Goal: Task Accomplishment & Management: Use online tool/utility

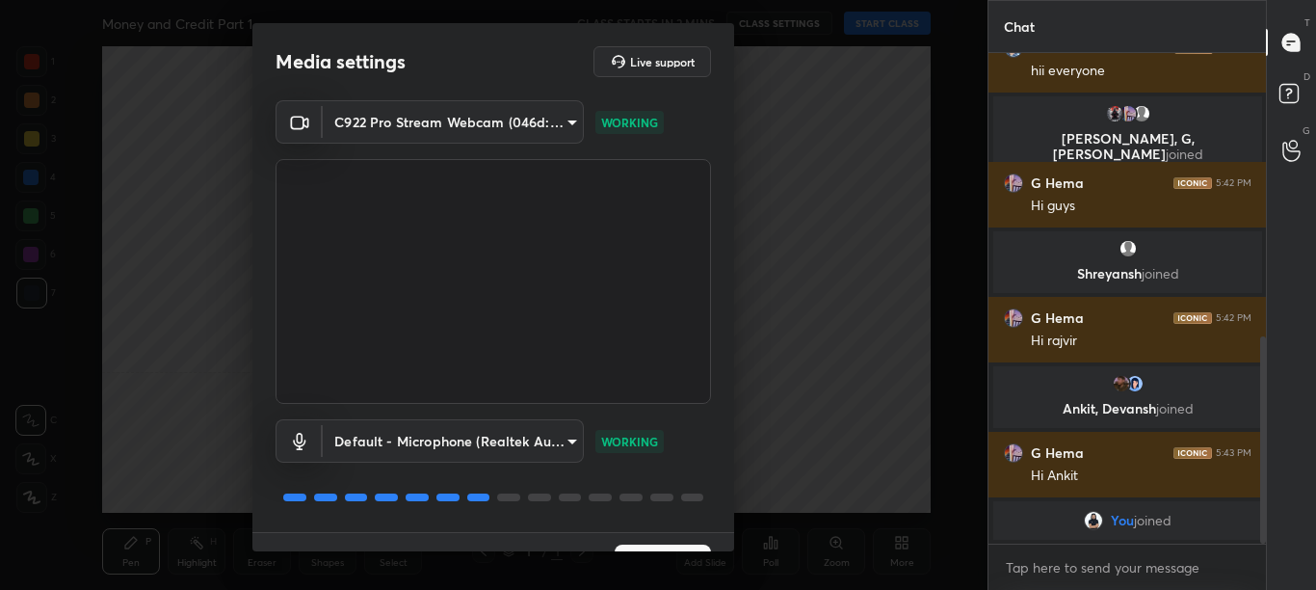
scroll to position [42, 0]
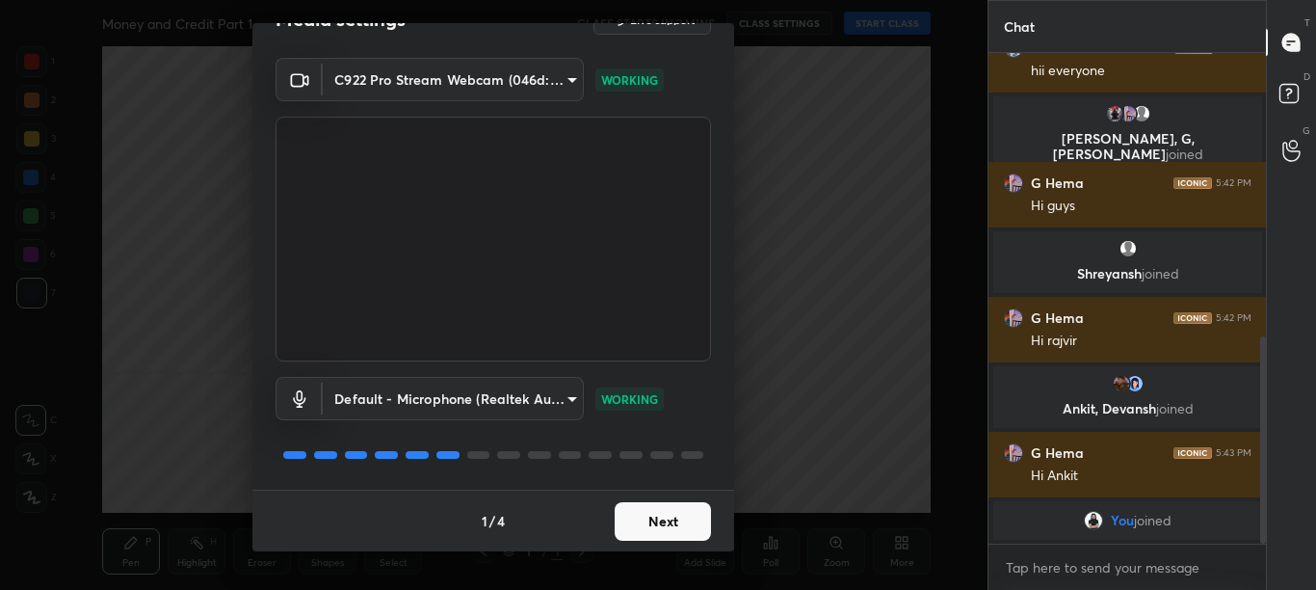
click at [702, 521] on button "Next" at bounding box center [663, 521] width 96 height 39
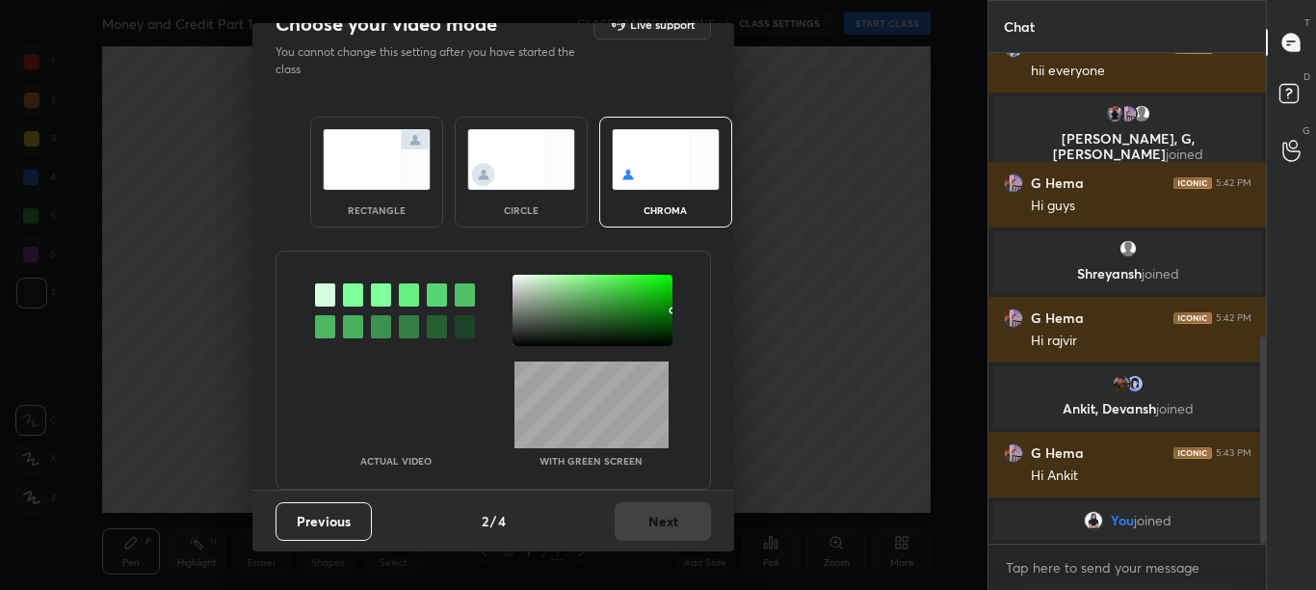
scroll to position [0, 0]
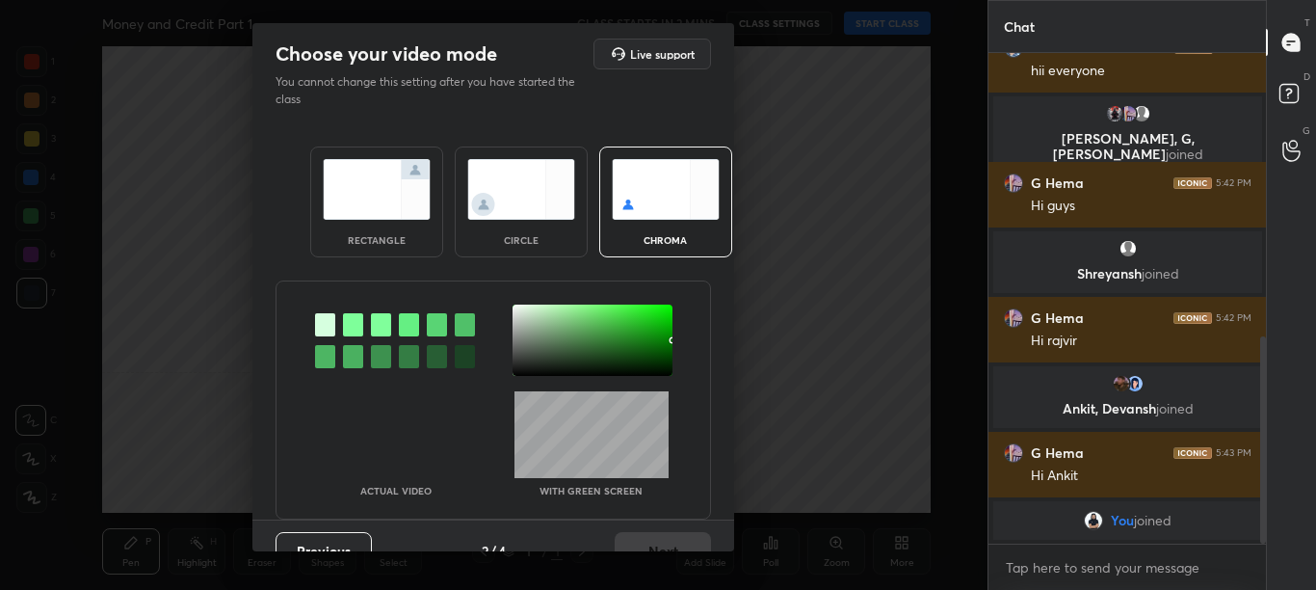
click at [347, 321] on div at bounding box center [353, 324] width 20 height 23
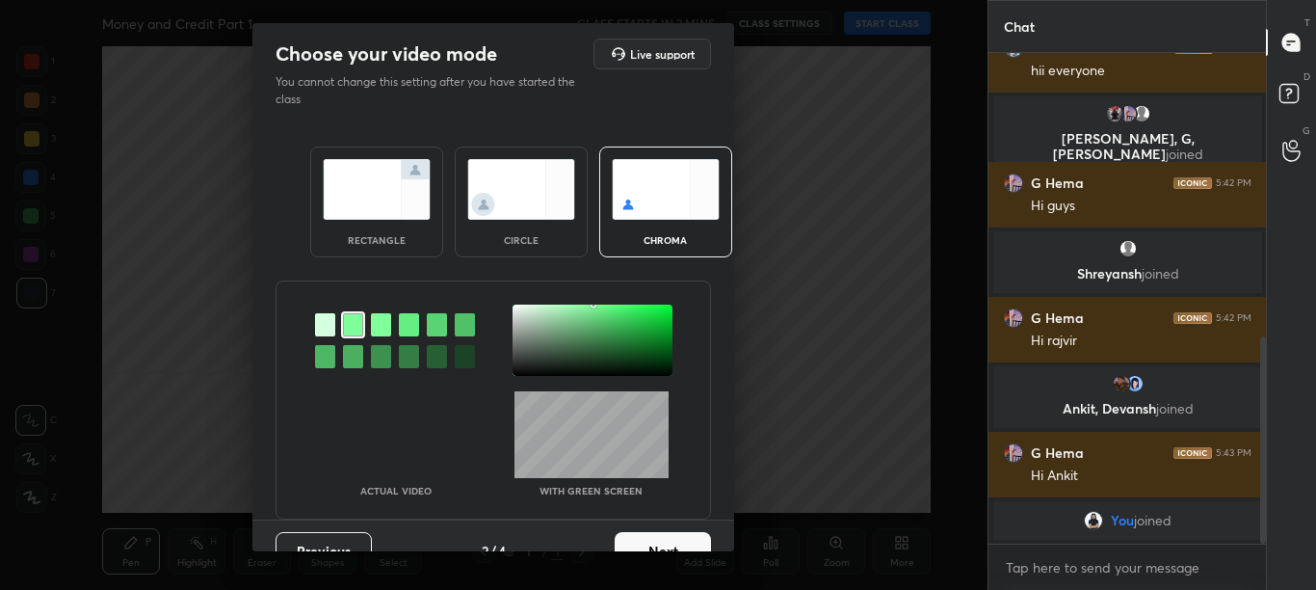
click at [516, 308] on div at bounding box center [593, 339] width 160 height 71
click at [673, 544] on button "Next" at bounding box center [663, 551] width 96 height 39
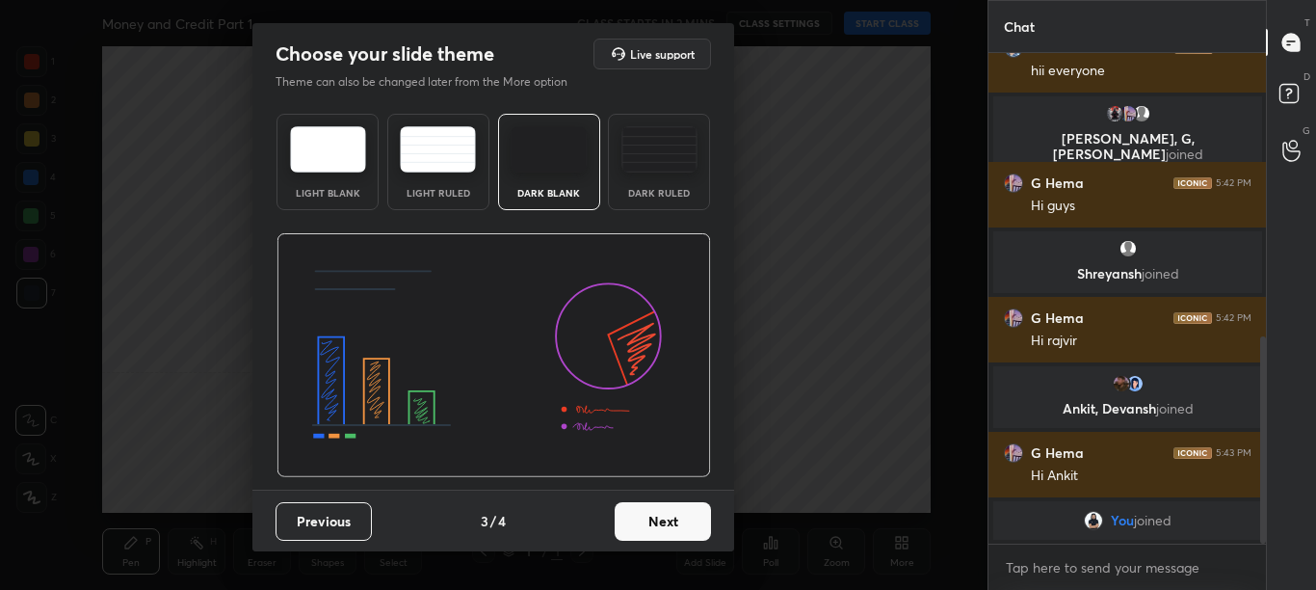
click at [675, 543] on div "Previous 3 / 4 Next" at bounding box center [493, 521] width 482 height 62
click at [694, 535] on button "Next" at bounding box center [663, 521] width 96 height 39
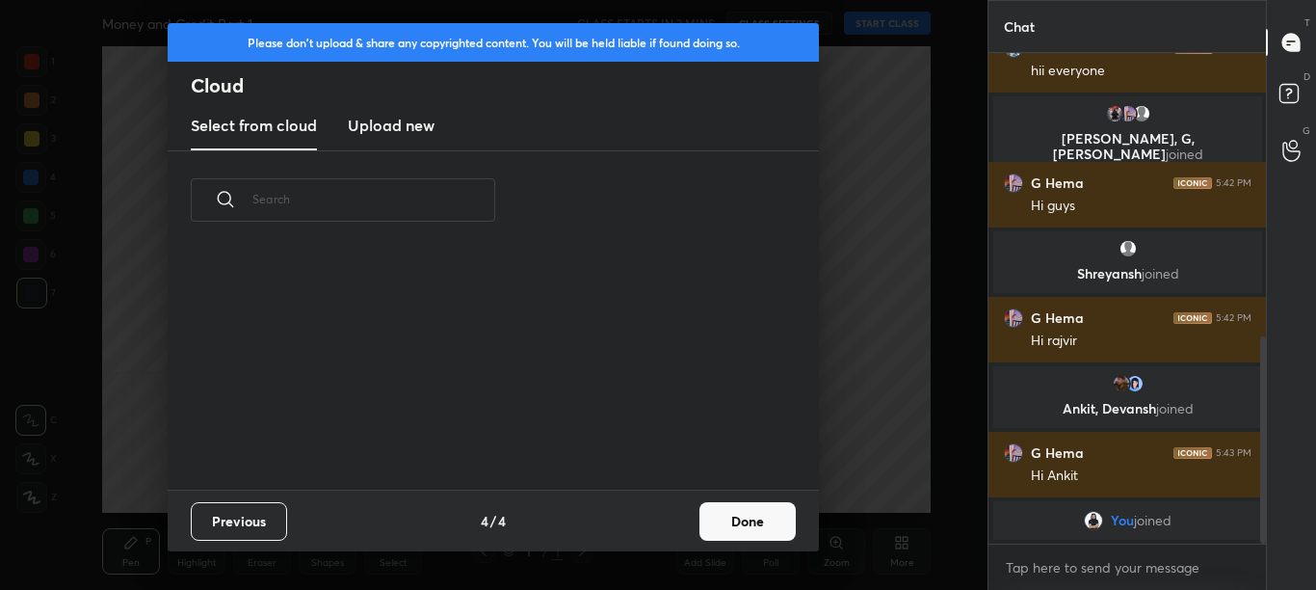
click at [700, 534] on button "Done" at bounding box center [748, 521] width 96 height 39
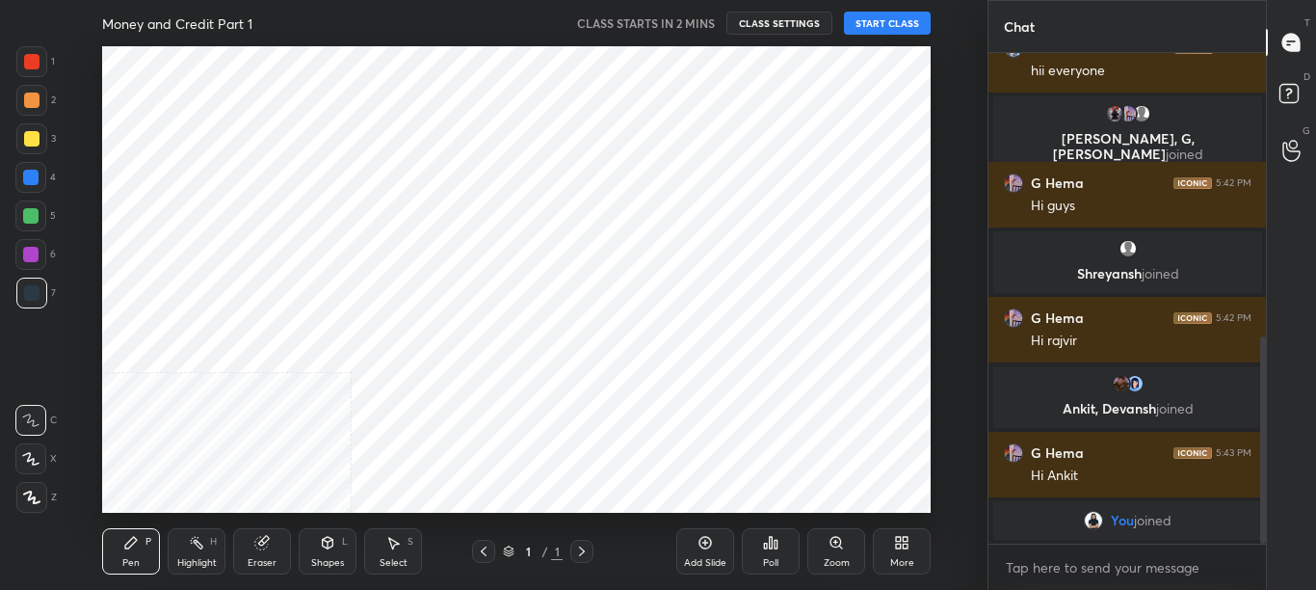
click at [743, 542] on div "Poll" at bounding box center [771, 551] width 58 height 46
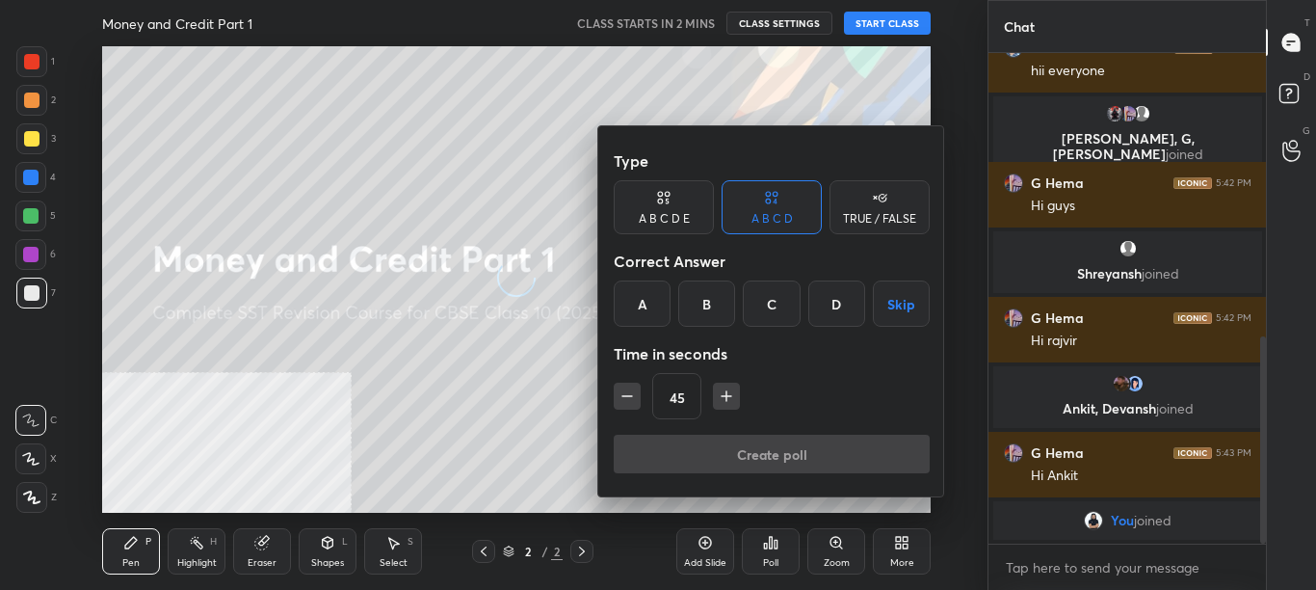
click at [494, 420] on div at bounding box center [658, 295] width 1316 height 590
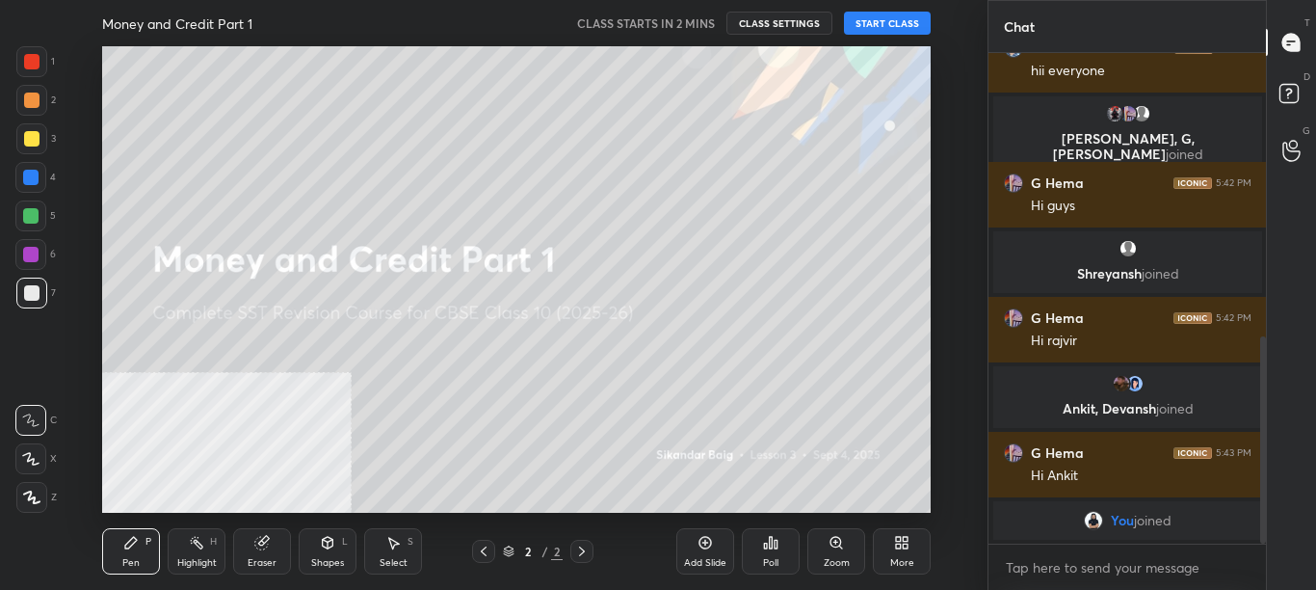
click at [906, 552] on div "More" at bounding box center [902, 551] width 58 height 46
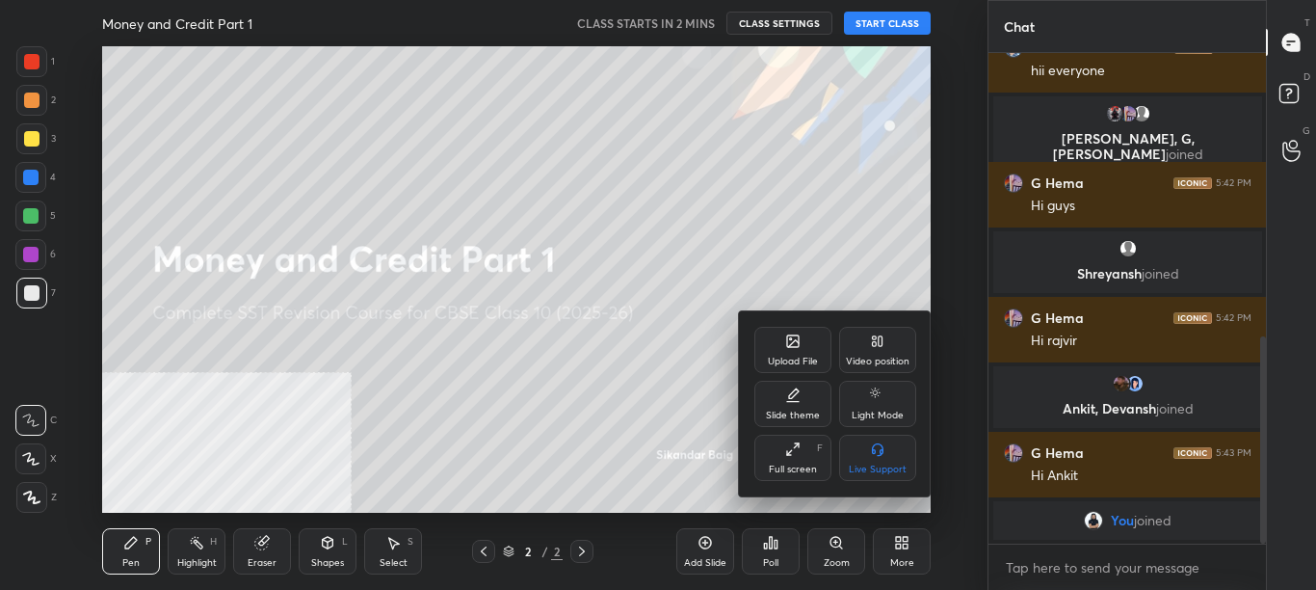
click at [886, 339] on div "Video position" at bounding box center [877, 350] width 77 height 46
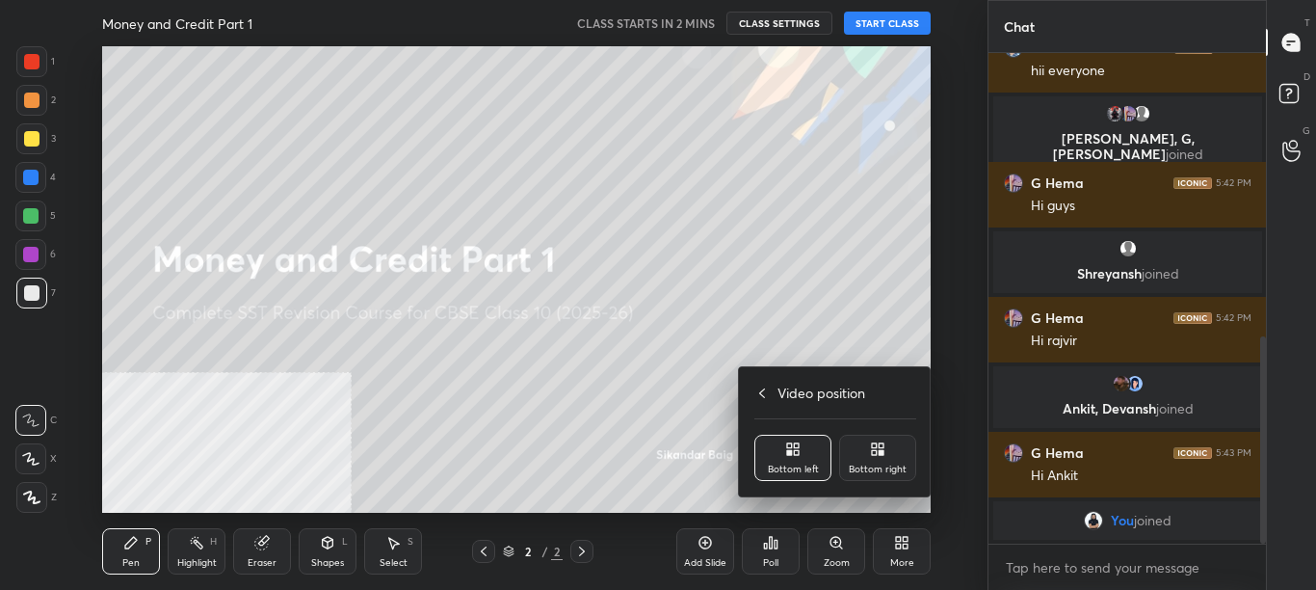
click at [867, 462] on div "Bottom right" at bounding box center [877, 458] width 77 height 46
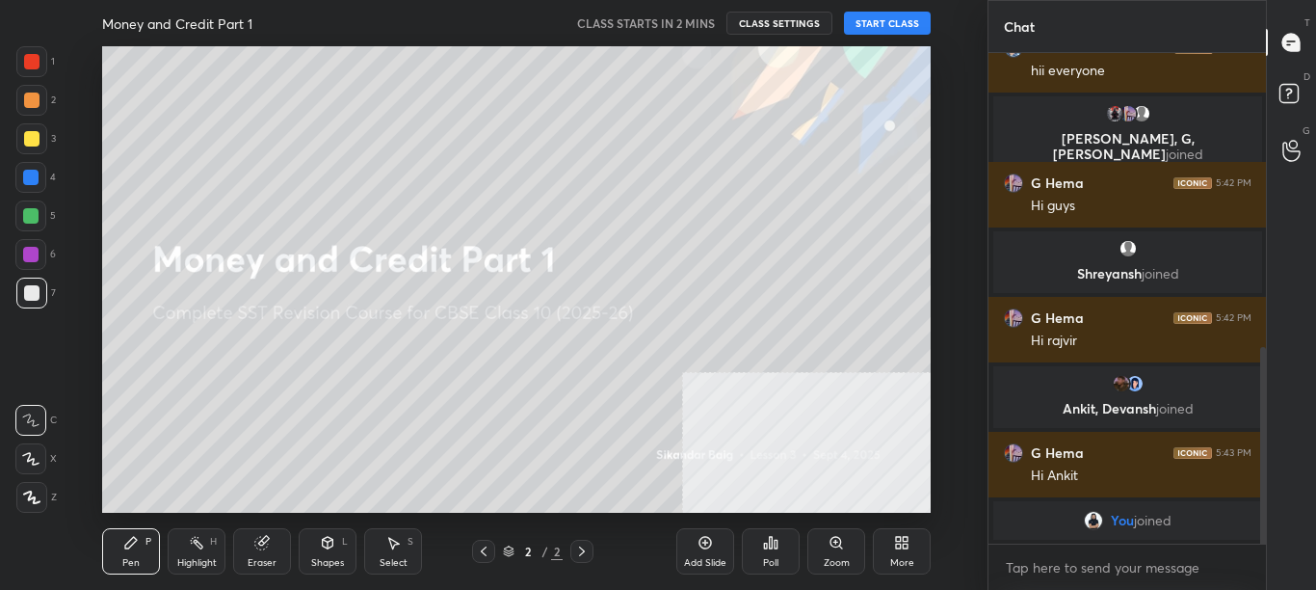
scroll to position [735, 0]
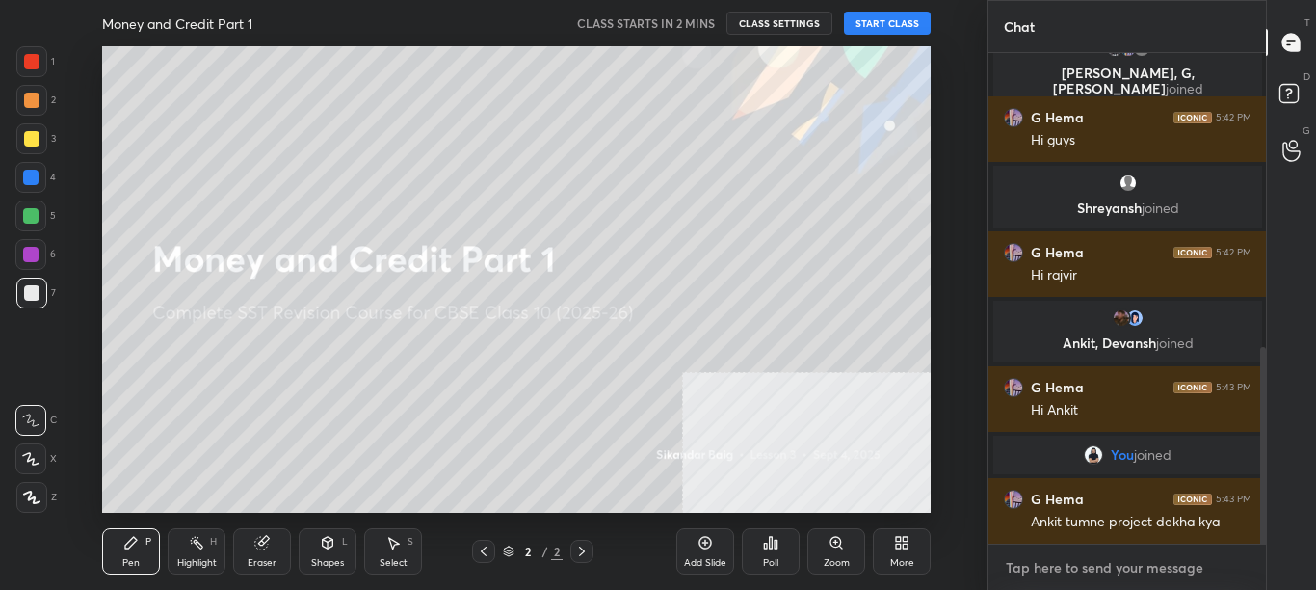
click at [1097, 563] on textarea at bounding box center [1128, 567] width 248 height 31
type textarea "x"
click at [1100, 562] on textarea at bounding box center [1128, 567] width 248 height 31
click at [1107, 565] on textarea at bounding box center [1128, 567] width 248 height 31
type textarea "t"
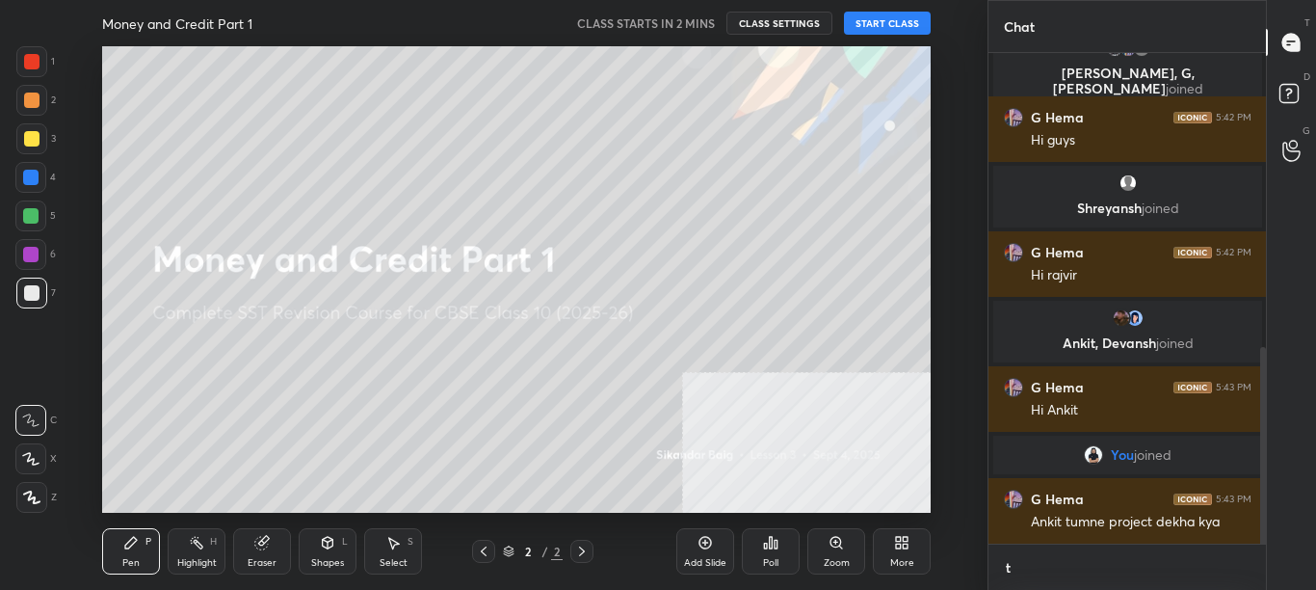
type textarea "x"
type textarea "t."
type textarea "x"
type textarea "t.m"
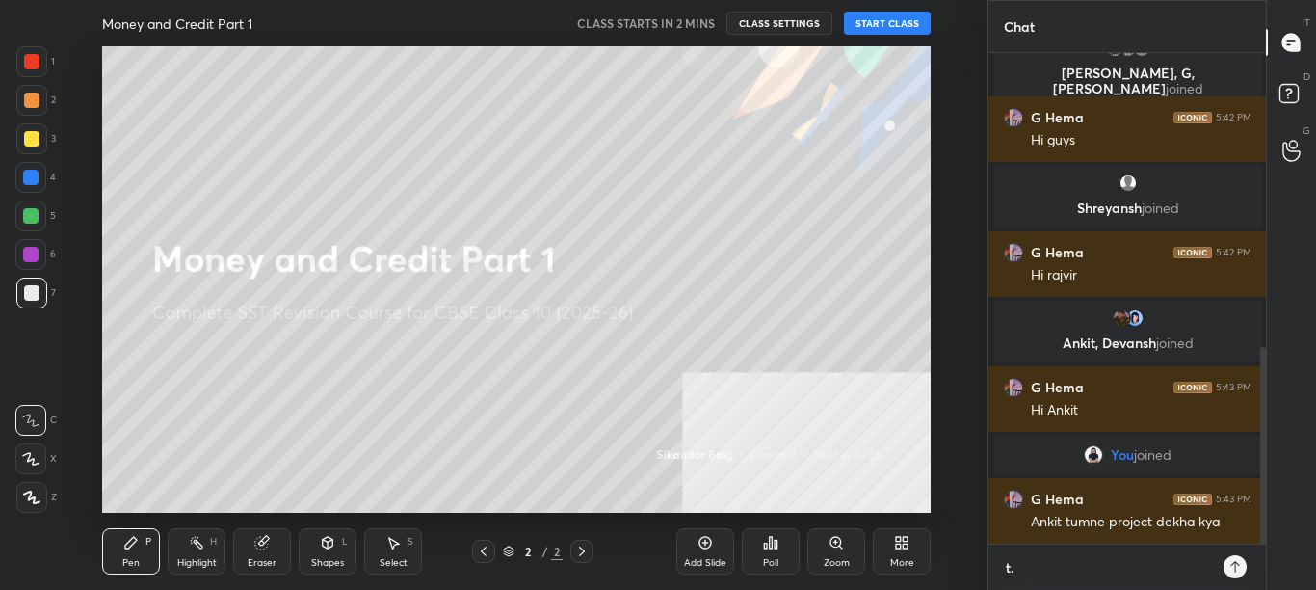
type textarea "x"
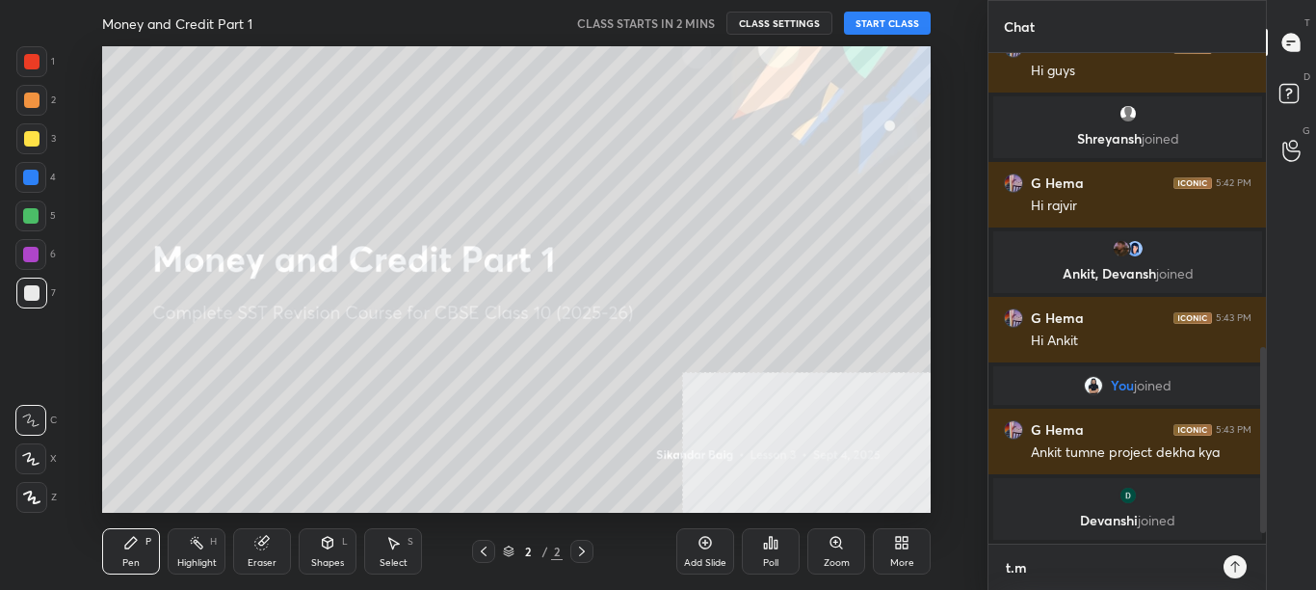
type textarea "[DOMAIN_NAME]"
type textarea "x"
type textarea "[DOMAIN_NAME][URL]"
type textarea "x"
type textarea "[DOMAIN_NAME][URL]"
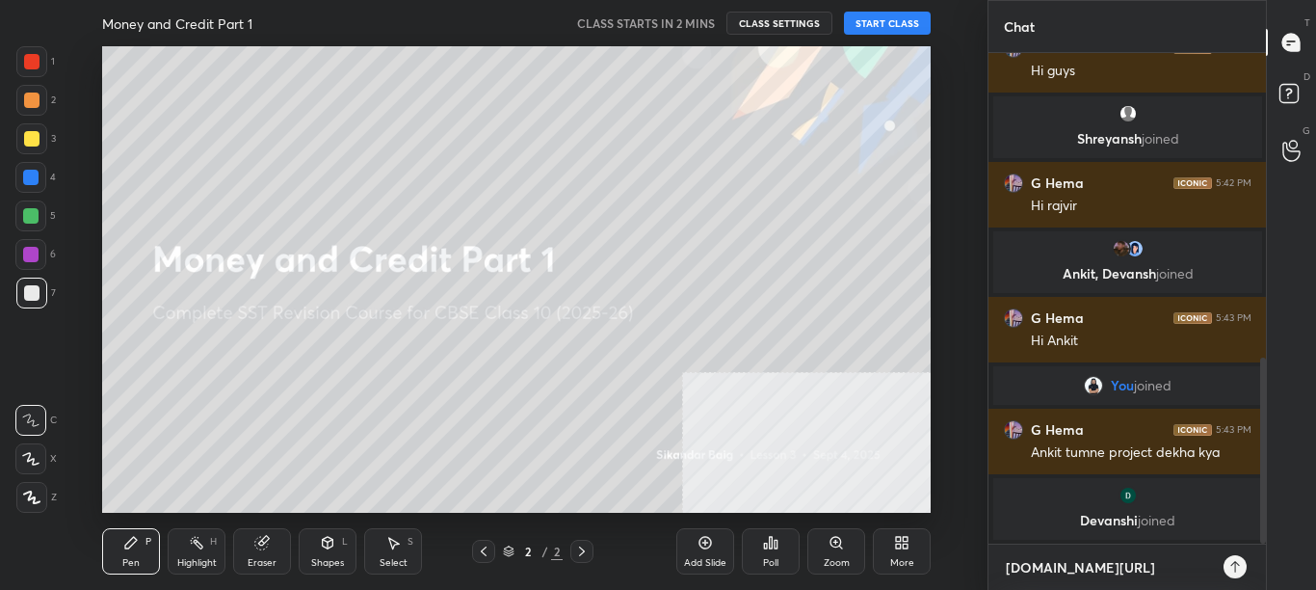
type textarea "x"
type textarea "[DOMAIN_NAME][URL]"
type textarea "x"
type textarea "[DOMAIN_NAME][URL]"
type textarea "x"
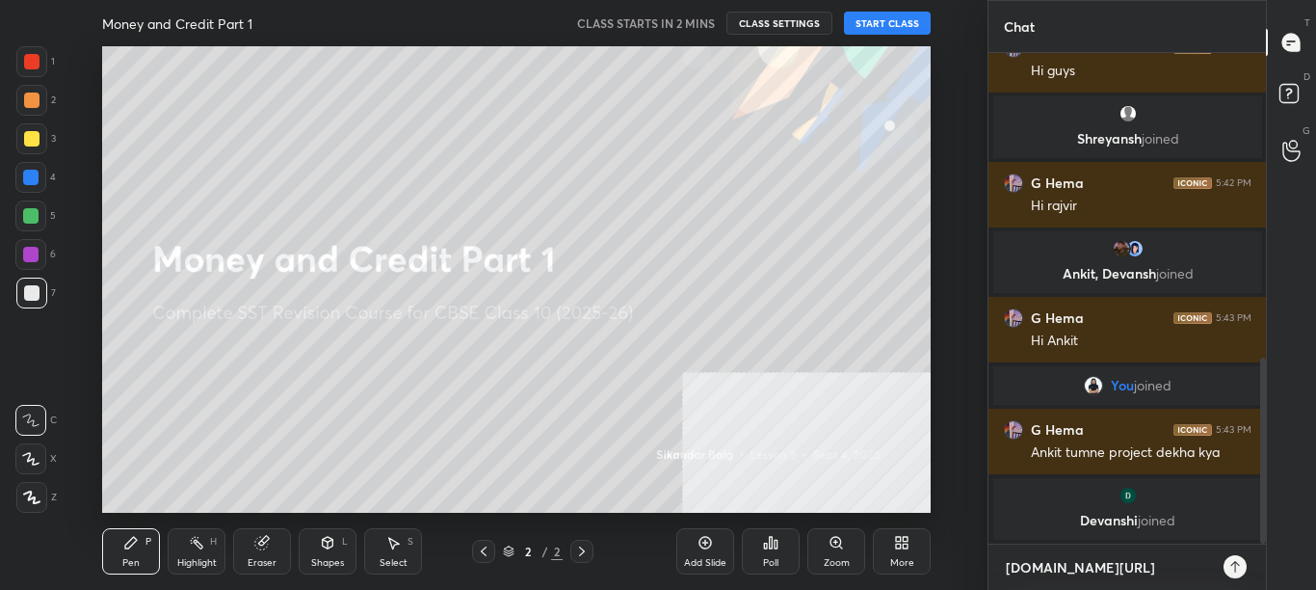
type textarea "[DOMAIN_NAME][URL]"
type textarea "x"
type textarea "[DOMAIN_NAME][URL]"
type textarea "x"
type textarea "[DOMAIN_NAME][URL][PERSON_NAME]"
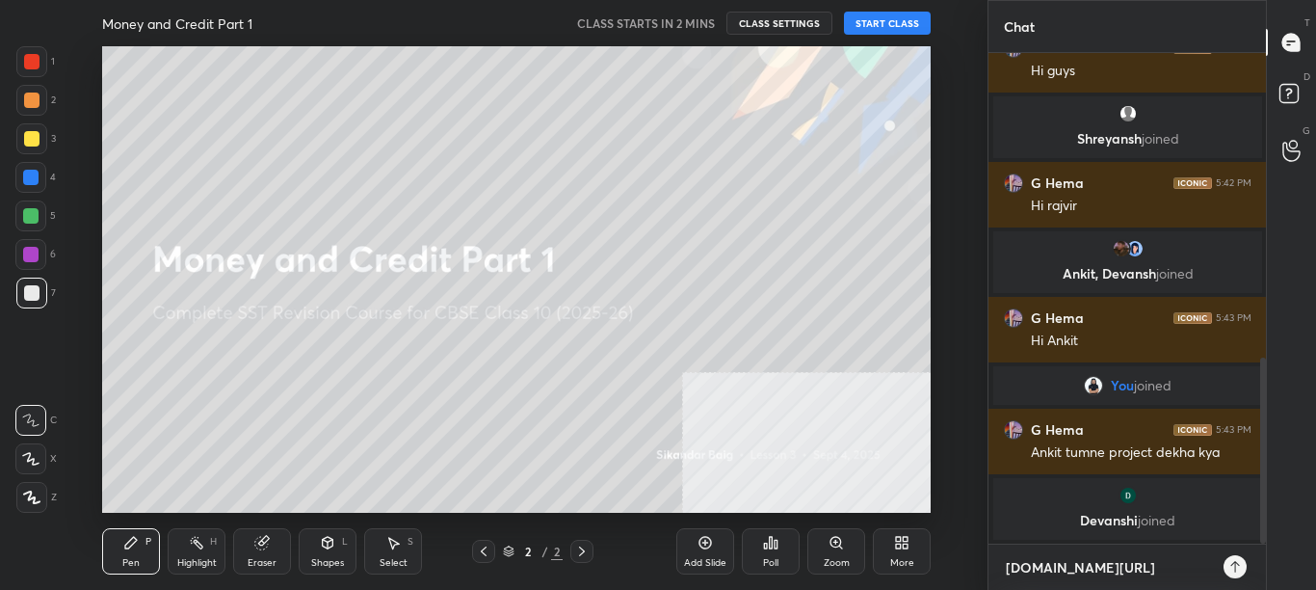
type textarea "x"
type textarea "[DOMAIN_NAME][URL]"
type textarea "x"
type textarea "[DOMAIN_NAME][URL]"
type textarea "x"
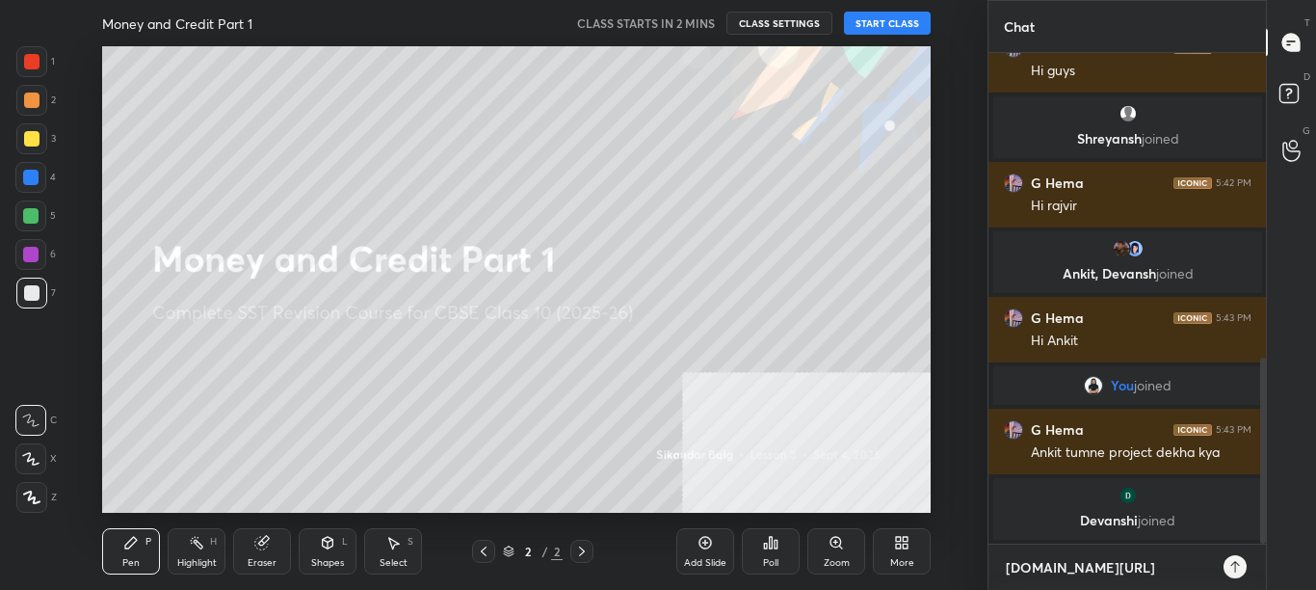
type textarea "[DOMAIN_NAME][URL]"
type textarea "x"
type textarea "[DOMAIN_NAME][URL]"
type textarea "x"
type textarea "[DOMAIN_NAME][URL]"
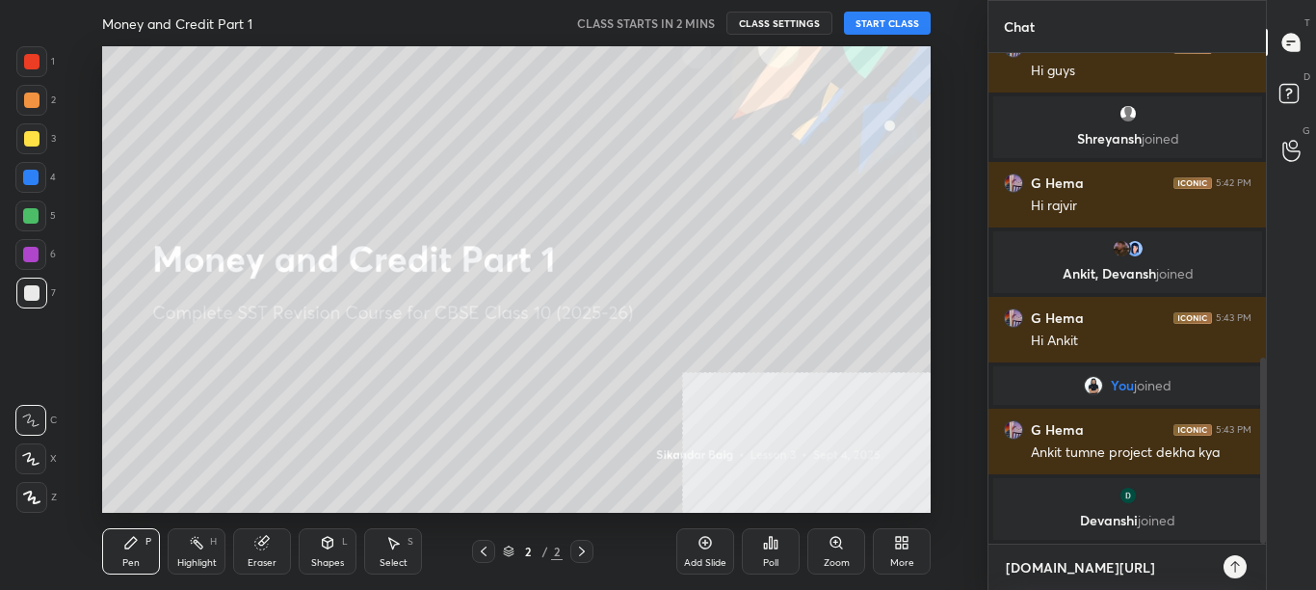
type textarea "x"
type textarea "[DOMAIN_NAME][URL]"
type textarea "x"
type textarea "[DOMAIN_NAME][URL]"
type textarea "x"
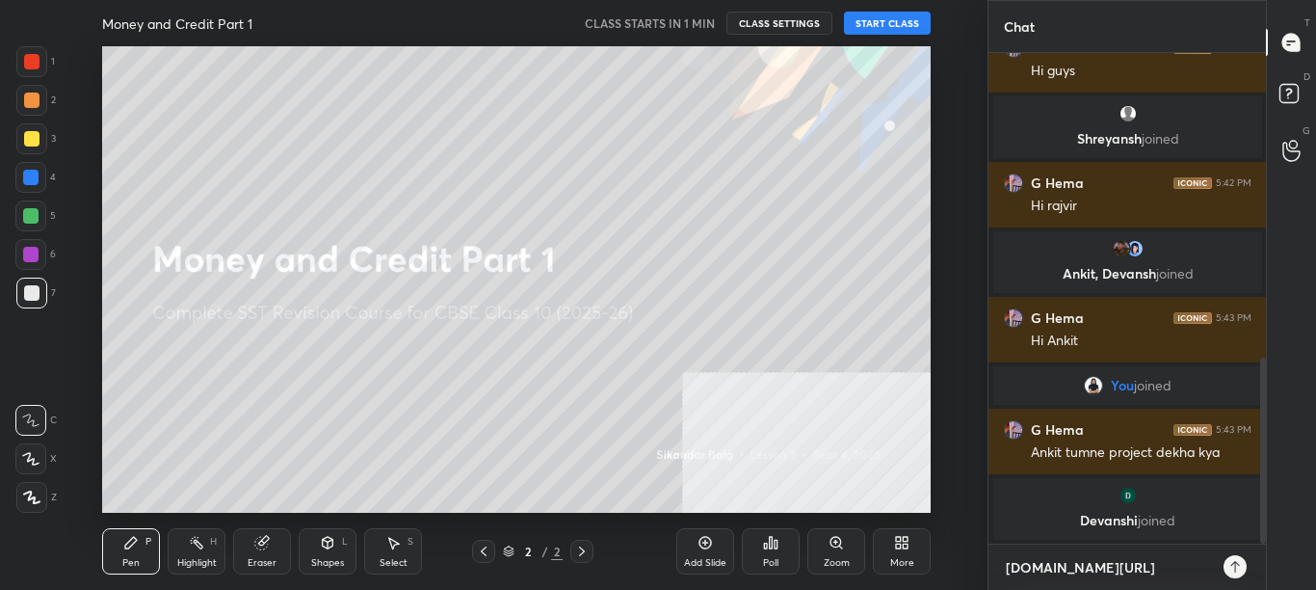
type textarea "[DOMAIN_NAME][URL]"
type textarea "x"
type textarea "[DOMAIN_NAME][URL]"
type textarea "x"
type textarea "[DOMAIN_NAME][URL]"
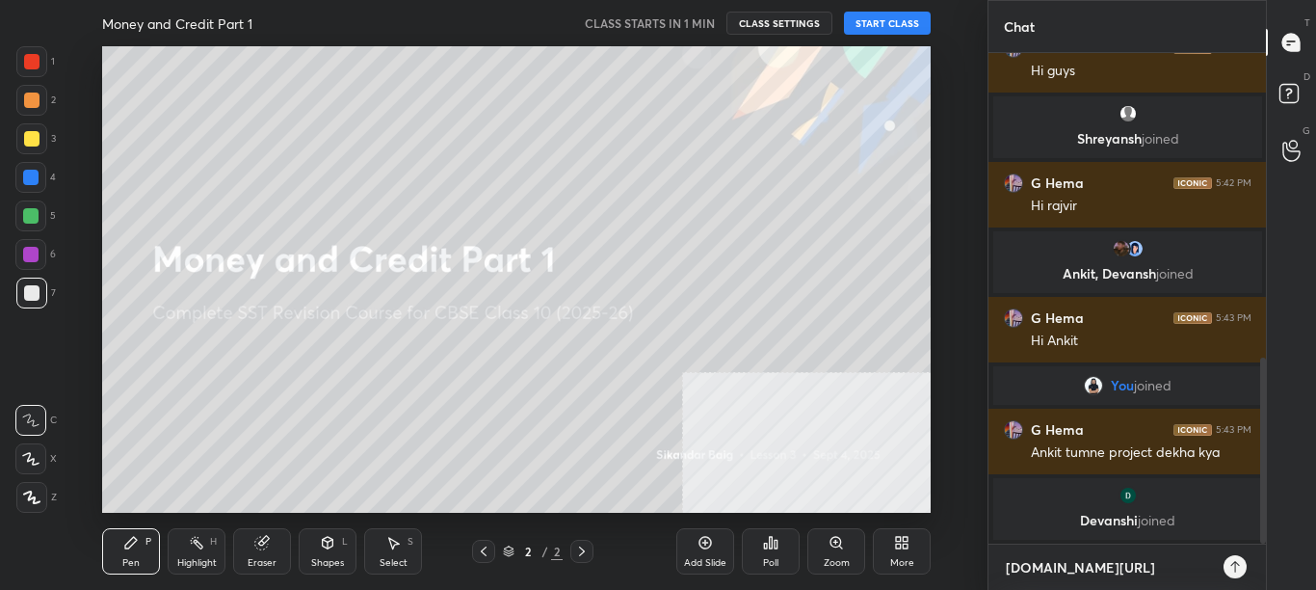
type textarea "x"
type textarea "[DOMAIN_NAME][URL]"
click at [1241, 568] on icon at bounding box center [1235, 566] width 15 height 15
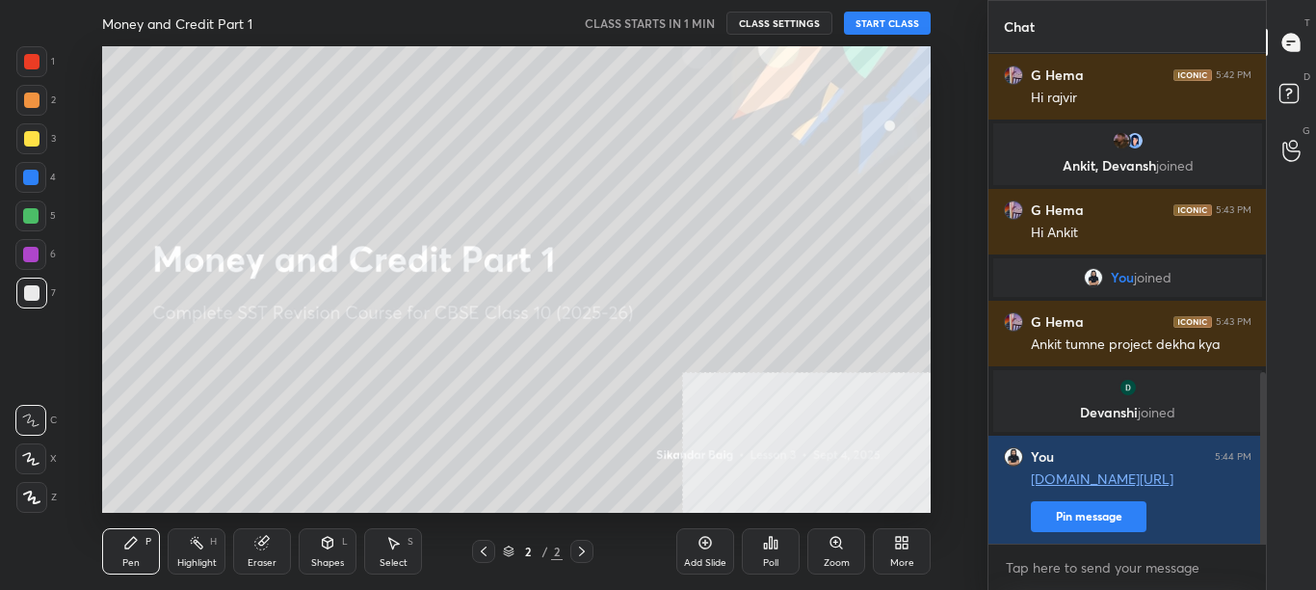
click at [1099, 548] on div "x" at bounding box center [1128, 566] width 278 height 45
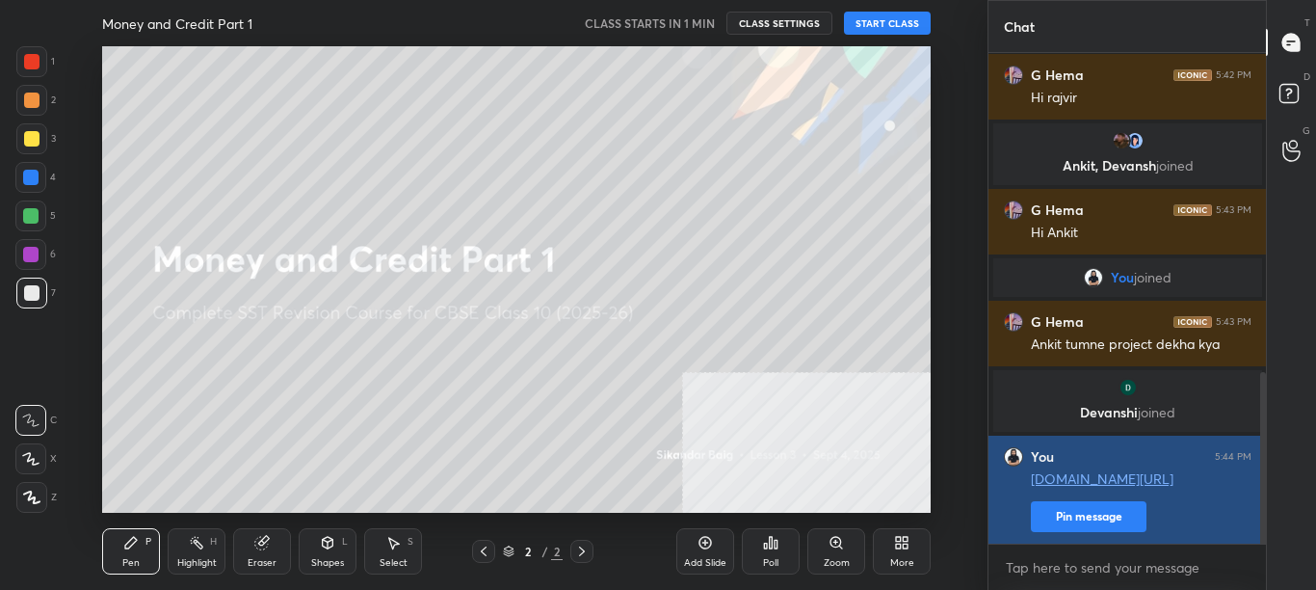
click at [1100, 518] on button "Pin message" at bounding box center [1089, 516] width 116 height 31
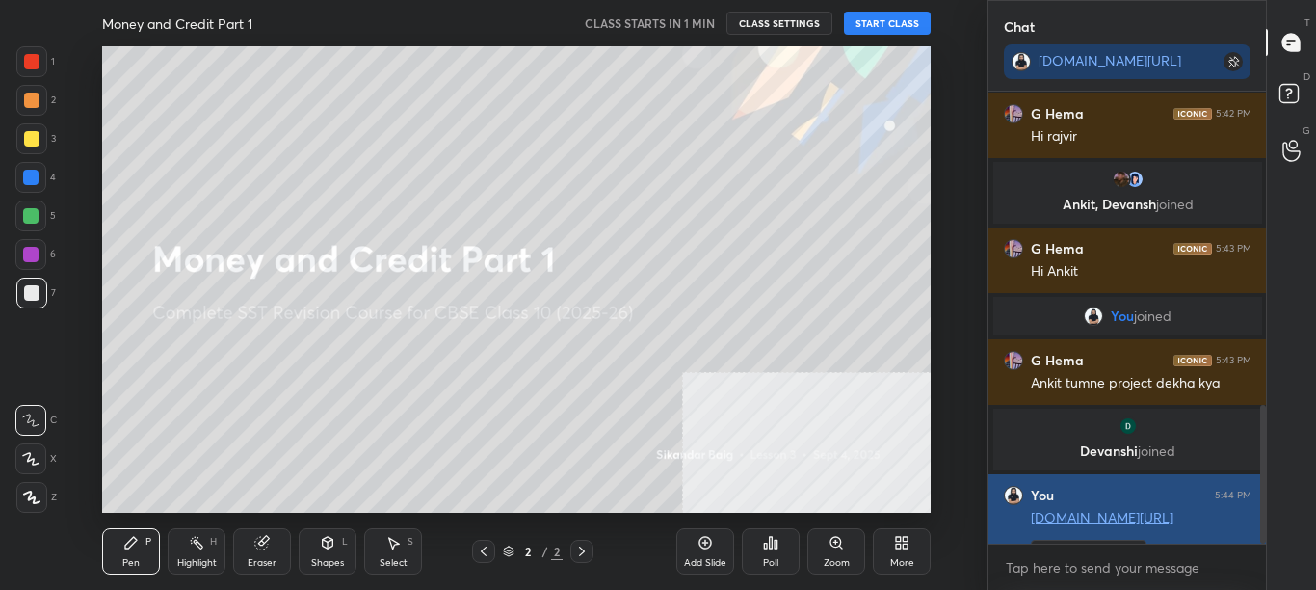
scroll to position [1020, 0]
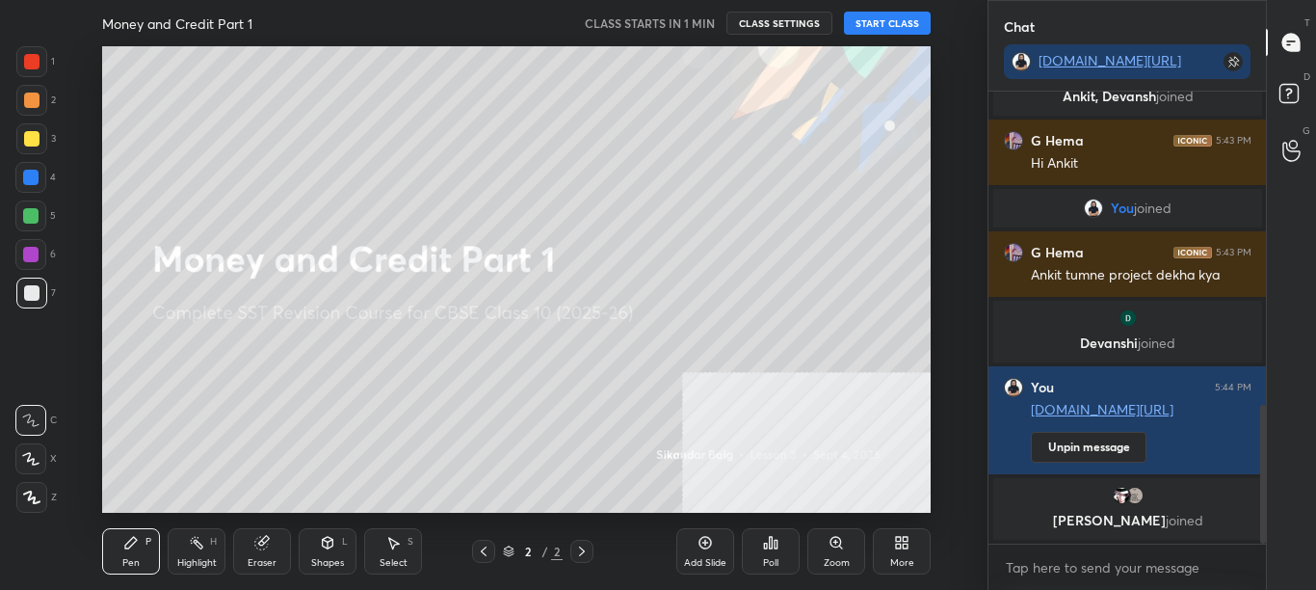
click at [895, 23] on button "START CLASS" at bounding box center [887, 23] width 87 height 23
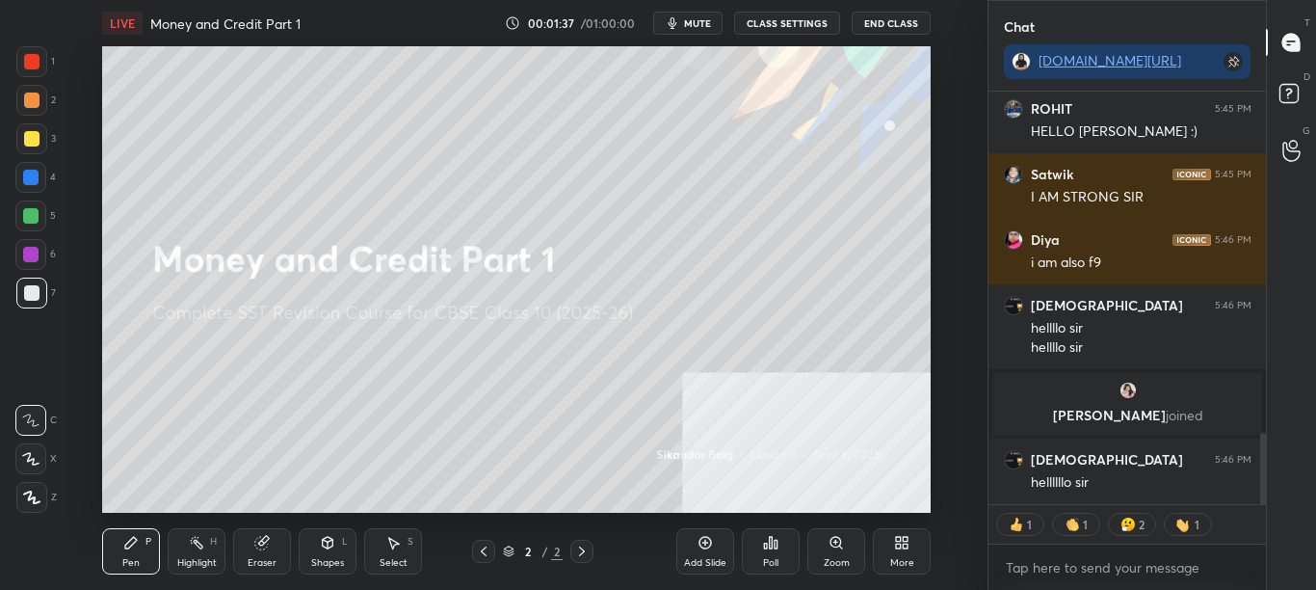
scroll to position [1962, 0]
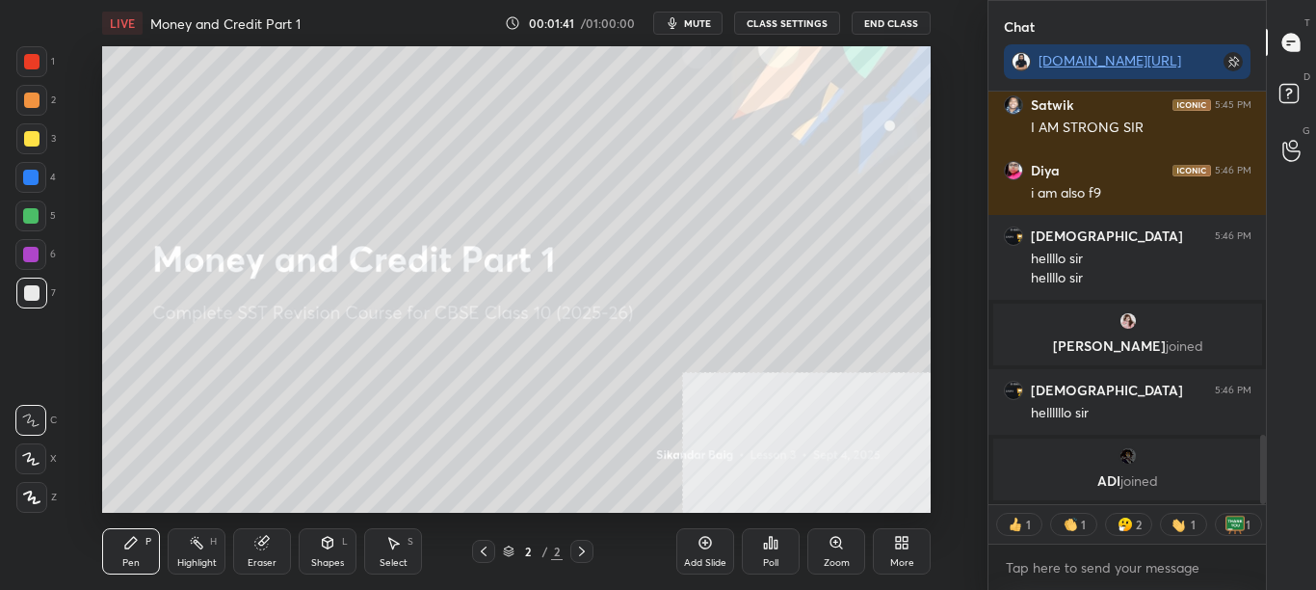
click at [1115, 352] on p "[PERSON_NAME] joined" at bounding box center [1128, 345] width 246 height 15
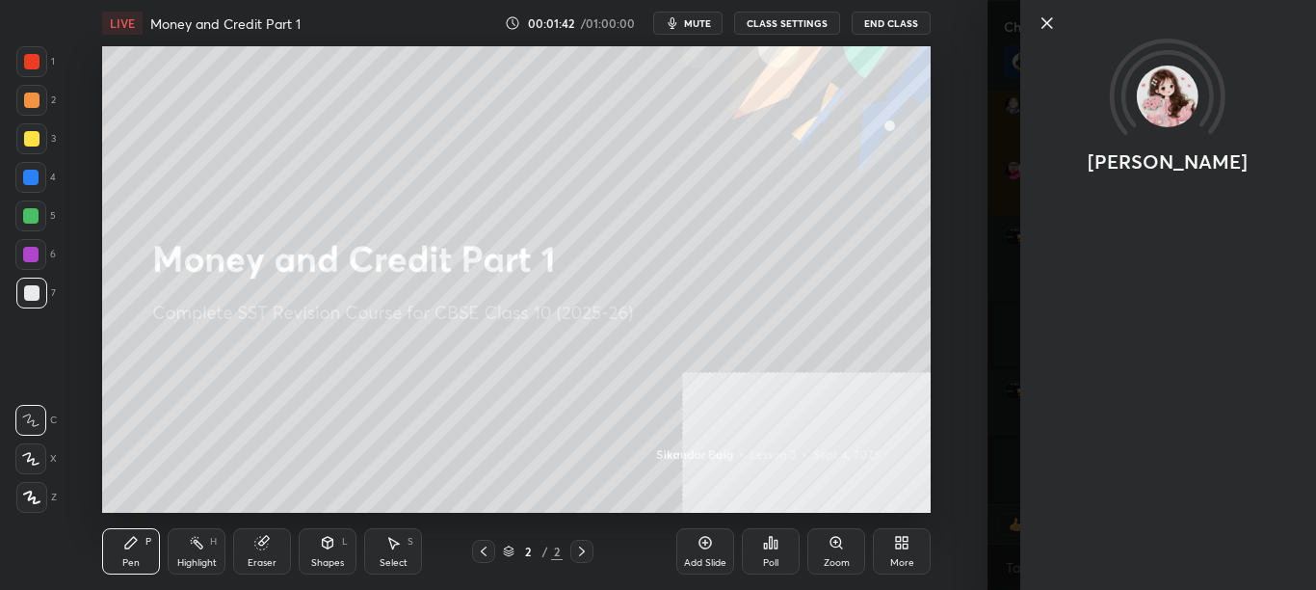
click at [961, 249] on div "Setting up your live class Poll for secs No correct answer Start poll" at bounding box center [517, 279] width 911 height 466
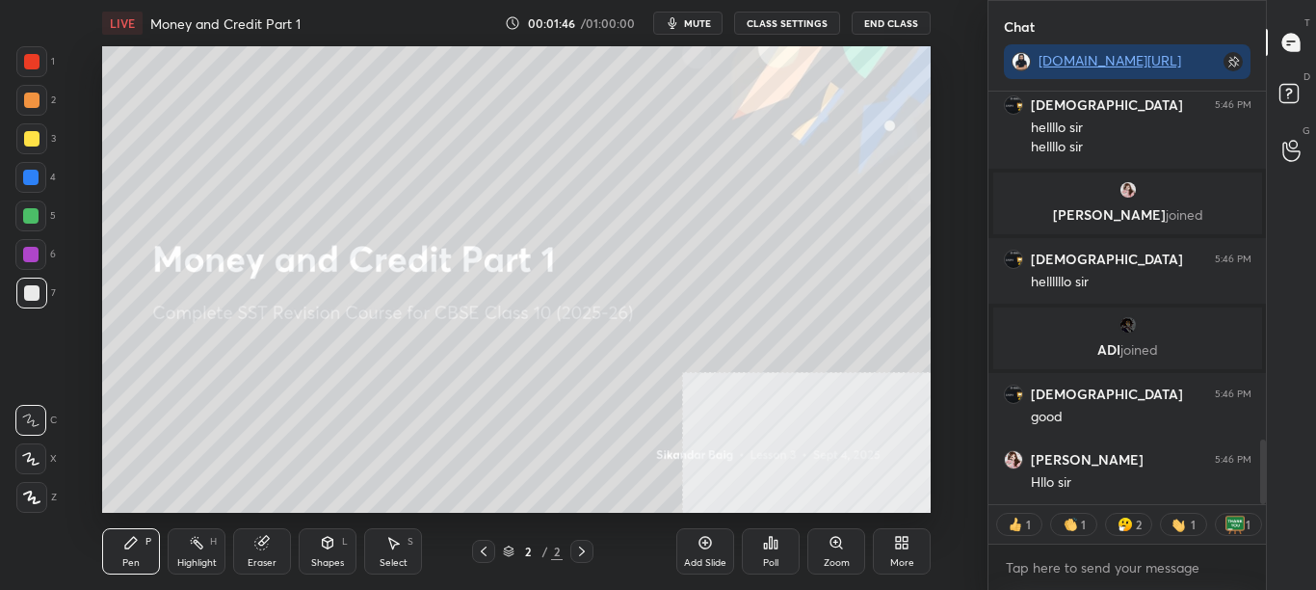
scroll to position [2228, 0]
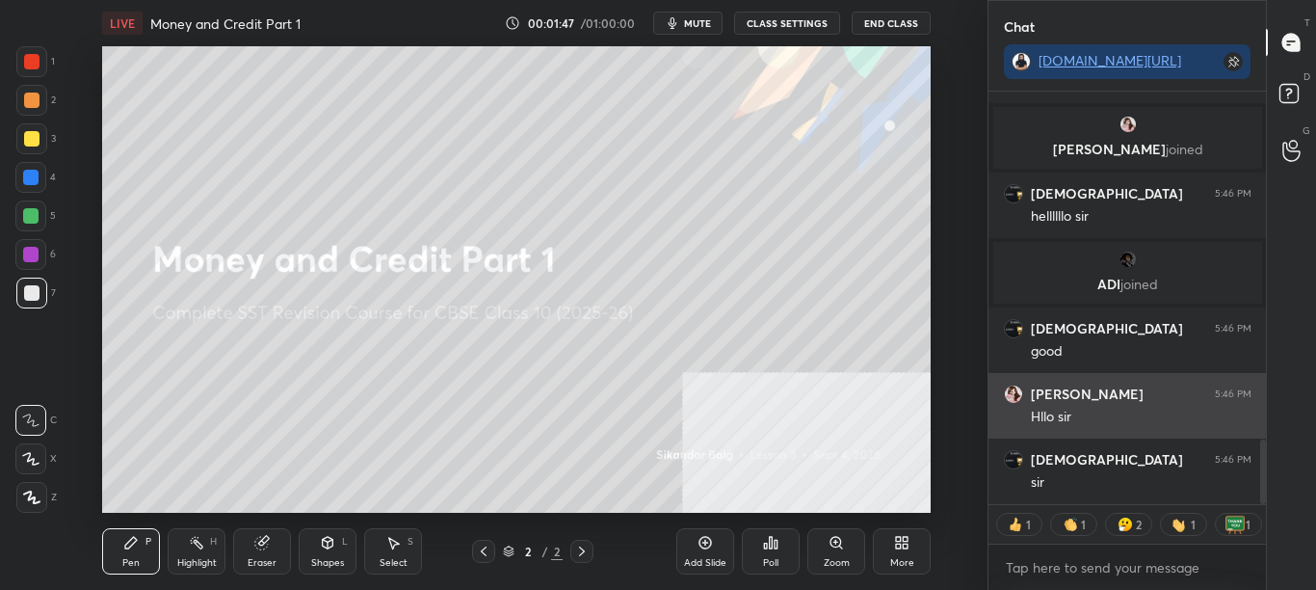
click at [1100, 398] on div "[PERSON_NAME] 5:46 PM" at bounding box center [1128, 393] width 248 height 19
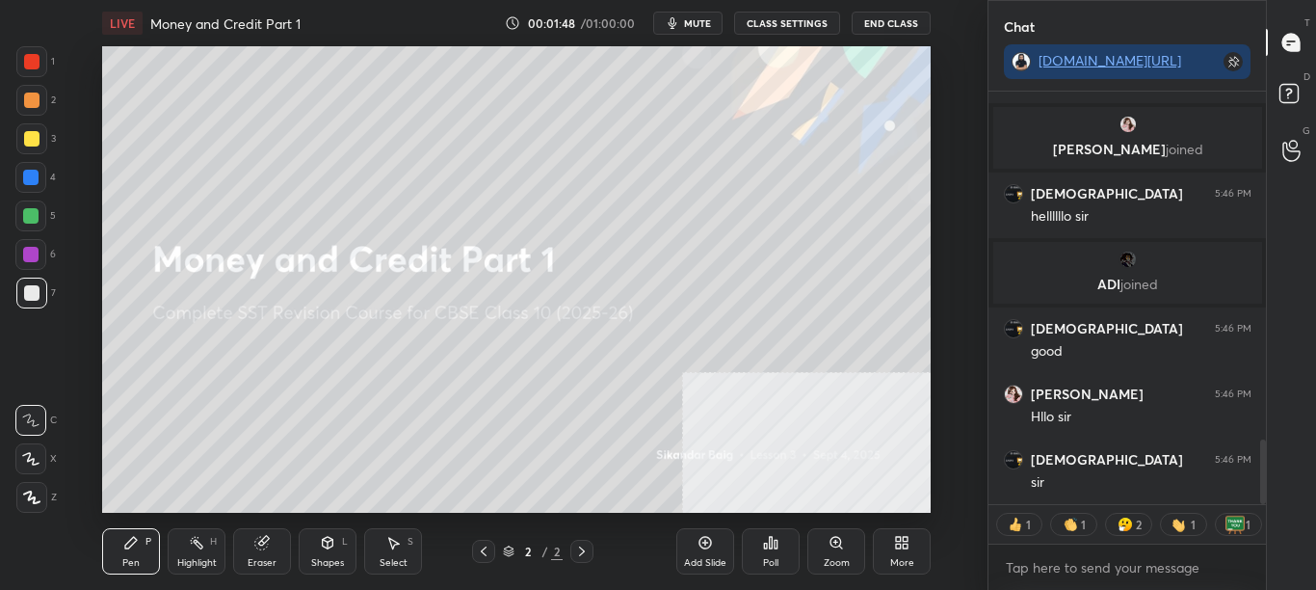
type textarea "x"
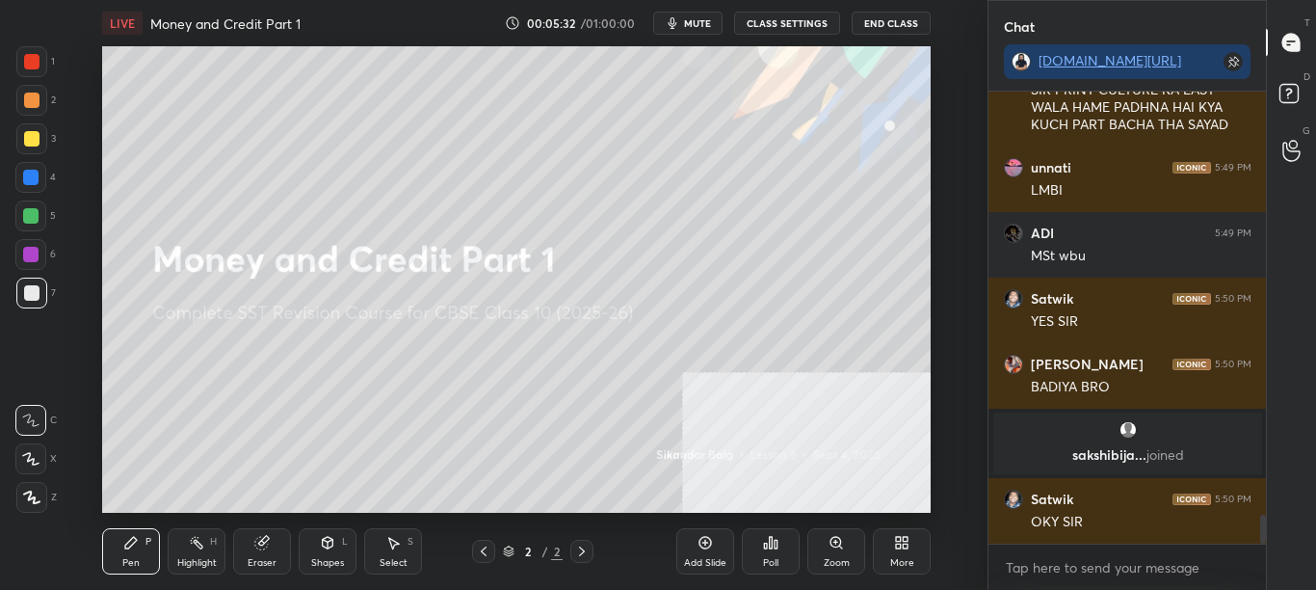
scroll to position [6621, 0]
click at [791, 22] on button "CLASS SETTINGS" at bounding box center [787, 23] width 106 height 23
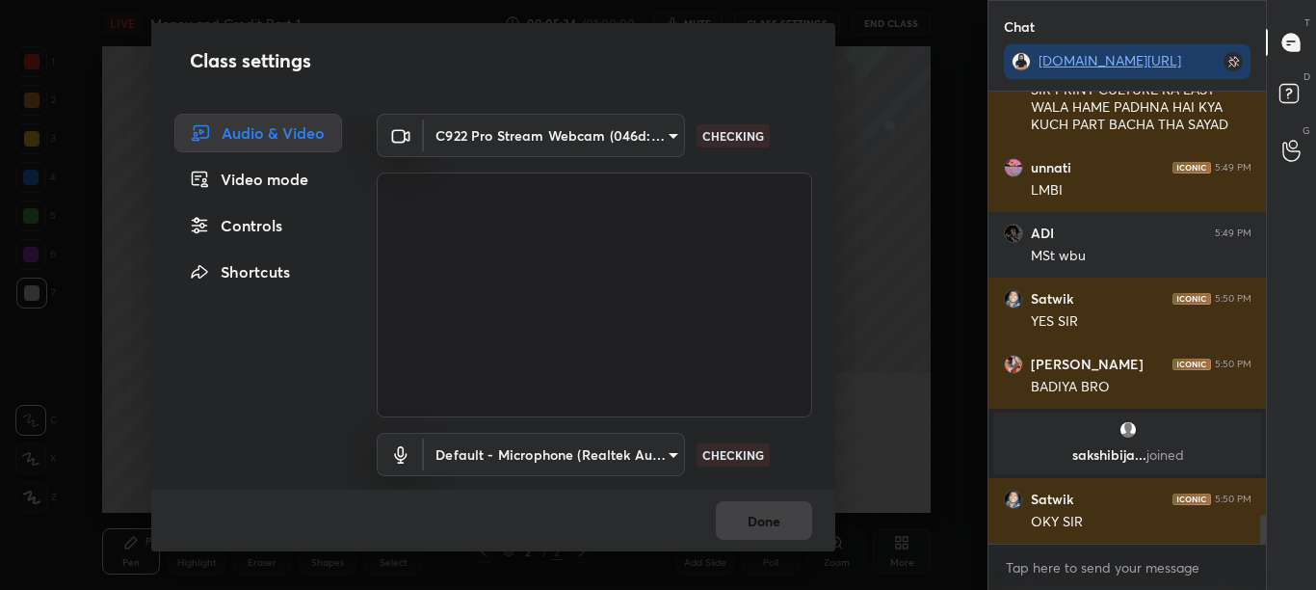
click at [269, 233] on div "Controls" at bounding box center [258, 225] width 168 height 39
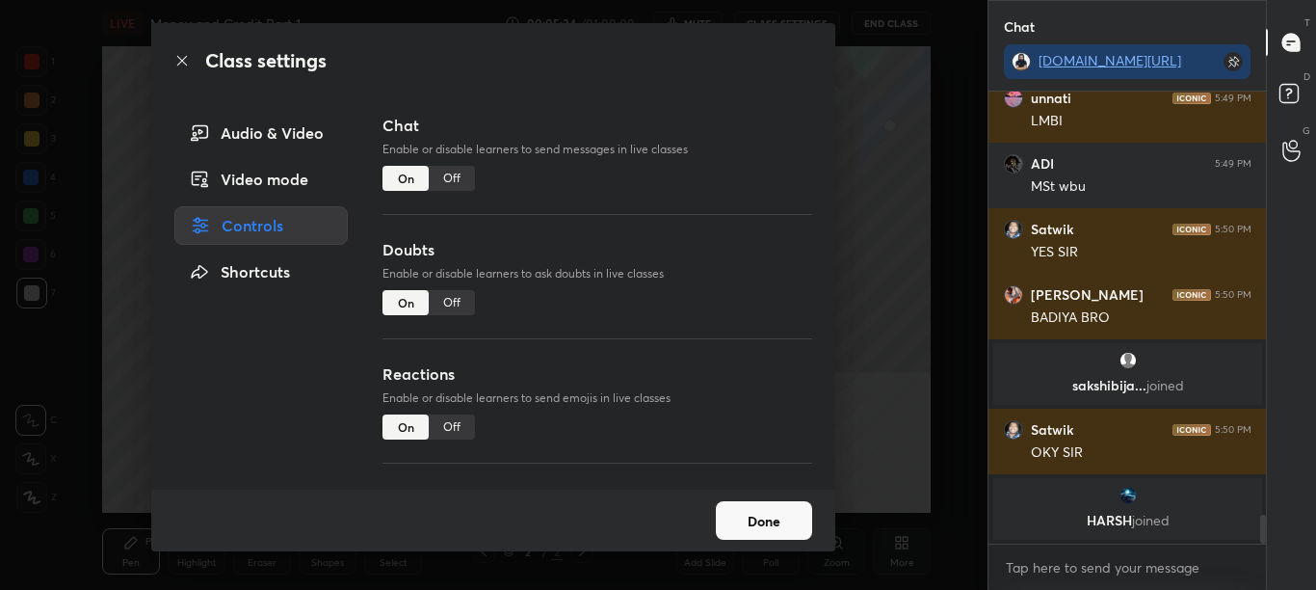
click at [463, 171] on div "Off" at bounding box center [452, 178] width 46 height 25
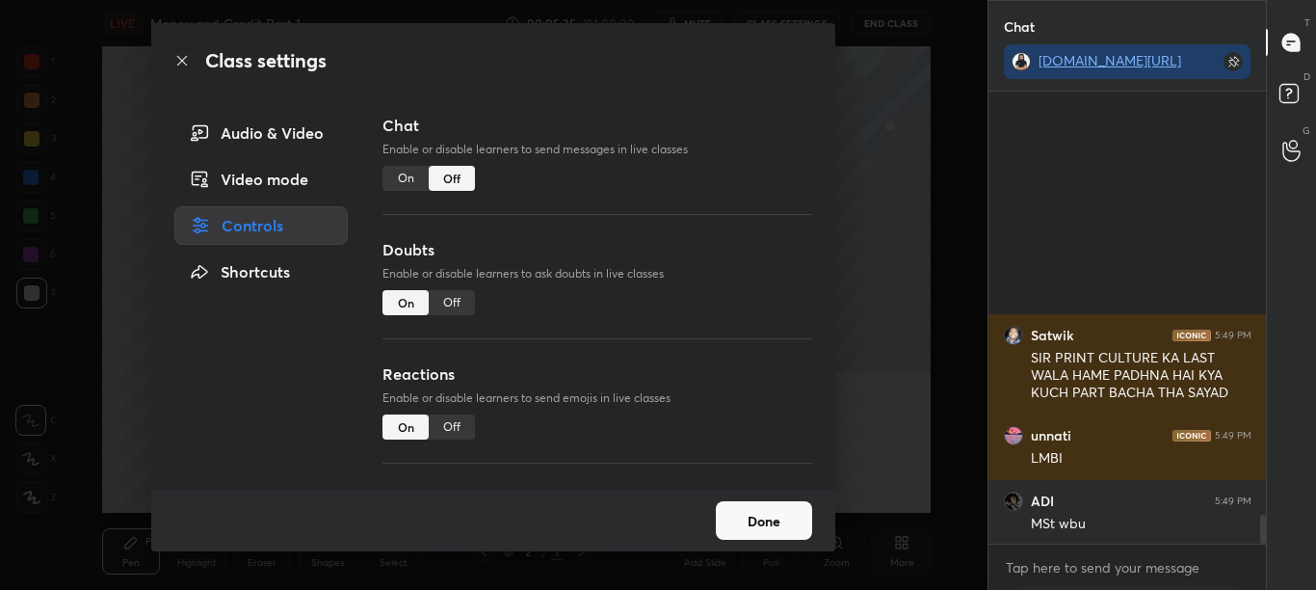
scroll to position [407, 272]
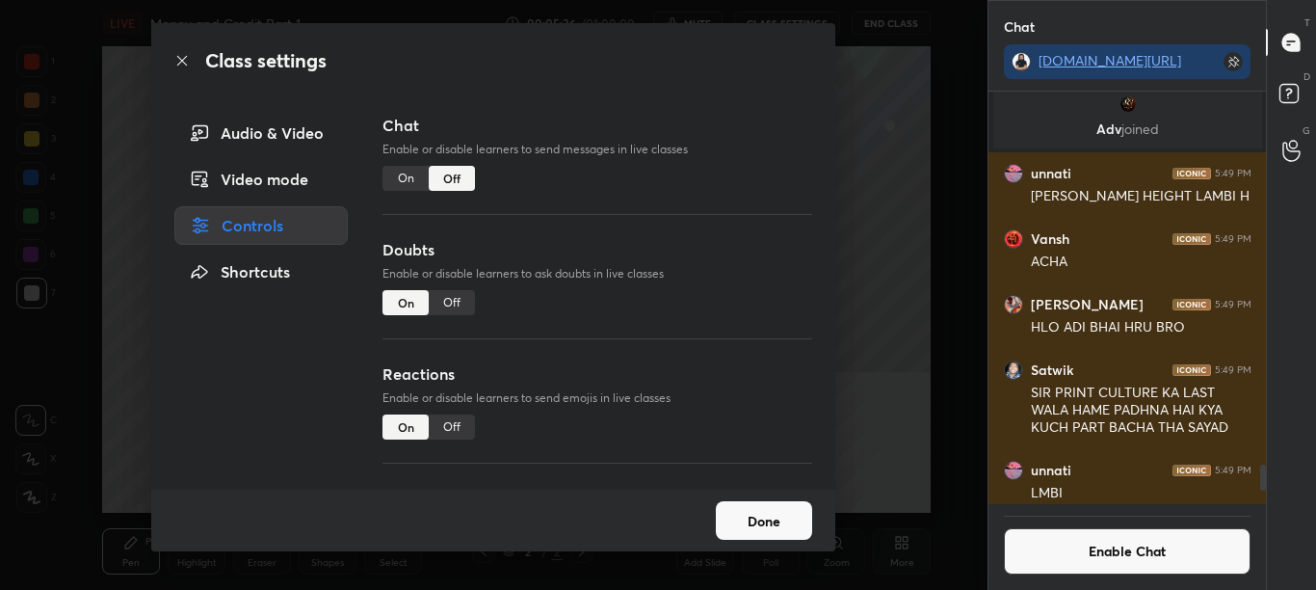
click at [173, 58] on div "Class settings" at bounding box center [493, 60] width 684 height 75
click at [179, 59] on icon at bounding box center [181, 60] width 15 height 15
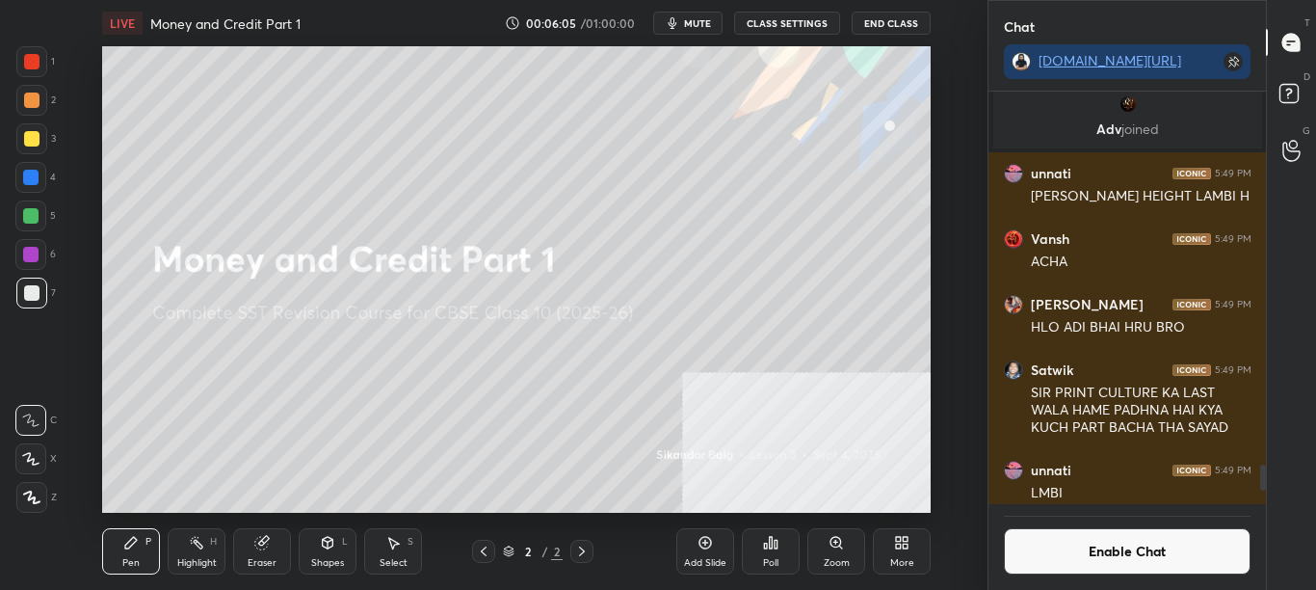
click at [40, 65] on div at bounding box center [31, 61] width 31 height 31
drag, startPoint x: 24, startPoint y: 495, endPoint x: 29, endPoint y: 487, distance: 9.9
click at [24, 494] on icon at bounding box center [31, 496] width 17 height 13
click at [1099, 552] on button "Enable Chat" at bounding box center [1128, 551] width 248 height 46
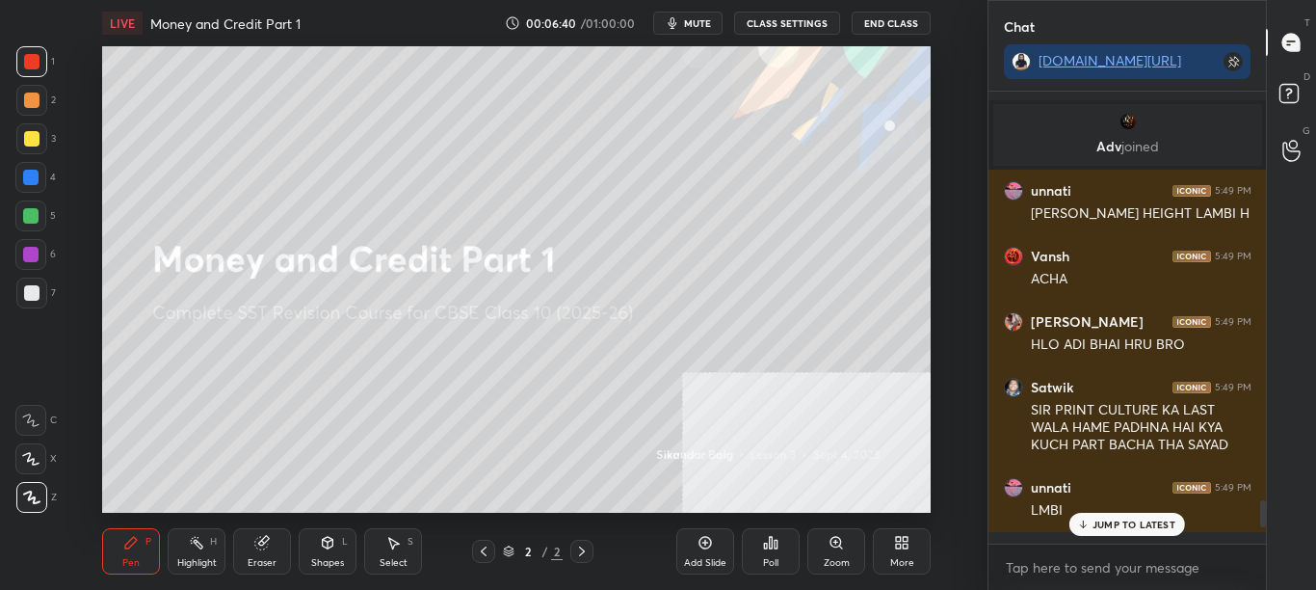
scroll to position [6333, 0]
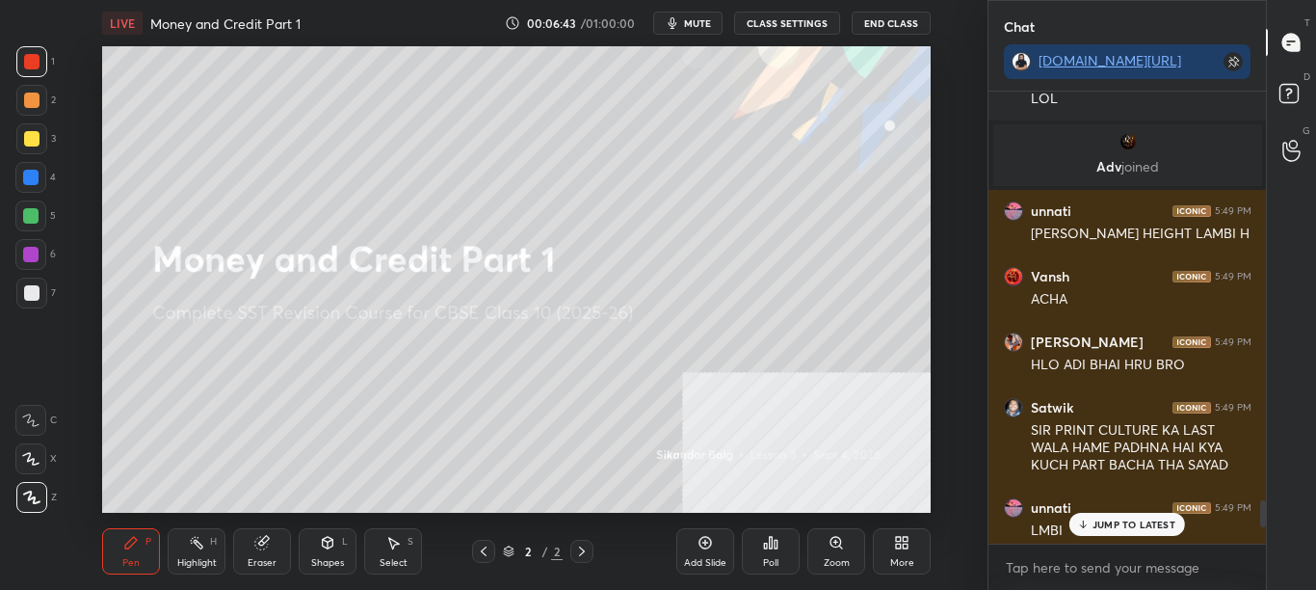
click at [1117, 523] on p "JUMP TO LATEST" at bounding box center [1134, 524] width 83 height 12
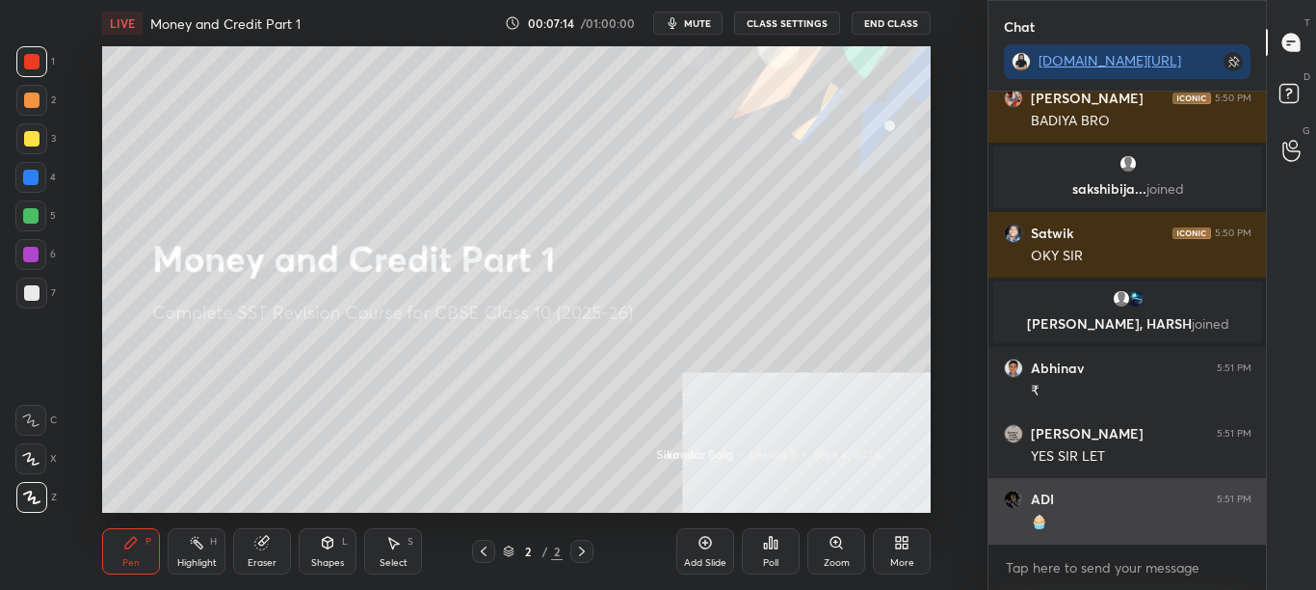
scroll to position [7004, 0]
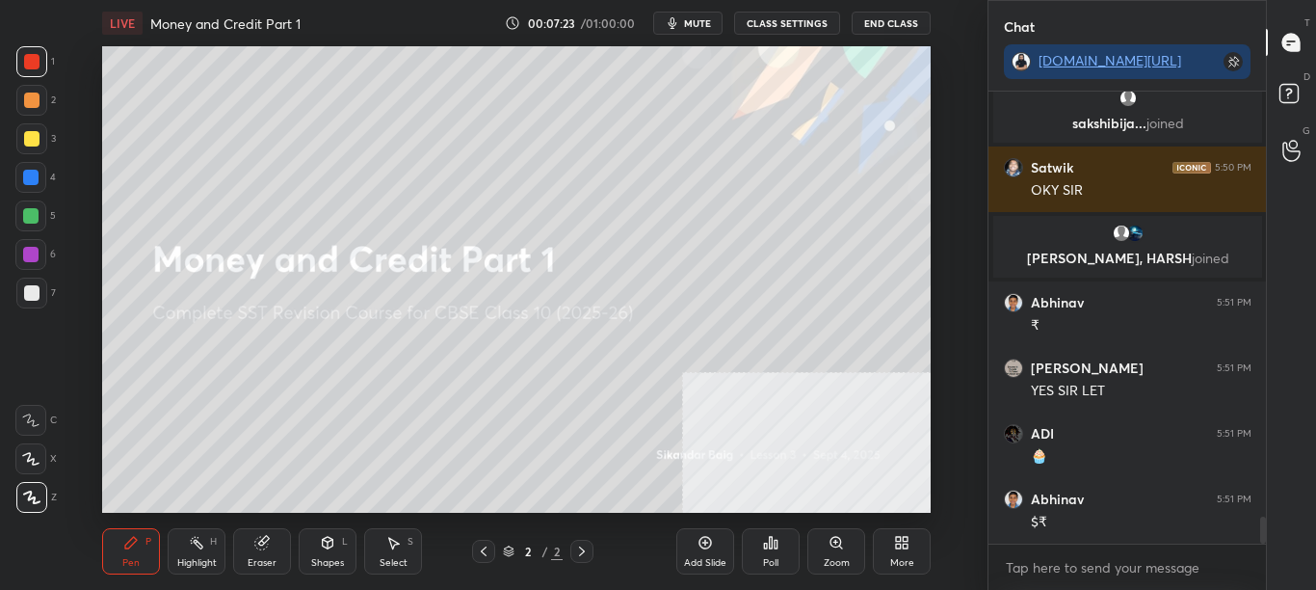
click at [802, 23] on button "CLASS SETTINGS" at bounding box center [787, 23] width 106 height 23
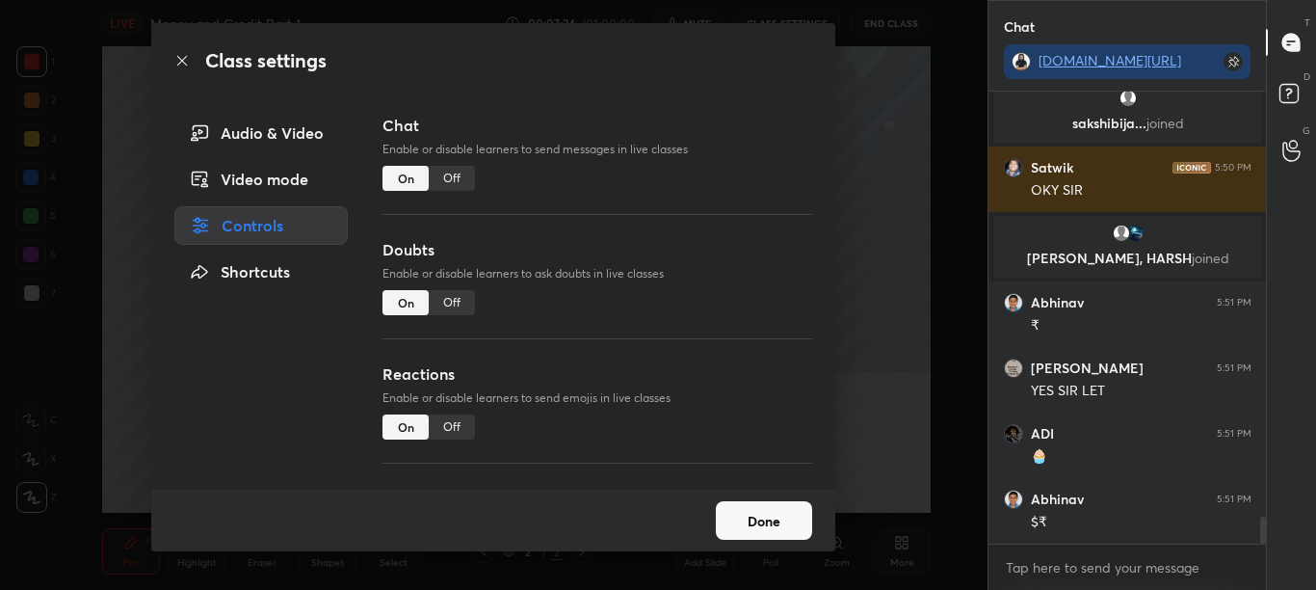
click at [455, 174] on div "Off" at bounding box center [452, 178] width 46 height 25
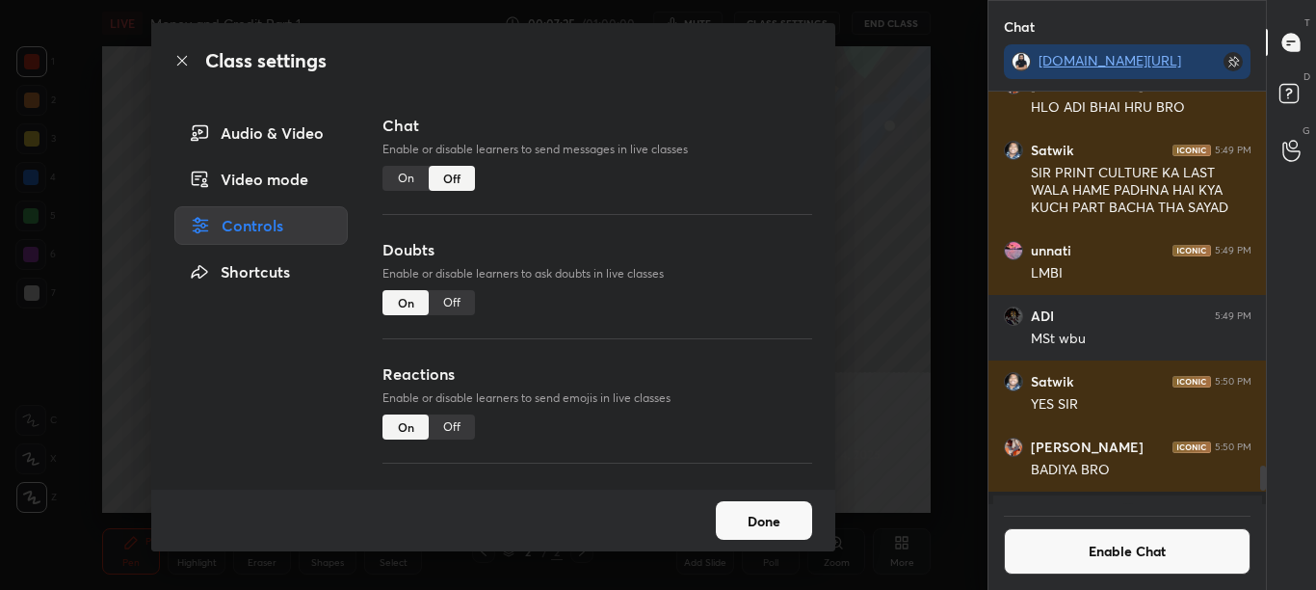
scroll to position [407, 272]
click at [175, 66] on icon at bounding box center [181, 60] width 15 height 15
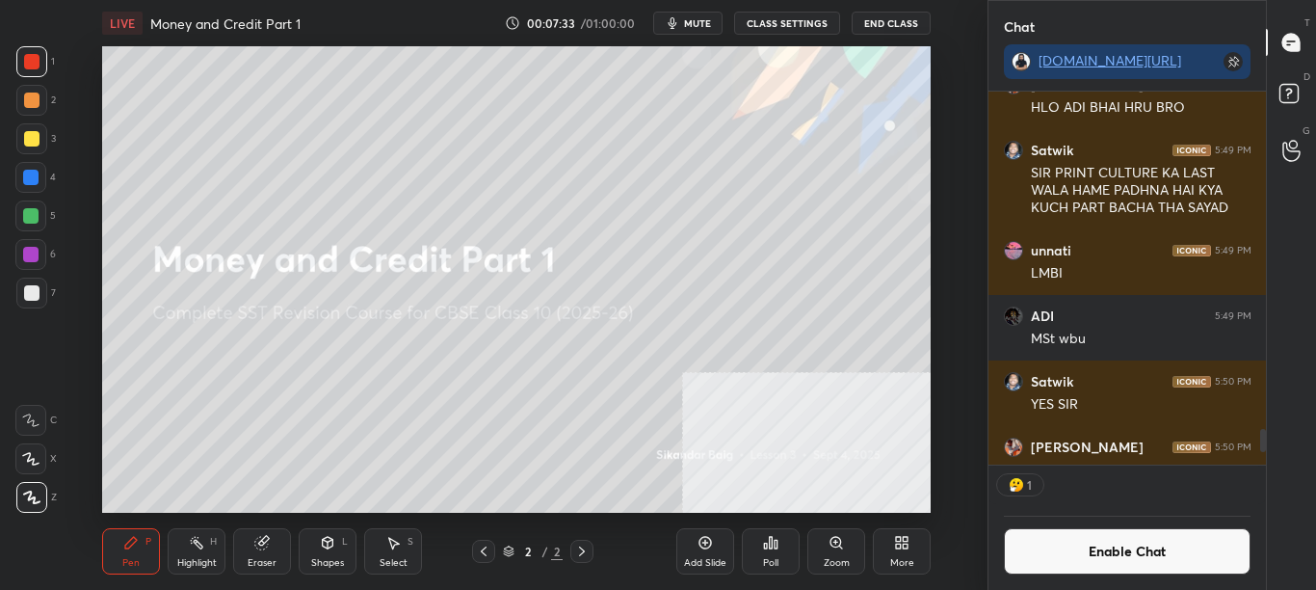
scroll to position [367, 272]
click at [1112, 569] on button "Enable Chat" at bounding box center [1128, 551] width 248 height 46
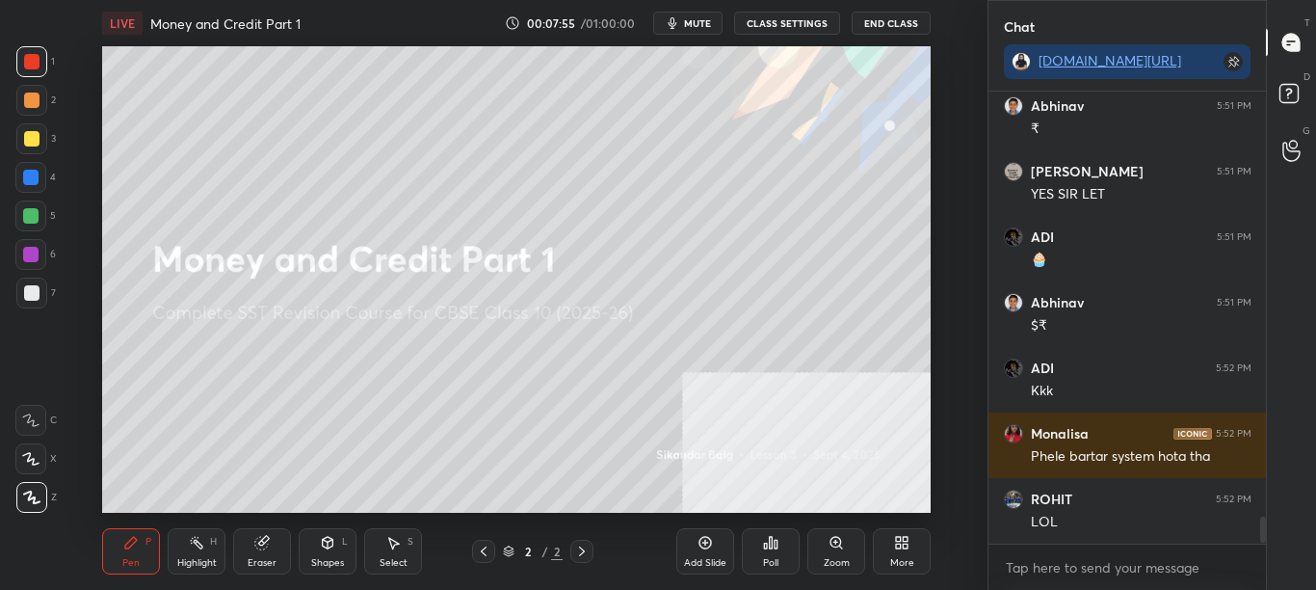
scroll to position [7197, 0]
click at [892, 558] on div "More" at bounding box center [902, 563] width 24 height 10
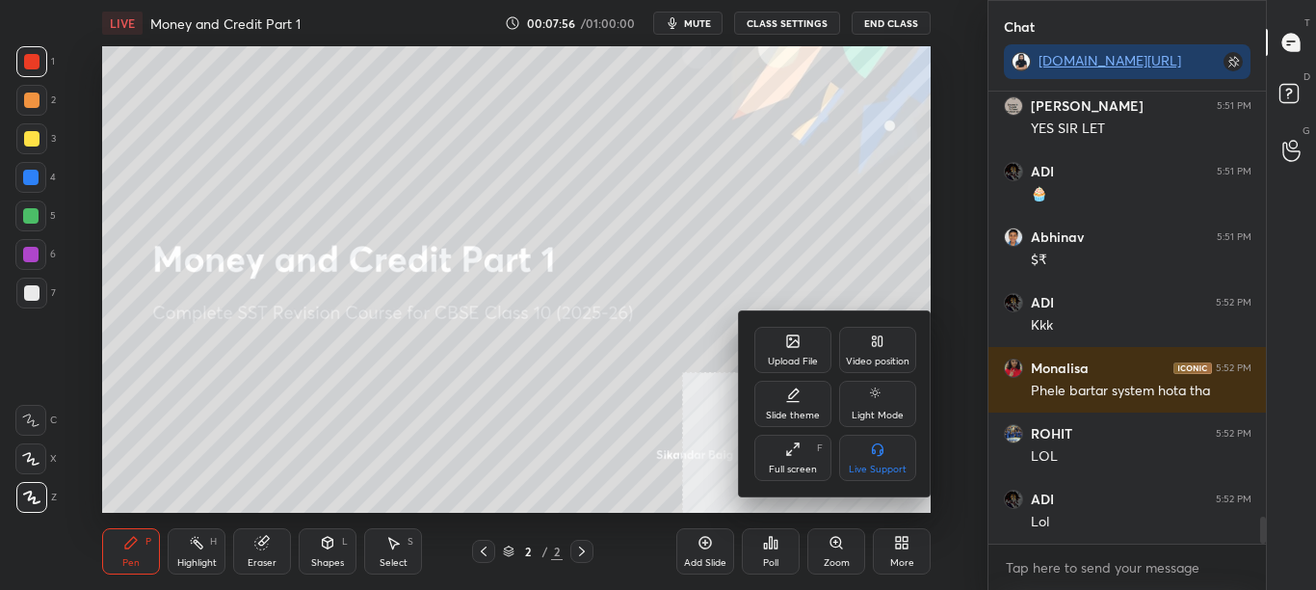
click at [786, 351] on div "Upload File" at bounding box center [792, 350] width 77 height 46
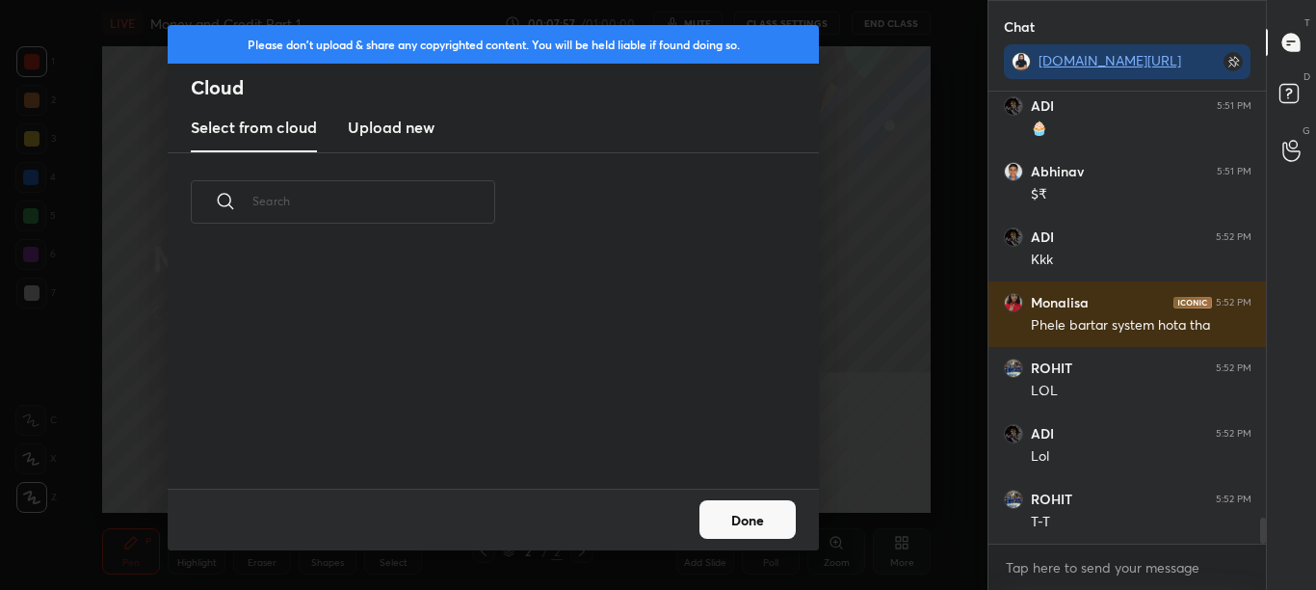
scroll to position [7, 11]
click at [375, 141] on new "Upload new" at bounding box center [391, 128] width 87 height 48
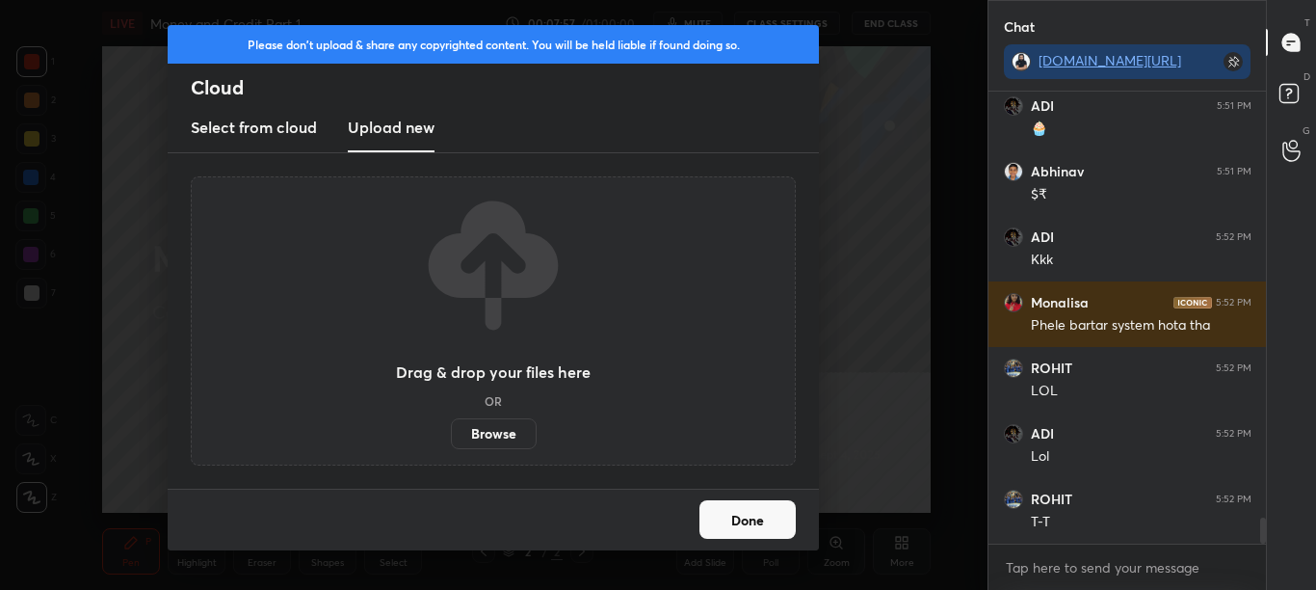
click at [465, 444] on label "Browse" at bounding box center [494, 433] width 86 height 31
click at [451, 444] on input "Browse" at bounding box center [451, 433] width 0 height 31
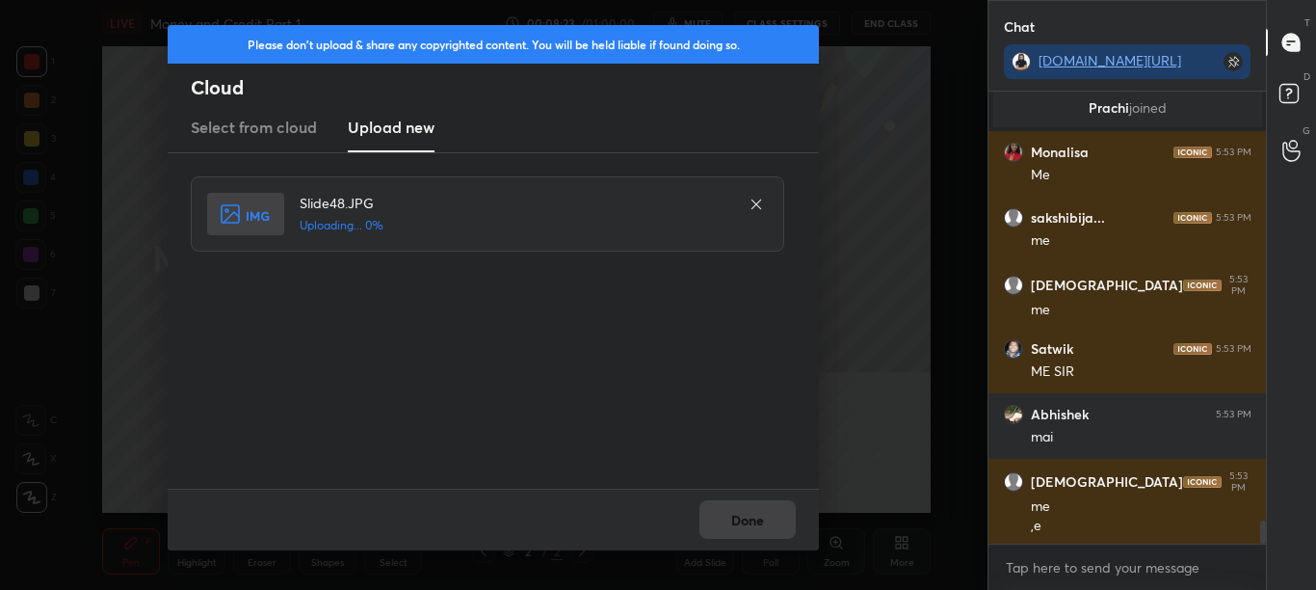
scroll to position [8334, 0]
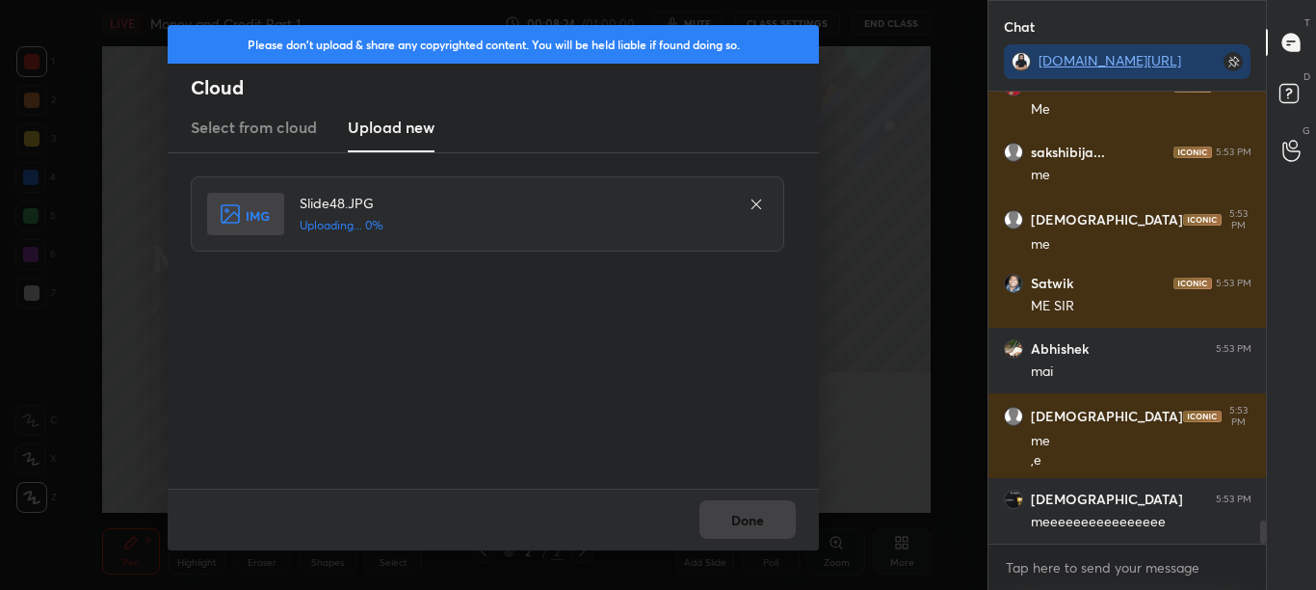
click at [767, 525] on div "Done" at bounding box center [493, 520] width 651 height 62
click at [770, 530] on div "Done" at bounding box center [493, 520] width 651 height 62
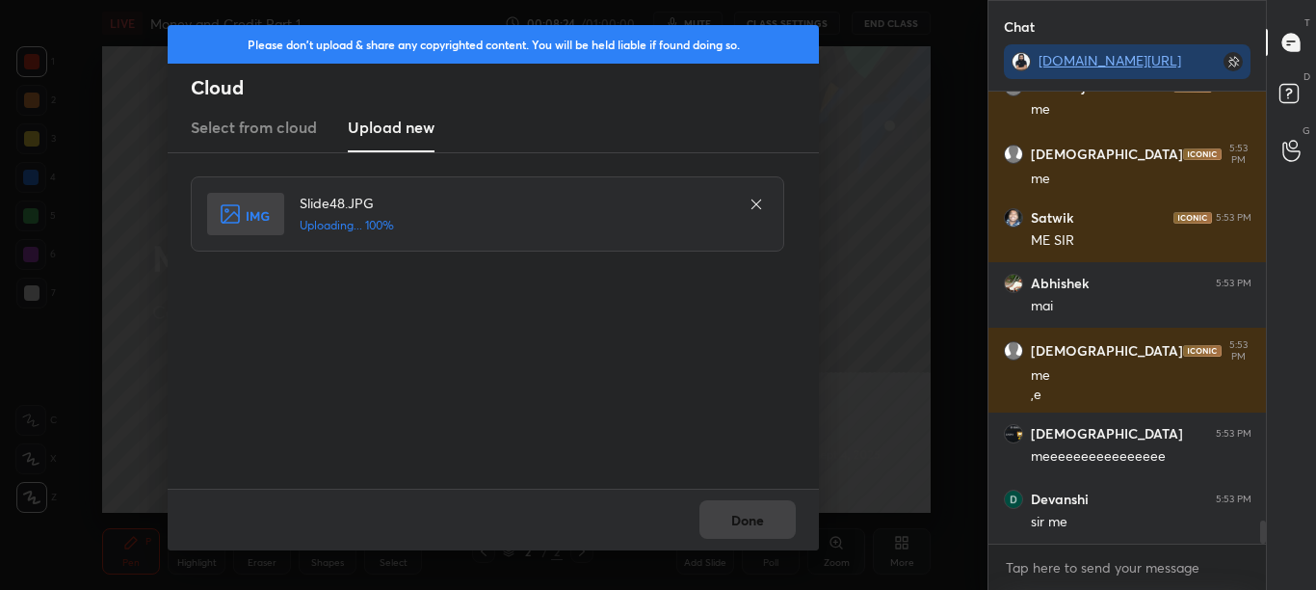
click at [767, 527] on div "Done" at bounding box center [493, 520] width 651 height 62
click at [766, 526] on button "Done" at bounding box center [748, 519] width 96 height 39
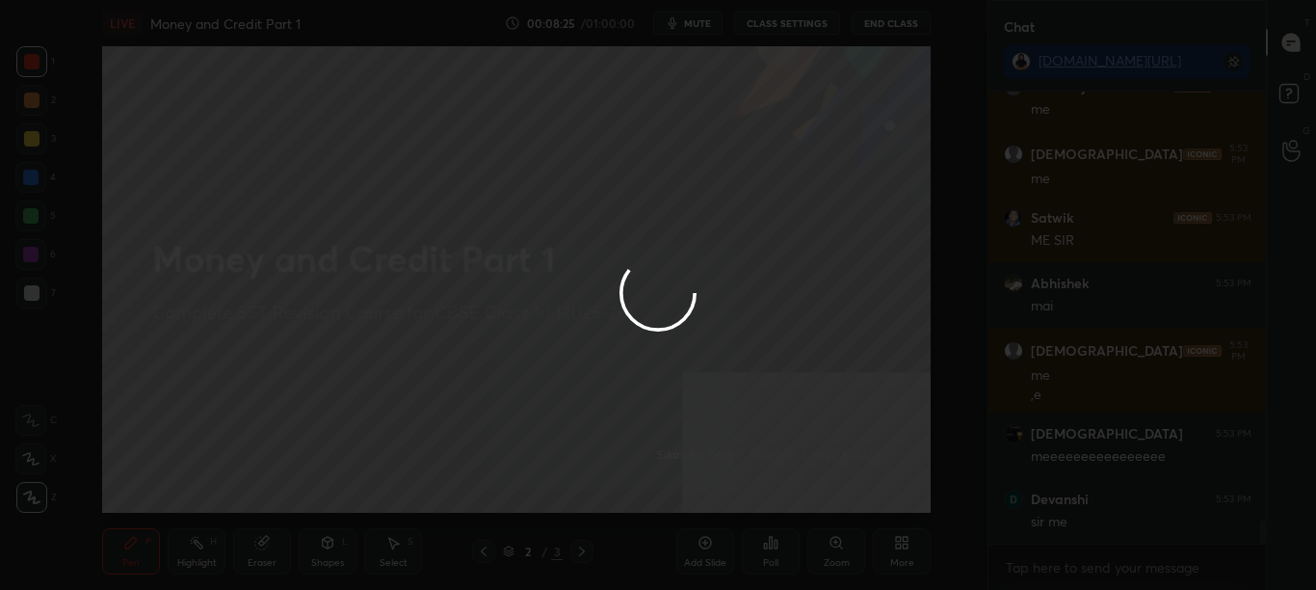
click at [765, 523] on button "Done" at bounding box center [748, 519] width 96 height 39
click at [764, 520] on div at bounding box center [658, 295] width 1316 height 590
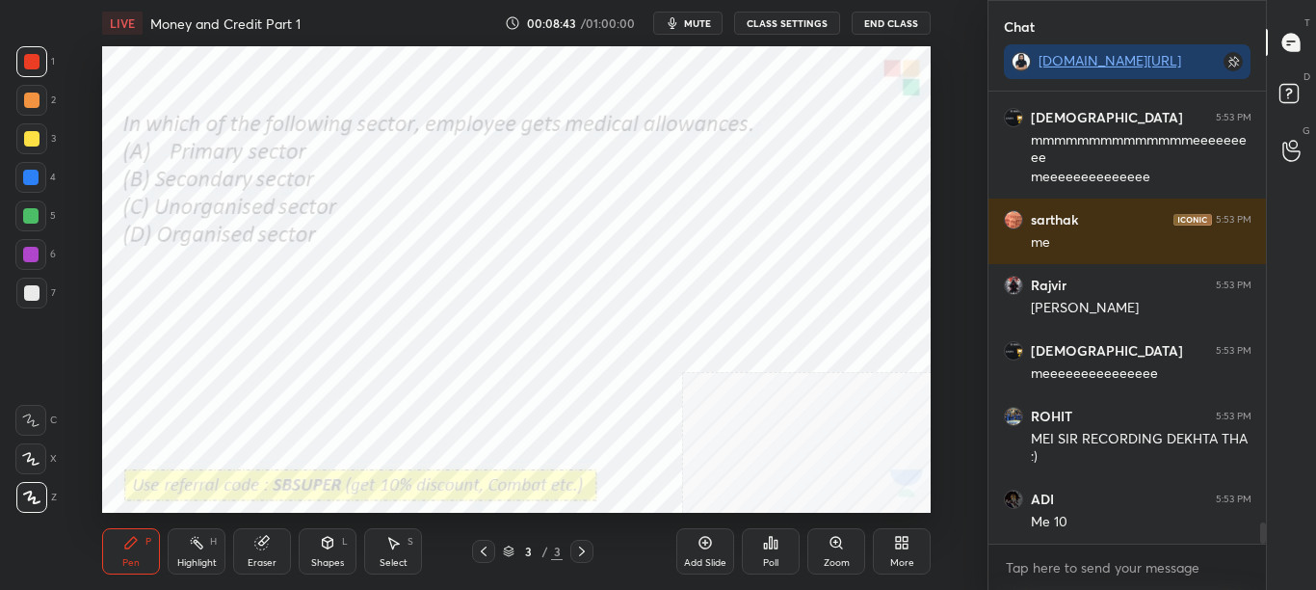
scroll to position [9043, 0]
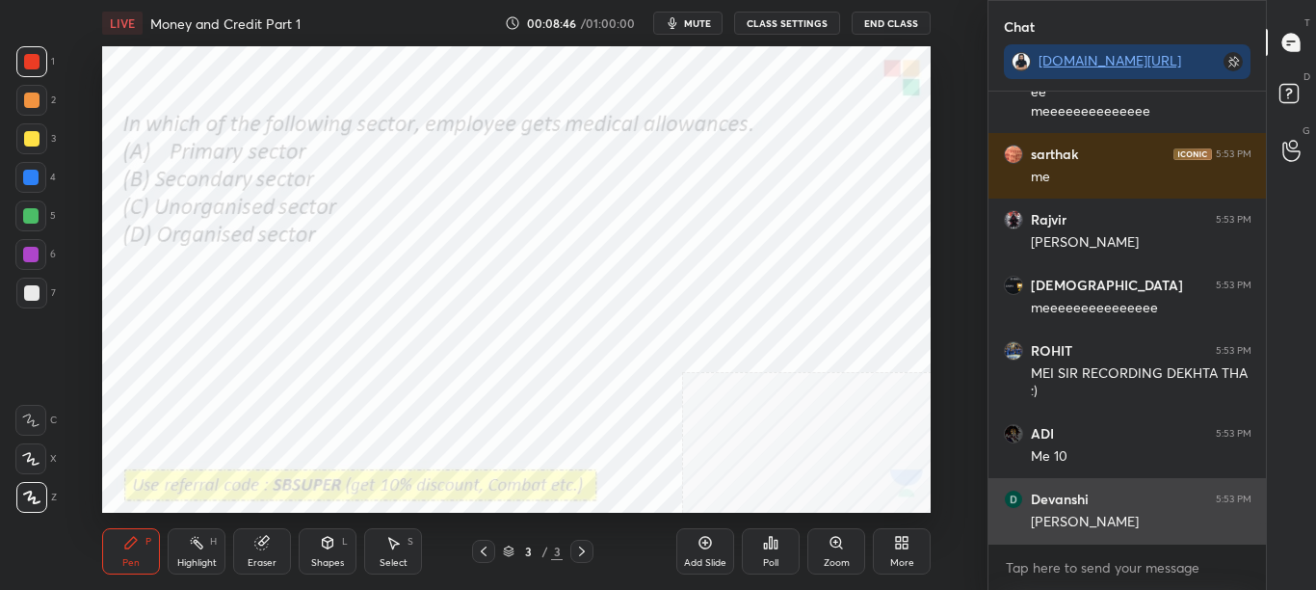
click at [1064, 493] on h6 "Devanshi" at bounding box center [1060, 498] width 58 height 17
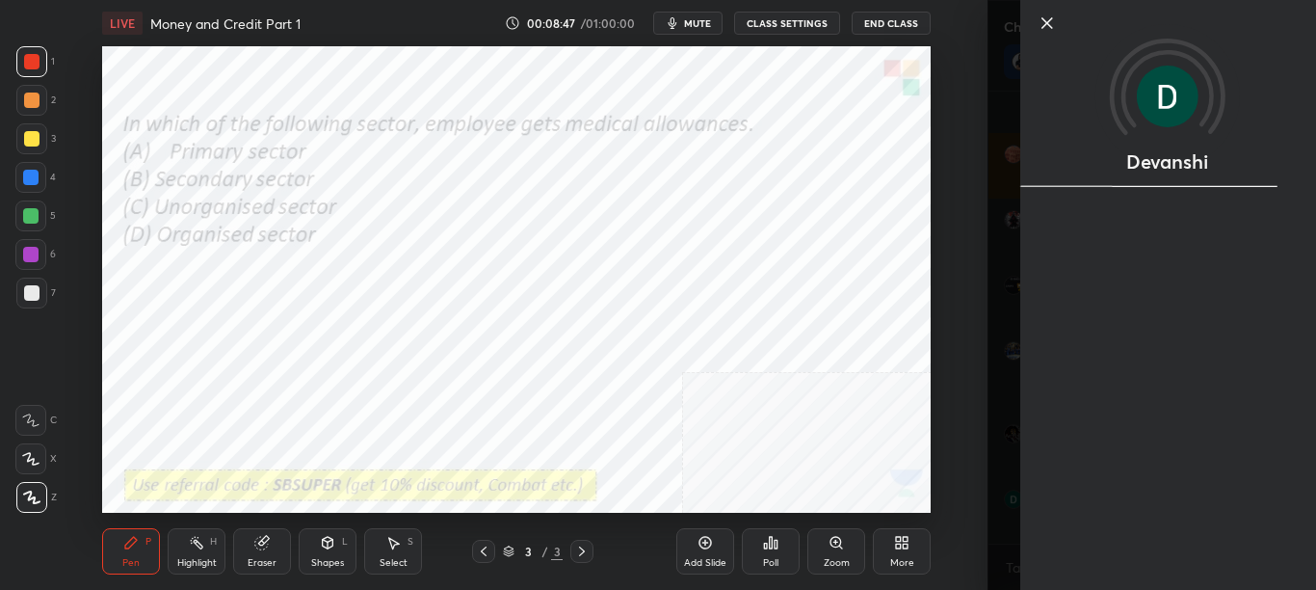
scroll to position [9109, 0]
click at [982, 386] on div "1 2 3 4 5 6 7 C X Z C X Z E E Erase all H H LIVE Money and Credit Part 1 00:08:…" at bounding box center [494, 295] width 988 height 590
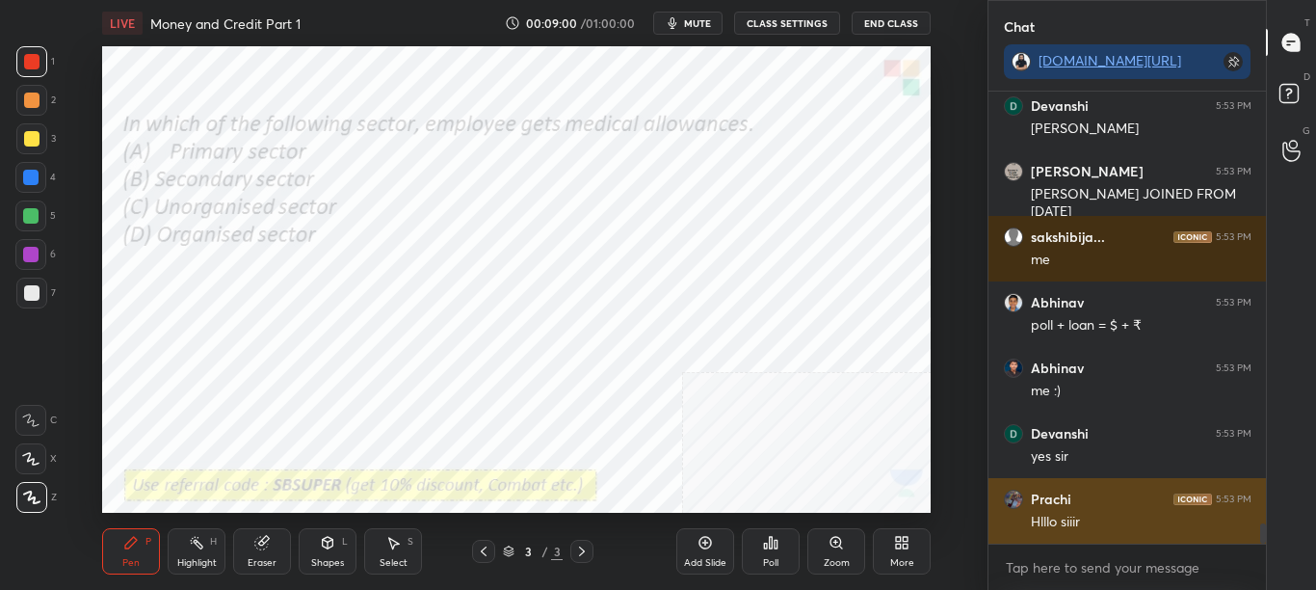
scroll to position [9502, 0]
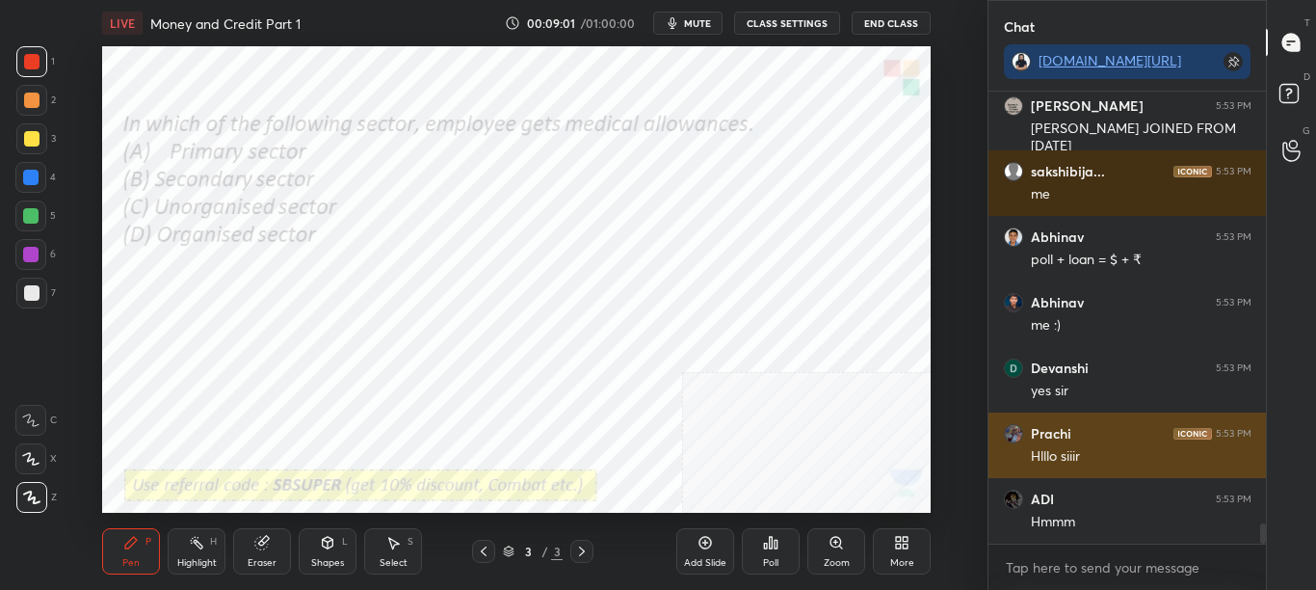
click at [1097, 440] on div "[PERSON_NAME] 5:53 PM" at bounding box center [1128, 433] width 248 height 19
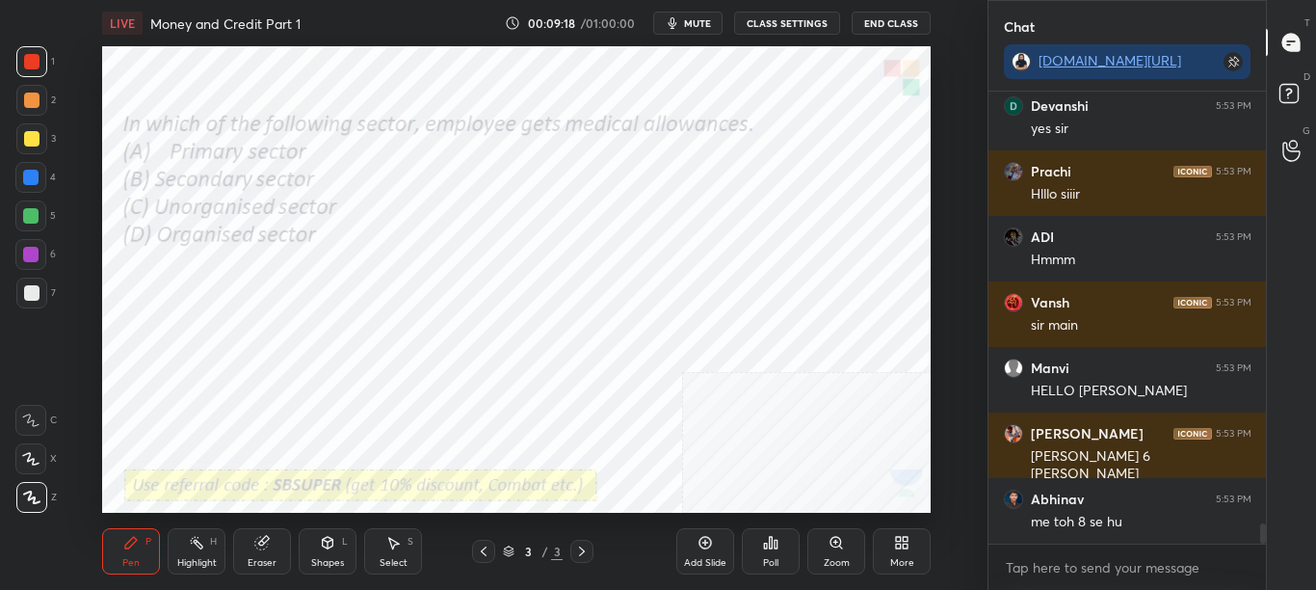
scroll to position [9830, 0]
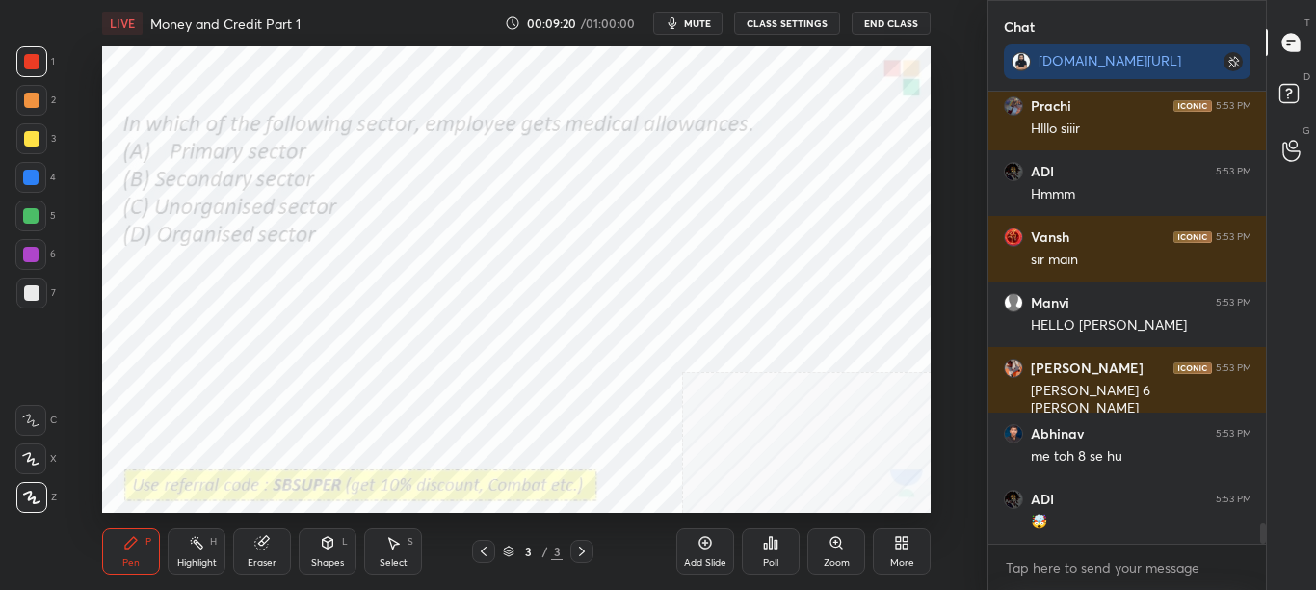
click at [766, 561] on div "Poll" at bounding box center [770, 563] width 15 height 10
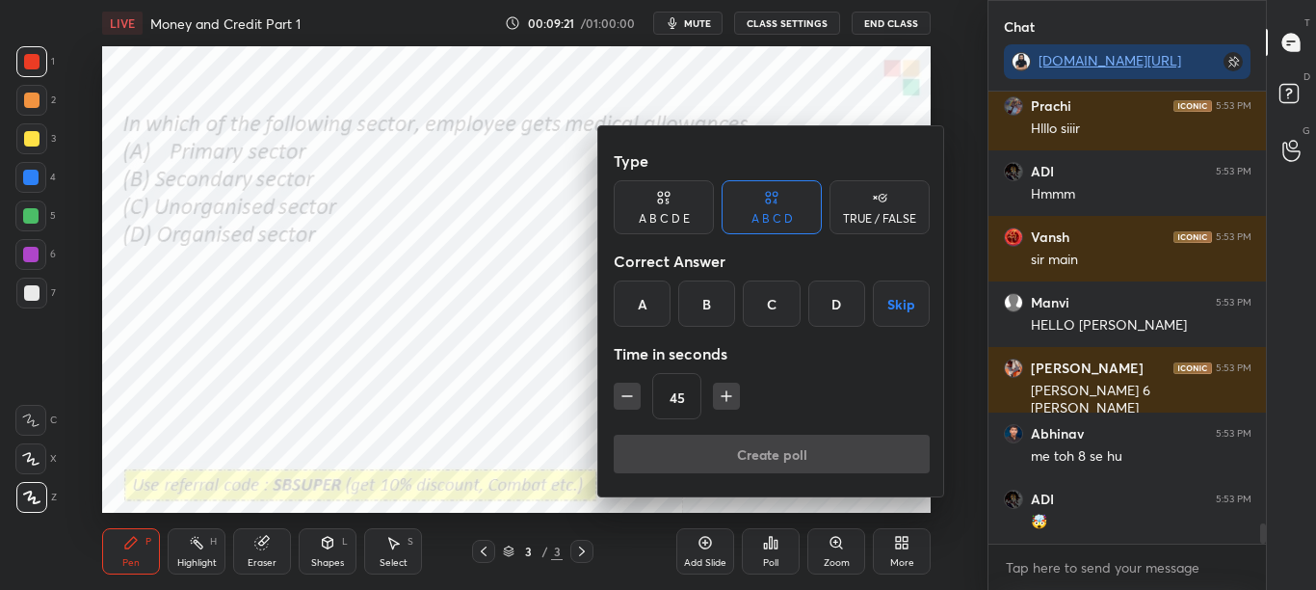
click at [763, 558] on div at bounding box center [658, 295] width 1316 height 590
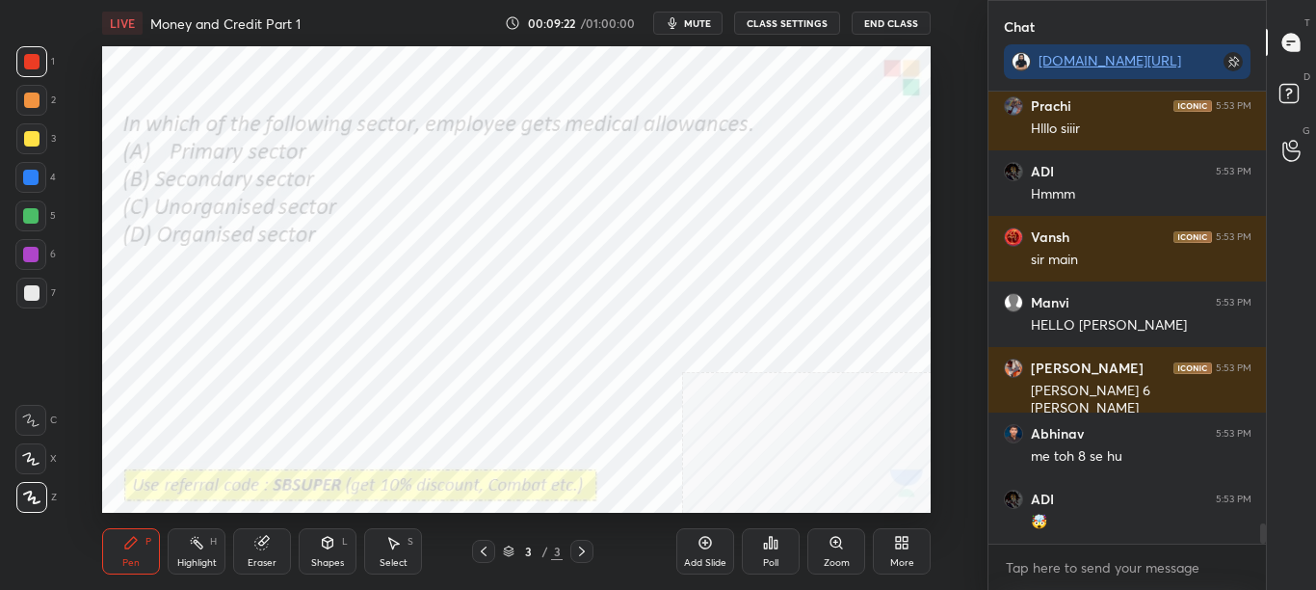
scroll to position [9913, 0]
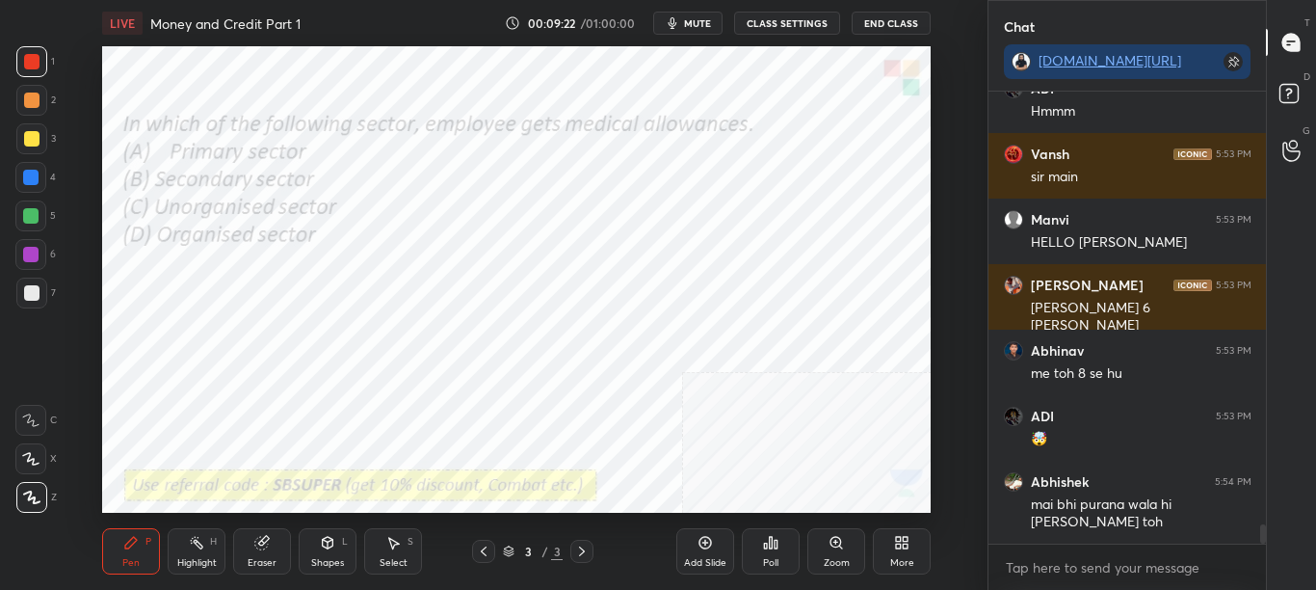
click at [766, 551] on div "Poll" at bounding box center [771, 551] width 58 height 46
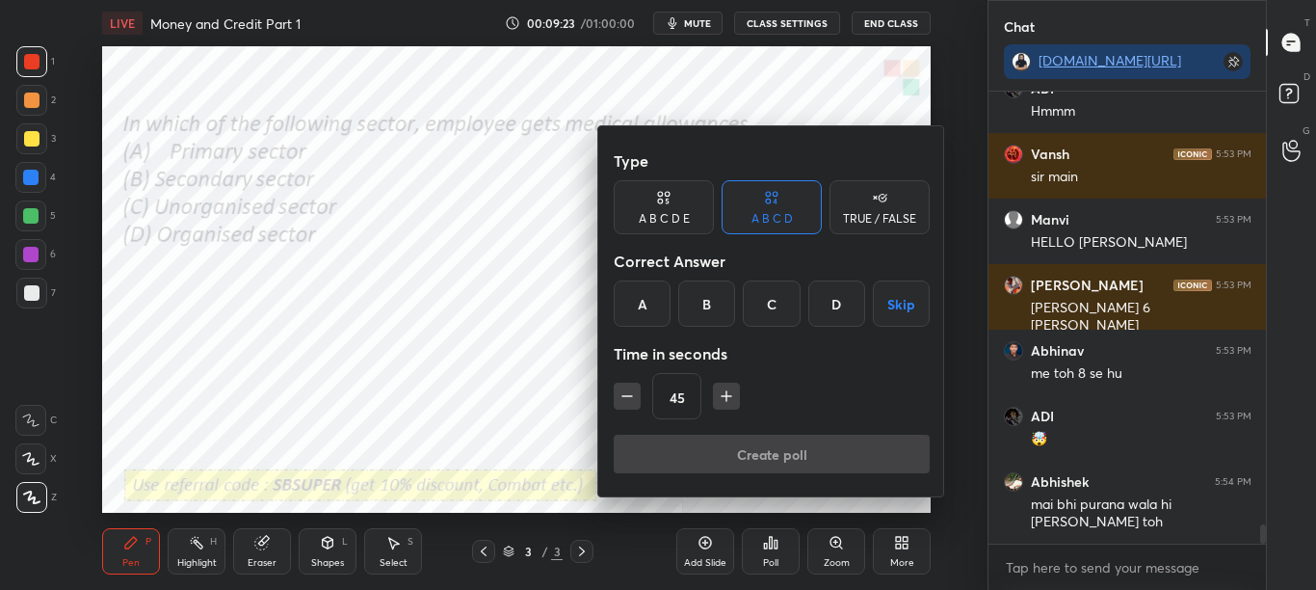
click at [772, 546] on div at bounding box center [658, 295] width 1316 height 590
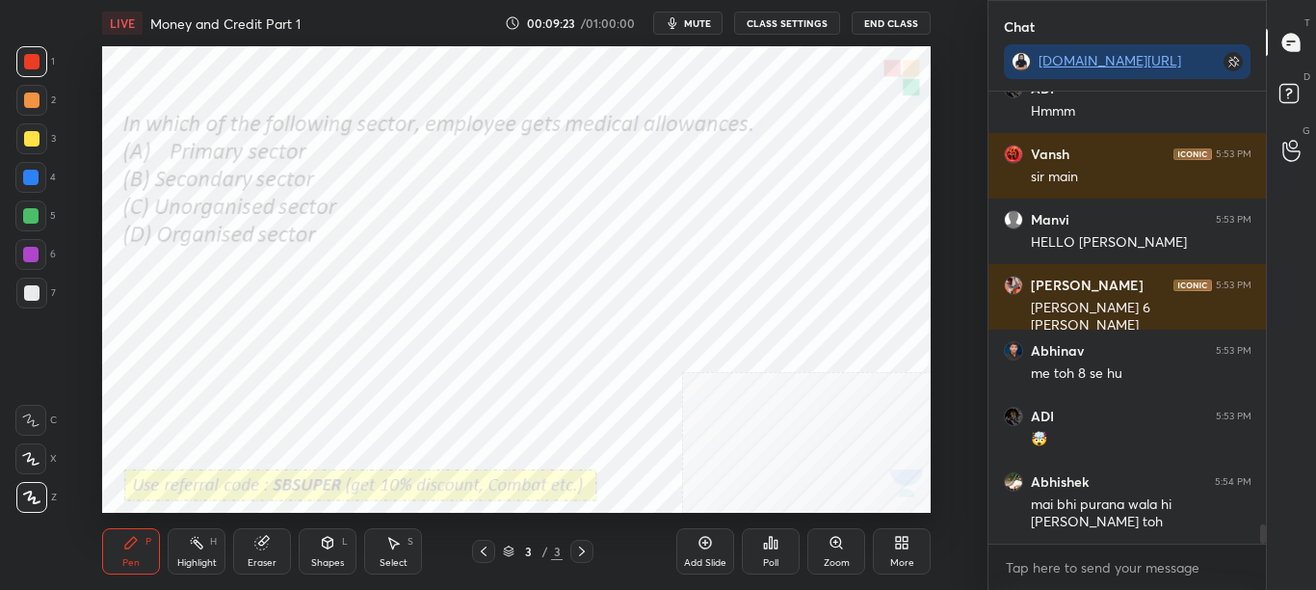
click at [772, 547] on icon at bounding box center [771, 543] width 3 height 12
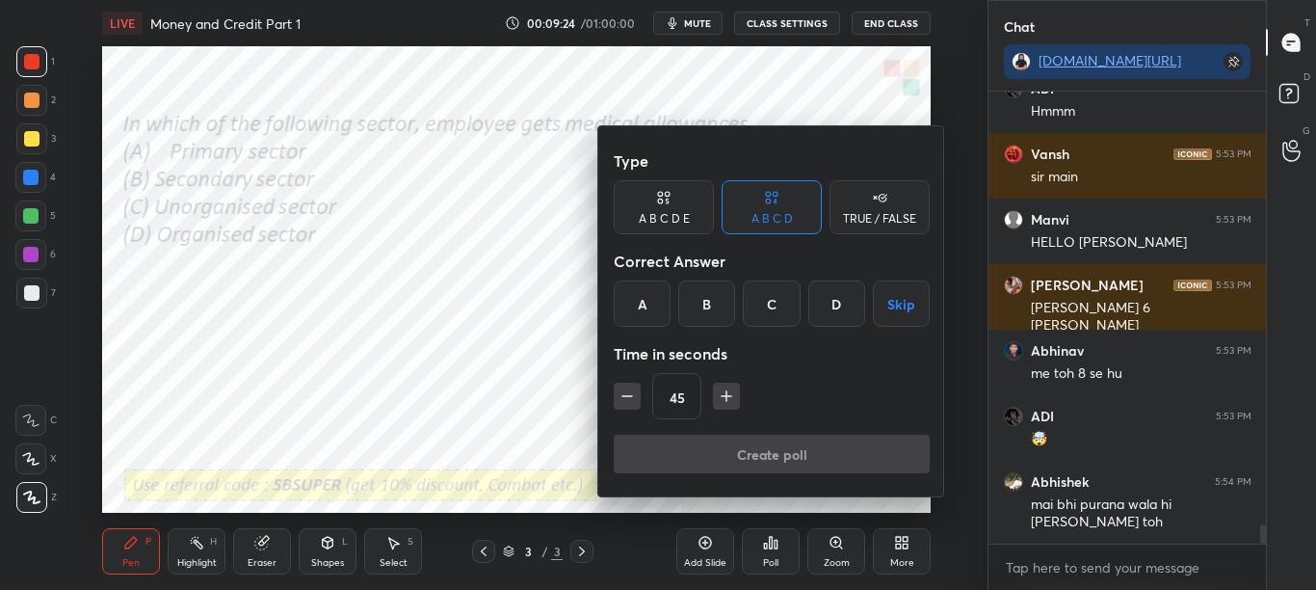
click at [774, 543] on div at bounding box center [658, 295] width 1316 height 590
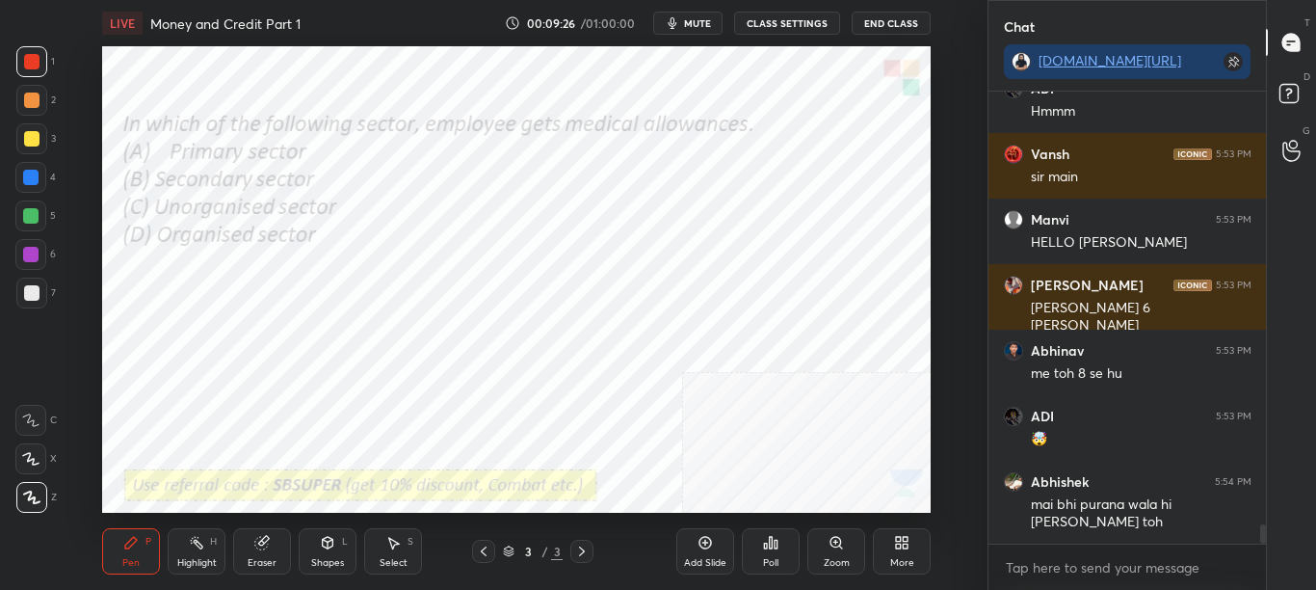
click at [781, 535] on div "Poll" at bounding box center [771, 551] width 58 height 46
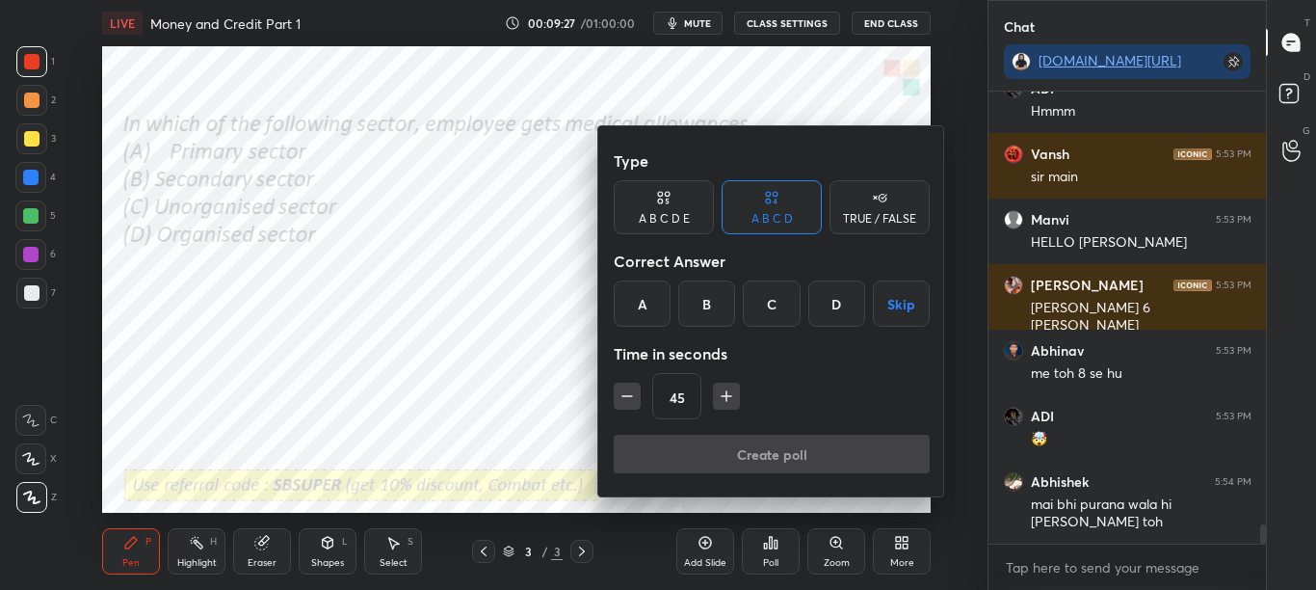
scroll to position [9978, 0]
click at [838, 311] on div "D" at bounding box center [836, 303] width 57 height 46
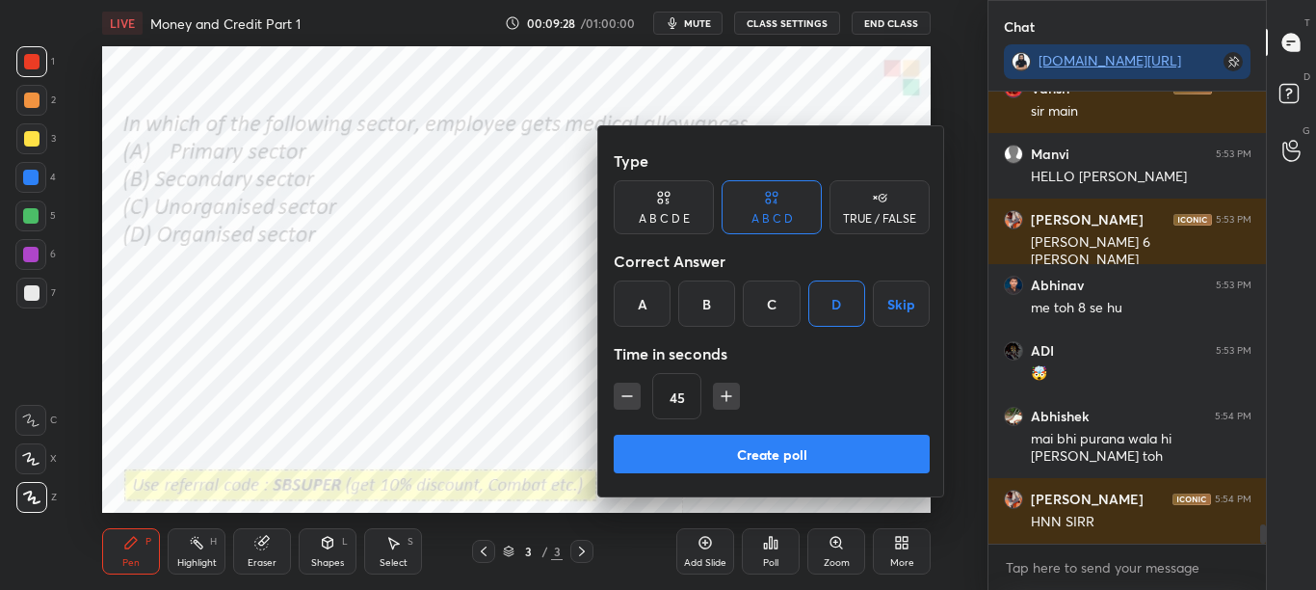
click at [783, 454] on button "Create poll" at bounding box center [772, 454] width 316 height 39
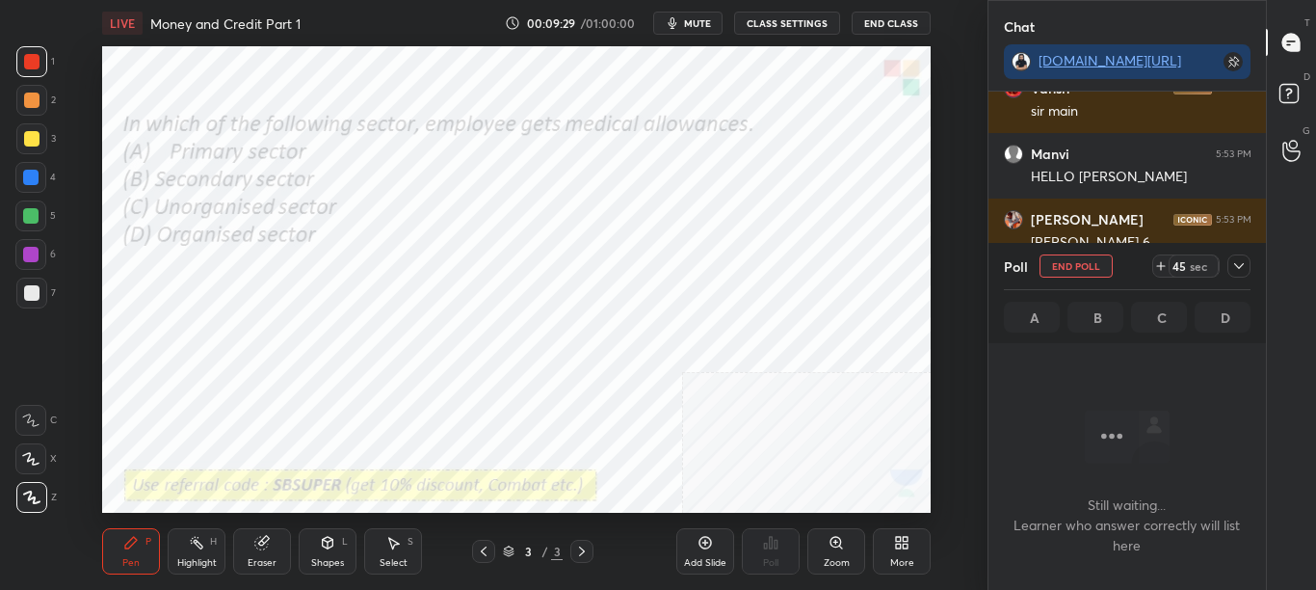
scroll to position [392, 272]
click at [1249, 256] on div at bounding box center [1239, 265] width 23 height 23
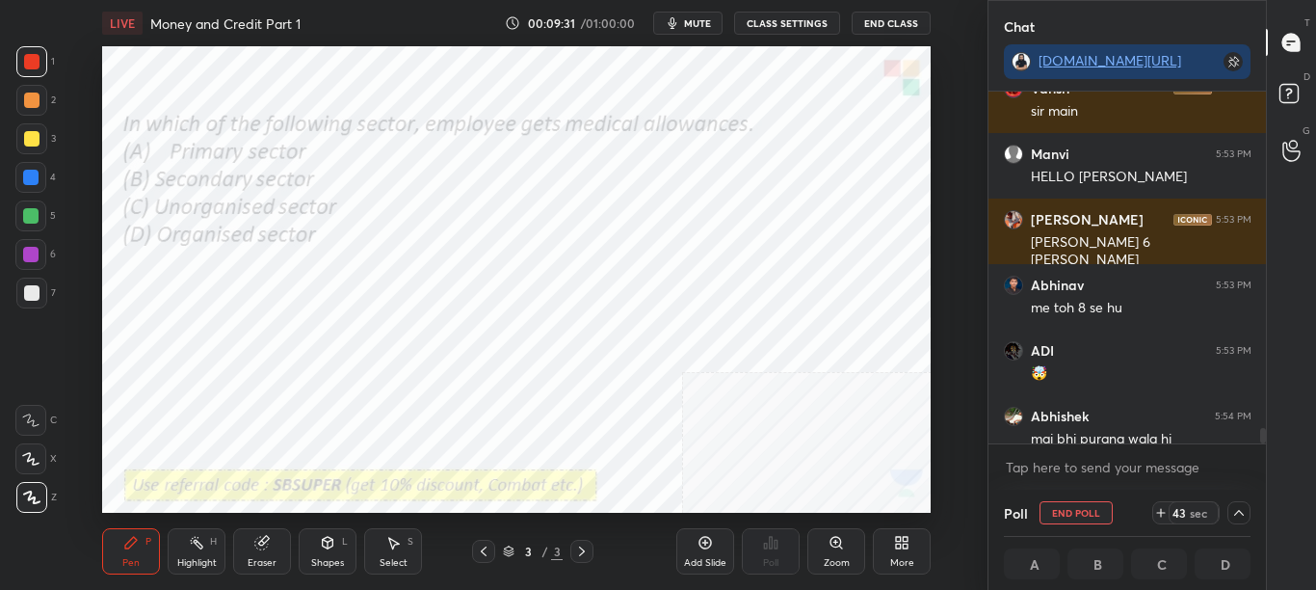
scroll to position [1, 7]
click at [1263, 437] on div at bounding box center [1263, 435] width 6 height 15
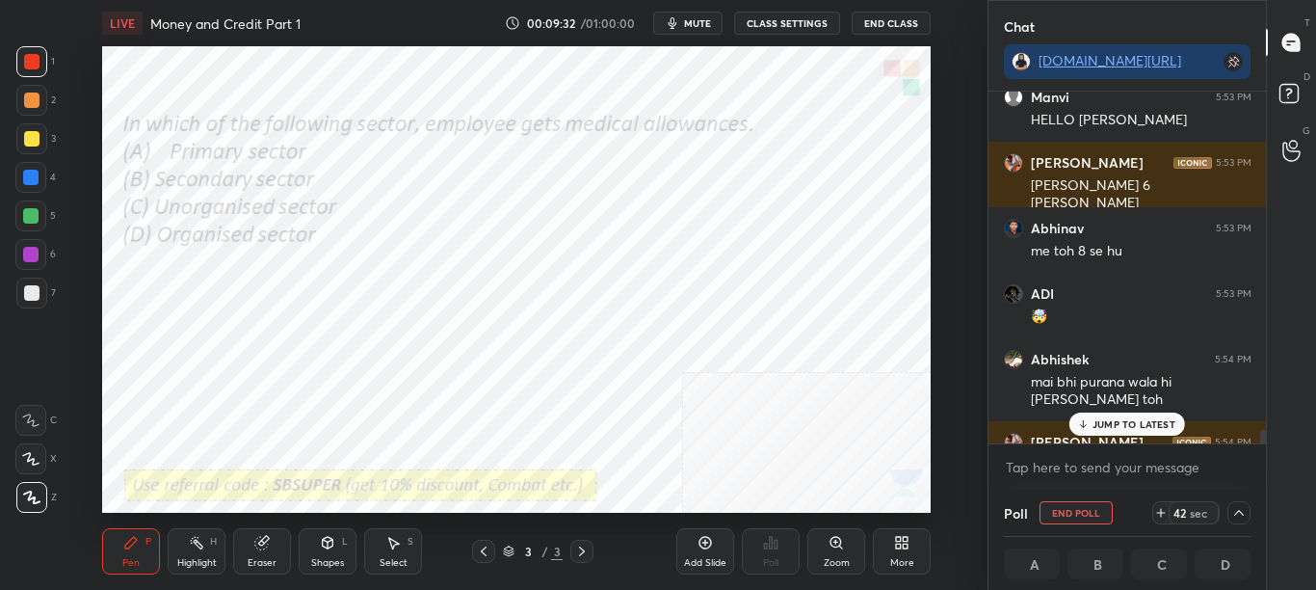
click at [1261, 442] on div at bounding box center [1263, 437] width 6 height 15
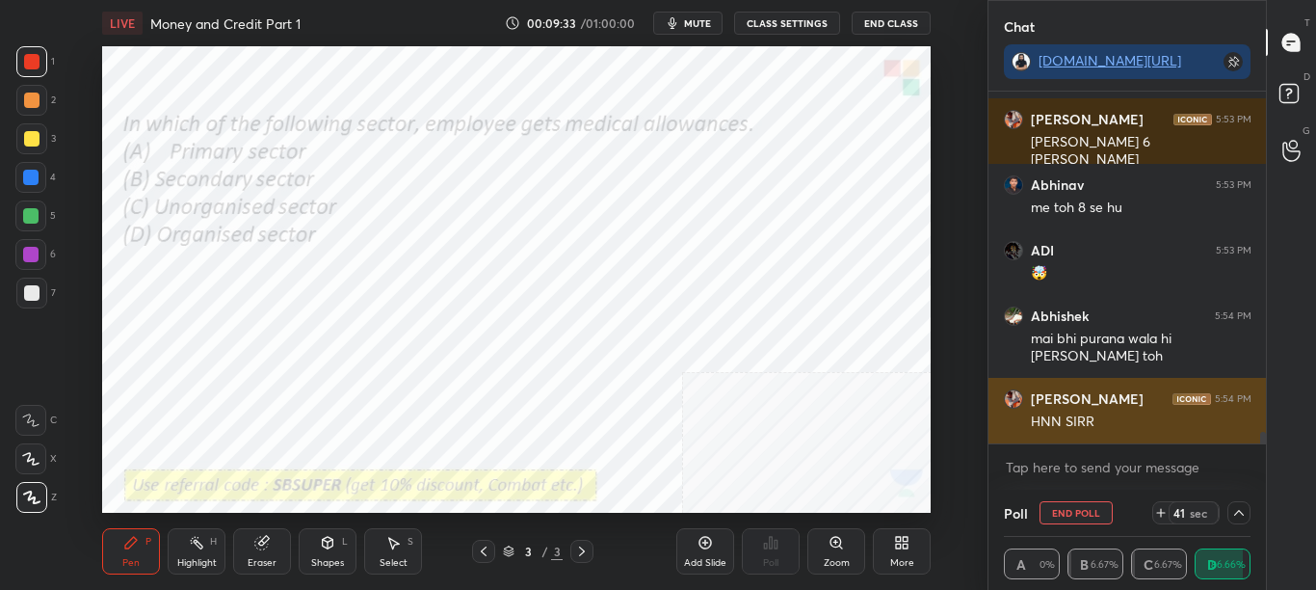
scroll to position [10144, 0]
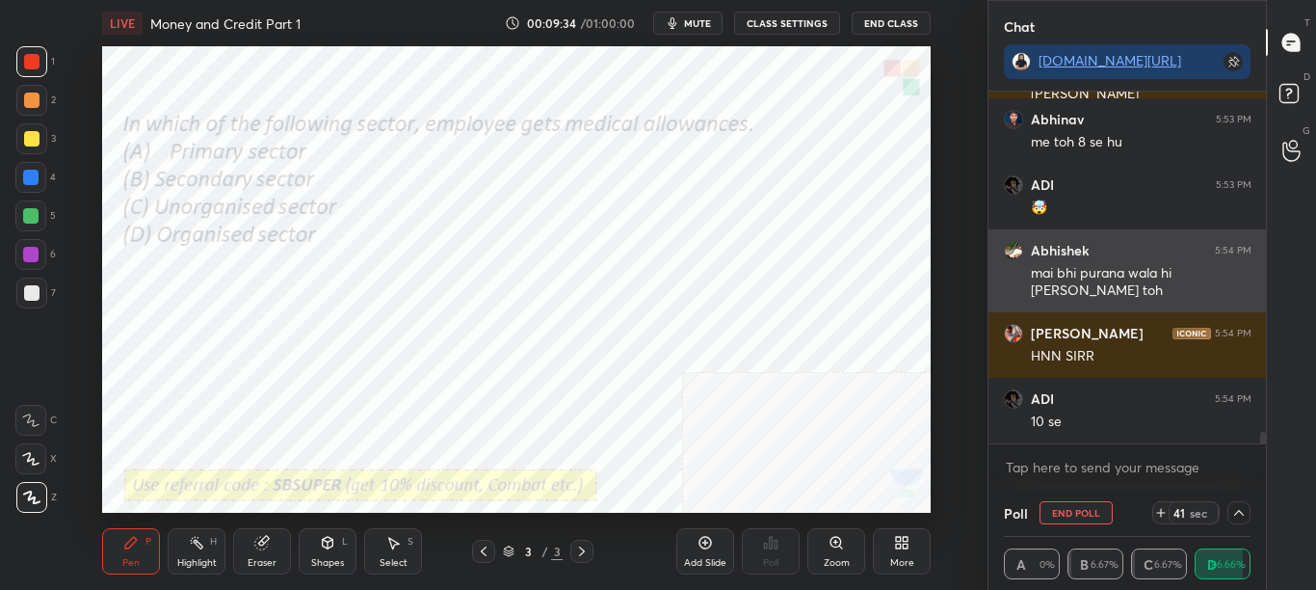
click at [1144, 271] on div "mai bhi purana wala hi [PERSON_NAME] toh" at bounding box center [1141, 282] width 221 height 37
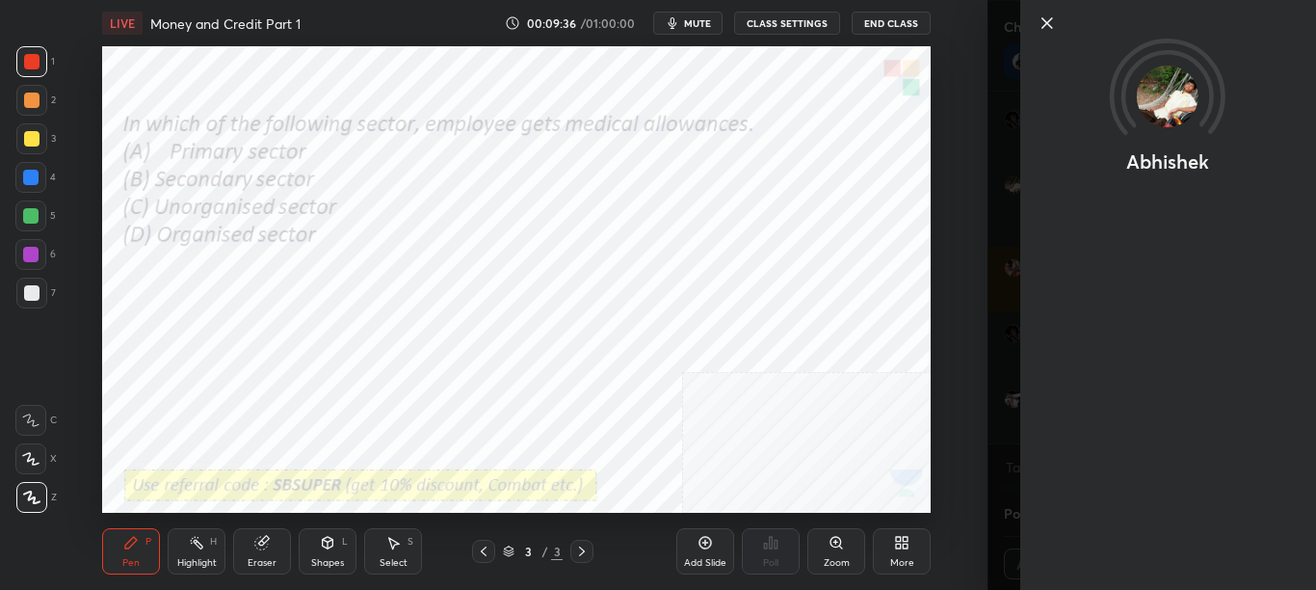
scroll to position [10279, 0]
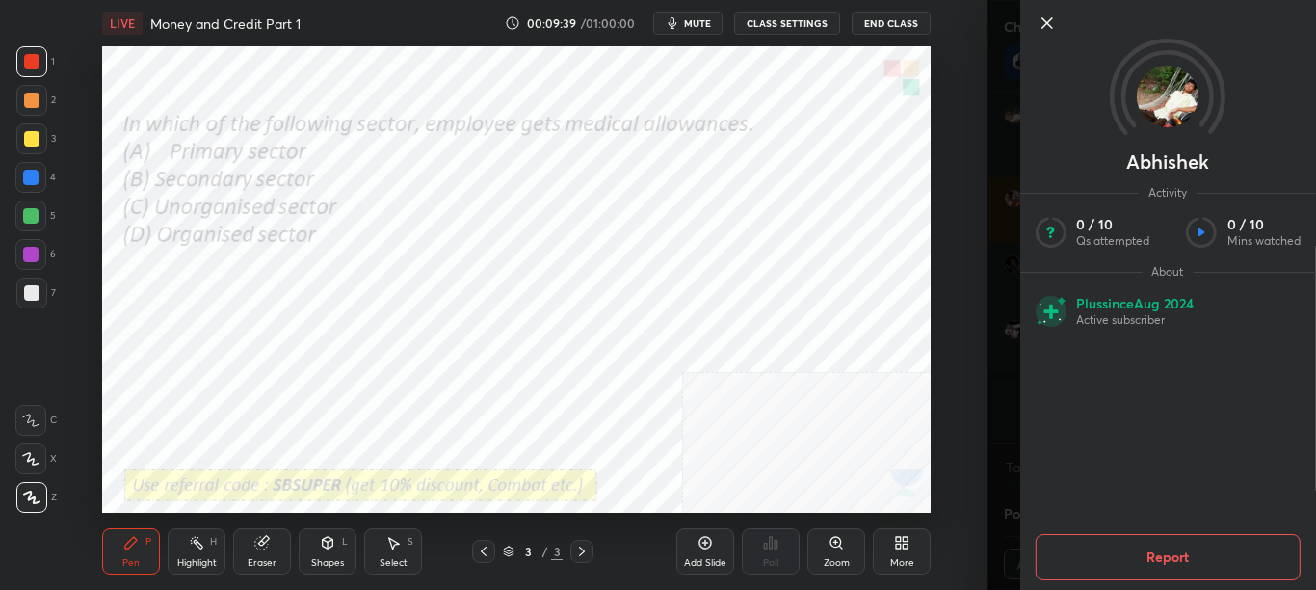
click at [1048, 17] on icon at bounding box center [1046, 23] width 23 height 23
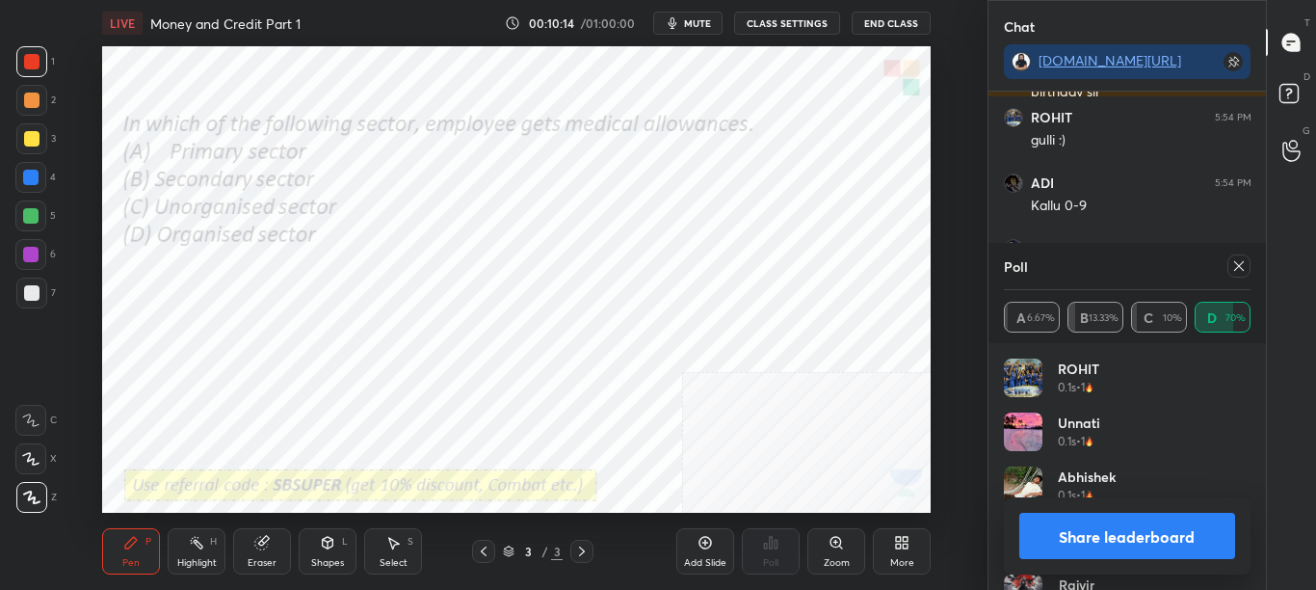
scroll to position [7, 7]
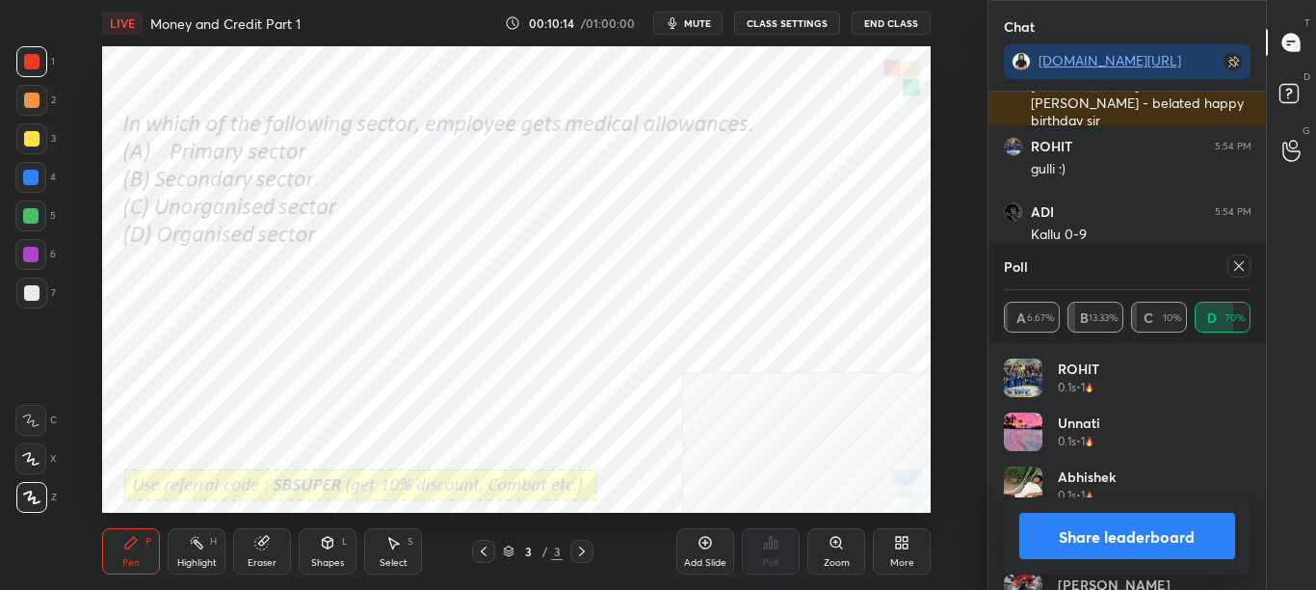
click at [1263, 437] on div "Chat [DOMAIN_NAME][URL] [PERSON_NAME] 5:54 PM . [PERSON_NAME] joined ADI 5:54 P…" at bounding box center [1127, 295] width 279 height 590
click at [1233, 276] on div at bounding box center [1239, 265] width 23 height 23
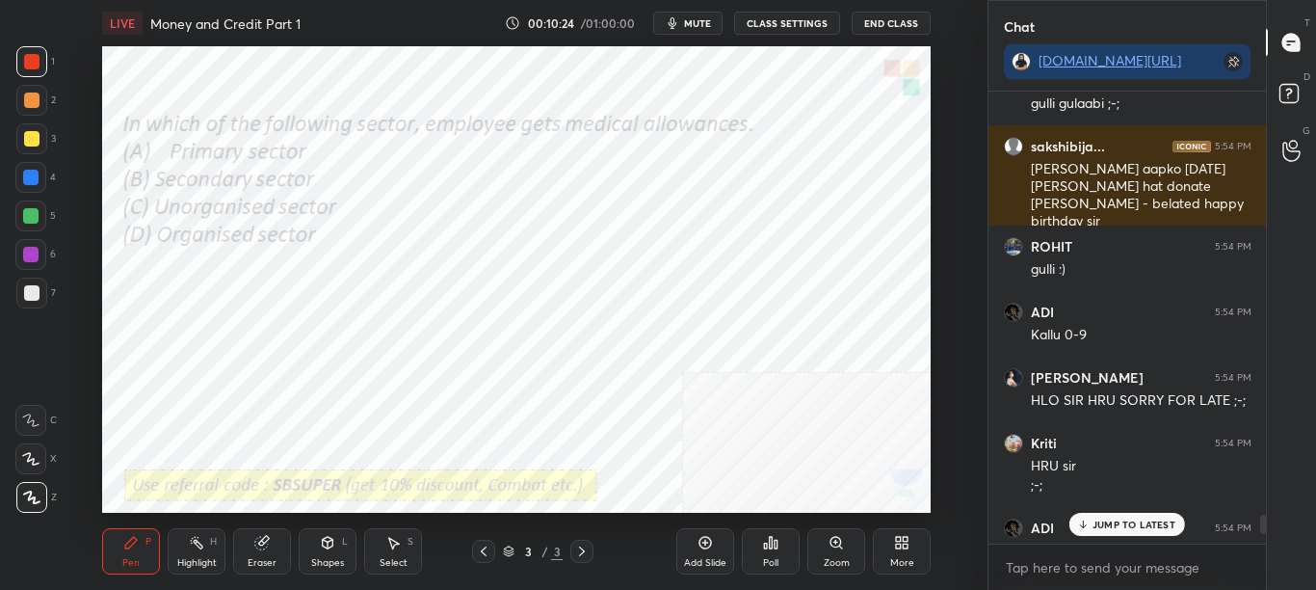
click at [1262, 529] on div at bounding box center [1263, 524] width 6 height 19
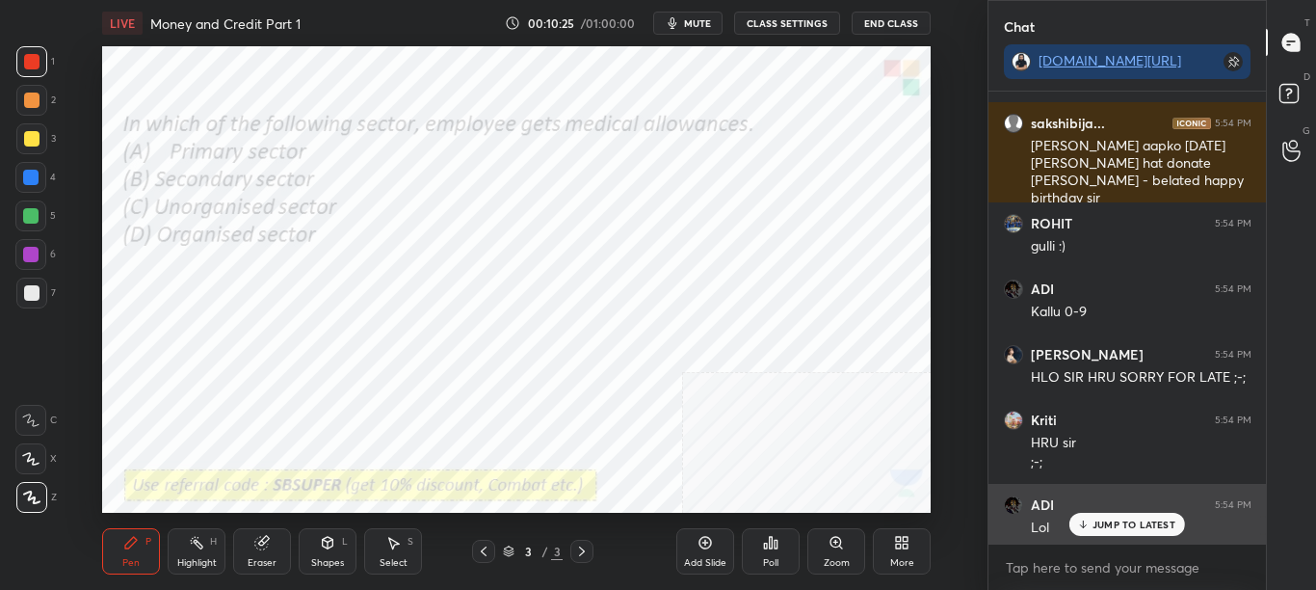
click at [1102, 536] on div "Lol" at bounding box center [1141, 527] width 221 height 19
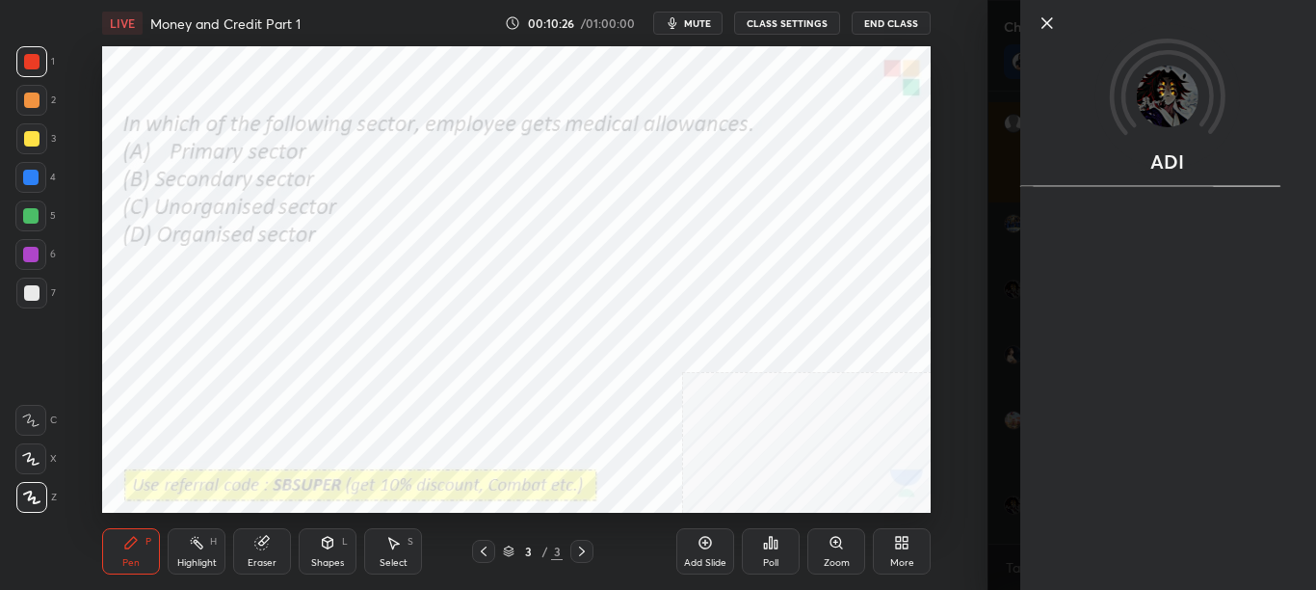
click at [915, 505] on div "Add Slide Poll Zoom More" at bounding box center [803, 551] width 254 height 108
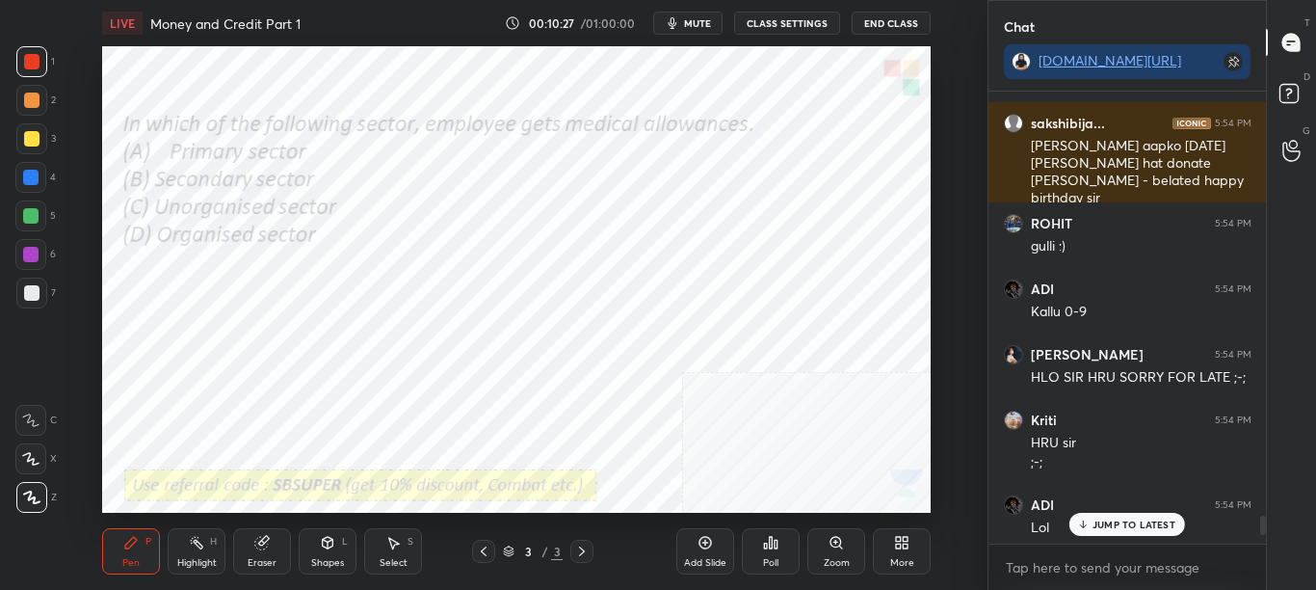
click at [1091, 517] on div "JUMP TO LATEST" at bounding box center [1128, 524] width 116 height 23
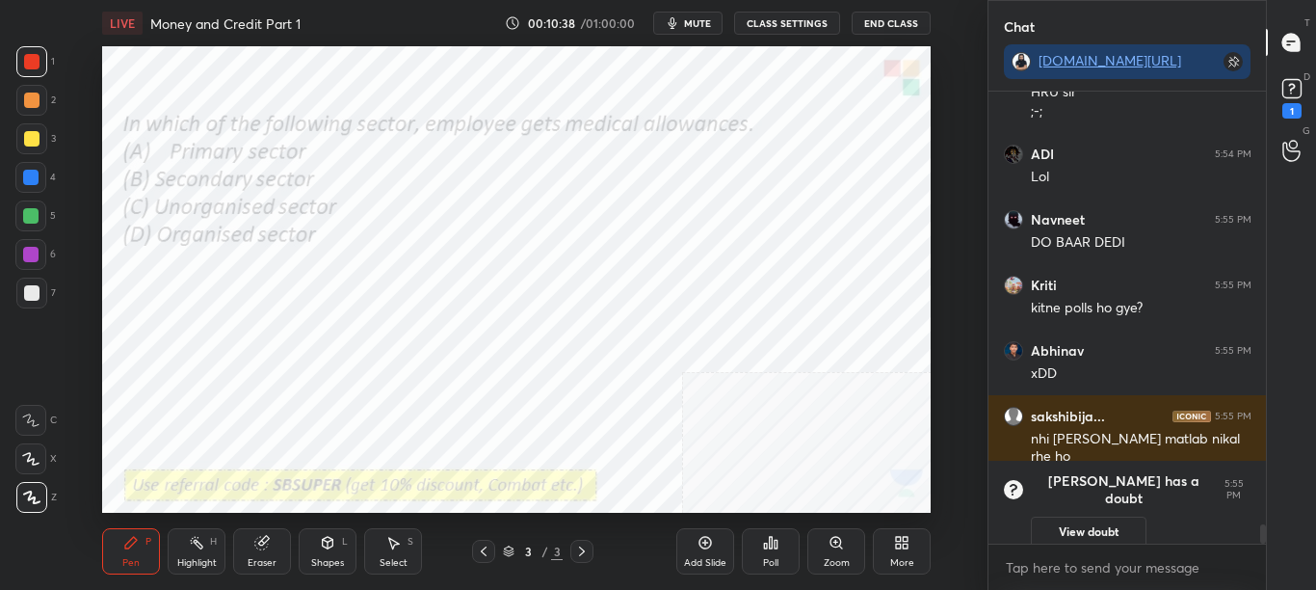
click at [907, 565] on div "More" at bounding box center [902, 563] width 24 height 10
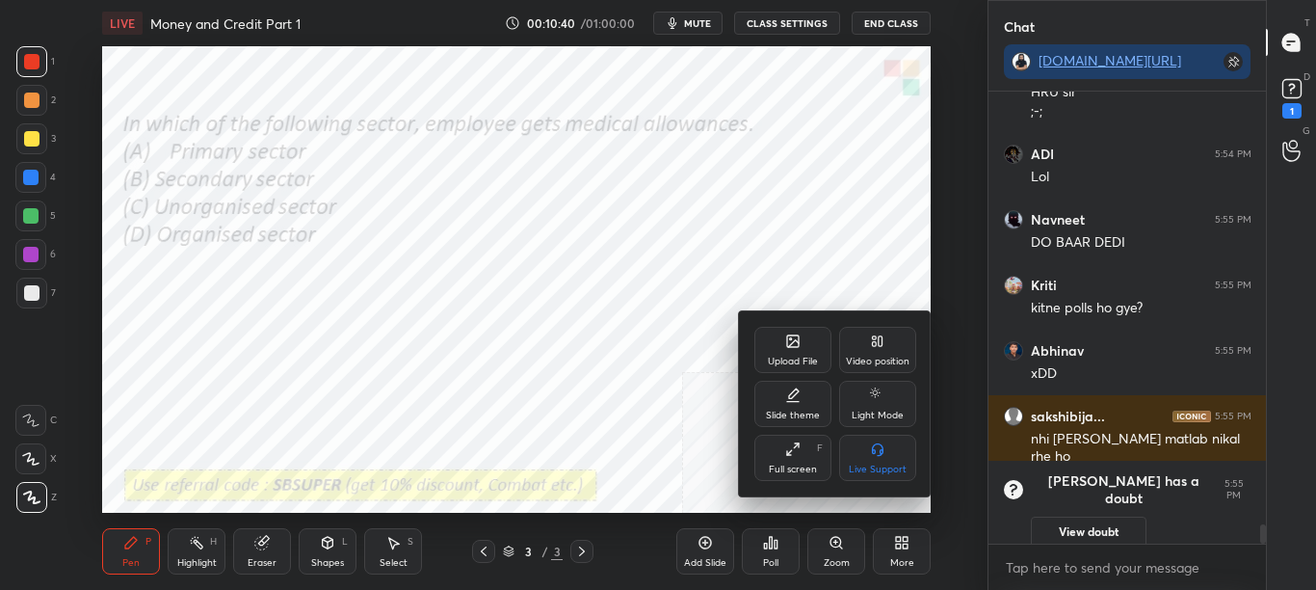
click at [797, 354] on div "Upload File" at bounding box center [792, 350] width 77 height 46
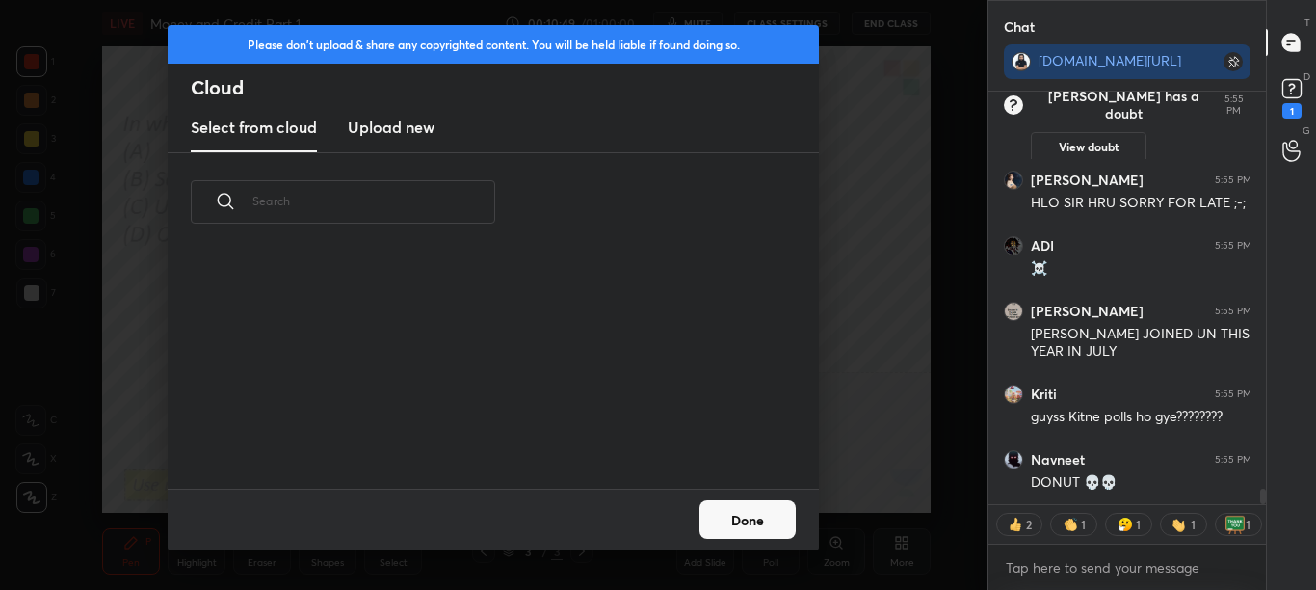
click at [767, 520] on button "Done" at bounding box center [748, 519] width 96 height 39
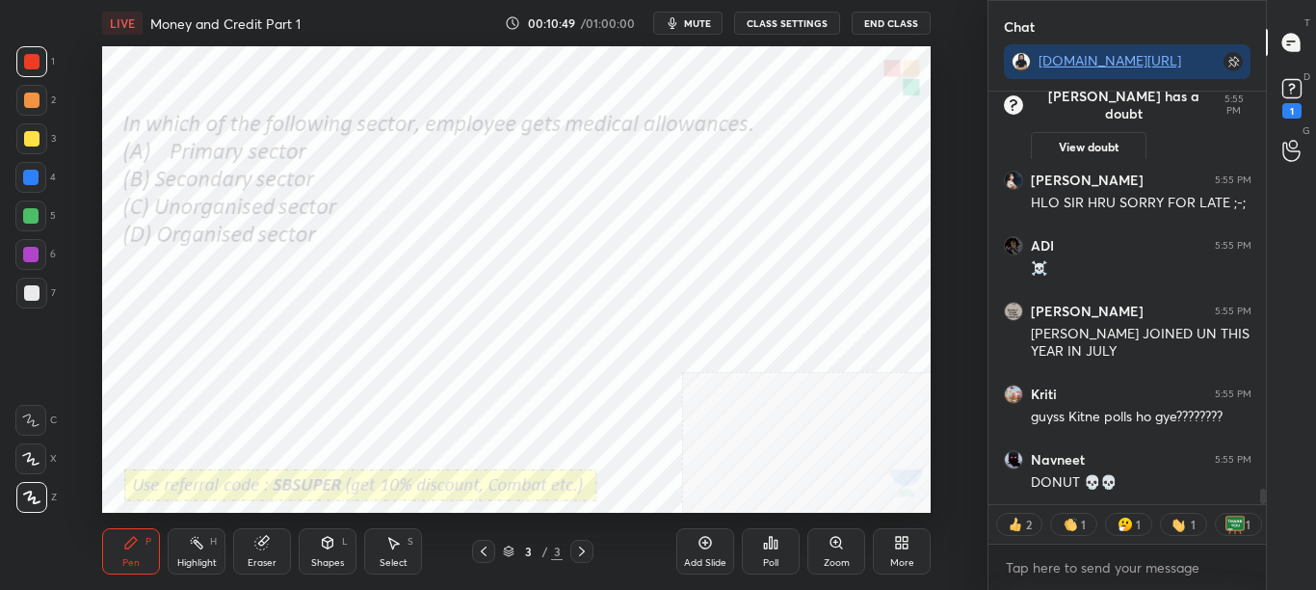
click at [891, 553] on div "More" at bounding box center [902, 551] width 58 height 46
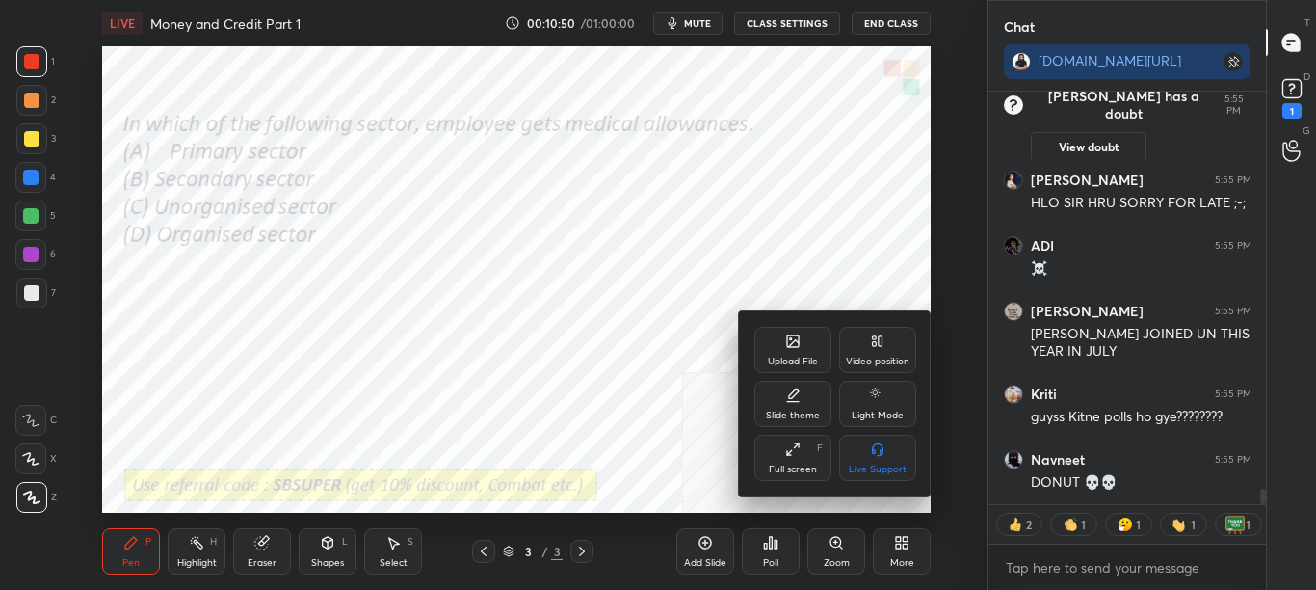
click at [782, 353] on div "Upload File" at bounding box center [792, 350] width 77 height 46
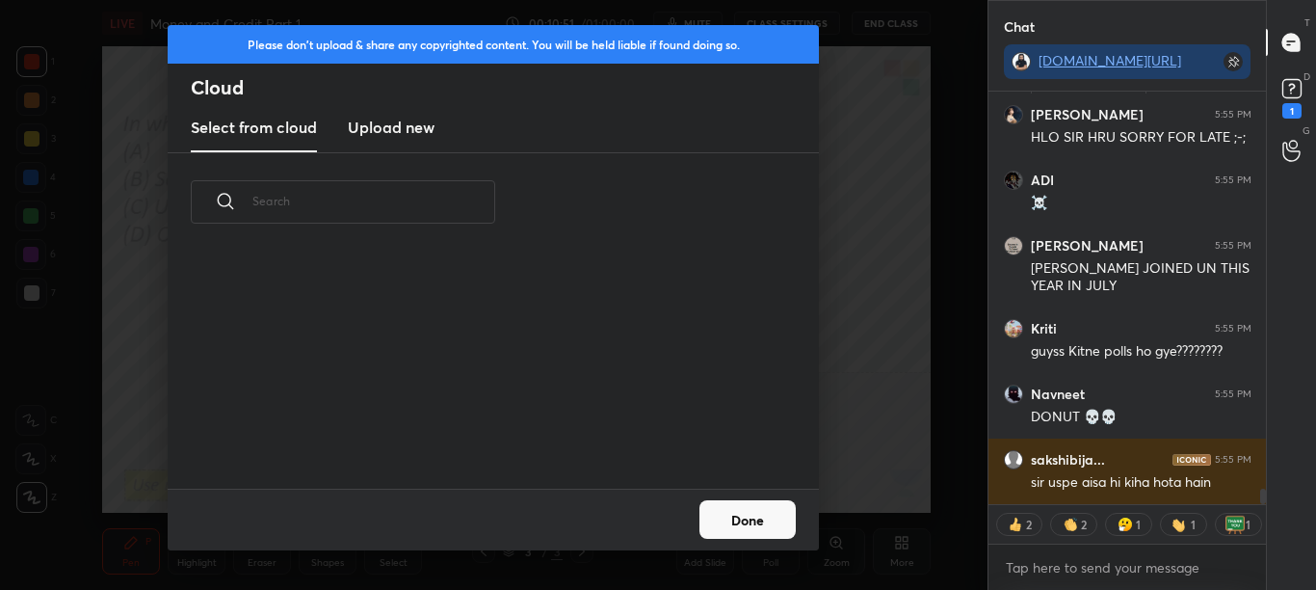
click at [392, 124] on h3 "Upload new" at bounding box center [391, 127] width 87 height 23
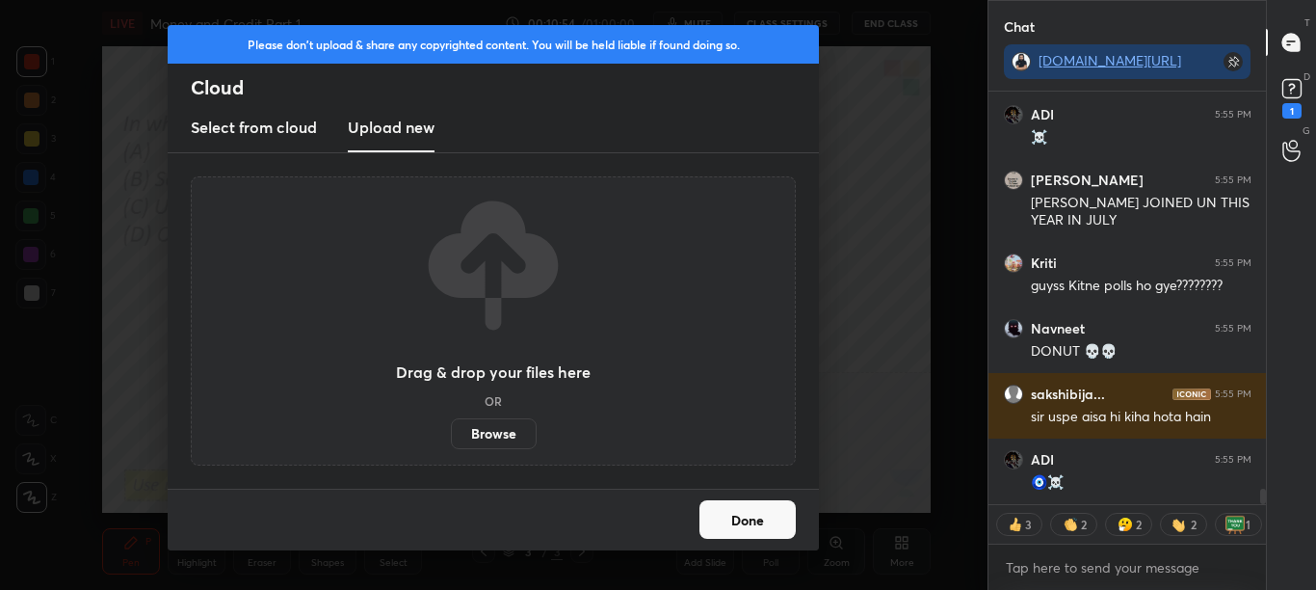
click at [516, 434] on label "Browse" at bounding box center [494, 433] width 86 height 31
click at [451, 434] on input "Browse" at bounding box center [451, 433] width 0 height 31
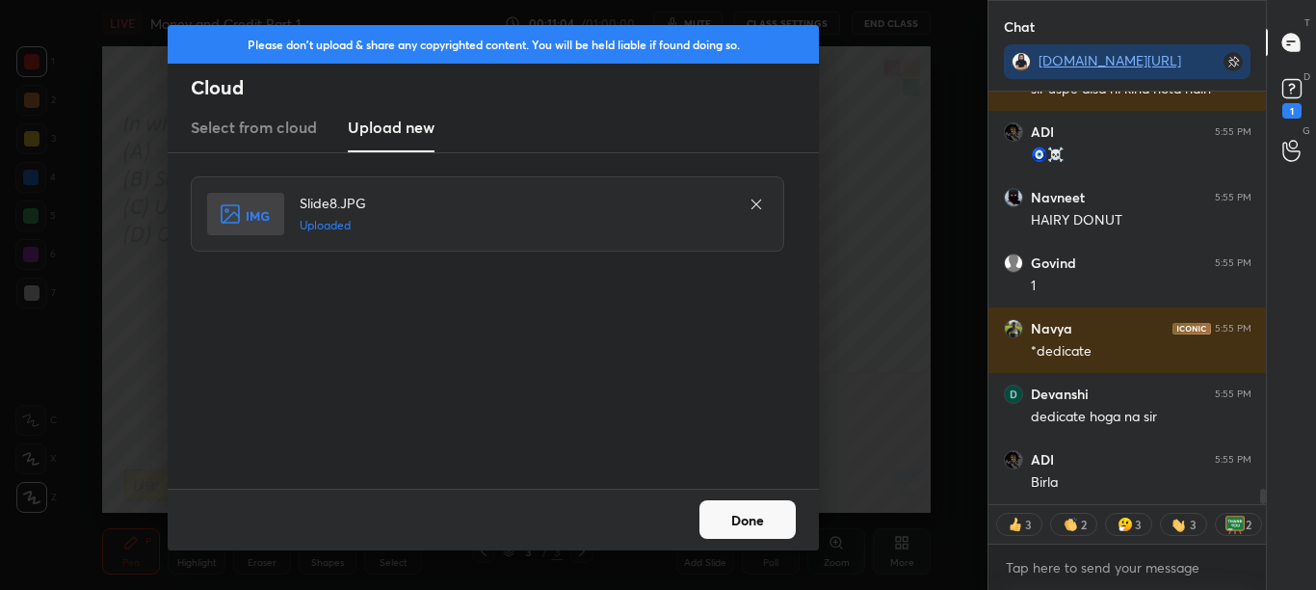
click at [757, 529] on button "Done" at bounding box center [748, 519] width 96 height 39
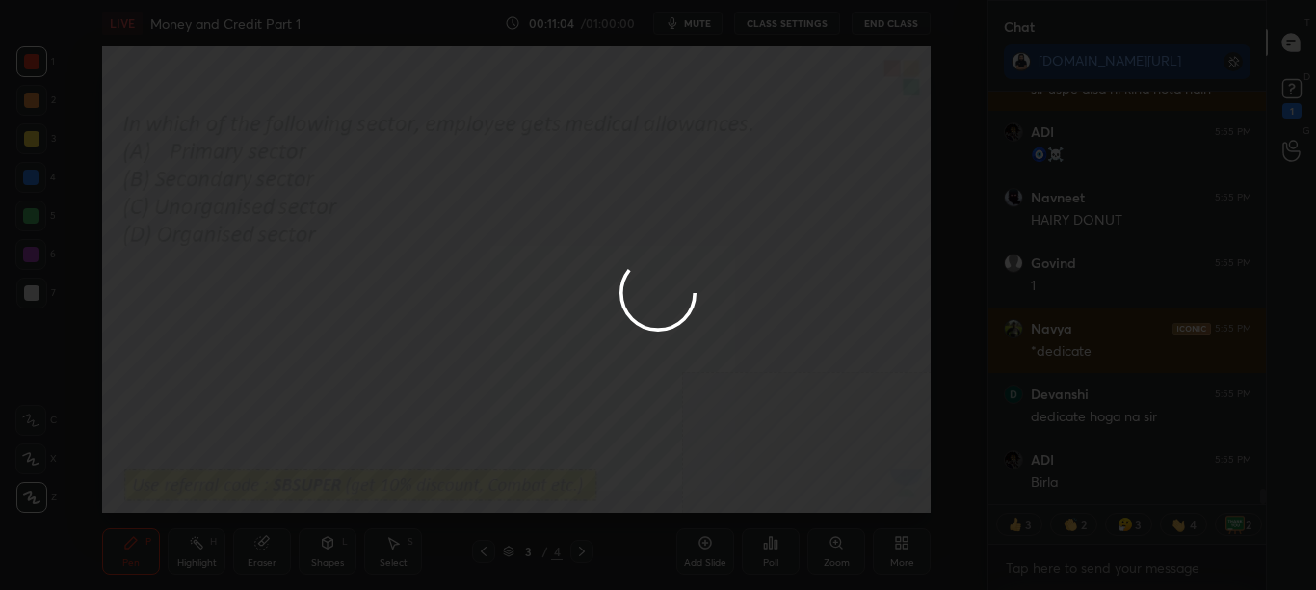
click at [757, 529] on button "Done" at bounding box center [748, 519] width 96 height 39
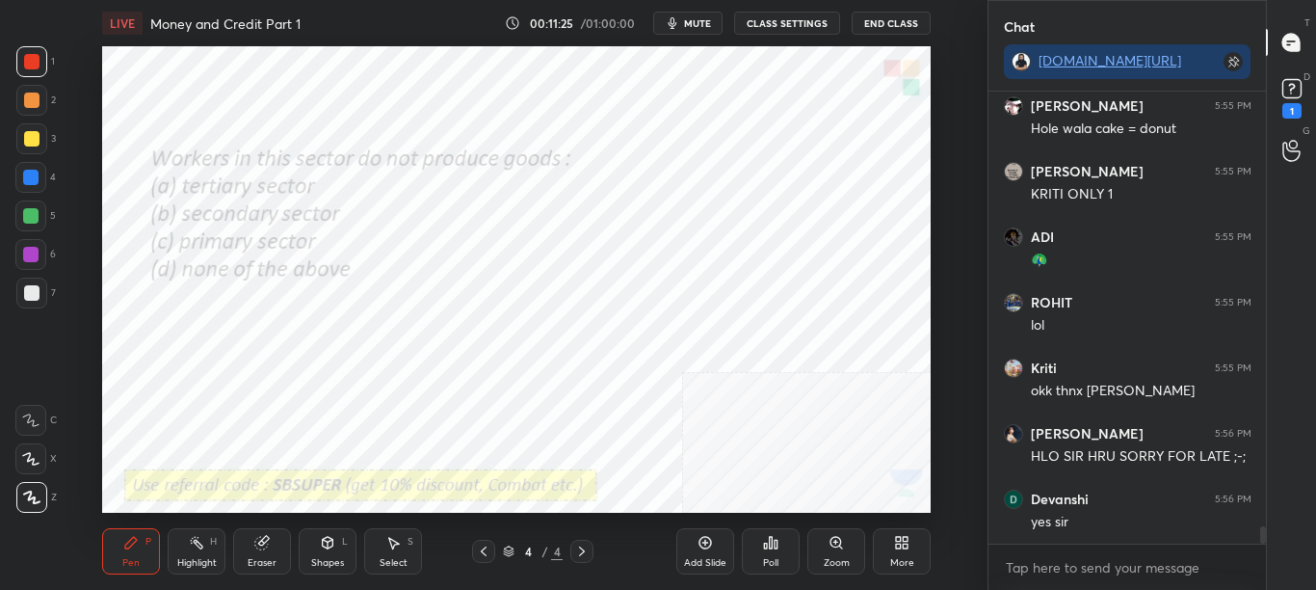
scroll to position [11422, 0]
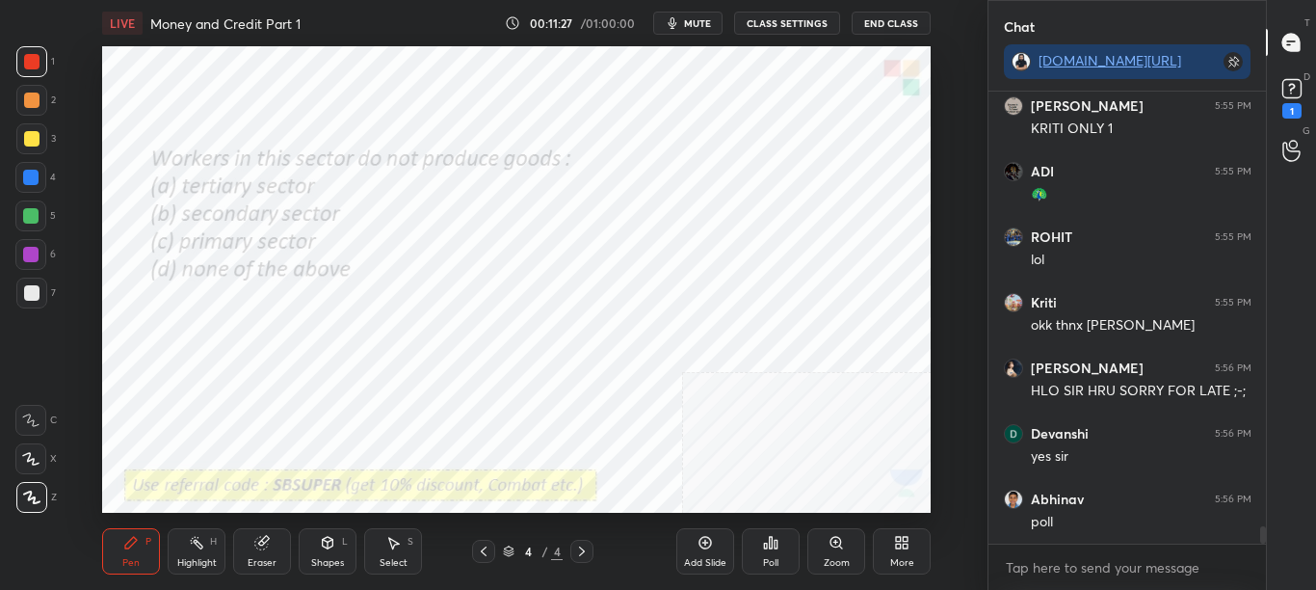
click at [775, 552] on div "Poll" at bounding box center [771, 551] width 58 height 46
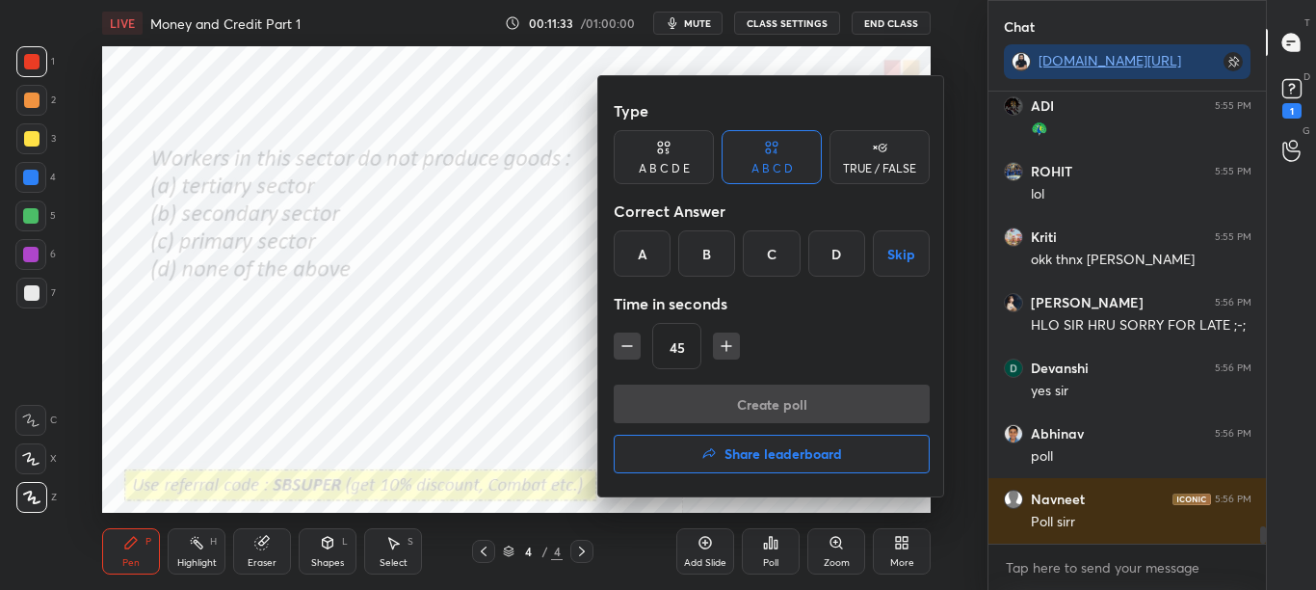
scroll to position [11553, 0]
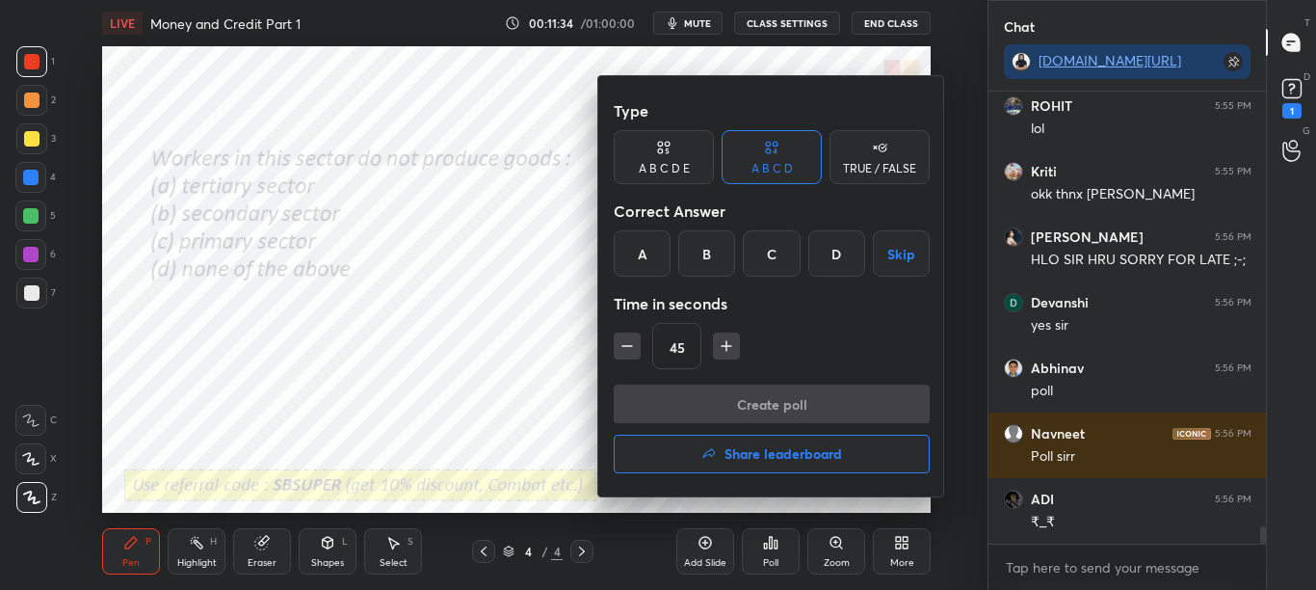
drag, startPoint x: 638, startPoint y: 255, endPoint x: 649, endPoint y: 293, distance: 39.0
click at [638, 256] on div "A" at bounding box center [642, 253] width 57 height 46
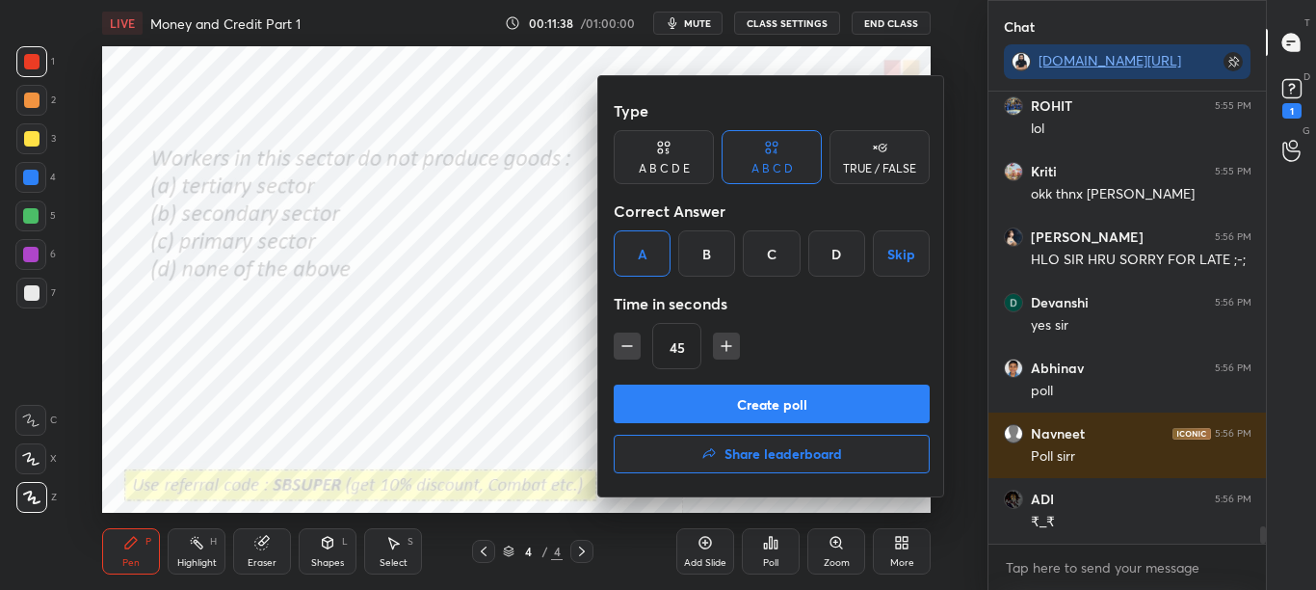
drag, startPoint x: 736, startPoint y: 406, endPoint x: 745, endPoint y: 401, distance: 9.9
click at [735, 407] on button "Create poll" at bounding box center [772, 403] width 316 height 39
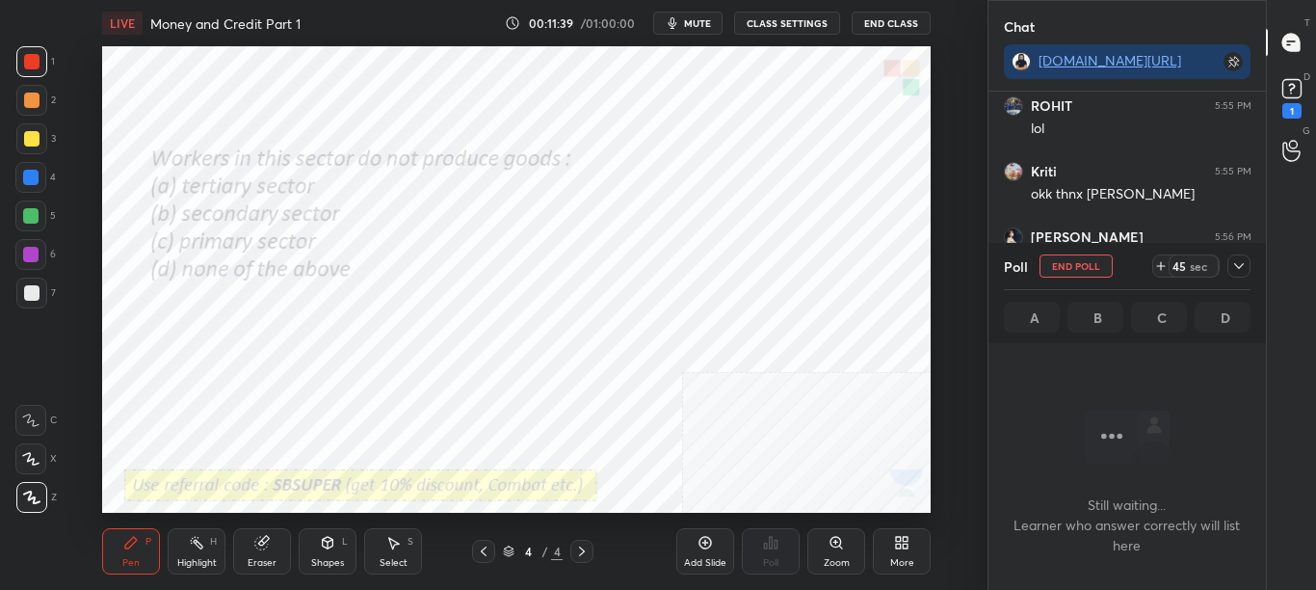
scroll to position [346, 272]
click at [1235, 265] on icon at bounding box center [1238, 265] width 15 height 15
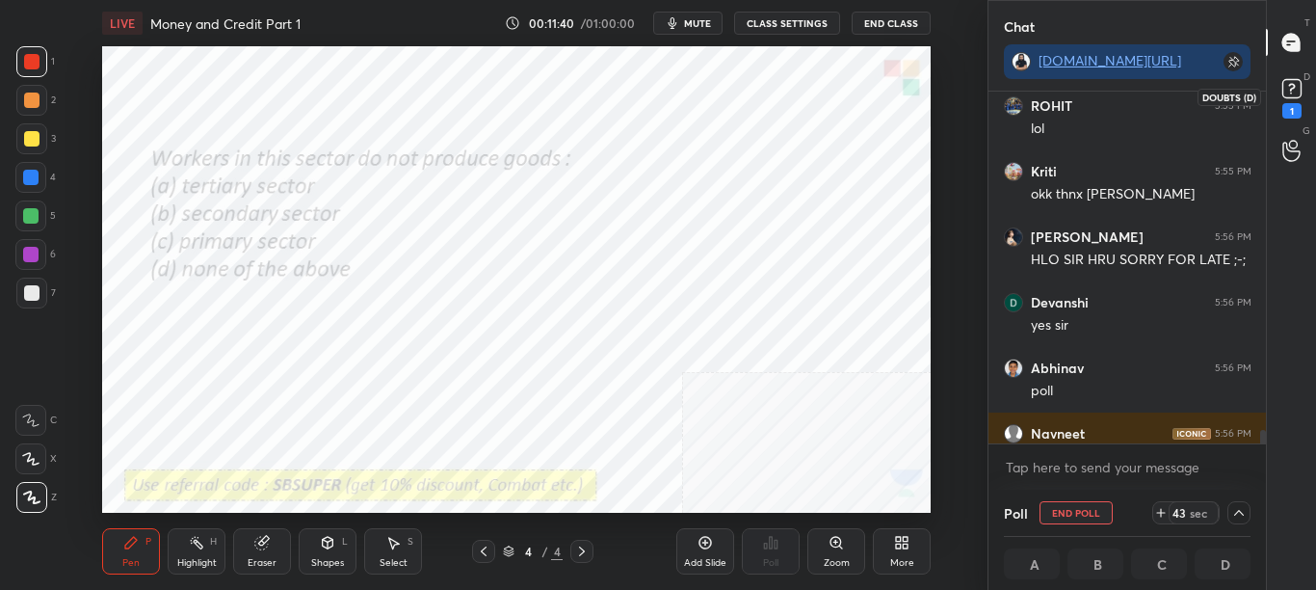
click at [1306, 81] on icon at bounding box center [1292, 88] width 29 height 29
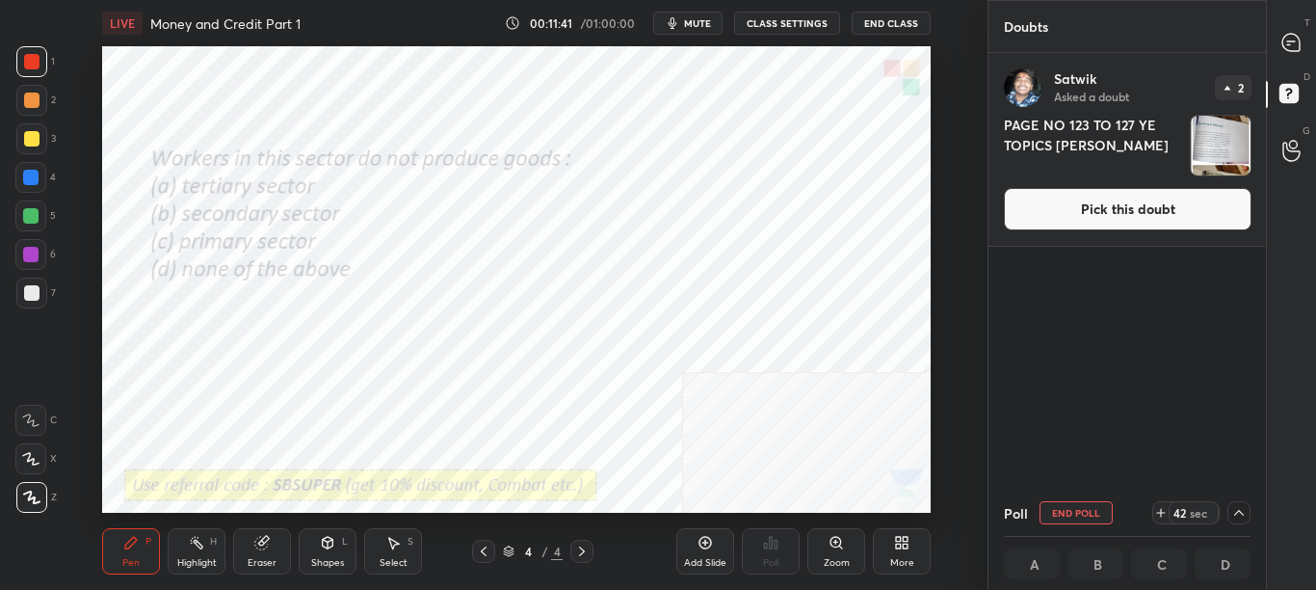
click at [1214, 220] on button "Pick this doubt" at bounding box center [1128, 209] width 248 height 42
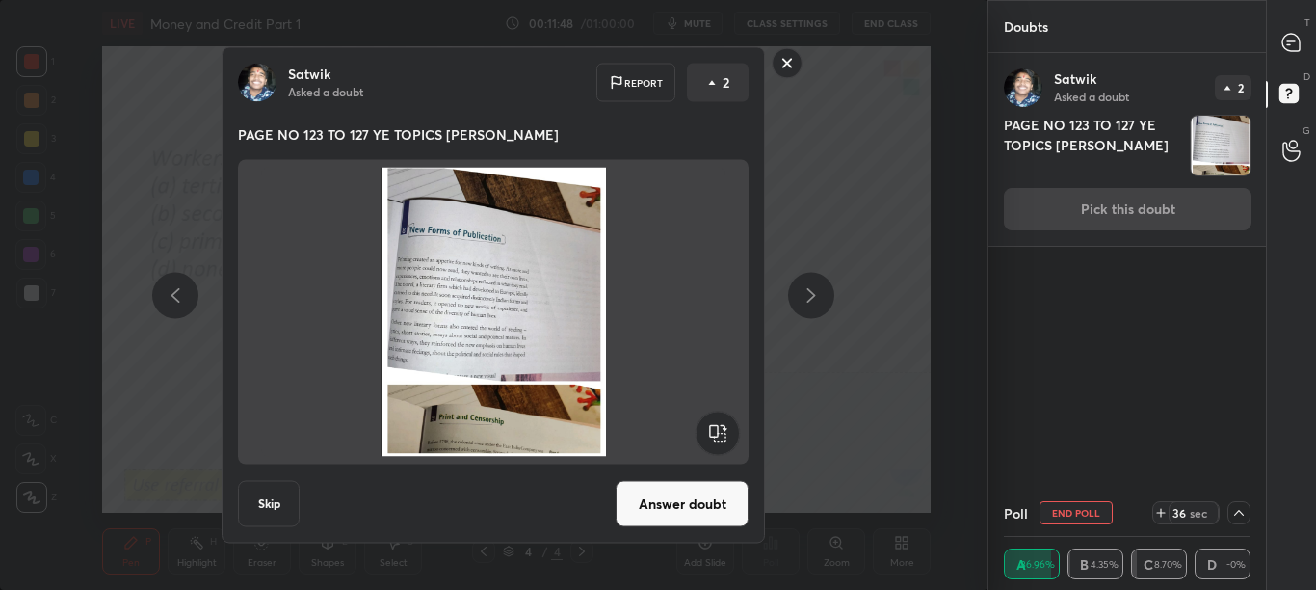
click at [791, 55] on rect at bounding box center [788, 63] width 30 height 30
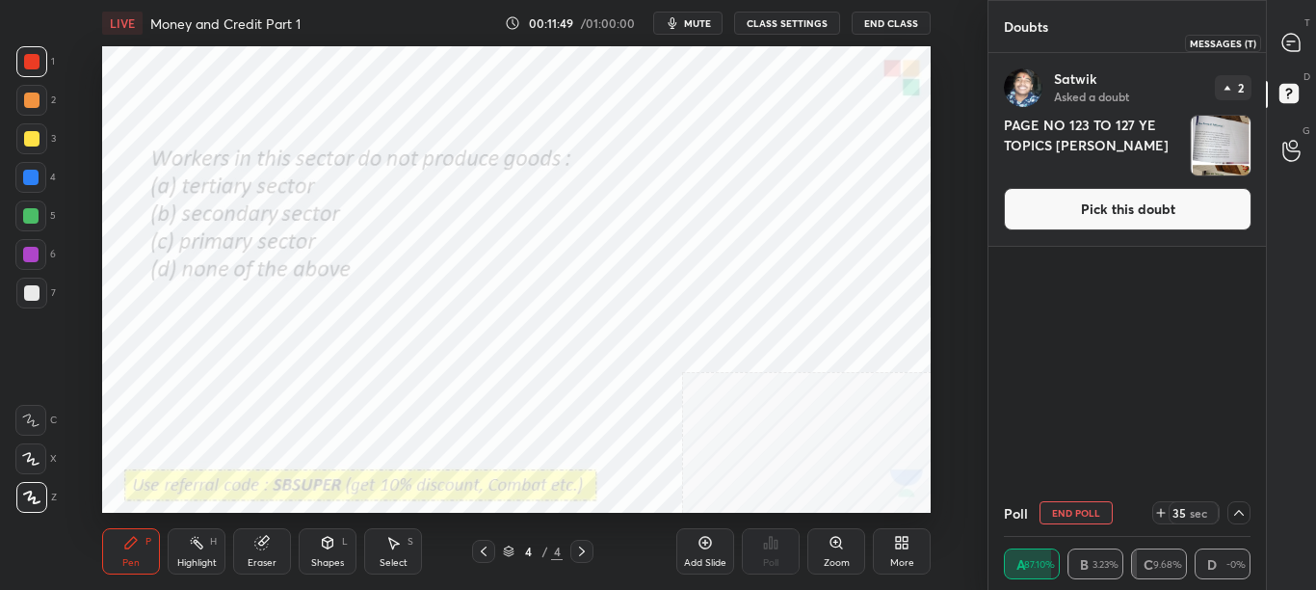
click at [1305, 40] on div at bounding box center [1292, 42] width 39 height 35
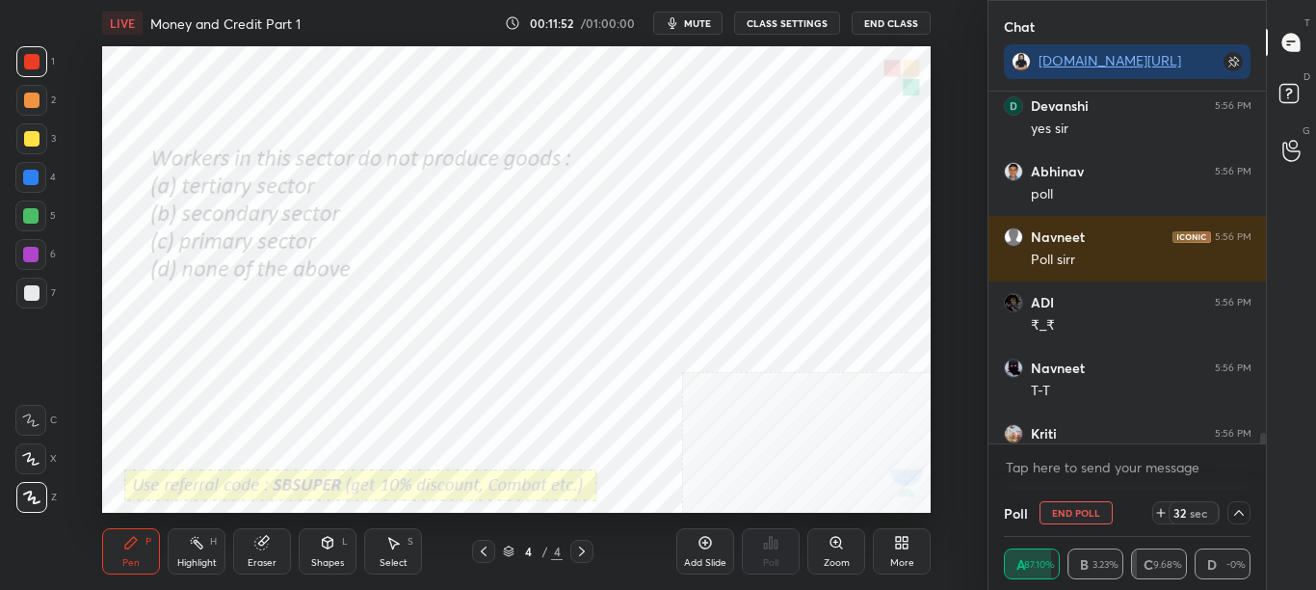
scroll to position [12142, 0]
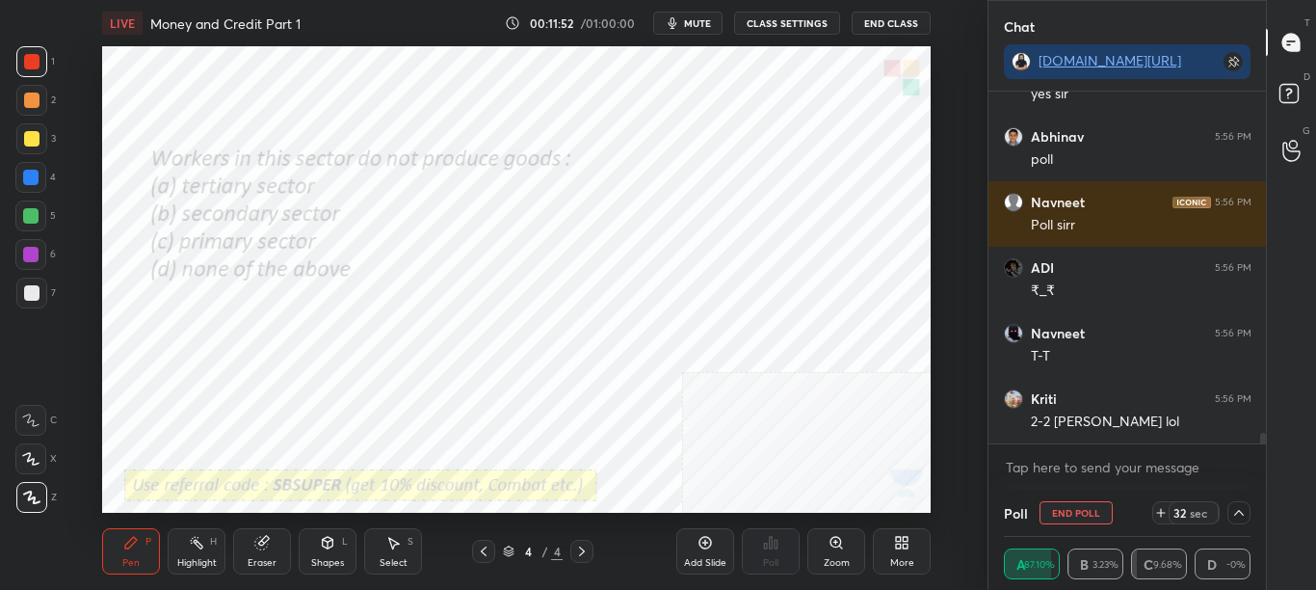
drag, startPoint x: 1263, startPoint y: 432, endPoint x: 1263, endPoint y: 457, distance: 25.1
click at [1263, 457] on div "[PERSON_NAME] 5:56 PM HLO SIR HRU SORRY FOR LATE ;-; [PERSON_NAME] 5:56 PM yes …" at bounding box center [1128, 291] width 278 height 398
click at [692, 24] on span "mute" at bounding box center [697, 22] width 27 height 13
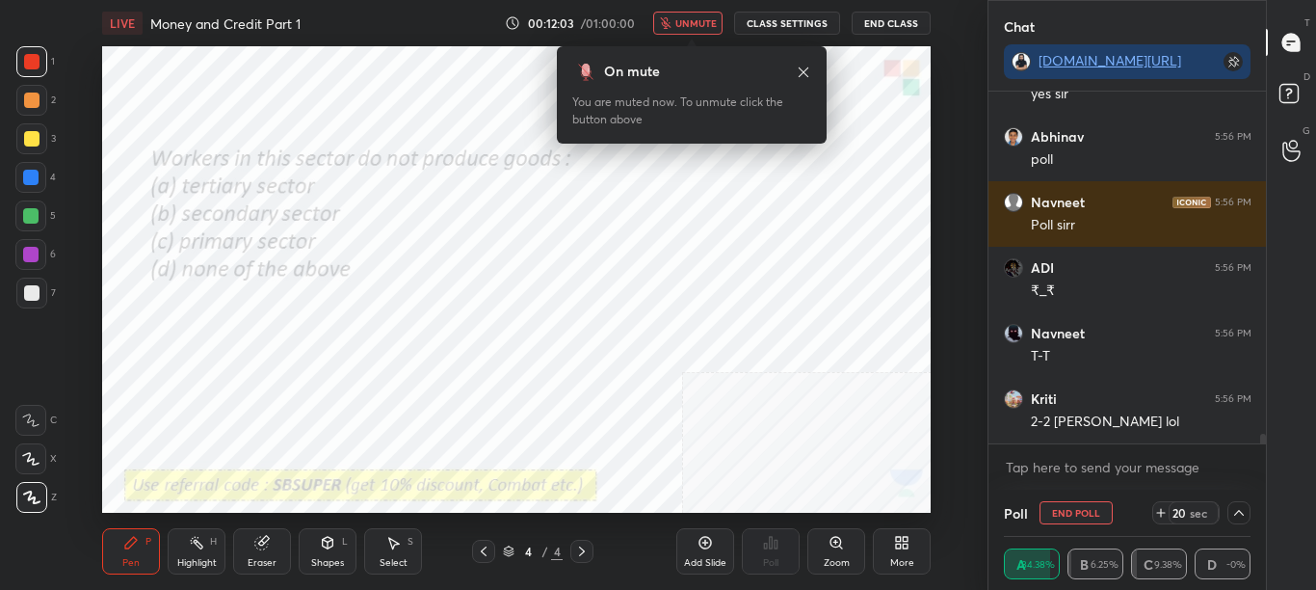
scroll to position [12208, 0]
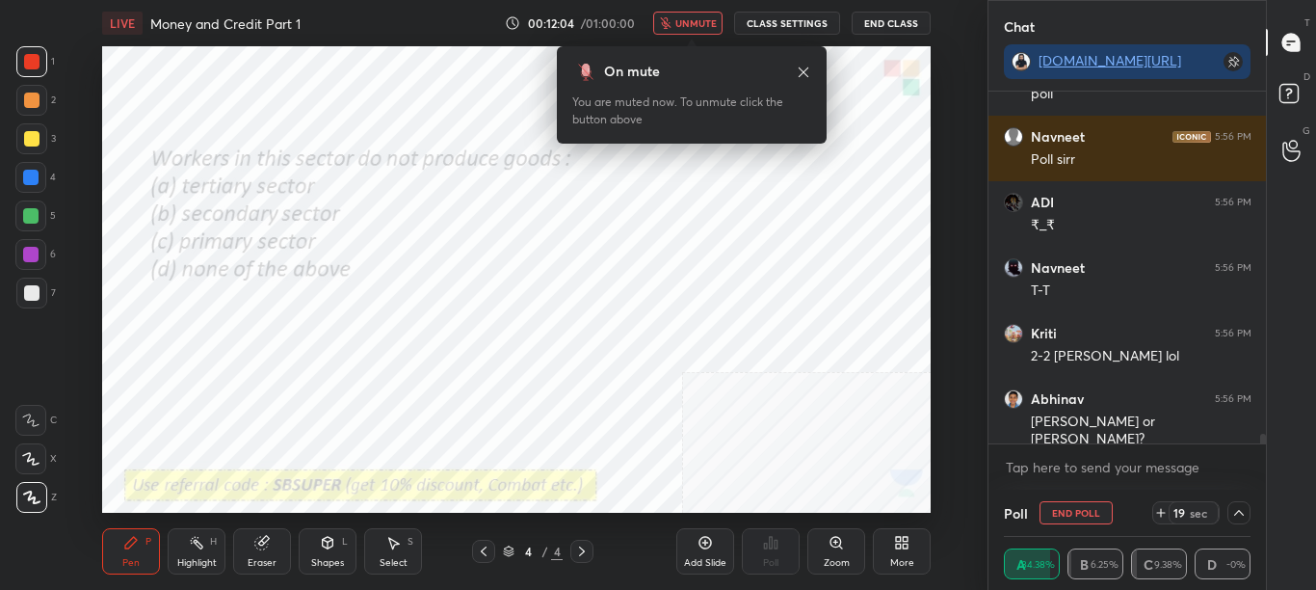
click at [703, 25] on span "unmute" at bounding box center [695, 22] width 41 height 13
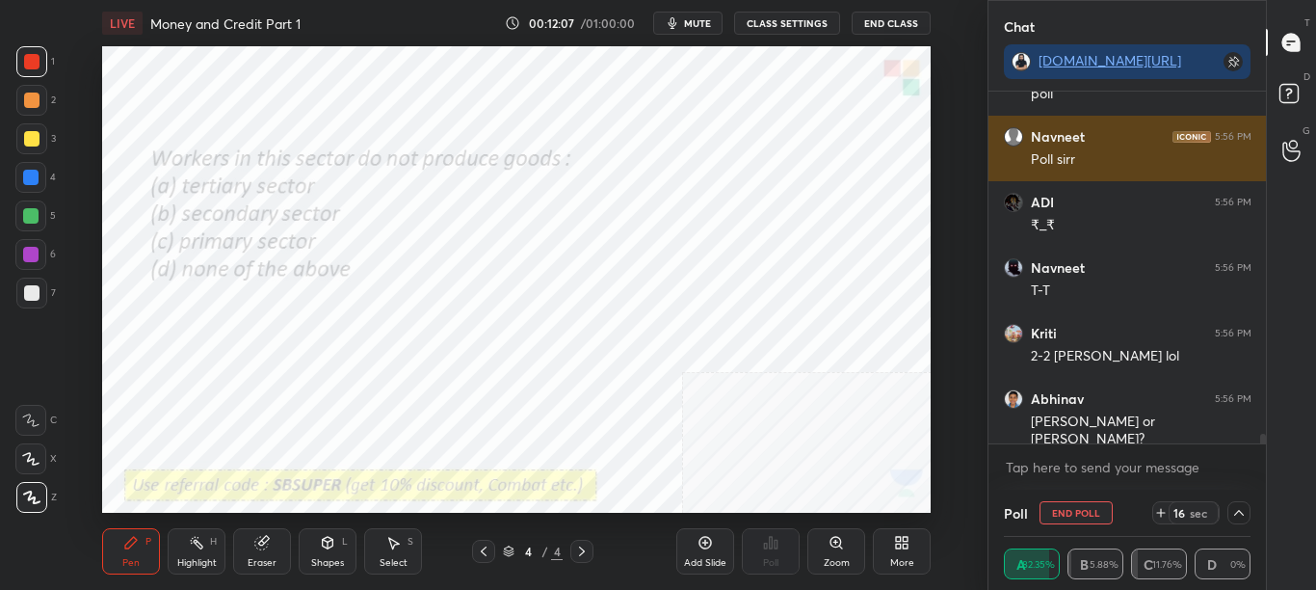
click at [1114, 150] on div "Poll sirr" at bounding box center [1141, 159] width 221 height 19
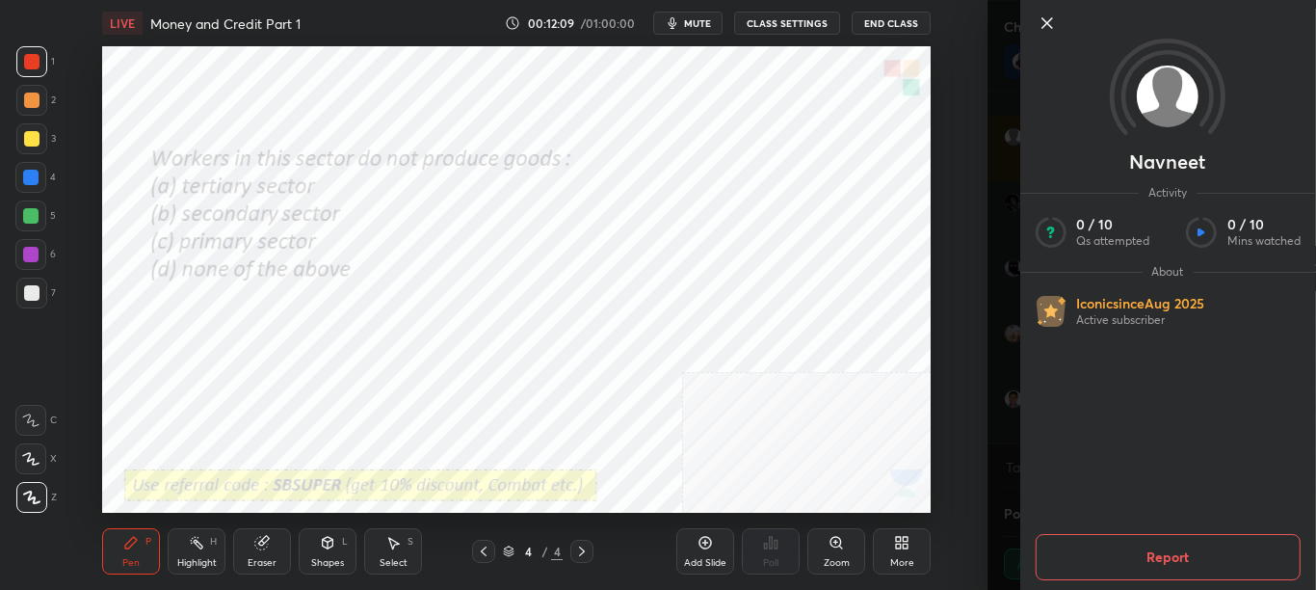
click at [937, 213] on div "Setting up your live class Poll for secs No correct answer Start poll" at bounding box center [517, 279] width 911 height 466
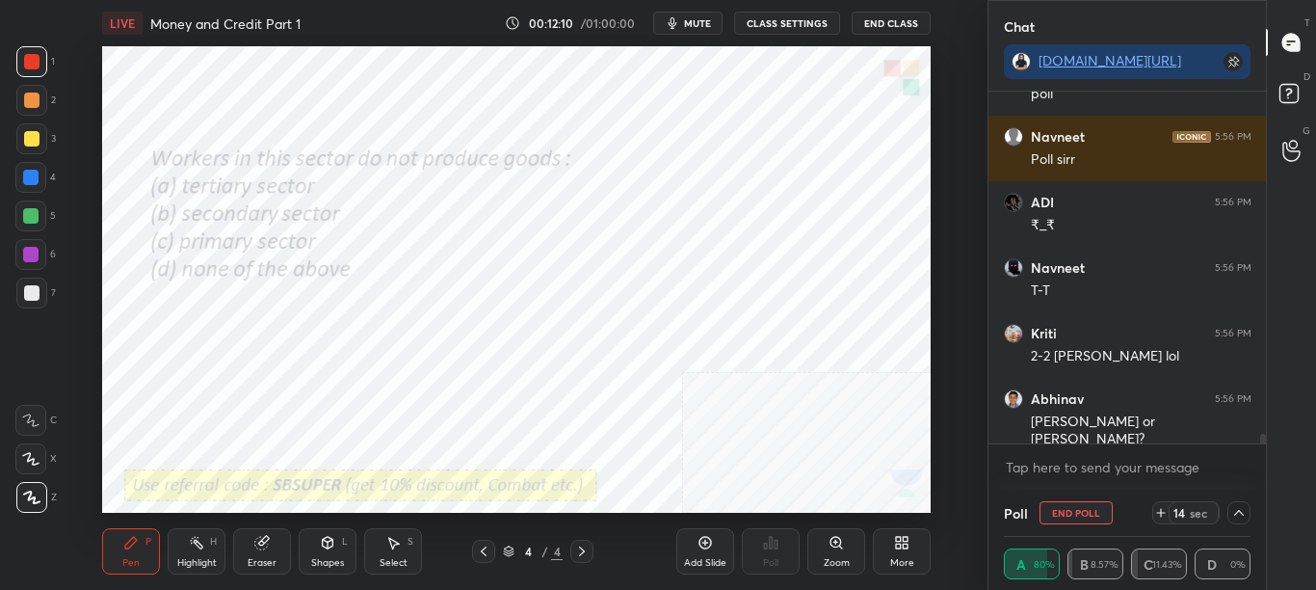
scroll to position [12273, 0]
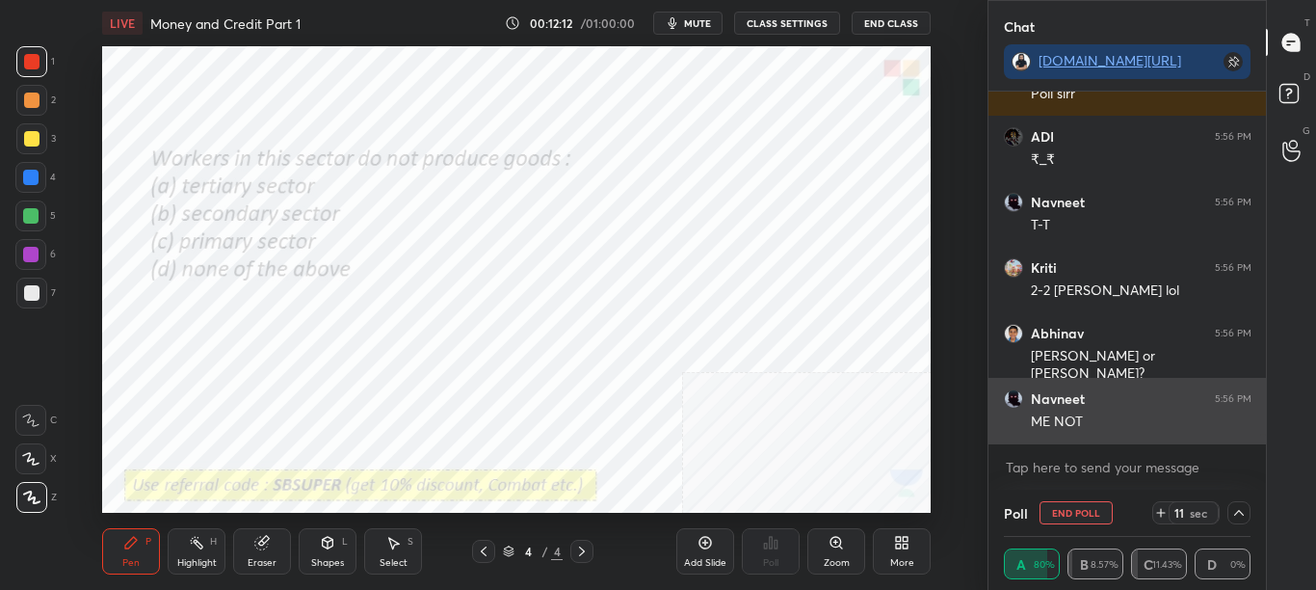
click at [1145, 410] on div "ME NOT" at bounding box center [1141, 420] width 221 height 23
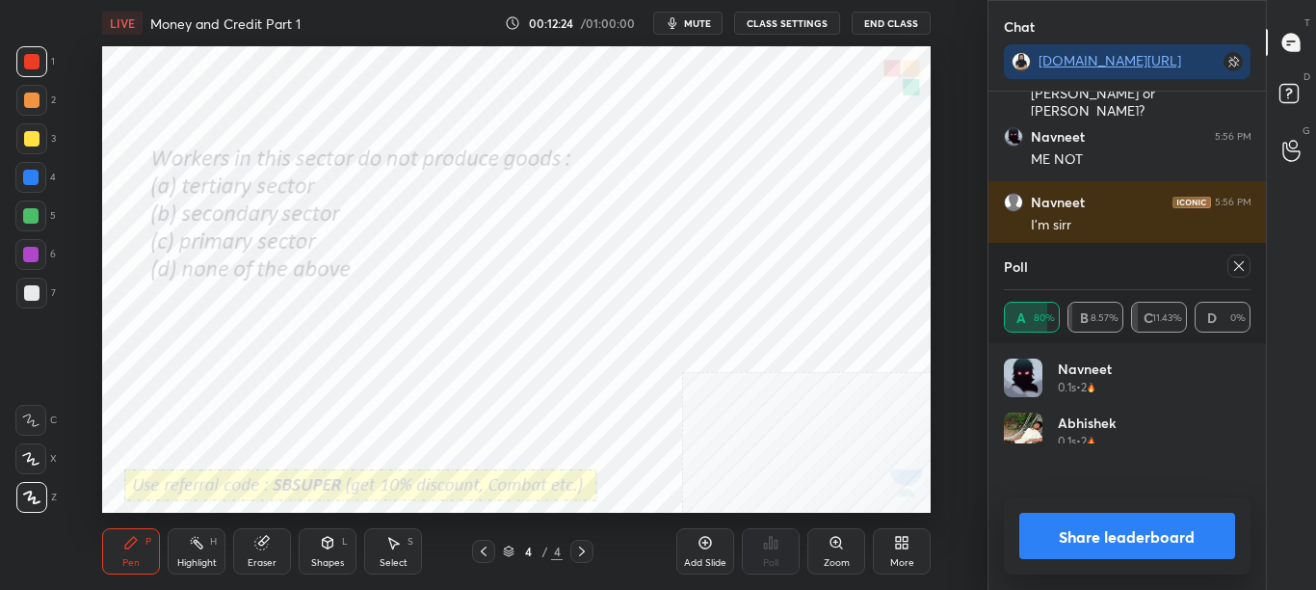
scroll to position [7, 7]
drag, startPoint x: 1175, startPoint y: 525, endPoint x: 1183, endPoint y: 536, distance: 13.7
click at [1176, 527] on button "Share leaderboard" at bounding box center [1127, 536] width 217 height 46
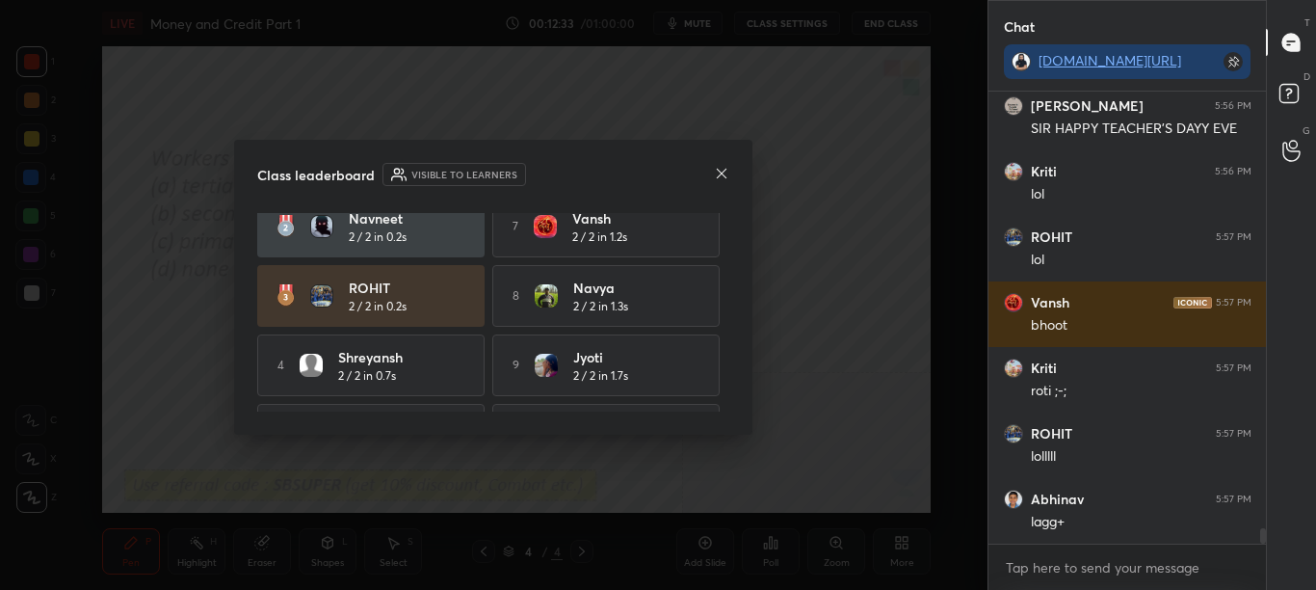
scroll to position [0, 0]
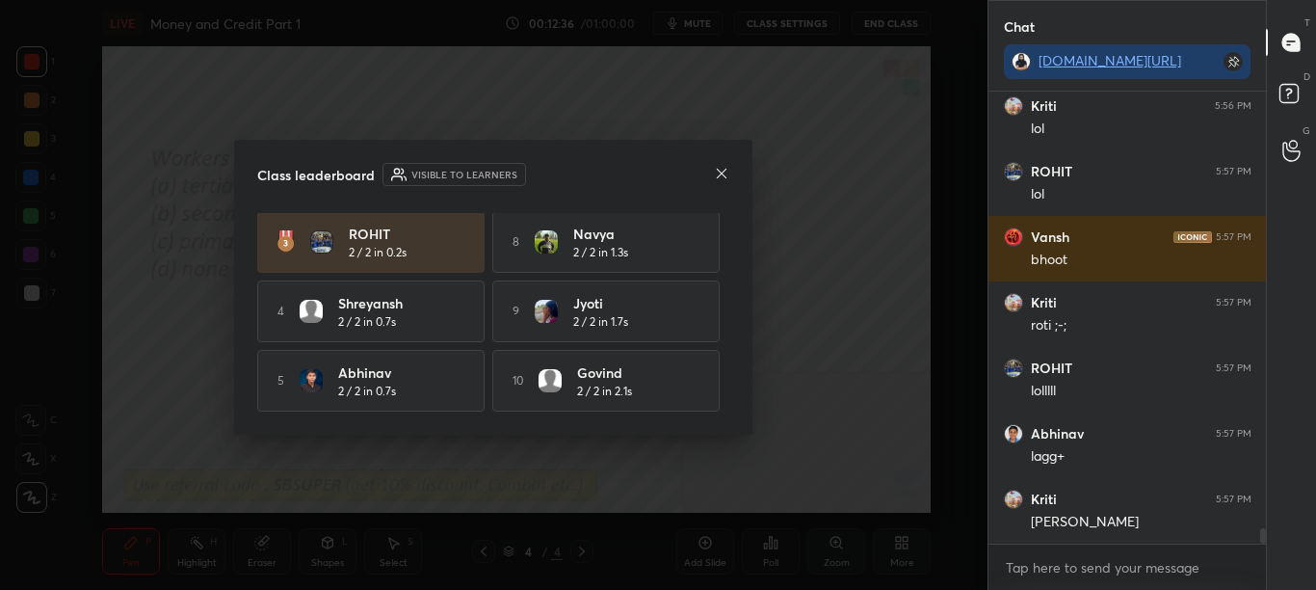
click at [720, 173] on icon at bounding box center [721, 173] width 15 height 15
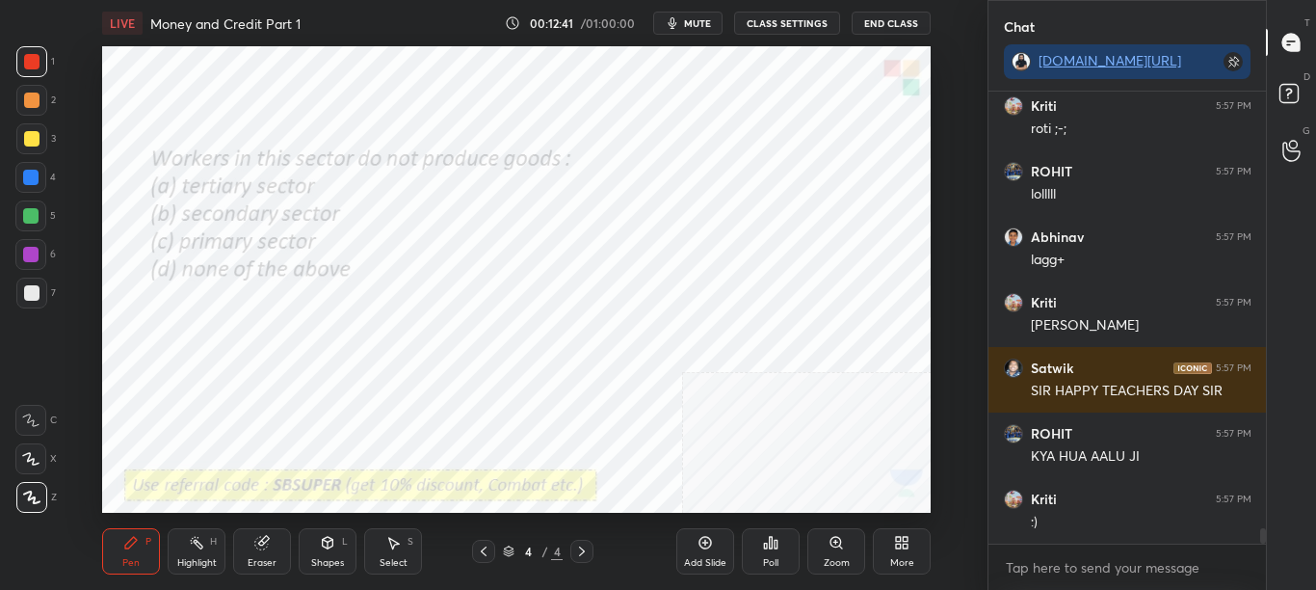
click at [894, 542] on icon at bounding box center [901, 542] width 15 height 15
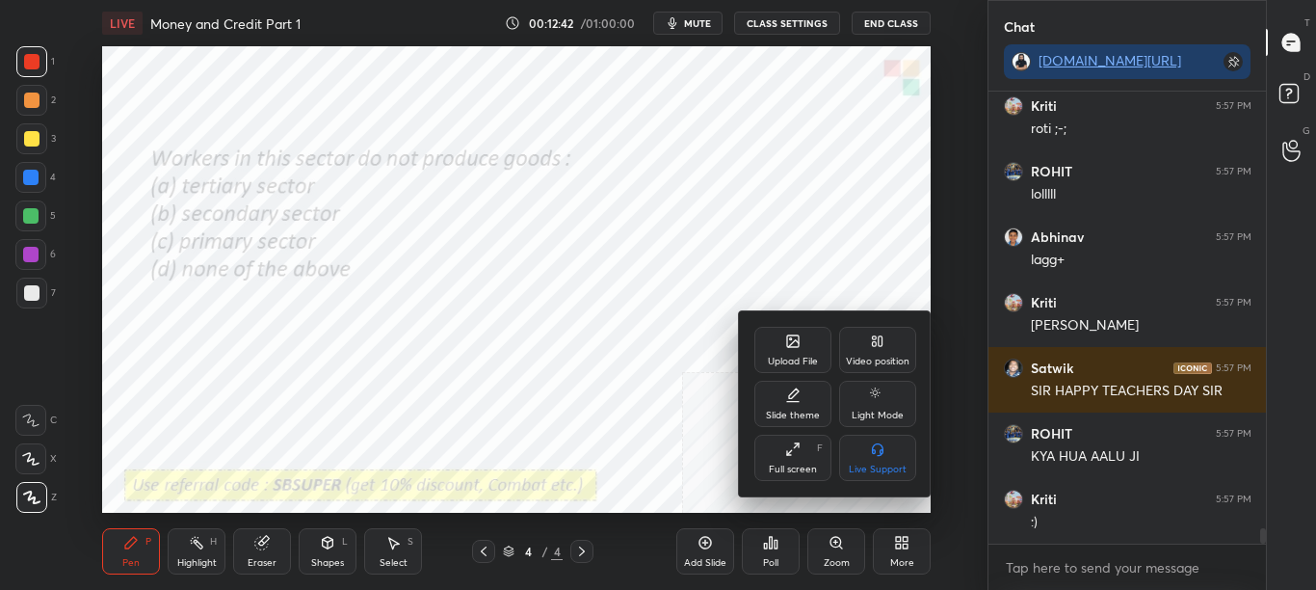
click at [796, 351] on div "Upload File" at bounding box center [792, 350] width 77 height 46
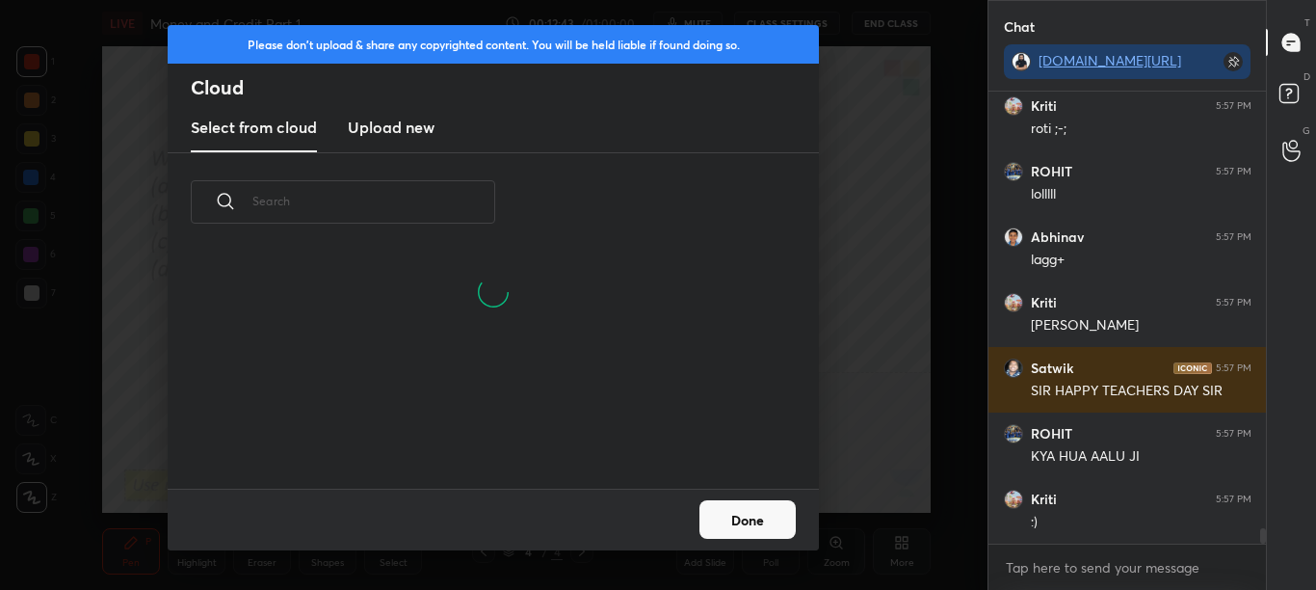
click at [400, 146] on new "Upload new" at bounding box center [391, 128] width 87 height 48
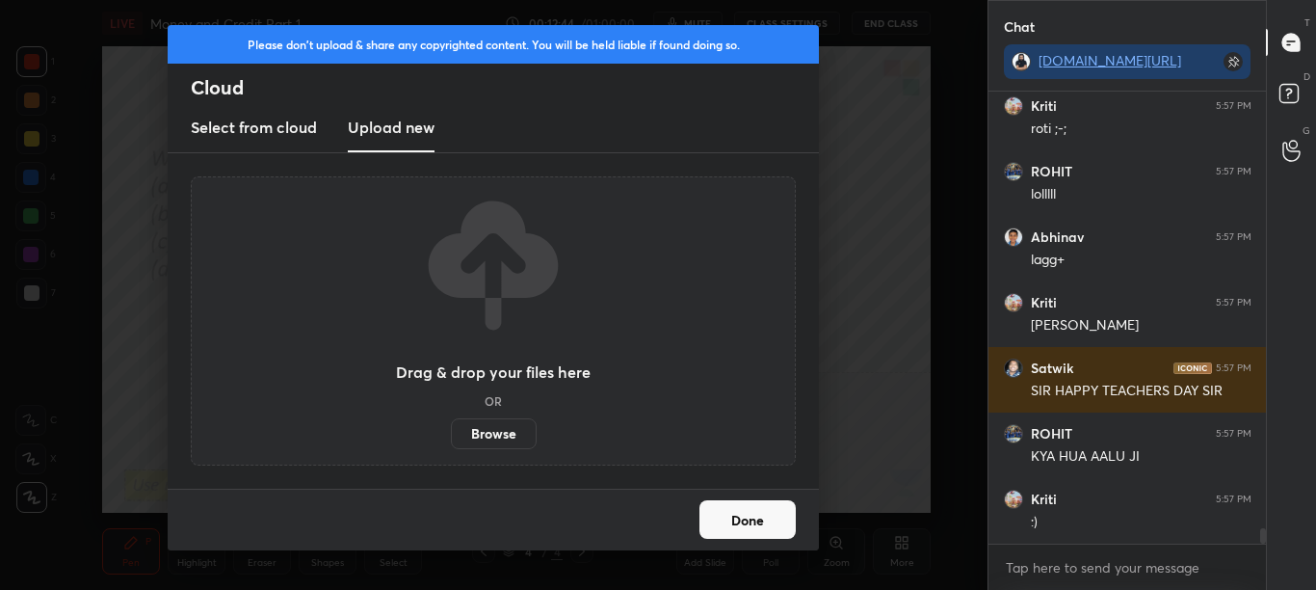
click at [484, 426] on label "Browse" at bounding box center [494, 433] width 86 height 31
click at [451, 426] on input "Browse" at bounding box center [451, 433] width 0 height 31
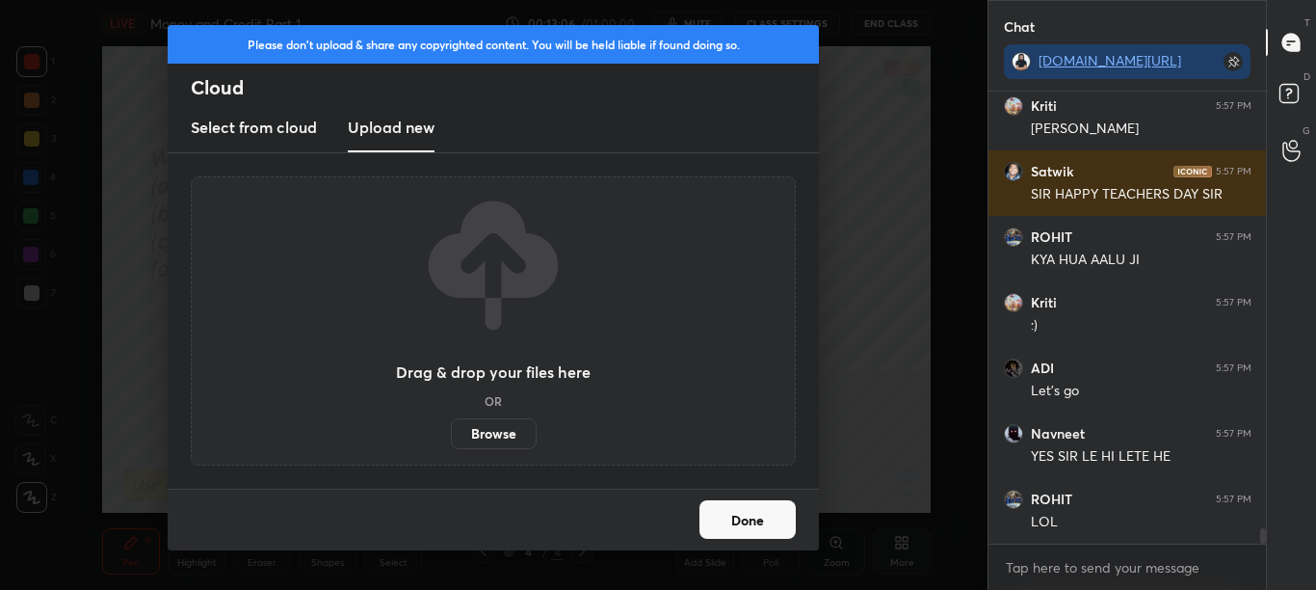
scroll to position [13222, 0]
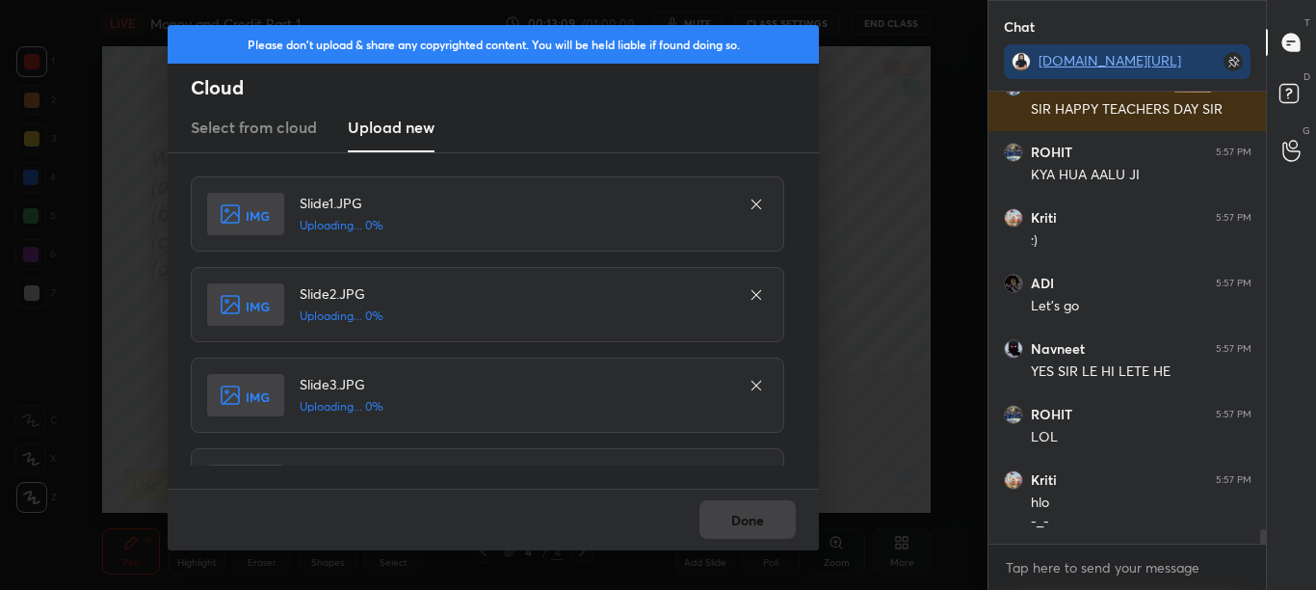
click at [753, 529] on div "Done" at bounding box center [493, 520] width 651 height 62
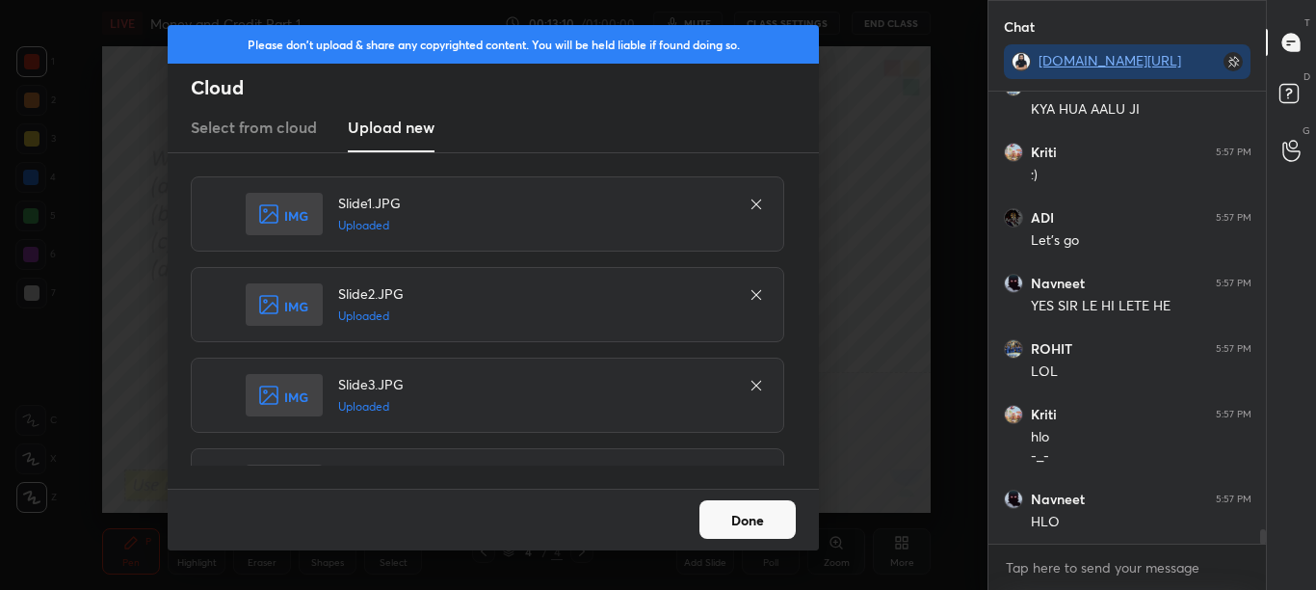
click at [753, 527] on button "Done" at bounding box center [748, 519] width 96 height 39
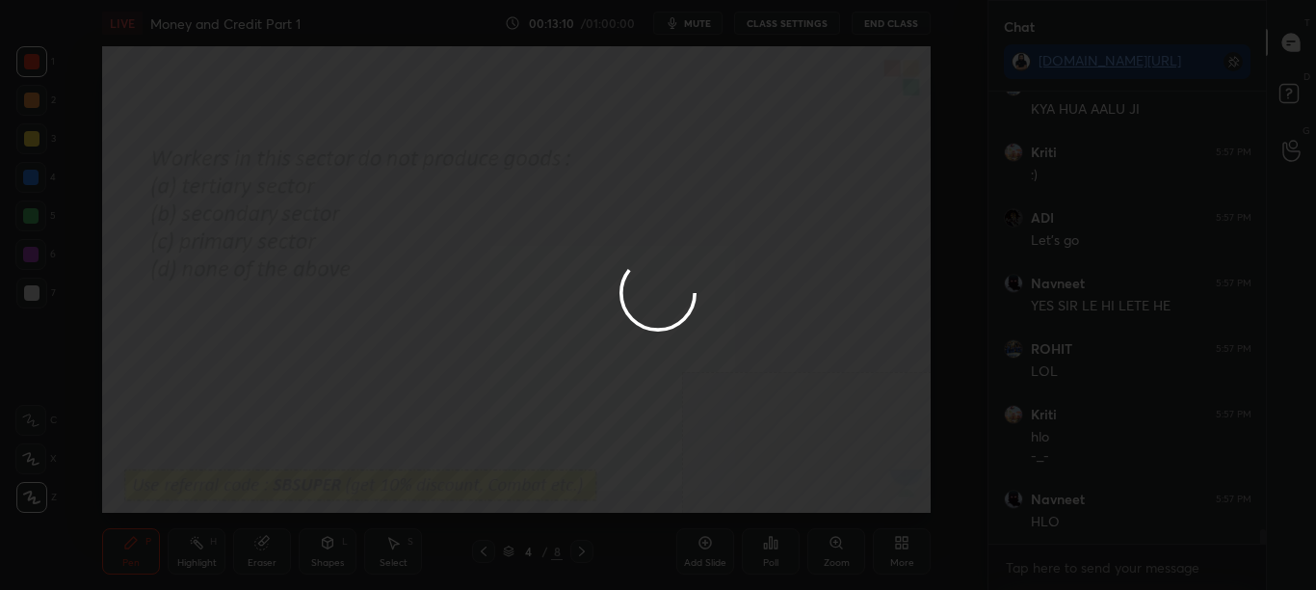
click at [752, 527] on button "Done" at bounding box center [748, 519] width 96 height 39
click at [751, 526] on div at bounding box center [658, 295] width 1316 height 590
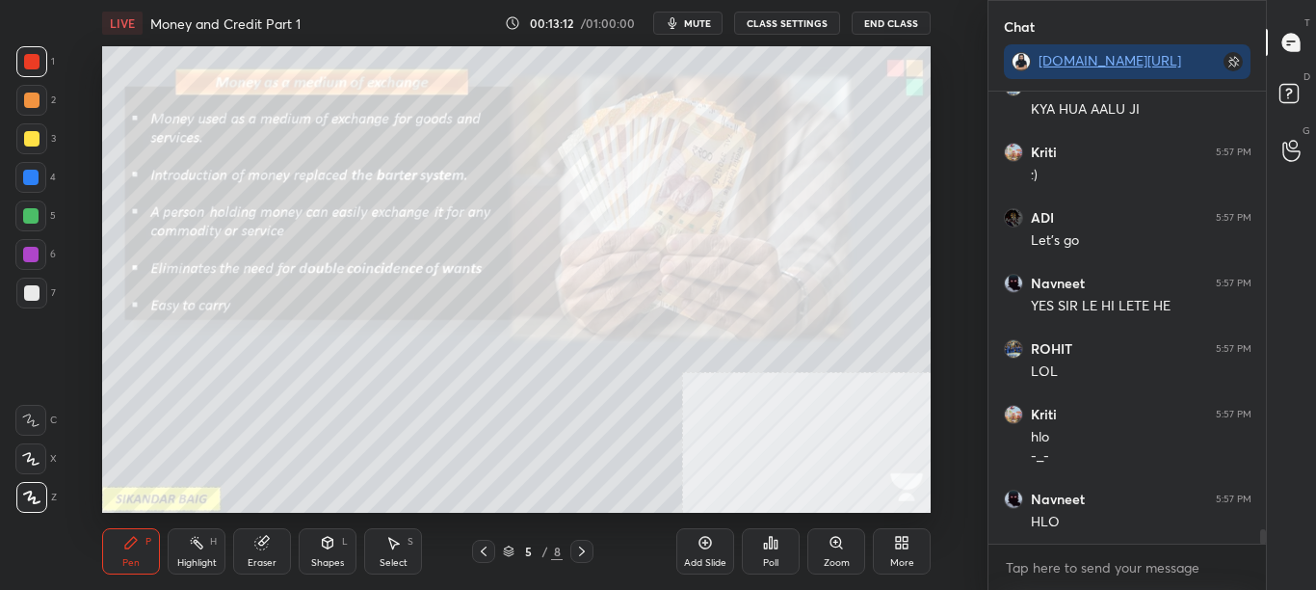
click at [473, 552] on div "5 / 8" at bounding box center [532, 551] width 287 height 23
click at [471, 563] on div "Pen P Highlight H Eraser Shapes L Select S 5 / 8 Add Slide Poll Zoom More" at bounding box center [516, 551] width 829 height 77
click at [492, 550] on div at bounding box center [483, 551] width 23 height 23
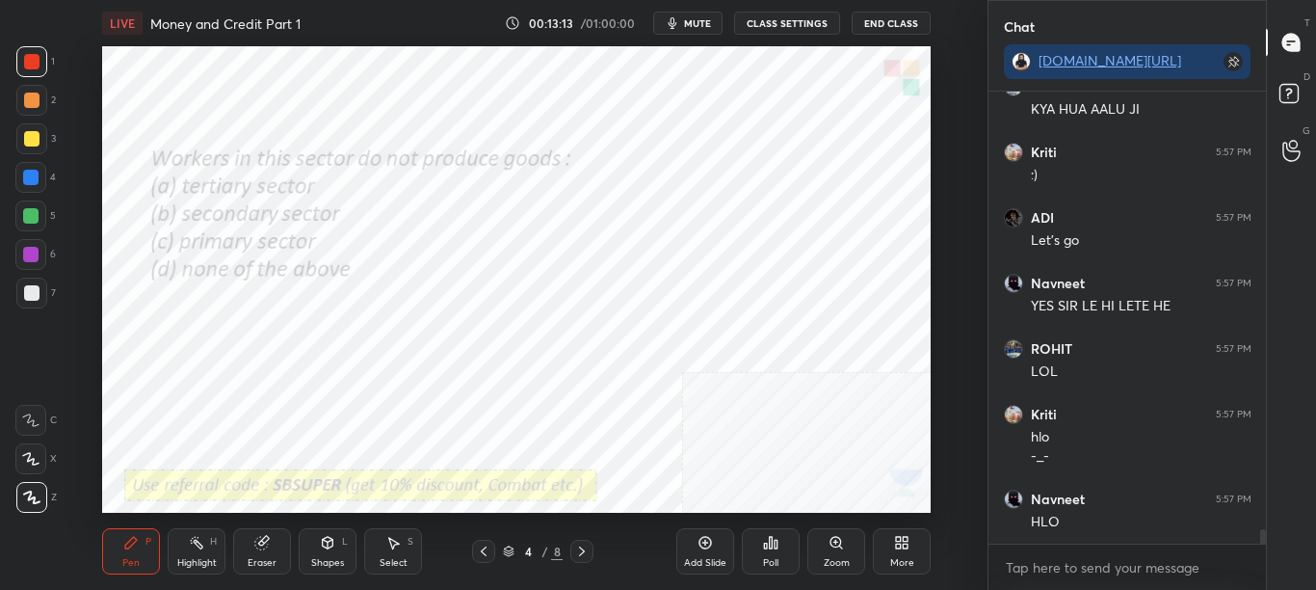
click at [908, 563] on div "More" at bounding box center [902, 563] width 24 height 10
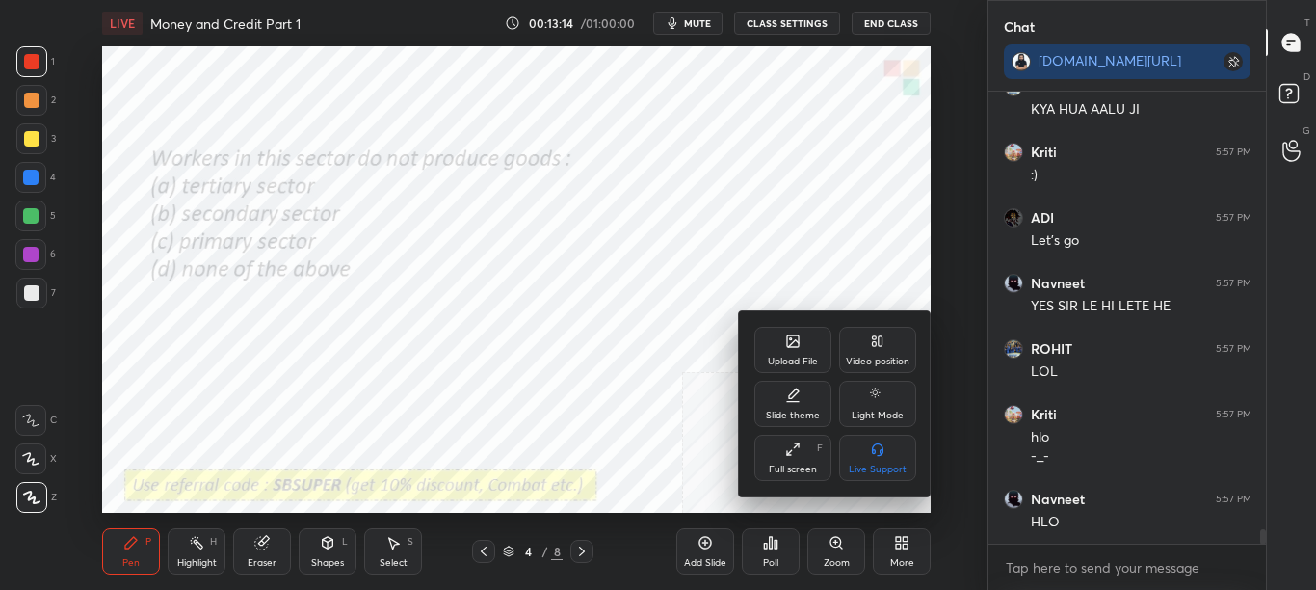
scroll to position [13372, 0]
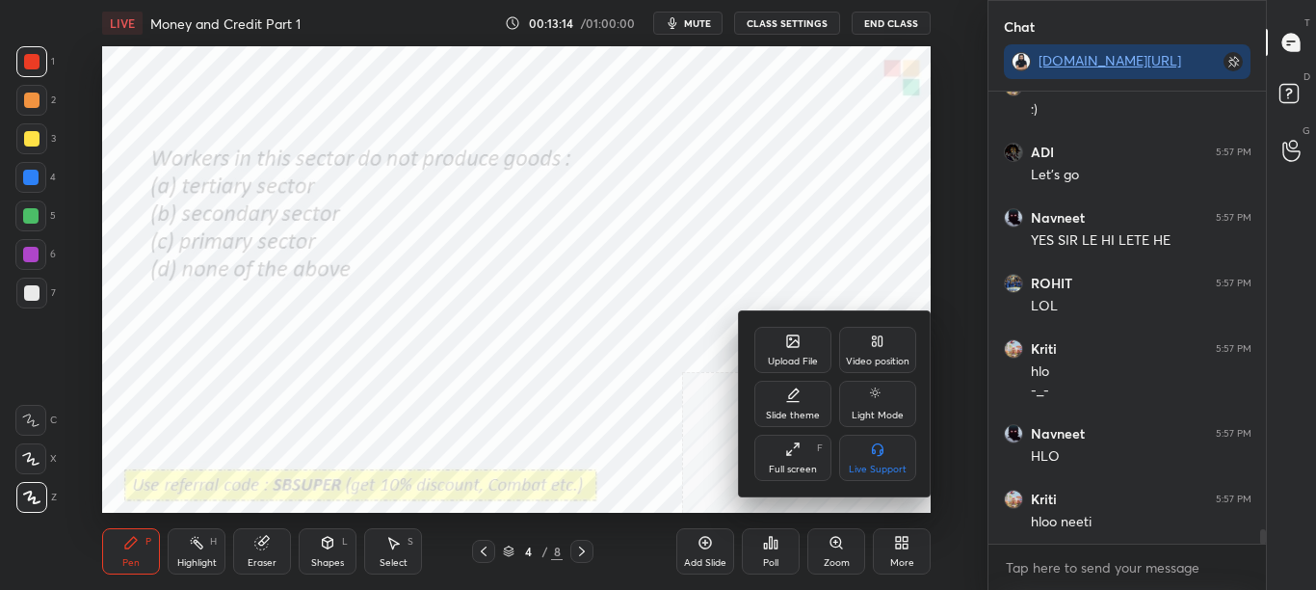
click at [796, 354] on div "Upload File" at bounding box center [792, 350] width 77 height 46
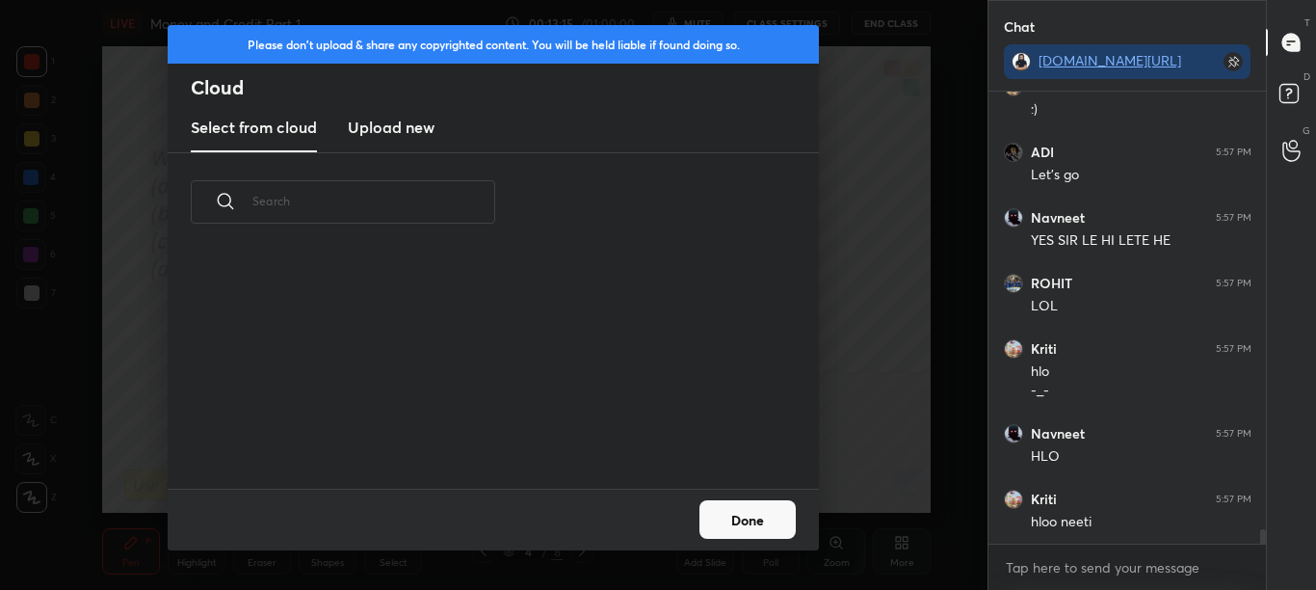
click at [384, 122] on h3 "Upload new" at bounding box center [391, 127] width 87 height 23
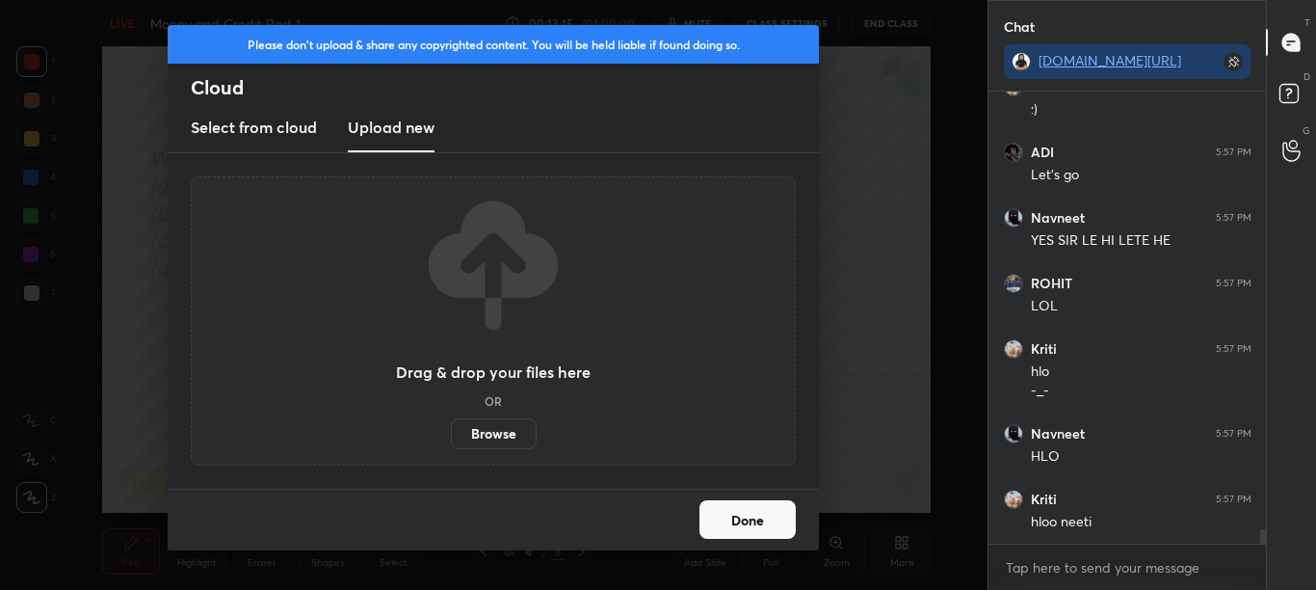
click at [479, 450] on div "Drag & drop your files here OR Browse" at bounding box center [493, 320] width 605 height 289
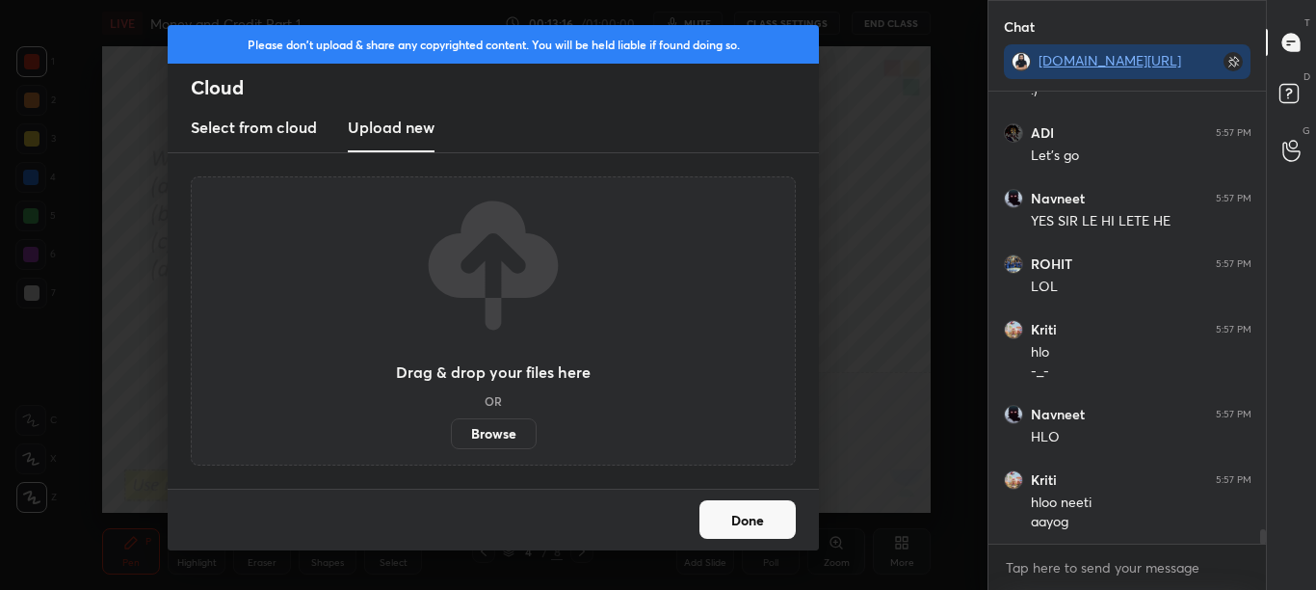
click at [486, 437] on label "Browse" at bounding box center [494, 433] width 86 height 31
click at [451, 437] on input "Browse" at bounding box center [451, 433] width 0 height 31
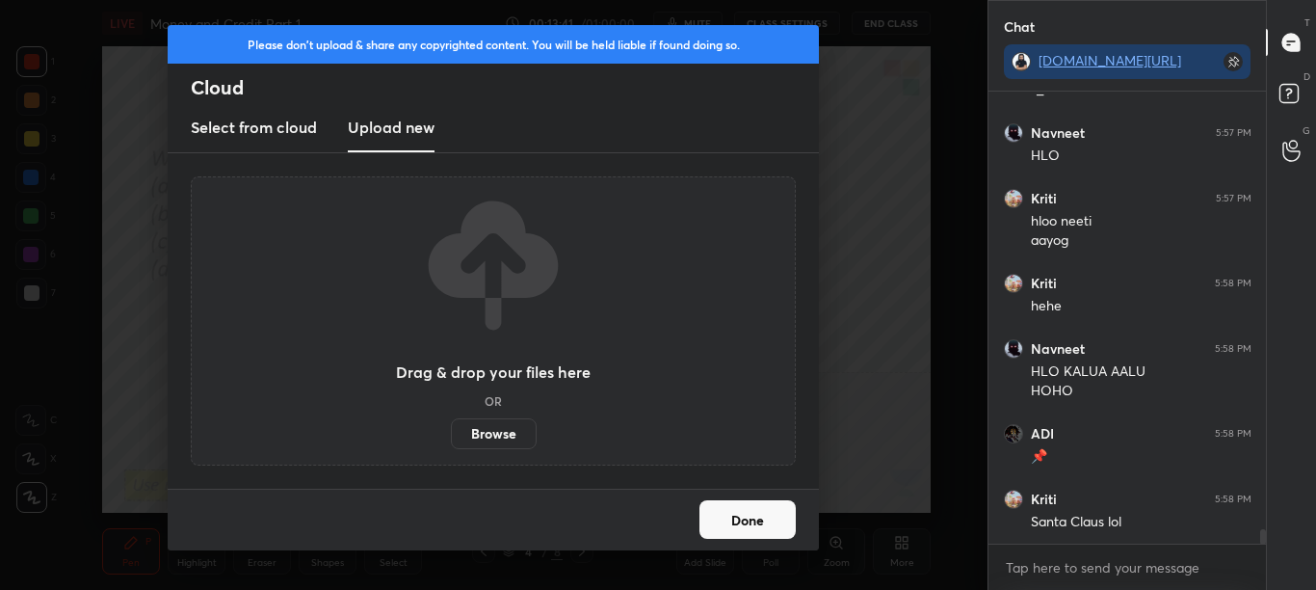
scroll to position [13738, 0]
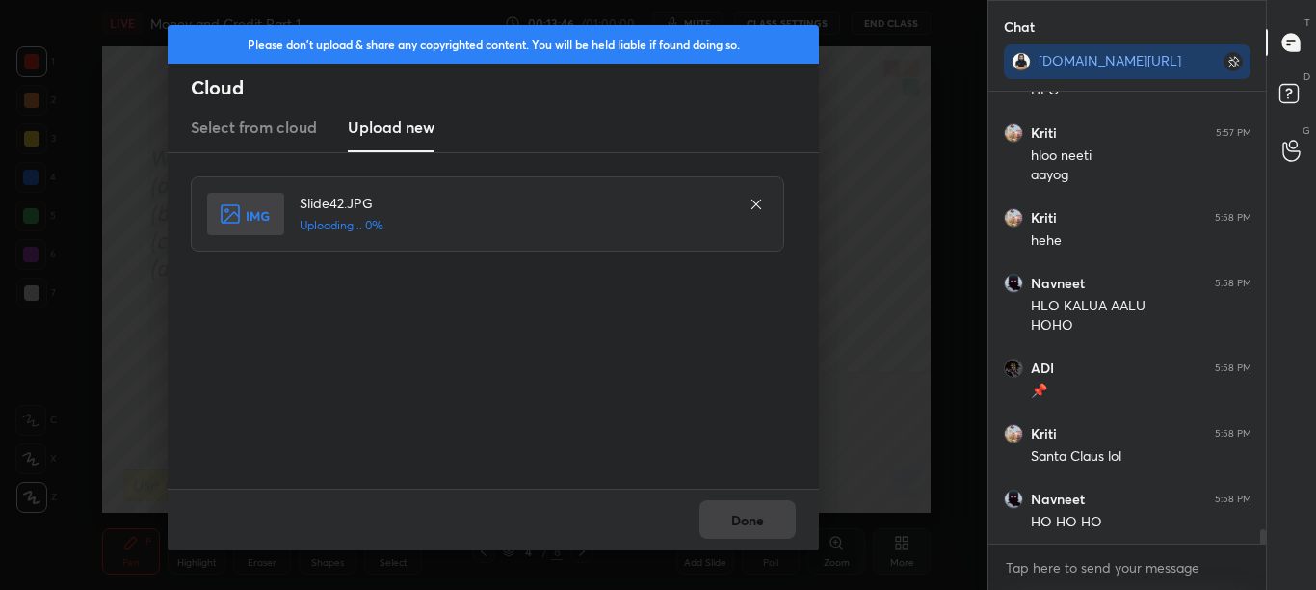
click at [742, 507] on div "Done" at bounding box center [493, 520] width 651 height 62
click at [745, 510] on div "Done" at bounding box center [493, 520] width 651 height 62
click at [743, 513] on div "Done" at bounding box center [493, 520] width 651 height 62
click at [741, 513] on div "Done" at bounding box center [493, 520] width 651 height 62
click at [743, 512] on button "Done" at bounding box center [748, 519] width 96 height 39
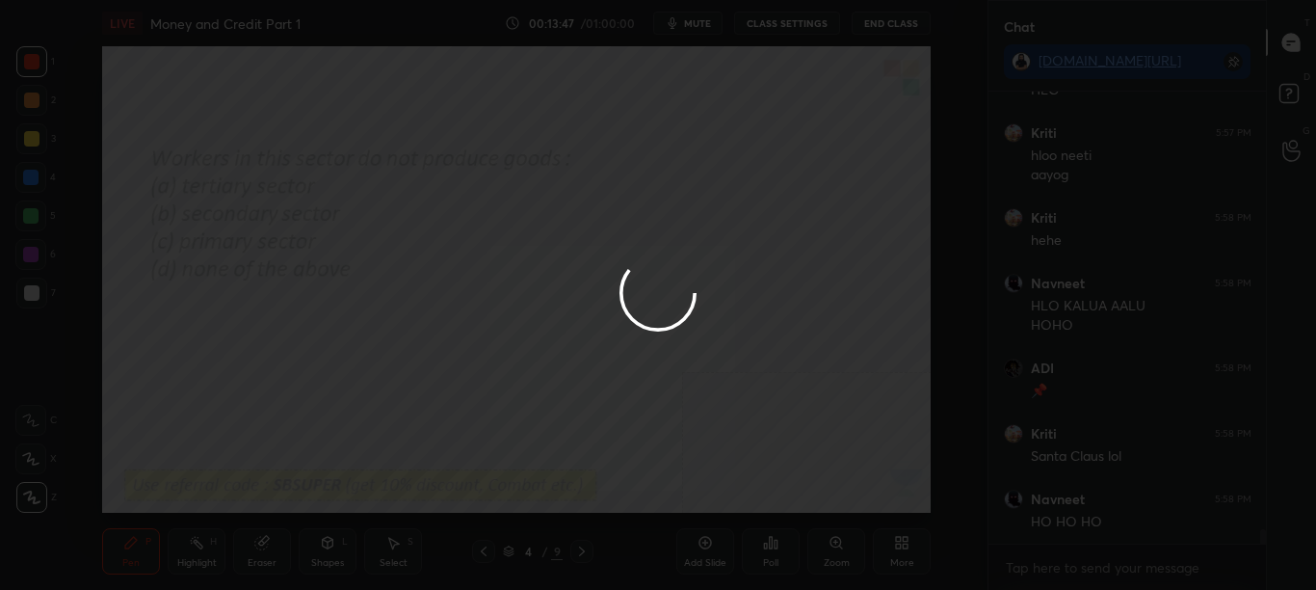
click at [758, 525] on div at bounding box center [658, 295] width 1316 height 590
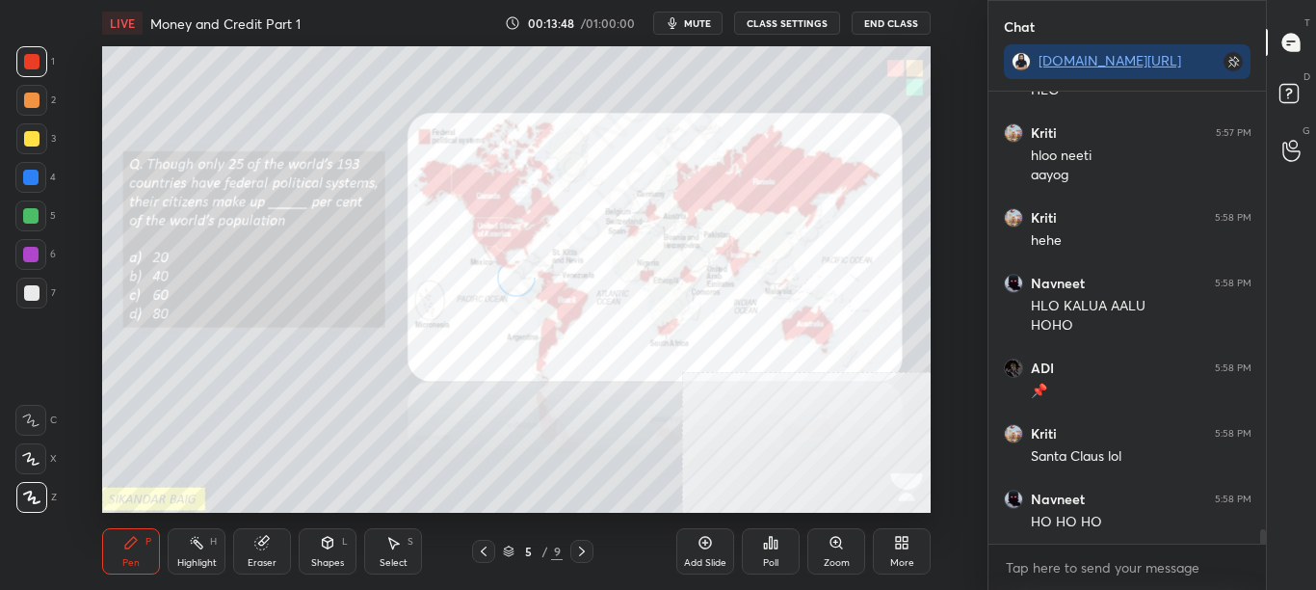
click at [777, 549] on icon at bounding box center [770, 542] width 15 height 15
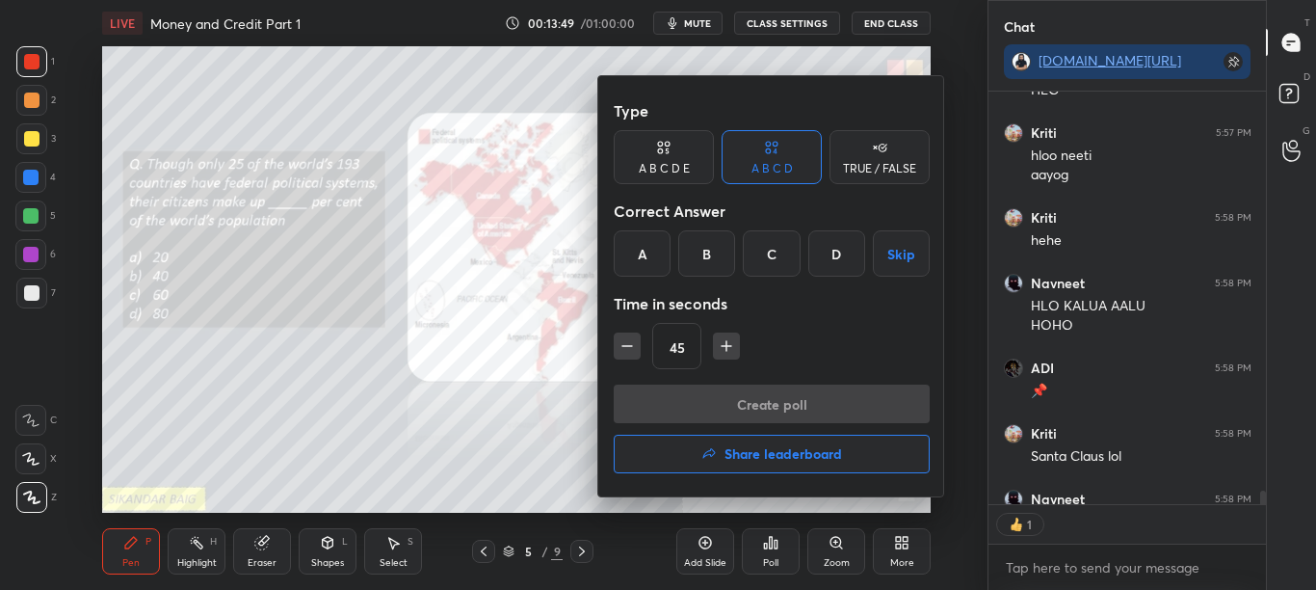
scroll to position [407, 272]
click at [706, 256] on div "B" at bounding box center [706, 253] width 57 height 46
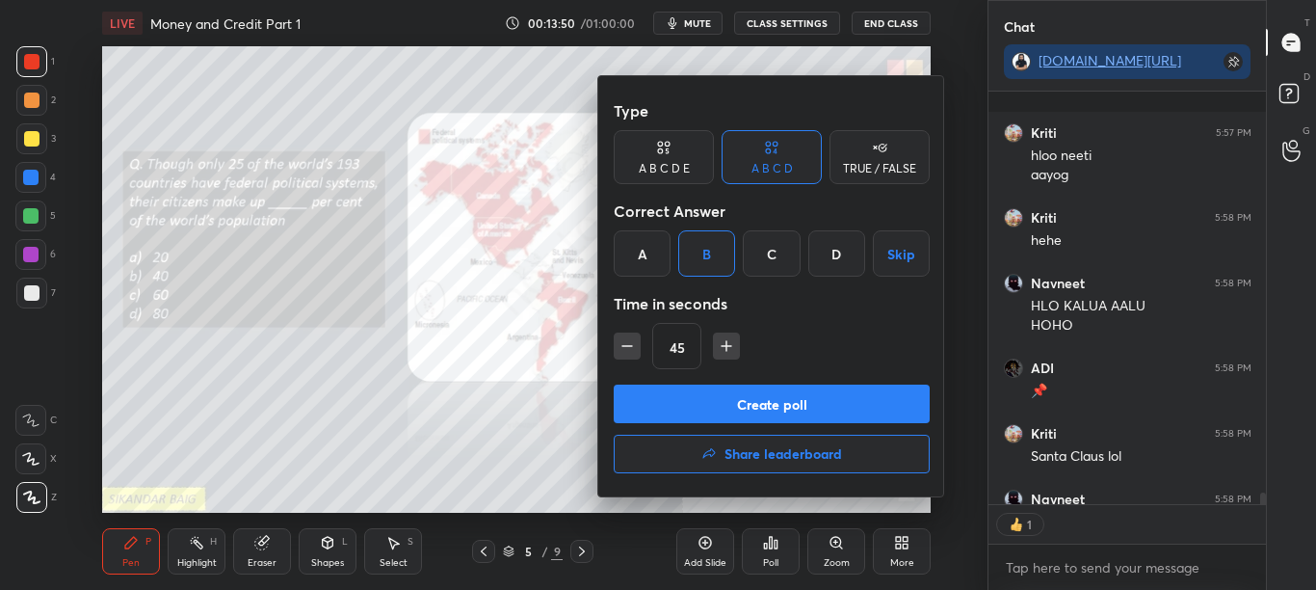
scroll to position [13843, 0]
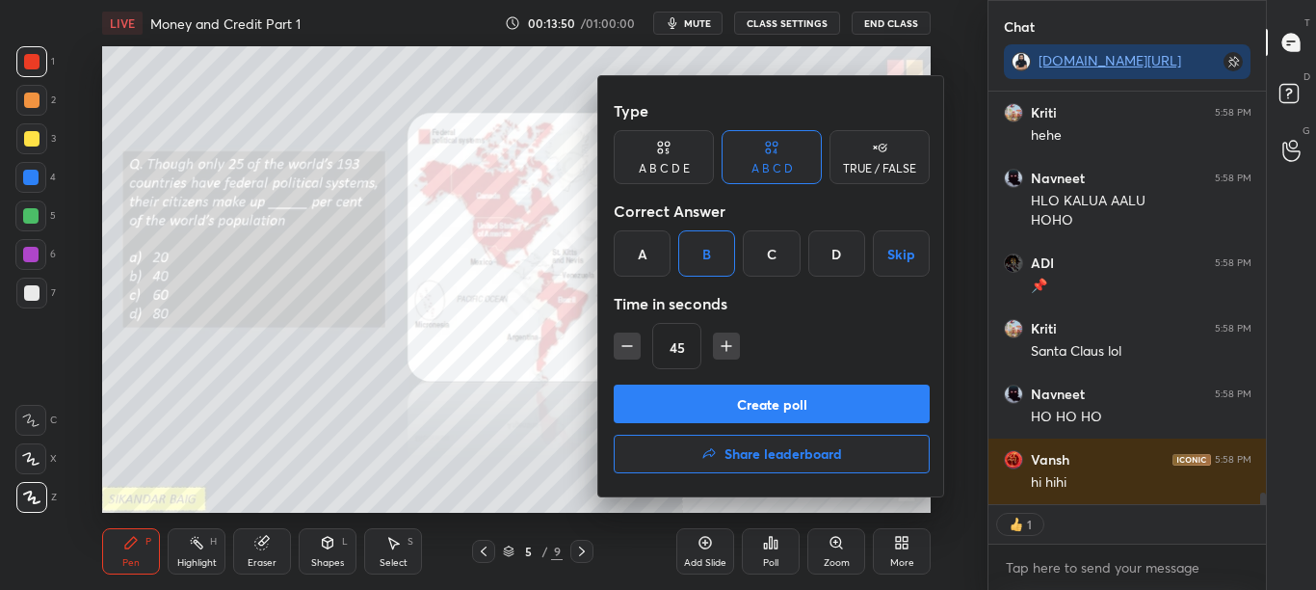
click at [717, 374] on div "Type A B C D E A B C D TRUE / FALSE Correct Answer A B C D Skip Time in seconds…" at bounding box center [772, 238] width 316 height 293
click at [719, 386] on button "Create poll" at bounding box center [772, 403] width 316 height 39
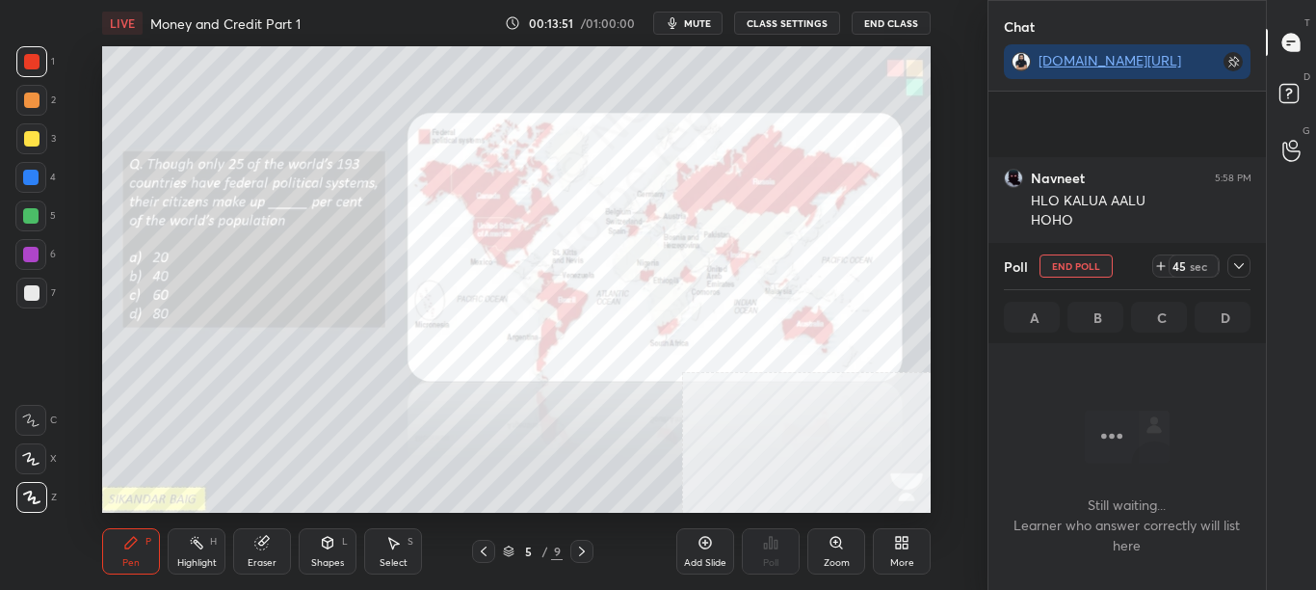
scroll to position [14026, 0]
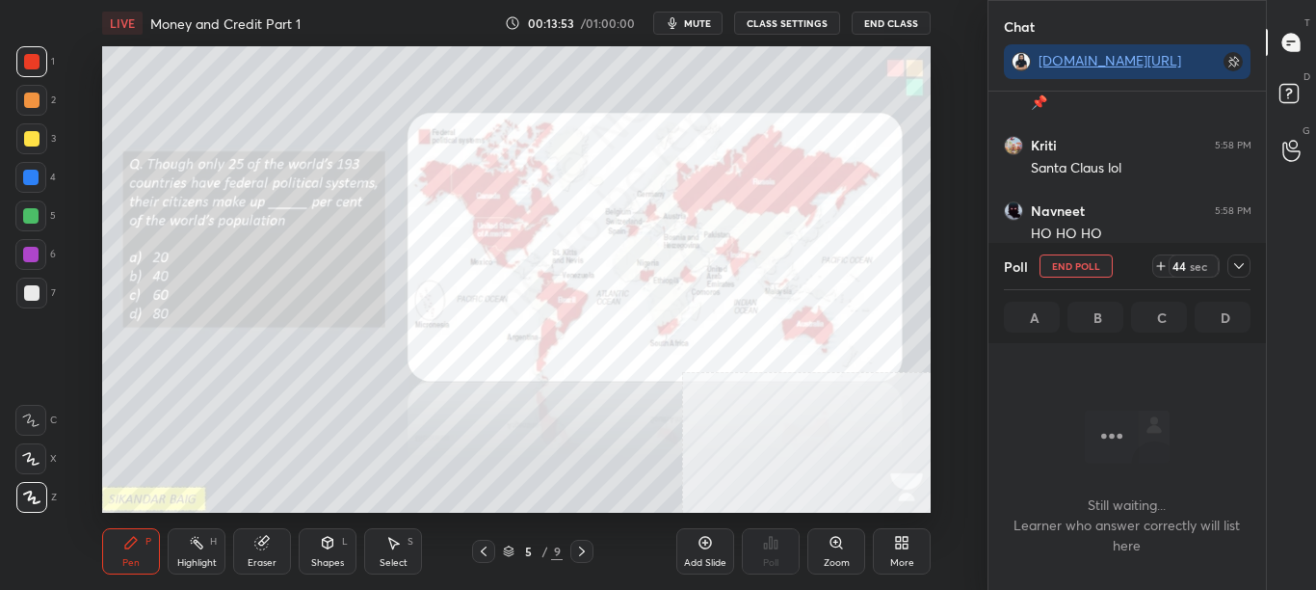
click at [1244, 268] on icon at bounding box center [1238, 265] width 15 height 15
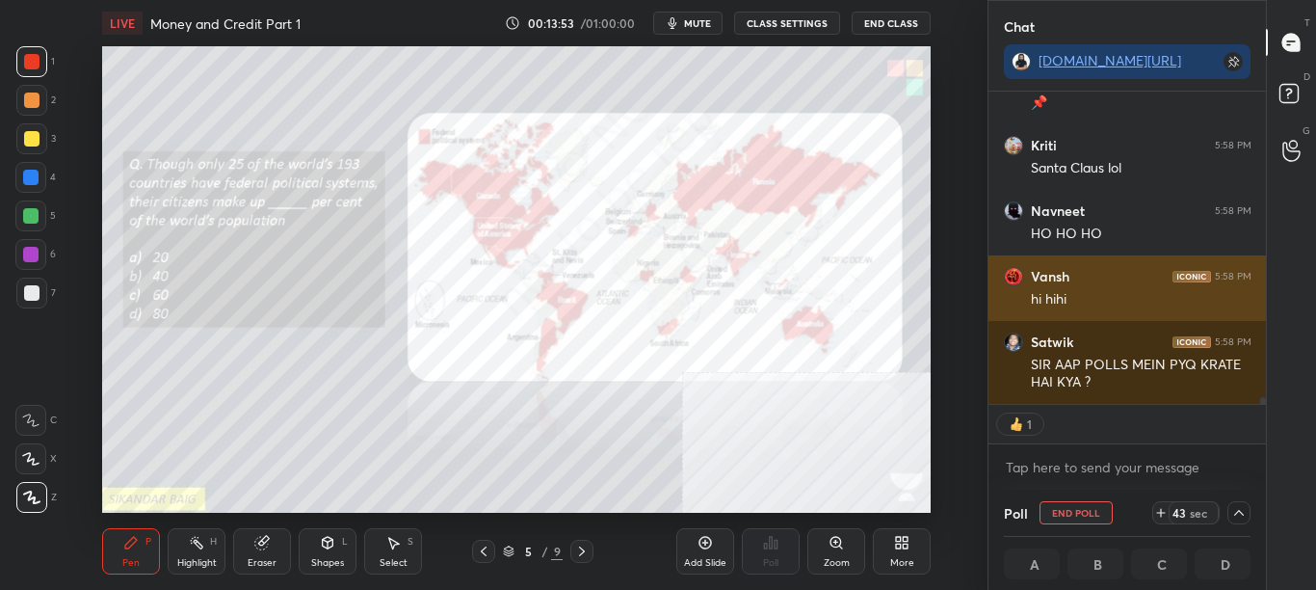
scroll to position [1, 7]
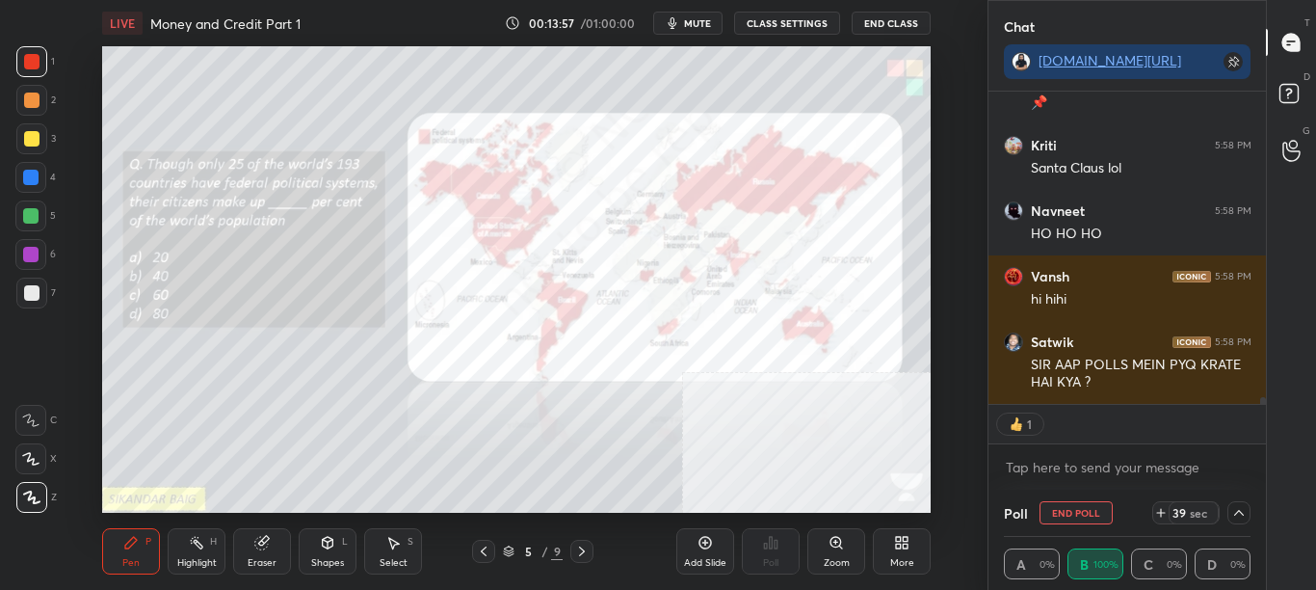
click at [1243, 512] on icon at bounding box center [1238, 512] width 15 height 15
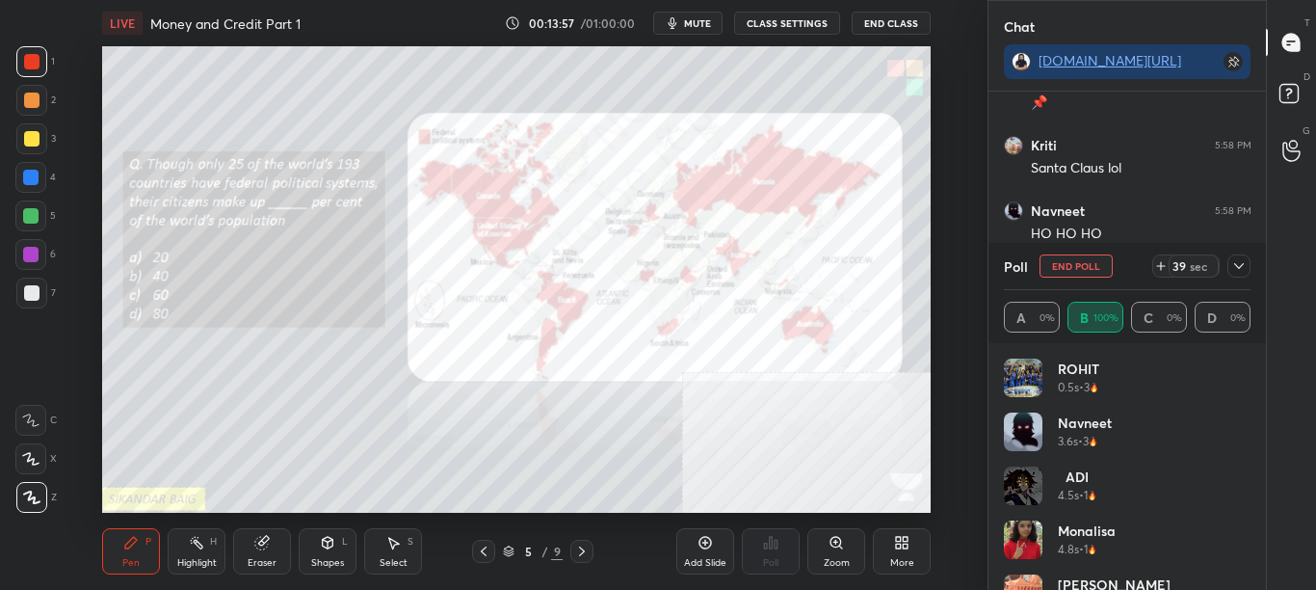
scroll to position [14092, 0]
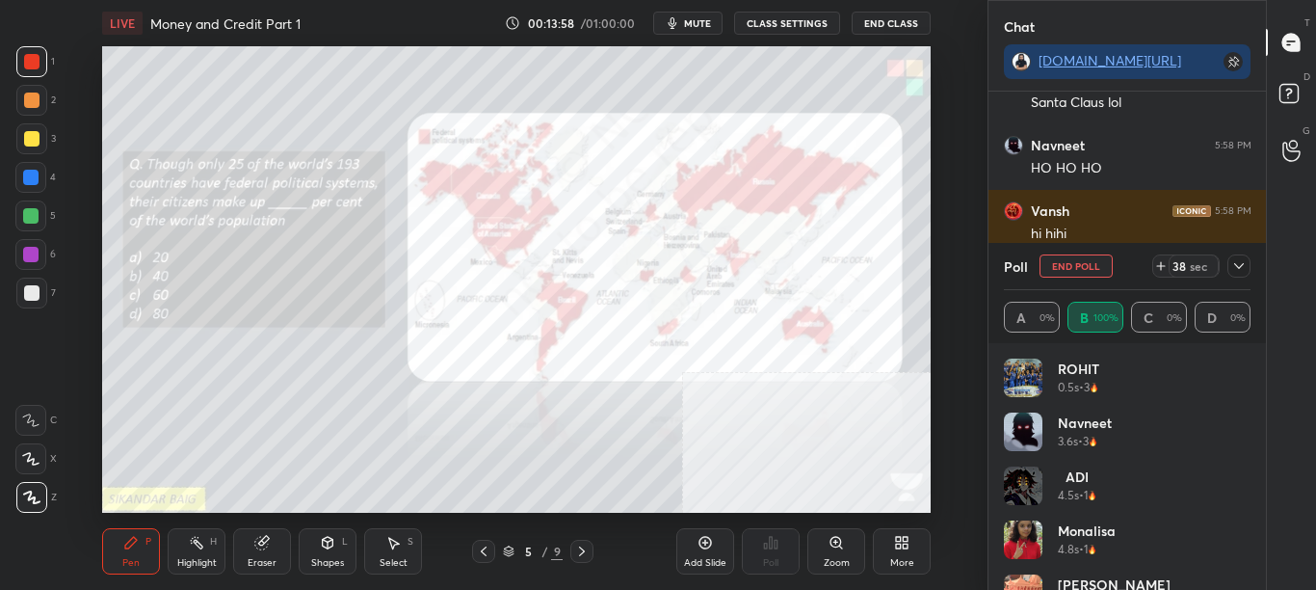
click at [1245, 548] on div "[PERSON_NAME] 4.8s • 1" at bounding box center [1128, 547] width 248 height 54
click at [1245, 574] on div "[PERSON_NAME] 5s • 2" at bounding box center [1128, 601] width 248 height 54
click at [1245, 577] on div "[PERSON_NAME] 5s • 2" at bounding box center [1128, 601] width 248 height 54
click at [1243, 580] on div "[PERSON_NAME] 5s • 2" at bounding box center [1128, 601] width 248 height 54
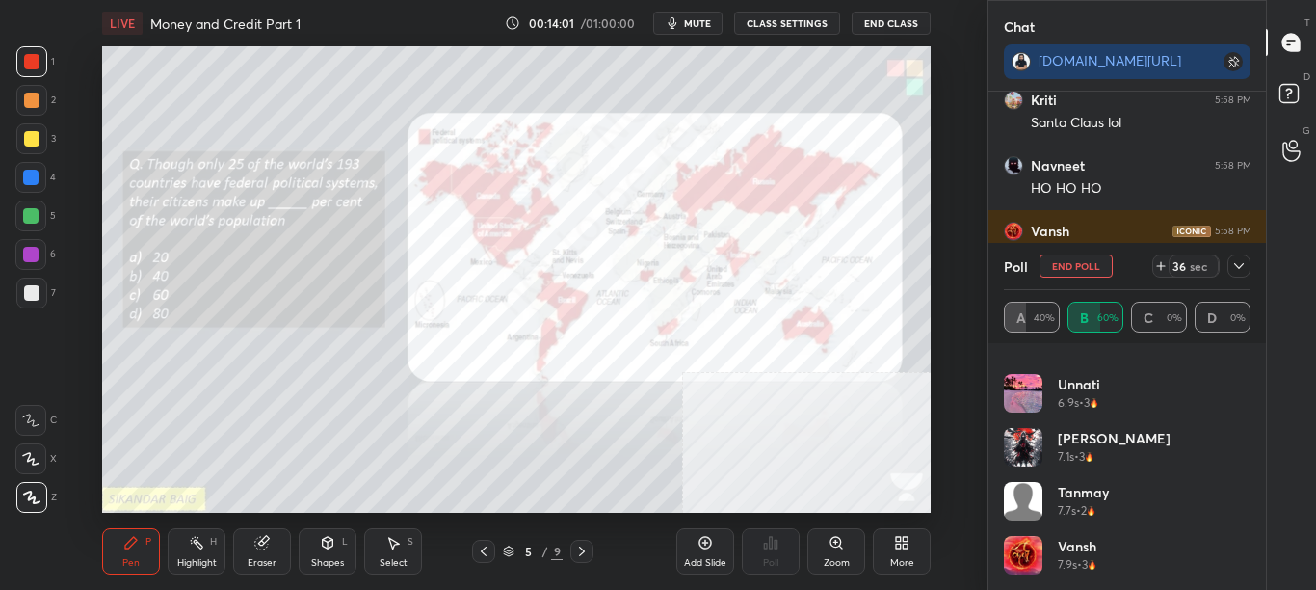
scroll to position [14137, 0]
click at [1243, 451] on div "[PERSON_NAME] 7.1s • 3" at bounding box center [1128, 455] width 248 height 54
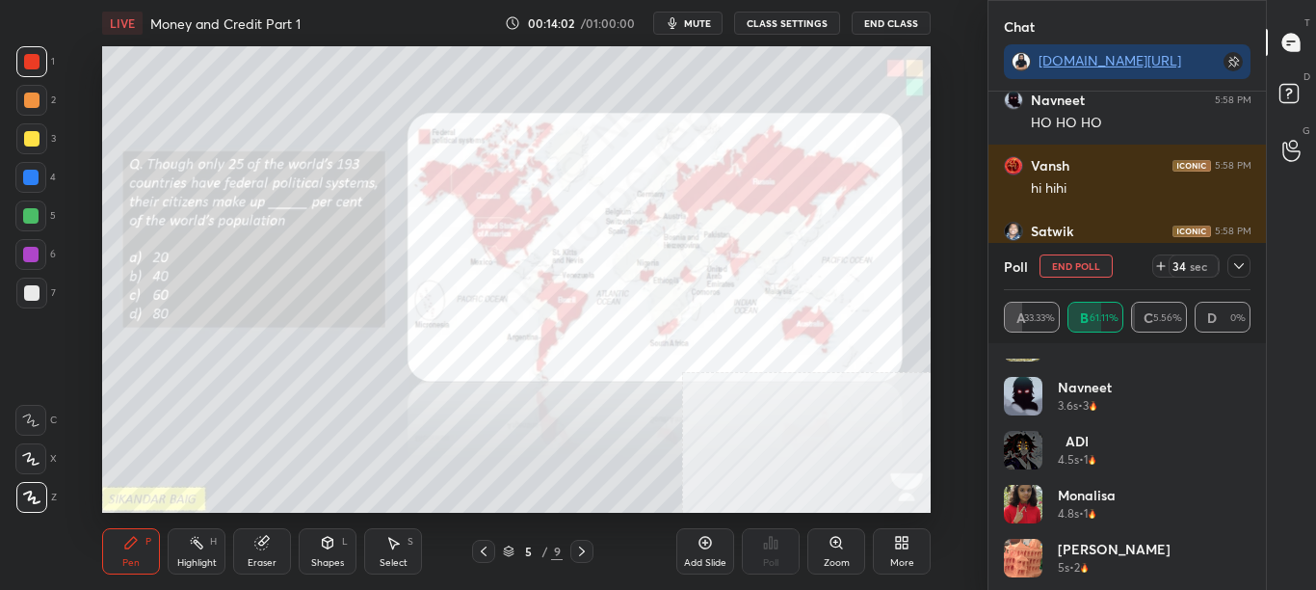
scroll to position [0, 0]
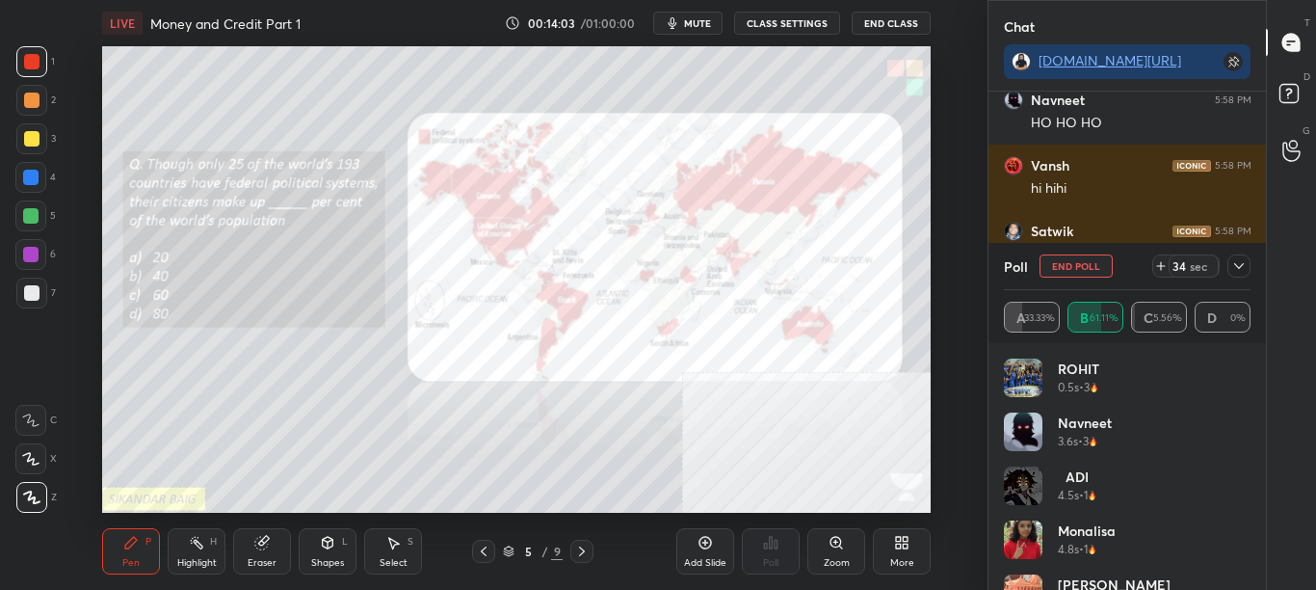
drag, startPoint x: 1246, startPoint y: 383, endPoint x: 1242, endPoint y: 446, distance: 63.7
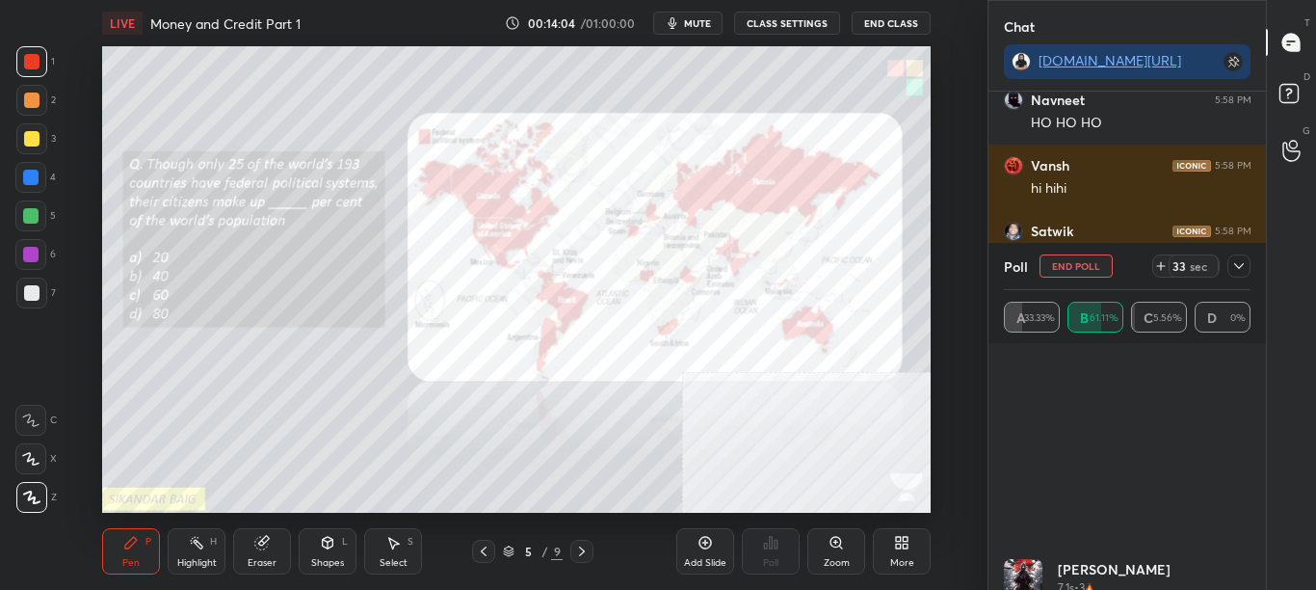
scroll to position [470, 0]
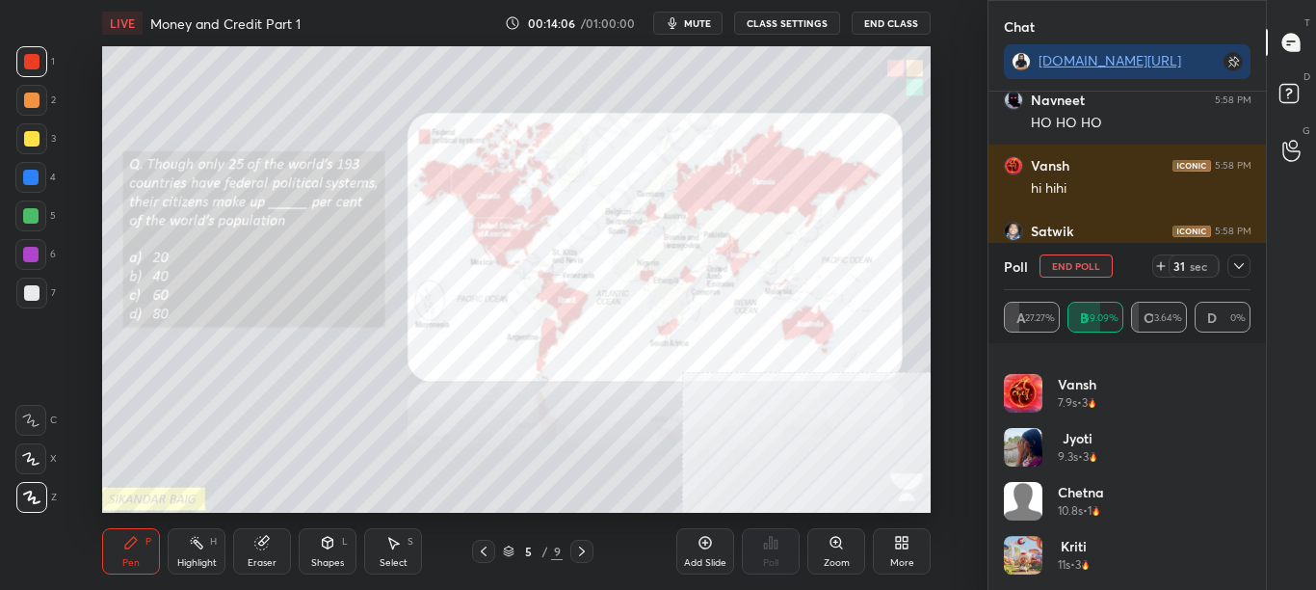
click at [1240, 265] on icon at bounding box center [1238, 265] width 15 height 15
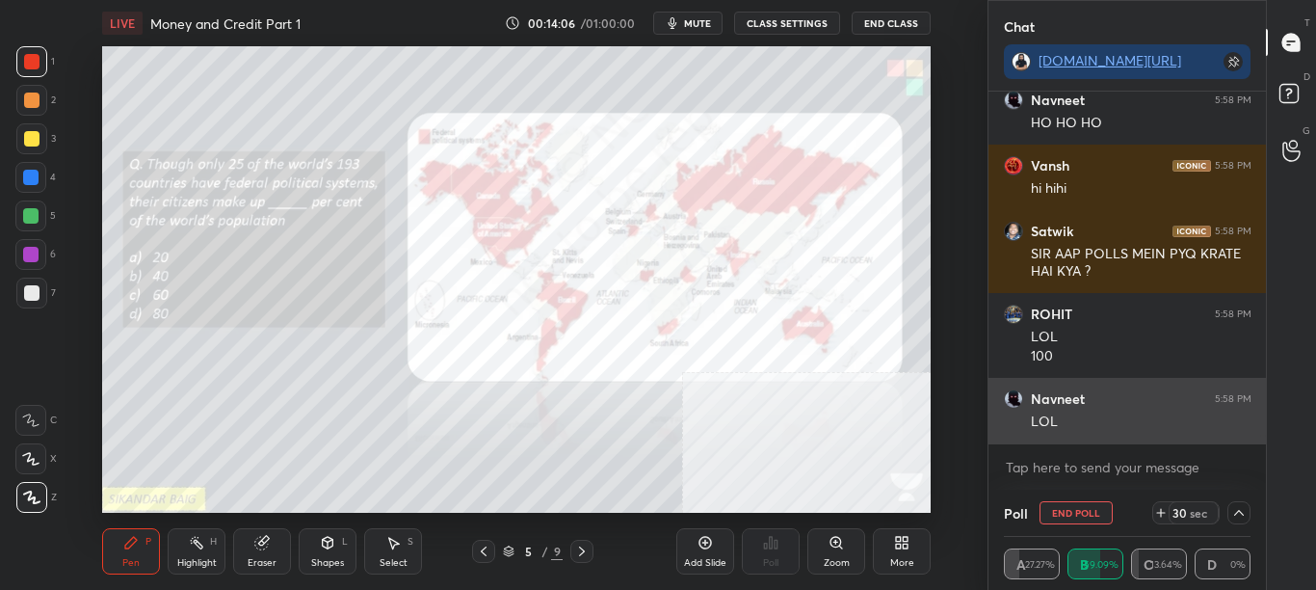
scroll to position [102, 241]
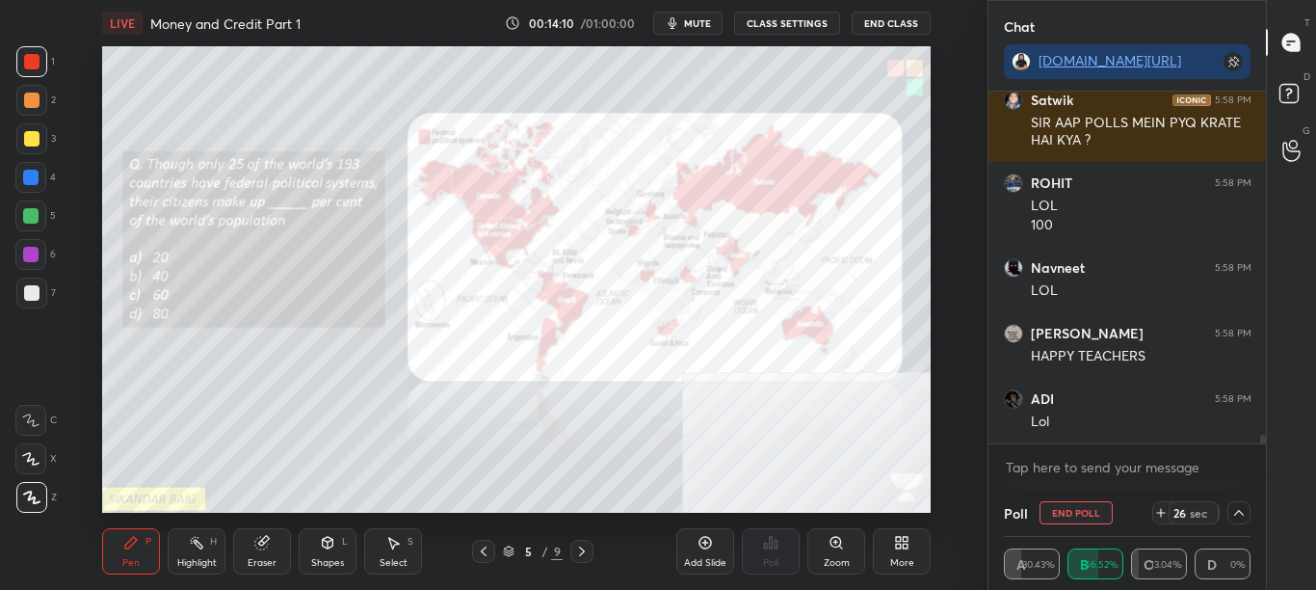
click at [907, 547] on icon at bounding box center [906, 545] width 5 height 5
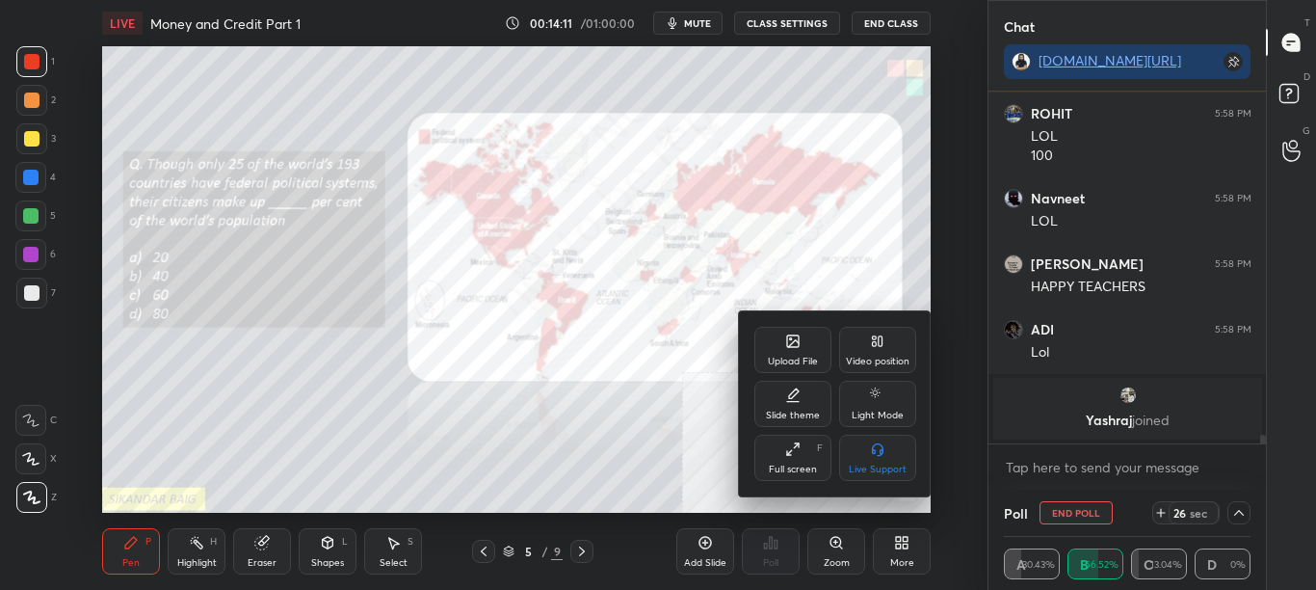
click at [796, 341] on icon at bounding box center [793, 343] width 11 height 7
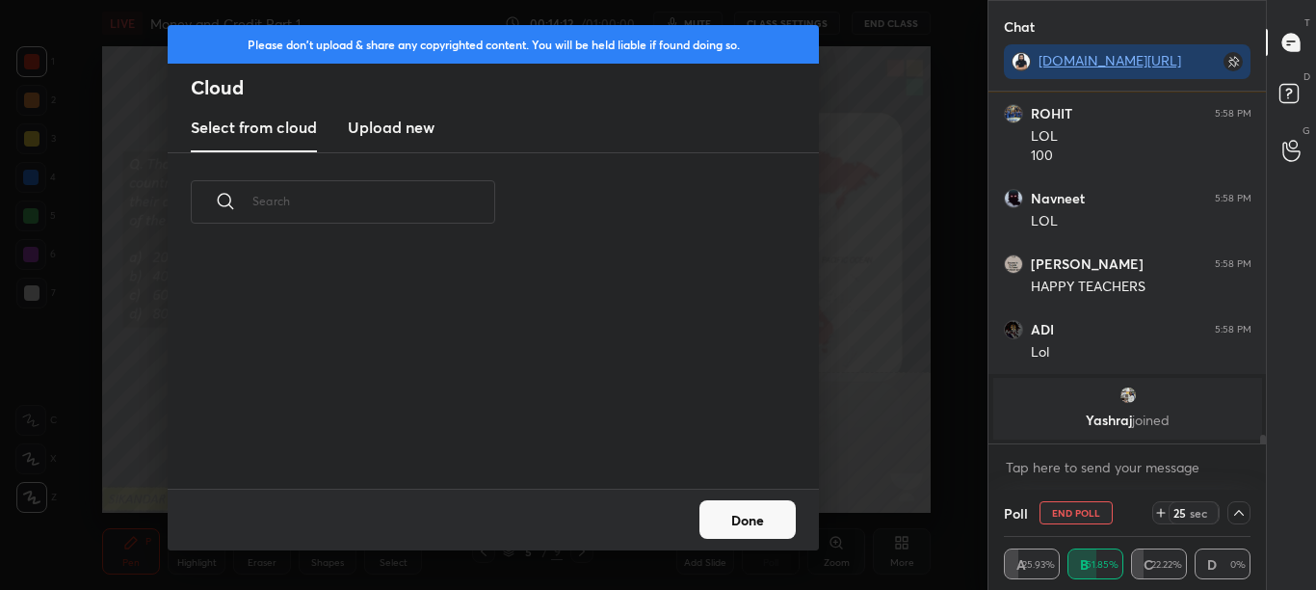
drag, startPoint x: 394, startPoint y: 131, endPoint x: 400, endPoint y: 145, distance: 14.7
click at [393, 131] on h3 "Upload new" at bounding box center [391, 127] width 87 height 23
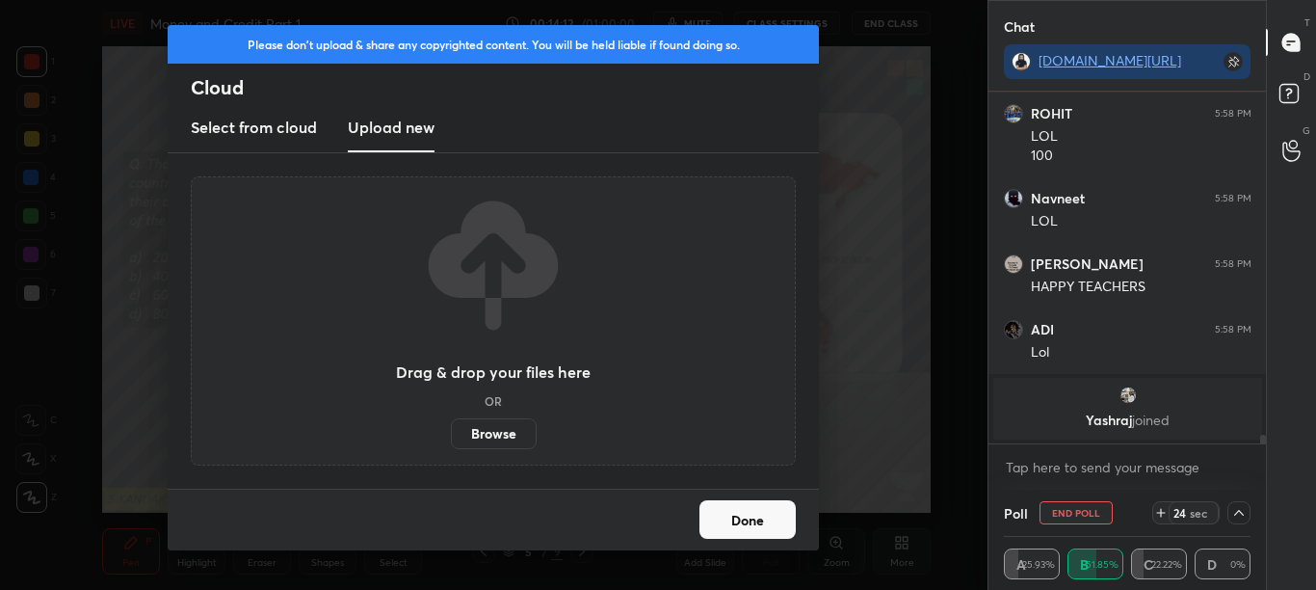
click at [493, 436] on label "Browse" at bounding box center [494, 433] width 86 height 31
click at [451, 436] on input "Browse" at bounding box center [451, 433] width 0 height 31
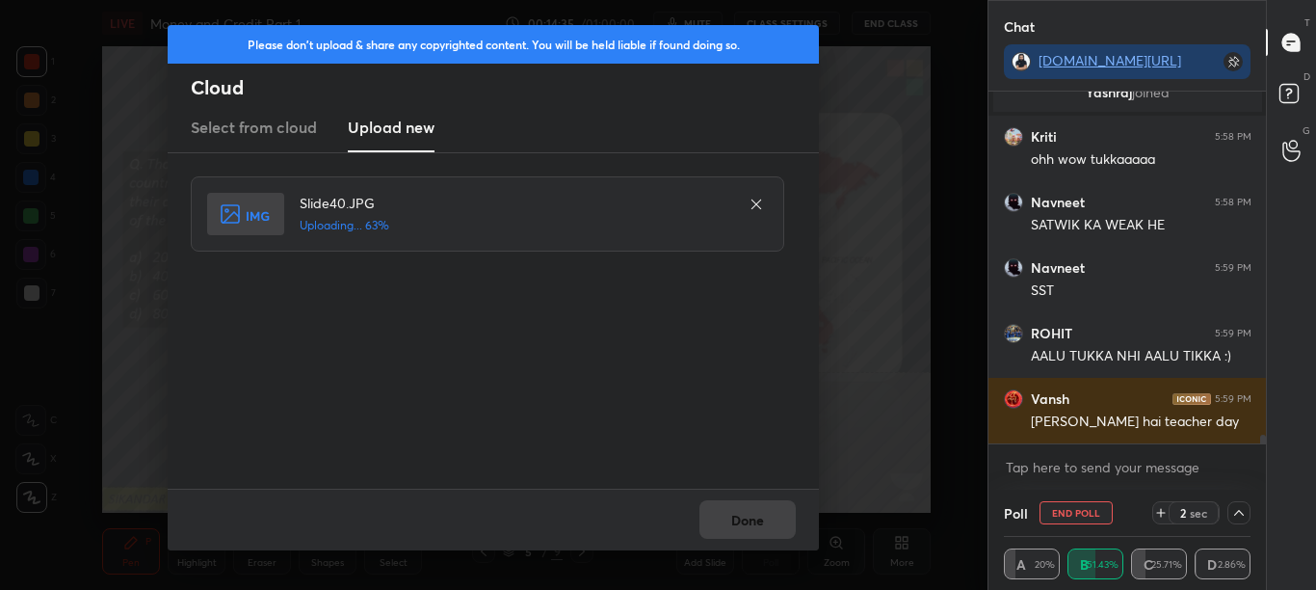
click at [777, 515] on div "Done" at bounding box center [493, 520] width 651 height 62
click at [774, 518] on div "Done" at bounding box center [493, 520] width 651 height 62
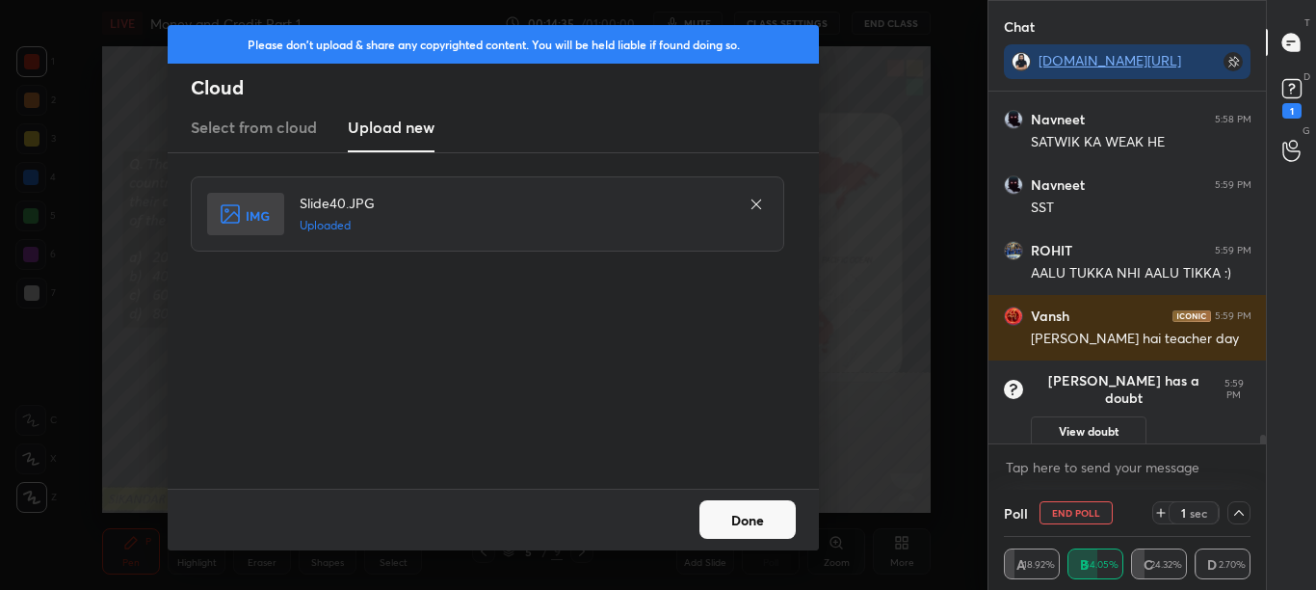
click at [773, 517] on button "Done" at bounding box center [748, 519] width 96 height 39
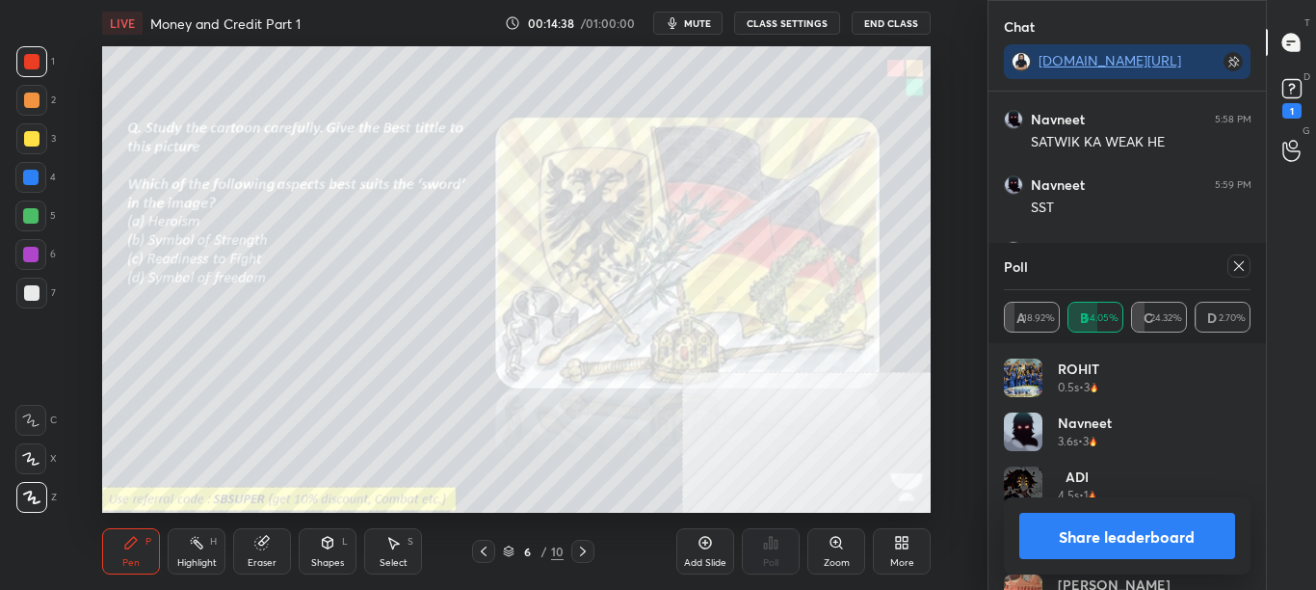
click at [1225, 271] on div at bounding box center [1235, 265] width 31 height 23
click at [1214, 280] on div "Poll" at bounding box center [1128, 266] width 248 height 46
click at [1240, 268] on icon at bounding box center [1238, 265] width 15 height 15
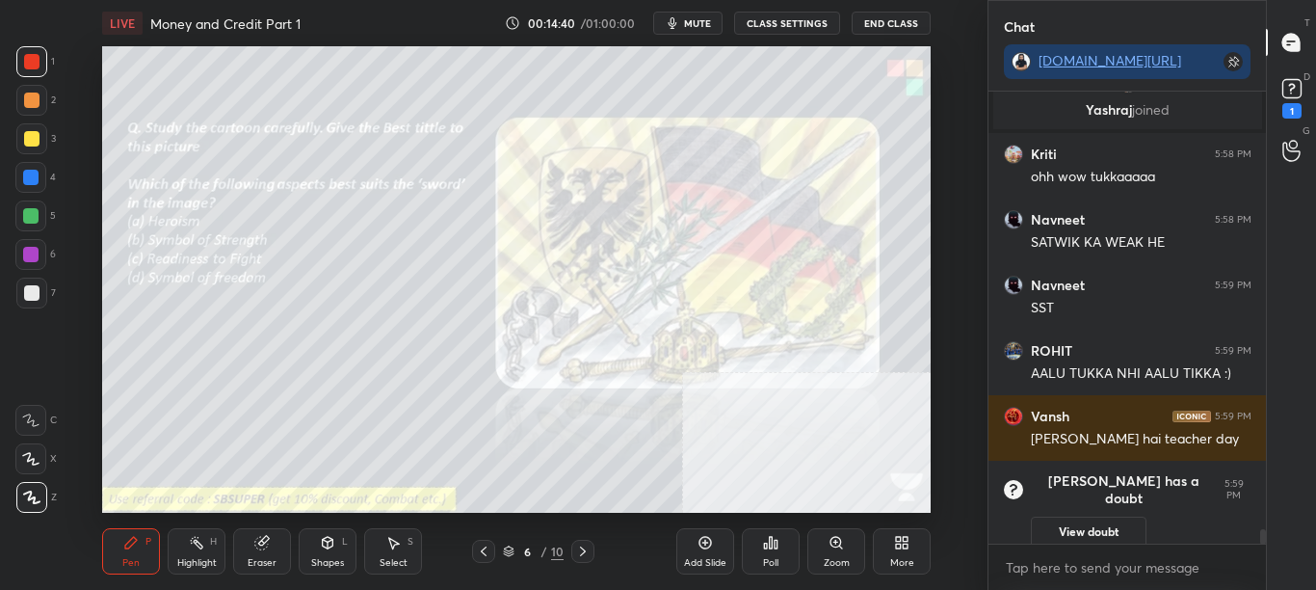
click at [778, 551] on div "Poll" at bounding box center [771, 551] width 58 height 46
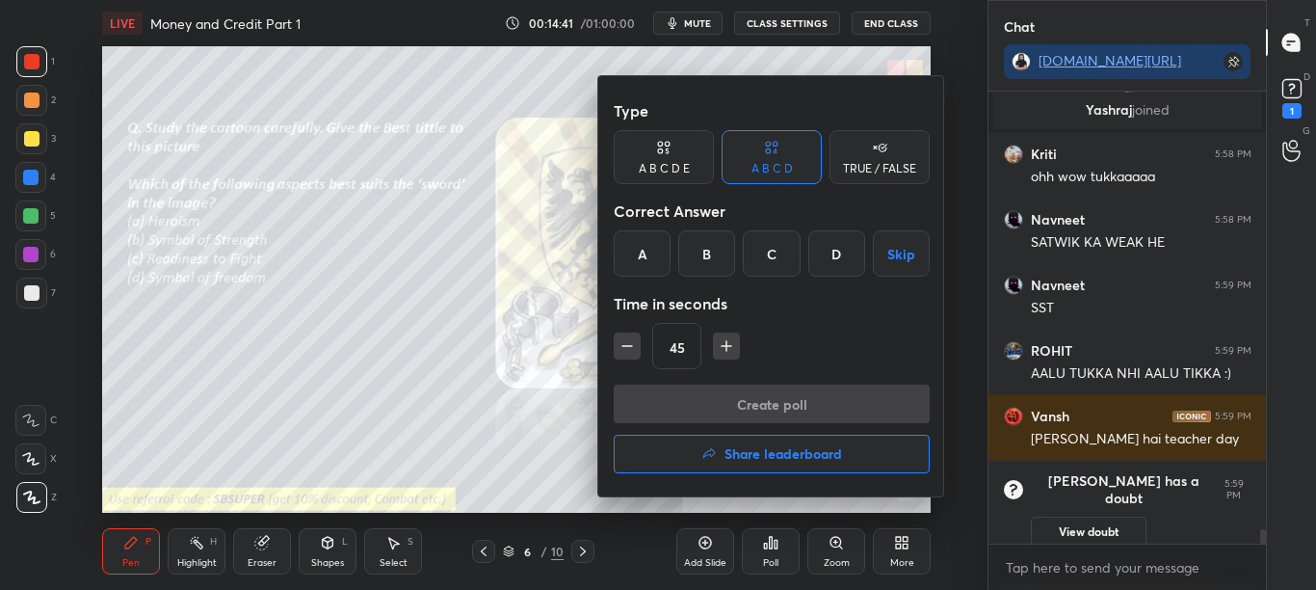
click at [783, 258] on div "C" at bounding box center [771, 253] width 57 height 46
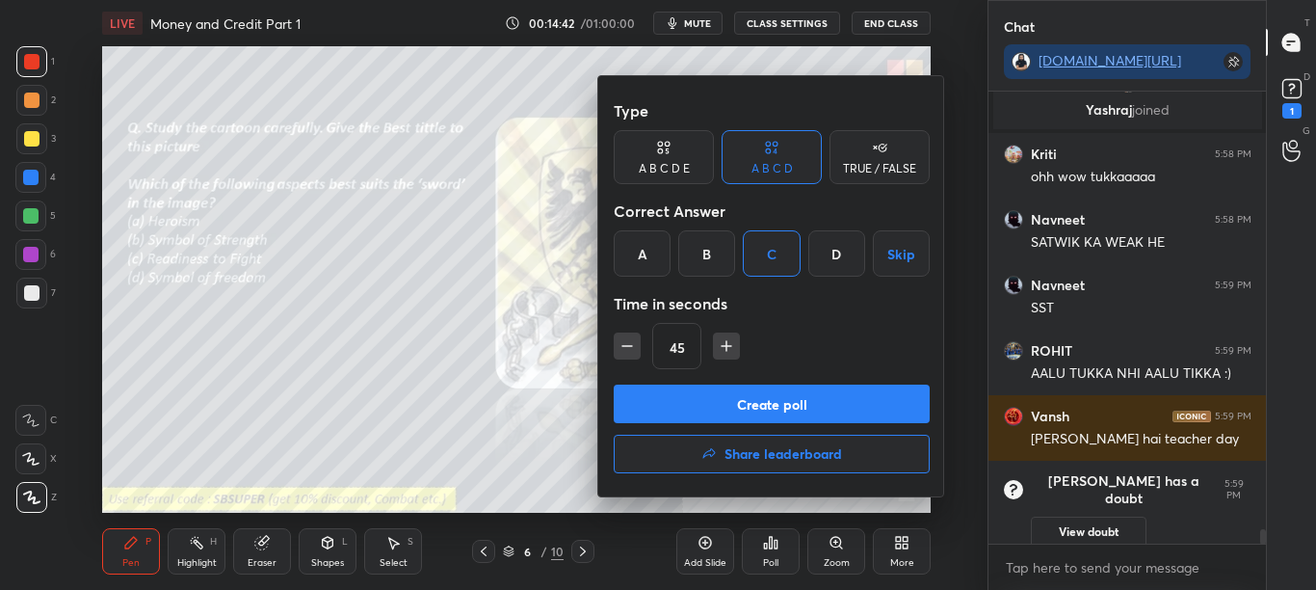
click at [781, 398] on button "Create poll" at bounding box center [772, 403] width 316 height 39
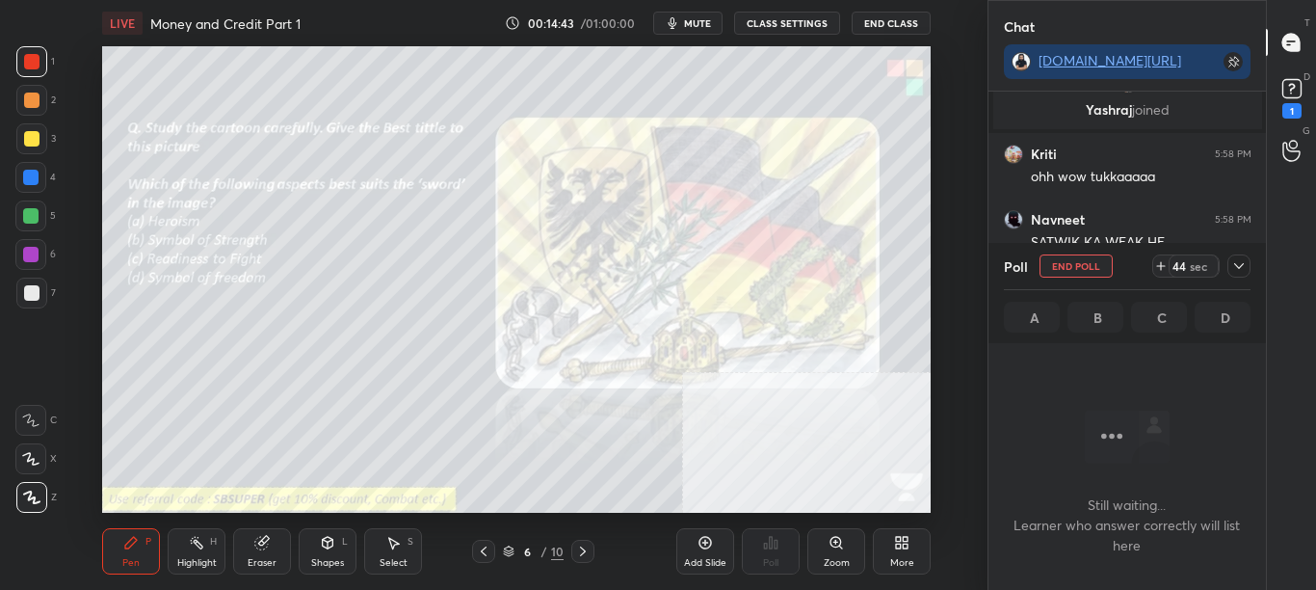
click at [1247, 270] on div at bounding box center [1239, 265] width 23 height 23
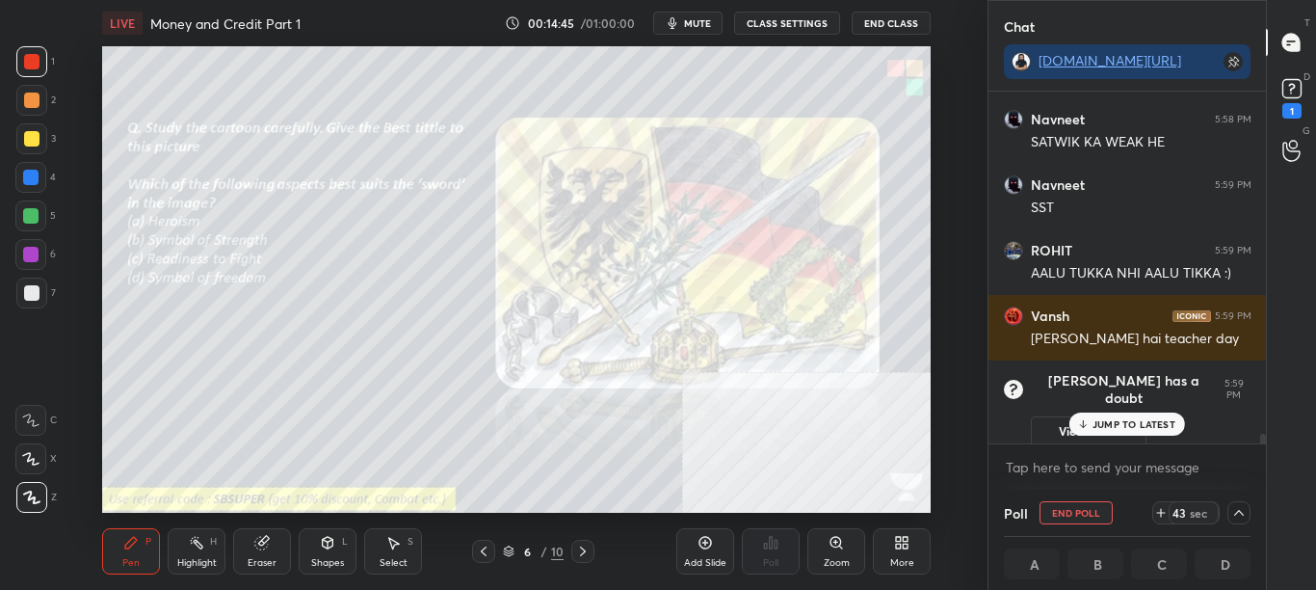
click at [1262, 446] on div "[PERSON_NAME] joined Kriti 5:58 PM ohh wow tukkaaaaa [PERSON_NAME] 5:58 PM SATW…" at bounding box center [1128, 291] width 278 height 398
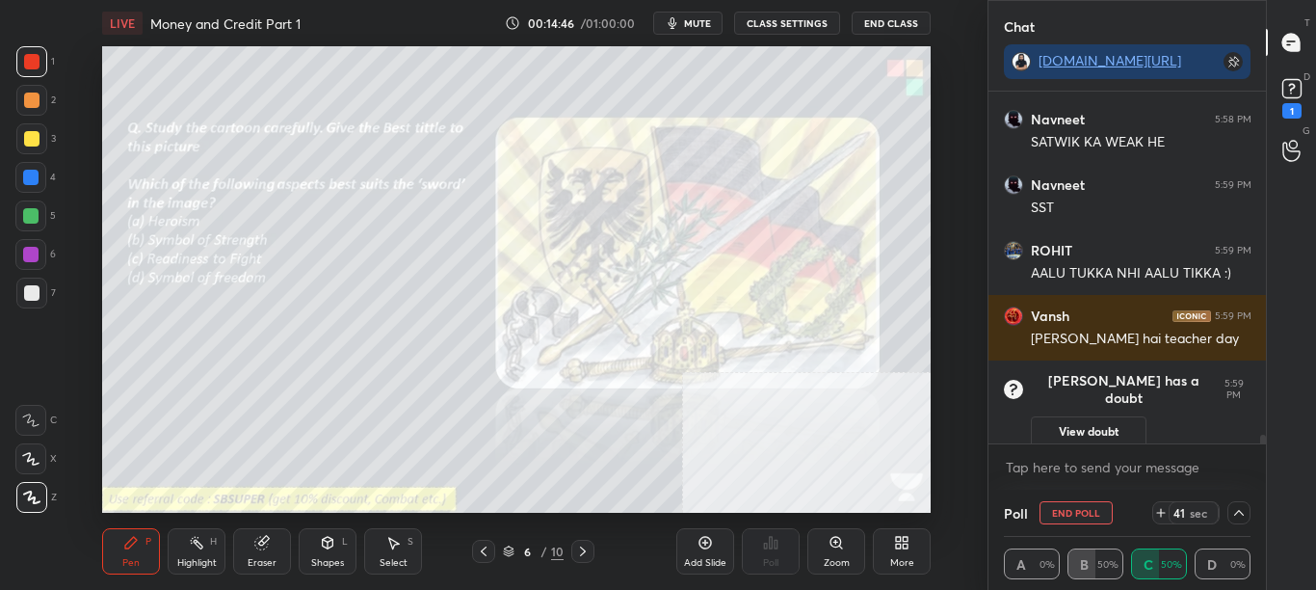
click at [1151, 422] on div "View doubt" at bounding box center [1141, 427] width 221 height 40
click at [1137, 422] on button "View doubt" at bounding box center [1089, 431] width 116 height 31
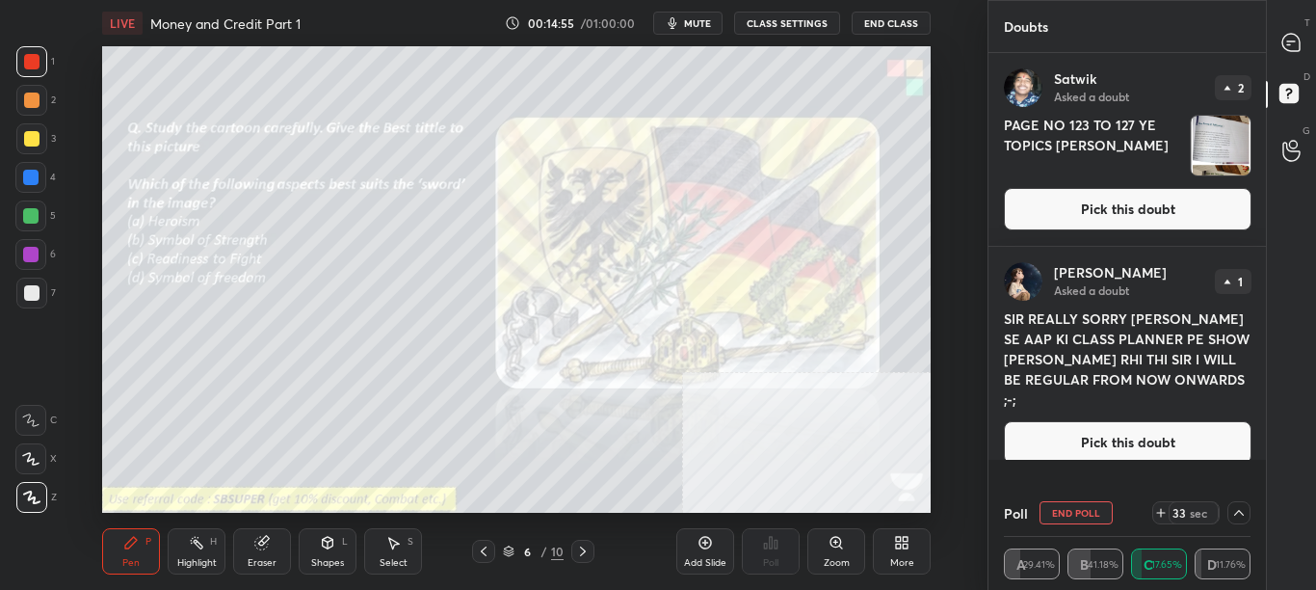
click at [1239, 517] on icon at bounding box center [1238, 512] width 15 height 15
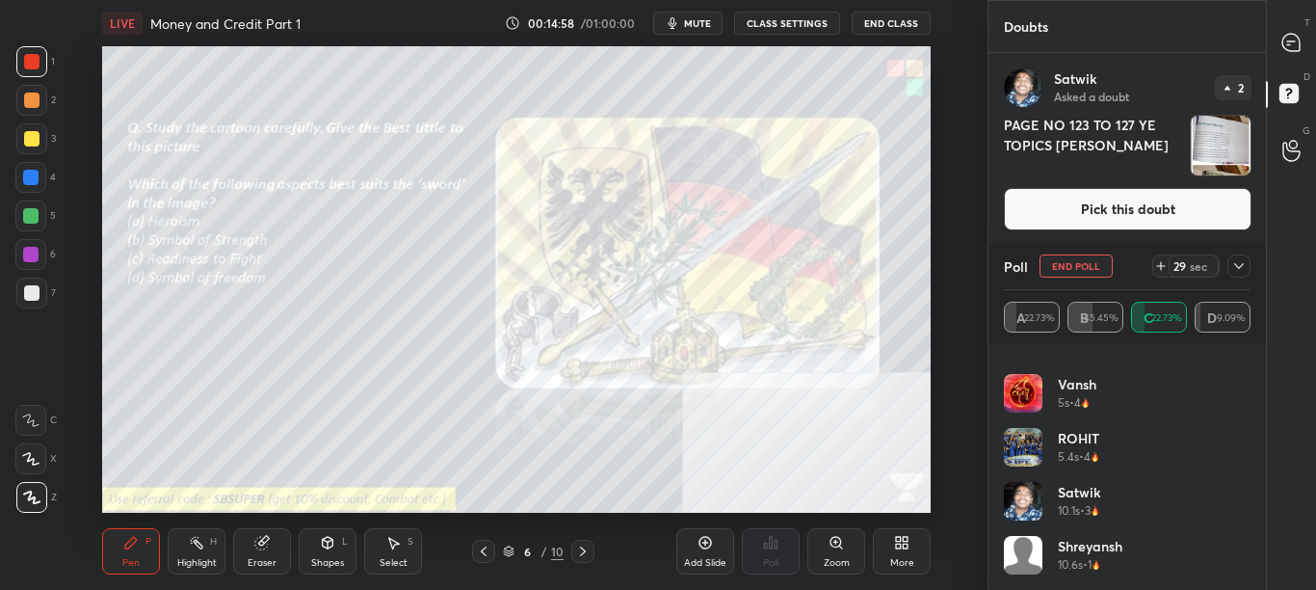
click at [1232, 270] on icon at bounding box center [1238, 265] width 15 height 15
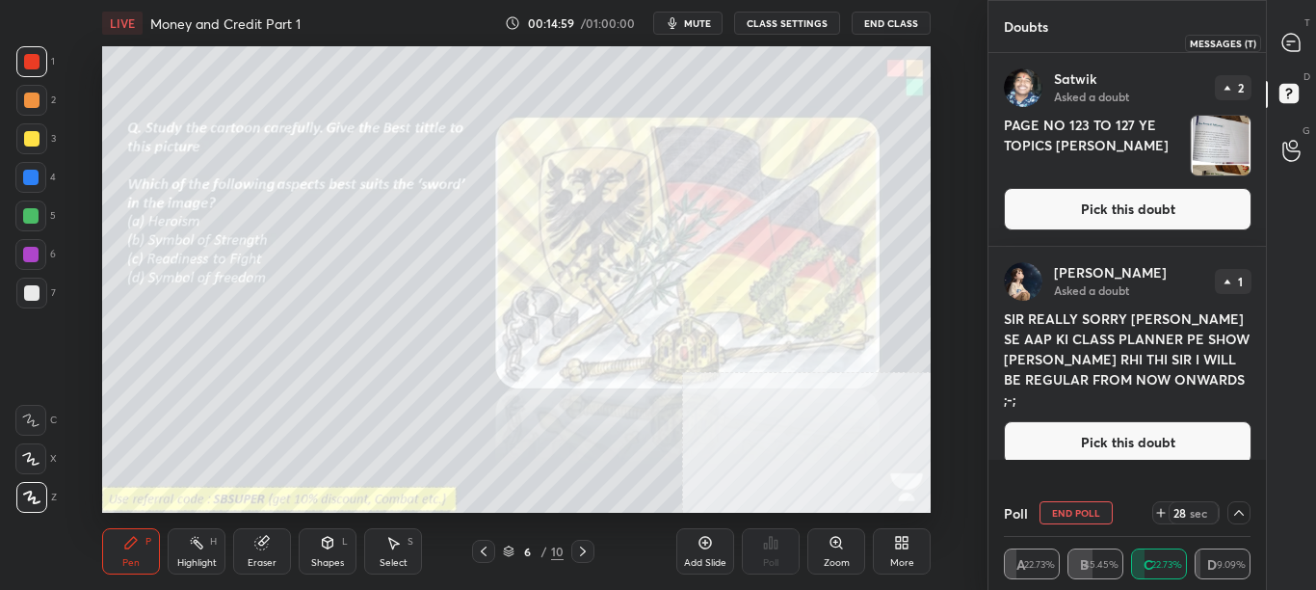
click at [1308, 45] on div at bounding box center [1292, 42] width 39 height 35
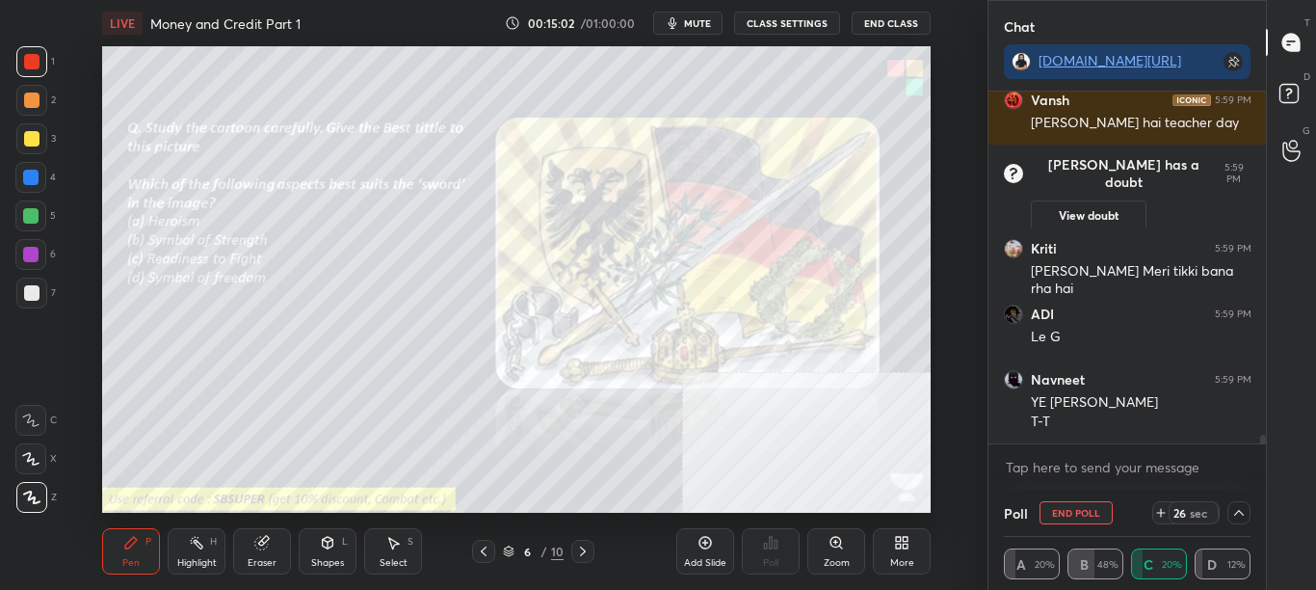
click at [1243, 506] on icon at bounding box center [1238, 512] width 15 height 15
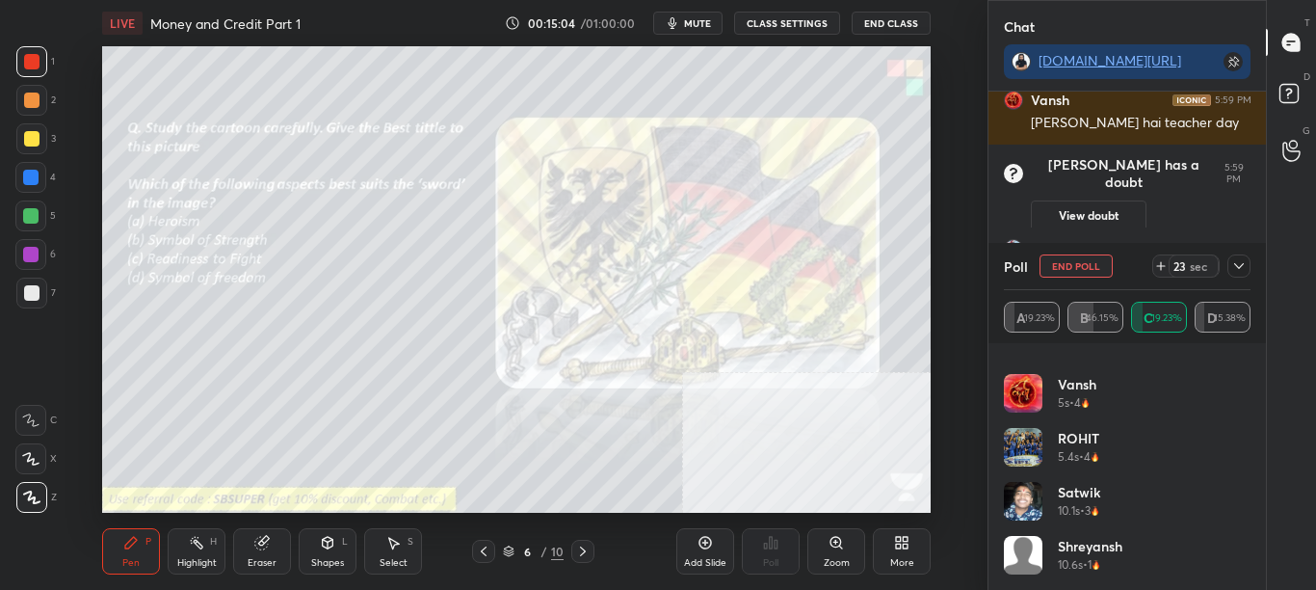
click at [1241, 264] on icon at bounding box center [1238, 265] width 15 height 15
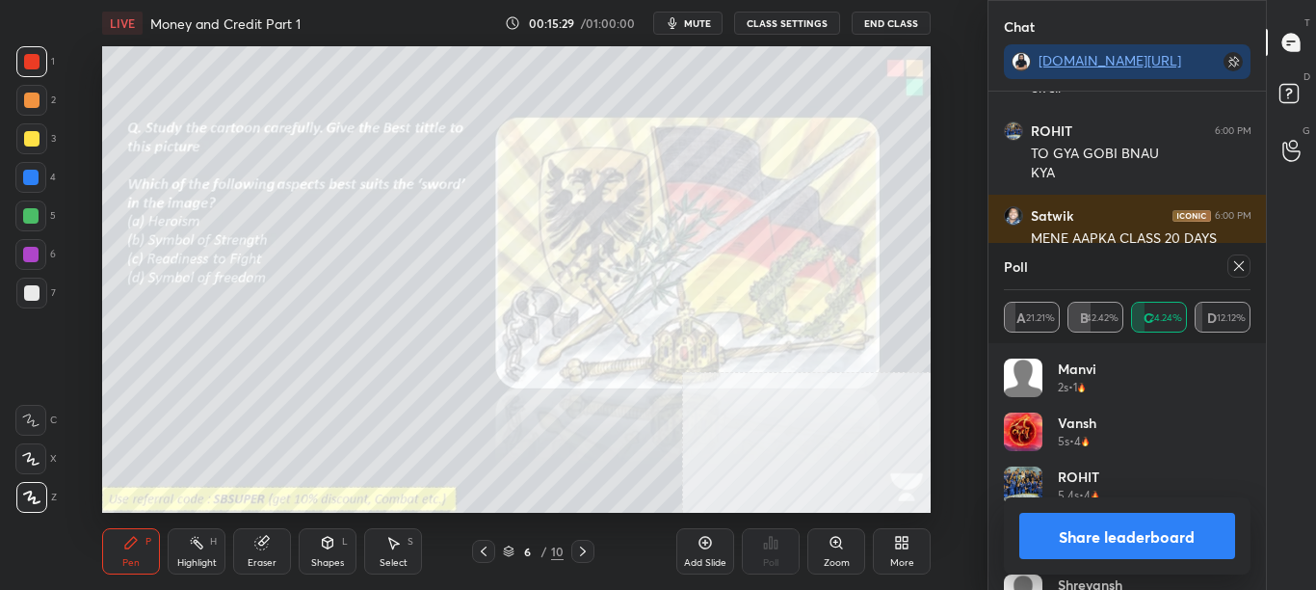
click at [1186, 539] on button "Share leaderboard" at bounding box center [1127, 536] width 217 height 46
type textarea "x"
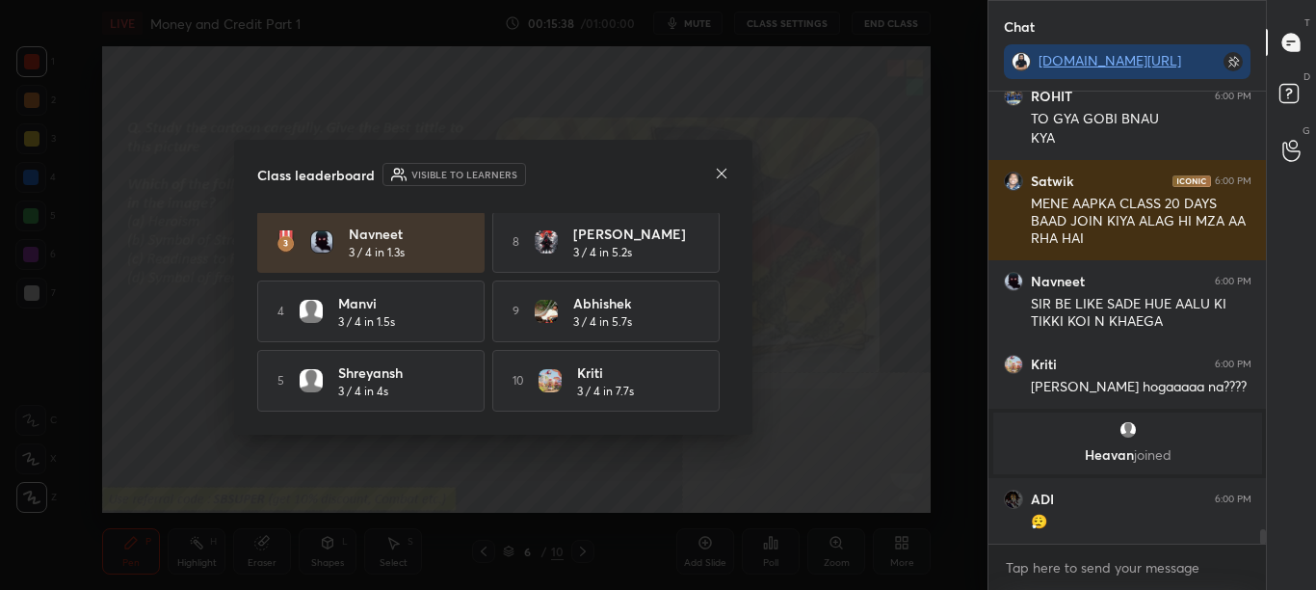
click at [722, 171] on icon at bounding box center [721, 173] width 15 height 15
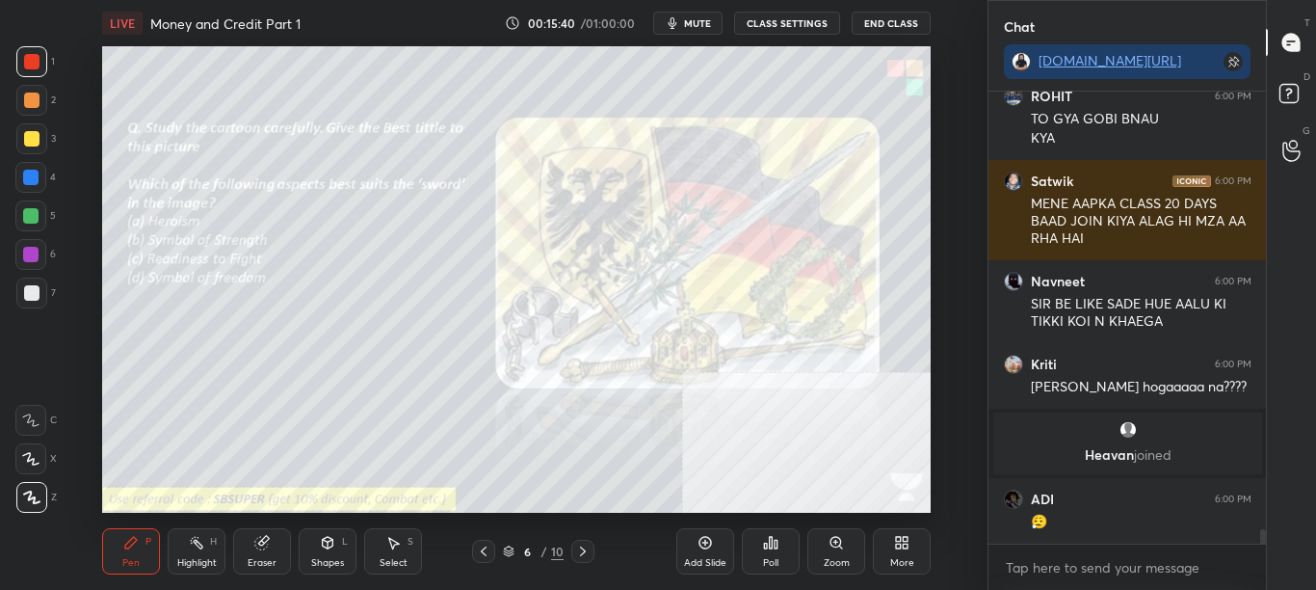
click at [586, 552] on icon at bounding box center [582, 550] width 15 height 15
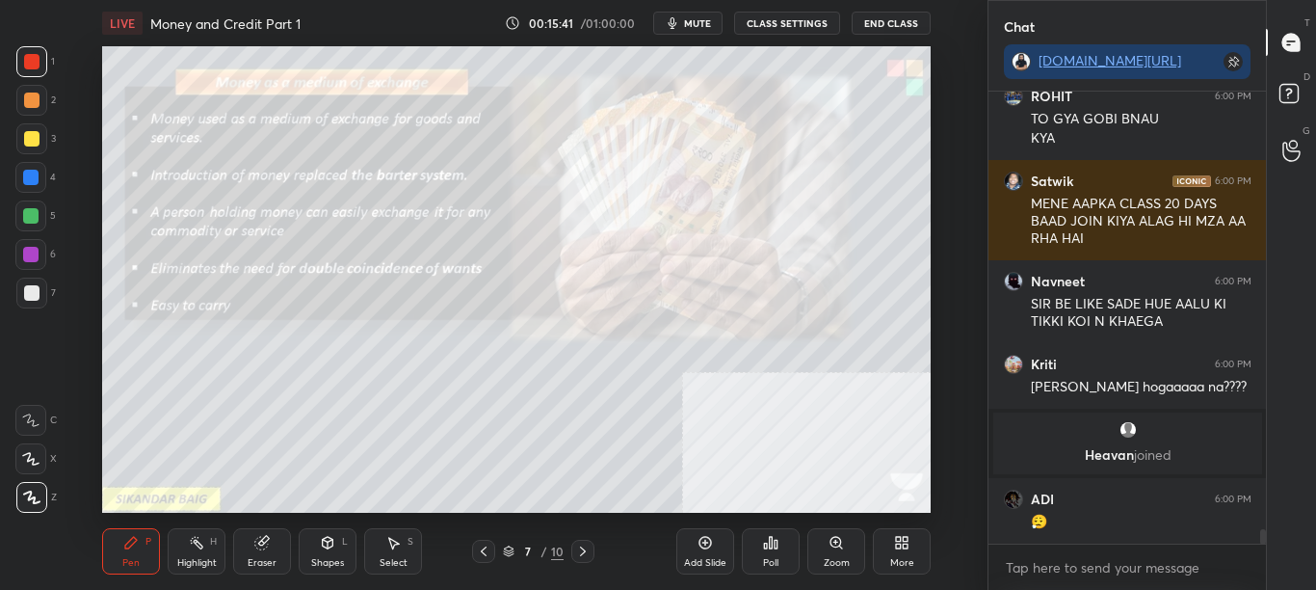
click at [819, 25] on button "CLASS SETTINGS" at bounding box center [787, 23] width 106 height 23
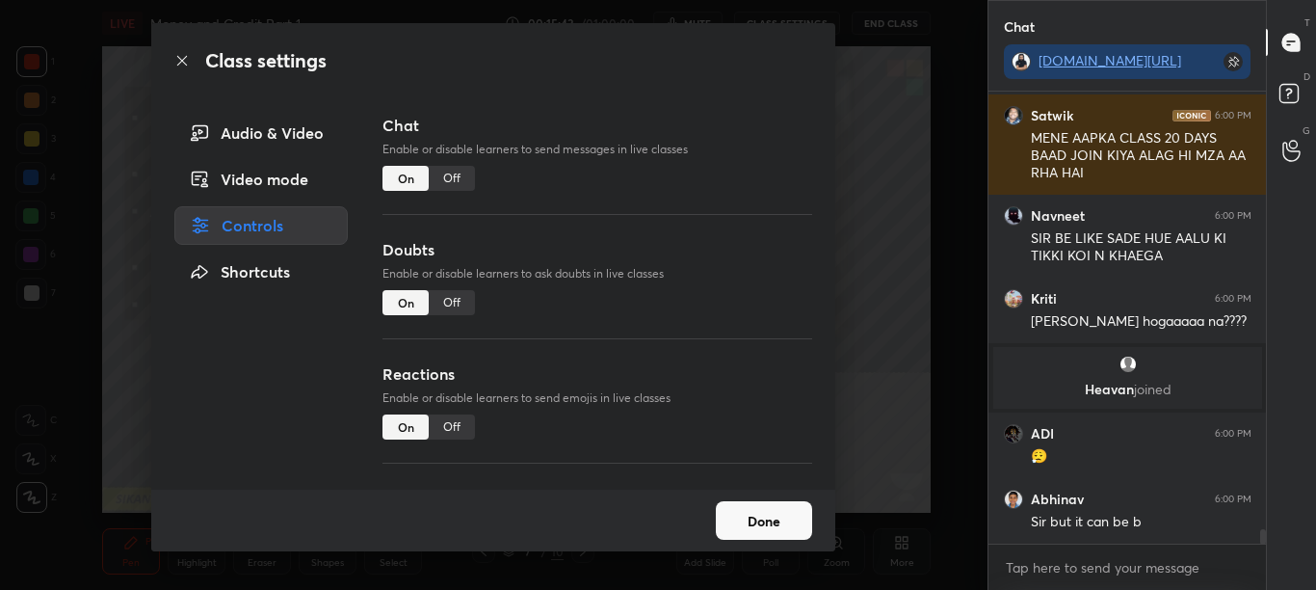
click at [463, 180] on div "Off" at bounding box center [452, 178] width 46 height 25
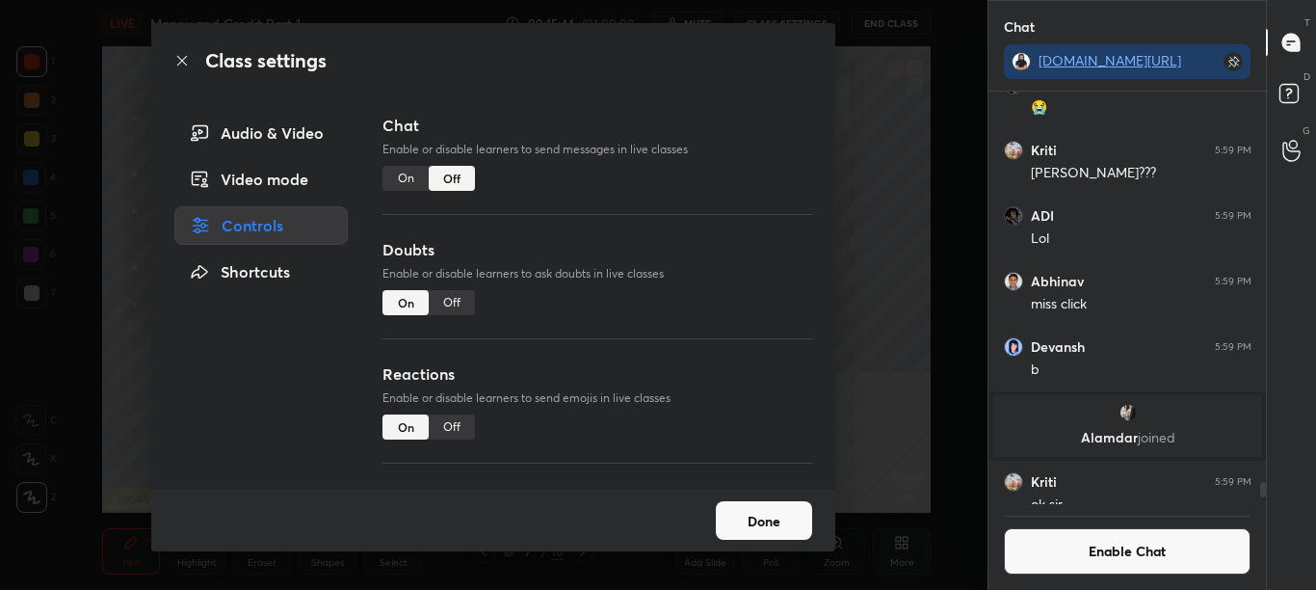
click at [188, 56] on icon at bounding box center [181, 60] width 15 height 15
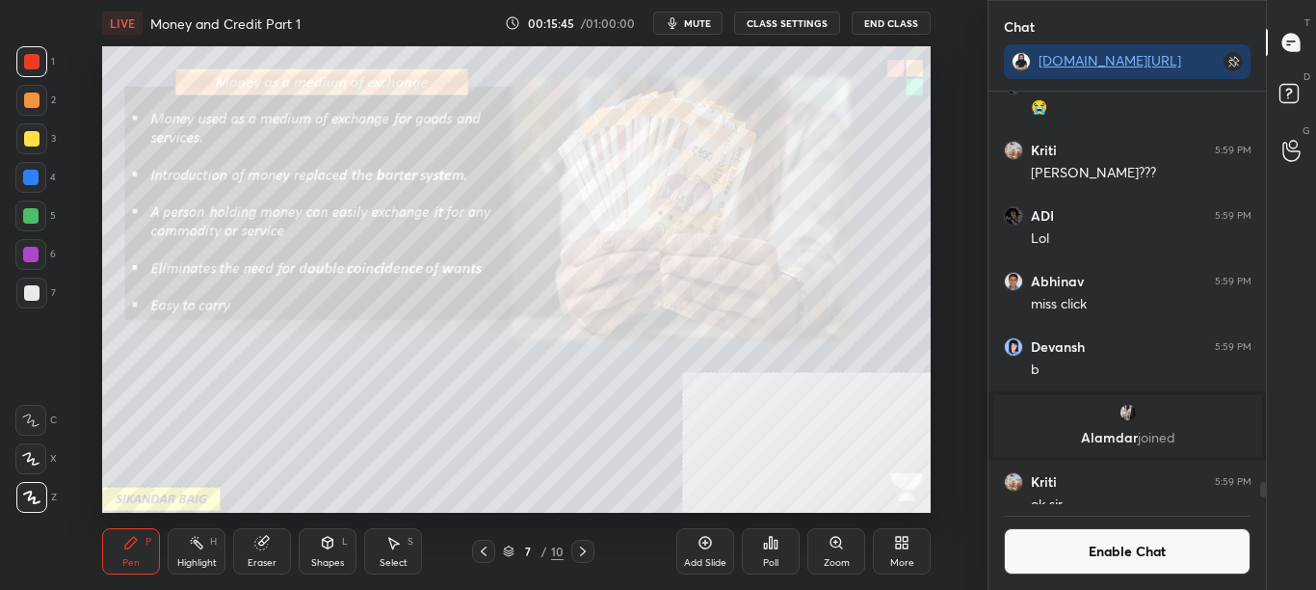
click at [831, 564] on div "Zoom" at bounding box center [837, 563] width 26 height 10
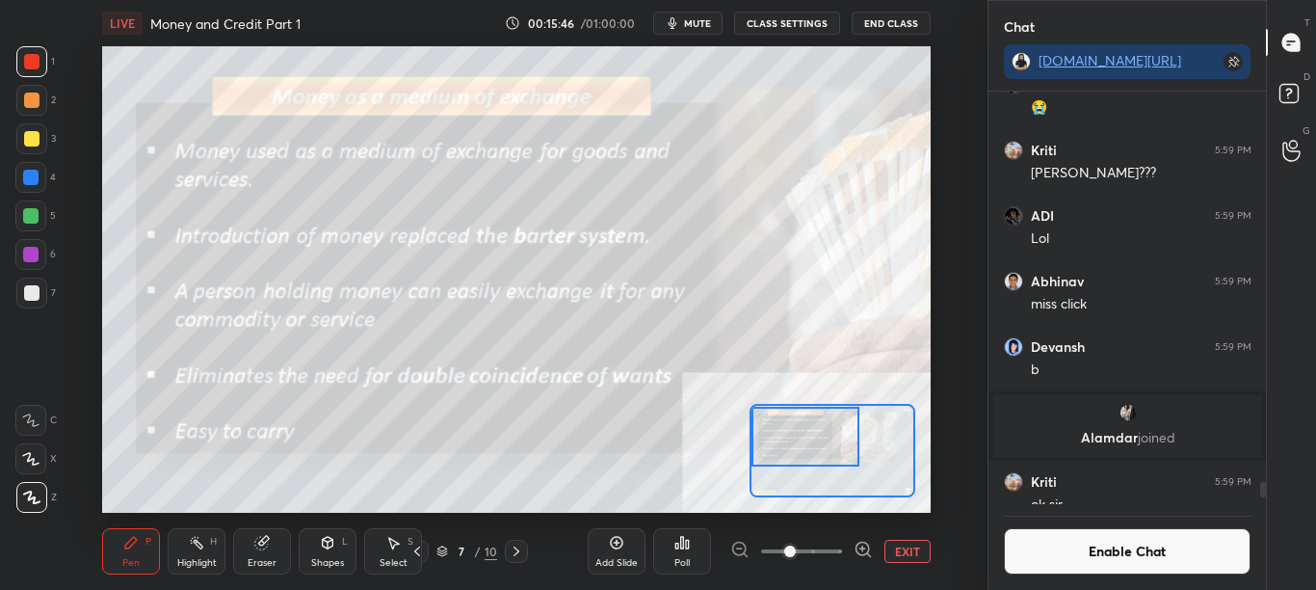
drag, startPoint x: 765, startPoint y: 434, endPoint x: 756, endPoint y: 428, distance: 10.4
click at [755, 426] on div at bounding box center [806, 437] width 108 height 60
click at [1185, 549] on button "Enable Chat" at bounding box center [1128, 551] width 248 height 46
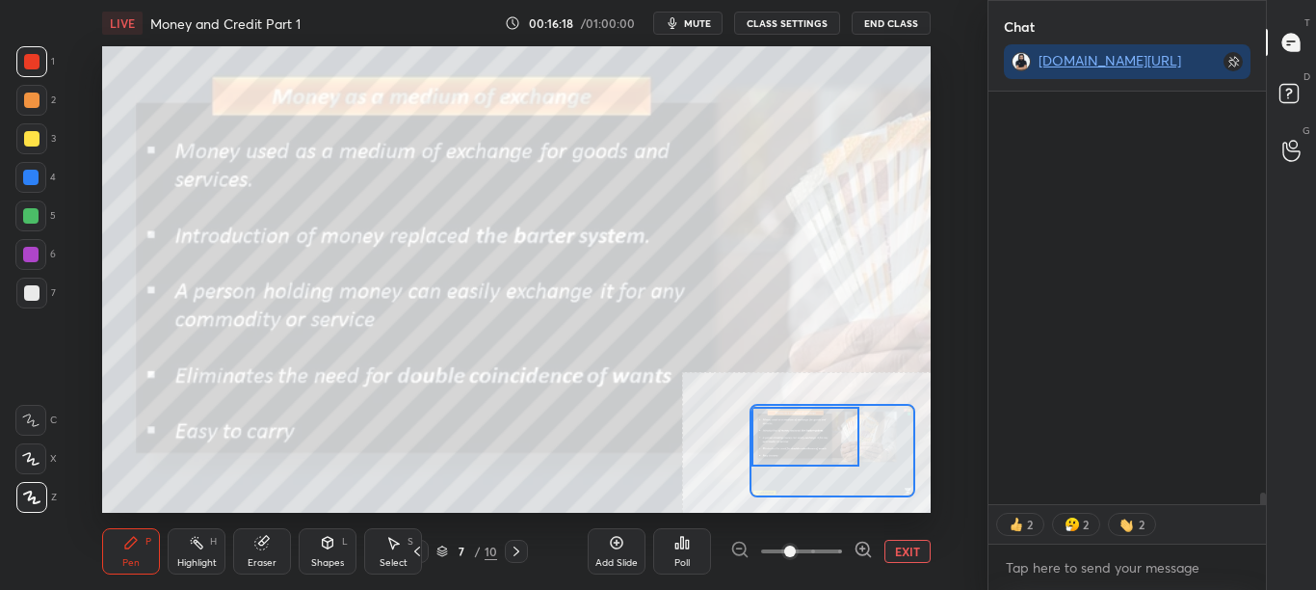
scroll to position [14273, 0]
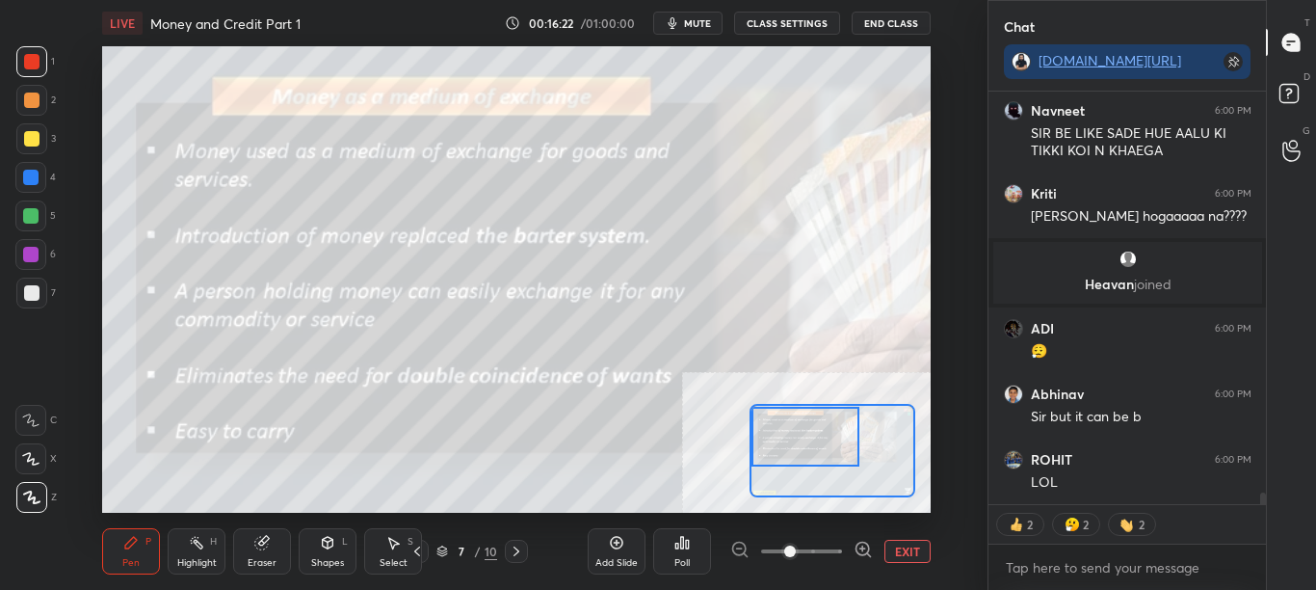
type textarea "x"
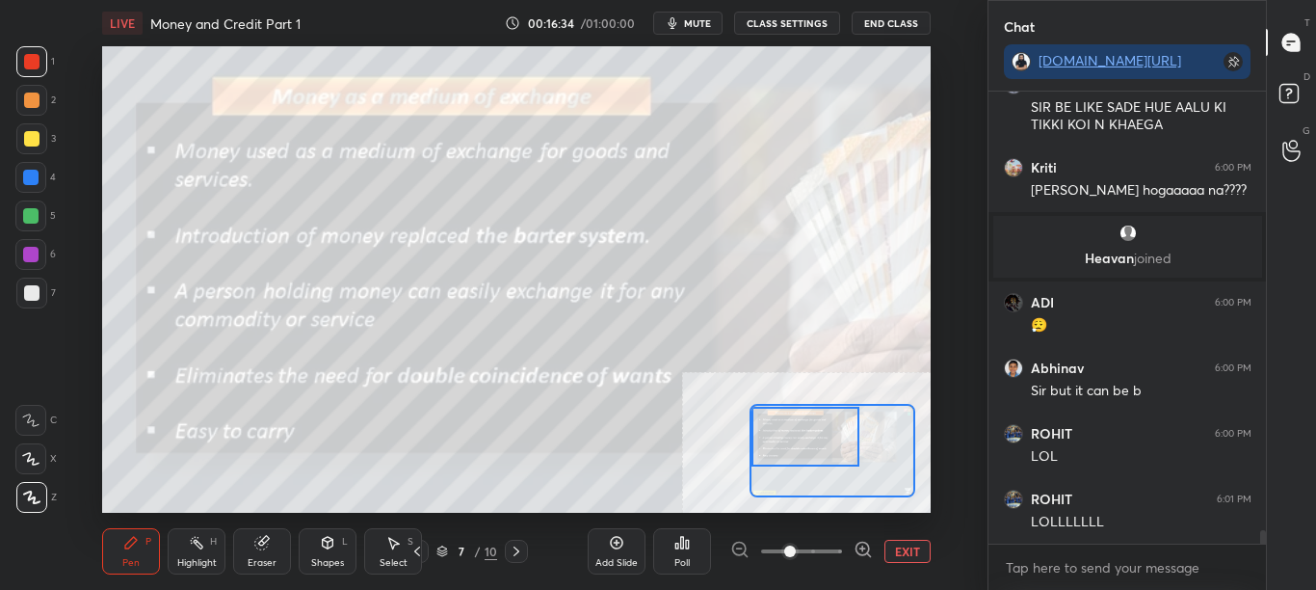
scroll to position [14318, 0]
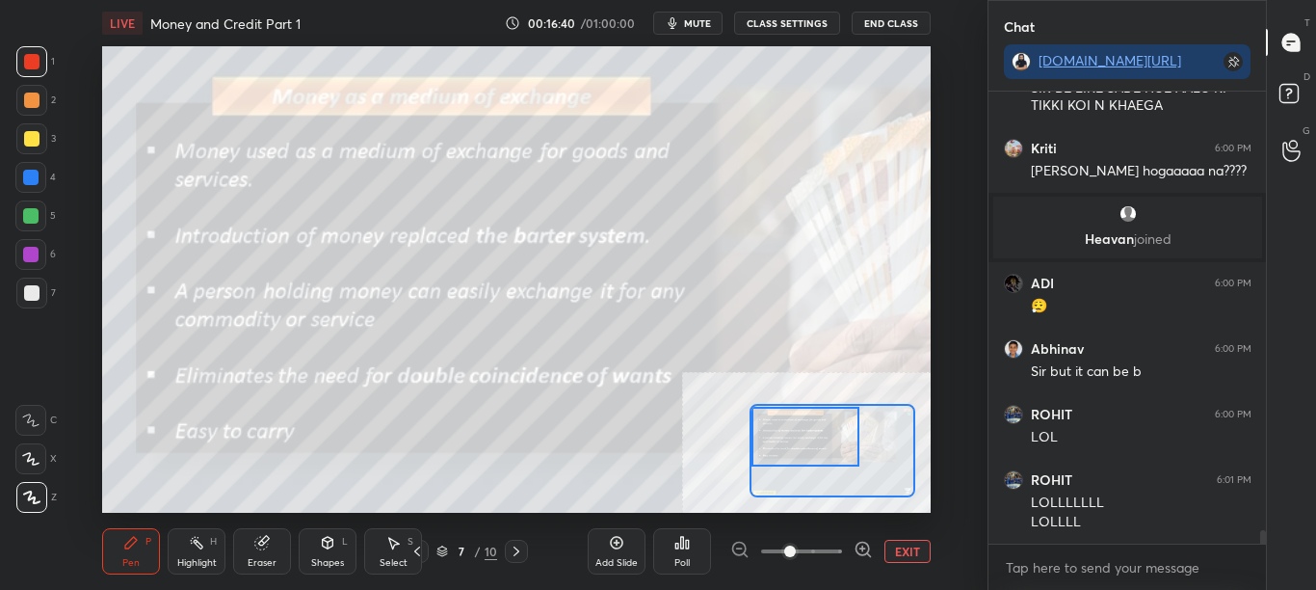
click at [785, 21] on button "CLASS SETTINGS" at bounding box center [787, 23] width 106 height 23
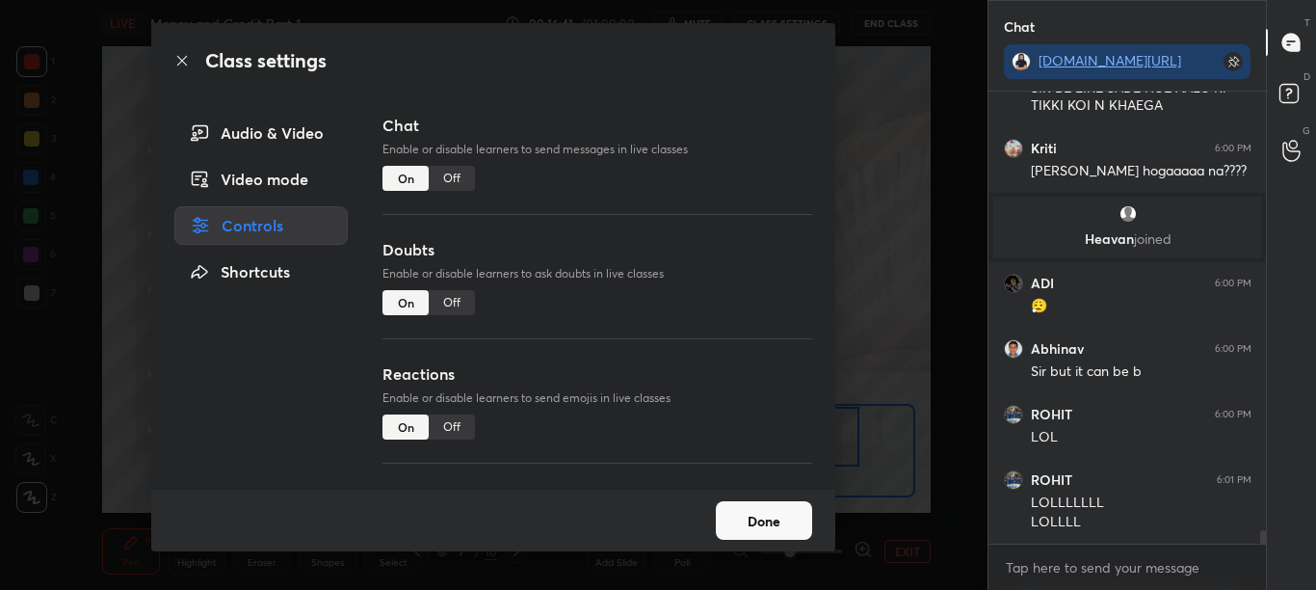
click at [452, 182] on div "Off" at bounding box center [452, 178] width 46 height 25
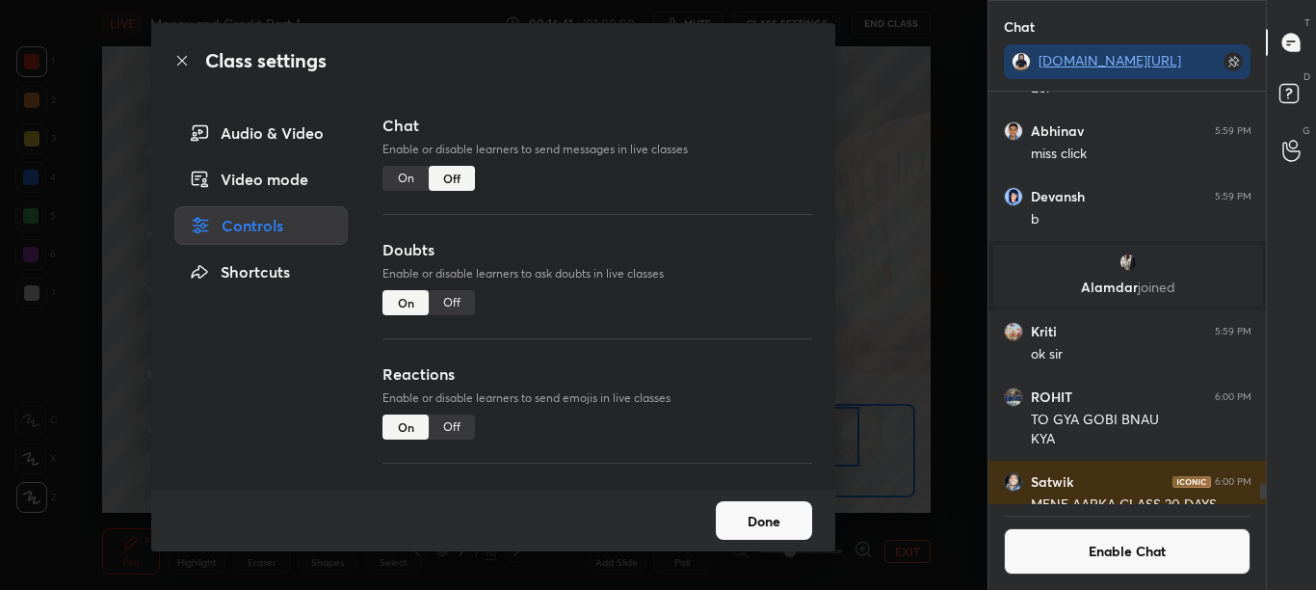
scroll to position [407, 272]
click at [183, 61] on icon at bounding box center [181, 60] width 15 height 15
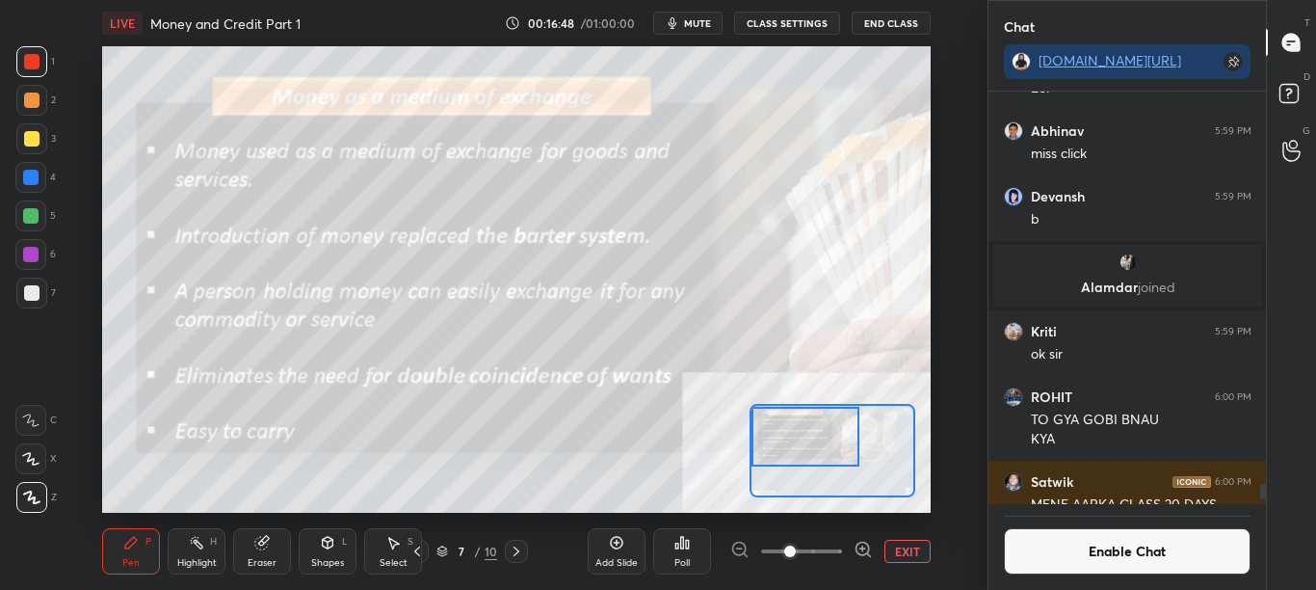
click at [1115, 554] on button "Enable Chat" at bounding box center [1128, 551] width 248 height 46
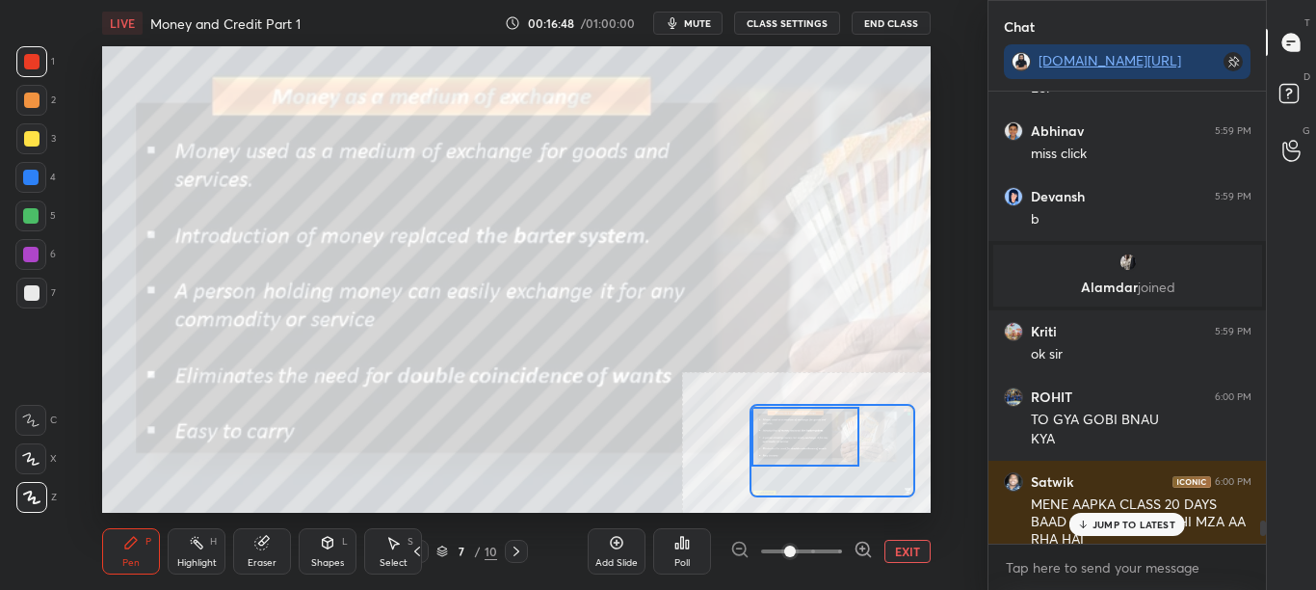
scroll to position [13753, 0]
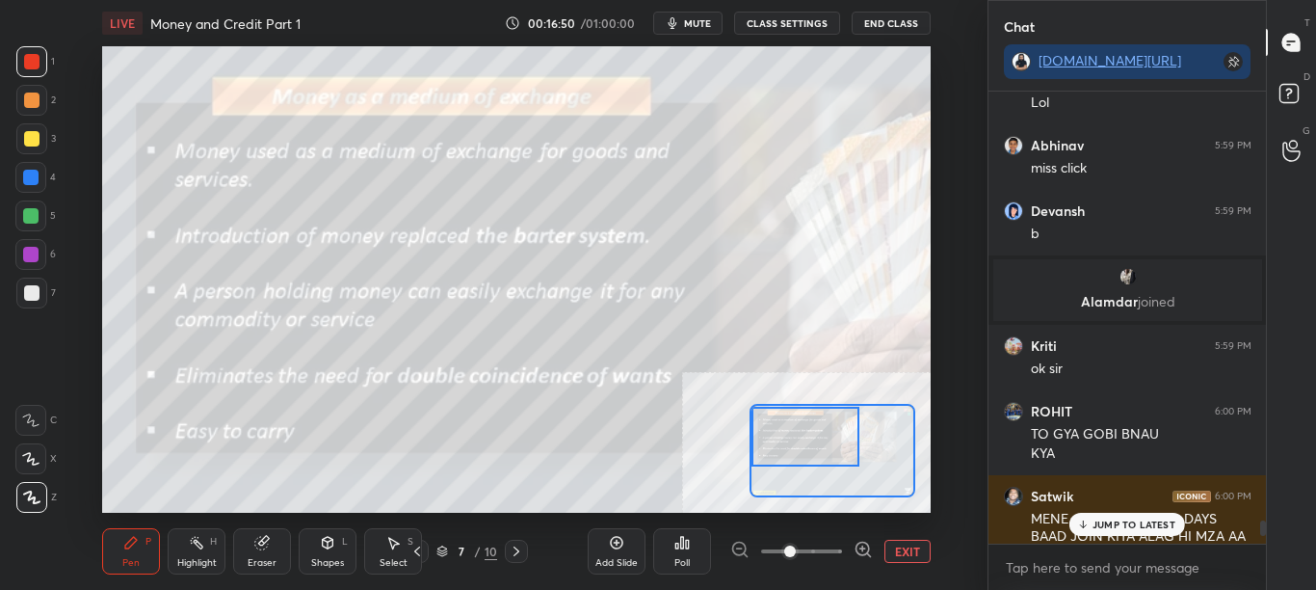
click at [1161, 529] on p "JUMP TO LATEST" at bounding box center [1134, 524] width 83 height 12
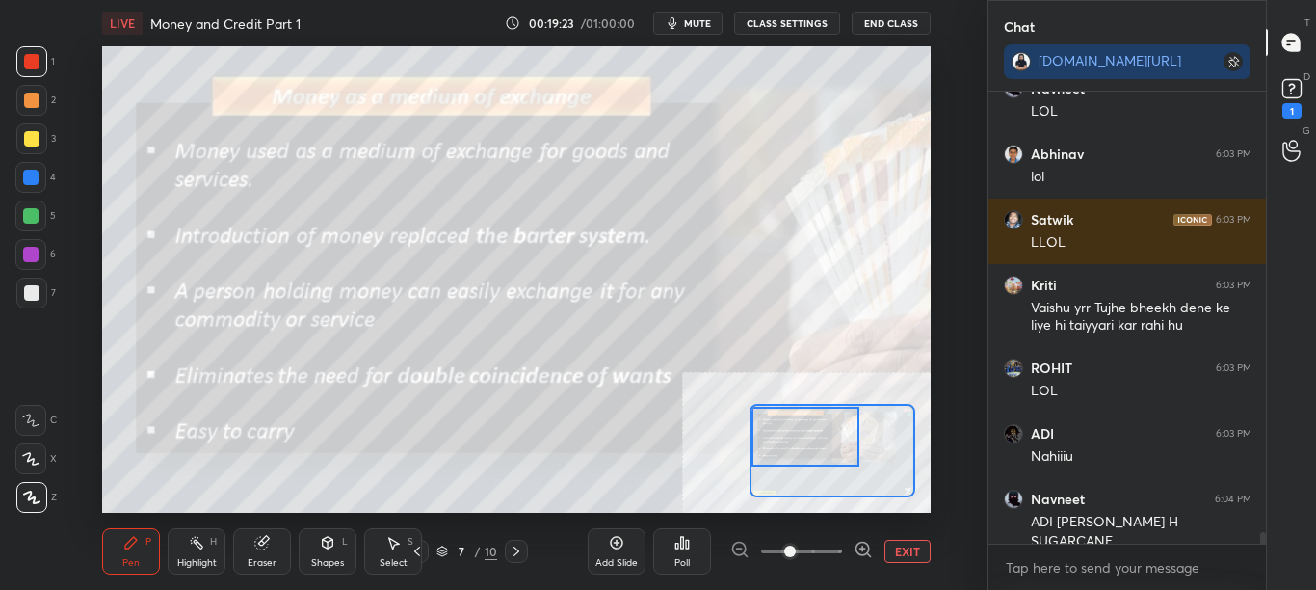
scroll to position [16935, 0]
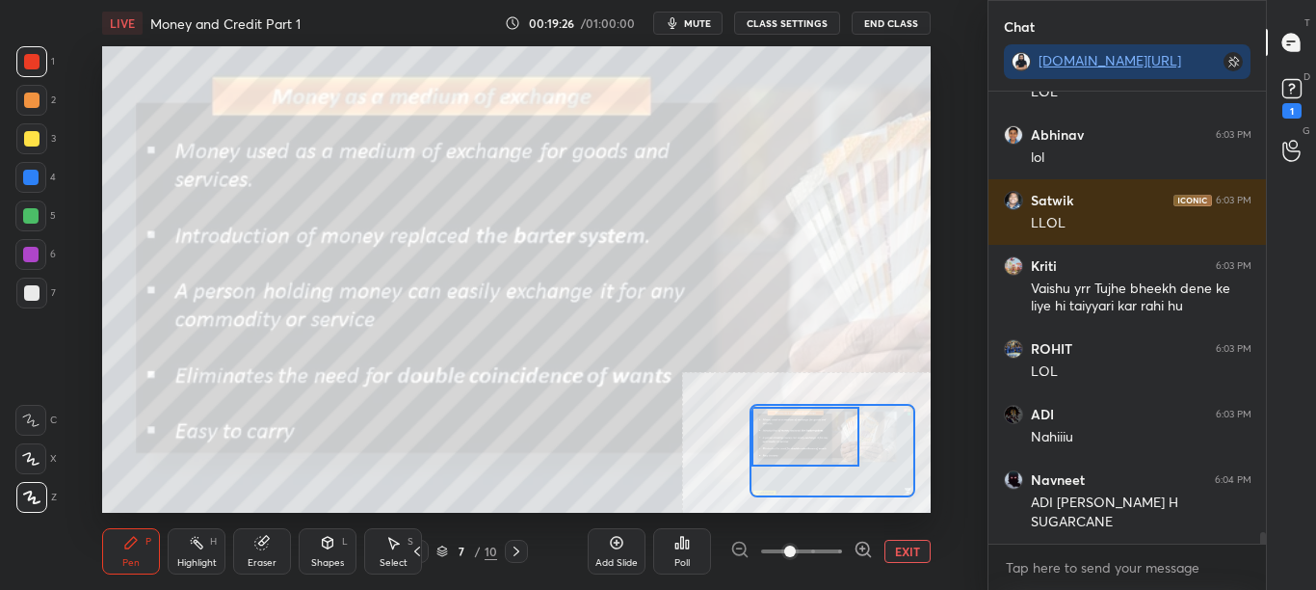
click at [806, 29] on button "CLASS SETTINGS" at bounding box center [787, 23] width 106 height 23
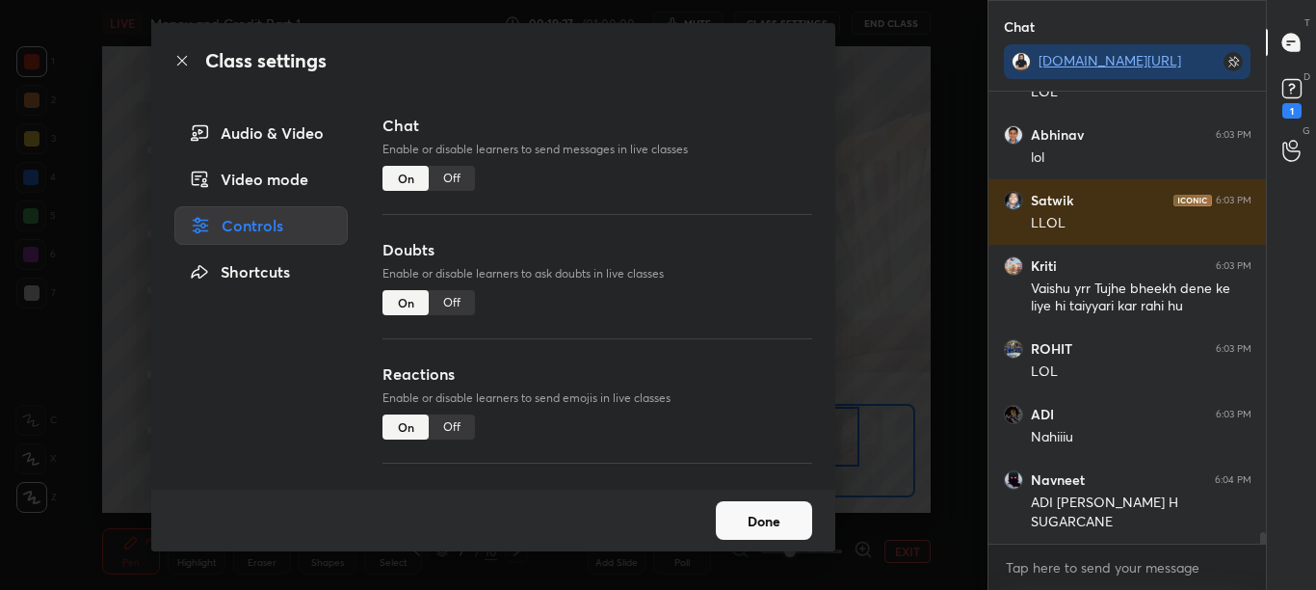
click at [449, 185] on div "Off" at bounding box center [452, 178] width 46 height 25
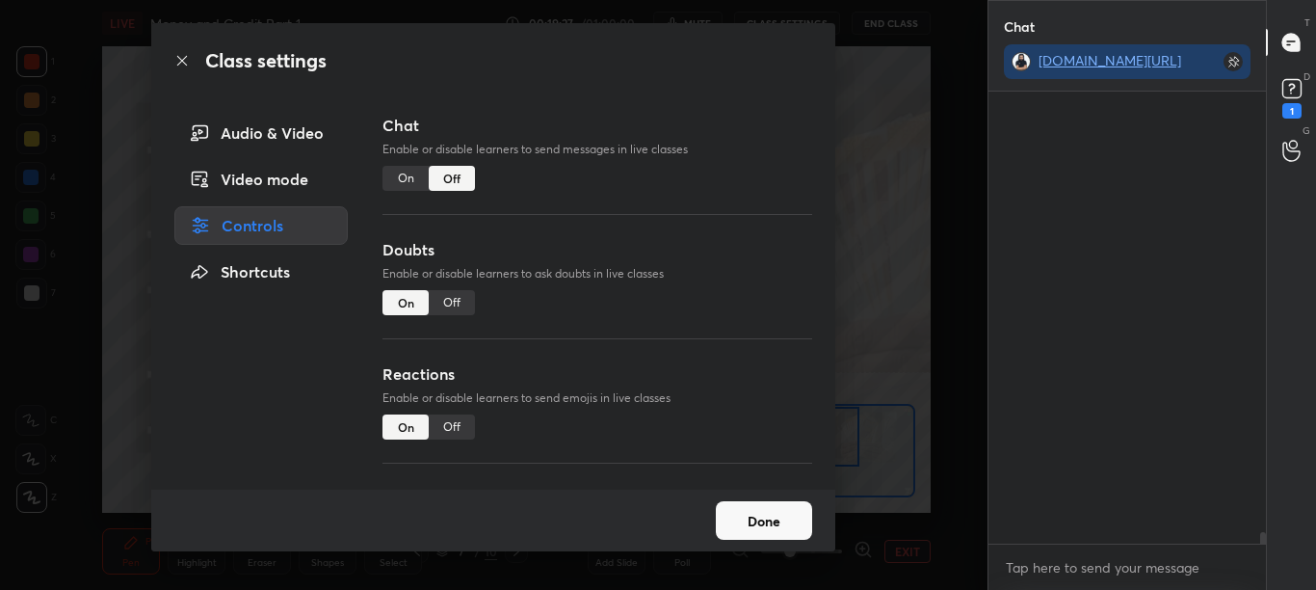
scroll to position [407, 272]
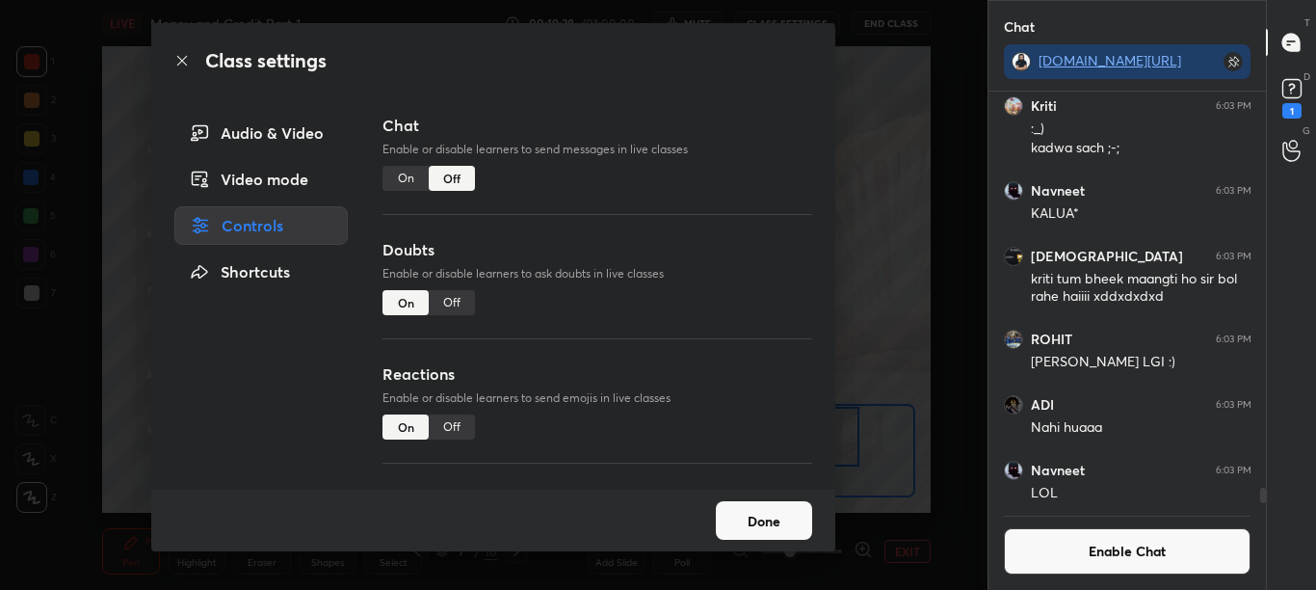
click at [184, 58] on icon at bounding box center [181, 60] width 15 height 15
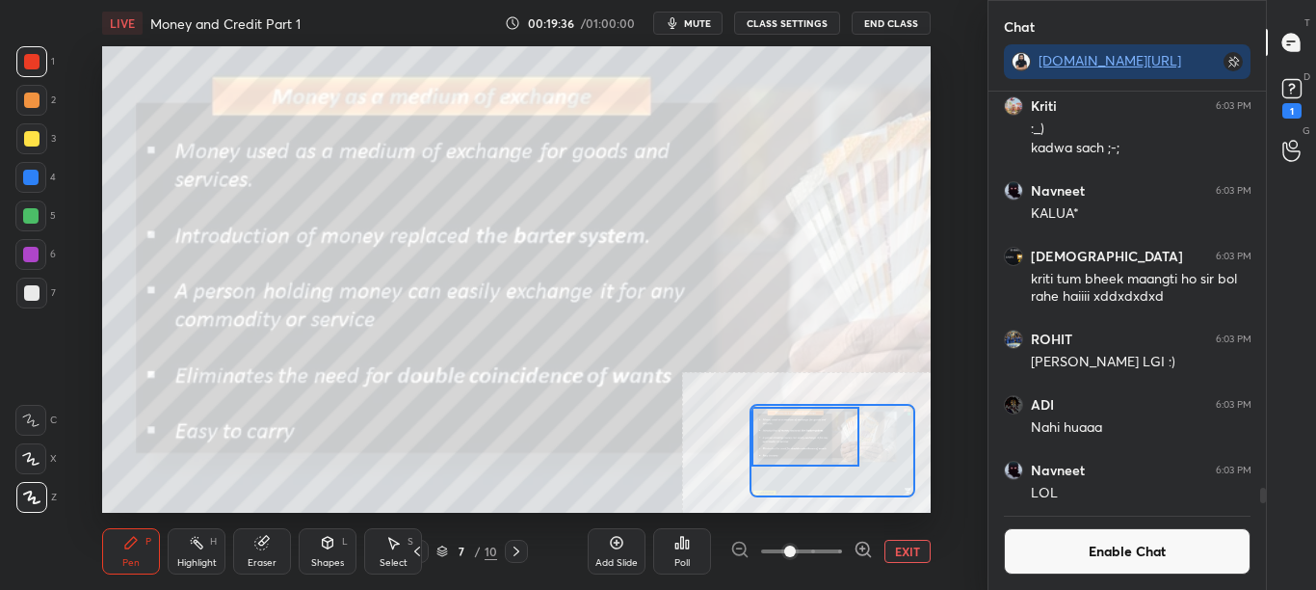
click at [1154, 561] on button "Enable Chat" at bounding box center [1128, 551] width 248 height 46
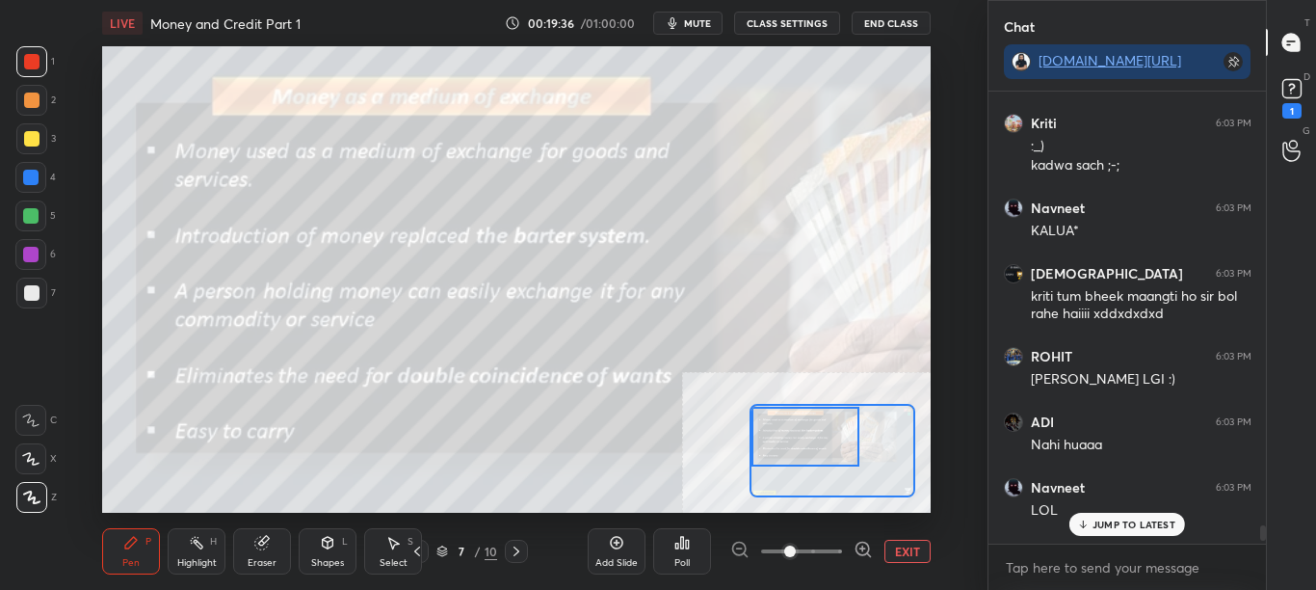
scroll to position [446, 272]
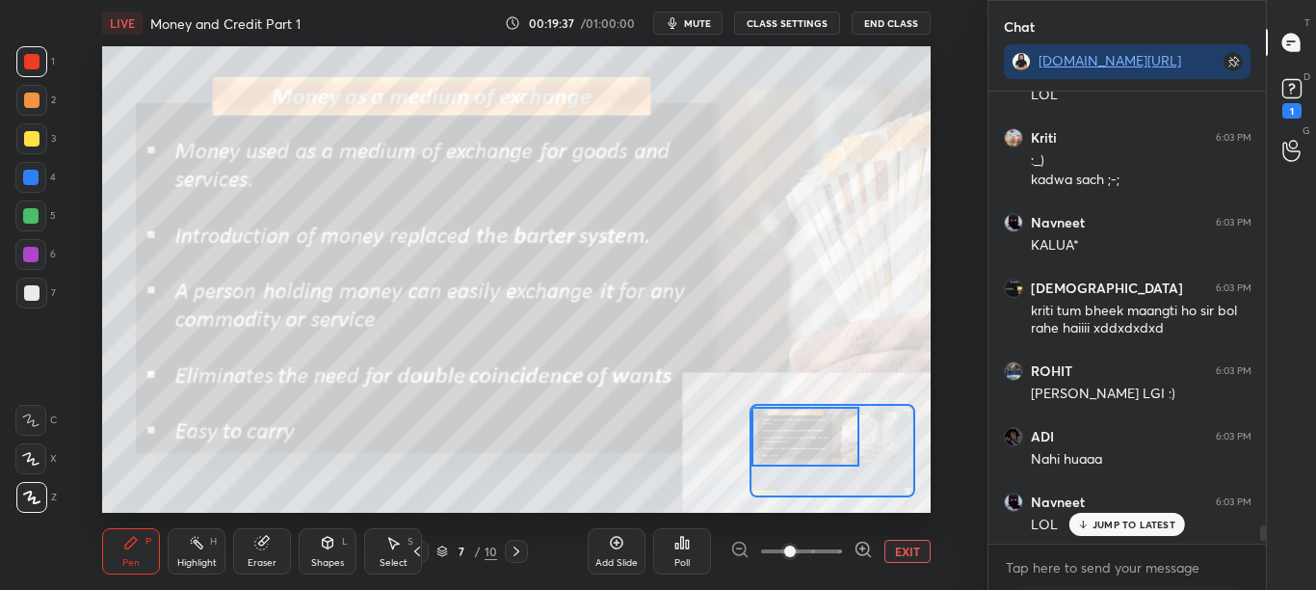
click at [1164, 531] on div "JUMP TO LATEST" at bounding box center [1128, 524] width 116 height 23
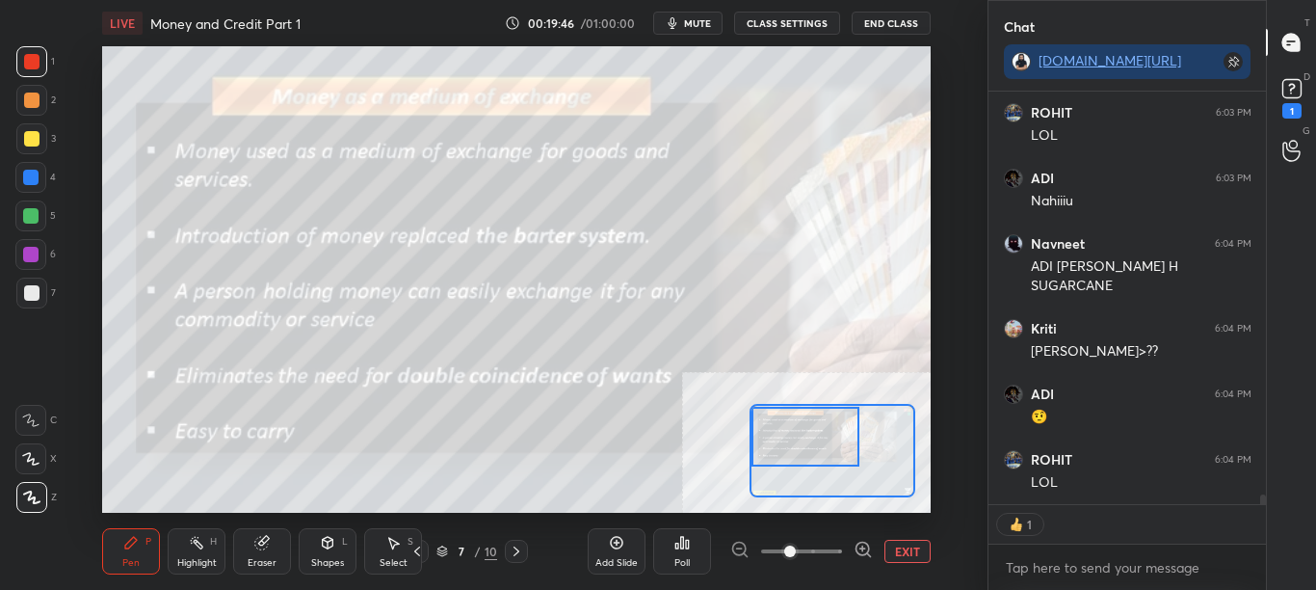
scroll to position [16848, 0]
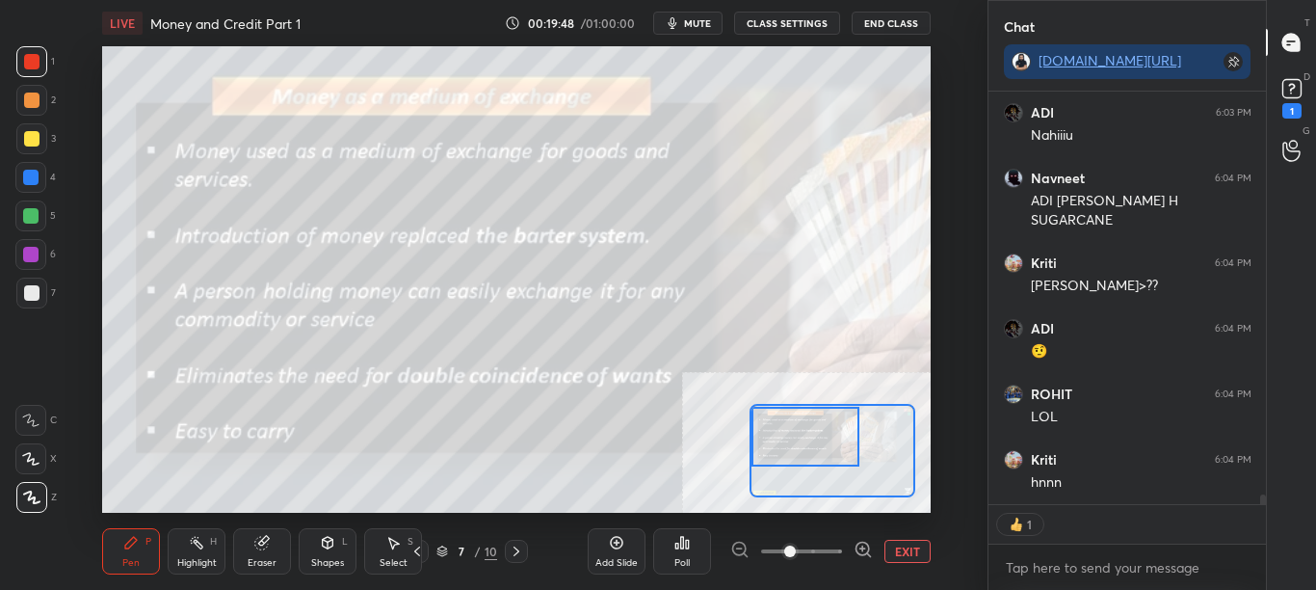
type textarea "x"
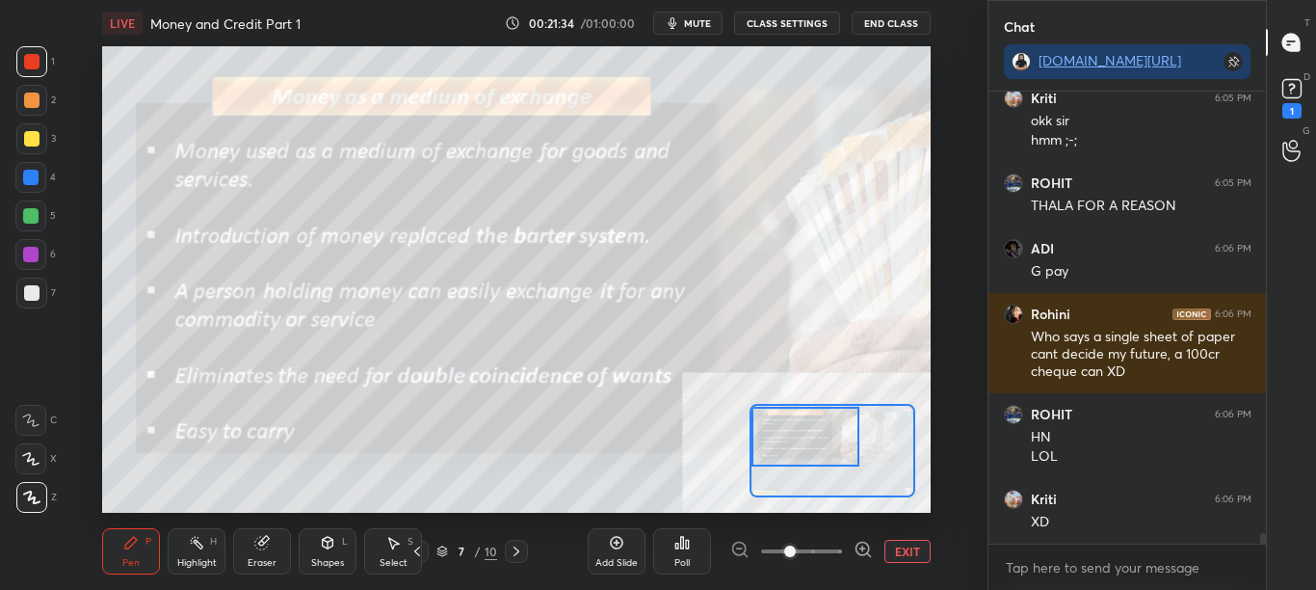
scroll to position [18583, 0]
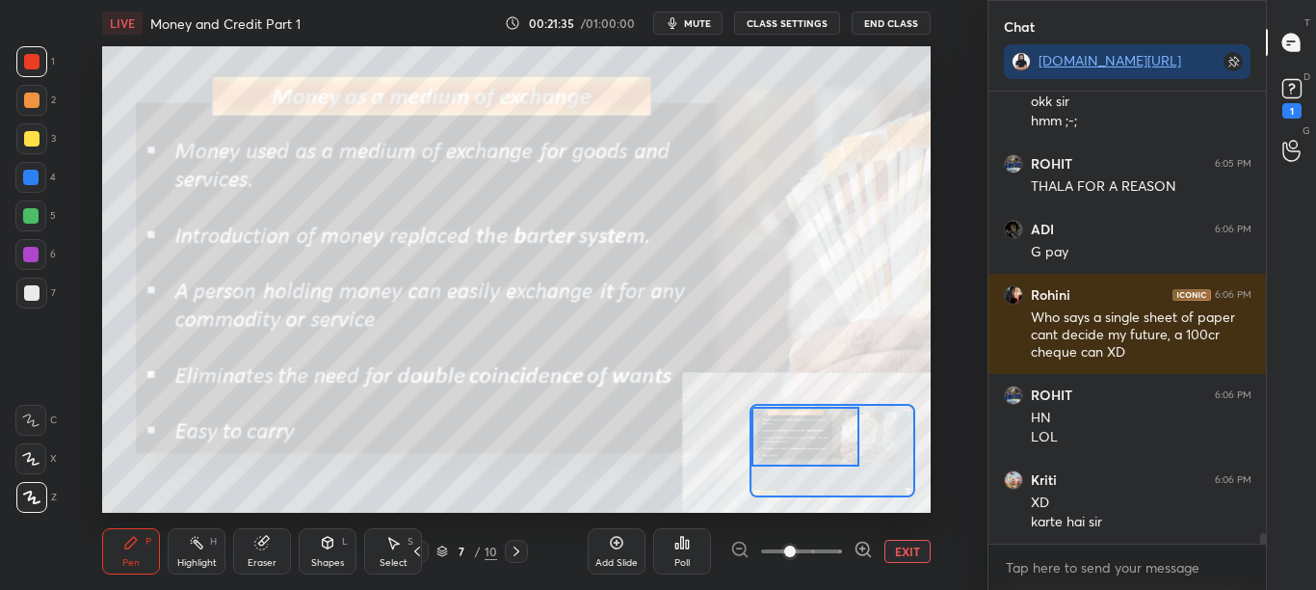
click at [912, 550] on button "EXIT" at bounding box center [908, 551] width 46 height 23
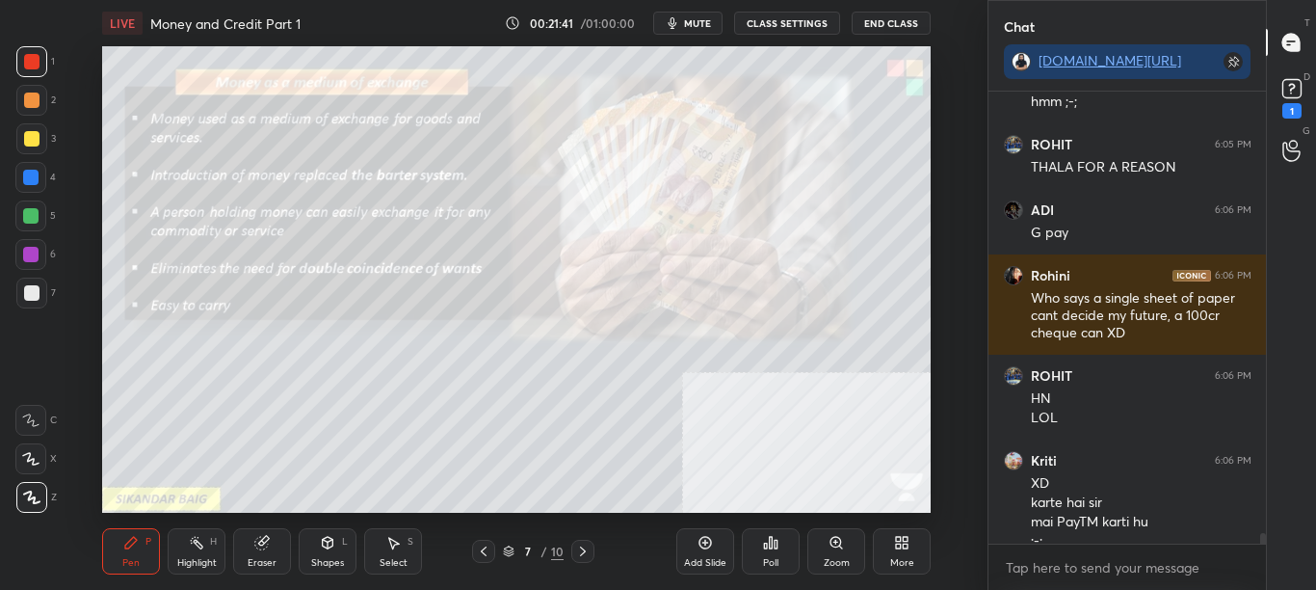
scroll to position [18622, 0]
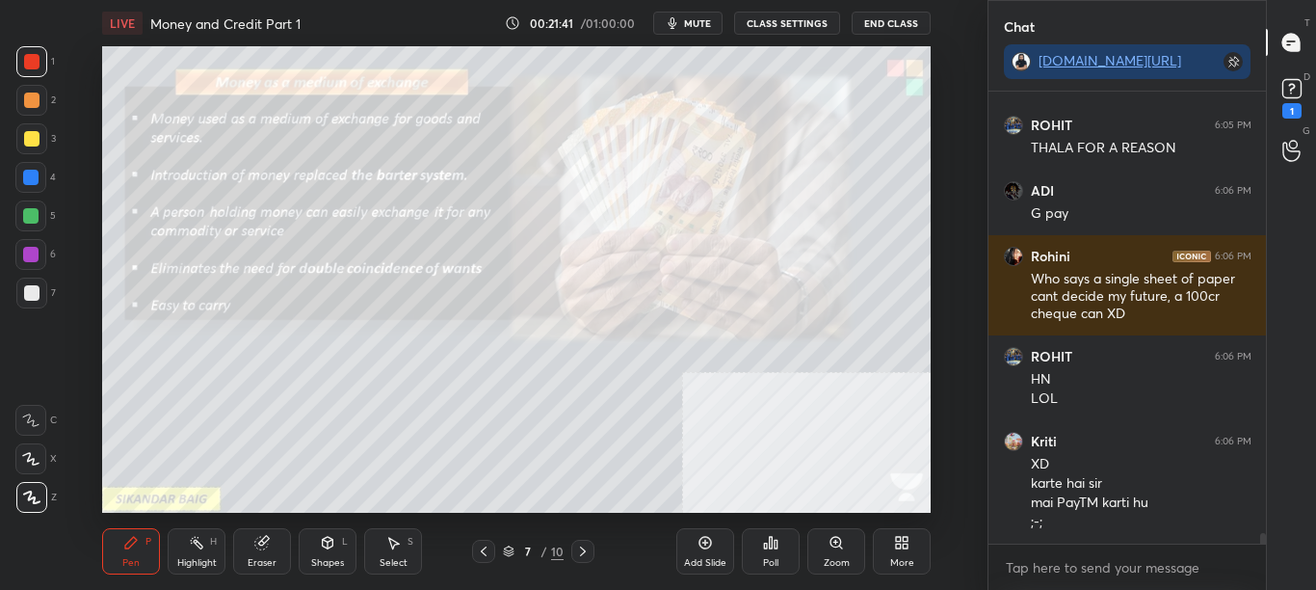
click at [582, 555] on icon at bounding box center [582, 550] width 15 height 15
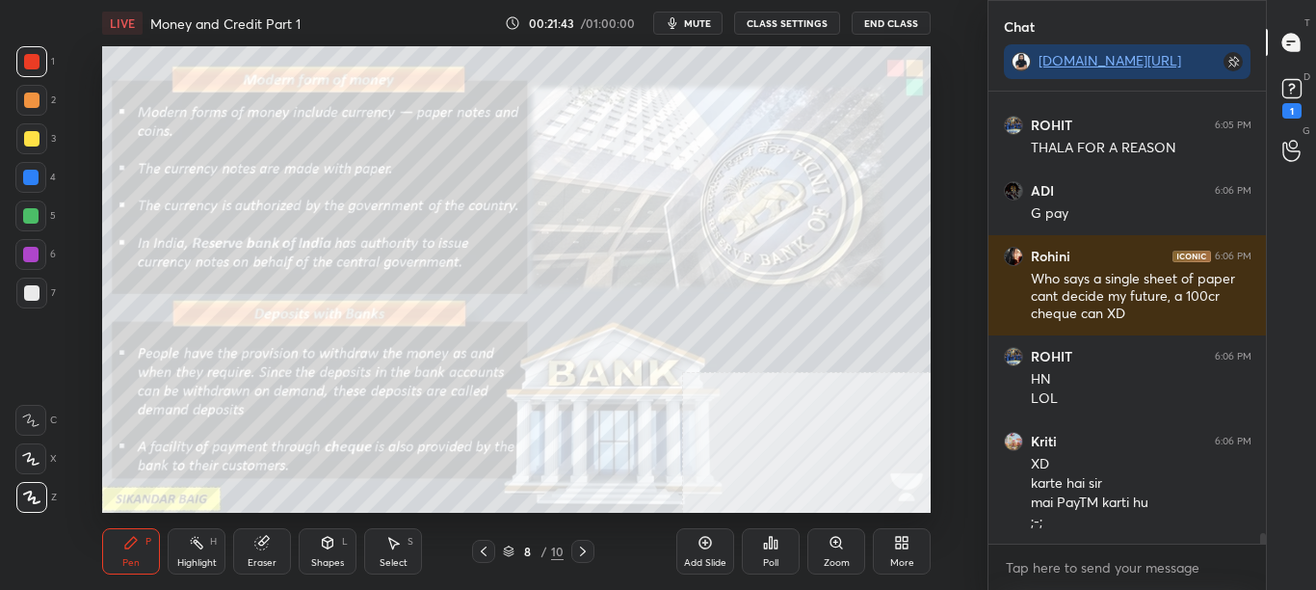
click at [806, 24] on button "CLASS SETTINGS" at bounding box center [787, 23] width 106 height 23
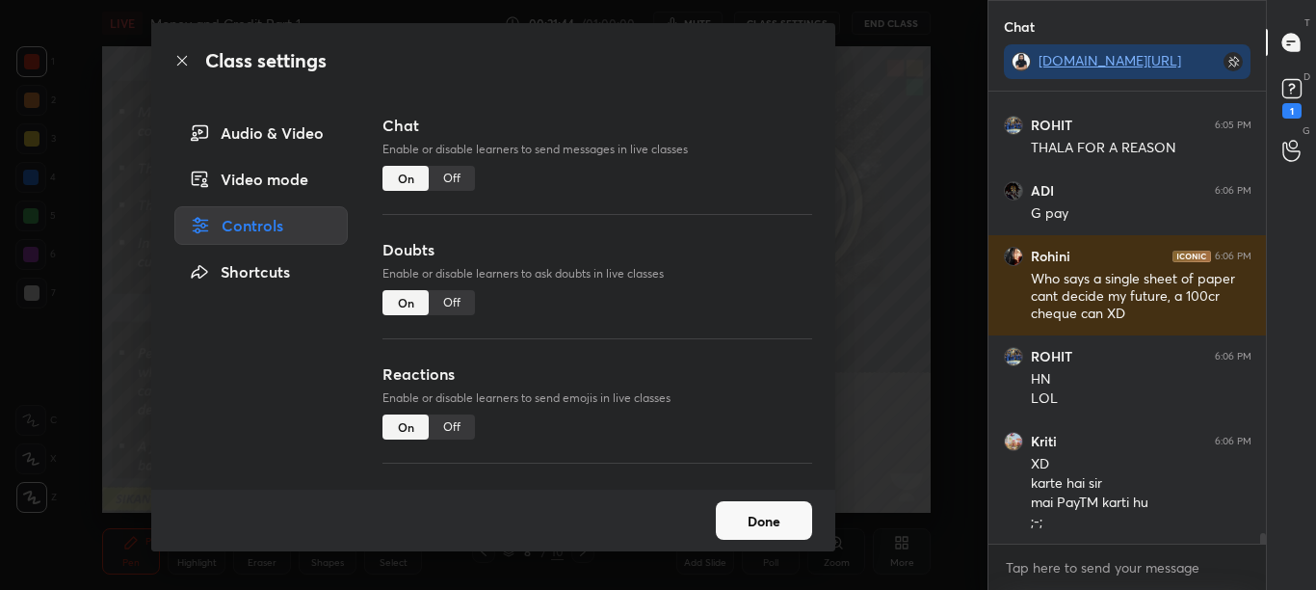
click at [455, 191] on div "Chat Enable or disable learners to send messages in live classes On Off" at bounding box center [598, 176] width 430 height 124
click at [186, 59] on icon at bounding box center [181, 60] width 15 height 15
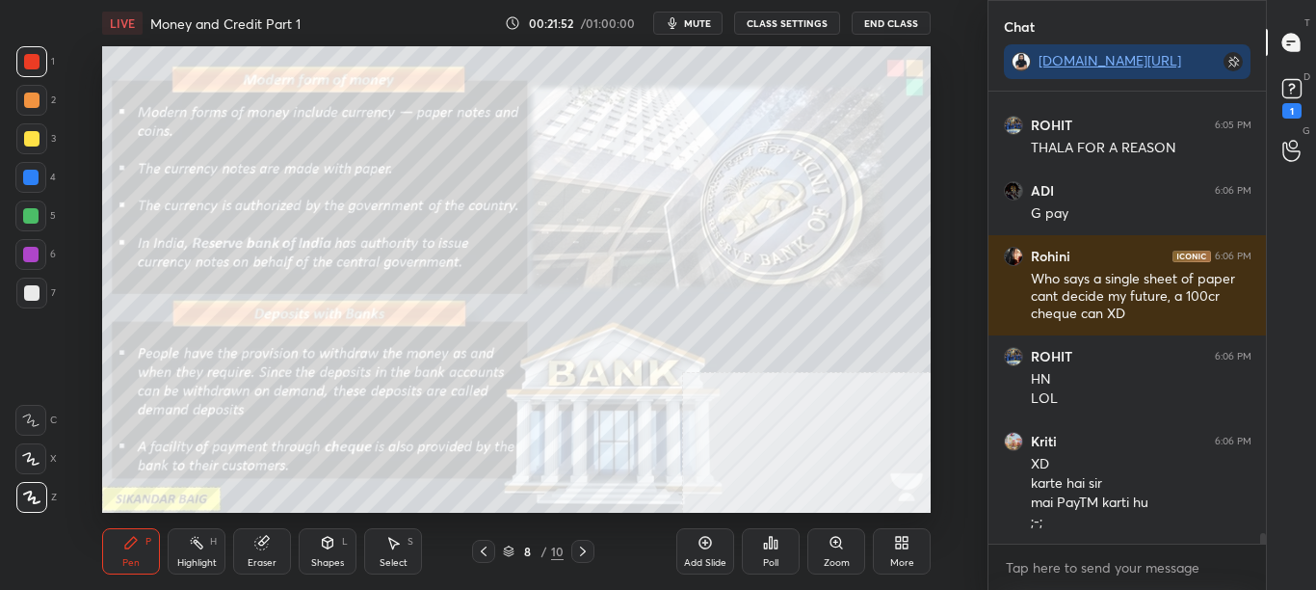
click at [812, 149] on div "LIVE Money and Credit Part 1 00:21:52 / 01:00:00 mute CLASS SETTINGS End Class …" at bounding box center [517, 295] width 911 height 590
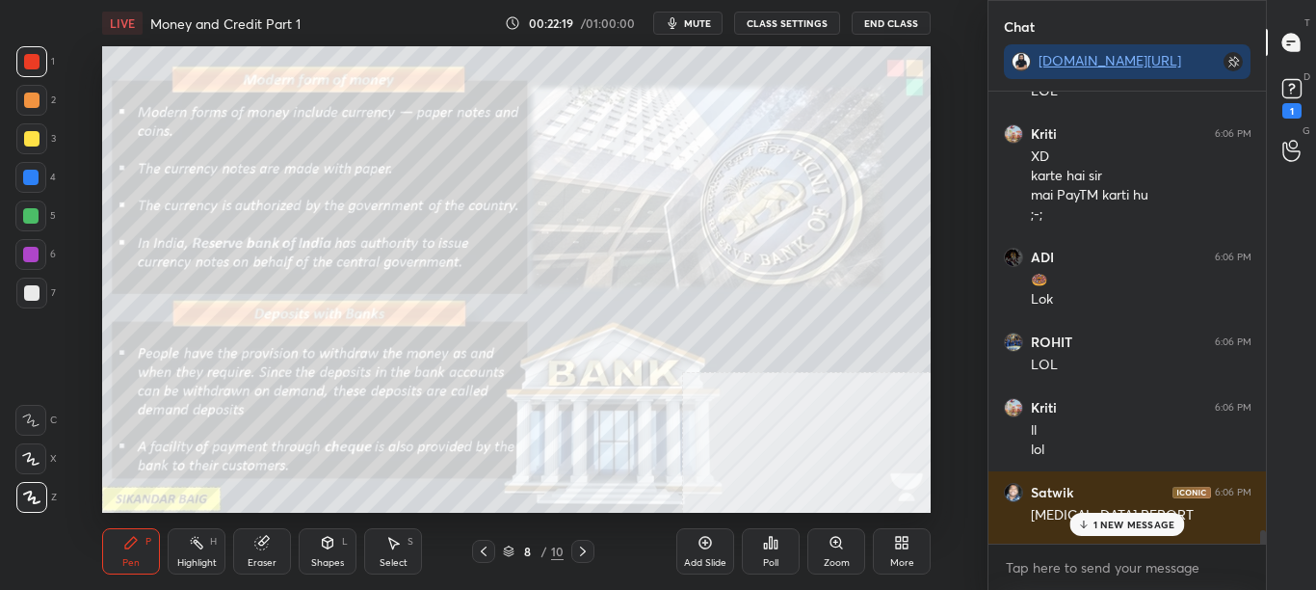
scroll to position [19119, 0]
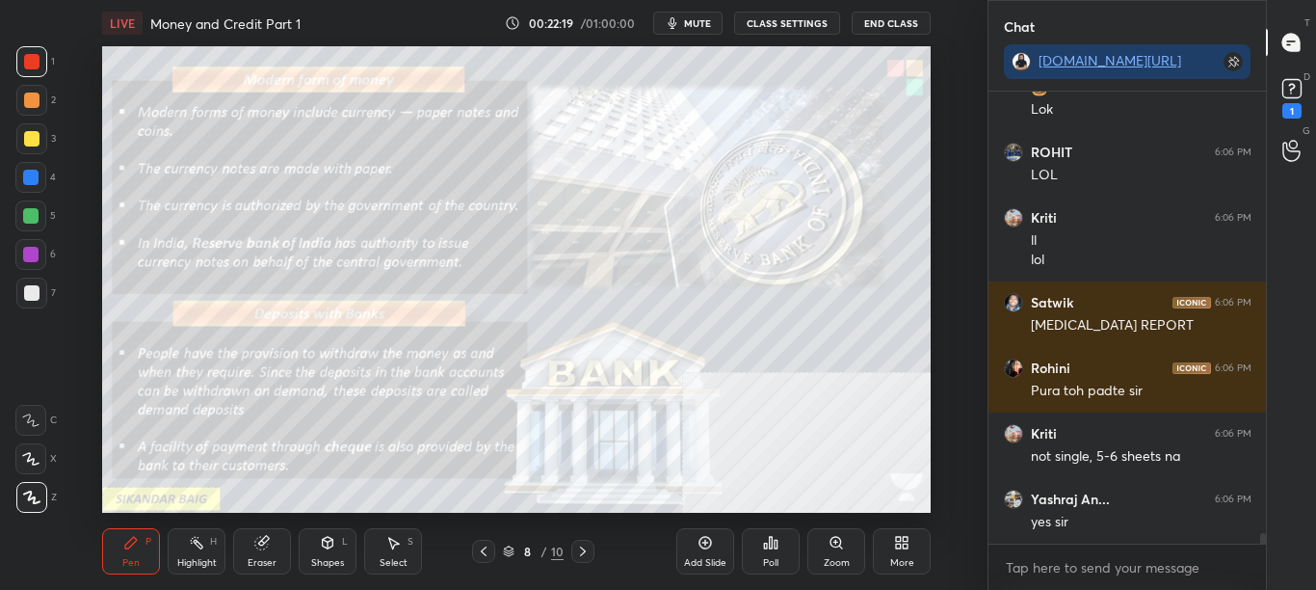
drag, startPoint x: 1262, startPoint y: 538, endPoint x: 1263, endPoint y: 569, distance: 30.9
click at [1263, 569] on div "Kriti 6:06 PM XD karte hai [PERSON_NAME] PayTM karti hu ;-; ADI 6:06 PM 🍩 Lok R…" at bounding box center [1128, 341] width 278 height 498
click at [817, 15] on button "CLASS SETTINGS" at bounding box center [787, 23] width 106 height 23
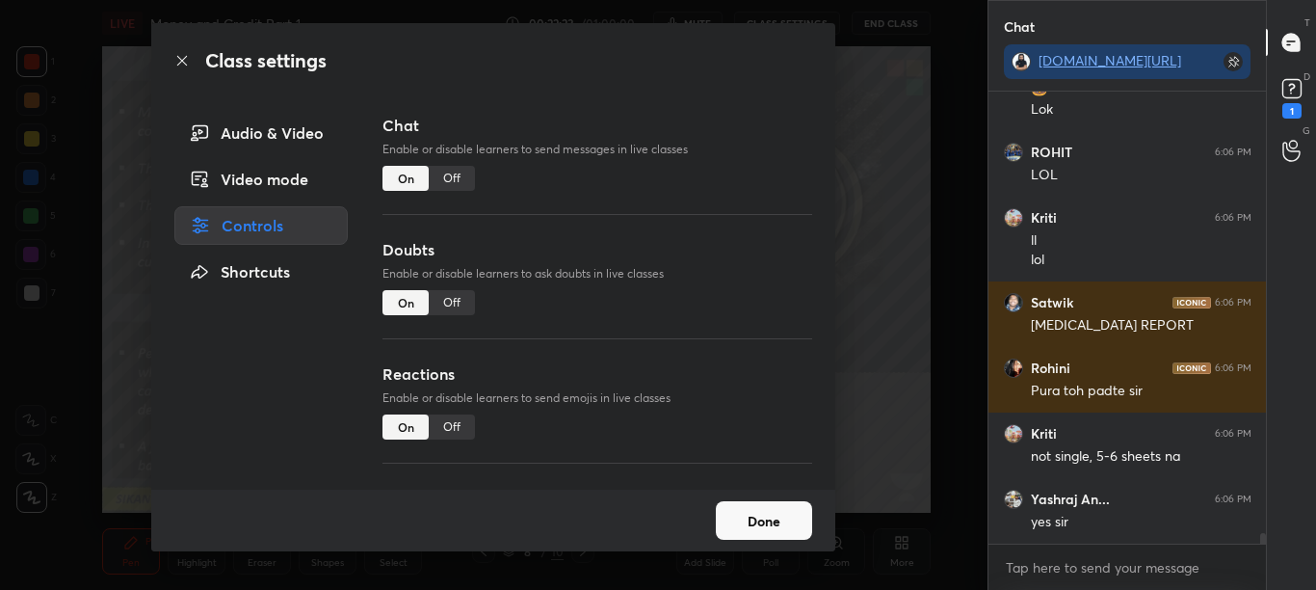
click at [461, 182] on div "Off" at bounding box center [452, 178] width 46 height 25
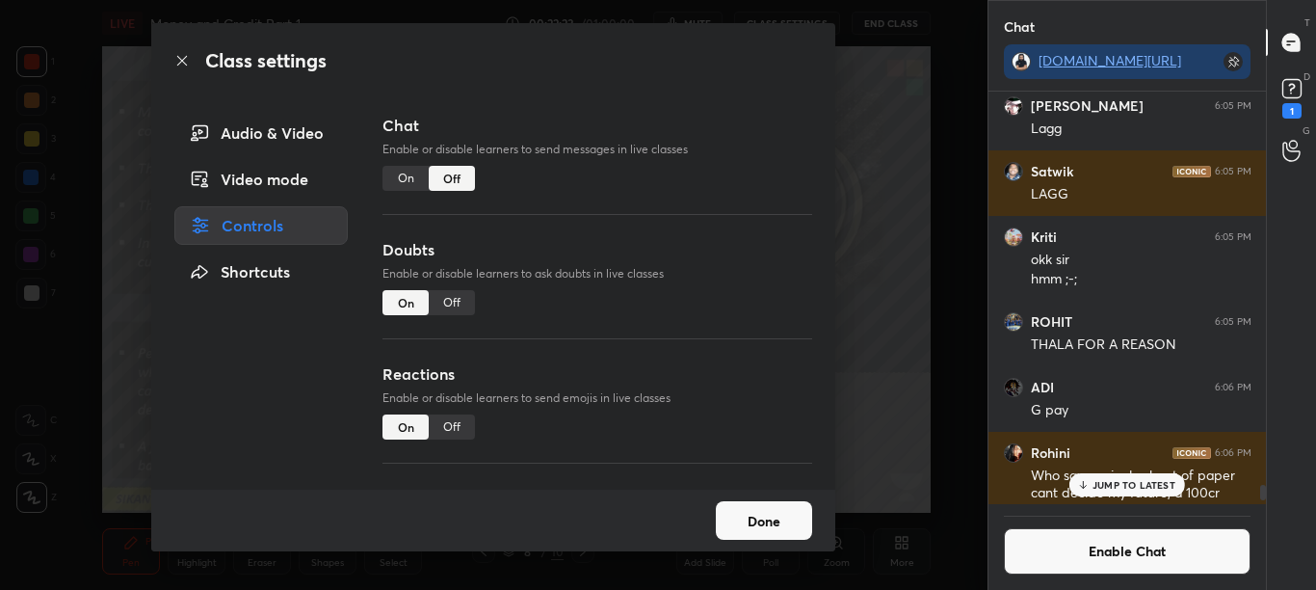
scroll to position [407, 272]
click at [187, 62] on icon at bounding box center [181, 60] width 15 height 15
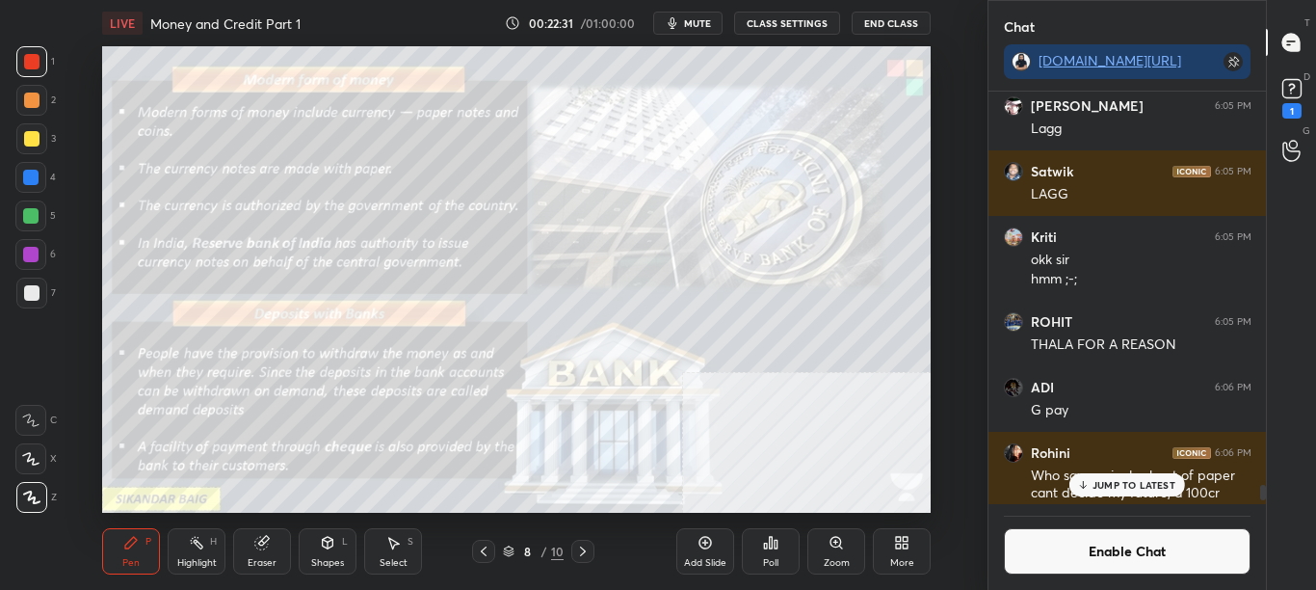
click at [836, 559] on div "Zoom" at bounding box center [837, 563] width 26 height 10
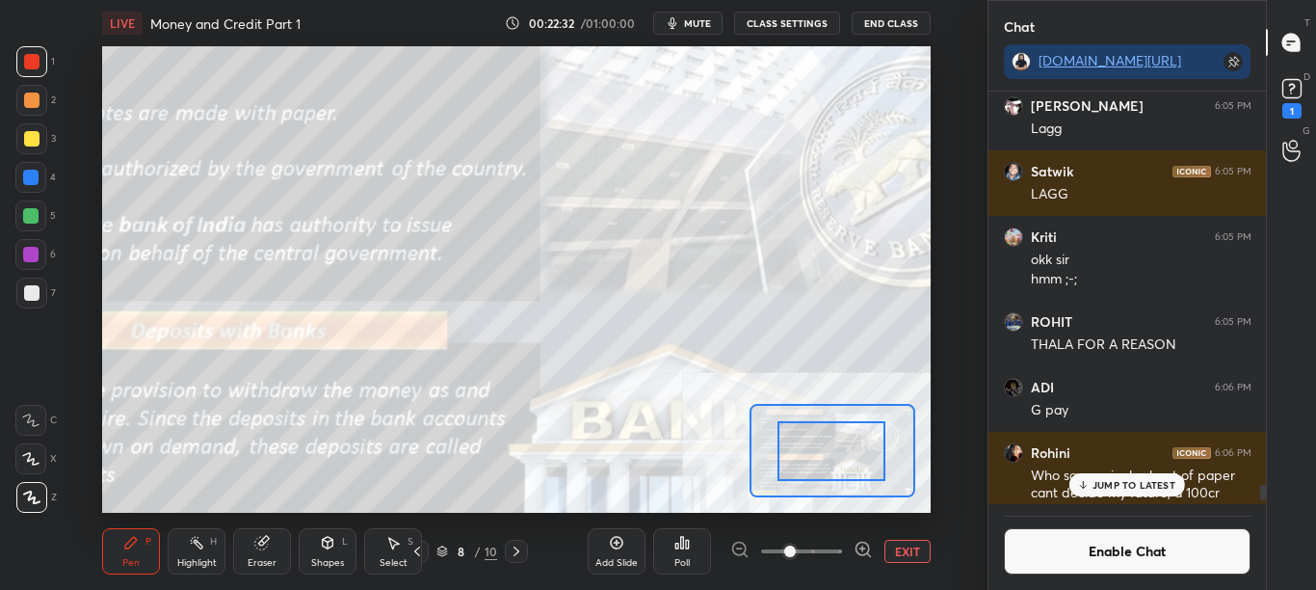
drag, startPoint x: 835, startPoint y: 472, endPoint x: 826, endPoint y: 460, distance: 15.8
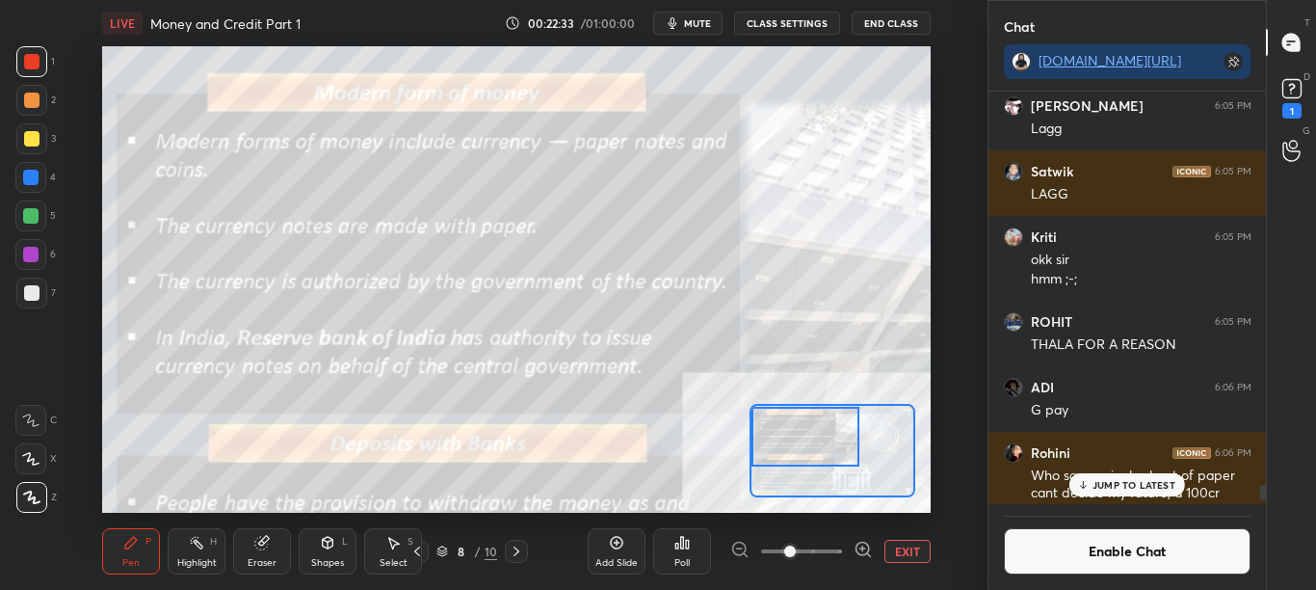
drag, startPoint x: 794, startPoint y: 443, endPoint x: 847, endPoint y: 465, distance: 57.4
click at [790, 440] on div at bounding box center [806, 437] width 108 height 60
click at [1135, 558] on button "Enable Chat" at bounding box center [1128, 551] width 248 height 46
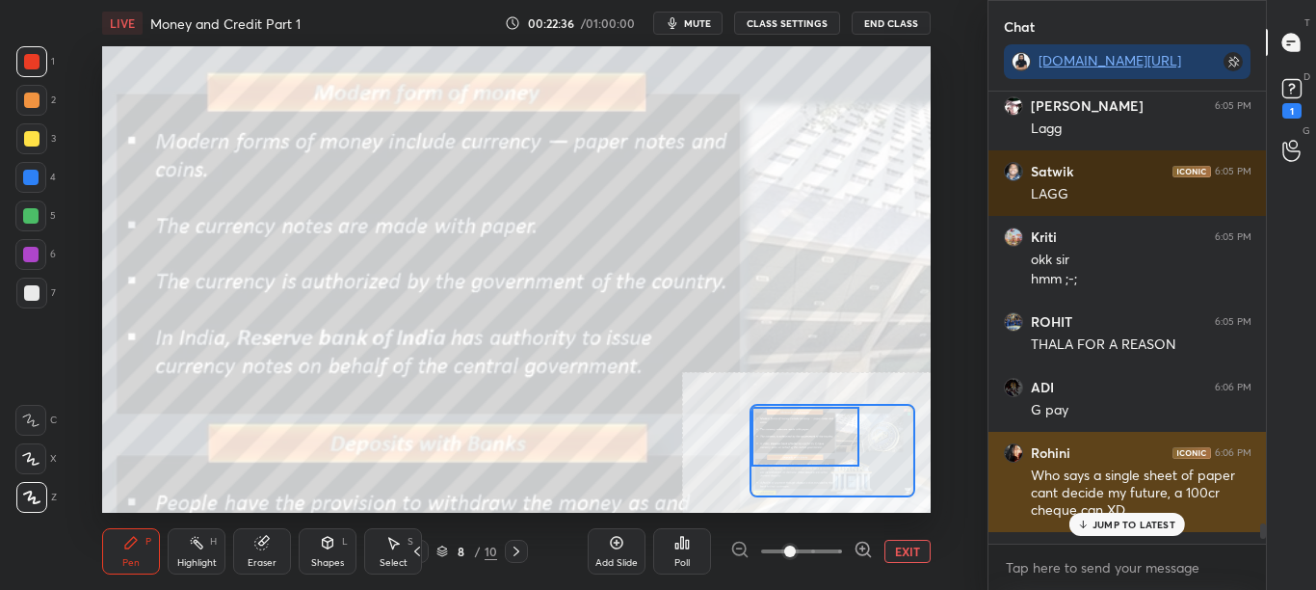
scroll to position [446, 272]
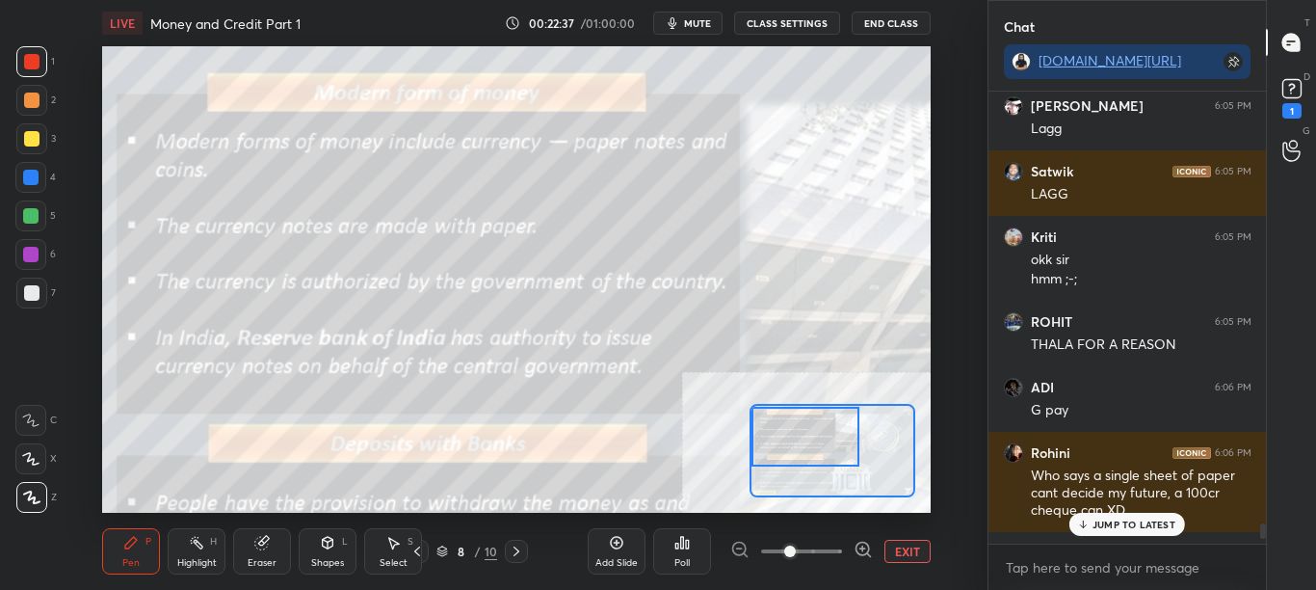
click at [1158, 518] on p "JUMP TO LATEST" at bounding box center [1134, 524] width 83 height 12
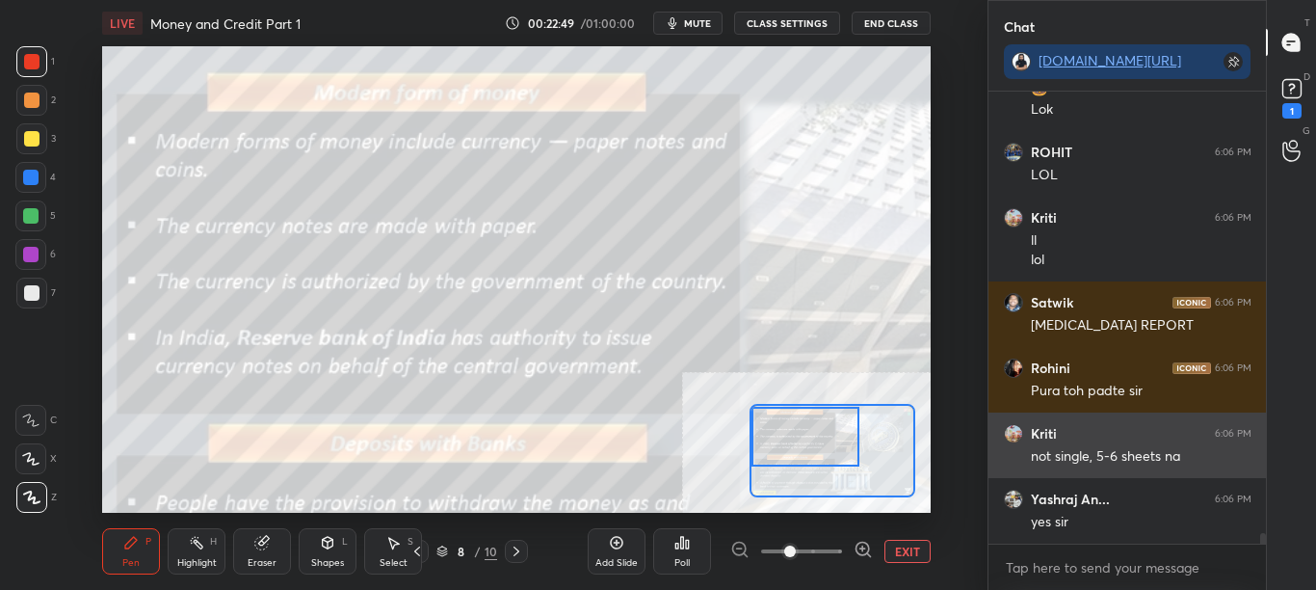
scroll to position [18519, 0]
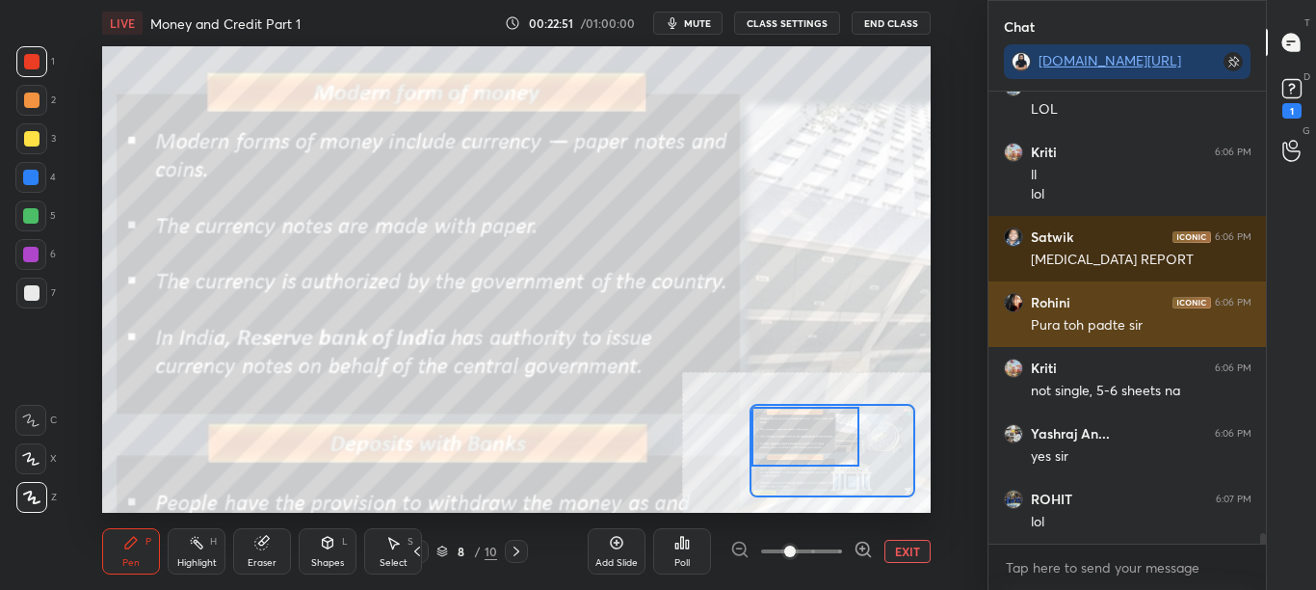
click at [1084, 307] on div "Rohini 6:06 PM" at bounding box center [1128, 302] width 248 height 19
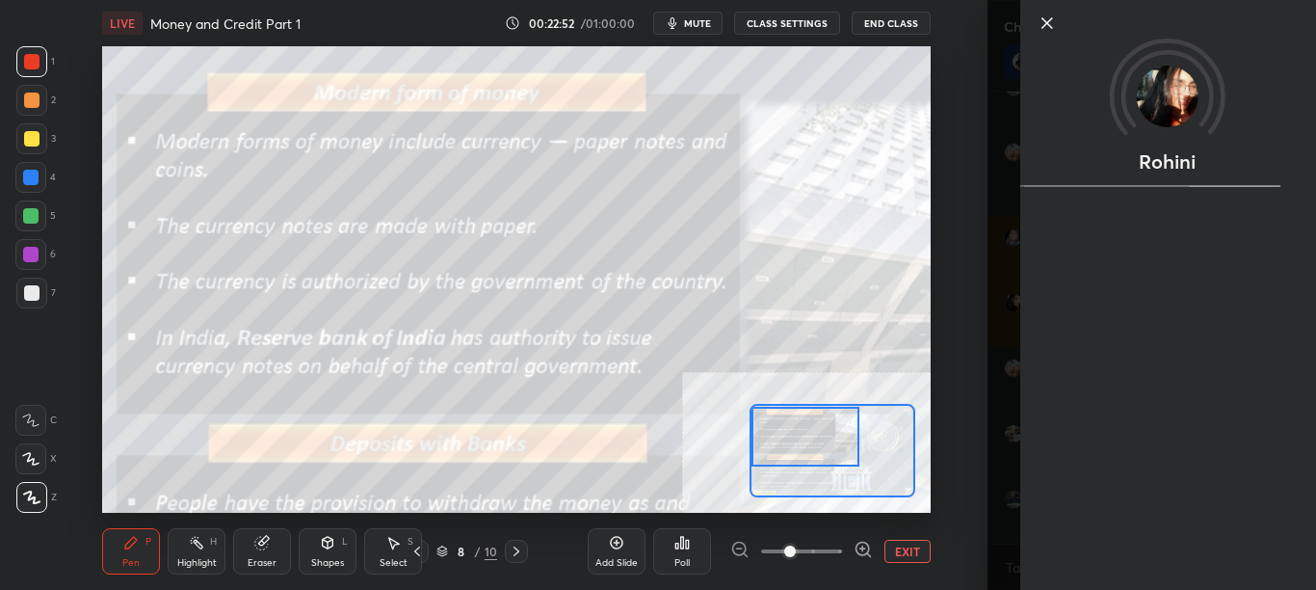
click at [990, 294] on div "Rohini" at bounding box center [1153, 295] width 330 height 590
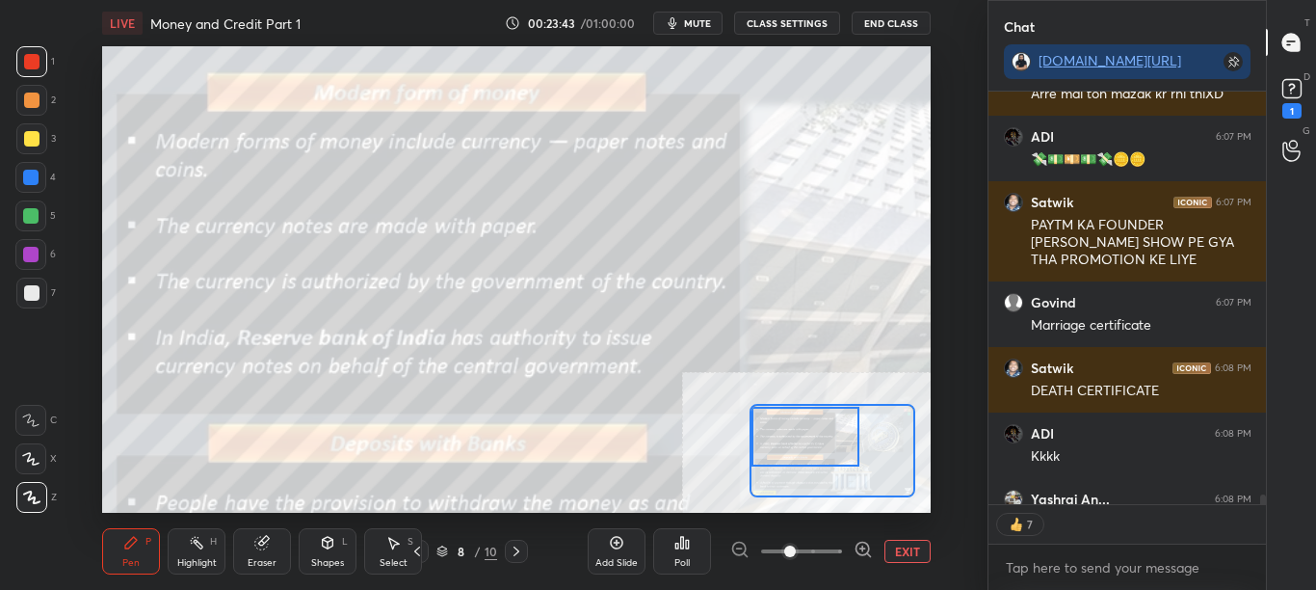
scroll to position [19118, 0]
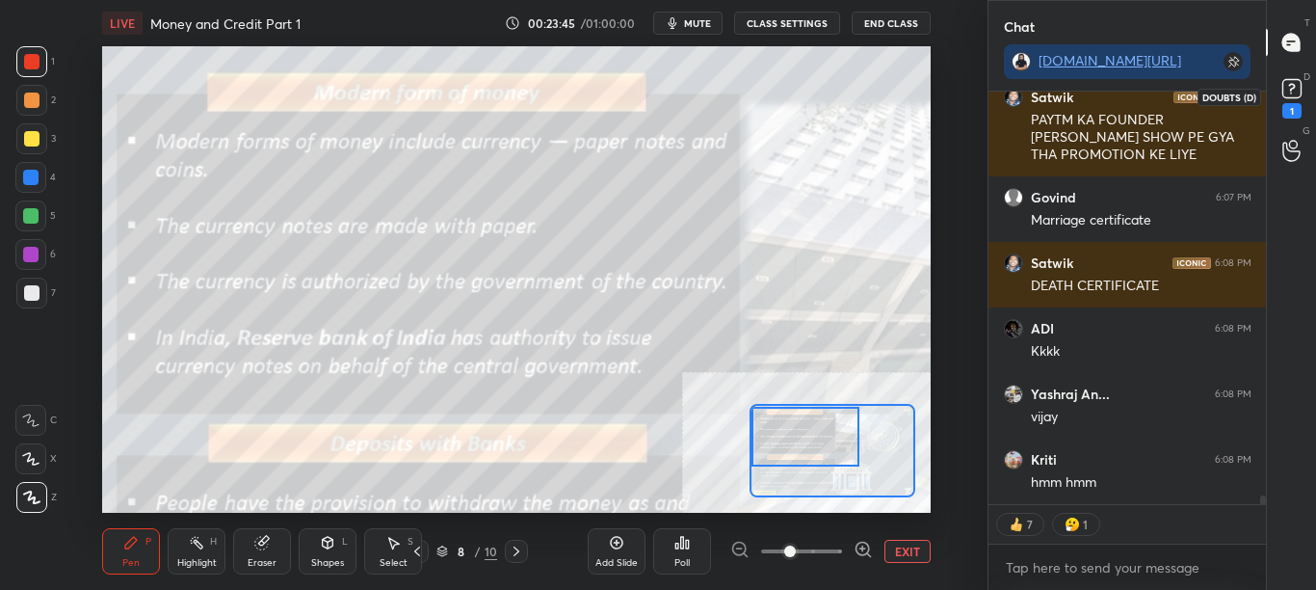
click at [1310, 108] on div "1" at bounding box center [1292, 96] width 39 height 35
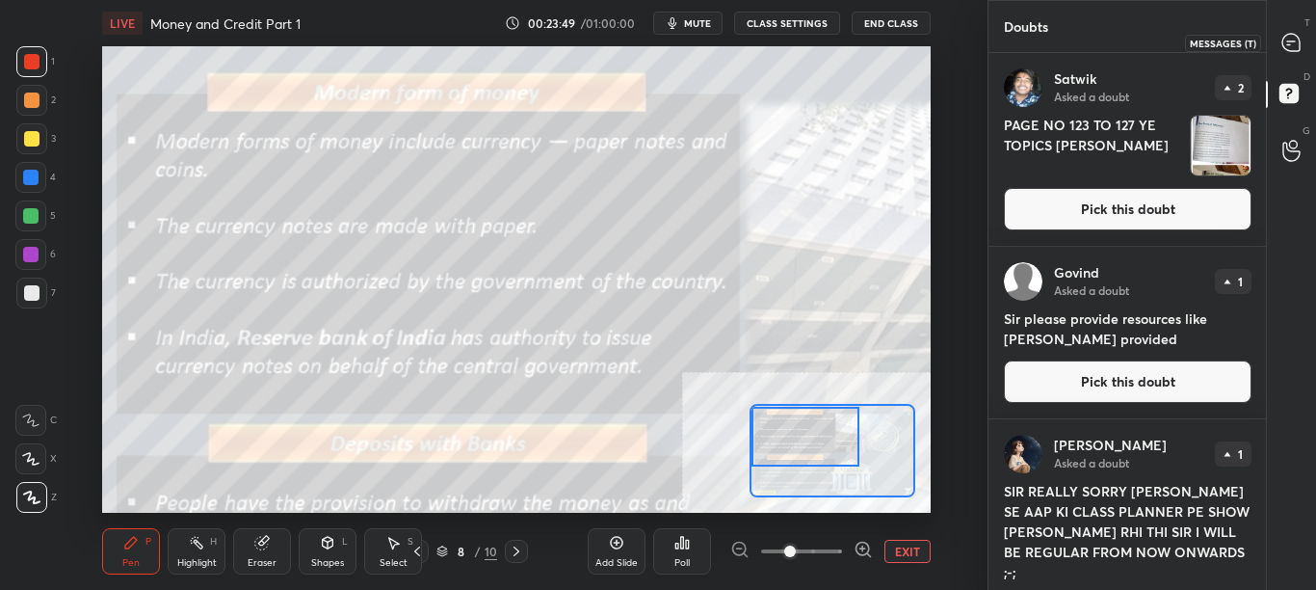
click at [1308, 33] on div at bounding box center [1292, 42] width 39 height 35
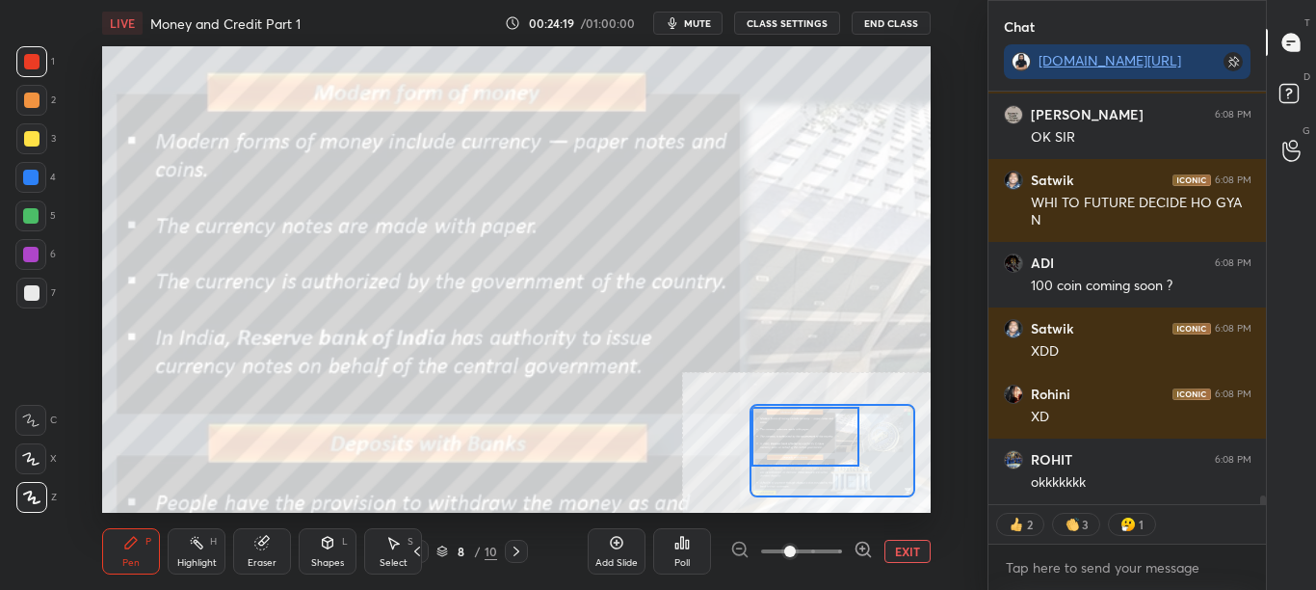
scroll to position [20056, 0]
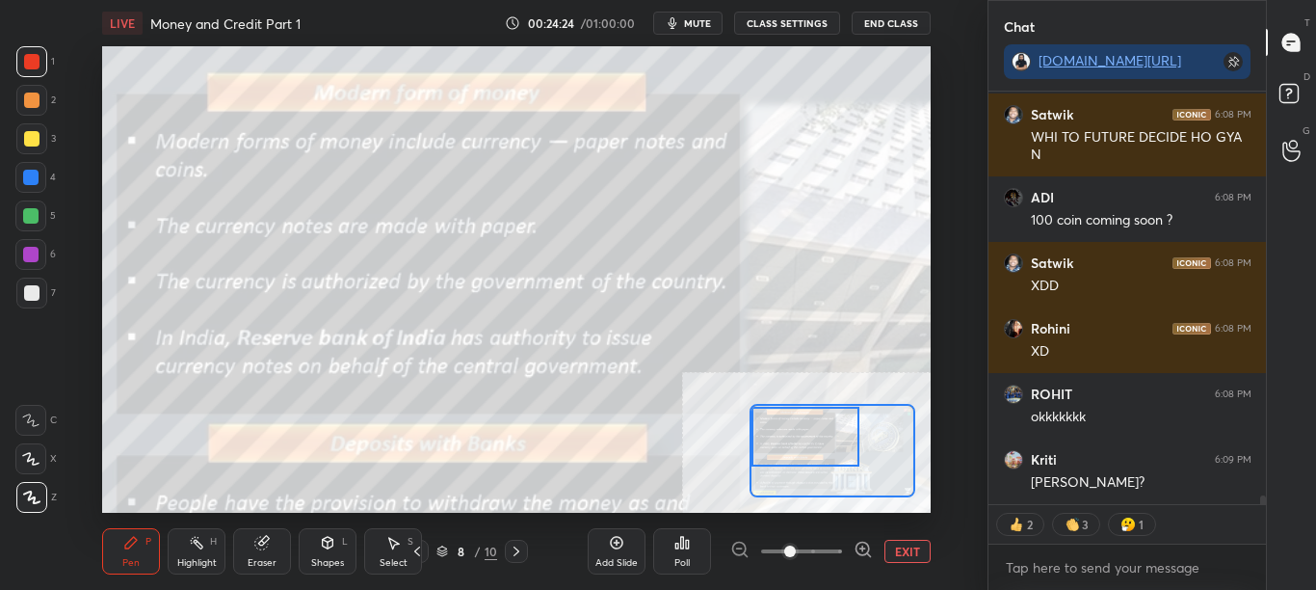
type textarea "x"
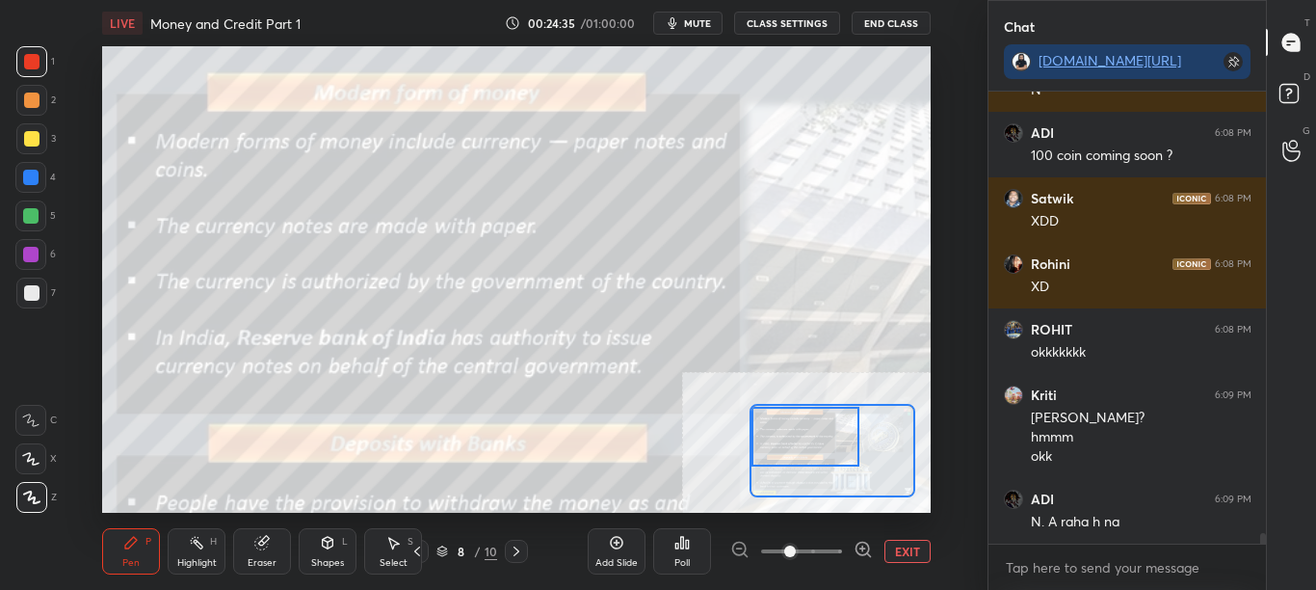
scroll to position [19065, 0]
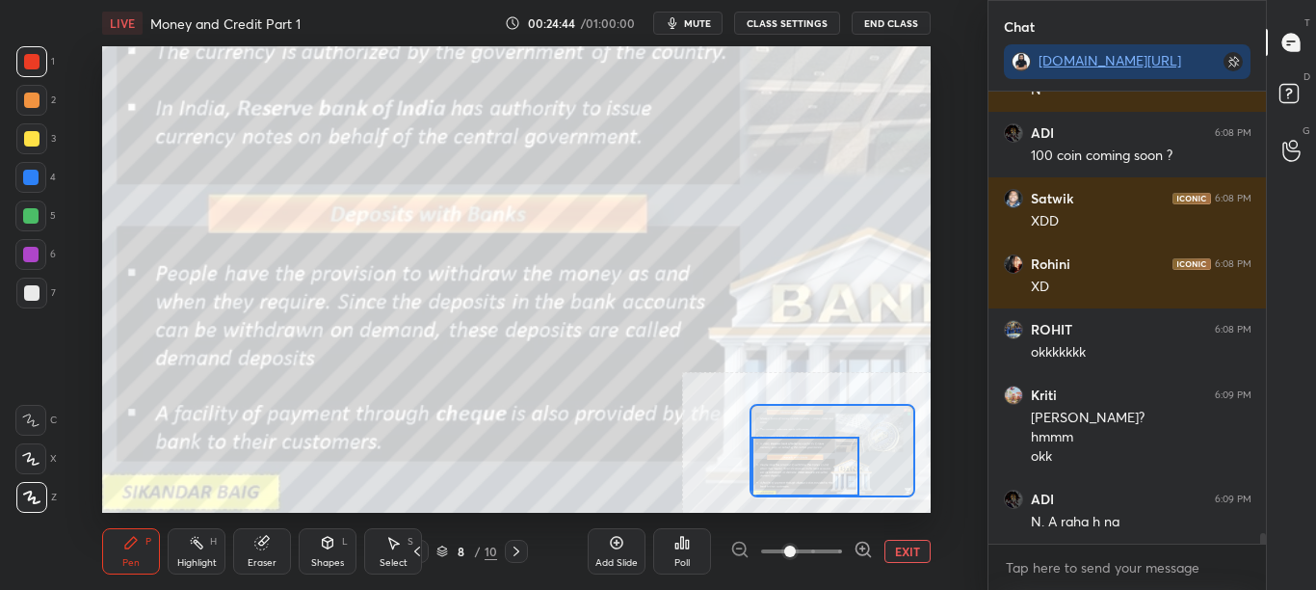
drag, startPoint x: 825, startPoint y: 450, endPoint x: 819, endPoint y: 486, distance: 36.1
click at [819, 486] on div at bounding box center [806, 467] width 108 height 60
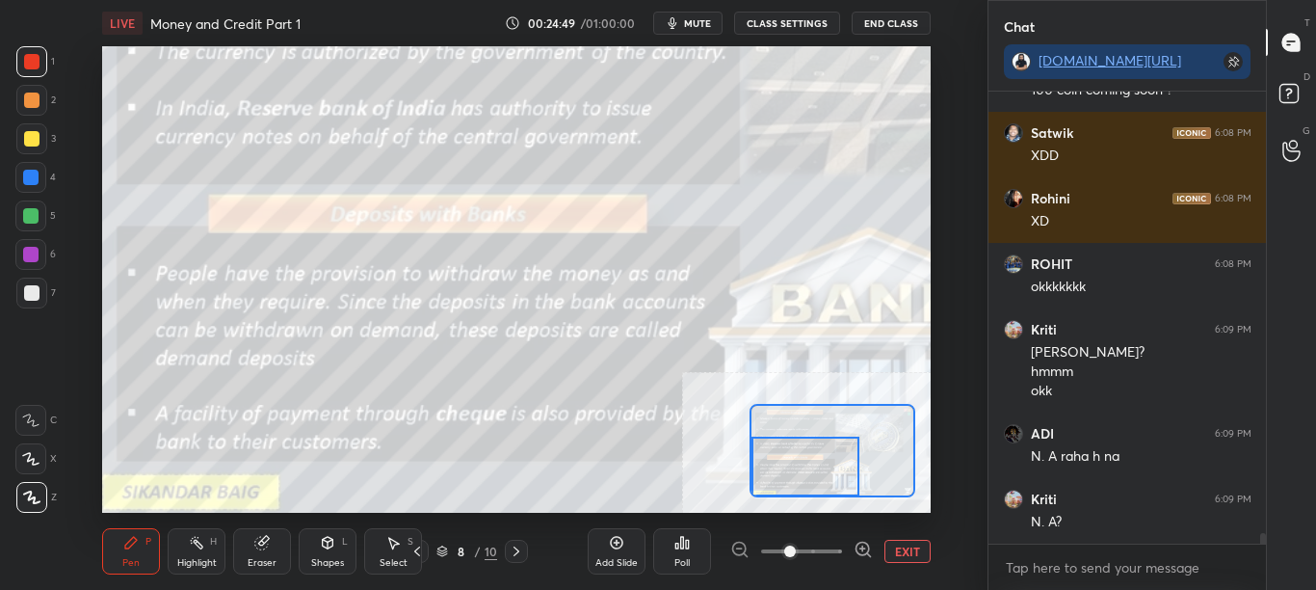
click at [788, 20] on button "CLASS SETTINGS" at bounding box center [787, 23] width 106 height 23
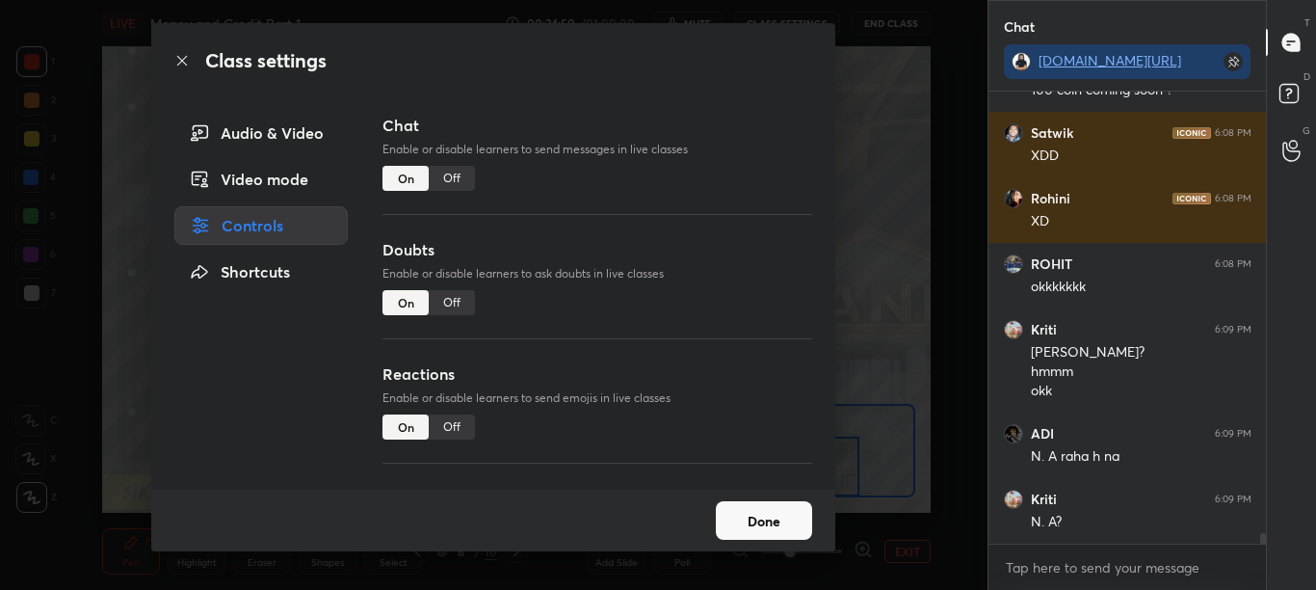
click at [461, 176] on div "Off" at bounding box center [452, 178] width 46 height 25
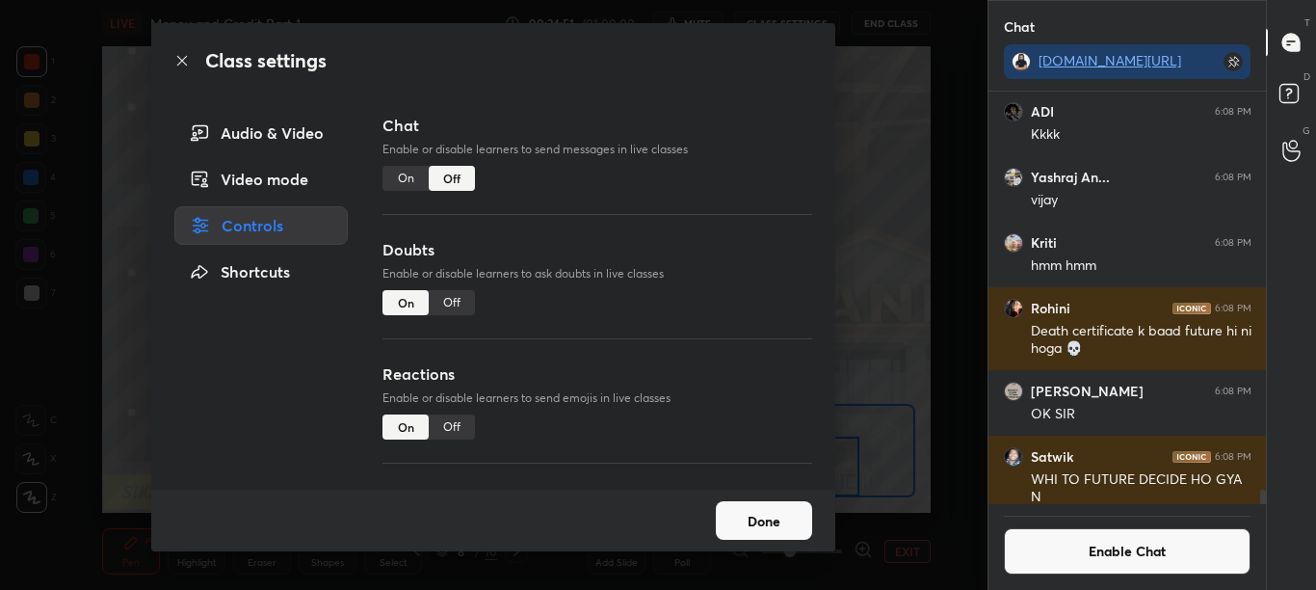
click at [184, 66] on icon at bounding box center [181, 60] width 15 height 15
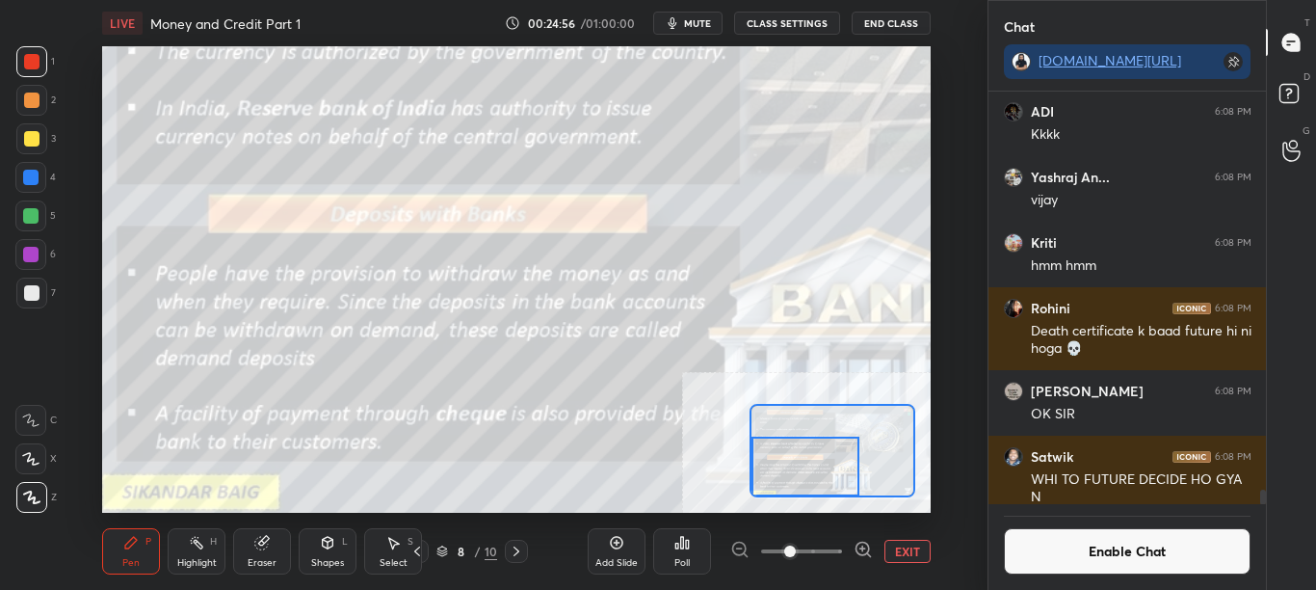
click at [1171, 556] on button "Enable Chat" at bounding box center [1128, 551] width 248 height 46
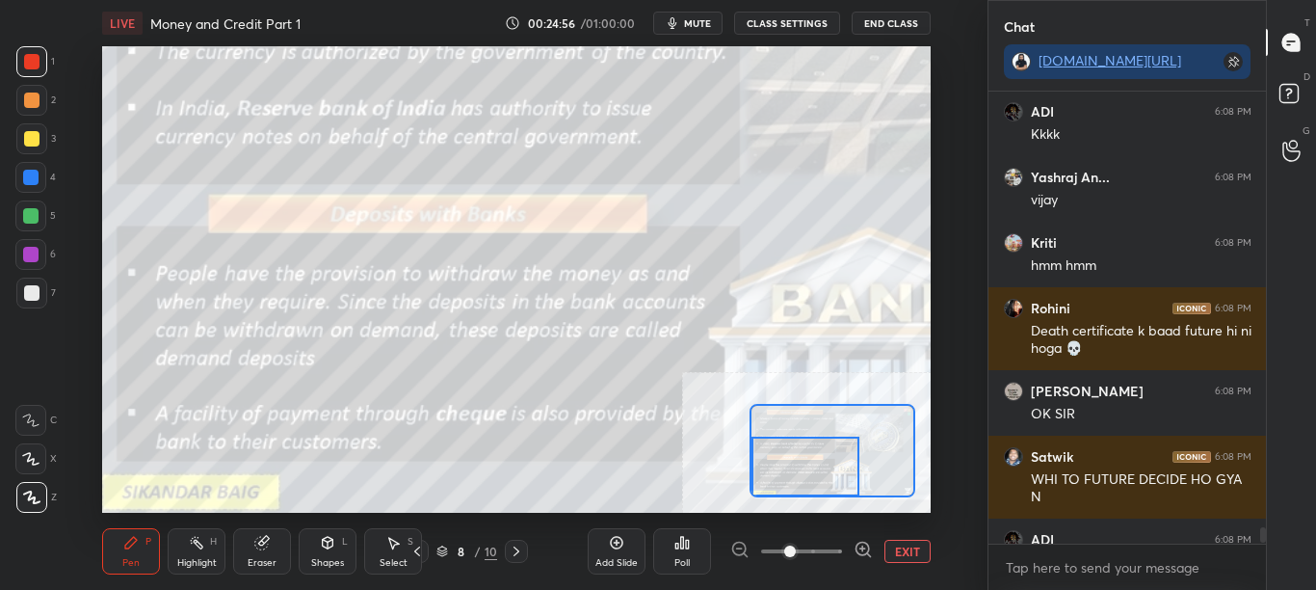
scroll to position [446, 272]
click at [913, 556] on button "EXIT" at bounding box center [908, 551] width 46 height 23
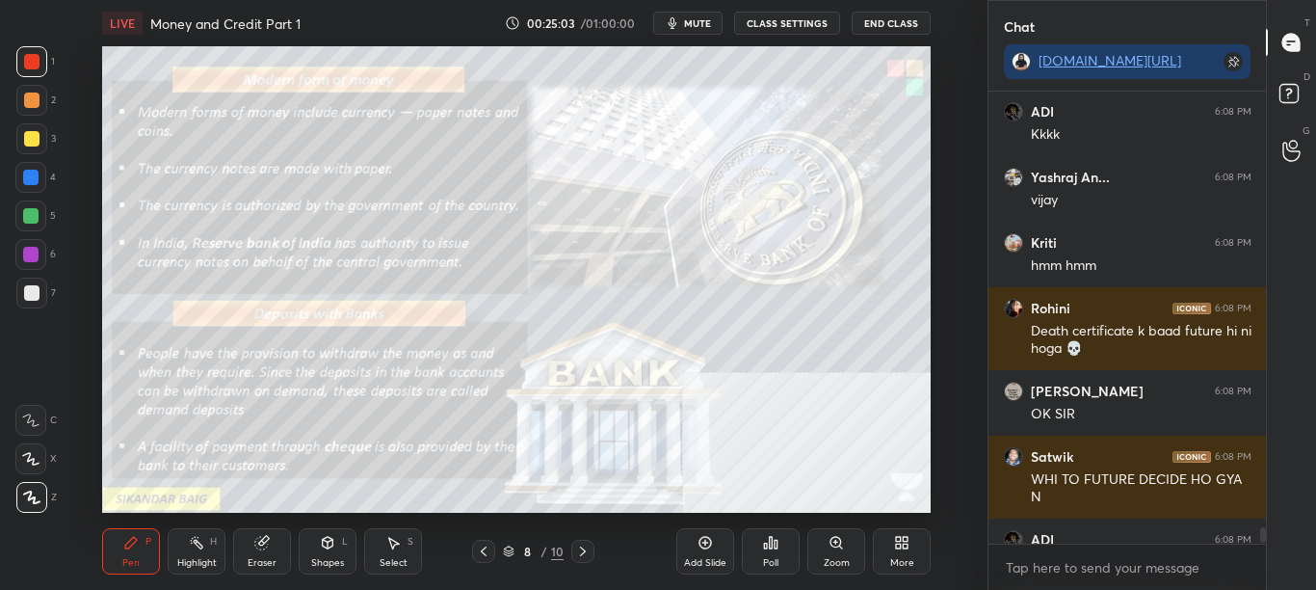
scroll to position [19182, 0]
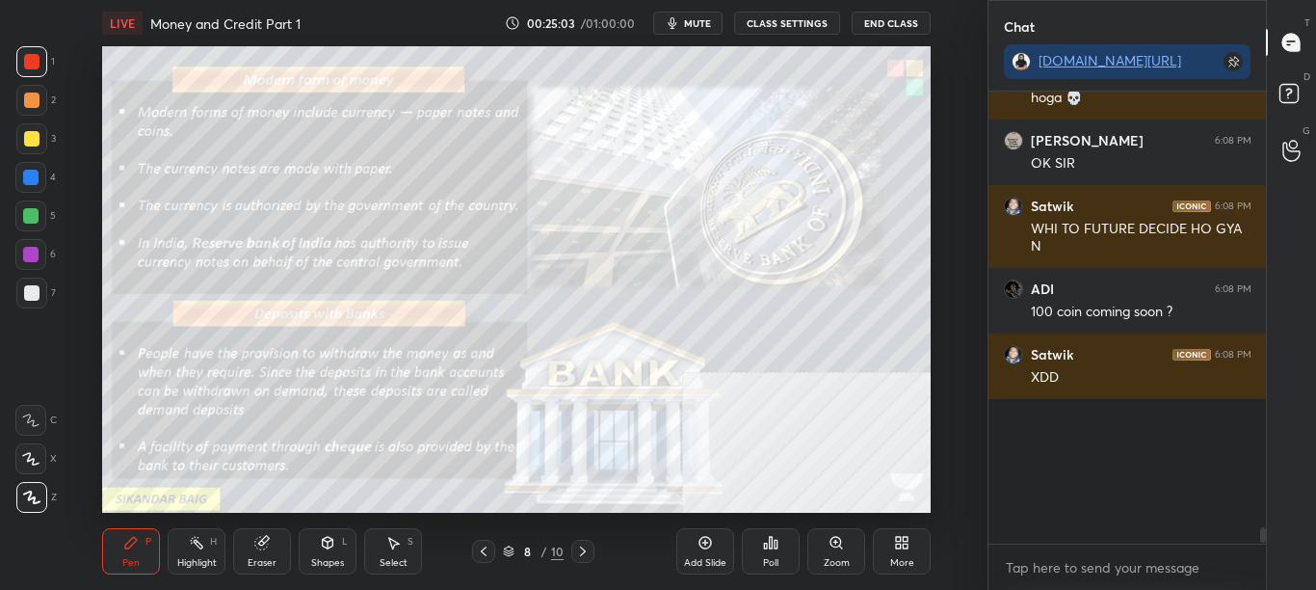
drag, startPoint x: 1262, startPoint y: 532, endPoint x: 1257, endPoint y: 566, distance: 34.1
click at [1257, 566] on div "[PERSON_NAME] 6:06 PM [MEDICAL_DATA] REPORT Rohini 6:06 PM Pura toh padte [PERS…" at bounding box center [1128, 341] width 278 height 498
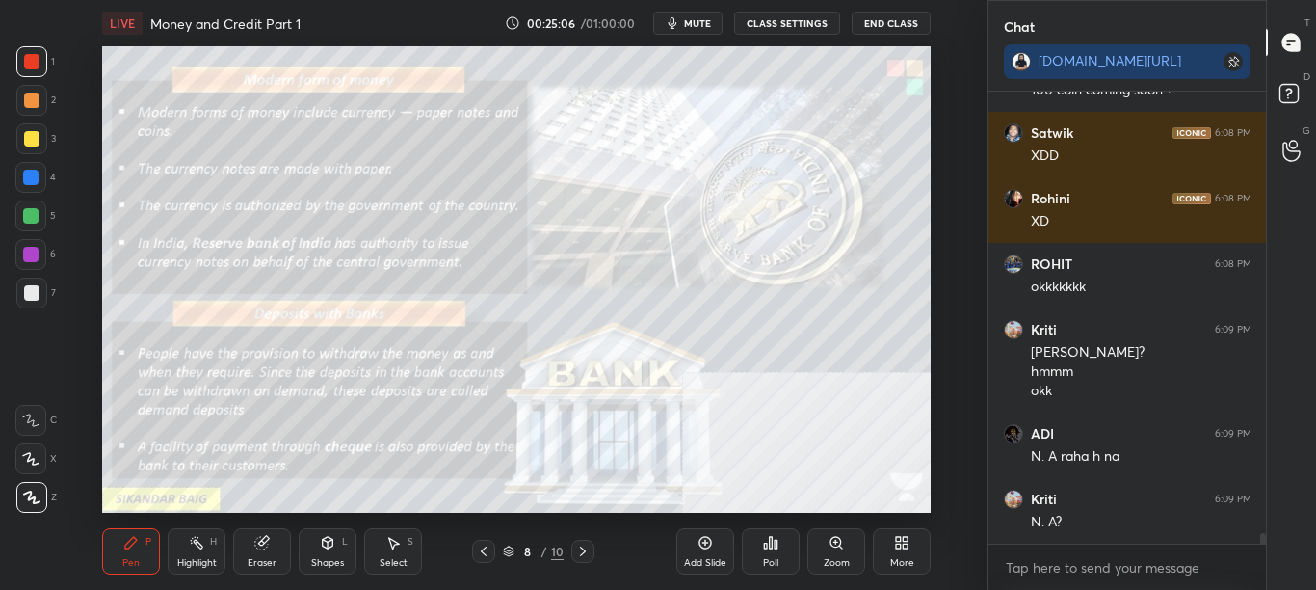
click at [836, 559] on div "Zoom" at bounding box center [837, 563] width 26 height 10
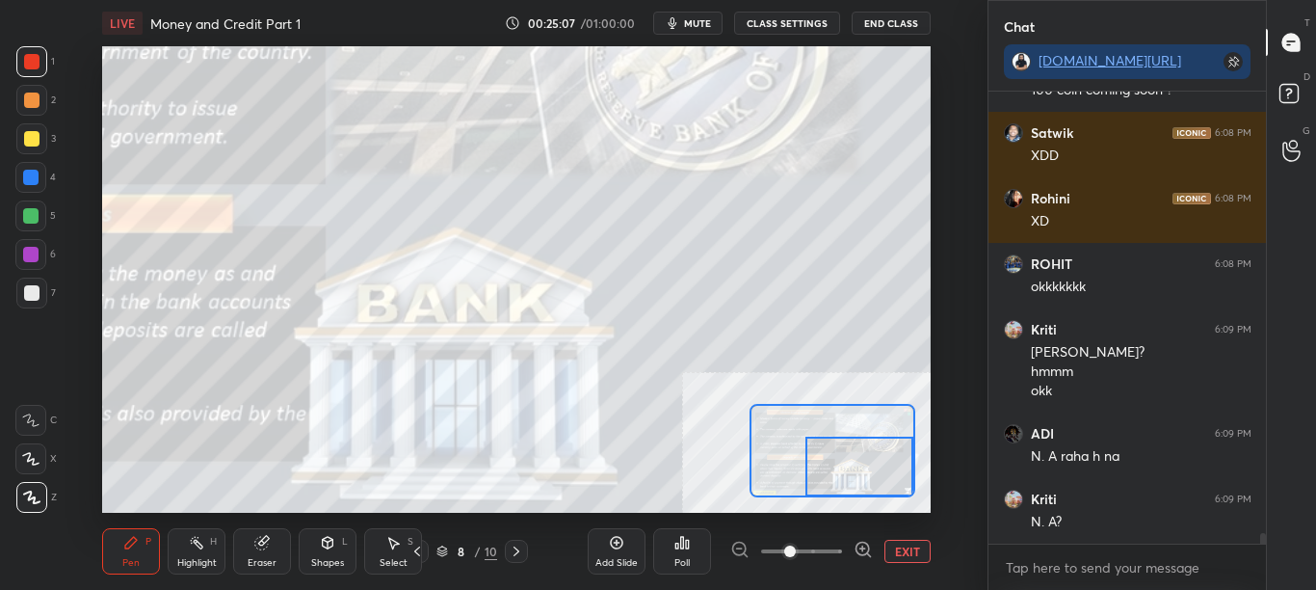
drag, startPoint x: 882, startPoint y: 497, endPoint x: 903, endPoint y: 506, distance: 22.9
click at [906, 510] on div "LIVE Money and Credit Part 1 00:25:07 / 01:00:00 mute CLASS SETTINGS End Class …" at bounding box center [517, 295] width 911 height 590
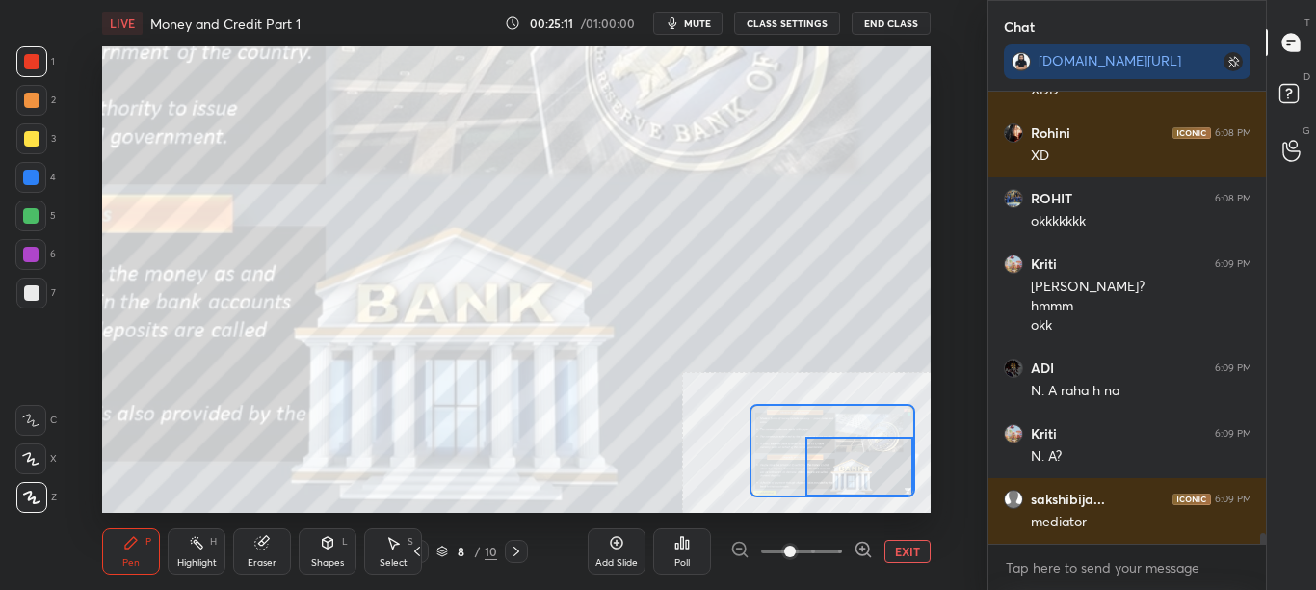
click at [866, 543] on icon at bounding box center [863, 549] width 13 height 13
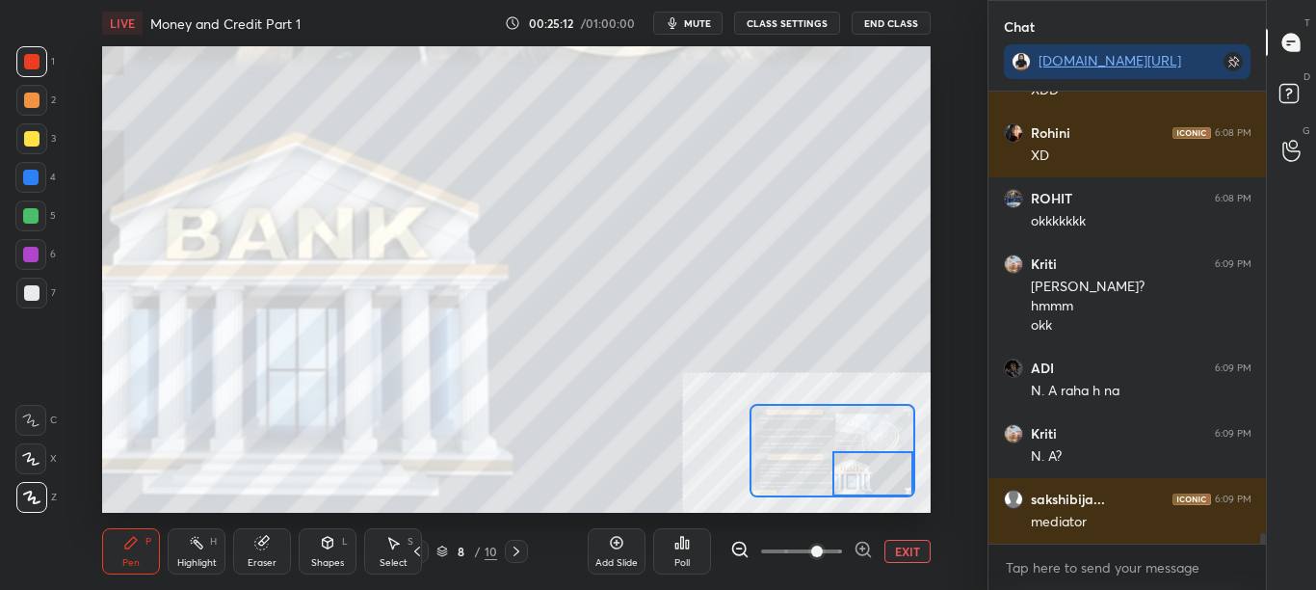
drag, startPoint x: 861, startPoint y: 480, endPoint x: 855, endPoint y: 454, distance: 26.9
click at [864, 482] on div at bounding box center [873, 473] width 81 height 44
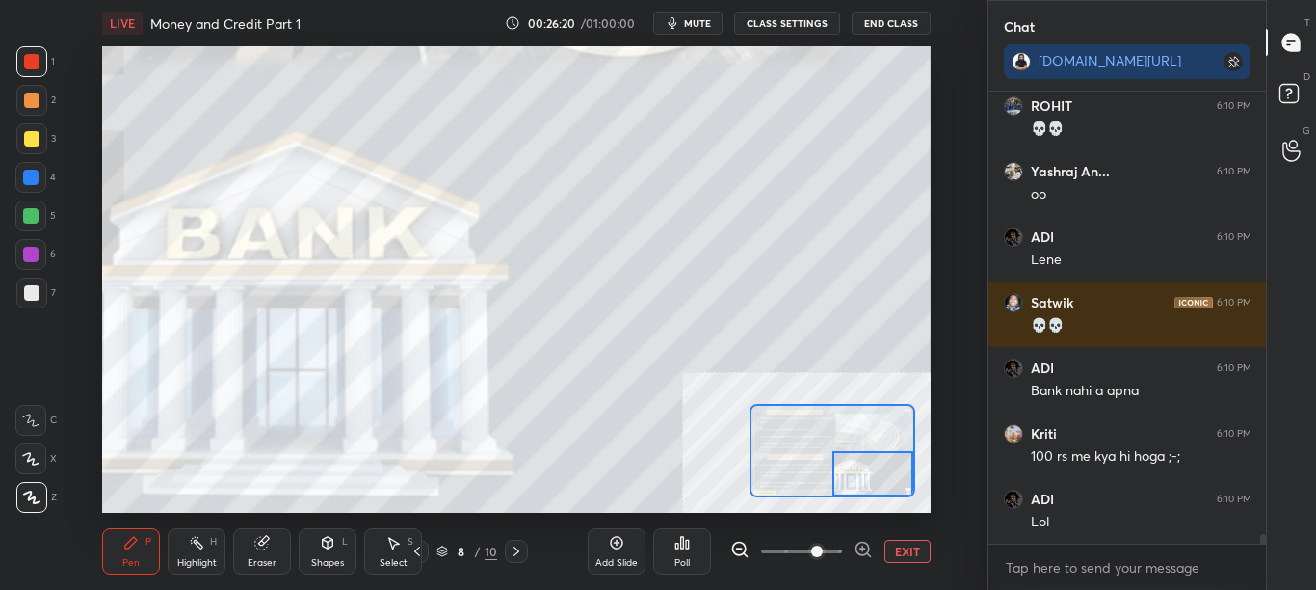
scroll to position [20878, 0]
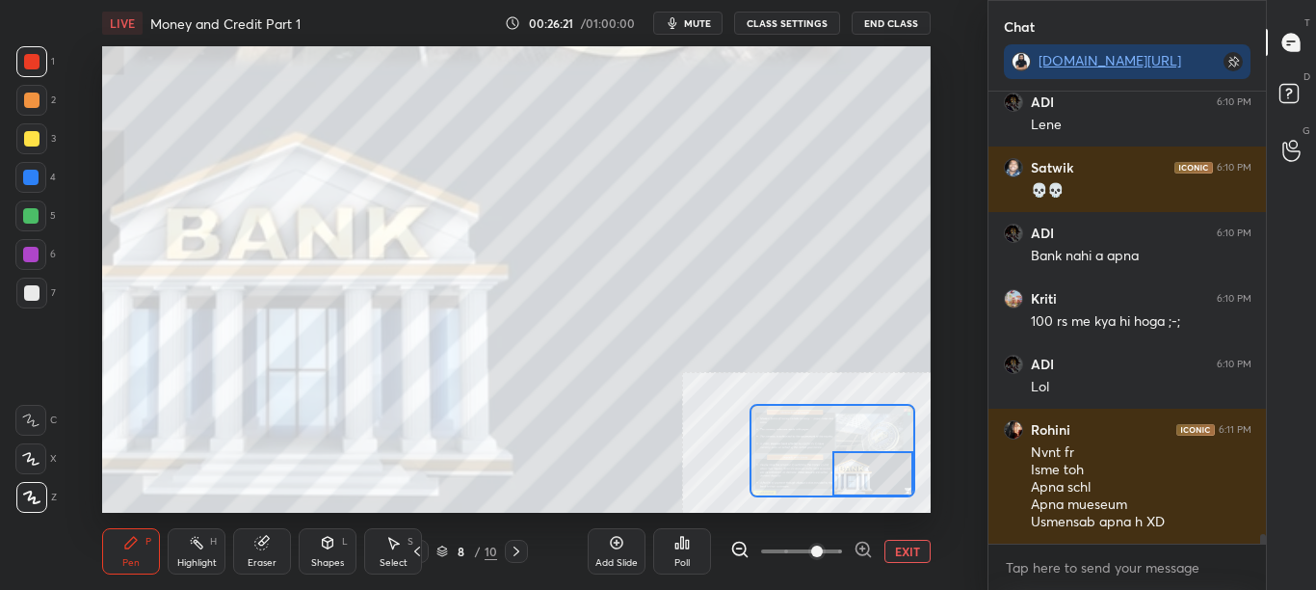
drag, startPoint x: 256, startPoint y: 558, endPoint x: 303, endPoint y: 521, distance: 59.0
click at [258, 558] on div "Eraser" at bounding box center [262, 563] width 29 height 10
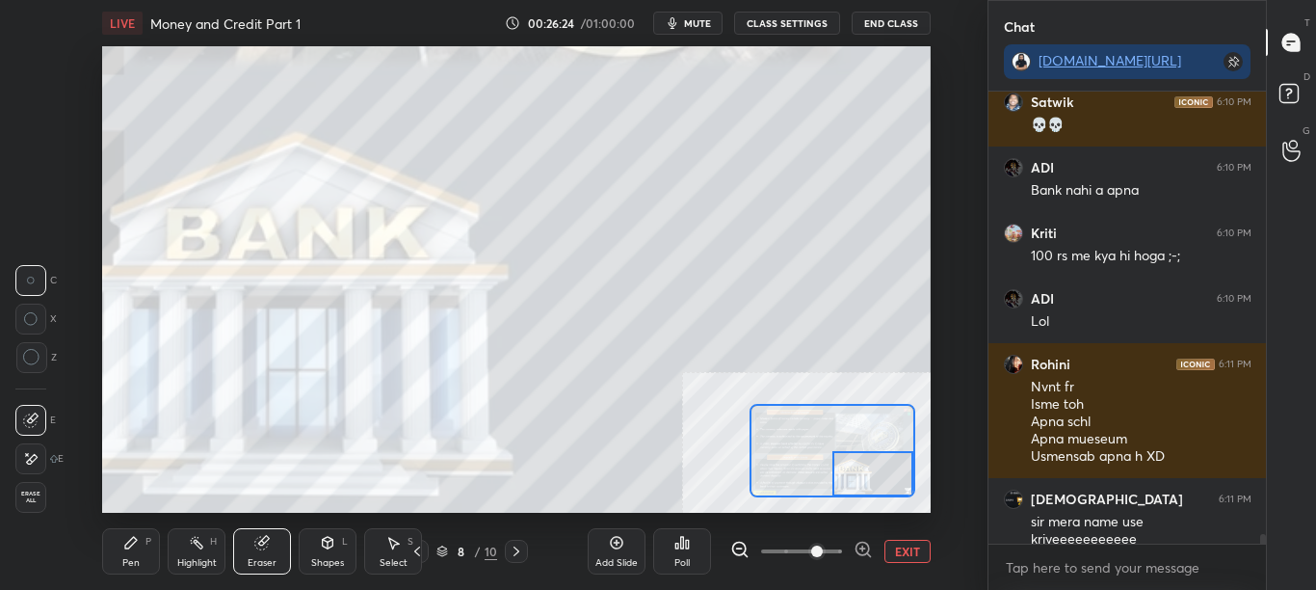
scroll to position [21009, 0]
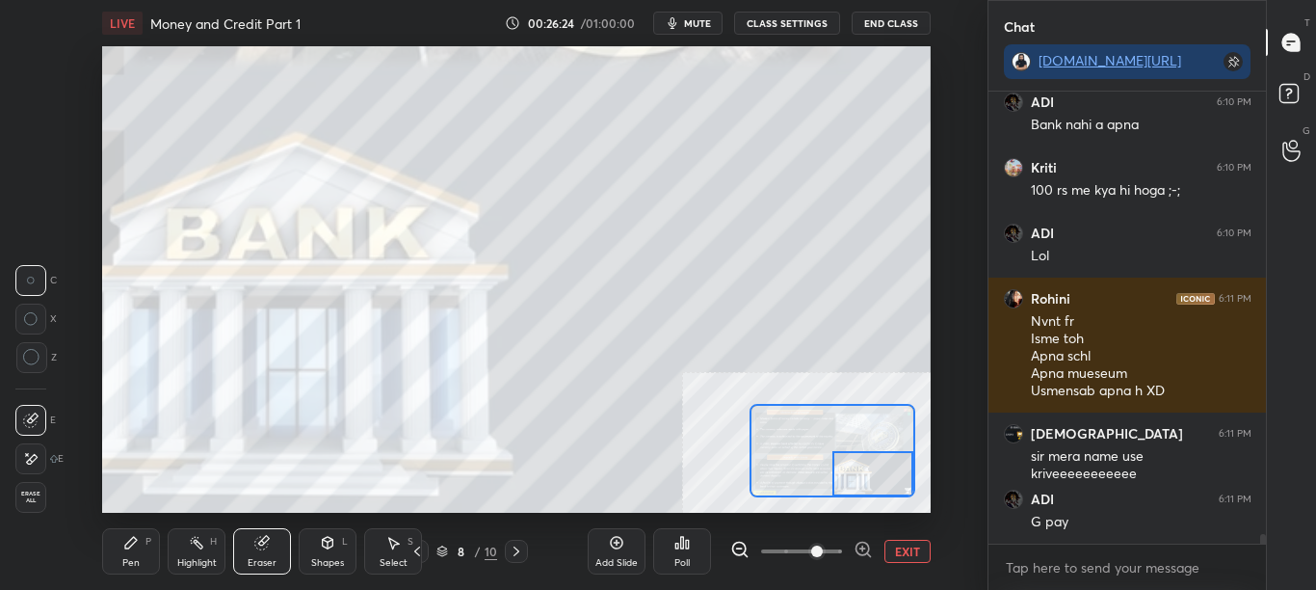
click at [130, 555] on div "Pen P" at bounding box center [131, 551] width 58 height 46
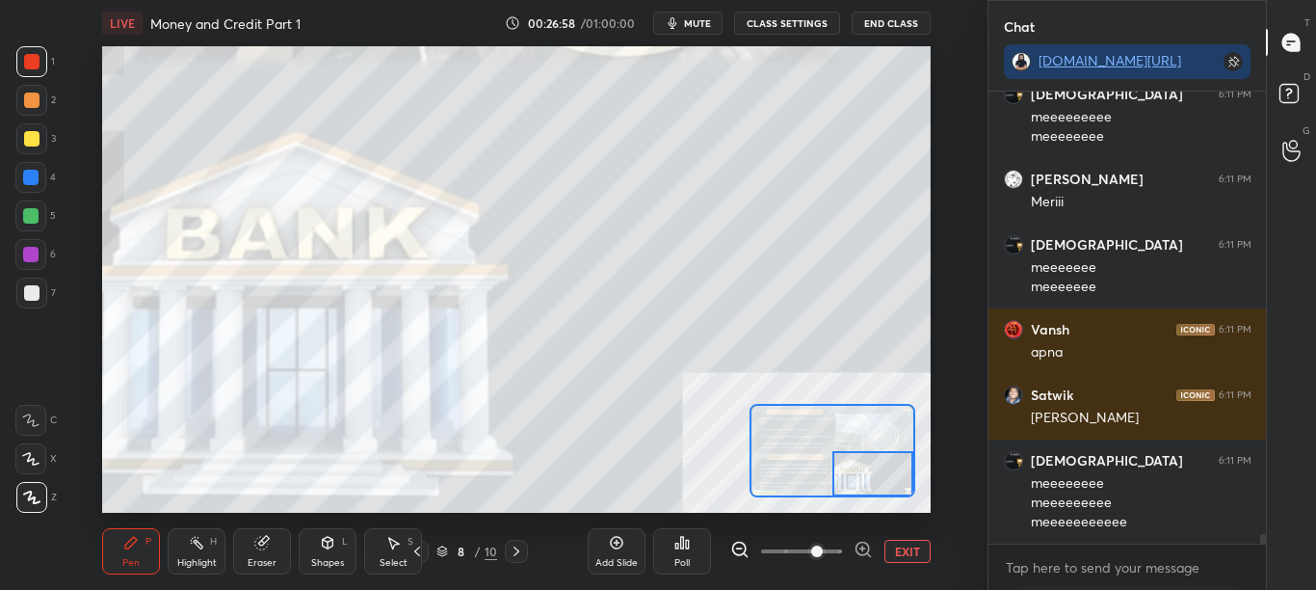
scroll to position [21059, 0]
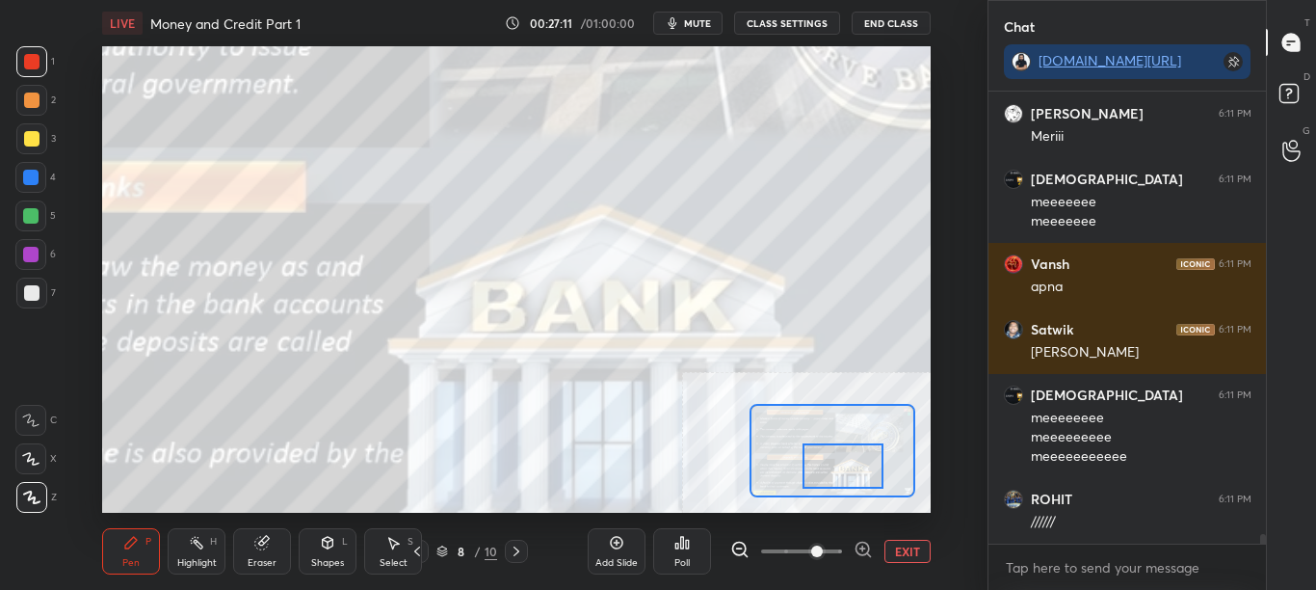
drag, startPoint x: 829, startPoint y: 470, endPoint x: 807, endPoint y: 456, distance: 25.7
click at [826, 464] on div at bounding box center [843, 465] width 81 height 44
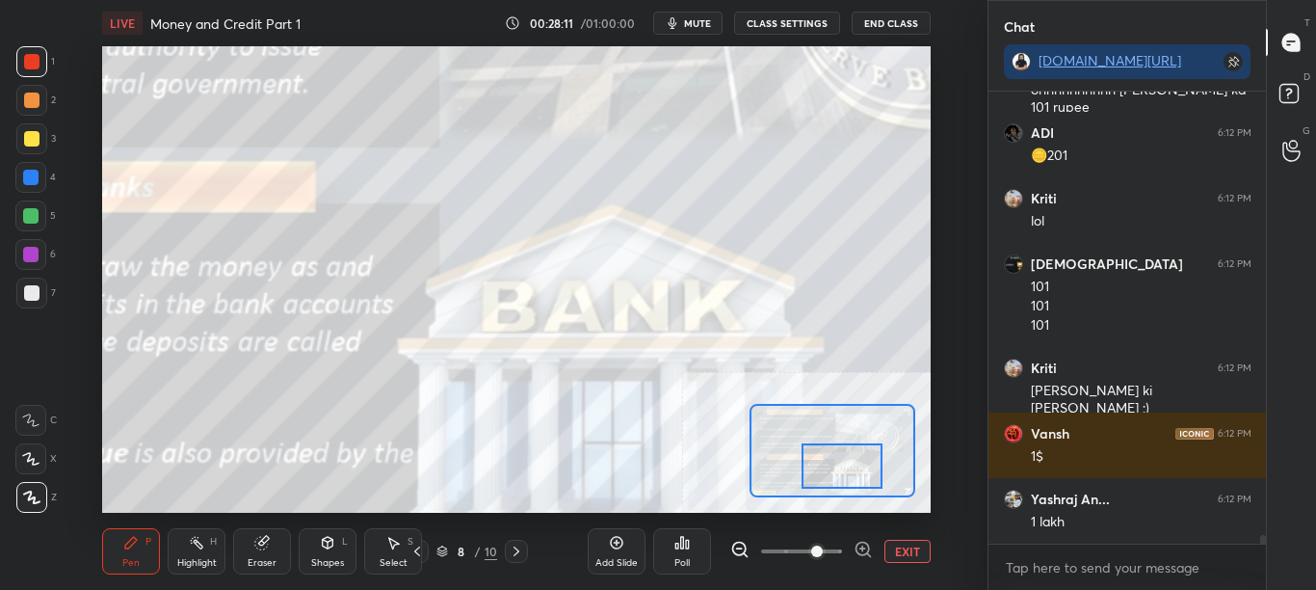
scroll to position [22098, 0]
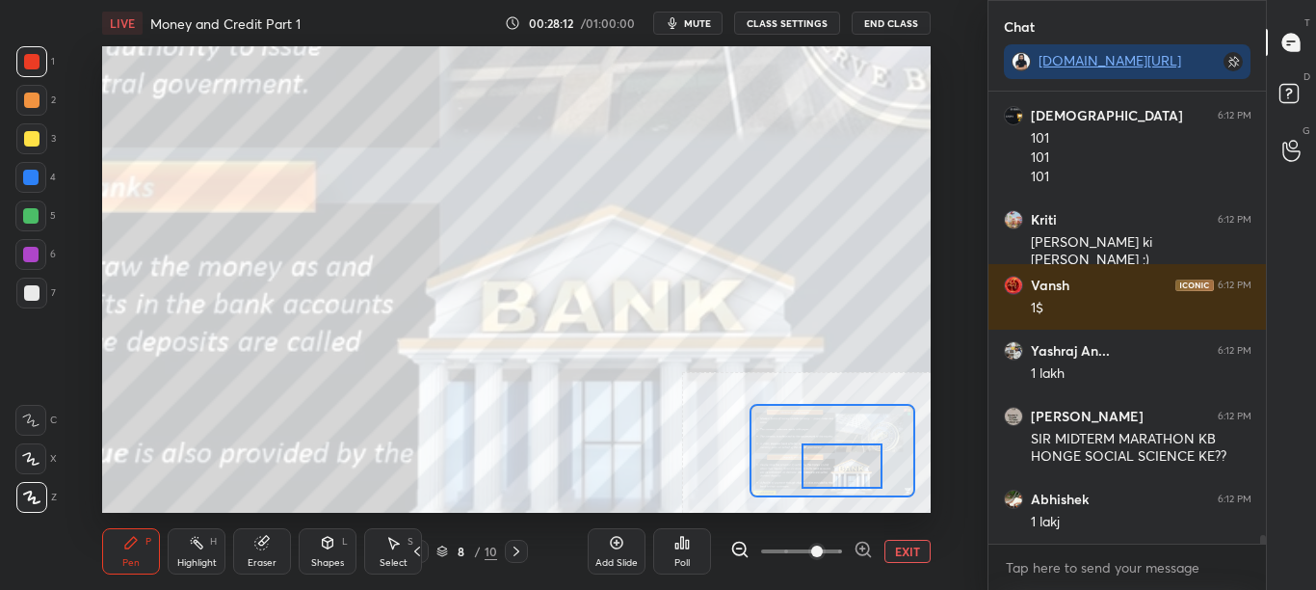
click at [904, 547] on button "EXIT" at bounding box center [908, 551] width 46 height 23
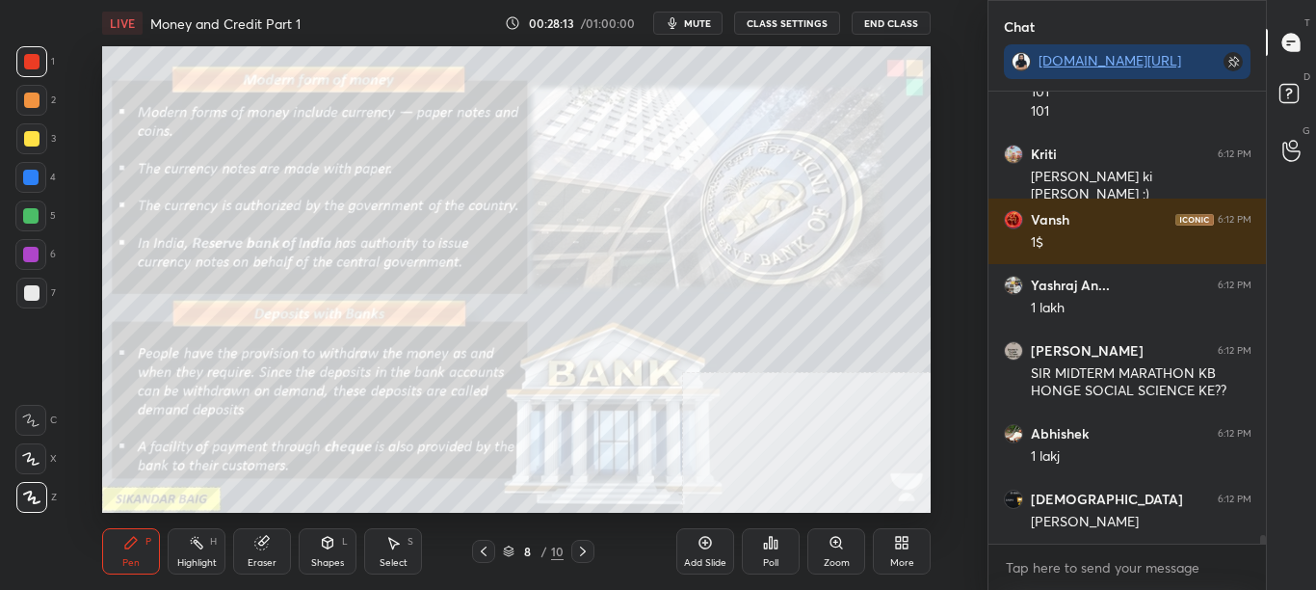
scroll to position [22249, 0]
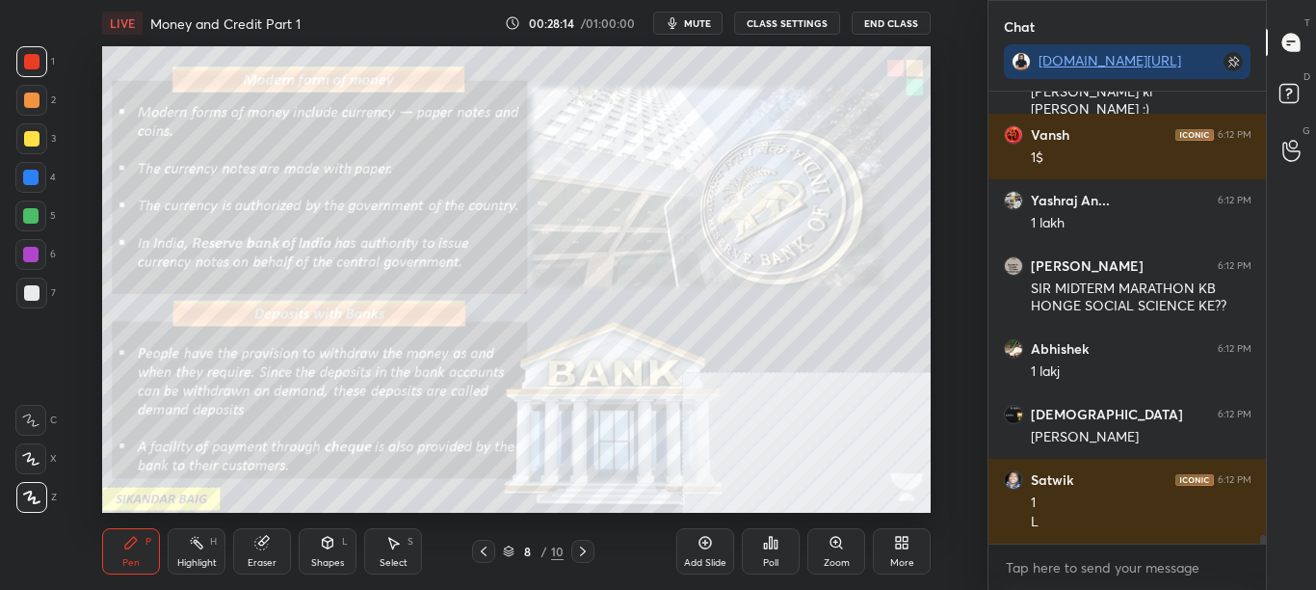
click at [834, 556] on div "Zoom" at bounding box center [836, 551] width 58 height 46
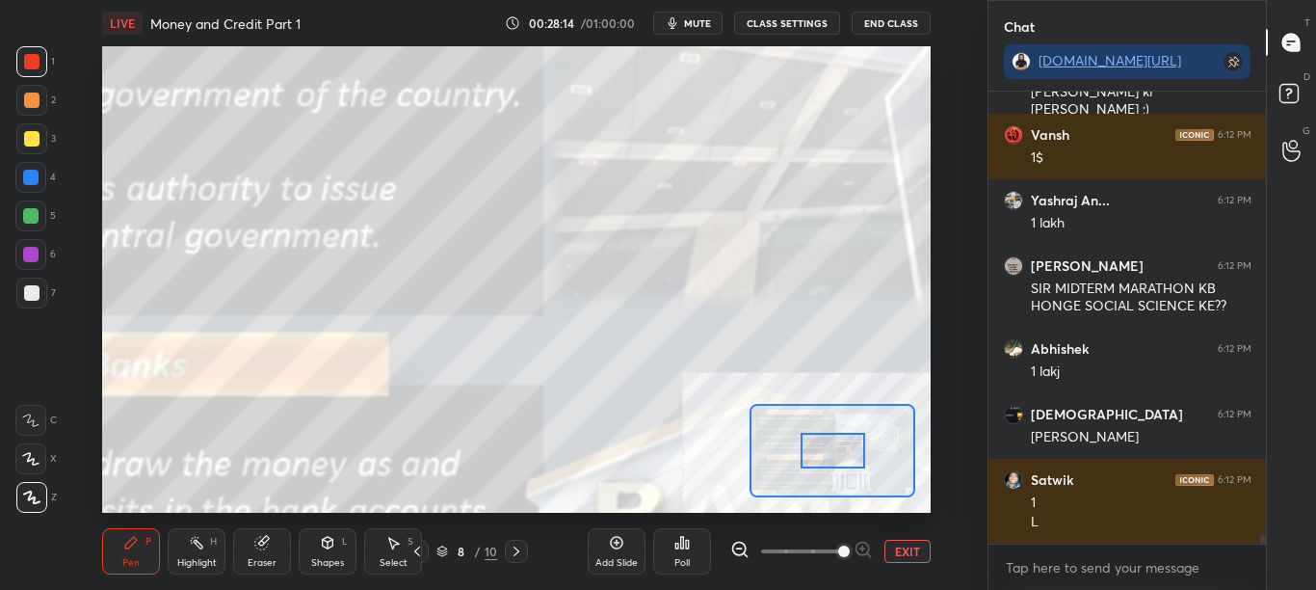
drag, startPoint x: 840, startPoint y: 456, endPoint x: 850, endPoint y: 463, distance: 12.3
click at [845, 462] on div at bounding box center [833, 451] width 65 height 36
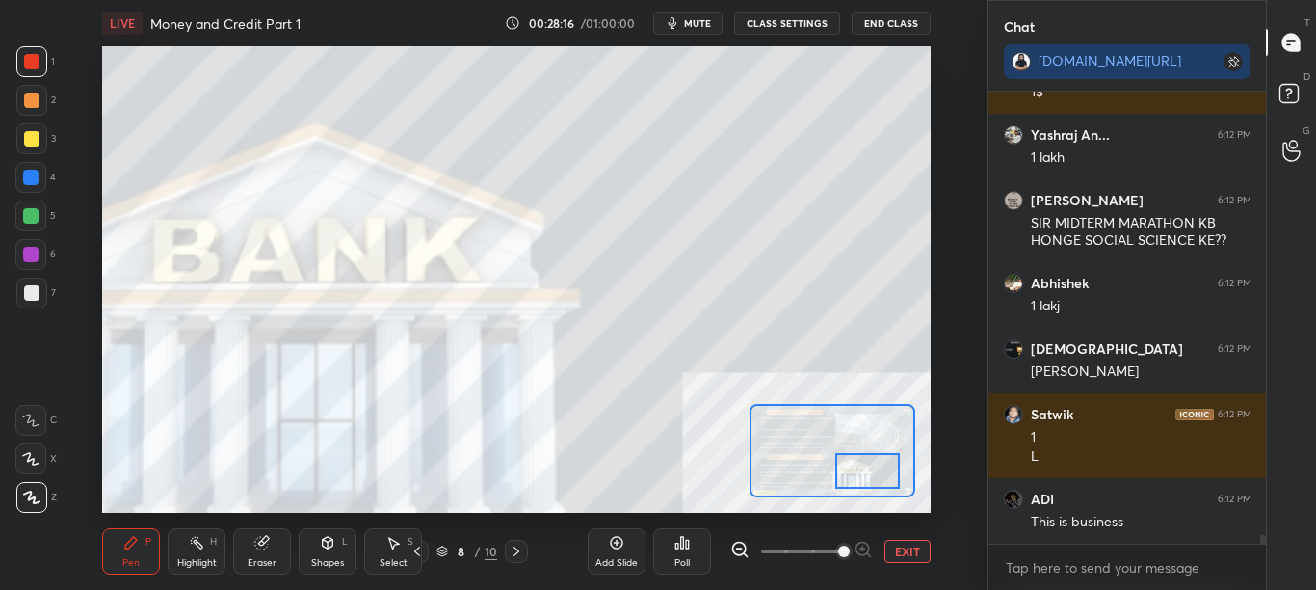
scroll to position [22380, 0]
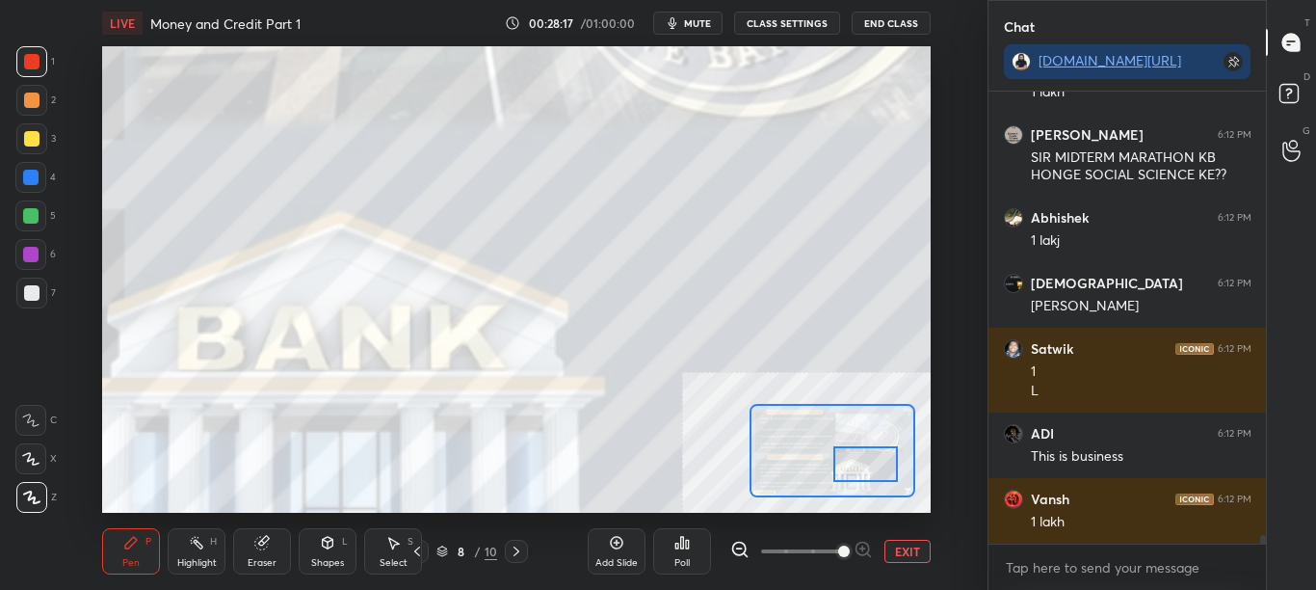
drag, startPoint x: 850, startPoint y: 464, endPoint x: 878, endPoint y: 471, distance: 28.7
click at [878, 471] on div at bounding box center [866, 464] width 65 height 36
click at [810, 23] on button "CLASS SETTINGS" at bounding box center [787, 23] width 106 height 23
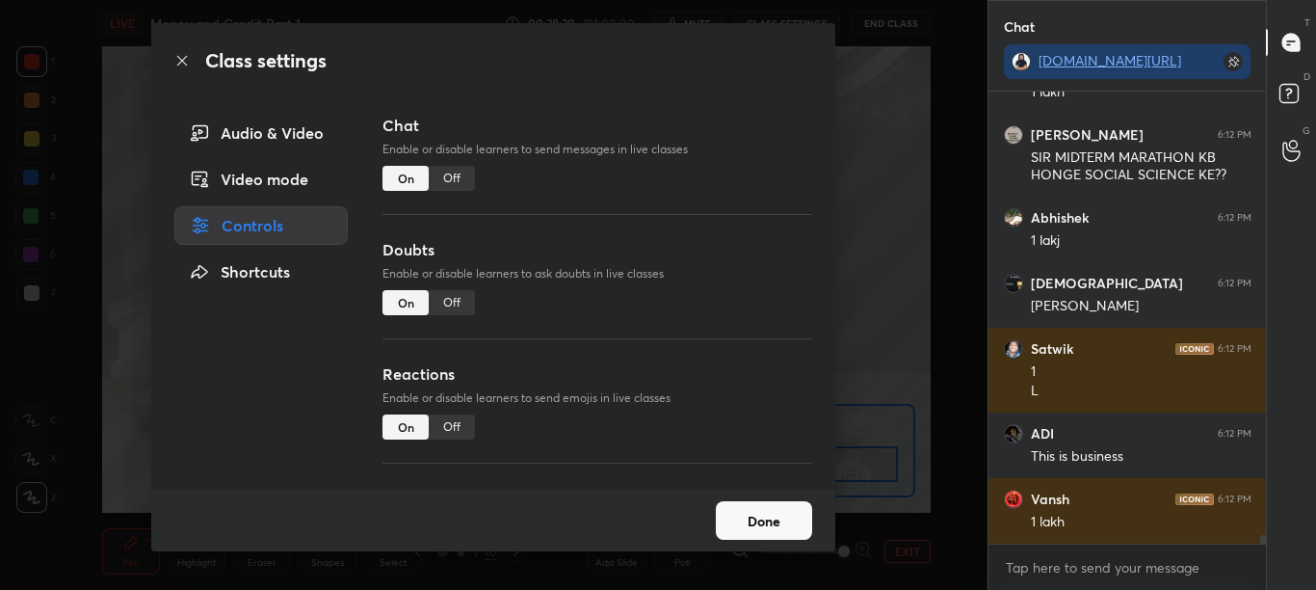
click at [461, 169] on div "Off" at bounding box center [452, 178] width 46 height 25
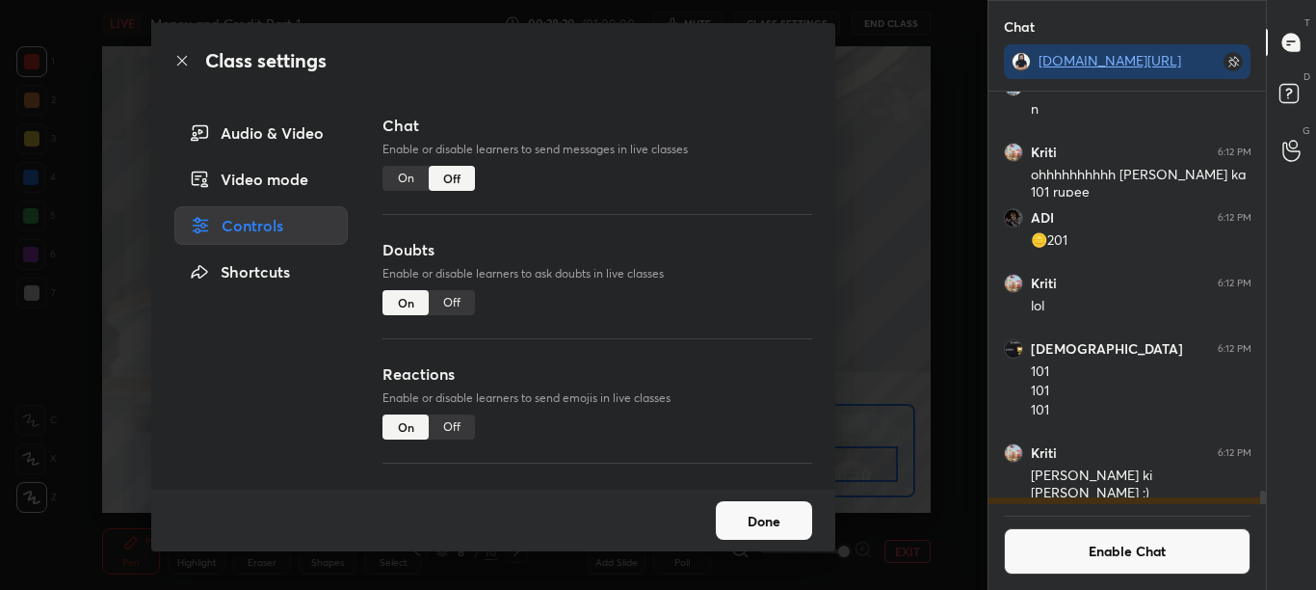
scroll to position [407, 272]
click at [182, 57] on icon at bounding box center [181, 60] width 15 height 15
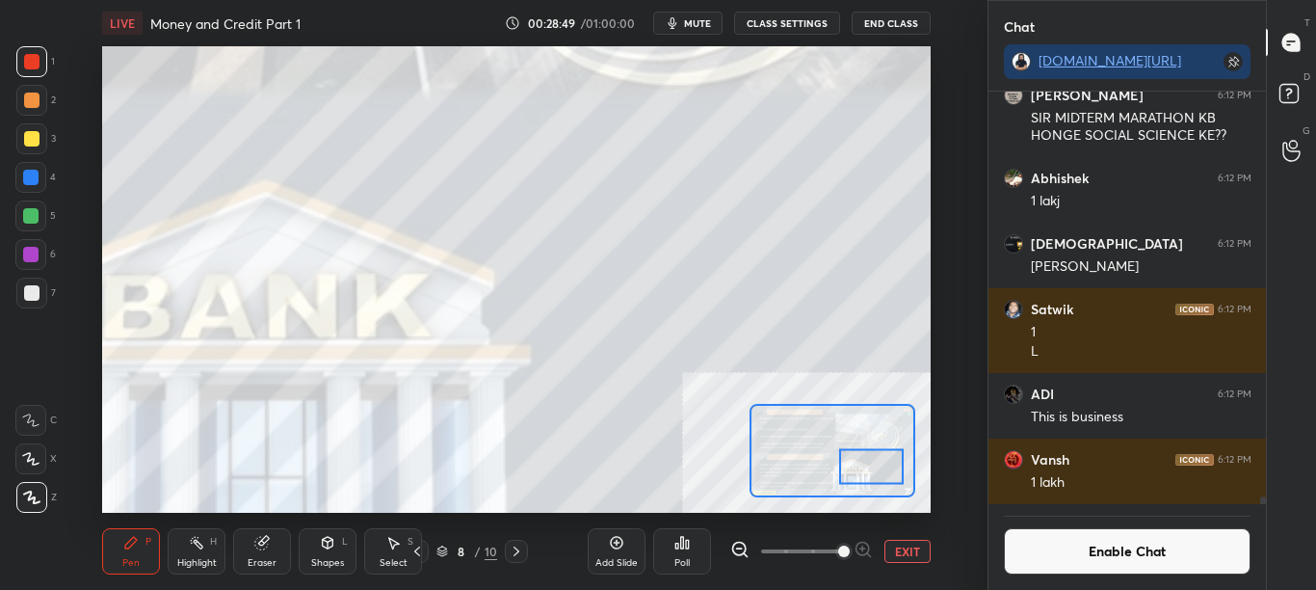
scroll to position [367, 272]
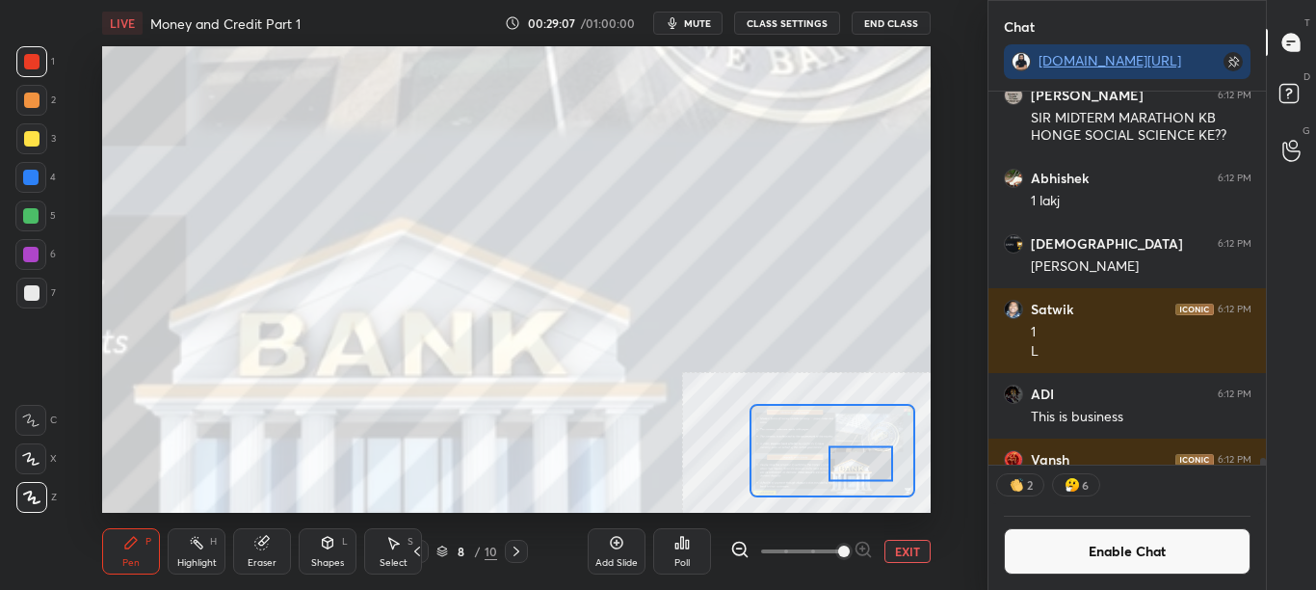
drag, startPoint x: 811, startPoint y: 452, endPoint x: 856, endPoint y: 456, distance: 44.5
click at [860, 459] on div at bounding box center [861, 464] width 65 height 36
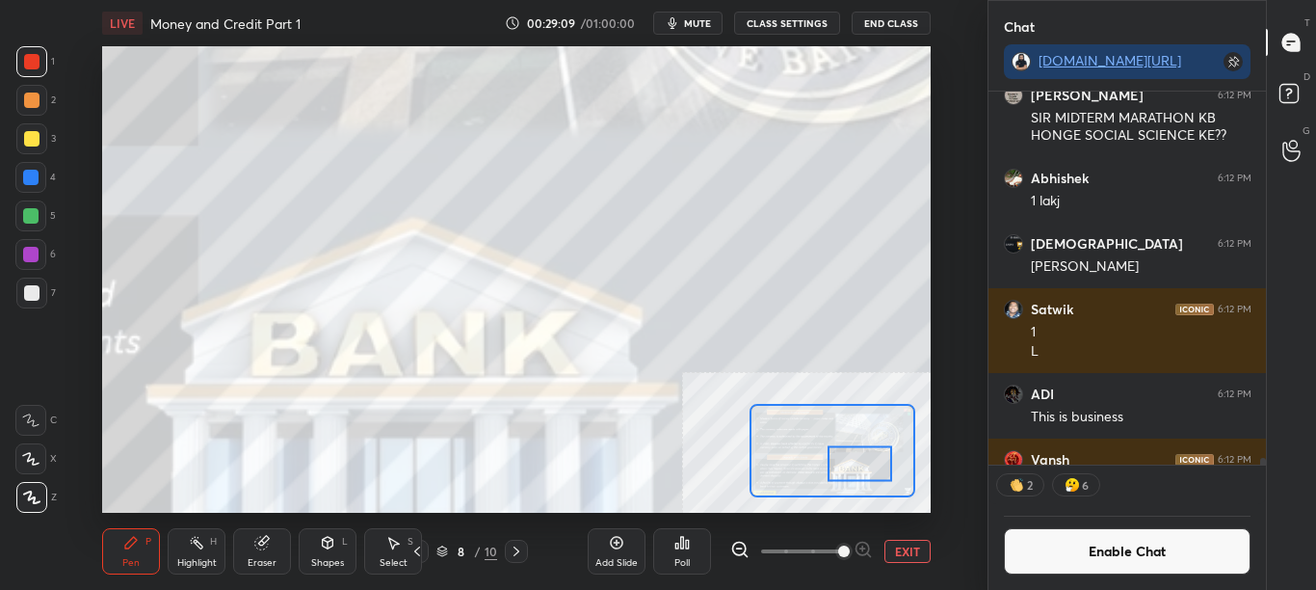
scroll to position [407, 272]
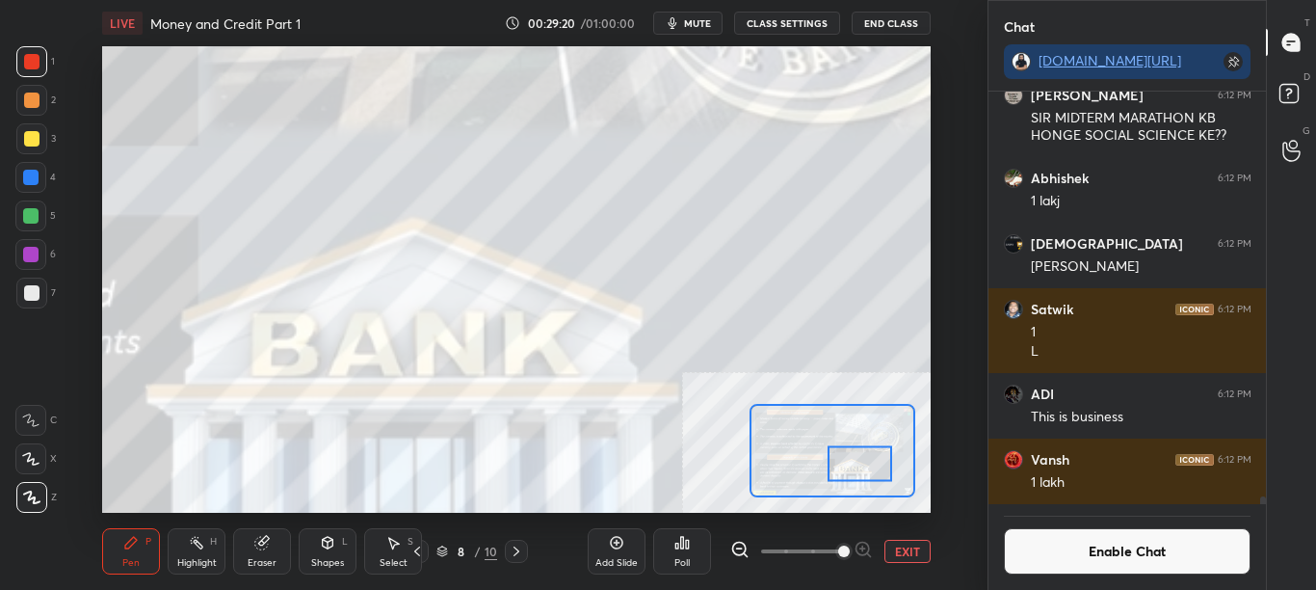
click at [829, 461] on div at bounding box center [833, 450] width 166 height 93
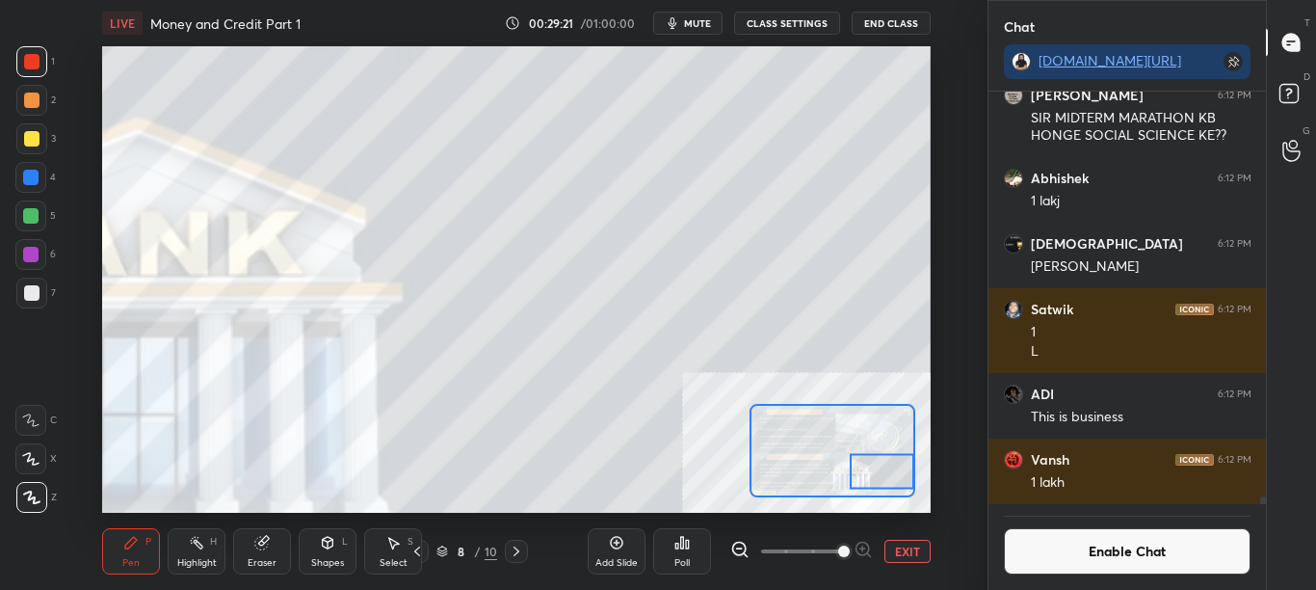
drag, startPoint x: 831, startPoint y: 461, endPoint x: 891, endPoint y: 464, distance: 60.8
click at [891, 464] on div at bounding box center [882, 472] width 65 height 36
click at [901, 557] on button "EXIT" at bounding box center [908, 551] width 46 height 23
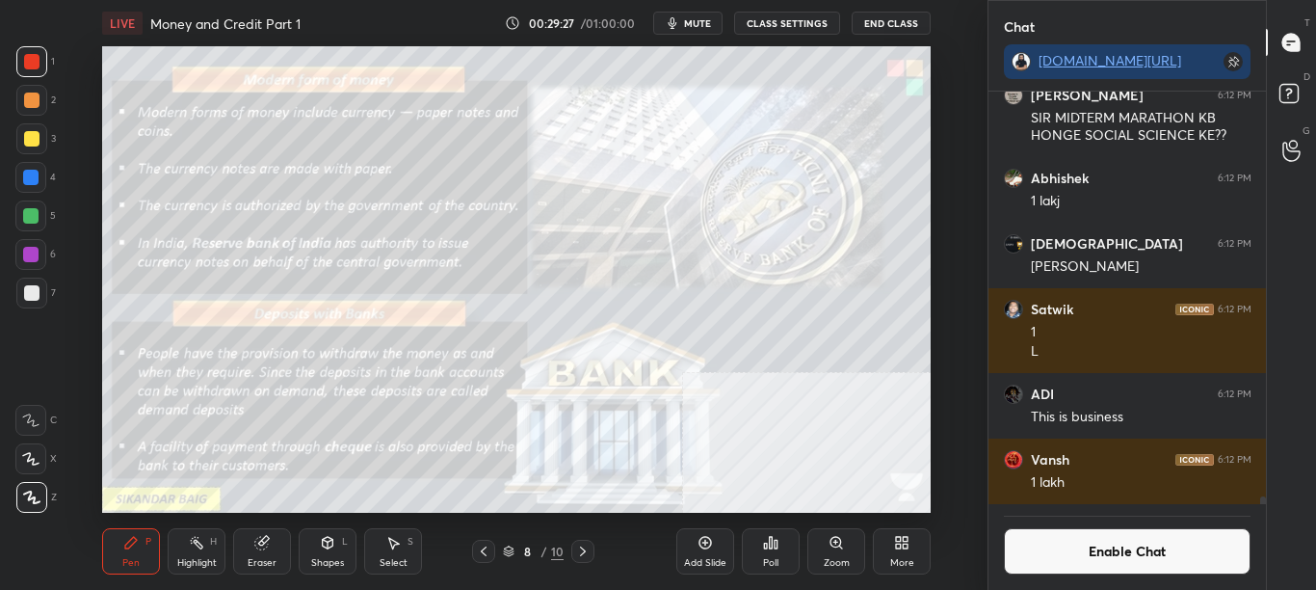
click at [840, 558] on div "Zoom" at bounding box center [837, 563] width 26 height 10
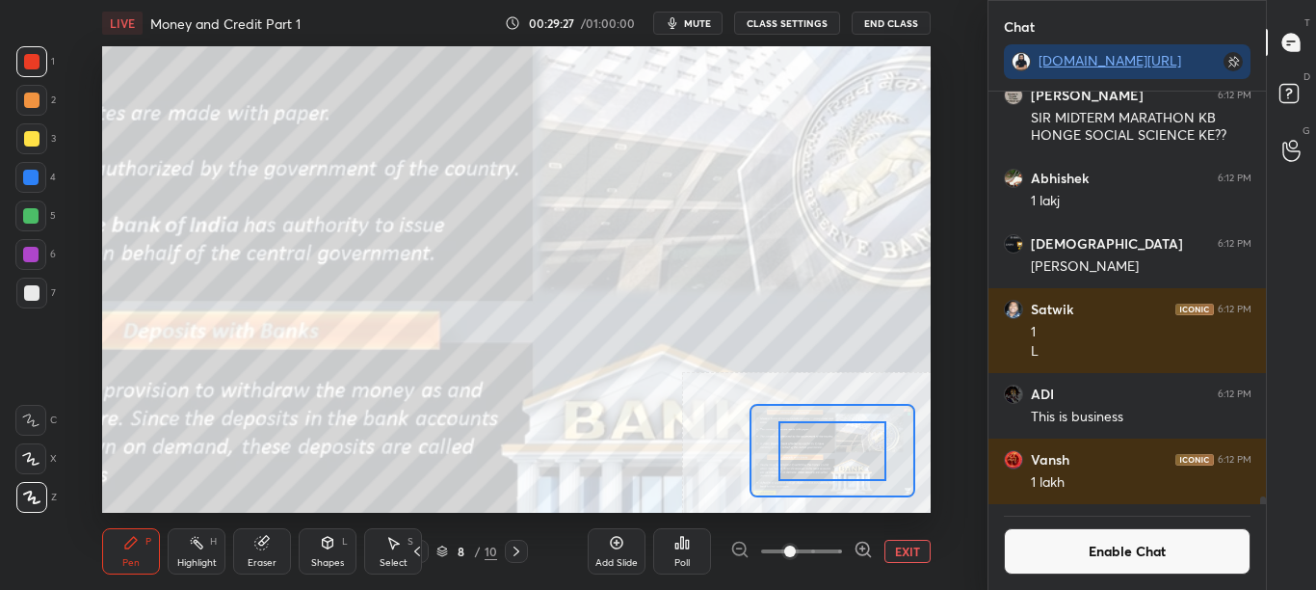
click at [842, 556] on div at bounding box center [801, 551] width 143 height 23
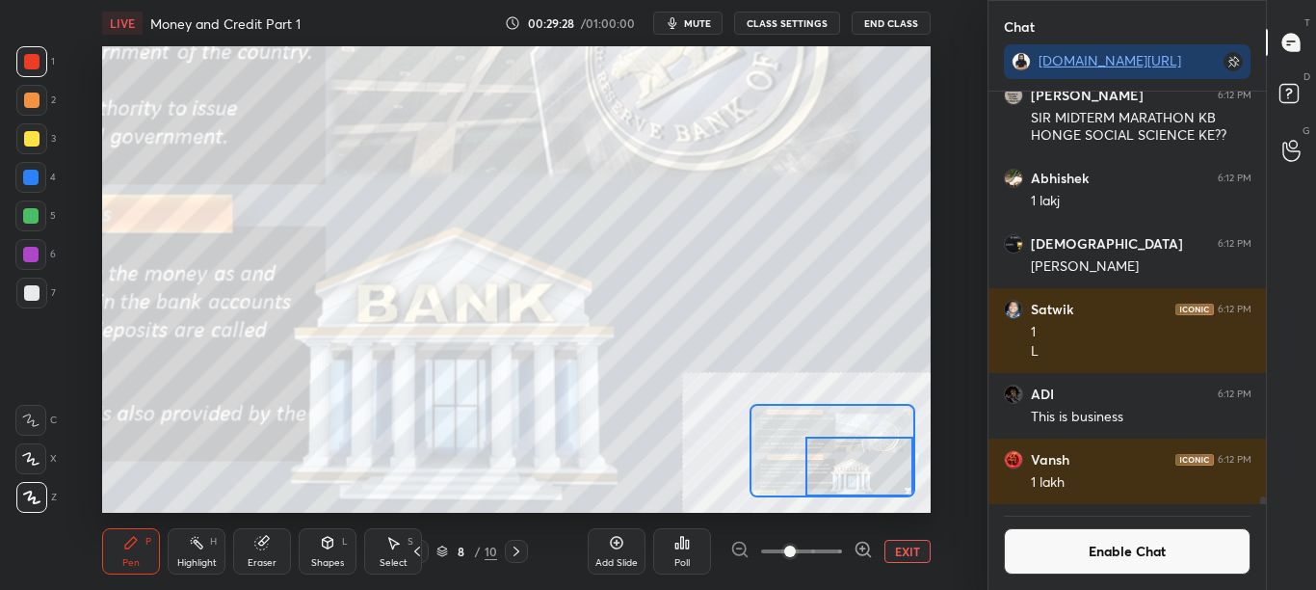
drag, startPoint x: 835, startPoint y: 451, endPoint x: 911, endPoint y: 529, distance: 108.4
click at [911, 530] on div "LIVE Money and Credit Part 1 00:29:28 / 01:00:00 mute CLASS SETTINGS End Class …" at bounding box center [517, 295] width 911 height 590
click at [673, 504] on div "LIVE Money and Credit Part 1 00:29:54 / 01:00:00 mute CLASS SETTINGS End Class …" at bounding box center [517, 295] width 911 height 590
click at [1172, 581] on div "Enable Chat" at bounding box center [1128, 547] width 278 height 86
click at [1175, 552] on button "Enable Chat" at bounding box center [1128, 551] width 248 height 46
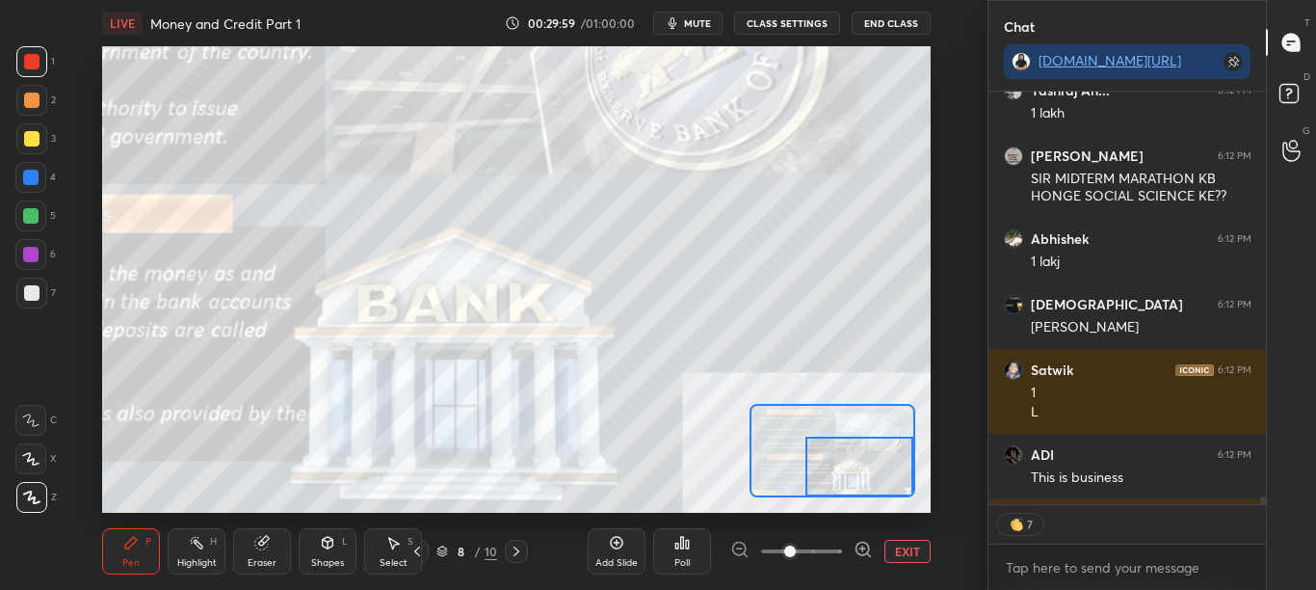
scroll to position [21926, 0]
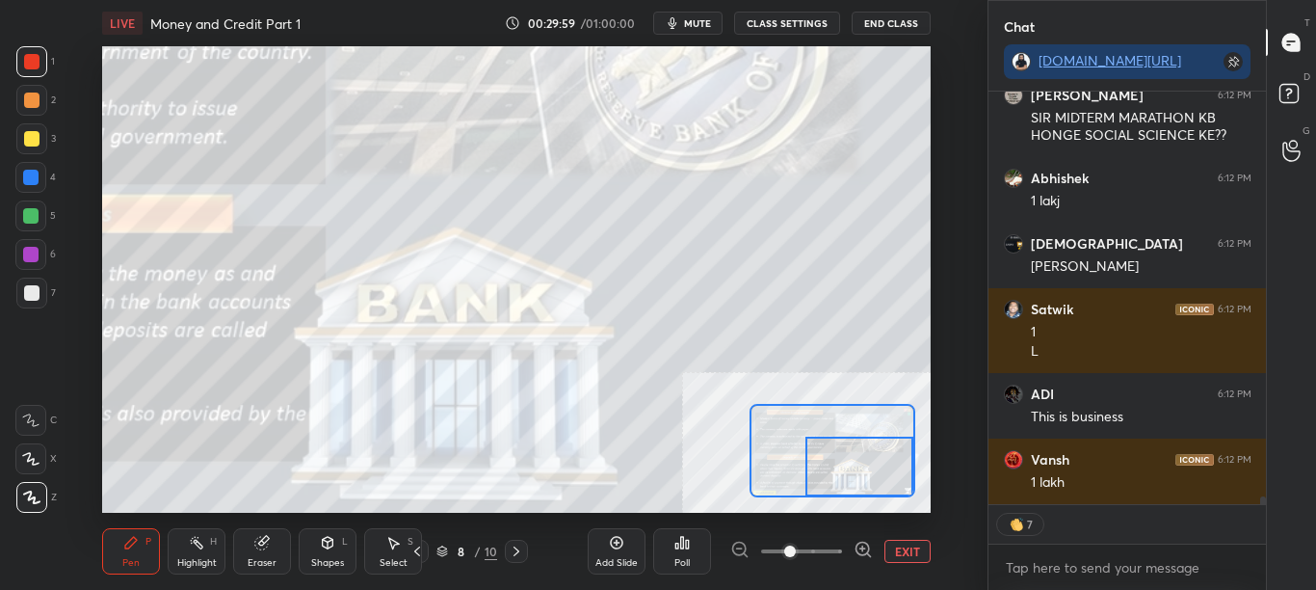
drag, startPoint x: 1261, startPoint y: 492, endPoint x: 1262, endPoint y: 517, distance: 25.1
click at [1262, 517] on div "Yashraj An... 6:12 PM 1 lakh [PERSON_NAME] 6:12 PM SIR MIDTERM MARATHON KB HONG…" at bounding box center [1128, 341] width 278 height 498
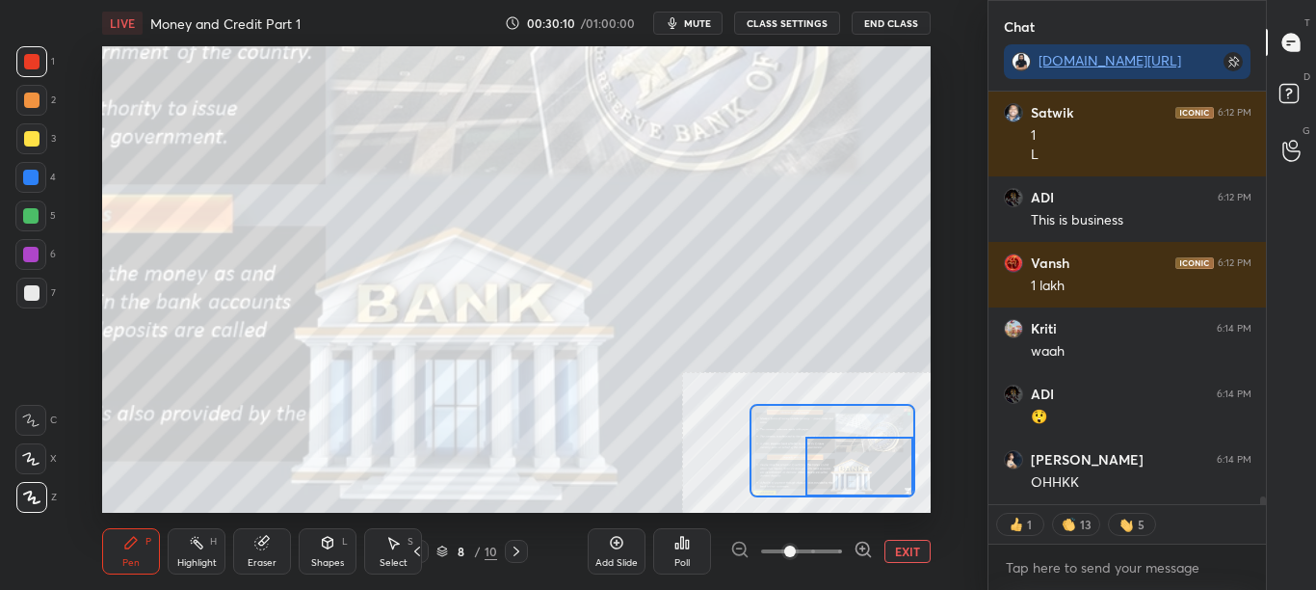
scroll to position [22188, 0]
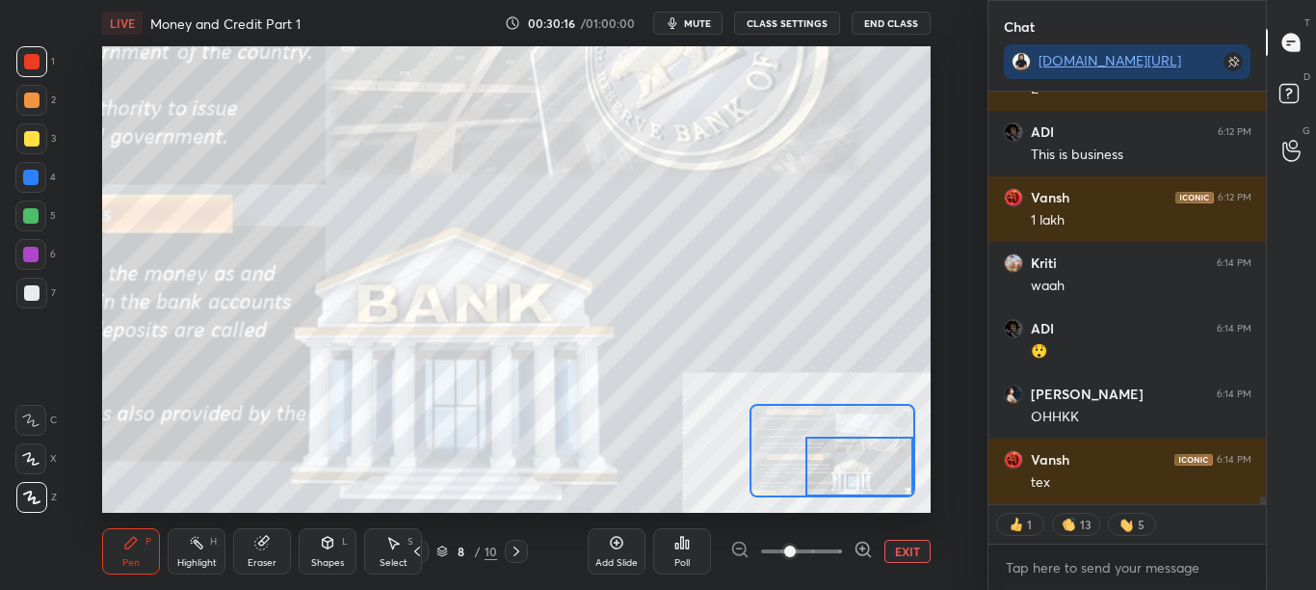
type textarea "x"
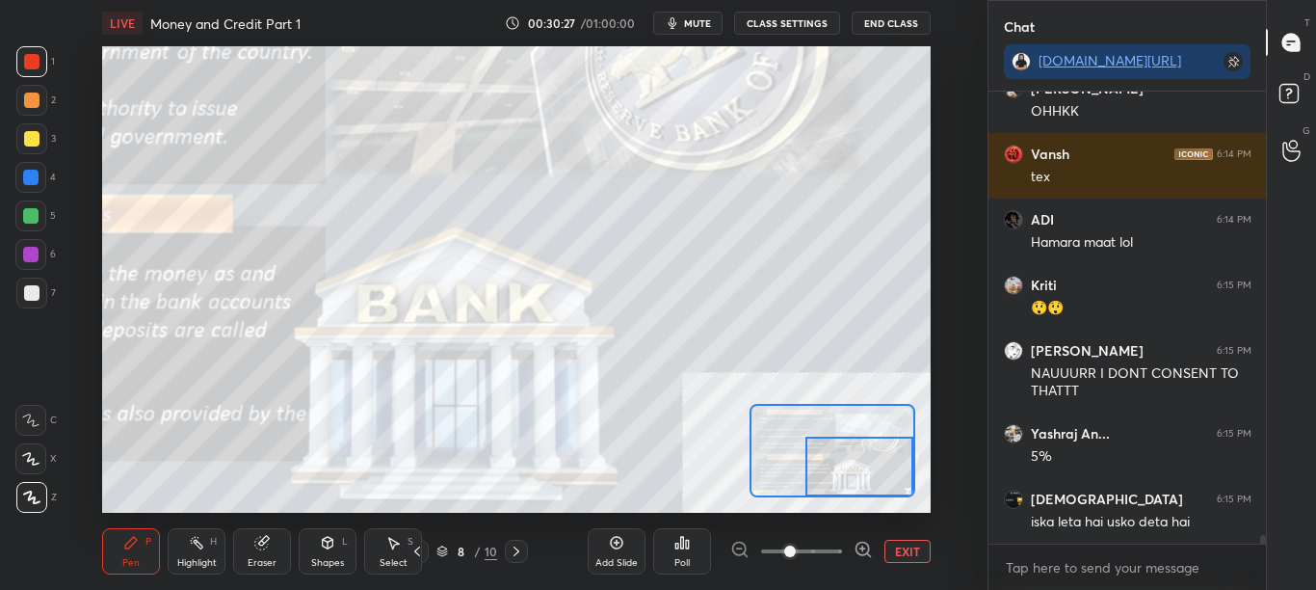
scroll to position [22559, 0]
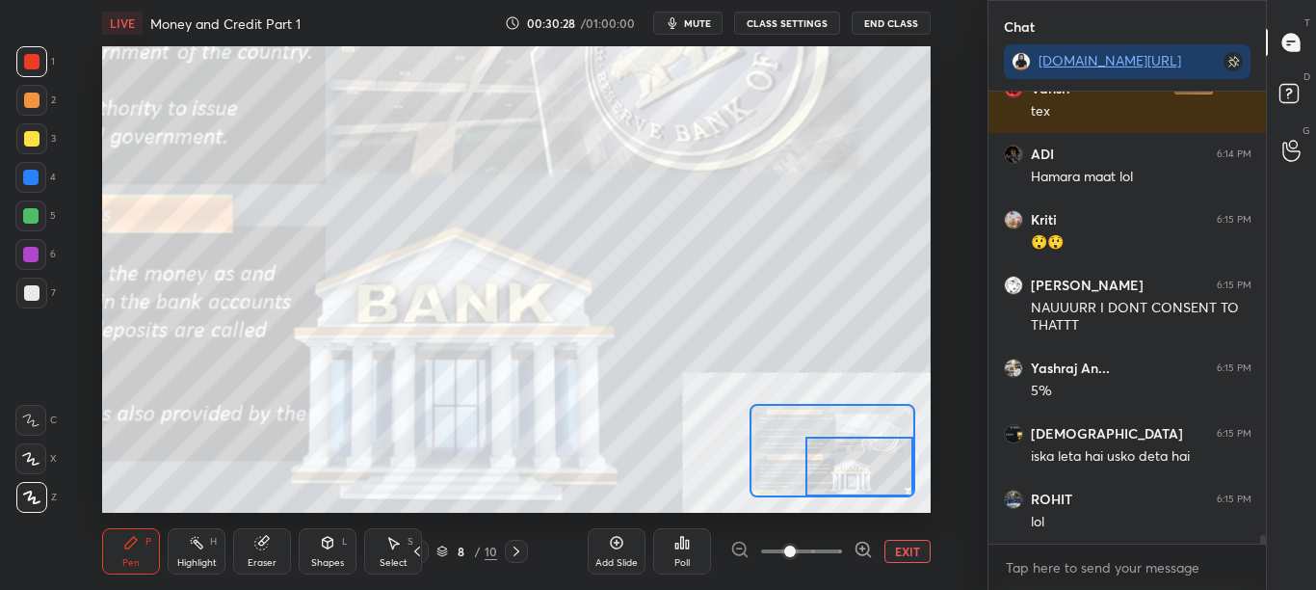
click at [908, 559] on button "EXIT" at bounding box center [908, 551] width 46 height 23
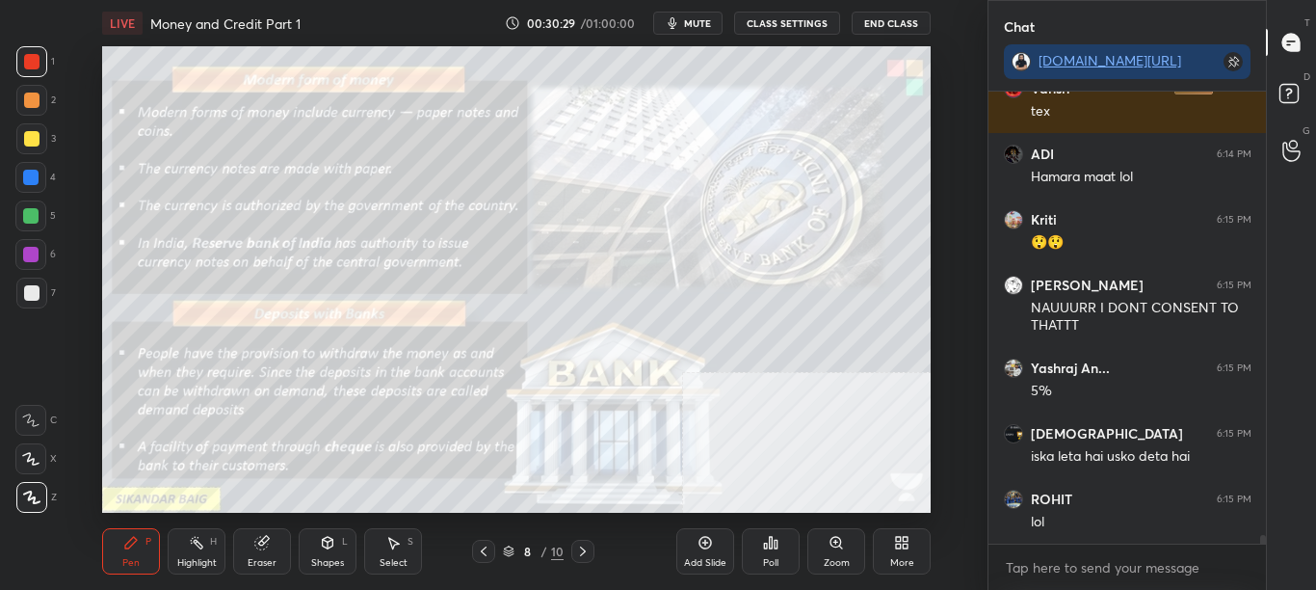
click at [823, 562] on div "Zoom" at bounding box center [836, 551] width 58 height 46
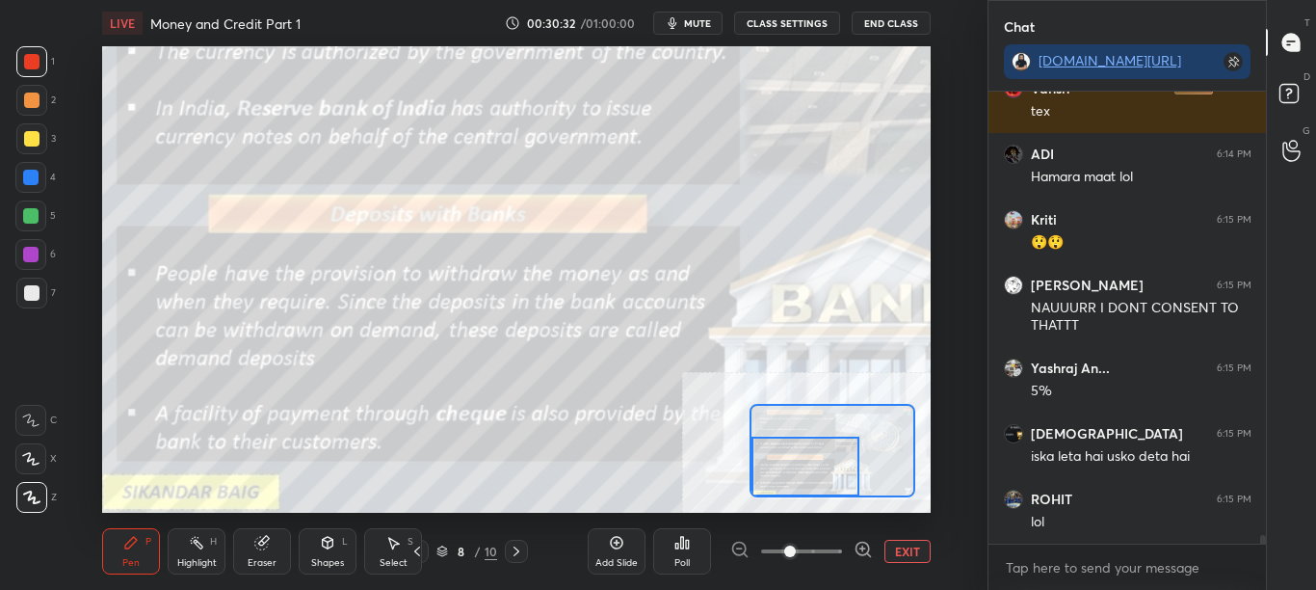
drag, startPoint x: 797, startPoint y: 474, endPoint x: 788, endPoint y: 486, distance: 14.5
click at [788, 486] on div at bounding box center [806, 467] width 108 height 60
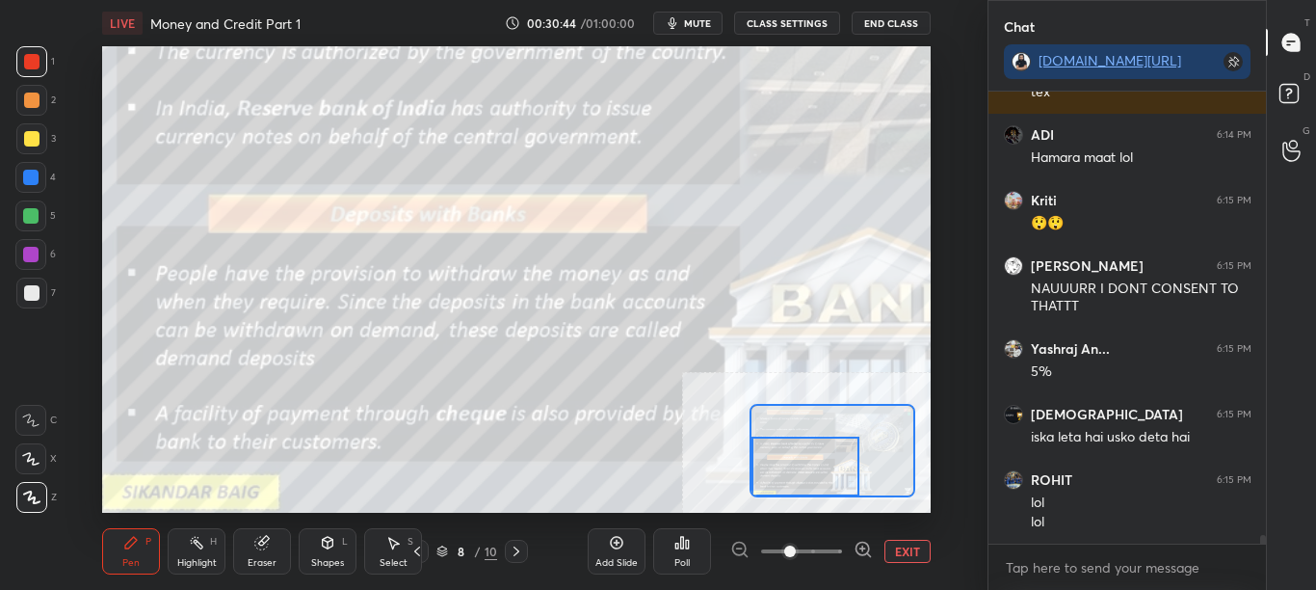
click at [750, 484] on div "Setting up your live class Poll for secs No correct answer Start poll" at bounding box center [516, 279] width 829 height 466
click at [797, 480] on div "Setting up your live class Poll for secs No correct answer Start poll" at bounding box center [516, 279] width 829 height 466
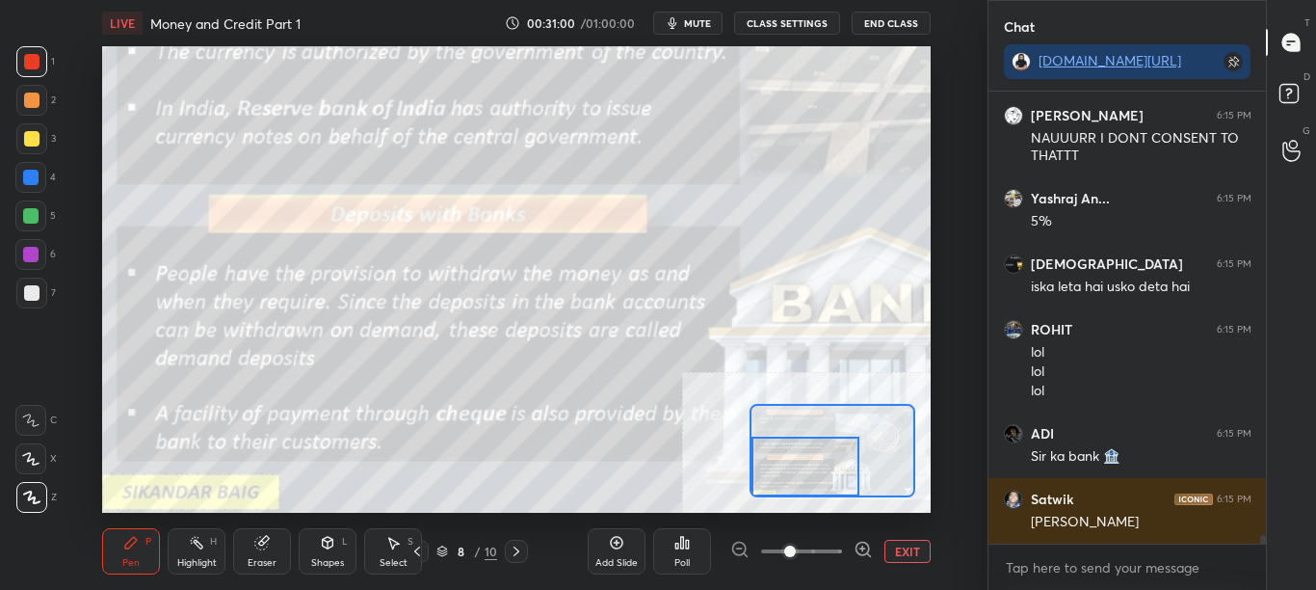
scroll to position [22794, 0]
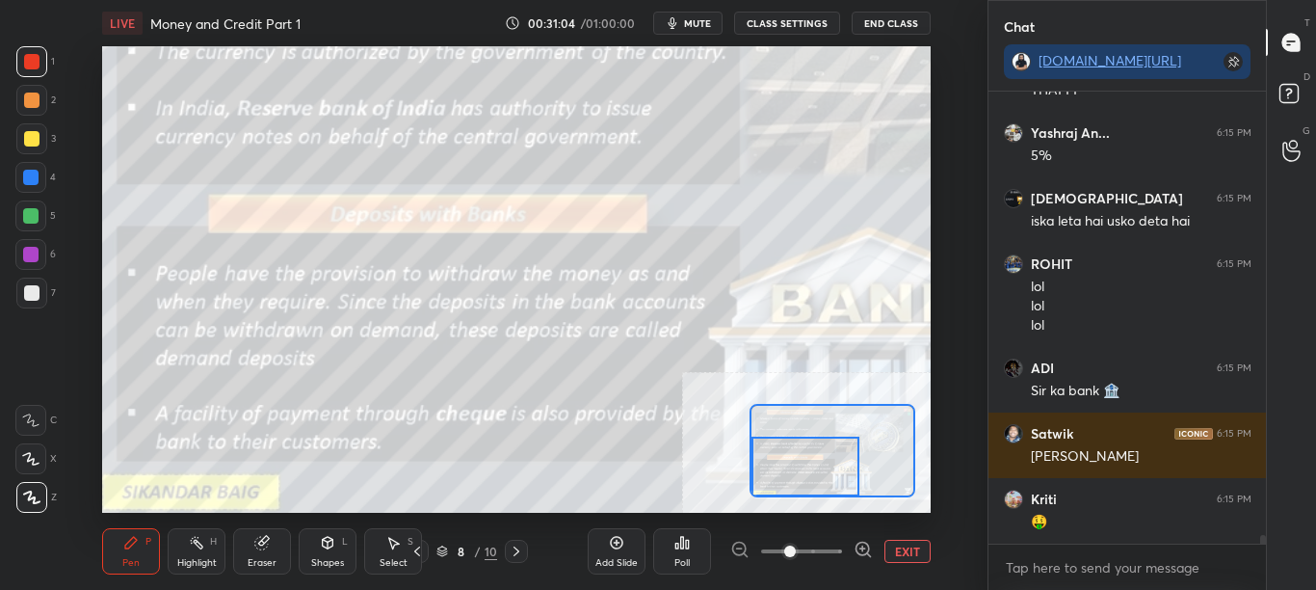
click at [815, 13] on button "CLASS SETTINGS" at bounding box center [787, 23] width 106 height 23
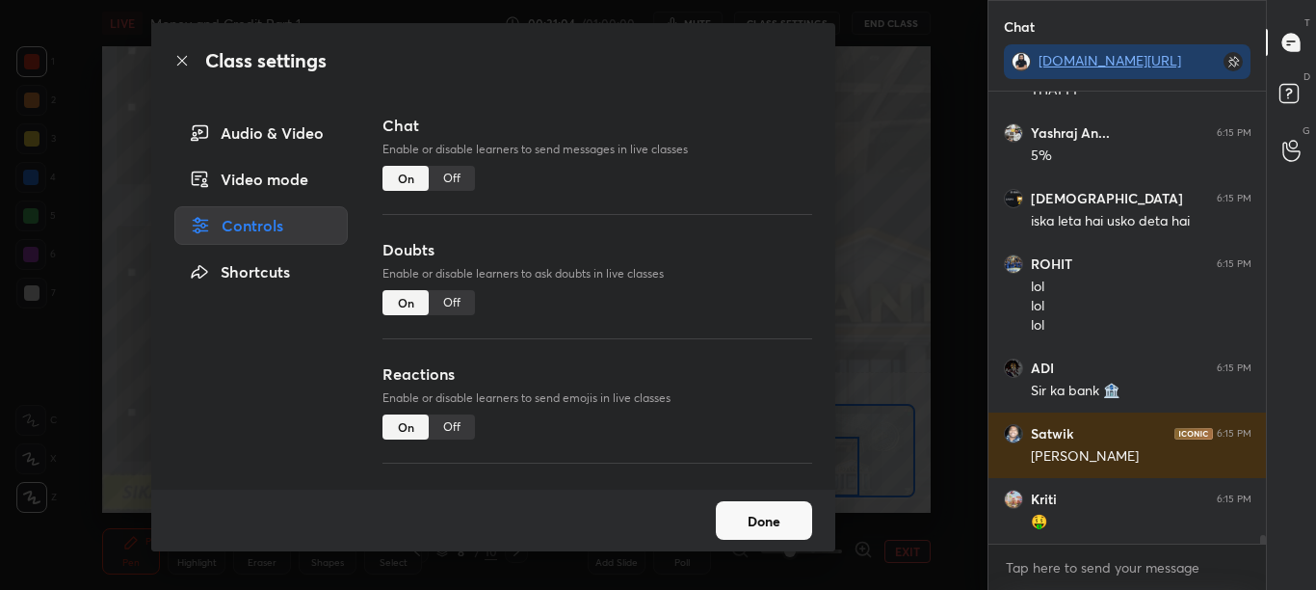
scroll to position [22863, 0]
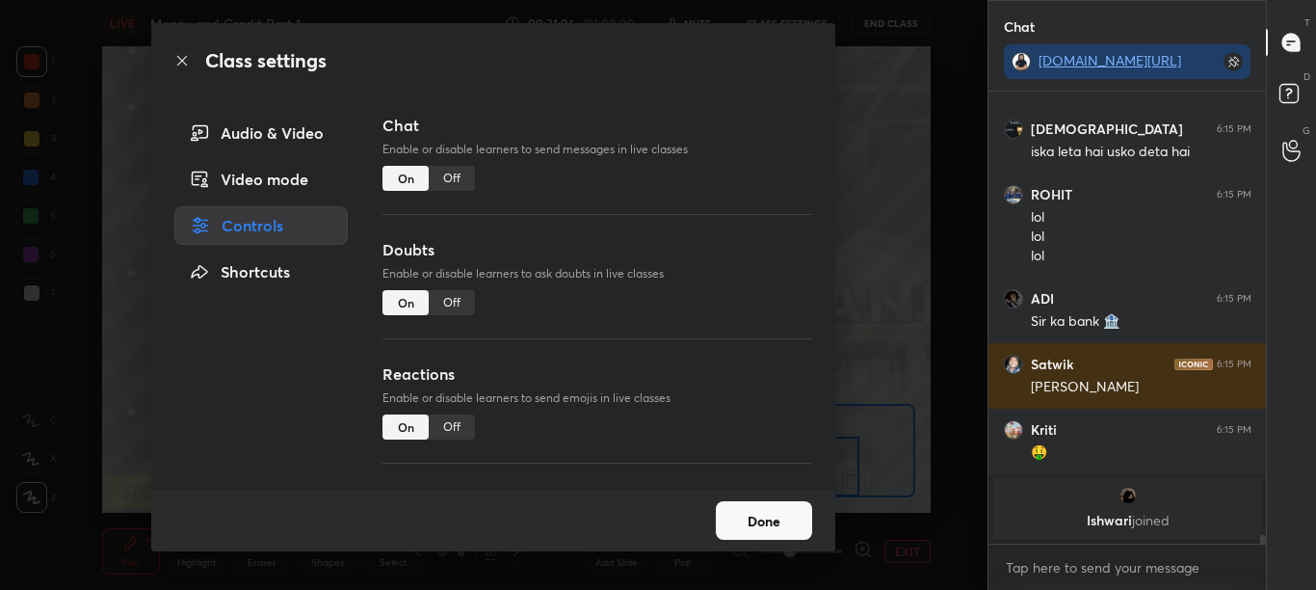
click at [451, 175] on div "Off" at bounding box center [452, 178] width 46 height 25
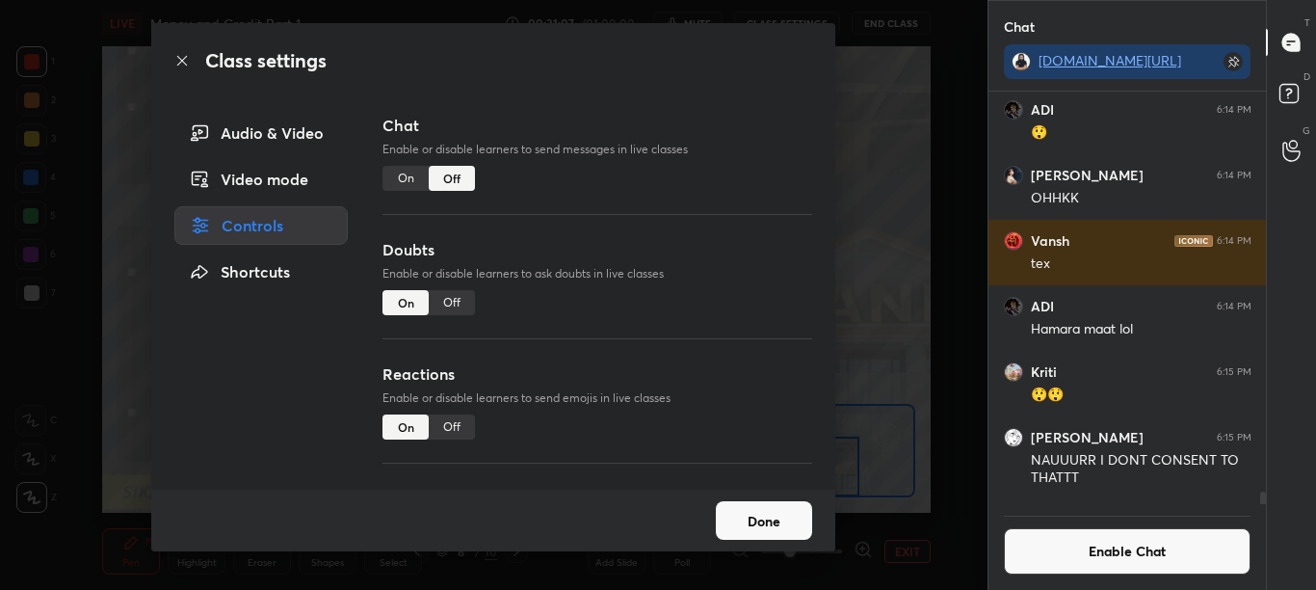
click at [183, 60] on icon at bounding box center [181, 60] width 15 height 15
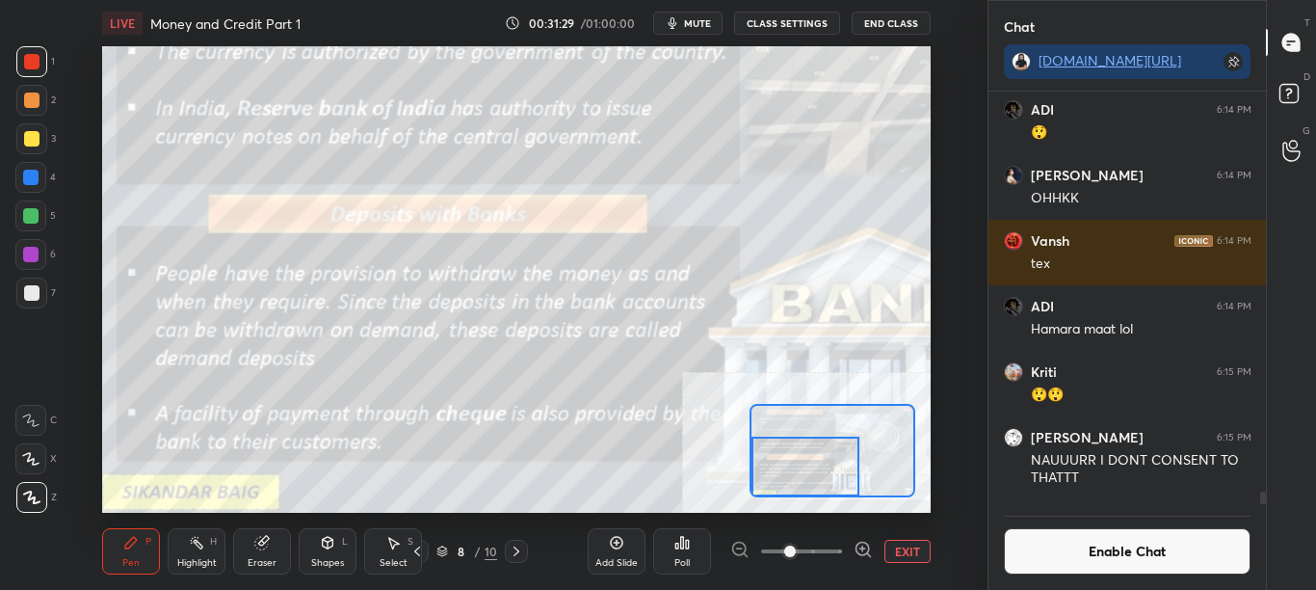
click at [1144, 555] on button "Enable Chat" at bounding box center [1128, 551] width 248 height 46
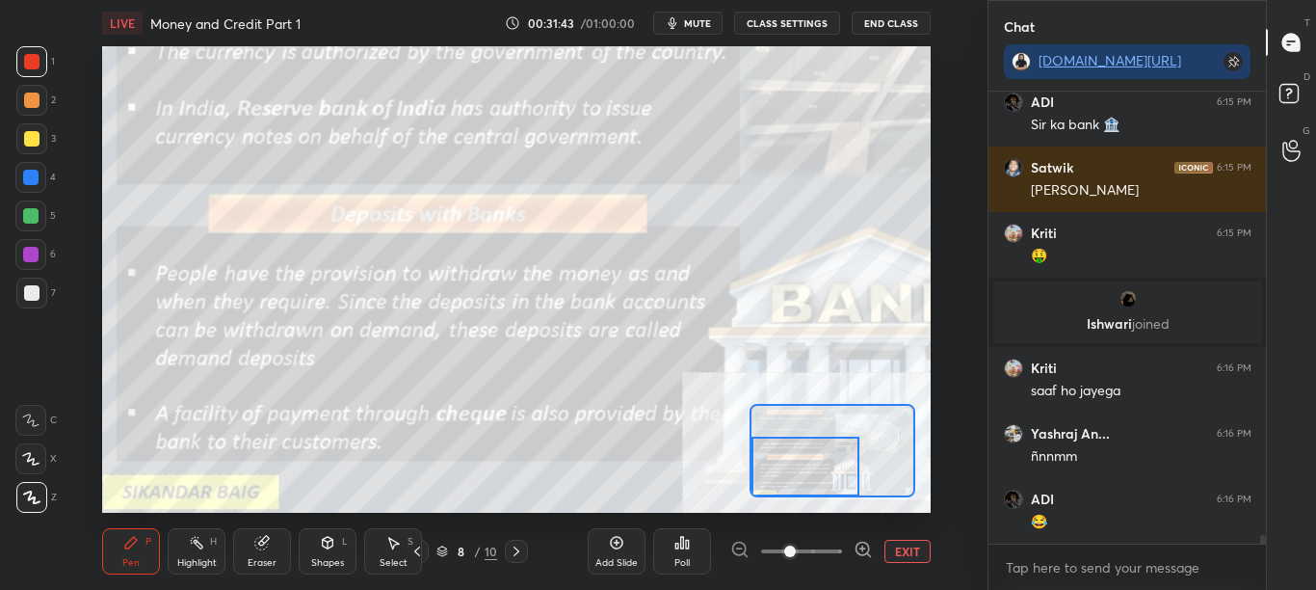
scroll to position [22806, 0]
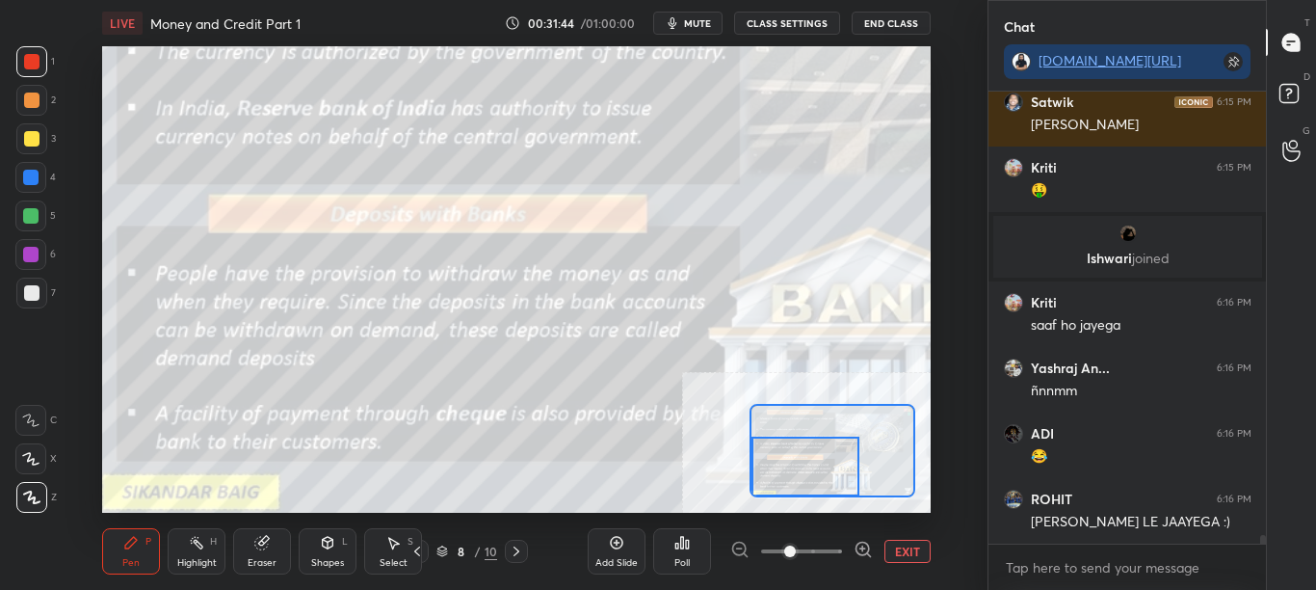
click at [800, 22] on button "CLASS SETTINGS" at bounding box center [787, 23] width 106 height 23
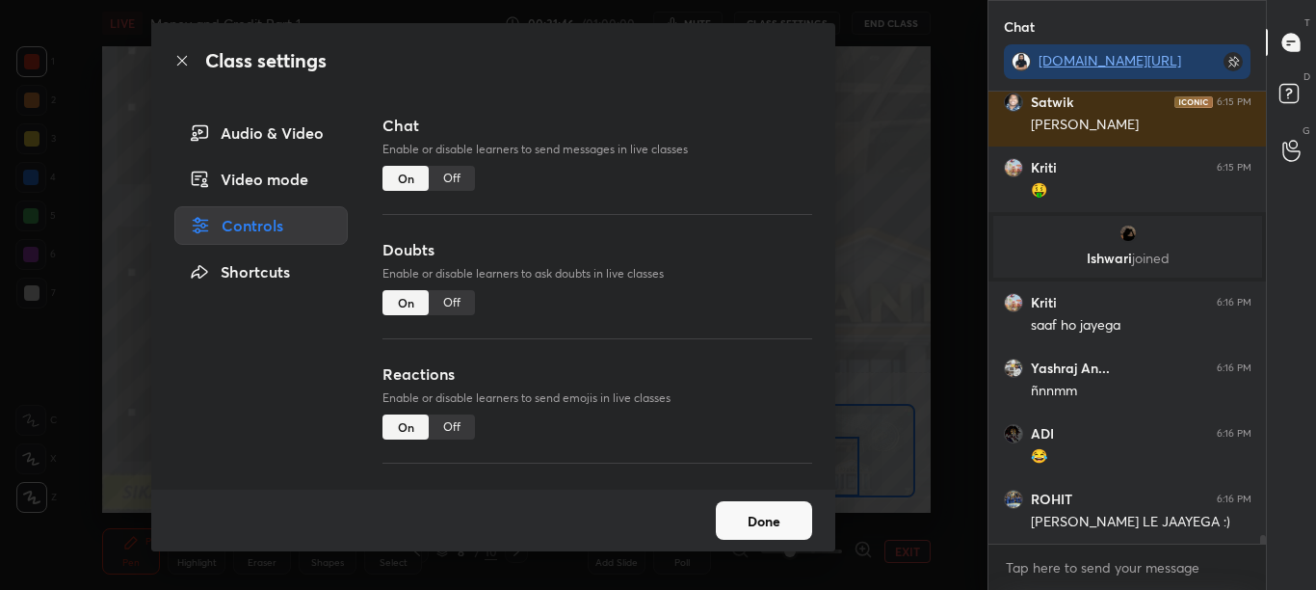
click at [452, 181] on div "Off" at bounding box center [452, 178] width 46 height 25
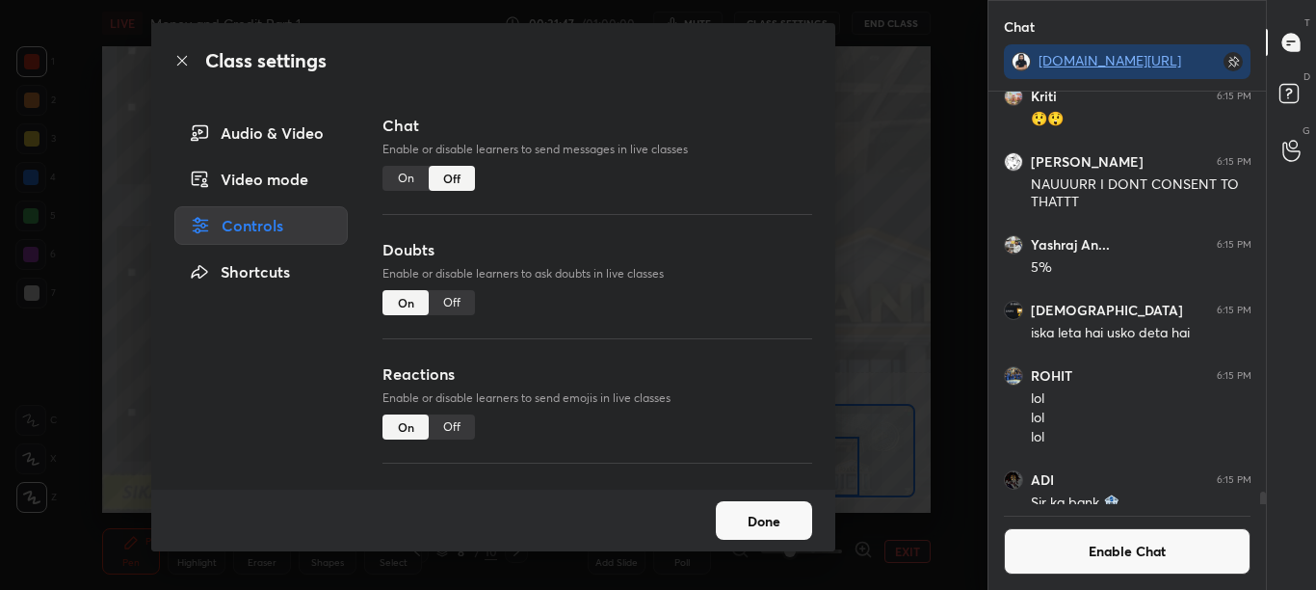
click at [180, 59] on icon at bounding box center [182, 61] width 10 height 10
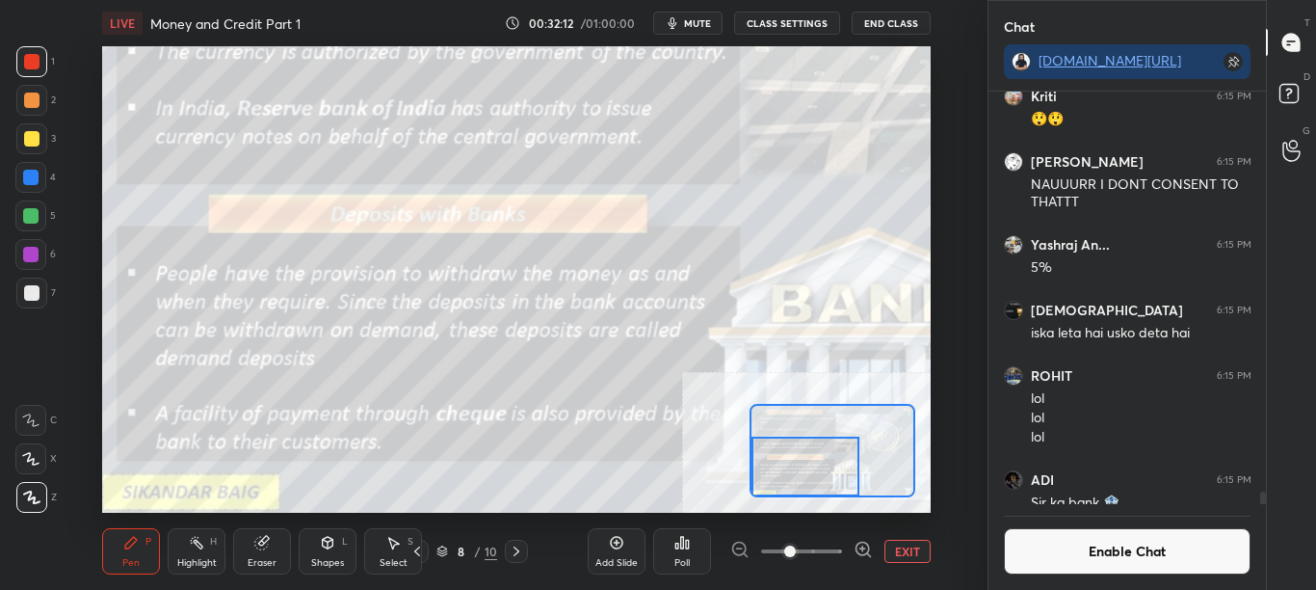
click at [1080, 556] on button "Enable Chat" at bounding box center [1128, 551] width 248 height 46
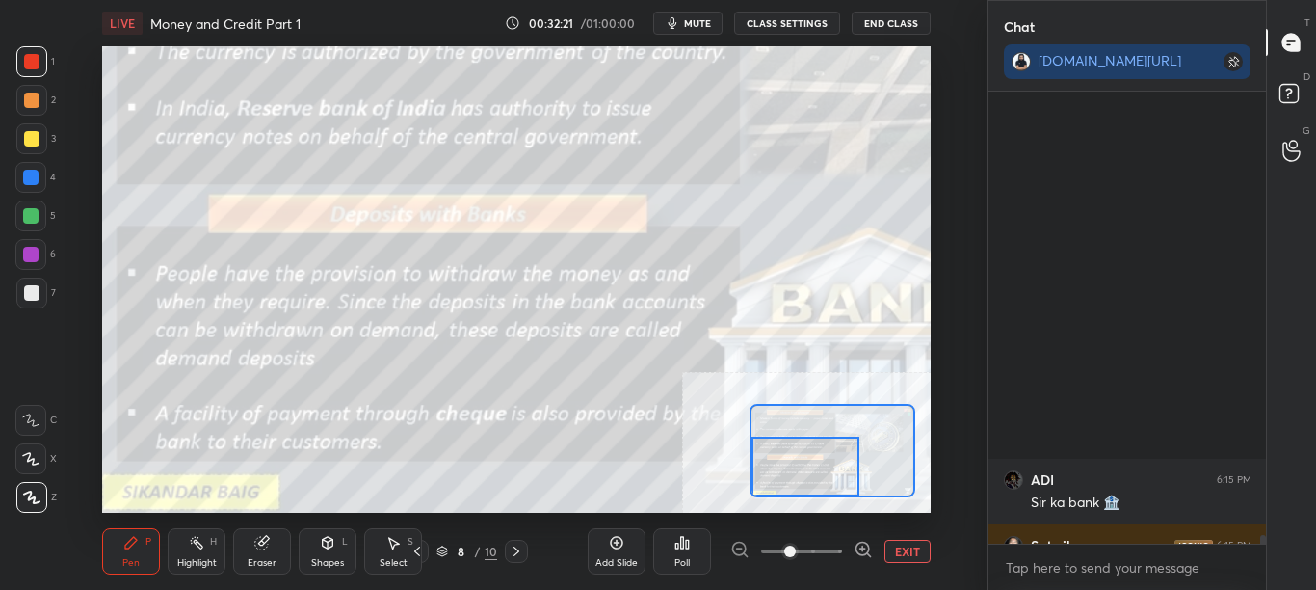
scroll to position [22719, 0]
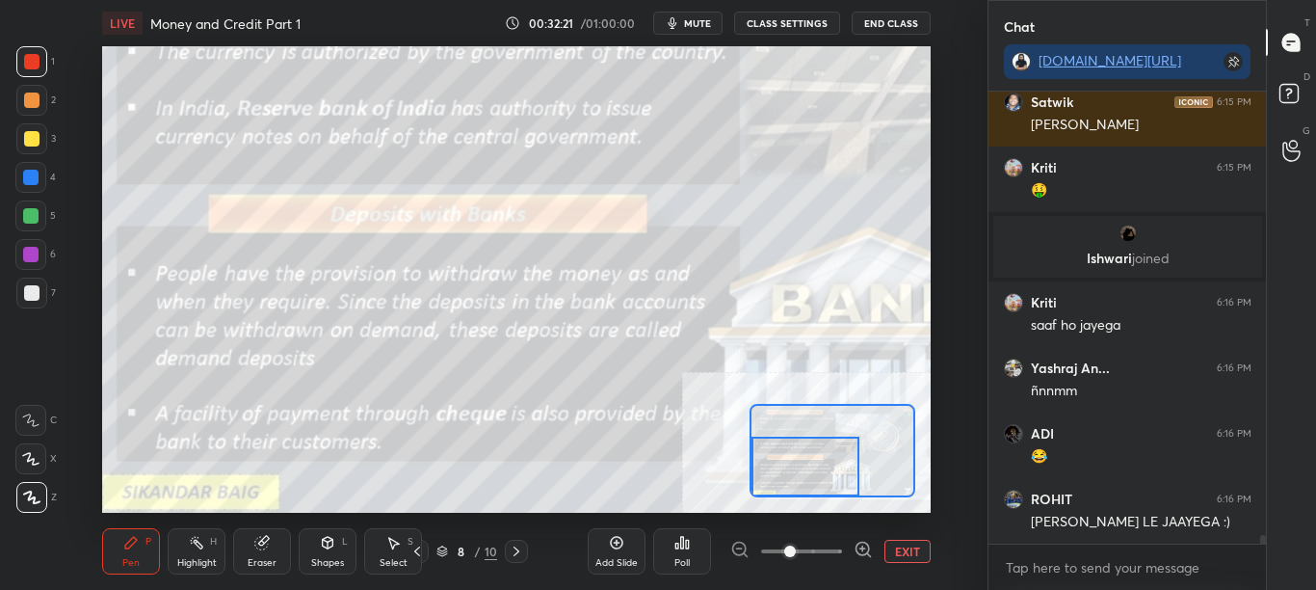
drag, startPoint x: 1261, startPoint y: 538, endPoint x: 1257, endPoint y: 567, distance: 29.3
click at [1259, 562] on div "ADI 6:15 PM Sir ka bank 🏦 [PERSON_NAME] 6:15 PM [PERSON_NAME] 6:15 PM 🤑 [PERSON…" at bounding box center [1128, 341] width 278 height 498
click at [798, 23] on button "CLASS SETTINGS" at bounding box center [787, 23] width 106 height 23
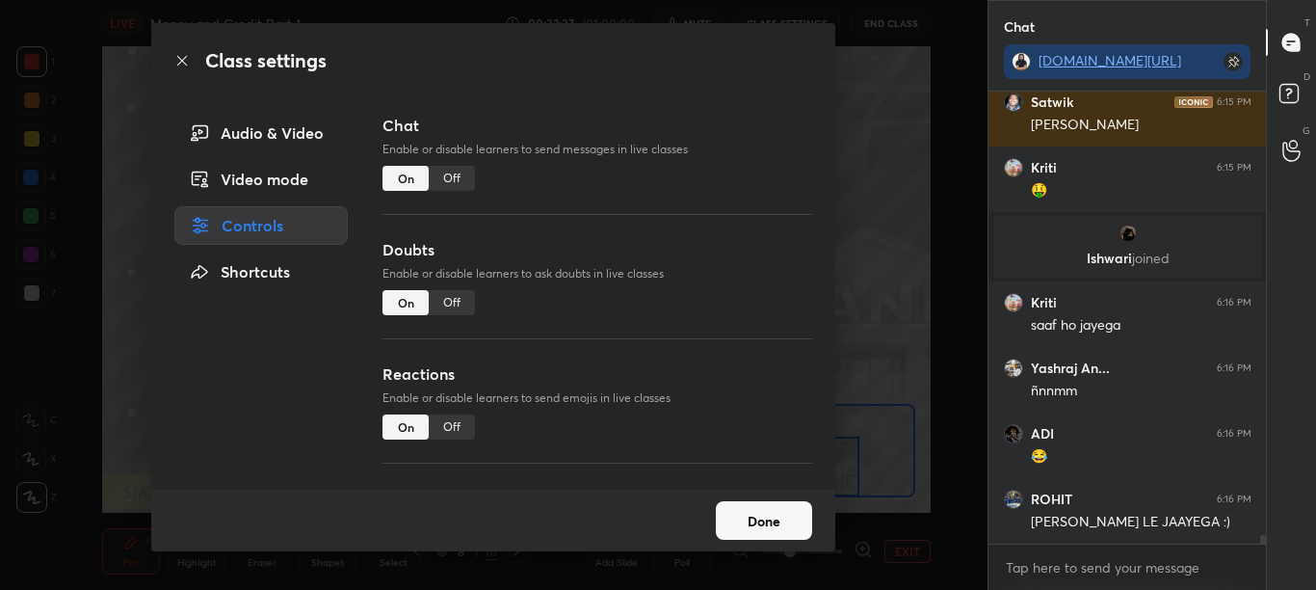
scroll to position [22784, 0]
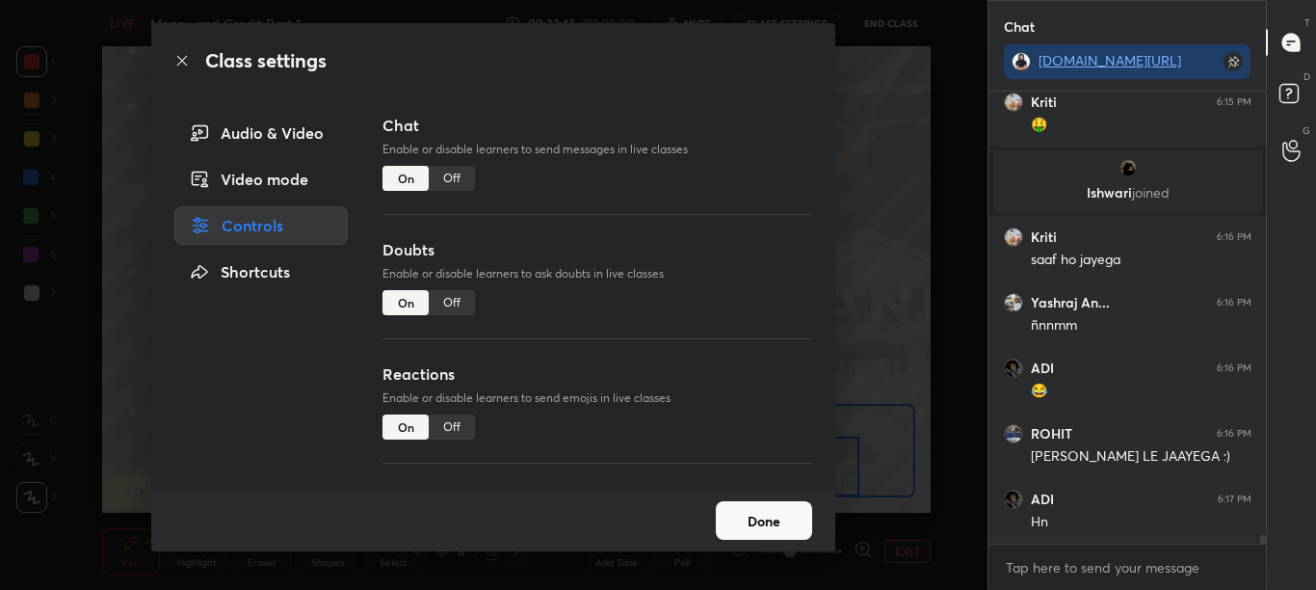
click at [458, 178] on div "Off" at bounding box center [452, 178] width 46 height 25
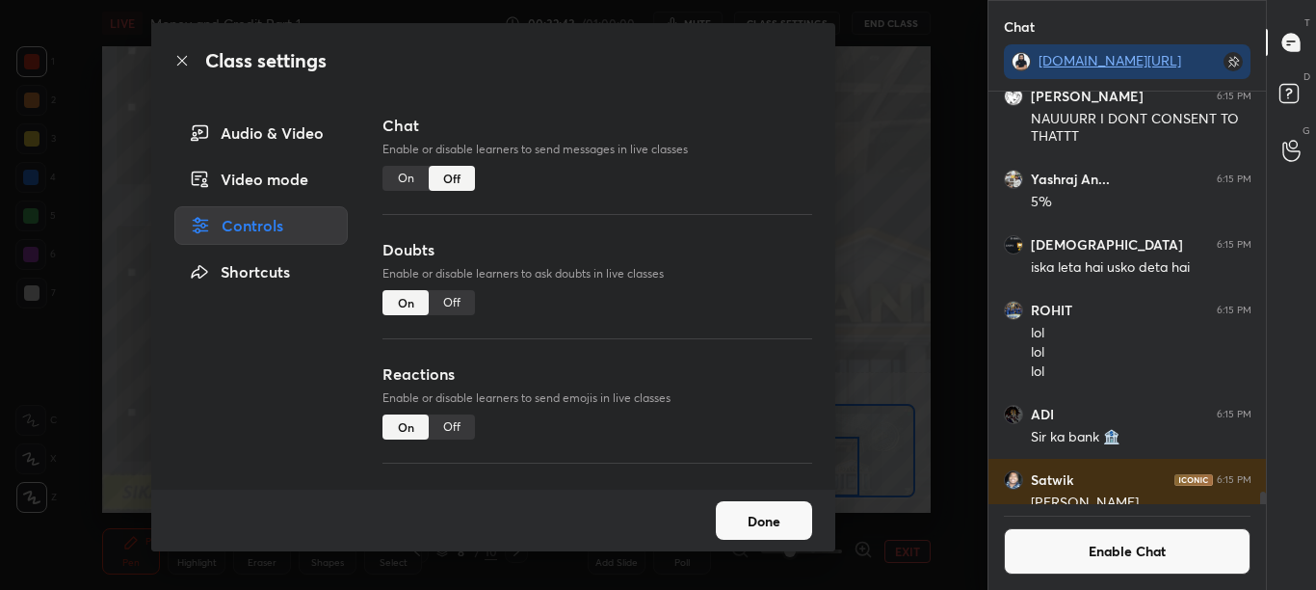
scroll to position [407, 272]
drag, startPoint x: 178, startPoint y: 63, endPoint x: 190, endPoint y: 67, distance: 12.5
click at [182, 64] on icon at bounding box center [181, 60] width 15 height 15
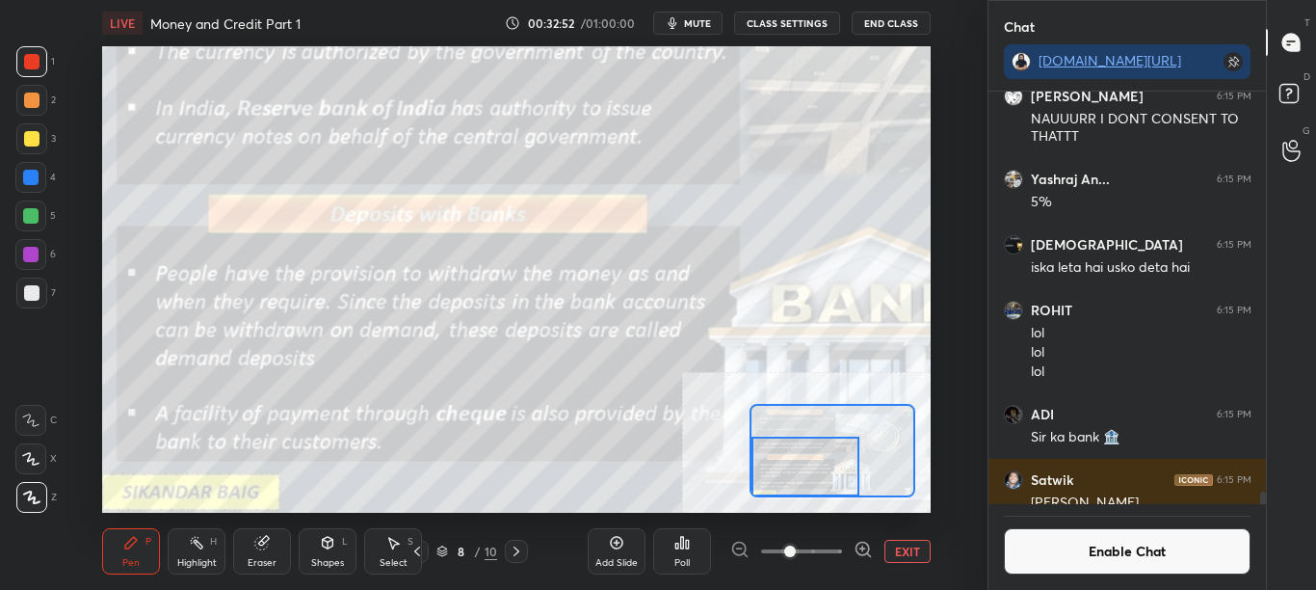
click at [1103, 561] on button "Enable Chat" at bounding box center [1128, 551] width 248 height 46
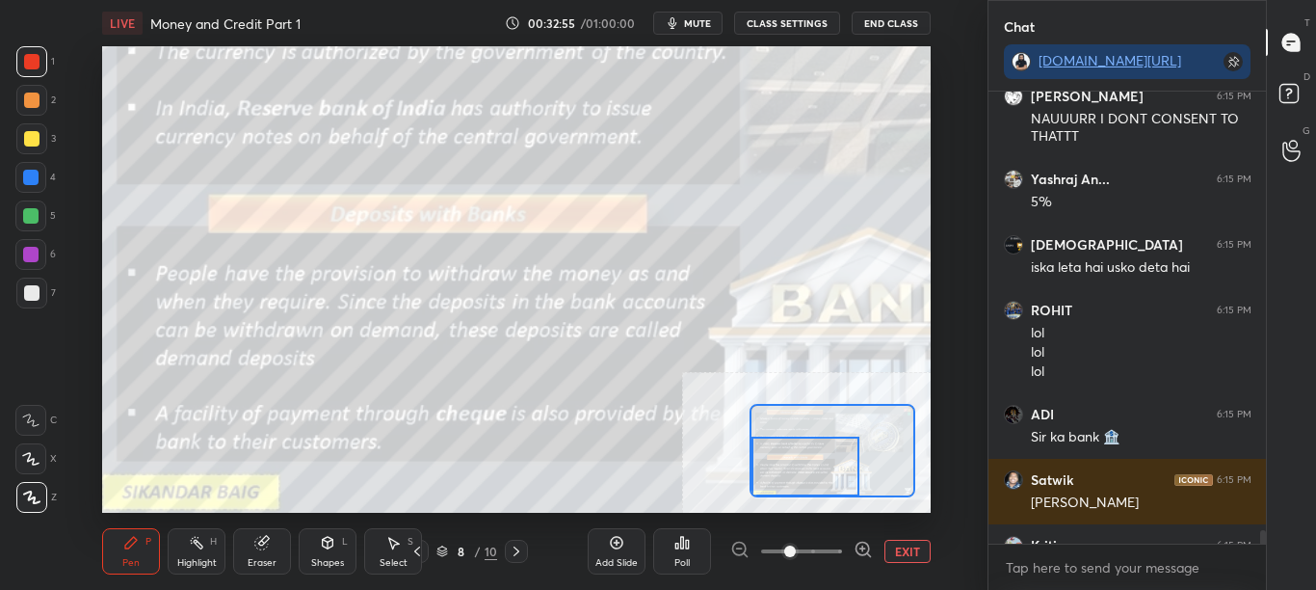
scroll to position [22767, 0]
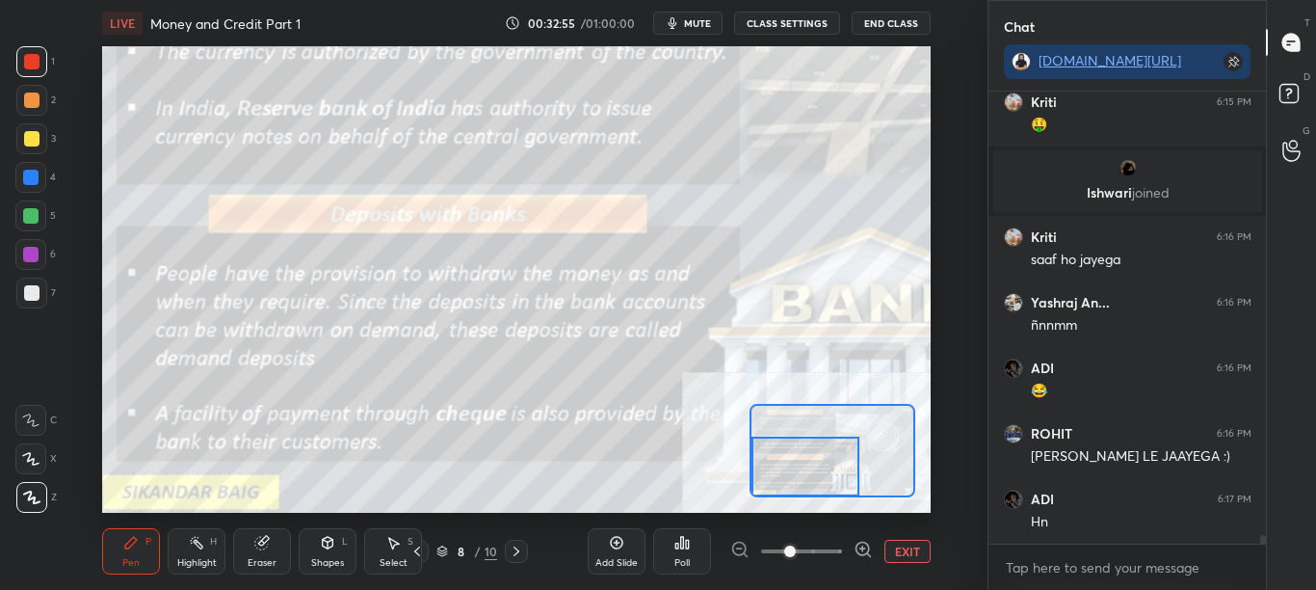
drag, startPoint x: 1264, startPoint y: 533, endPoint x: 1263, endPoint y: 553, distance: 20.3
click at [1263, 553] on div "[PERSON_NAME] 6:15 PM [PERSON_NAME] 6:15 PM 🤑 [PERSON_NAME] joined Kriti 6:16 P…" at bounding box center [1128, 341] width 278 height 498
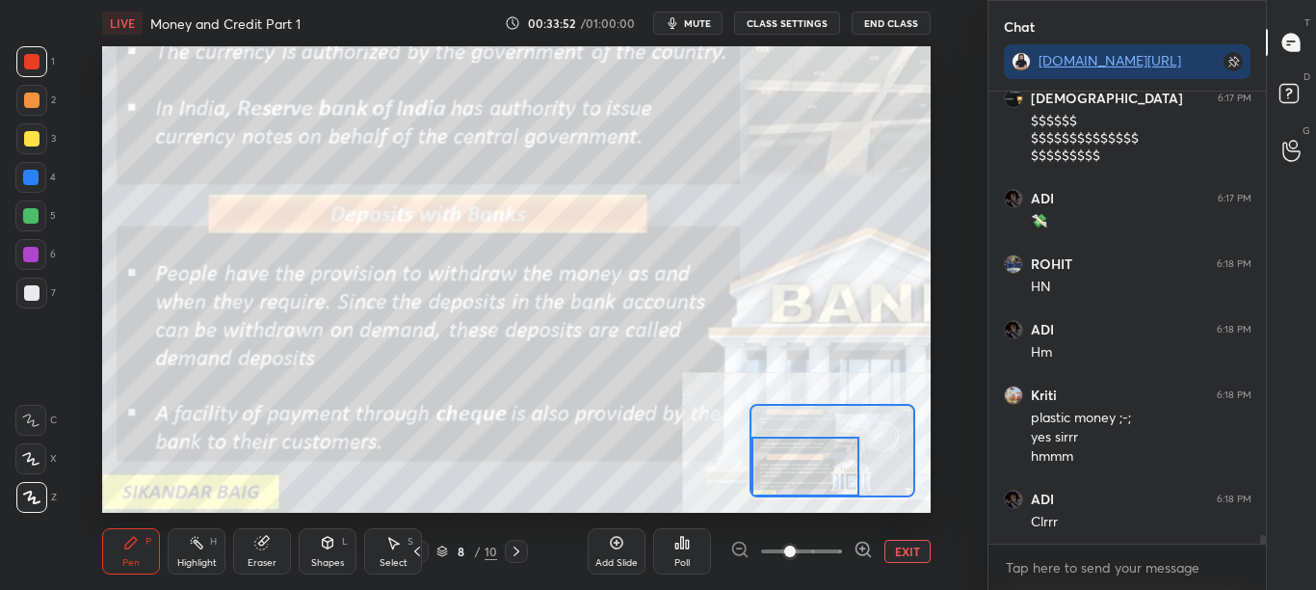
scroll to position [23318, 0]
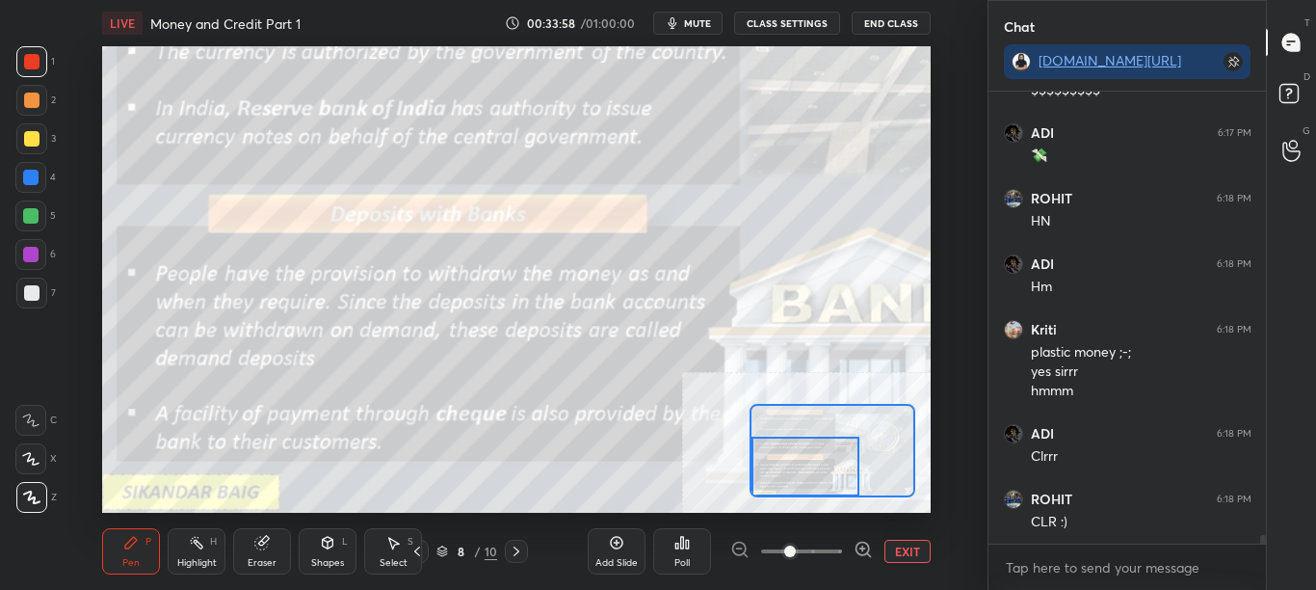
click at [907, 551] on button "EXIT" at bounding box center [908, 551] width 46 height 23
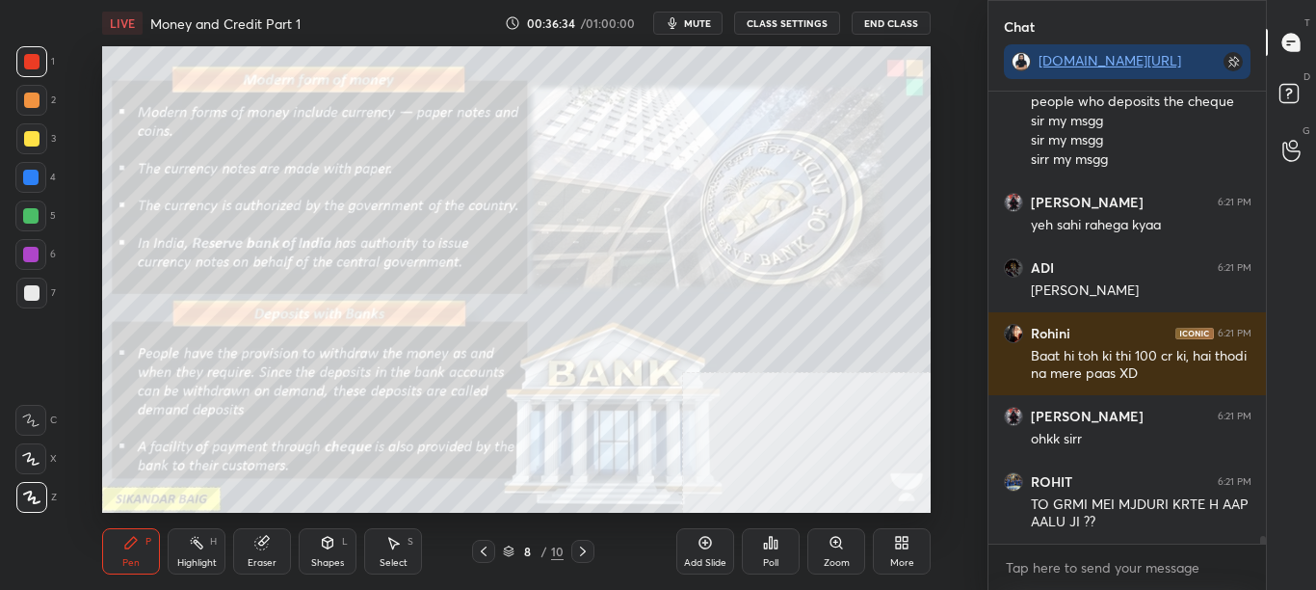
scroll to position [25976, 0]
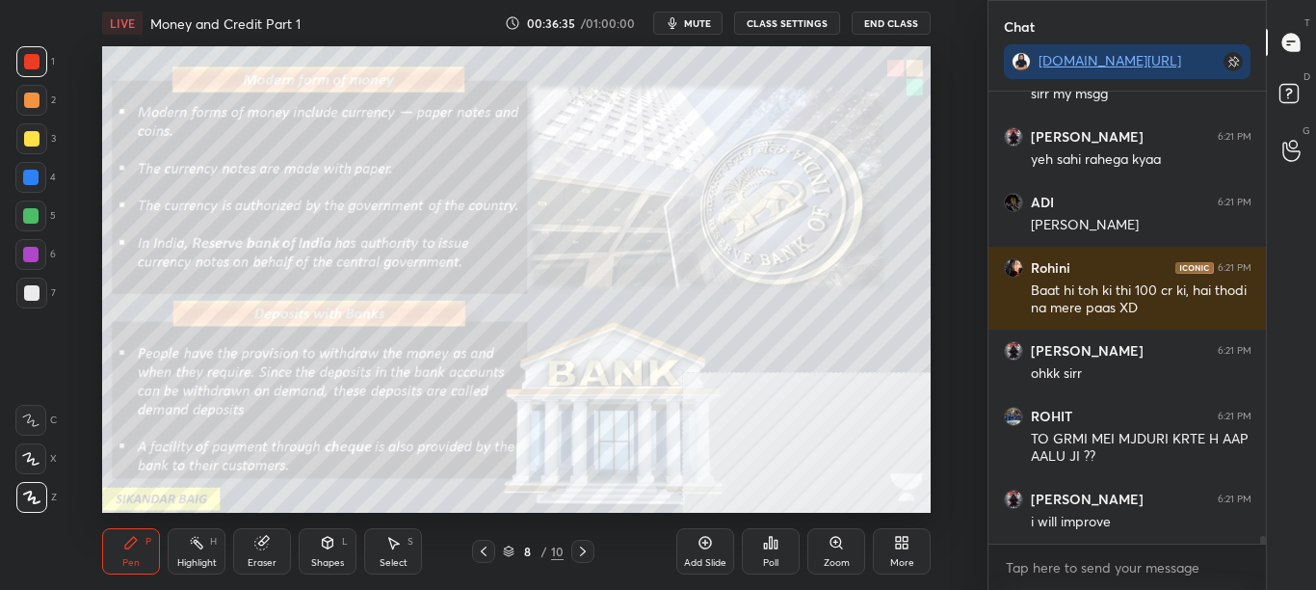
click at [898, 558] on div "More" at bounding box center [902, 563] width 24 height 10
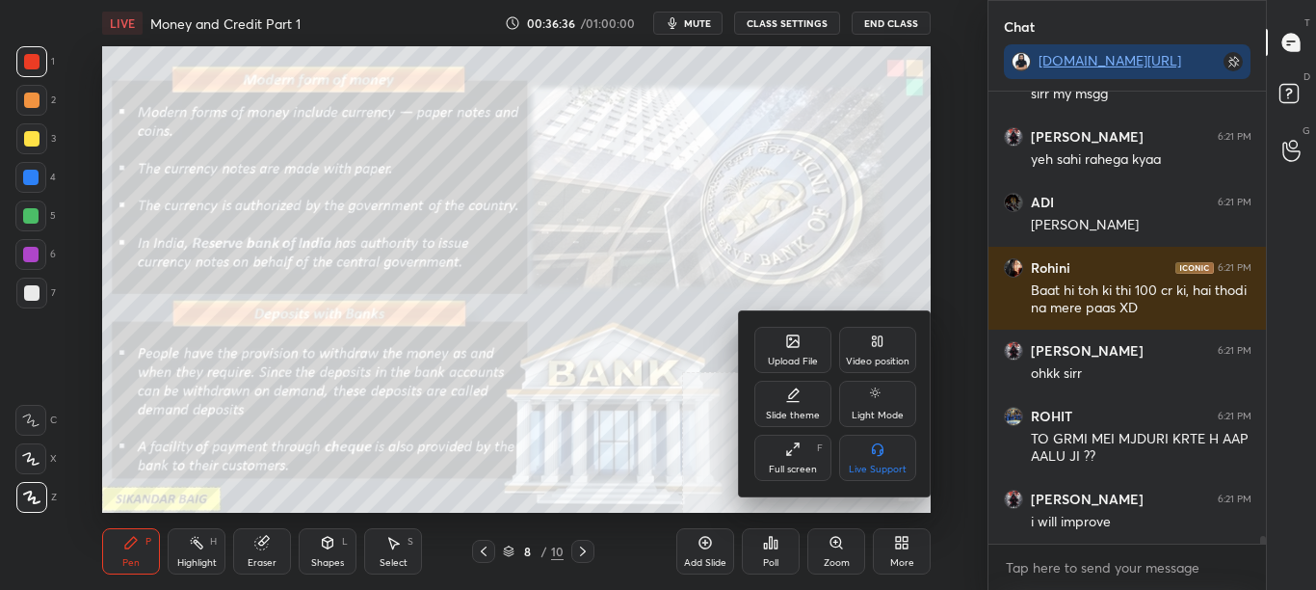
click at [798, 357] on div "Upload File" at bounding box center [793, 362] width 50 height 10
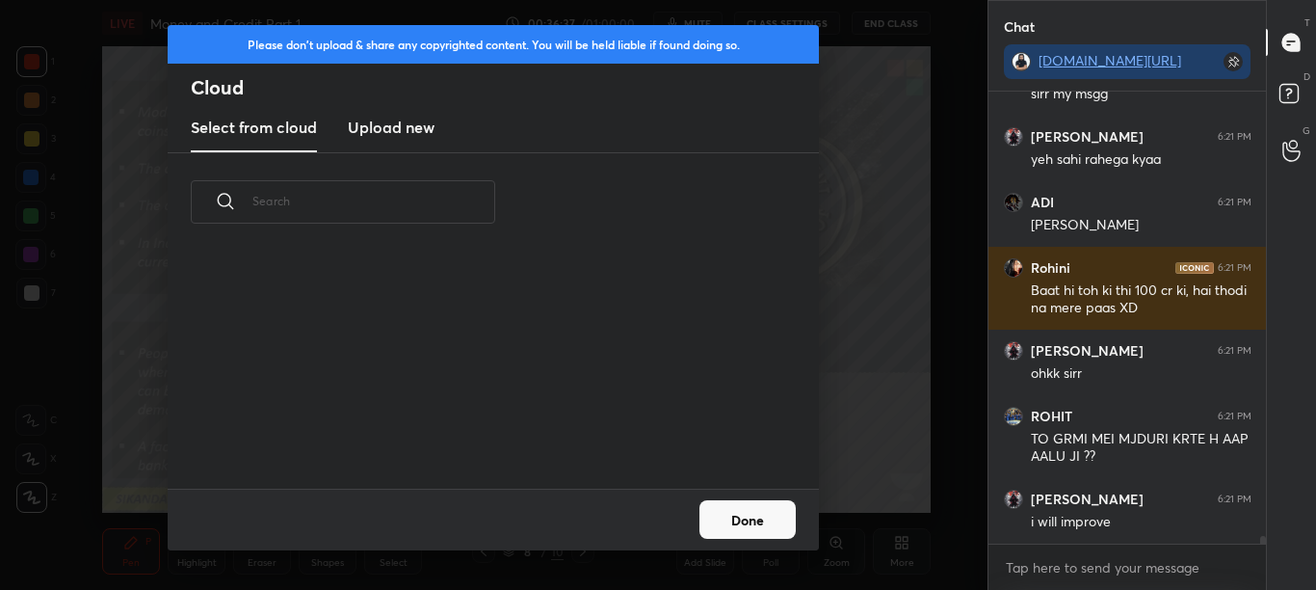
scroll to position [237, 619]
click at [404, 125] on h3 "Upload new" at bounding box center [391, 127] width 87 height 23
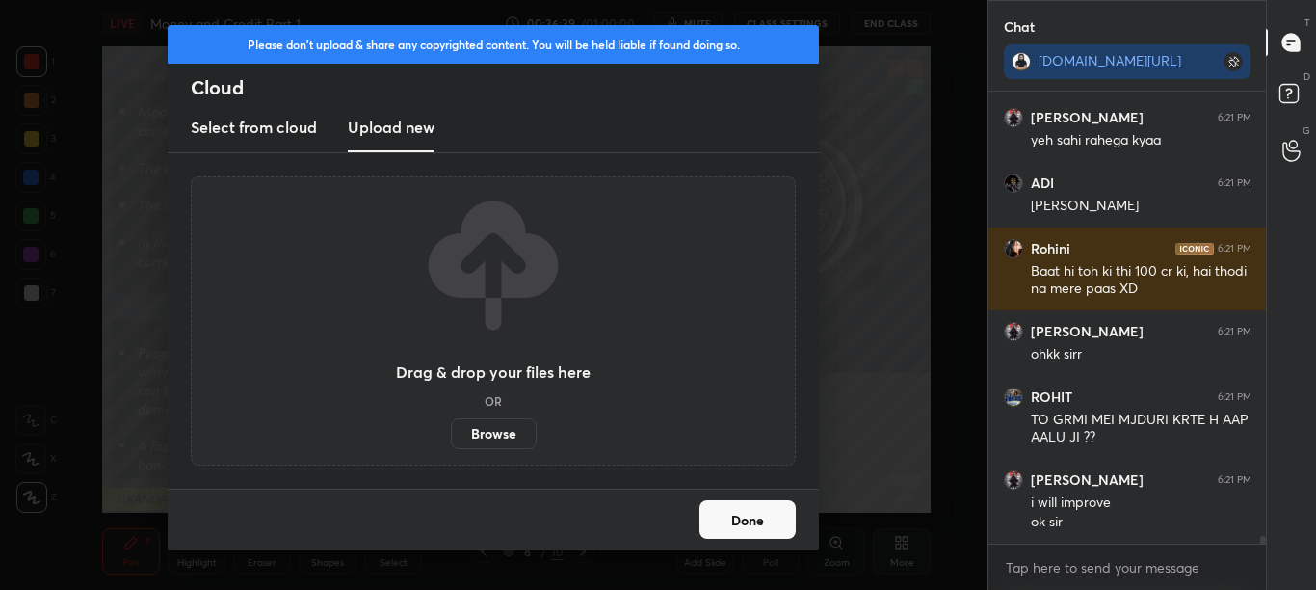
scroll to position [26061, 0]
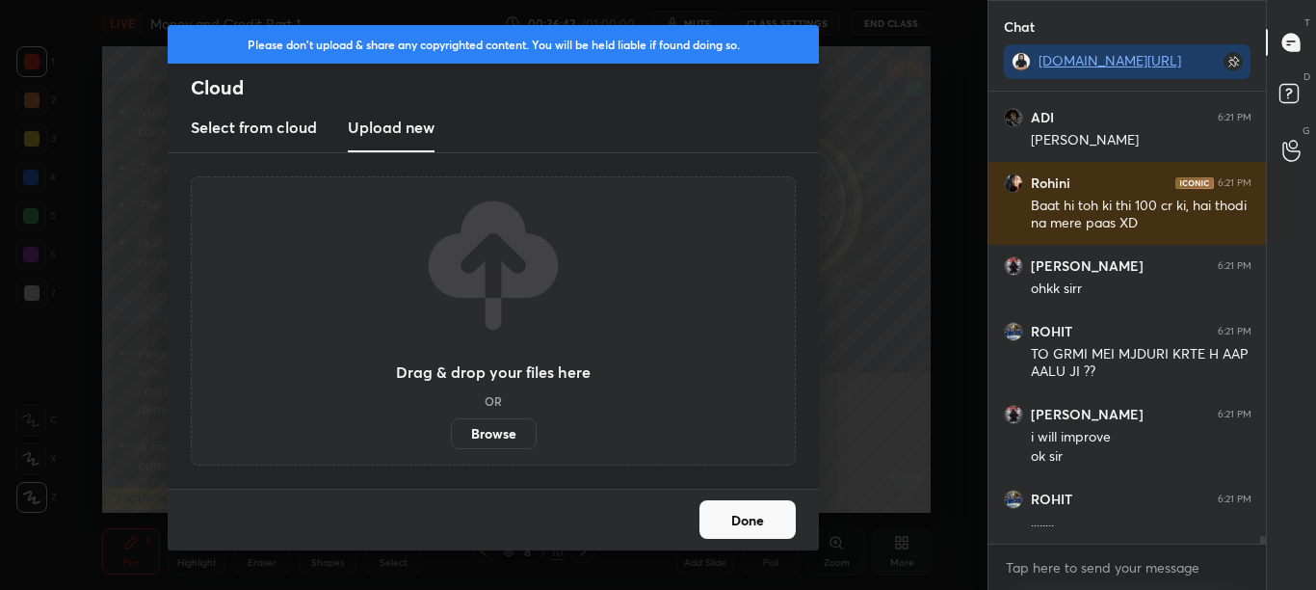
click at [768, 523] on button "Done" at bounding box center [748, 519] width 96 height 39
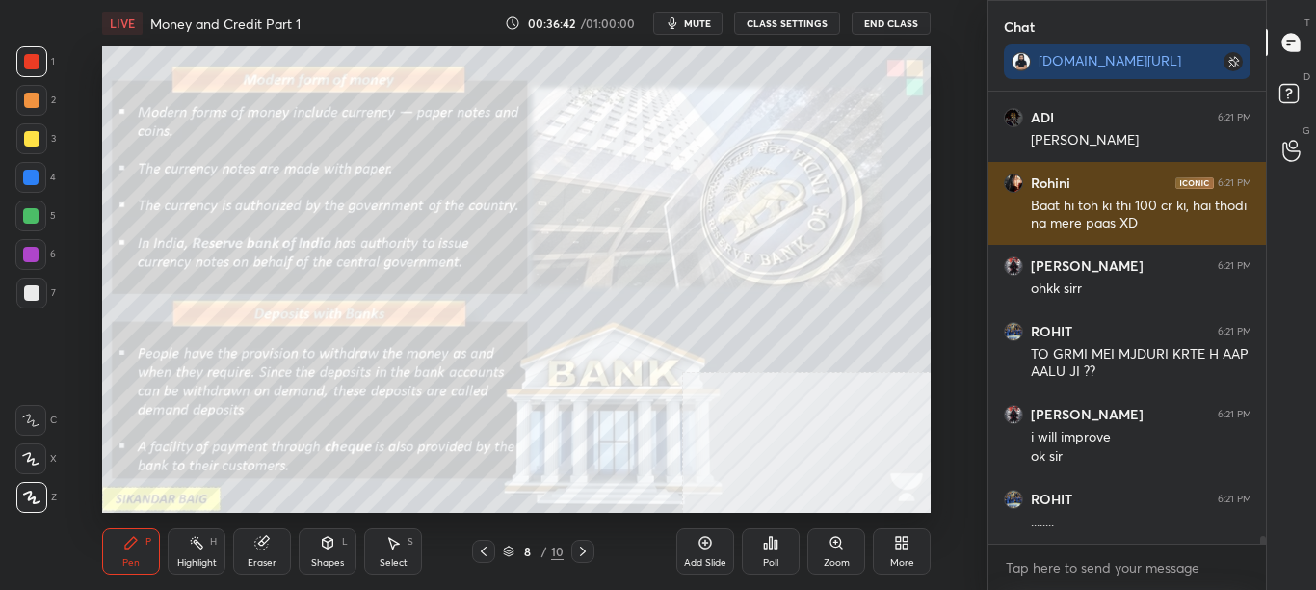
click at [1118, 227] on div "Baat hi toh ki thi 100 cr ki, hai thodi na mere paas XD" at bounding box center [1141, 215] width 221 height 37
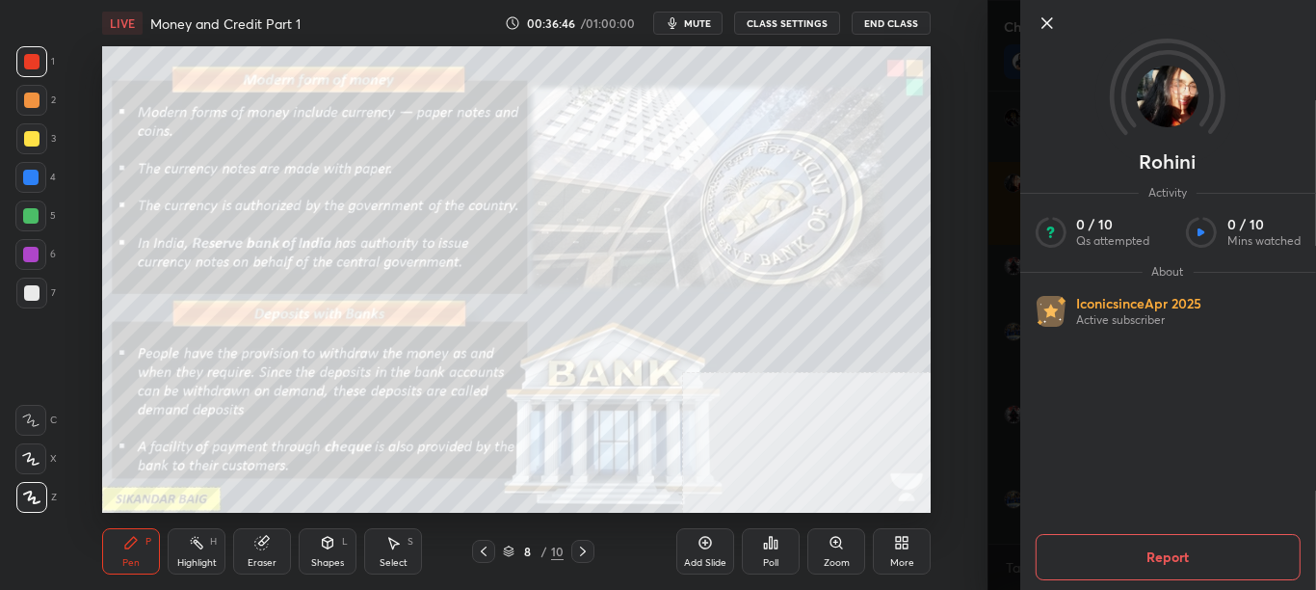
click at [954, 171] on div "Setting up your live class Poll for secs No correct answer Start poll" at bounding box center [517, 279] width 911 height 466
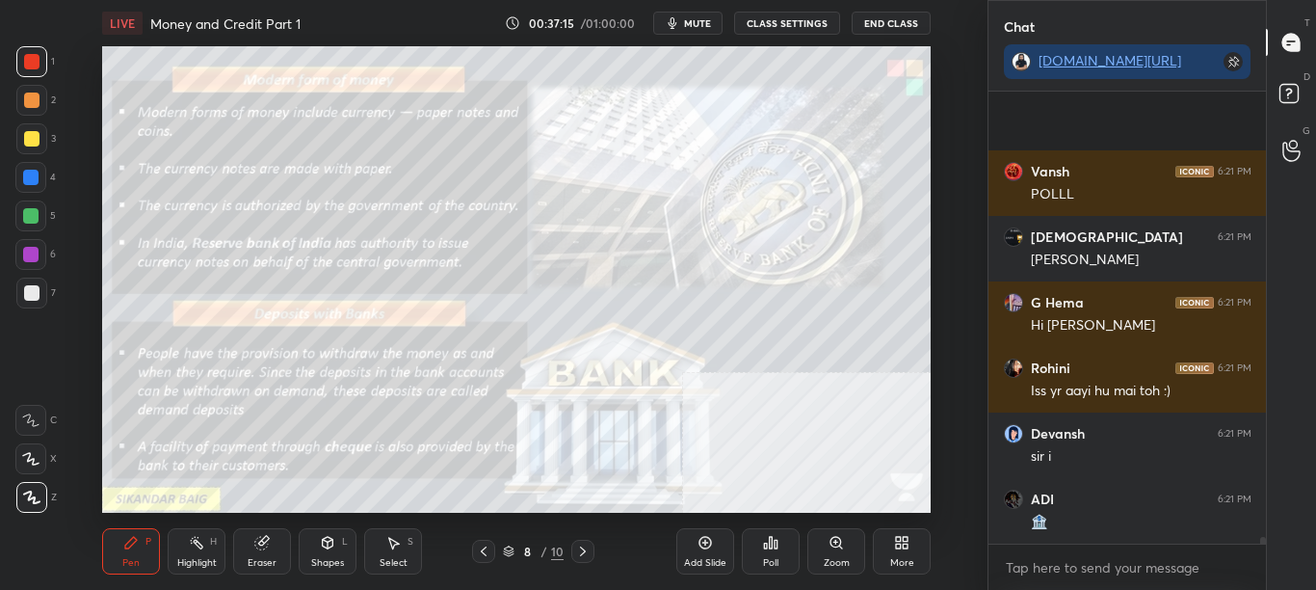
scroll to position [28822, 0]
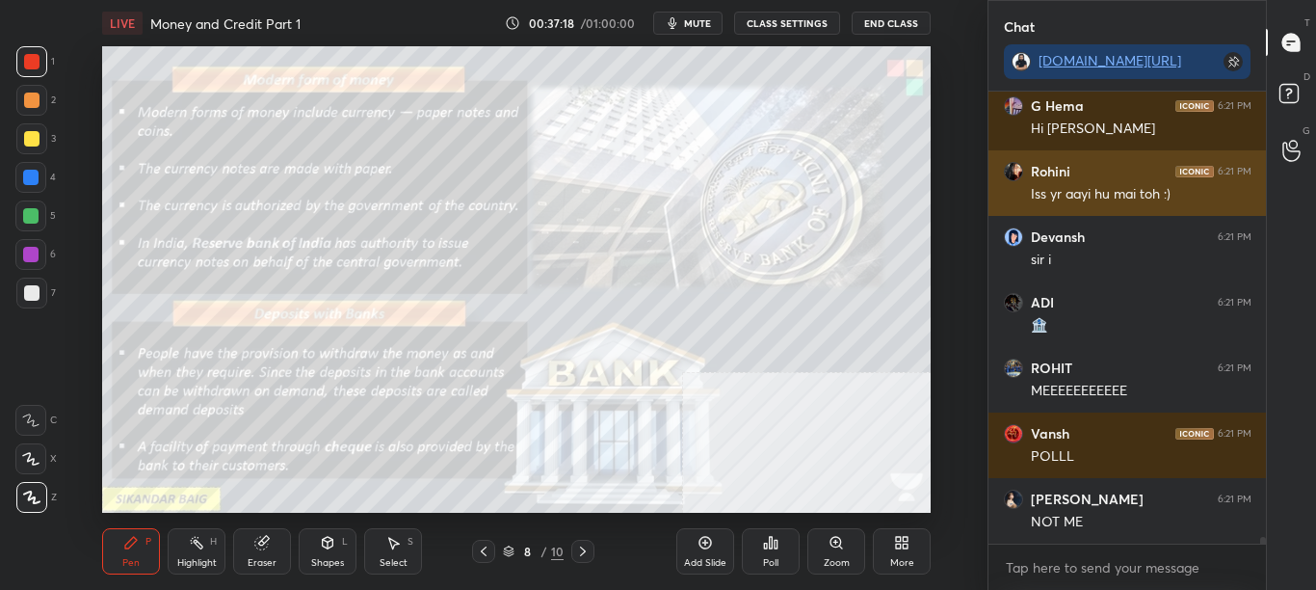
click at [1120, 185] on div "Iss yr aayi hu mai toh :)" at bounding box center [1141, 194] width 221 height 19
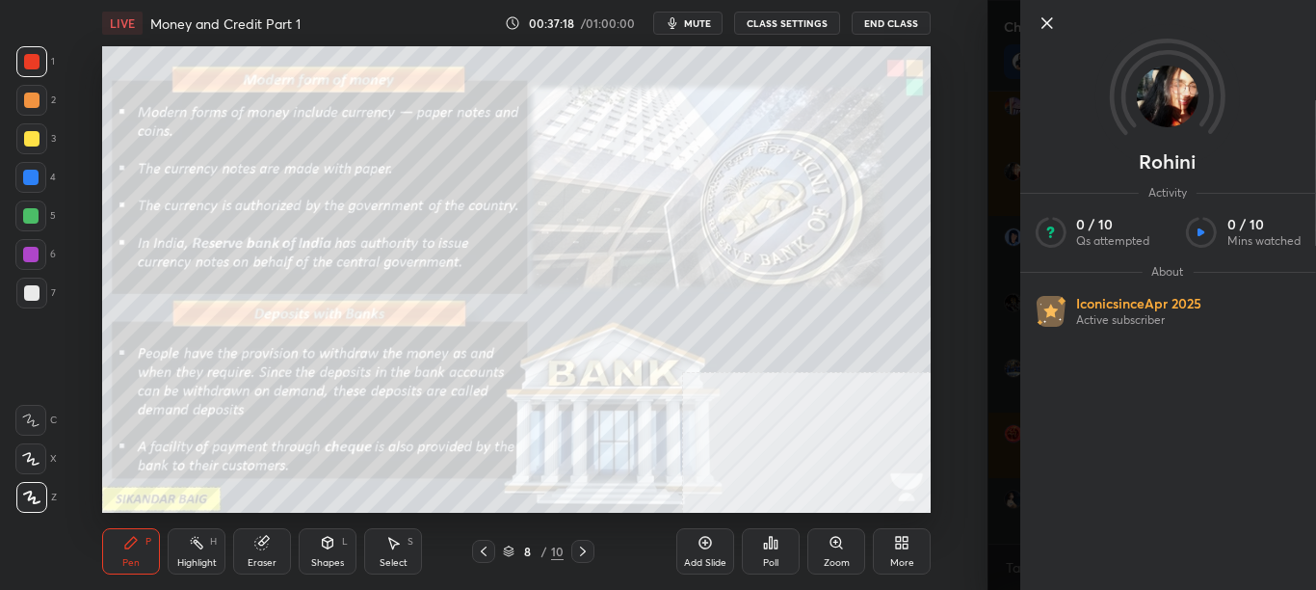
scroll to position [28953, 0]
click at [950, 231] on div "Setting up your live class Poll for secs No correct answer Start poll" at bounding box center [517, 279] width 911 height 466
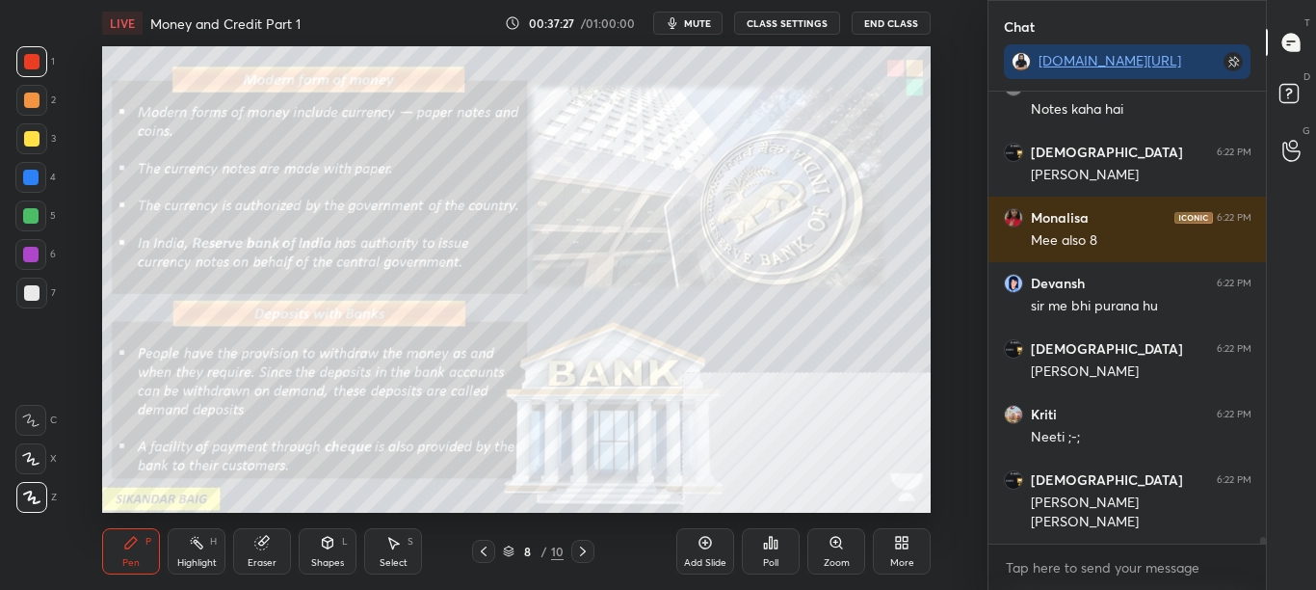
scroll to position [29431, 0]
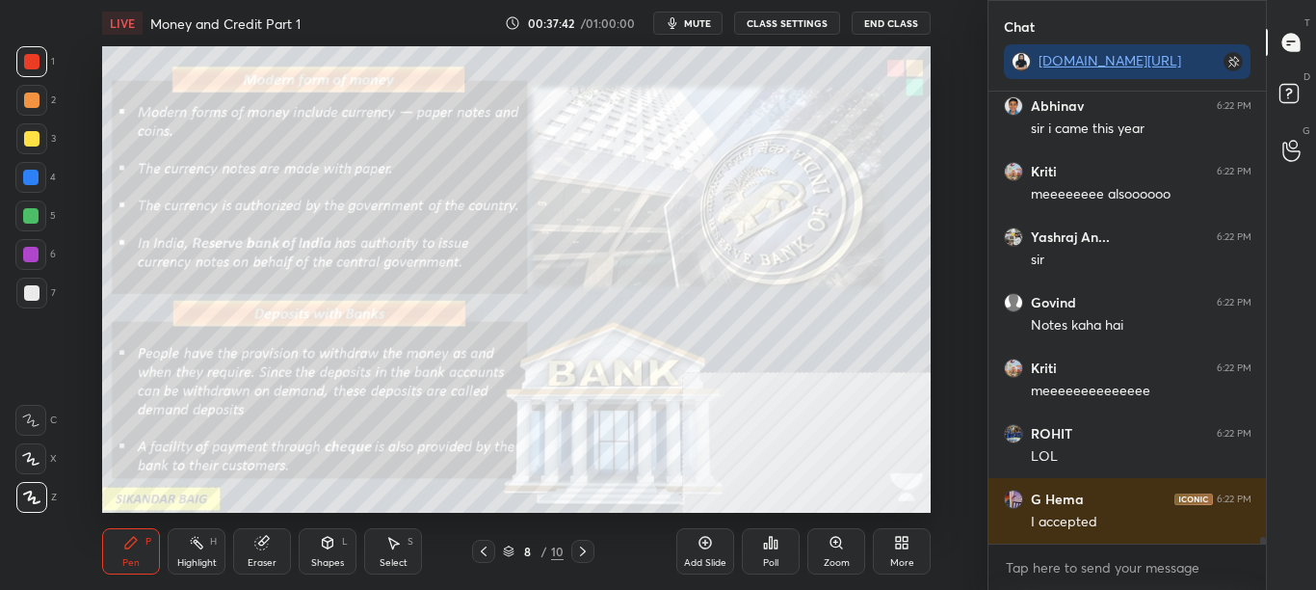
click at [898, 562] on div "More" at bounding box center [902, 563] width 24 height 10
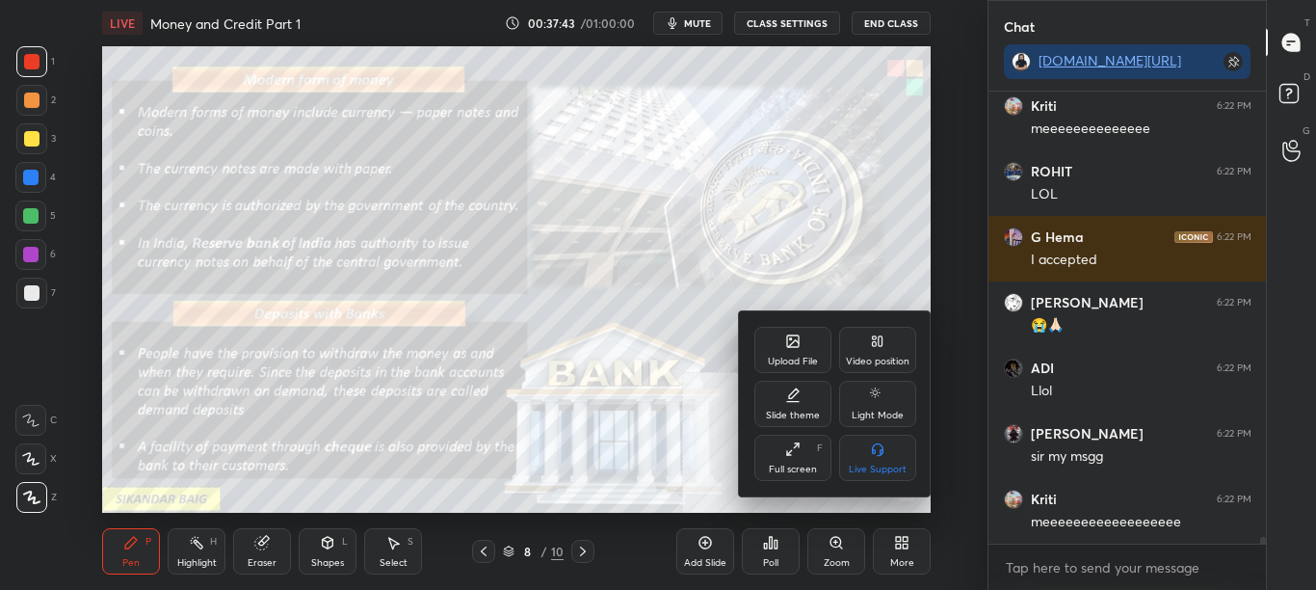
click at [791, 327] on div "Upload File" at bounding box center [792, 350] width 77 height 46
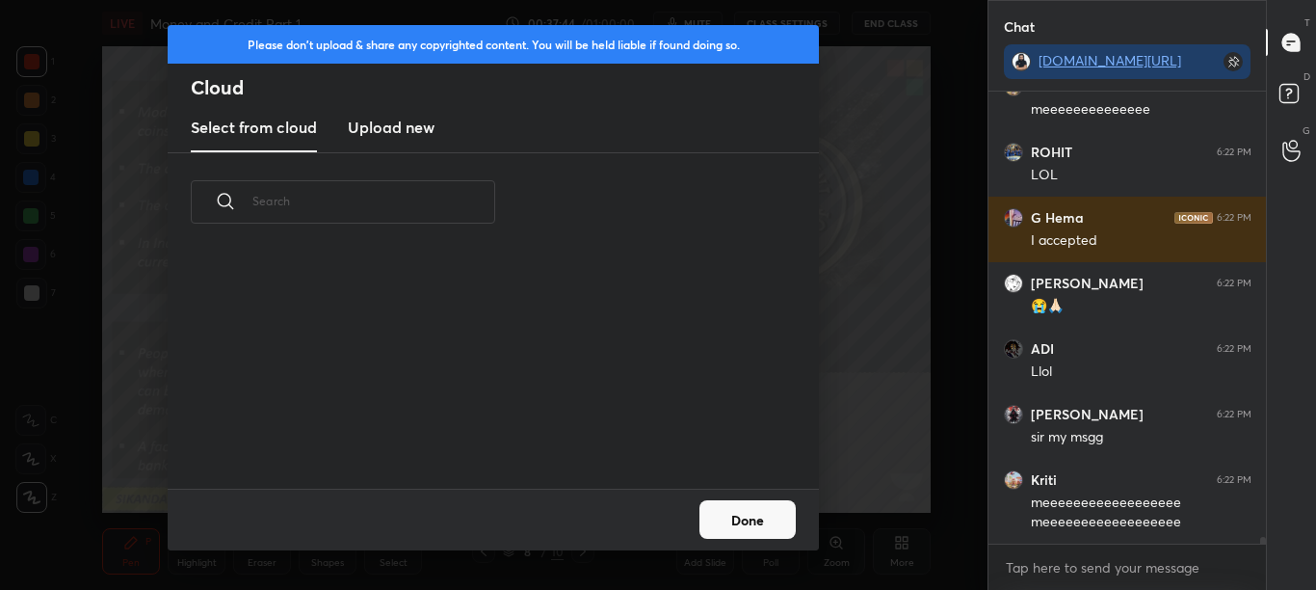
click at [392, 125] on h3 "Upload new" at bounding box center [391, 127] width 87 height 23
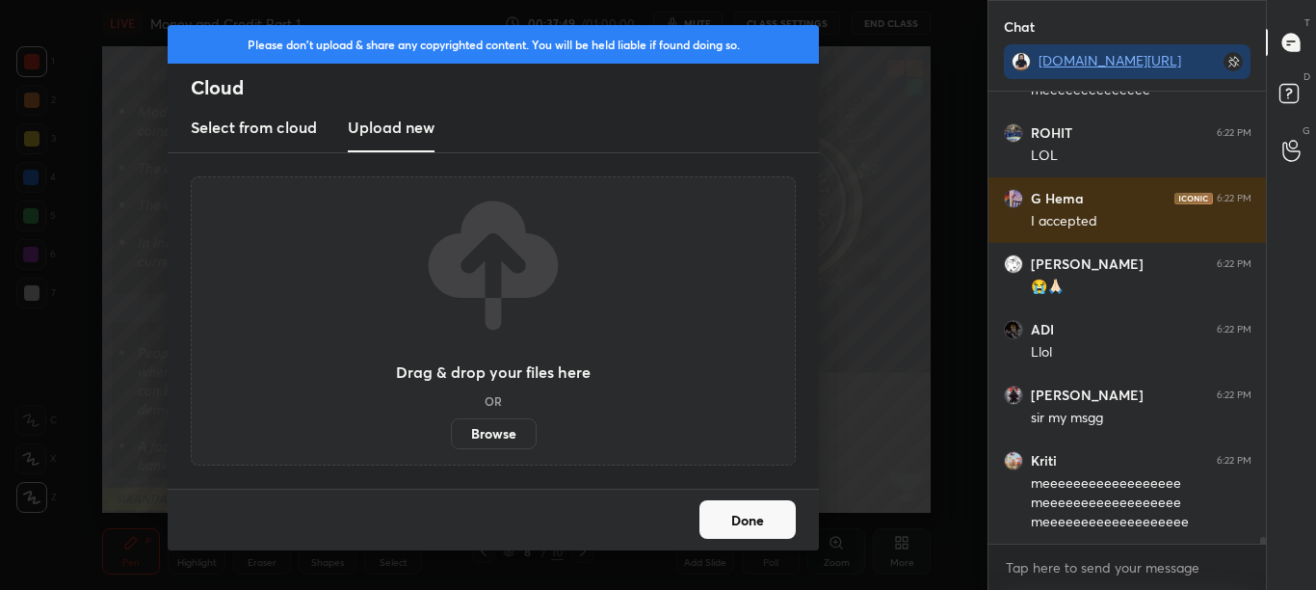
click at [516, 441] on label "Browse" at bounding box center [494, 433] width 86 height 31
click at [451, 441] on input "Browse" at bounding box center [451, 433] width 0 height 31
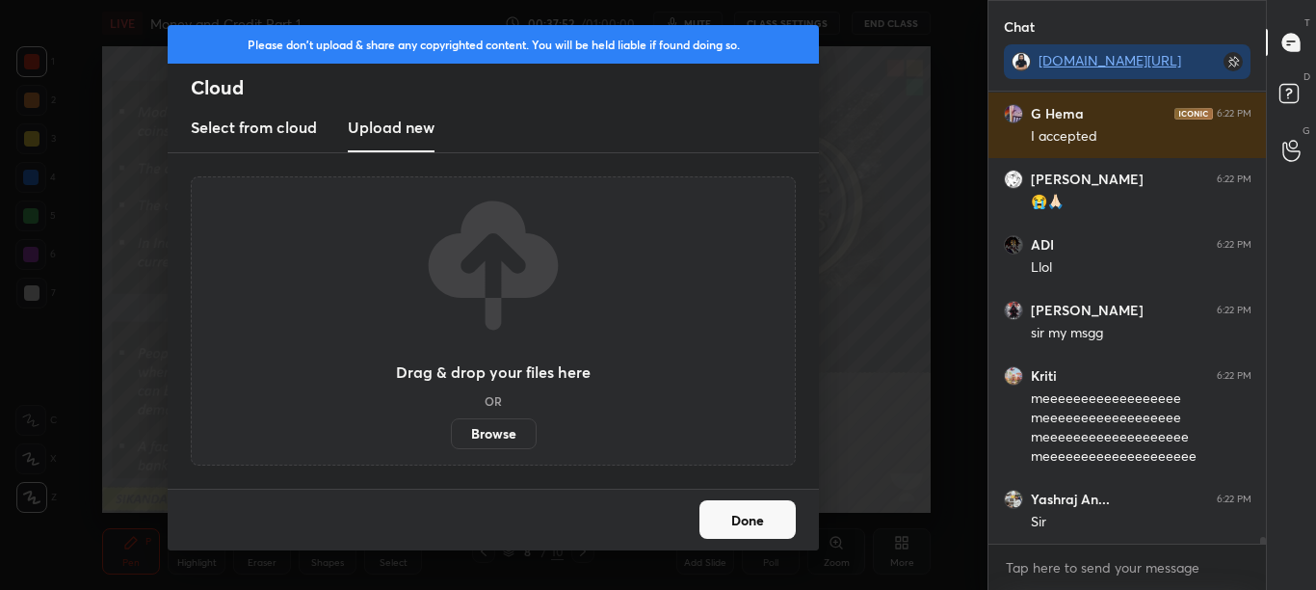
click at [750, 533] on button "Done" at bounding box center [748, 519] width 96 height 39
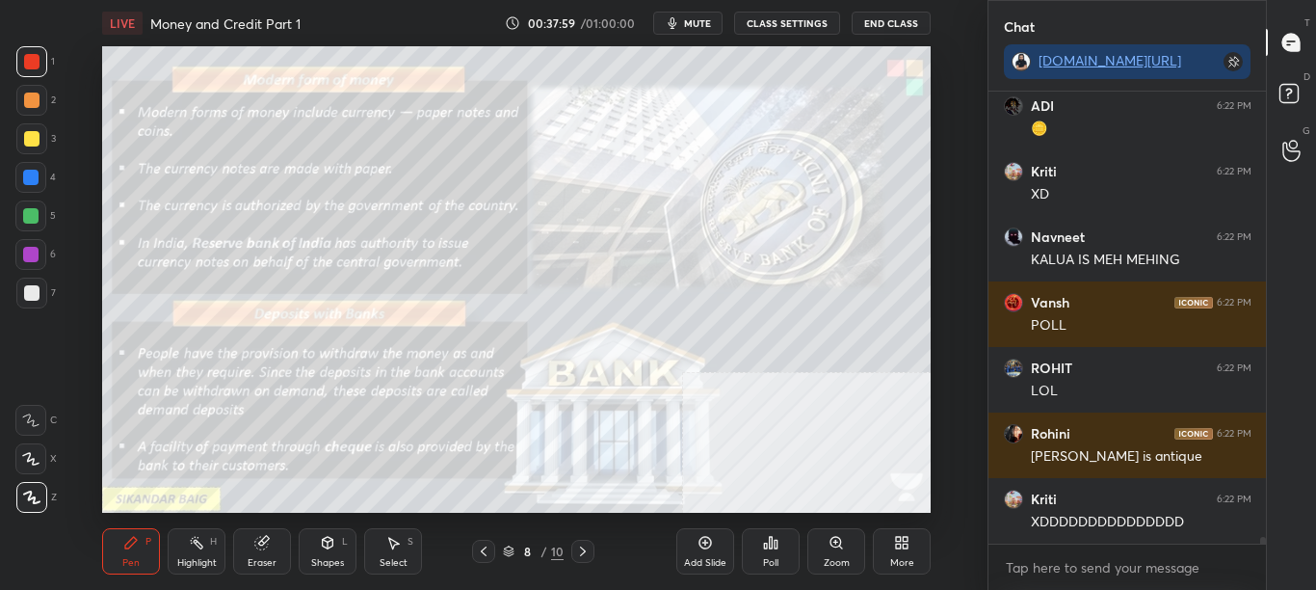
click at [907, 551] on div "More" at bounding box center [902, 551] width 58 height 46
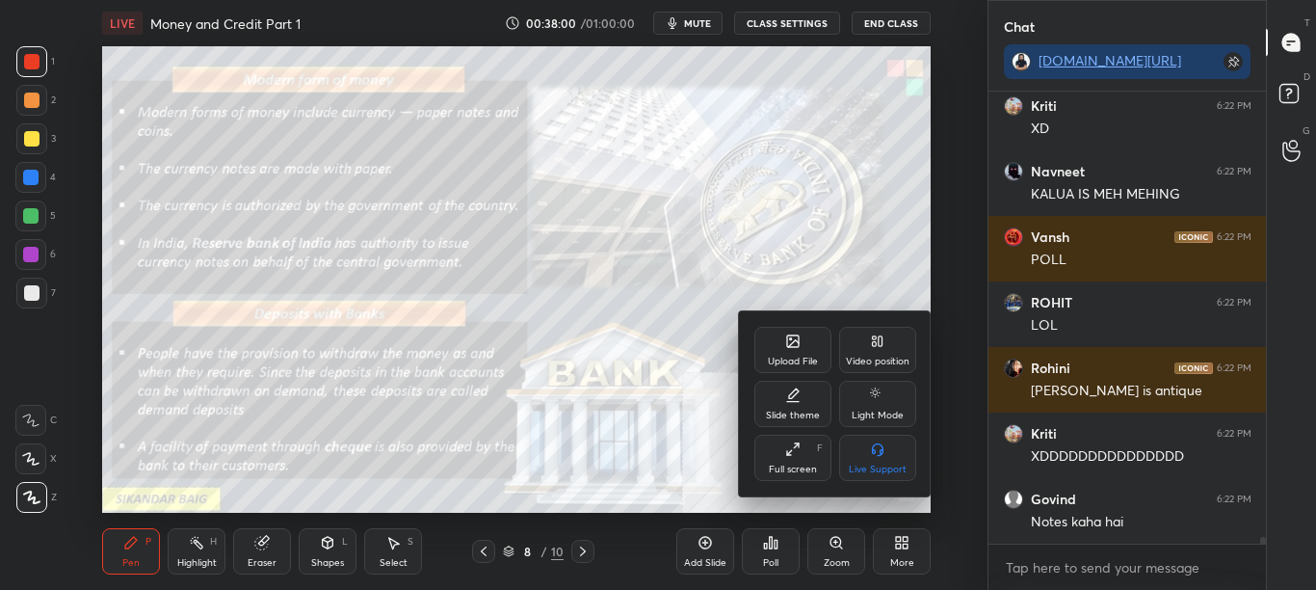
click at [789, 346] on icon at bounding box center [793, 343] width 11 height 7
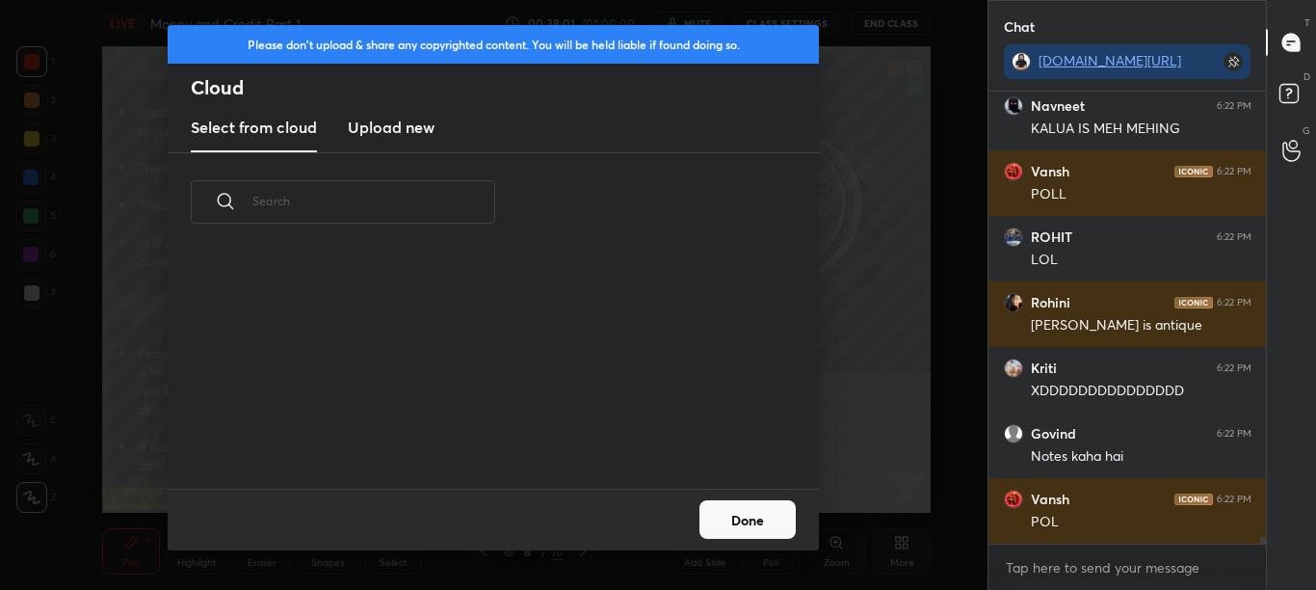
click at [419, 125] on h3 "Upload new" at bounding box center [391, 127] width 87 height 23
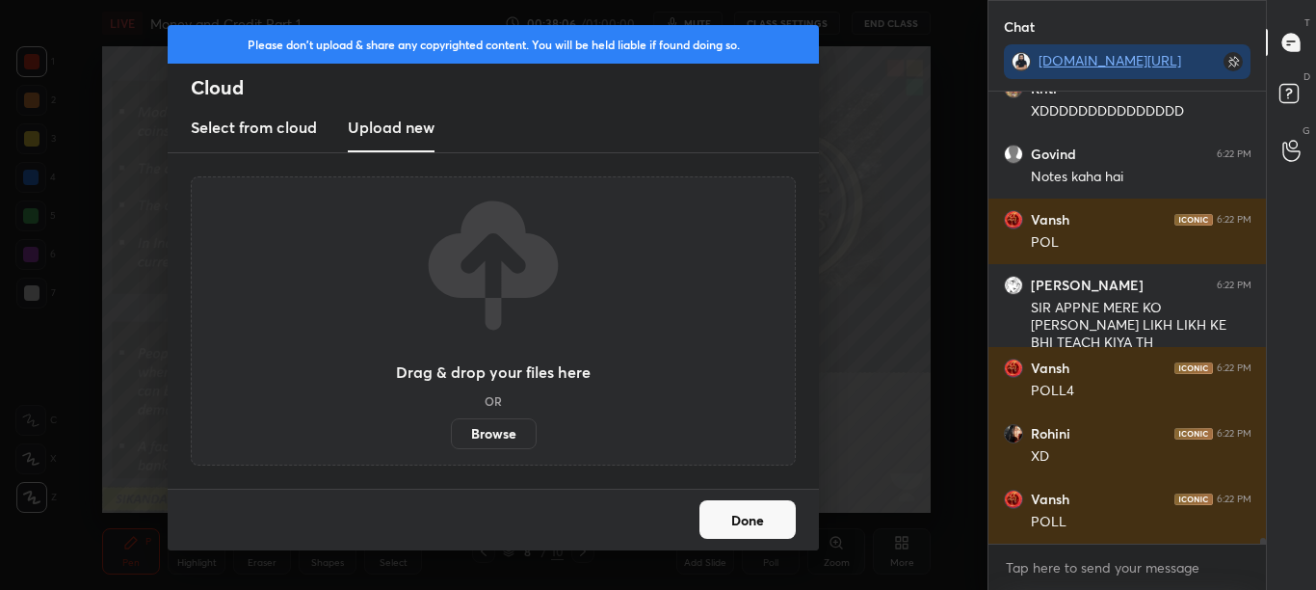
click at [483, 444] on label "Browse" at bounding box center [494, 433] width 86 height 31
click at [451, 444] on input "Browse" at bounding box center [451, 433] width 0 height 31
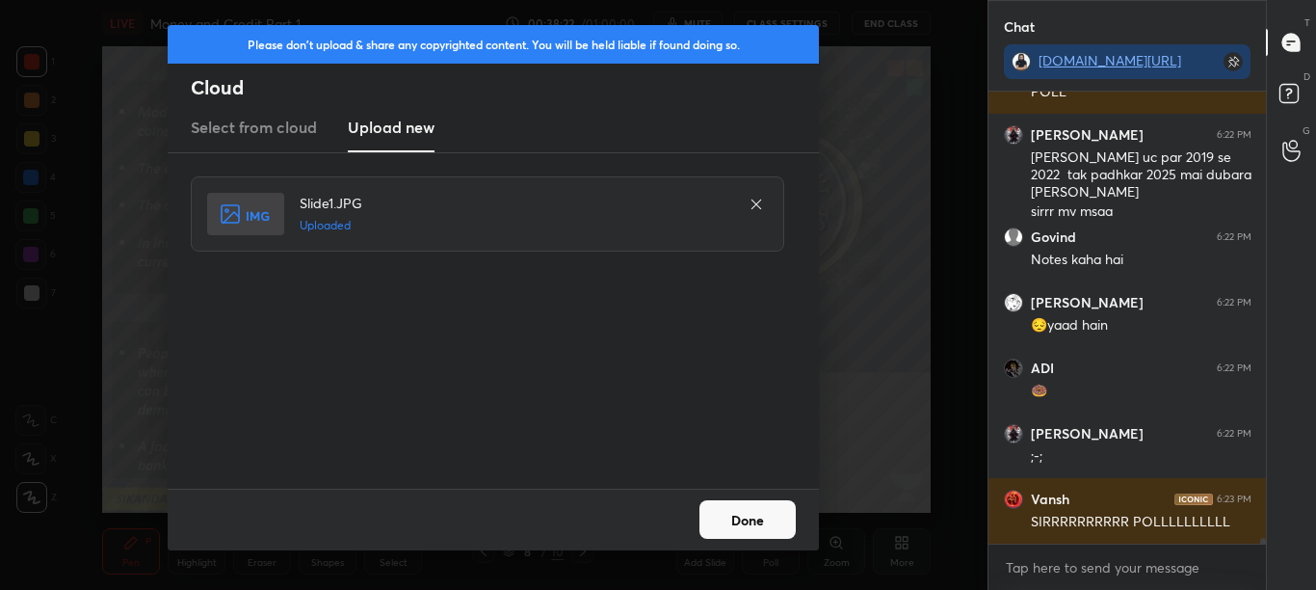
click at [757, 519] on button "Done" at bounding box center [748, 519] width 96 height 39
click at [759, 520] on button "Done" at bounding box center [748, 519] width 96 height 39
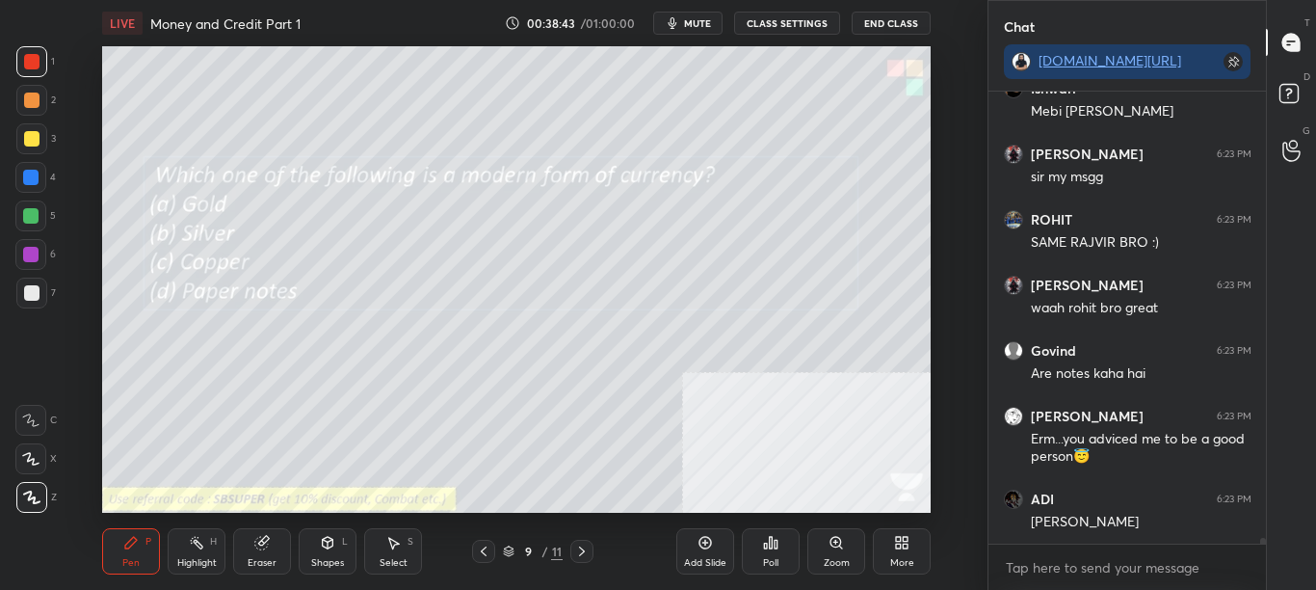
scroll to position [33268, 0]
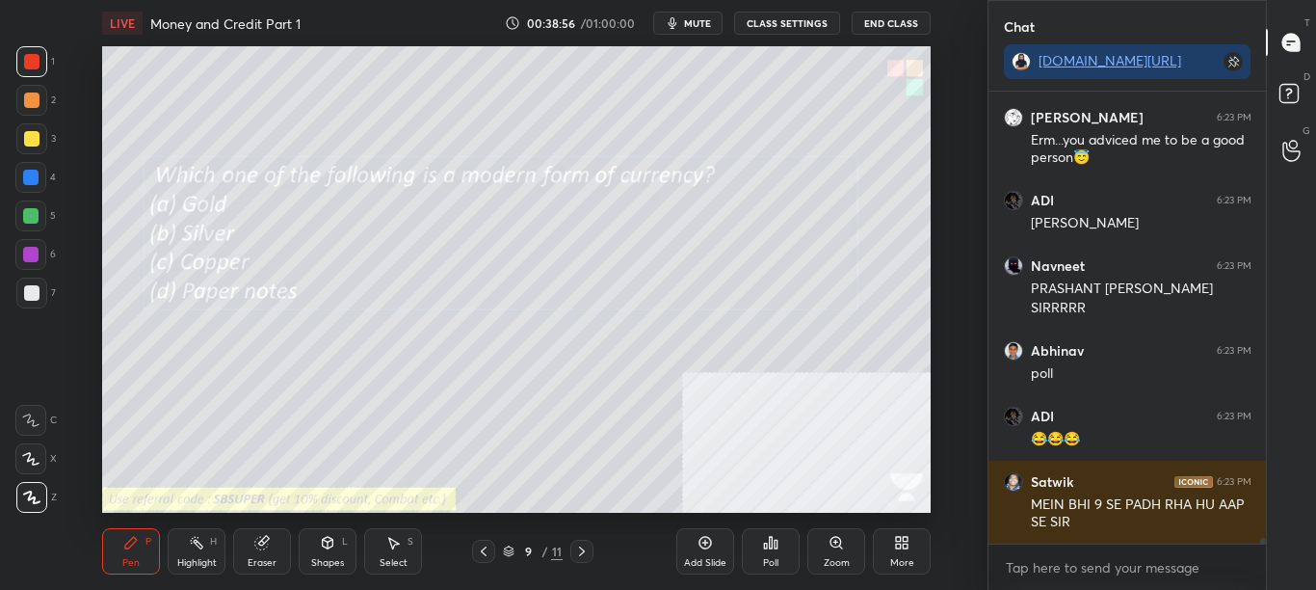
click at [769, 544] on icon at bounding box center [770, 542] width 15 height 15
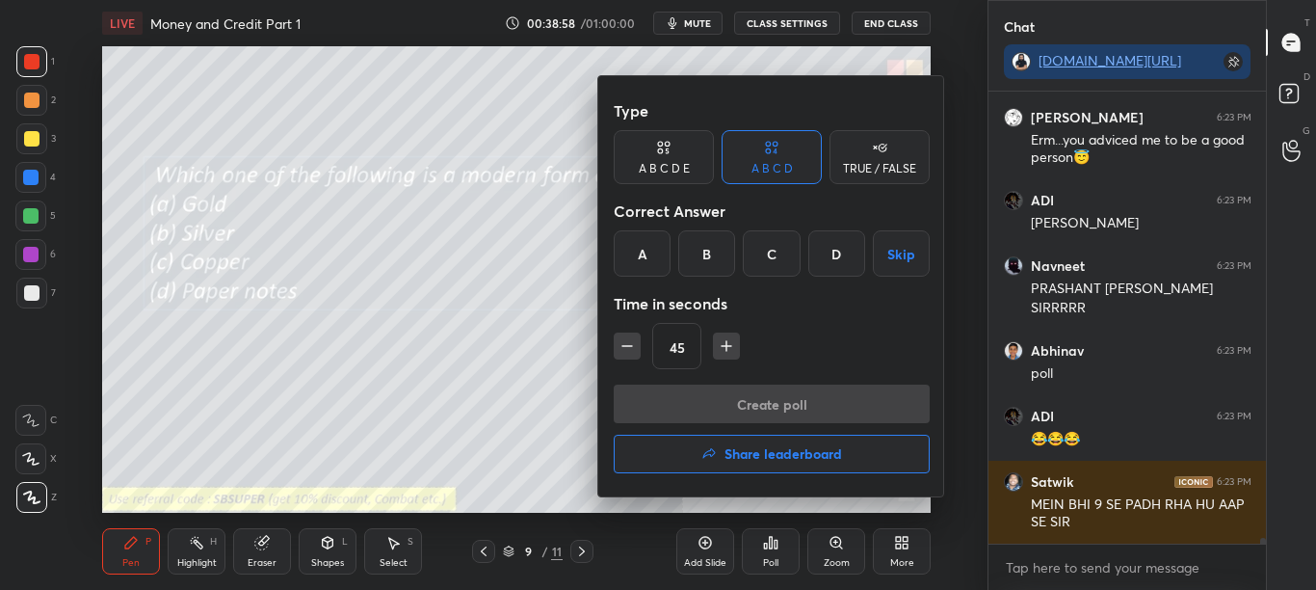
click at [832, 260] on div "D" at bounding box center [836, 253] width 57 height 46
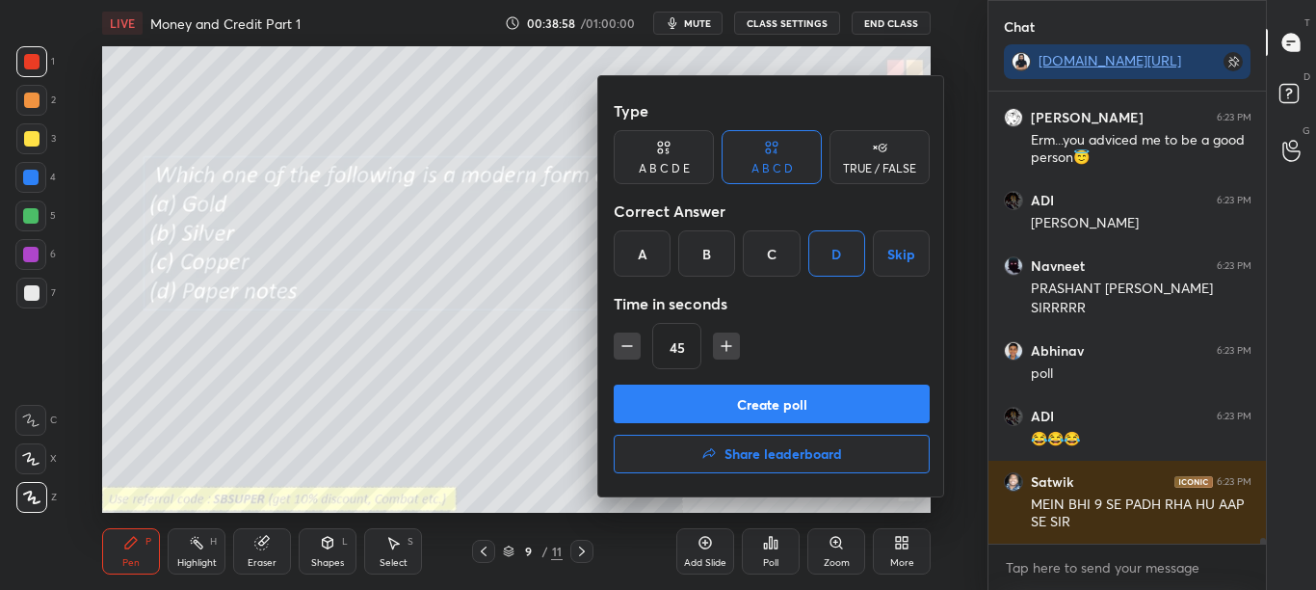
click at [792, 392] on button "Create poll" at bounding box center [772, 403] width 316 height 39
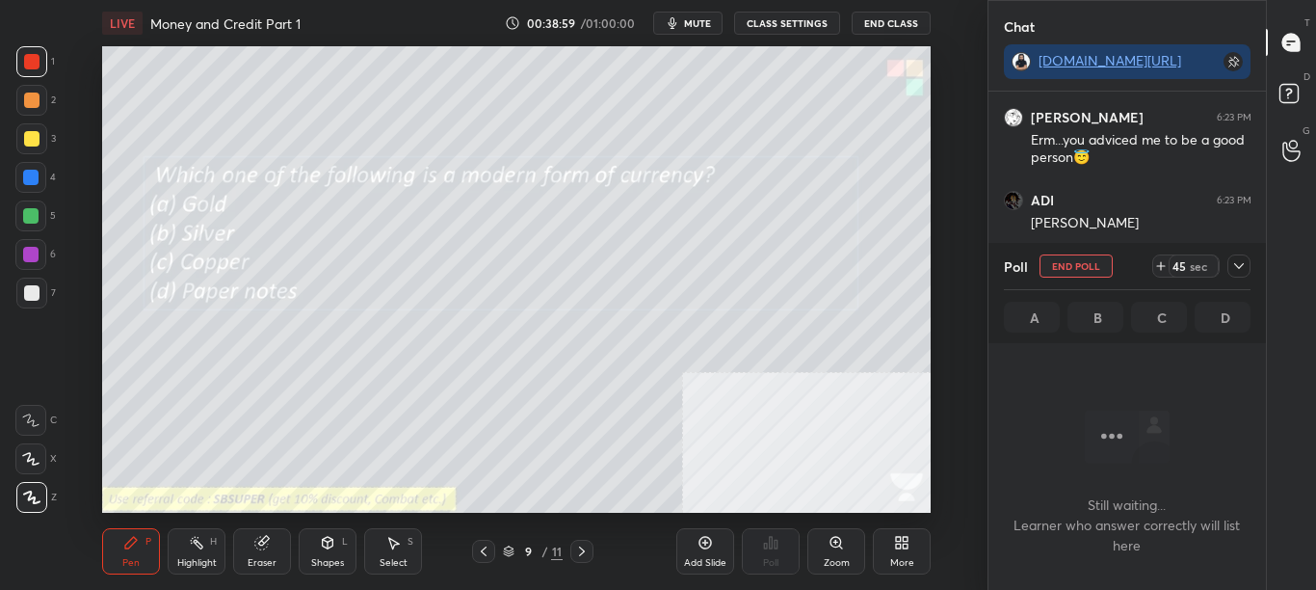
scroll to position [392, 272]
click at [1240, 263] on icon at bounding box center [1238, 265] width 15 height 15
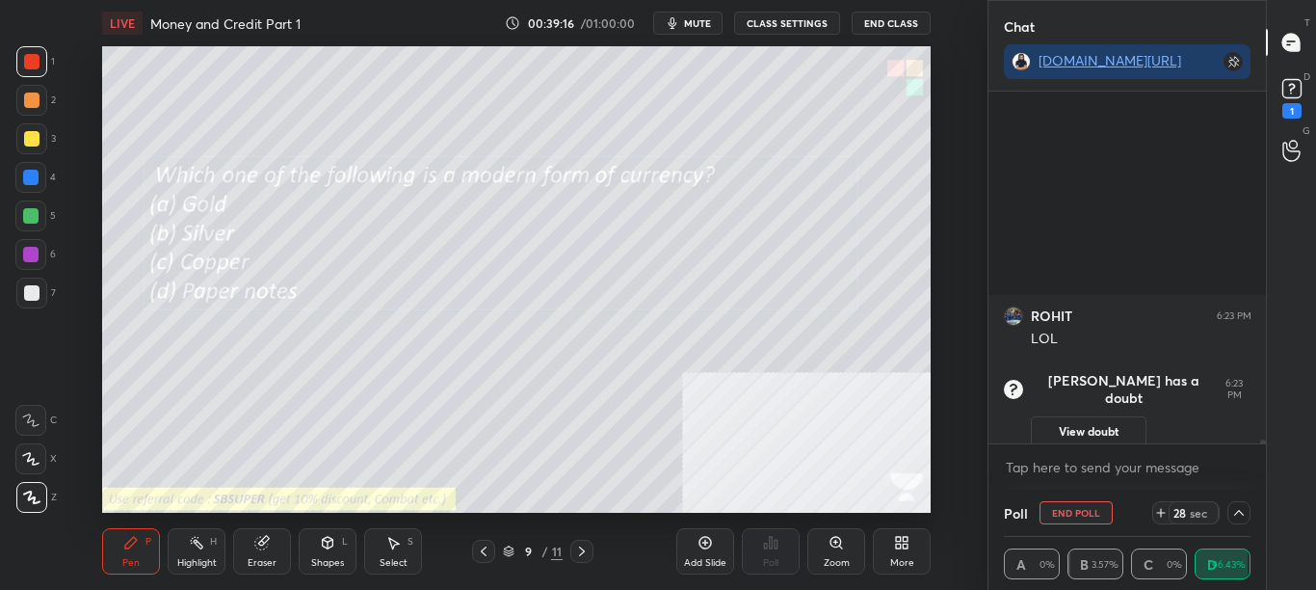
scroll to position [0, 0]
click at [1238, 514] on icon at bounding box center [1238, 512] width 15 height 15
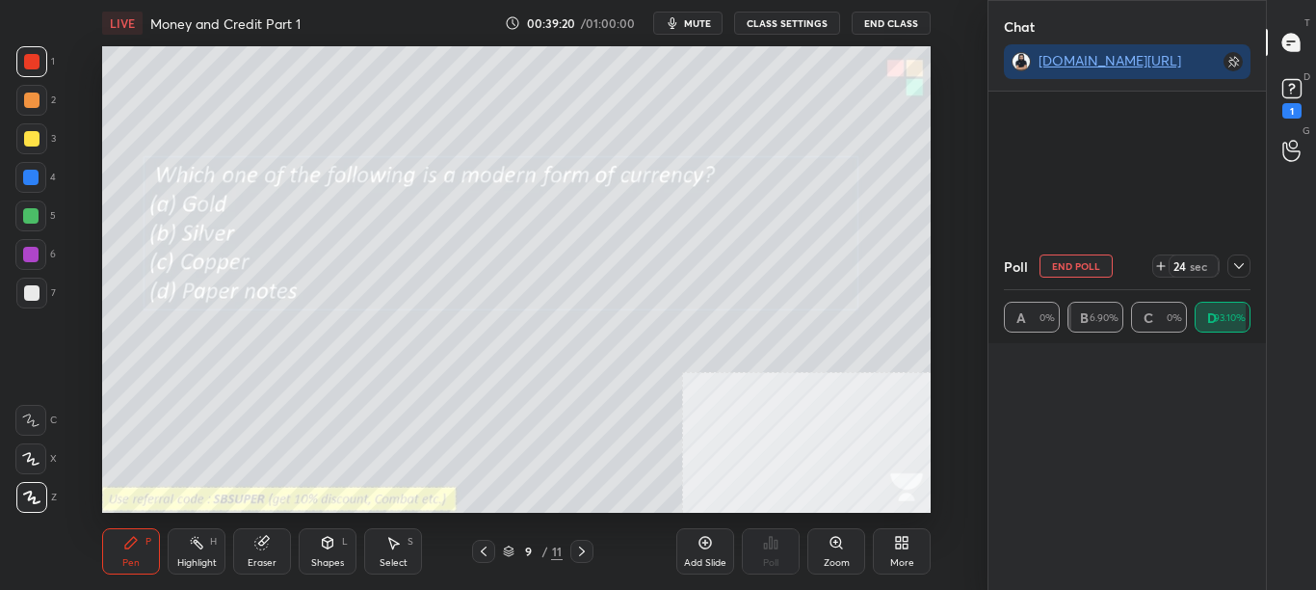
scroll to position [7, 7]
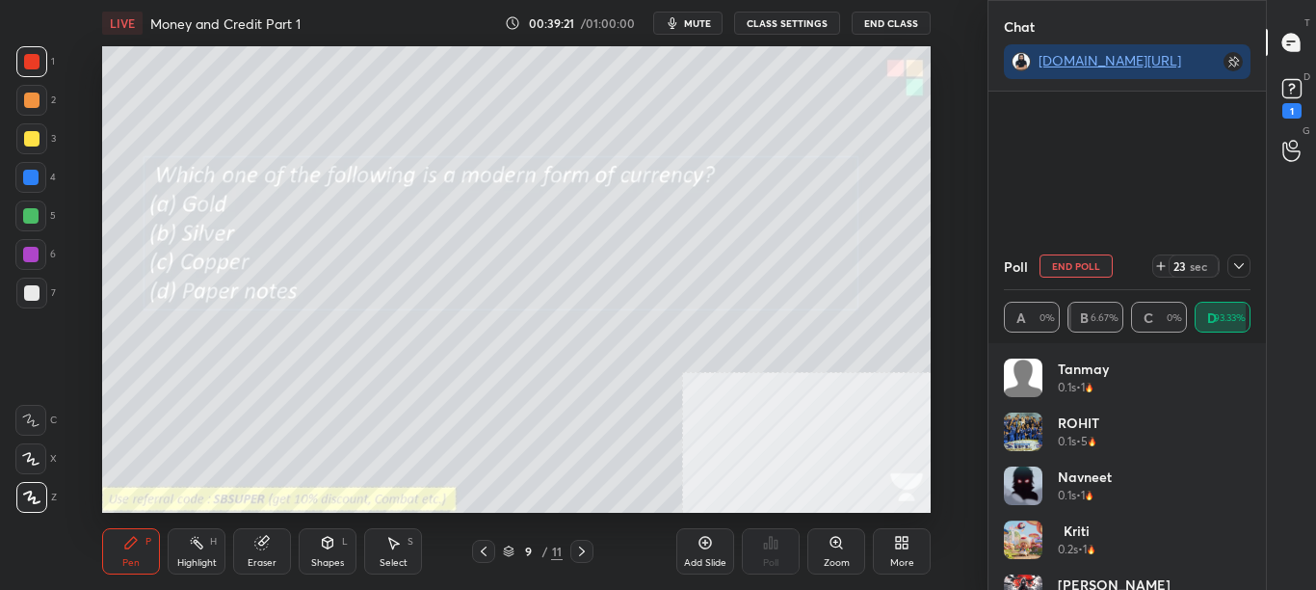
click at [1241, 268] on icon at bounding box center [1238, 265] width 15 height 15
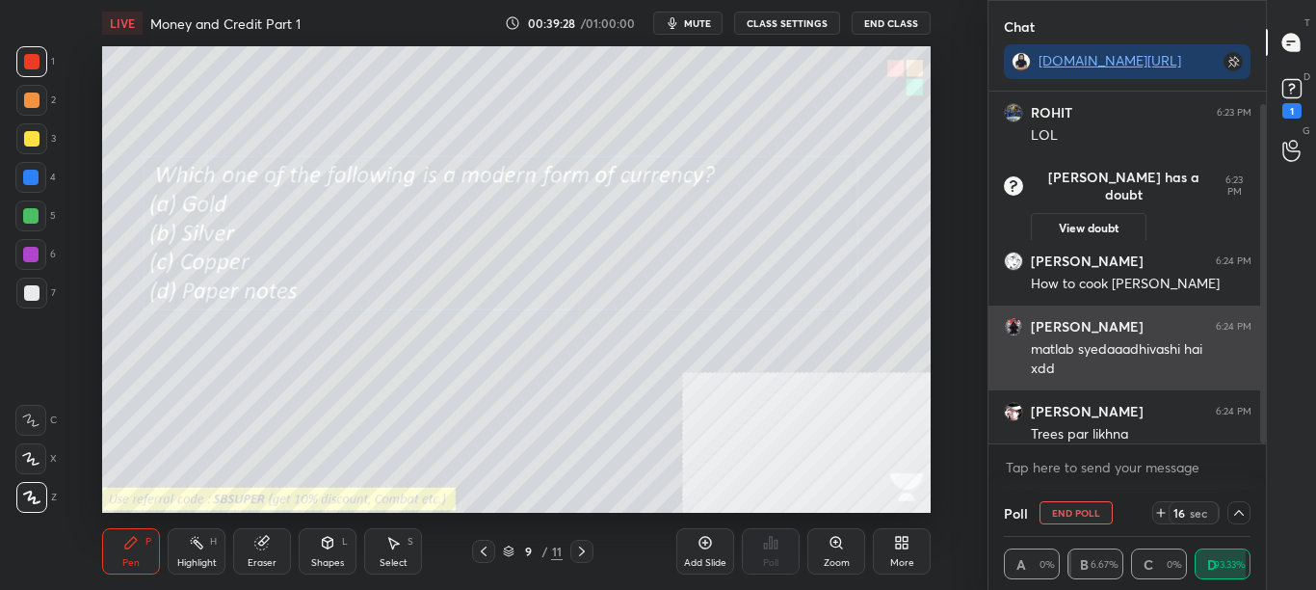
scroll to position [13, 0]
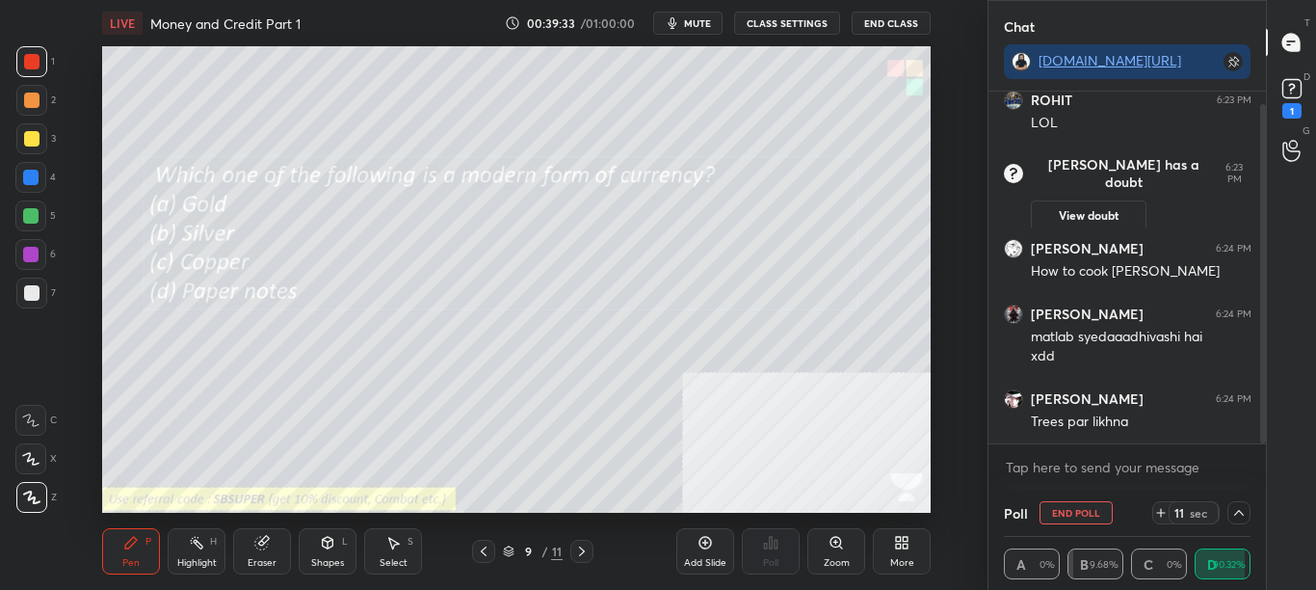
click at [1238, 516] on icon at bounding box center [1238, 512] width 15 height 15
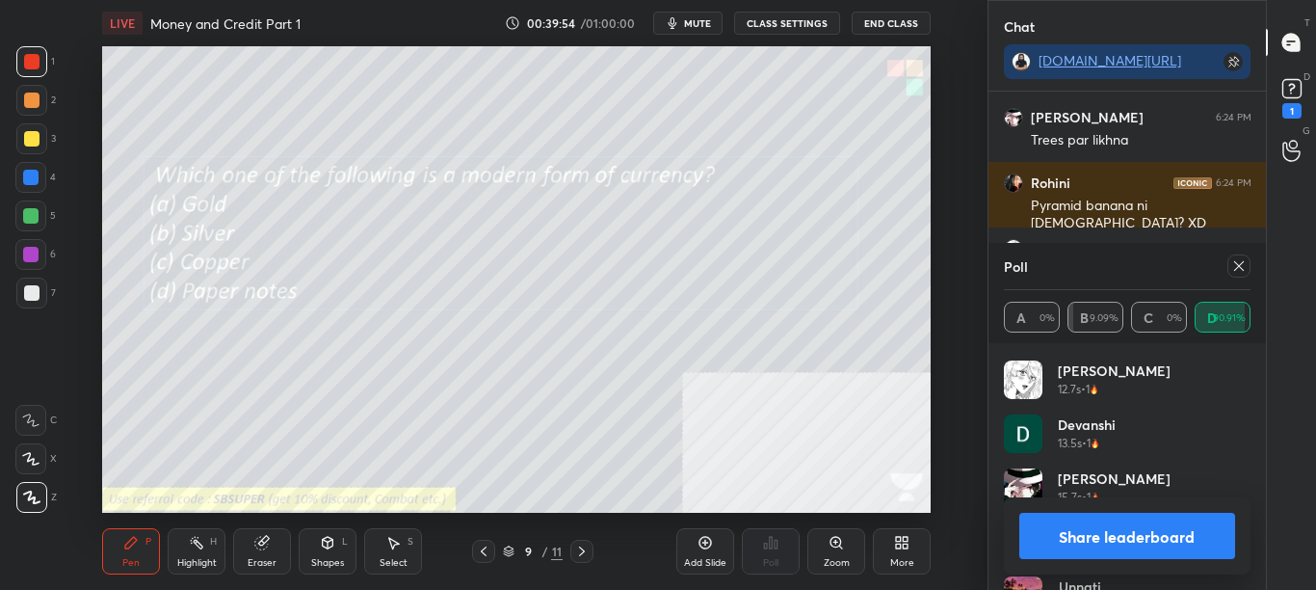
scroll to position [1301, 0]
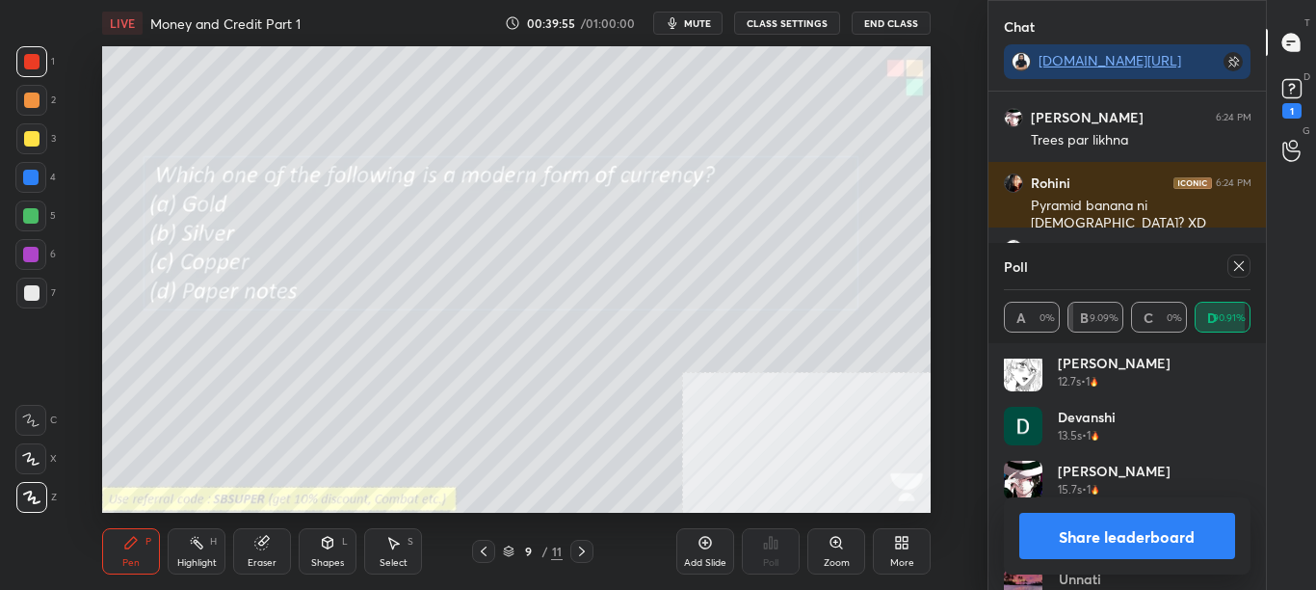
click at [1195, 535] on button "Share leaderboard" at bounding box center [1127, 536] width 217 height 46
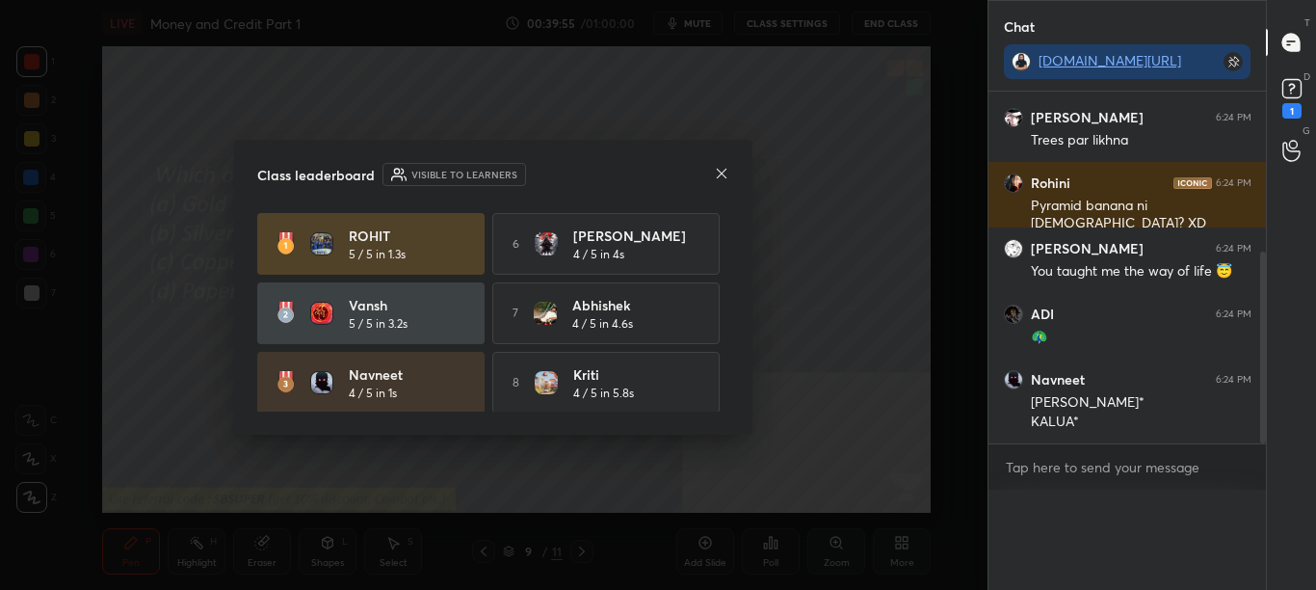
scroll to position [0, 0]
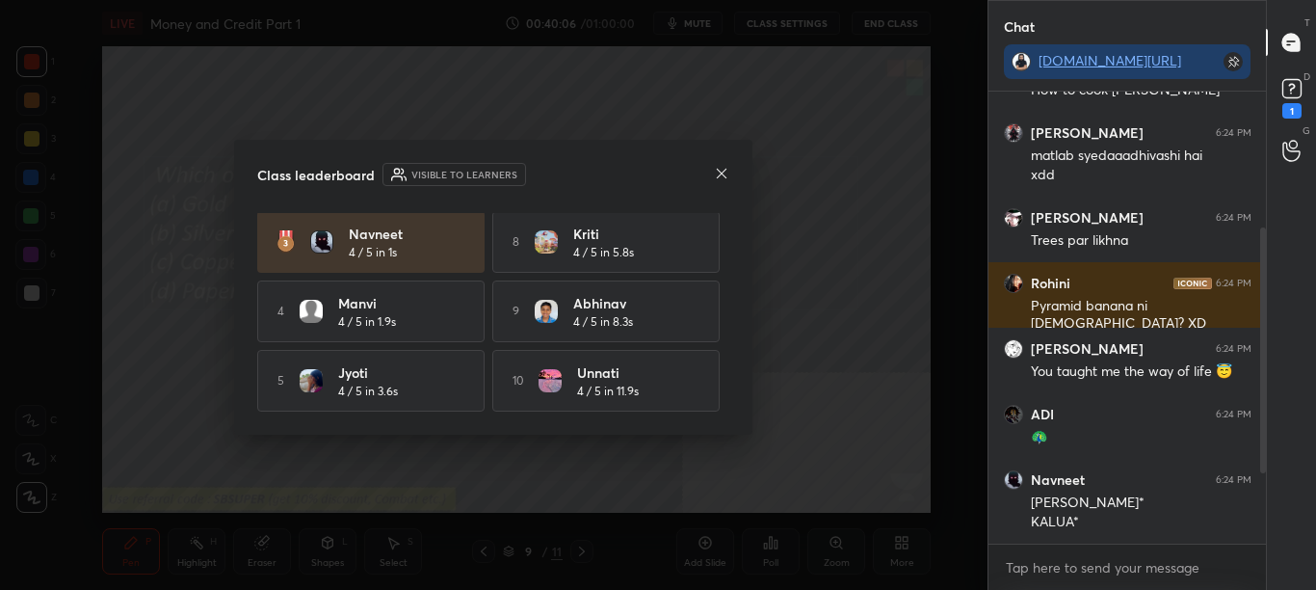
click at [721, 173] on icon at bounding box center [721, 173] width 15 height 15
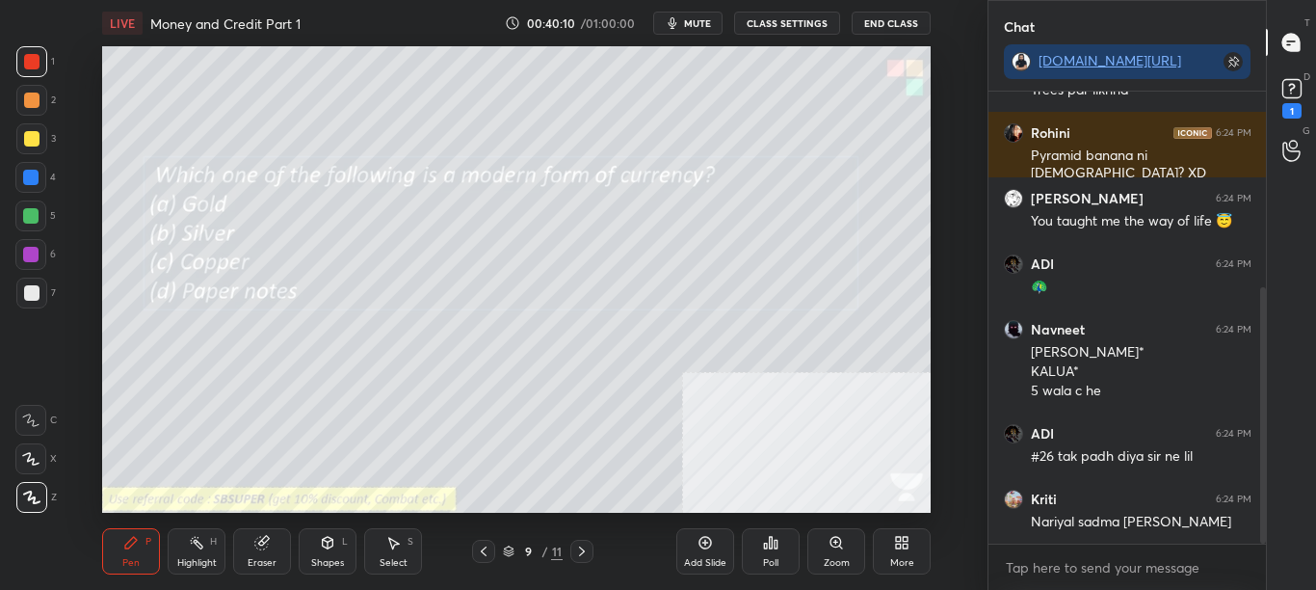
click at [900, 568] on div "More" at bounding box center [902, 563] width 24 height 10
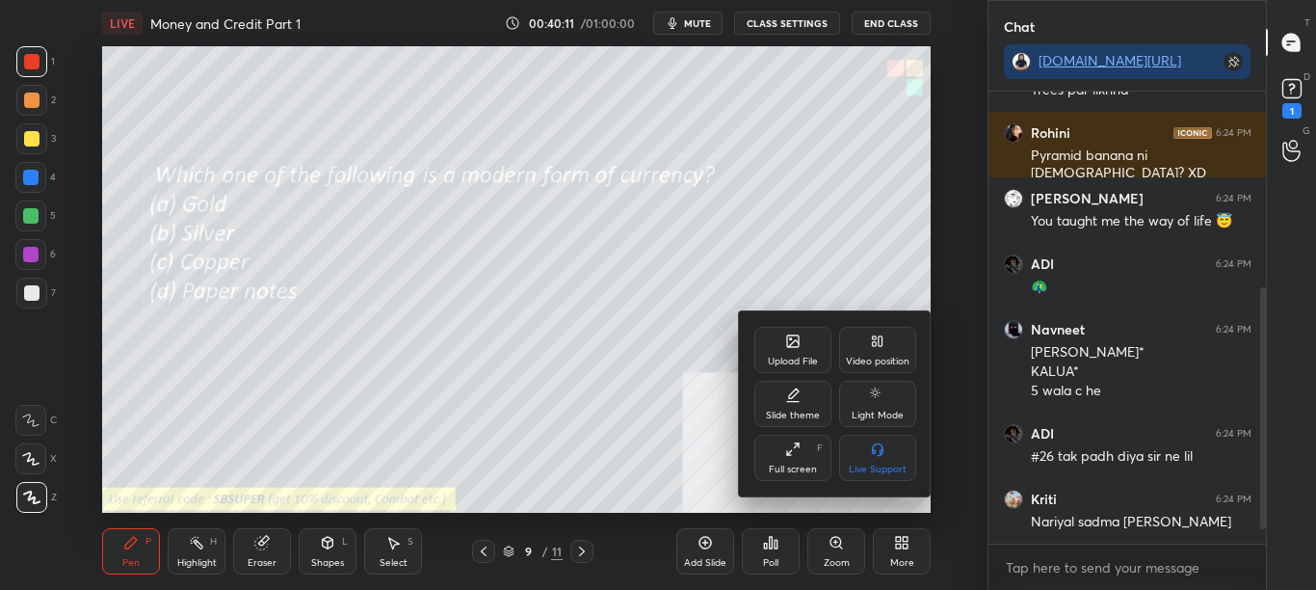
click at [785, 359] on div "Upload File" at bounding box center [793, 362] width 50 height 10
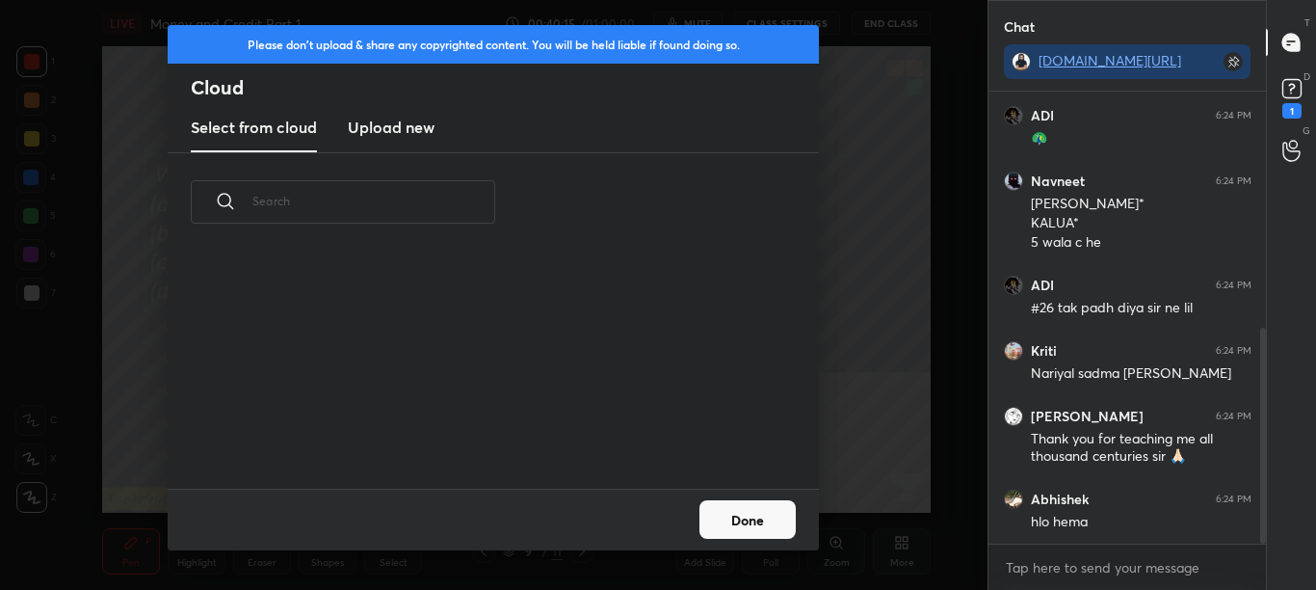
click at [393, 125] on h3 "Upload new" at bounding box center [391, 127] width 87 height 23
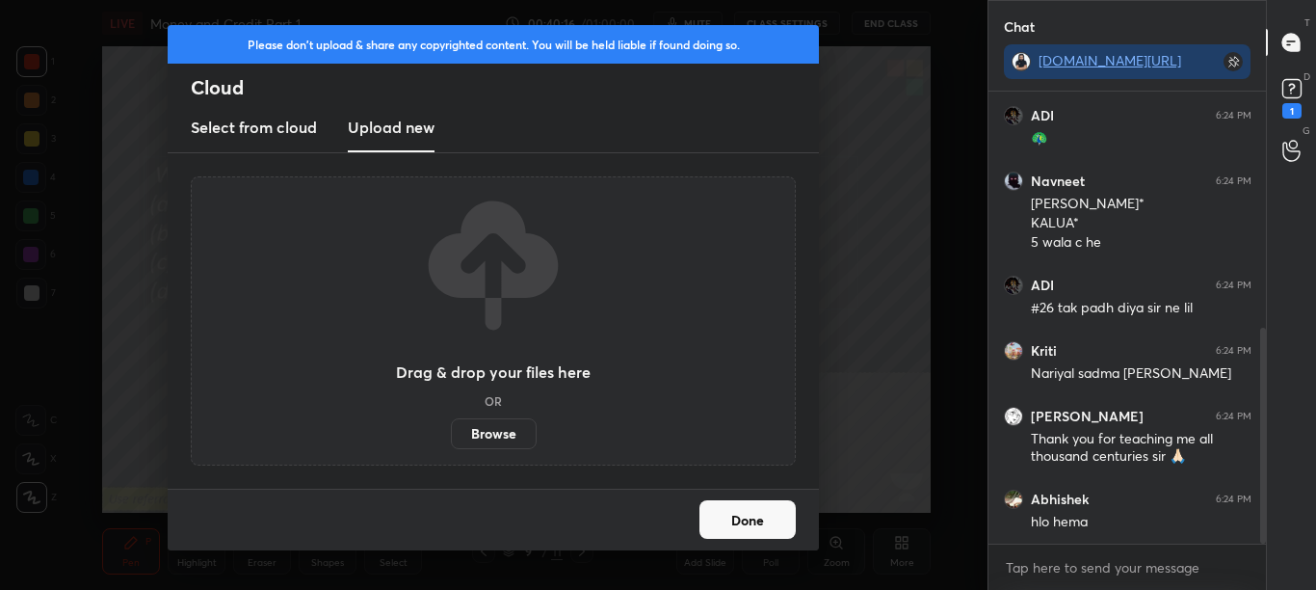
click at [501, 437] on label "Browse" at bounding box center [494, 433] width 86 height 31
click at [451, 437] on input "Browse" at bounding box center [451, 433] width 0 height 31
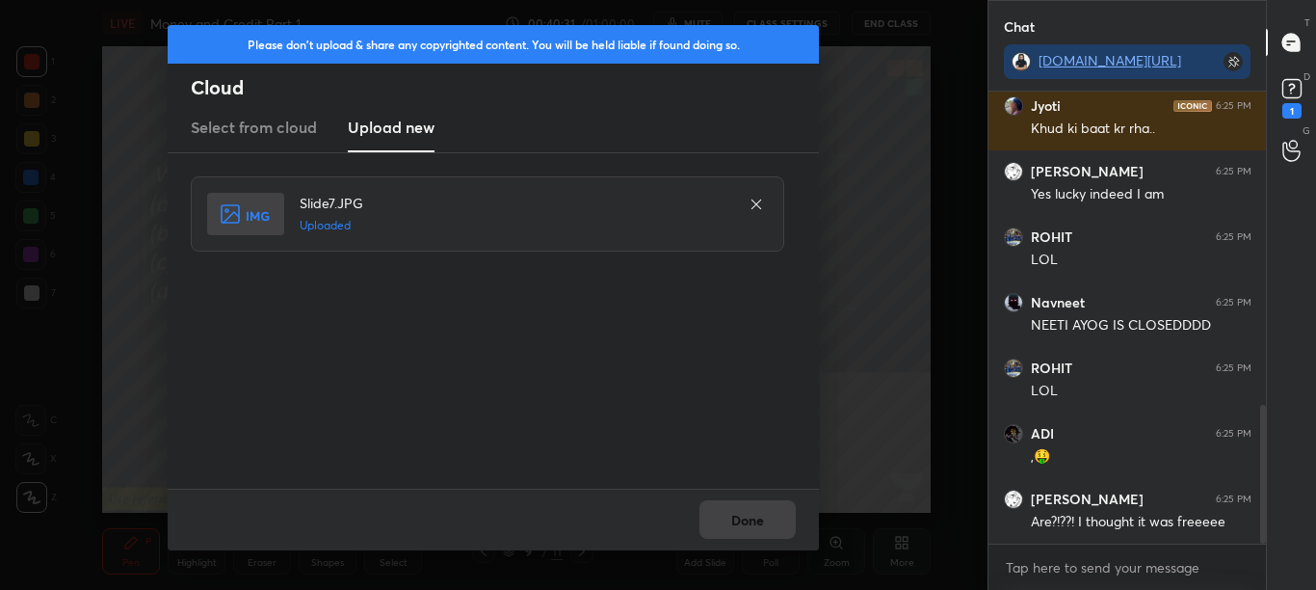
click at [743, 511] on div "Done" at bounding box center [493, 520] width 651 height 62
click at [743, 511] on button "Done" at bounding box center [748, 519] width 96 height 39
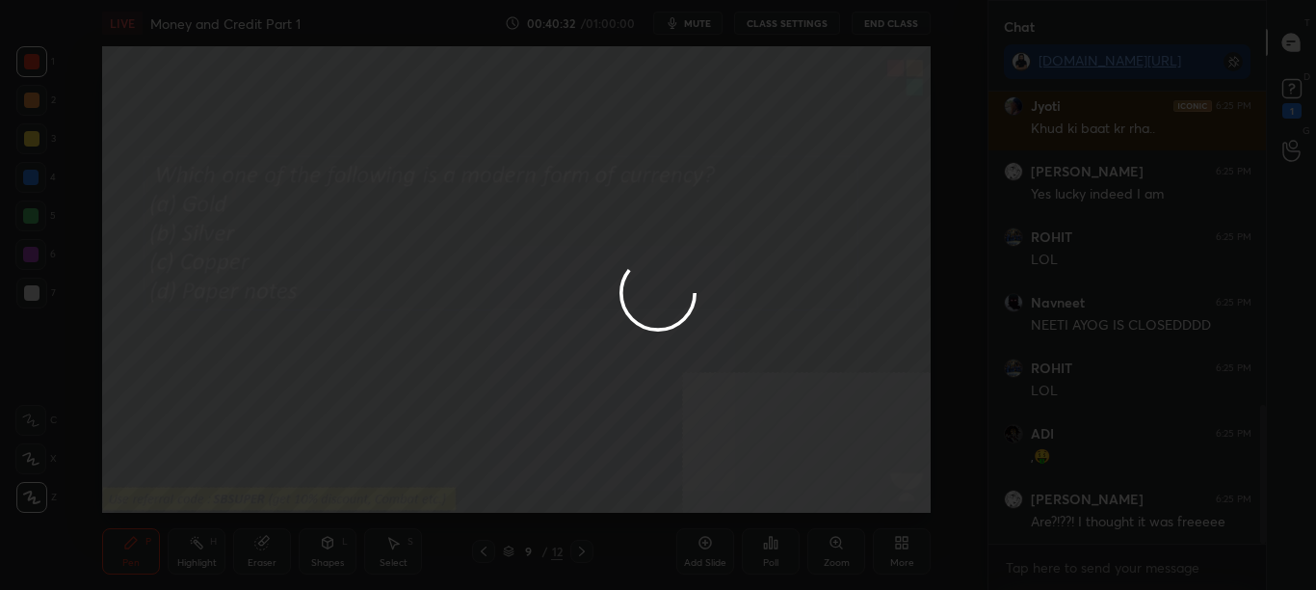
click at [746, 515] on div at bounding box center [658, 295] width 1316 height 590
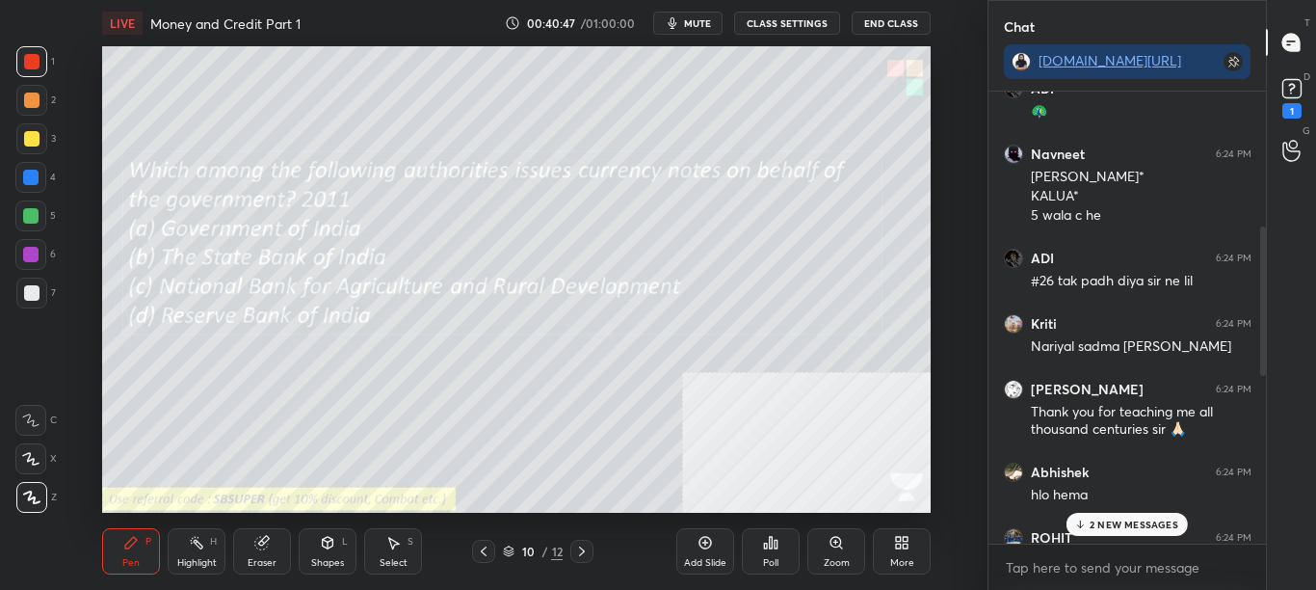
drag, startPoint x: 1262, startPoint y: 516, endPoint x: 1252, endPoint y: 313, distance: 202.6
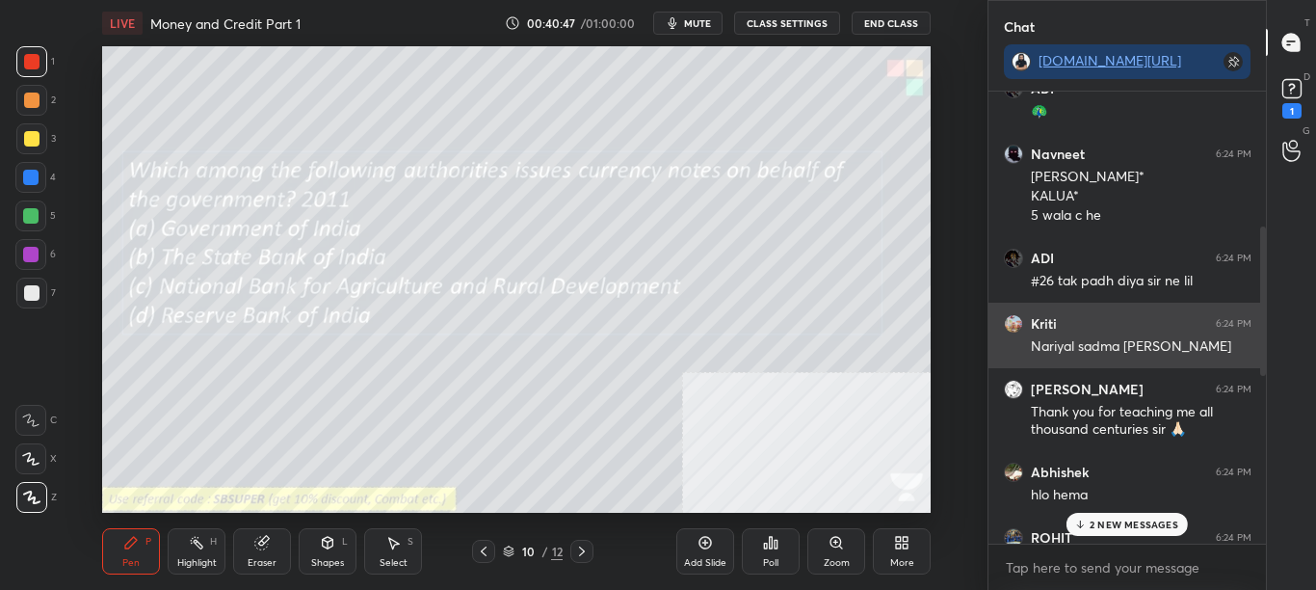
click at [1259, 313] on div at bounding box center [1261, 318] width 12 height 452
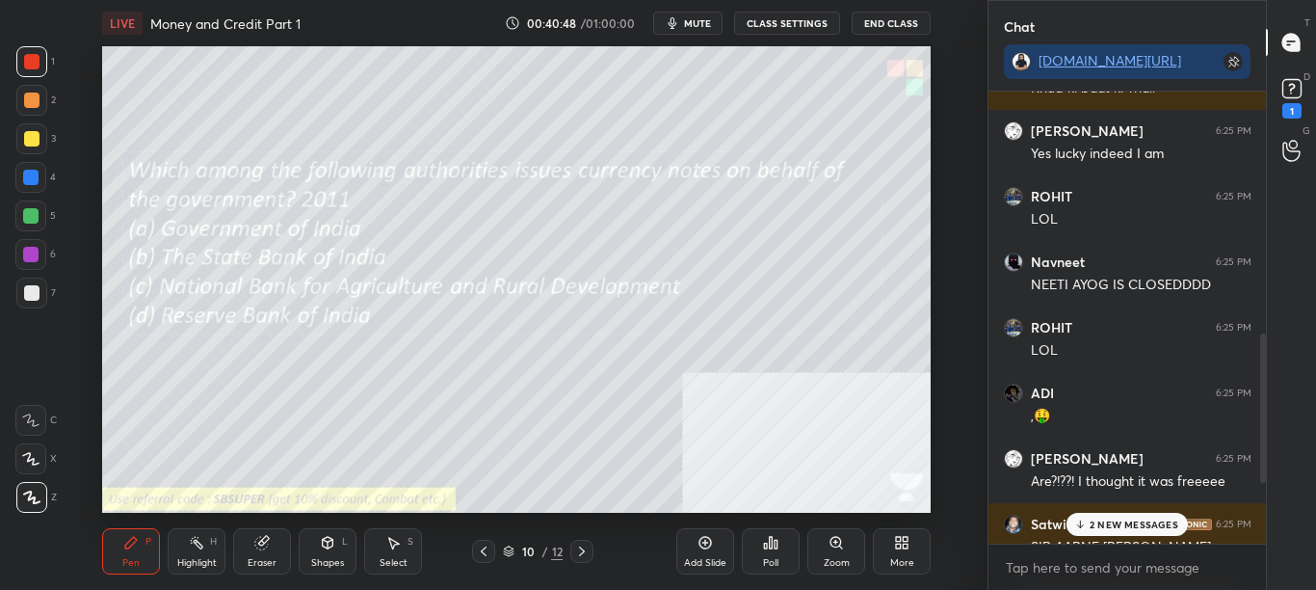
drag, startPoint x: 1262, startPoint y: 326, endPoint x: 1250, endPoint y: 512, distance: 186.4
click at [1254, 512] on div "[PERSON_NAME] 6:24 PM Thank you for teaching me all thousand centuries sir 🙏🏻 A…" at bounding box center [1128, 318] width 278 height 452
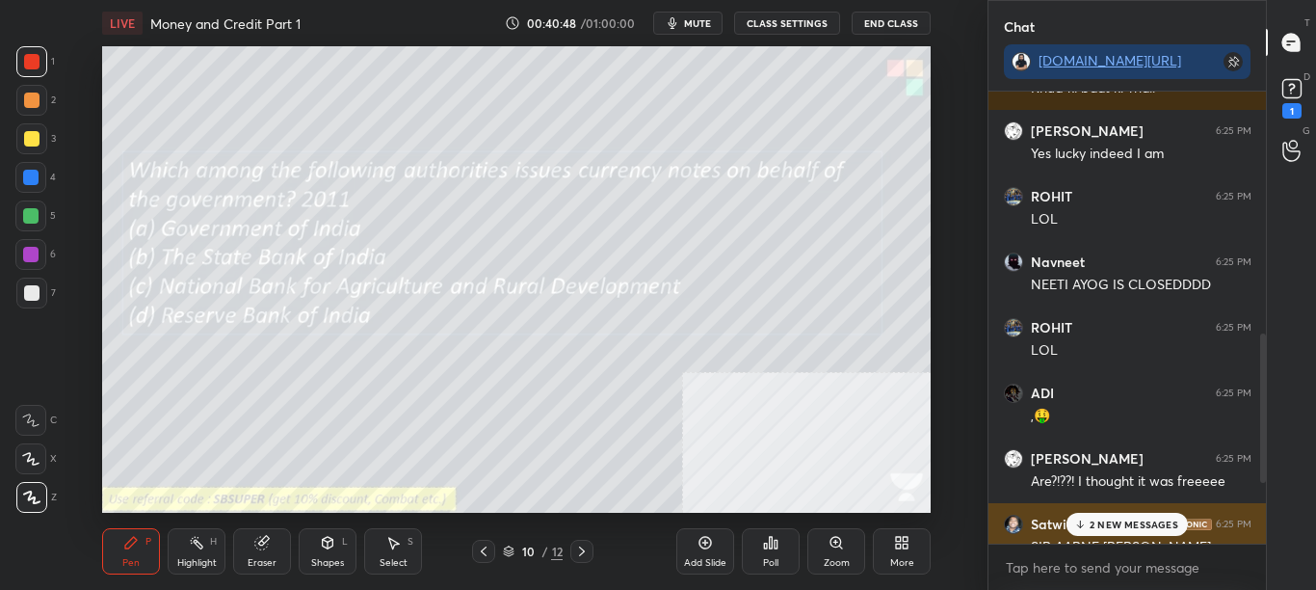
scroll to position [1083, 0]
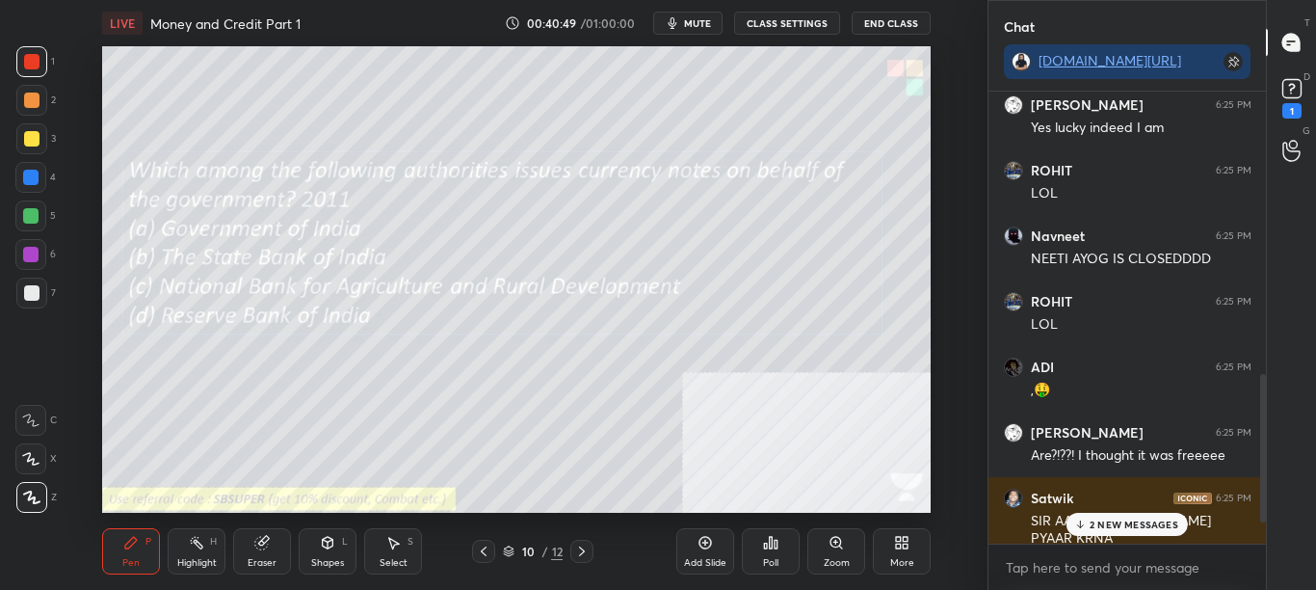
click at [1158, 516] on div "2 NEW MESSAGES" at bounding box center [1127, 524] width 121 height 23
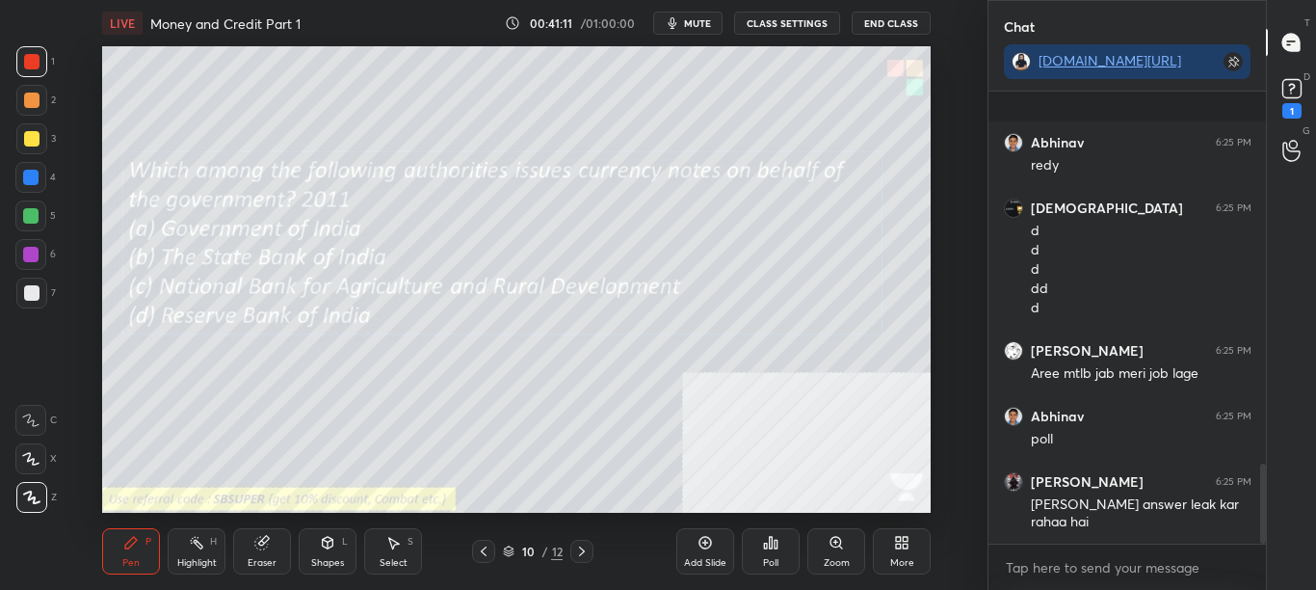
scroll to position [2098, 0]
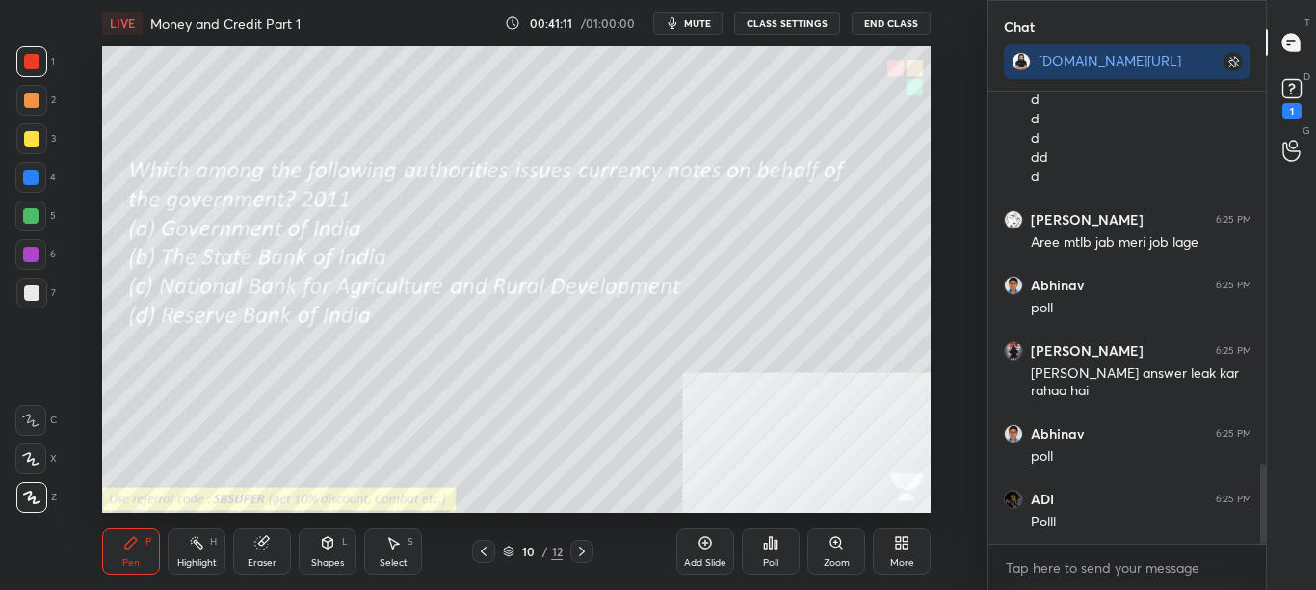
click at [772, 558] on div "Poll" at bounding box center [770, 563] width 15 height 10
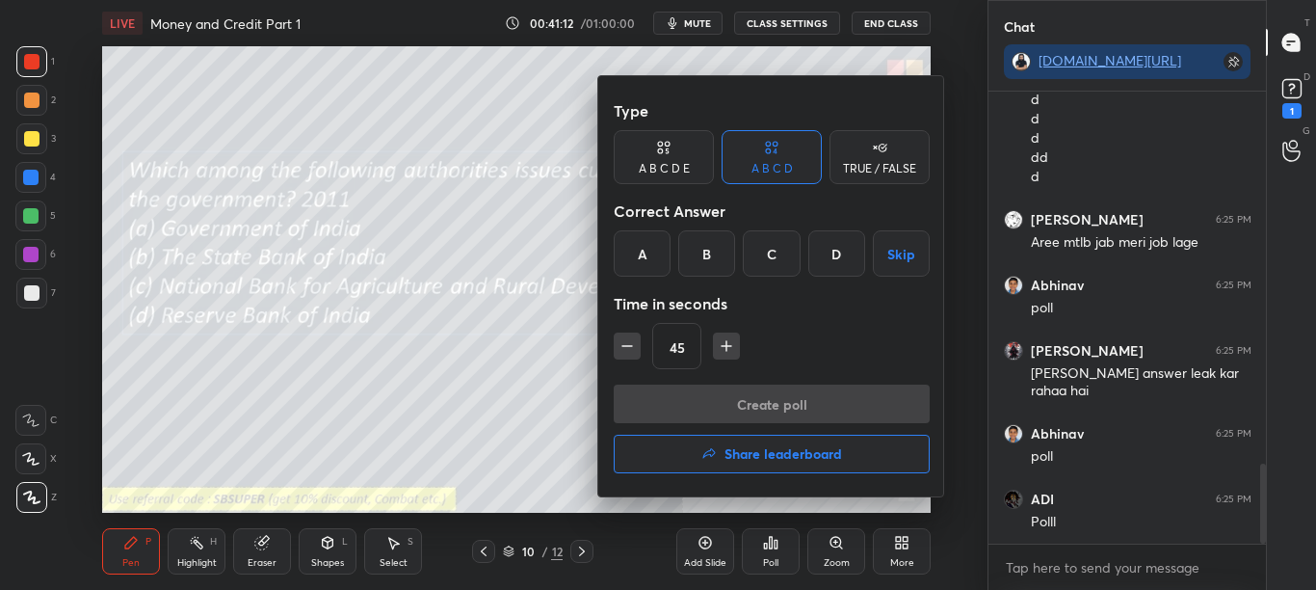
click at [842, 257] on div "D" at bounding box center [836, 253] width 57 height 46
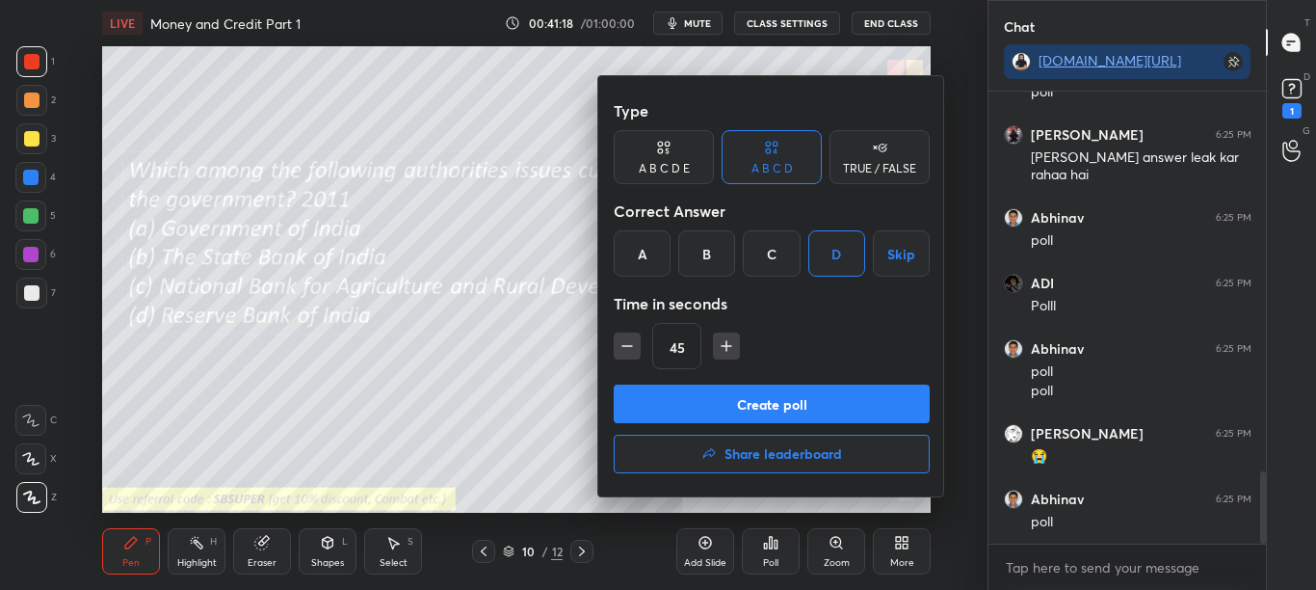
scroll to position [2379, 0]
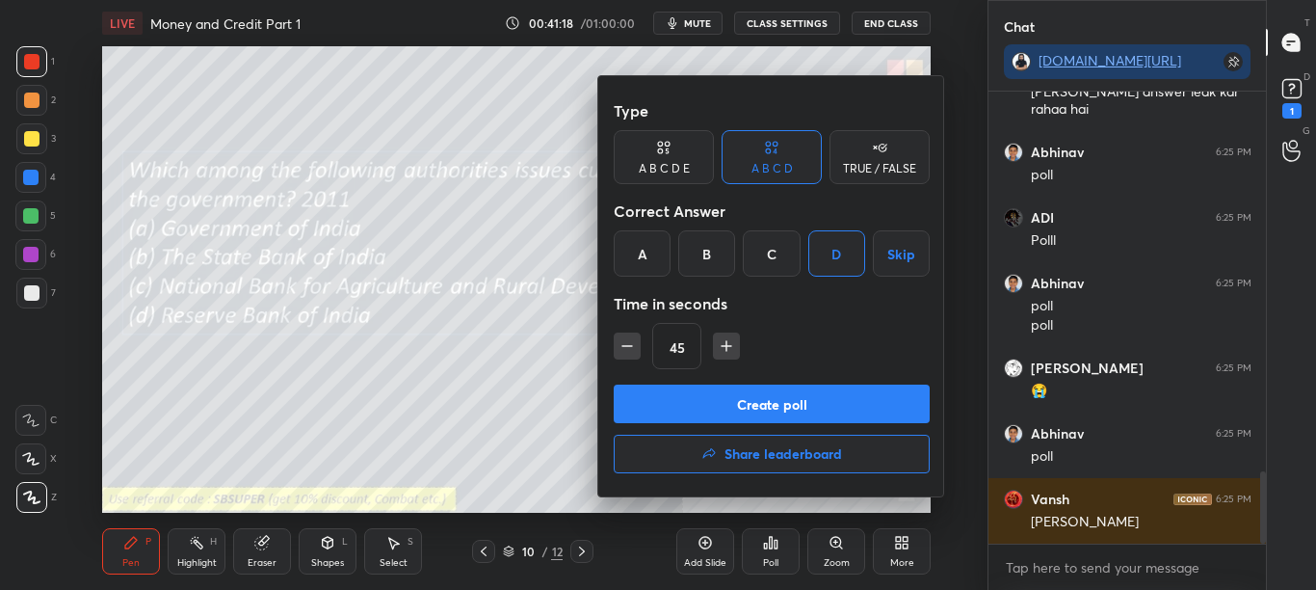
click at [807, 406] on button "Create poll" at bounding box center [772, 403] width 316 height 39
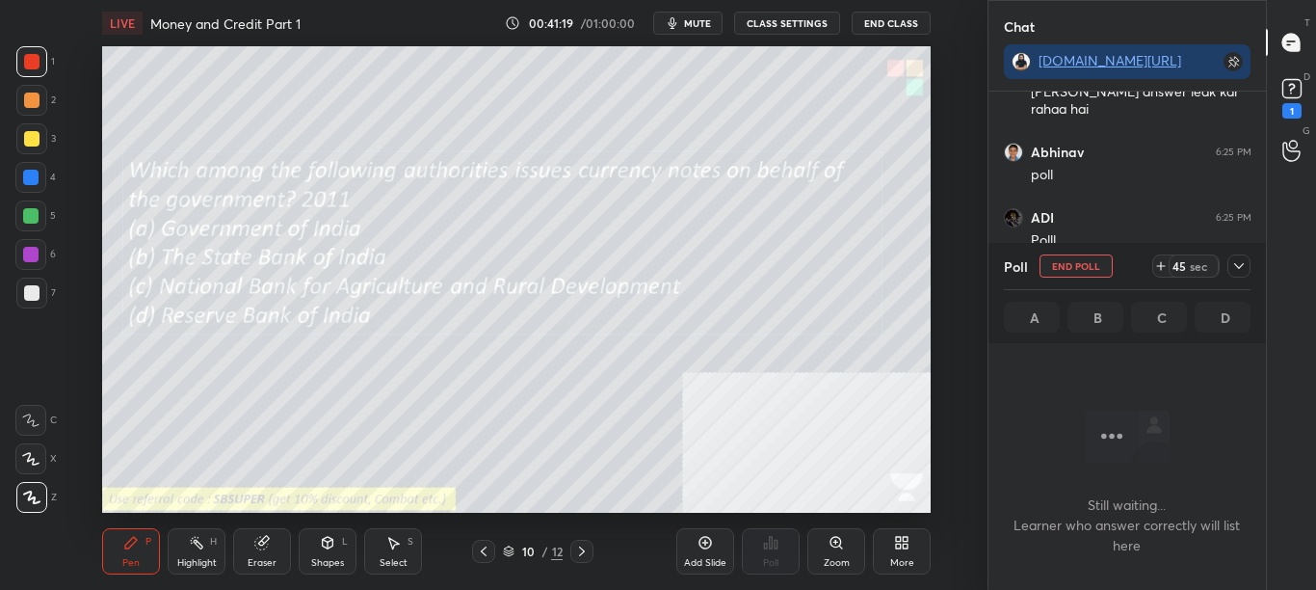
scroll to position [392, 272]
click at [1241, 269] on icon at bounding box center [1238, 265] width 15 height 15
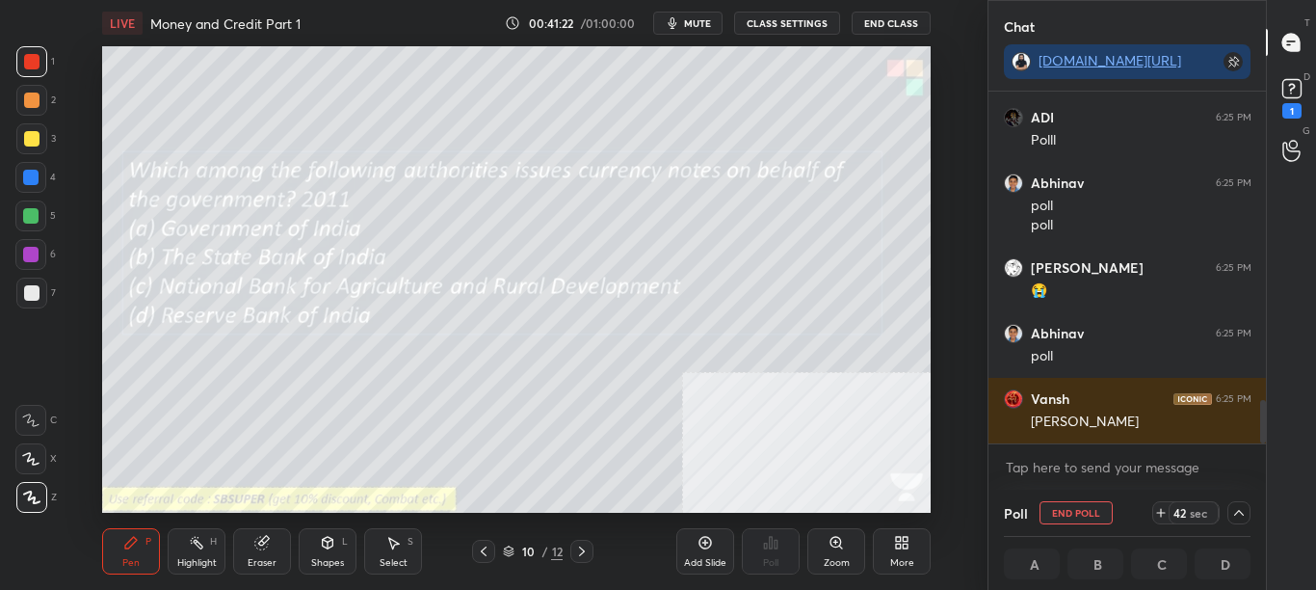
scroll to position [2545, 0]
drag, startPoint x: 1259, startPoint y: 410, endPoint x: 1259, endPoint y: 464, distance: 54.9
click at [1258, 461] on div "[PERSON_NAME] 6:25 PM [PERSON_NAME] answer leak kar rahaa hai [PERSON_NAME] 6:2…" at bounding box center [1128, 291] width 278 height 398
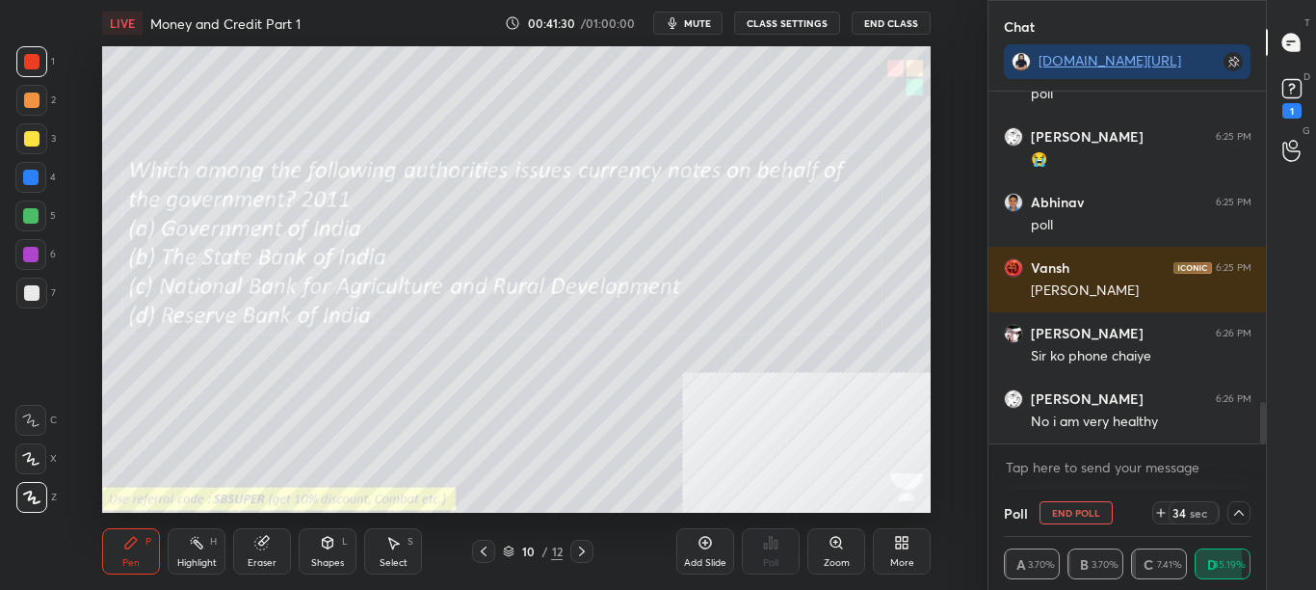
scroll to position [2167, 0]
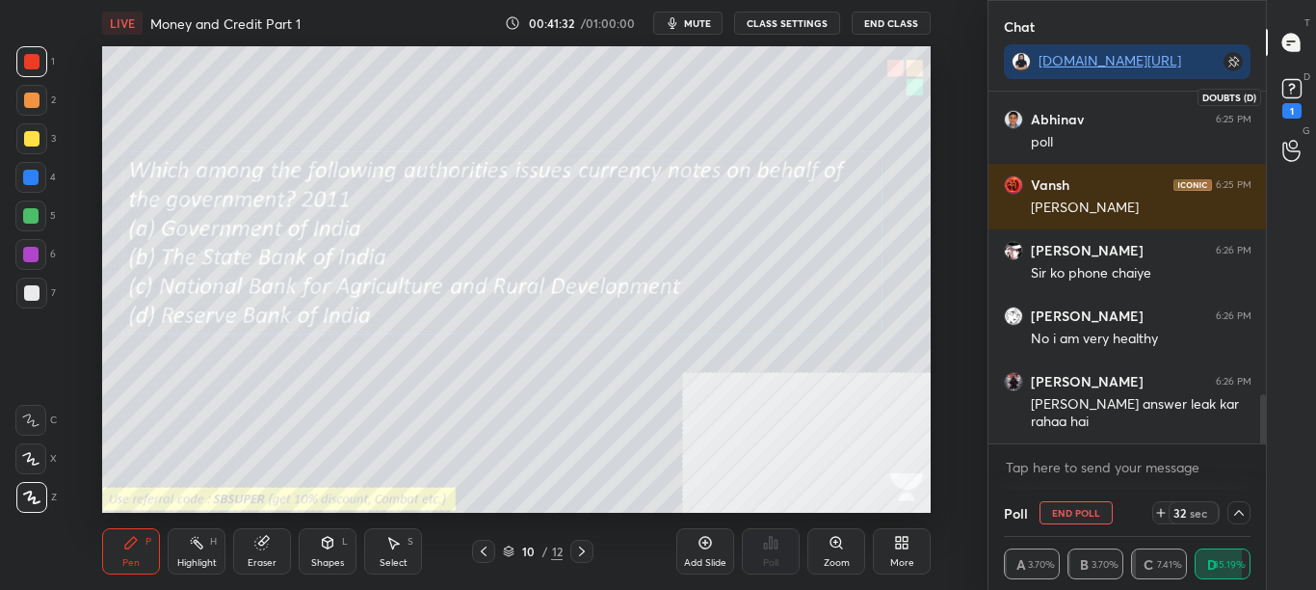
click at [1303, 99] on icon at bounding box center [1292, 88] width 29 height 29
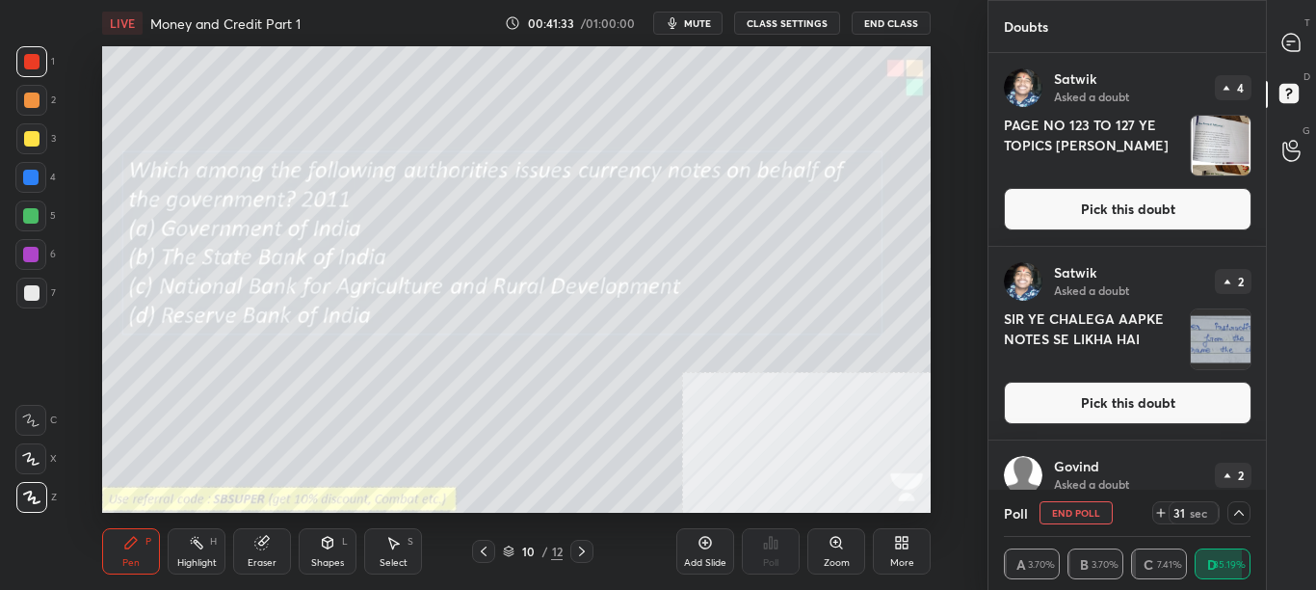
scroll to position [431, 272]
click at [1240, 516] on icon at bounding box center [1238, 512] width 15 height 15
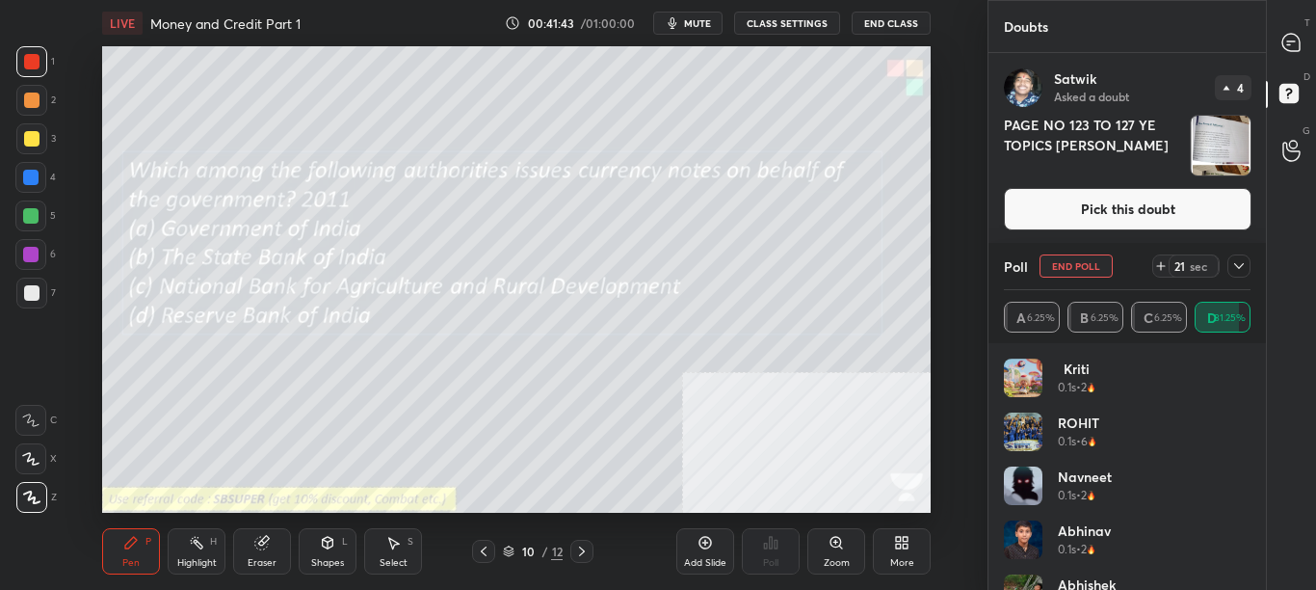
click at [1239, 262] on icon at bounding box center [1238, 265] width 15 height 15
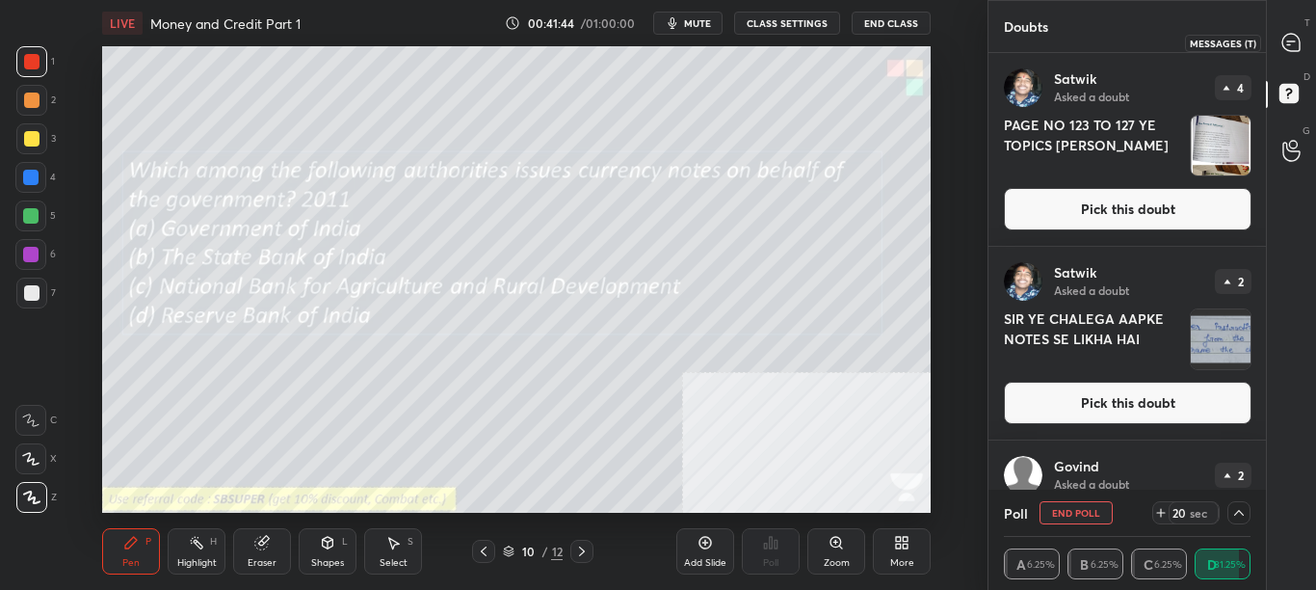
click at [1299, 54] on div at bounding box center [1292, 42] width 39 height 35
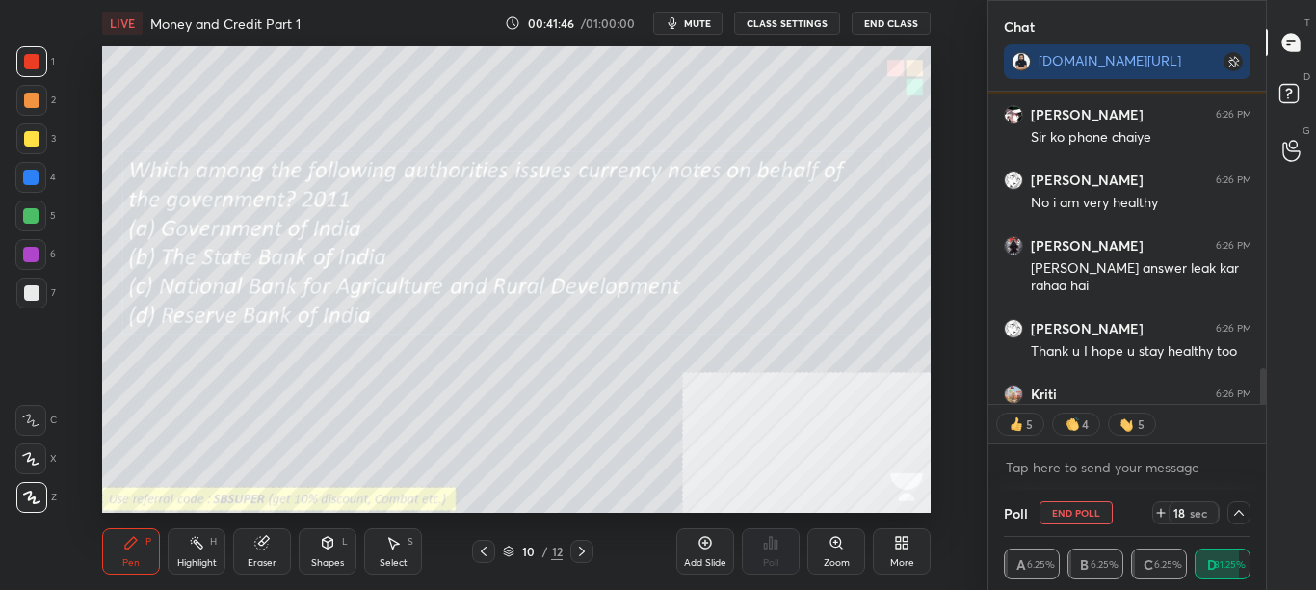
click at [1263, 379] on div at bounding box center [1263, 393] width 6 height 51
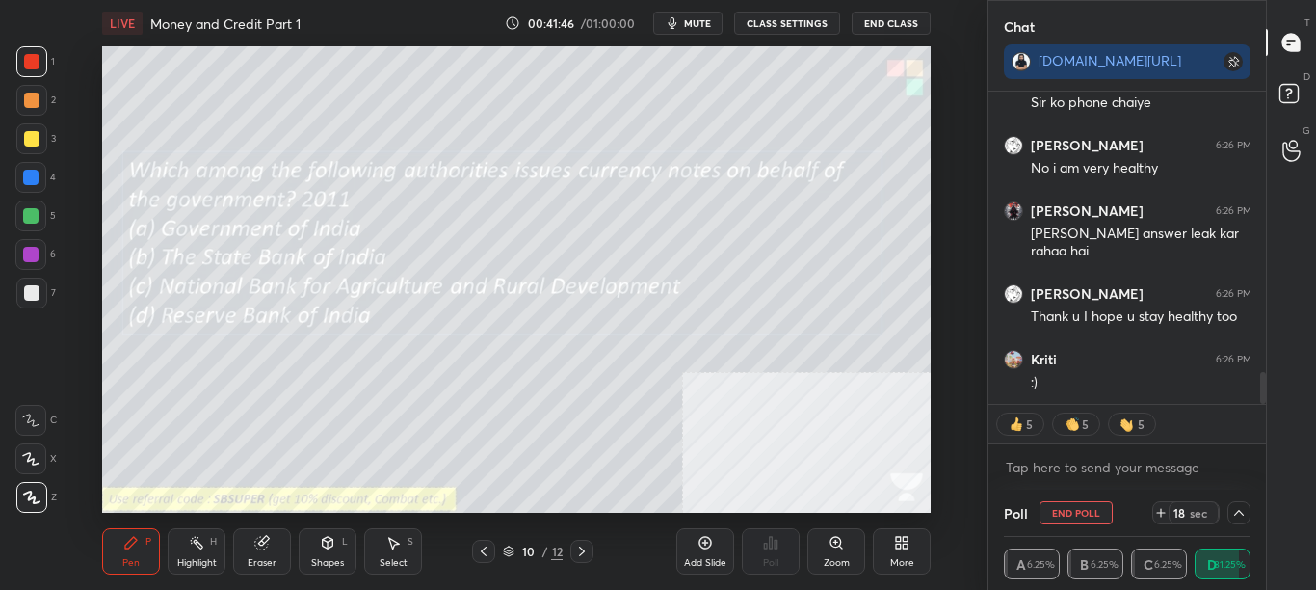
drag, startPoint x: 1263, startPoint y: 379, endPoint x: 1259, endPoint y: 407, distance: 28.2
click at [1260, 405] on div "[PERSON_NAME] 6:25 PM [PERSON_NAME] 6:26 PM Sir ko phone [PERSON_NAME][MEDICAL_…" at bounding box center [1128, 291] width 278 height 398
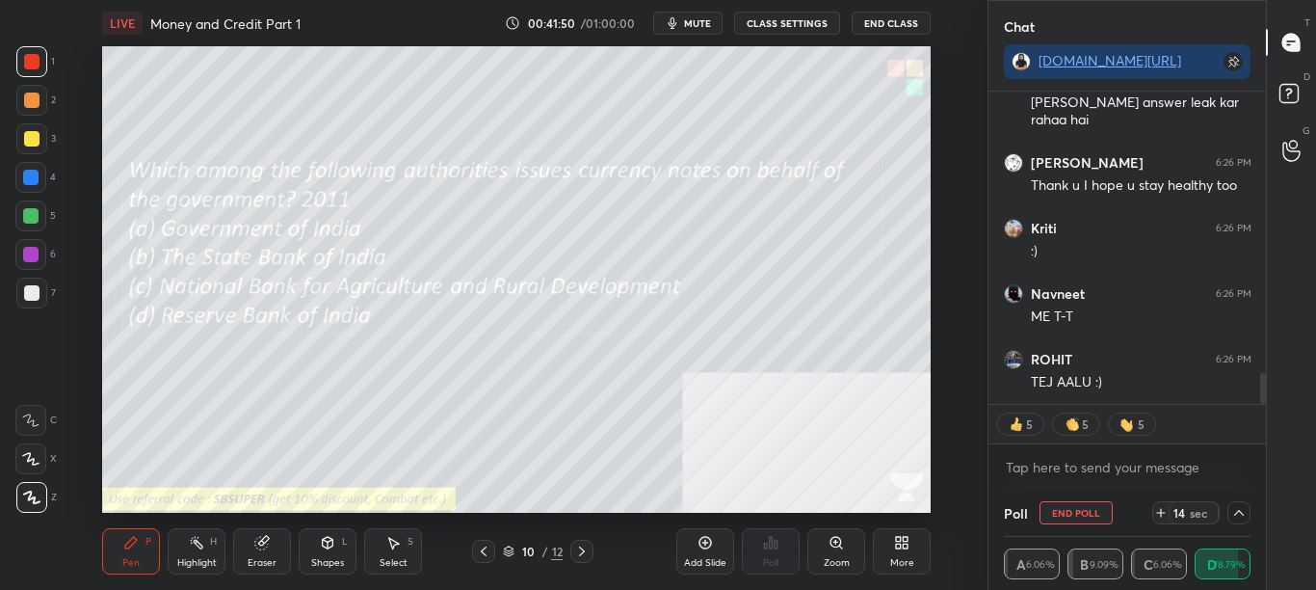
click at [1237, 512] on icon at bounding box center [1239, 513] width 10 height 6
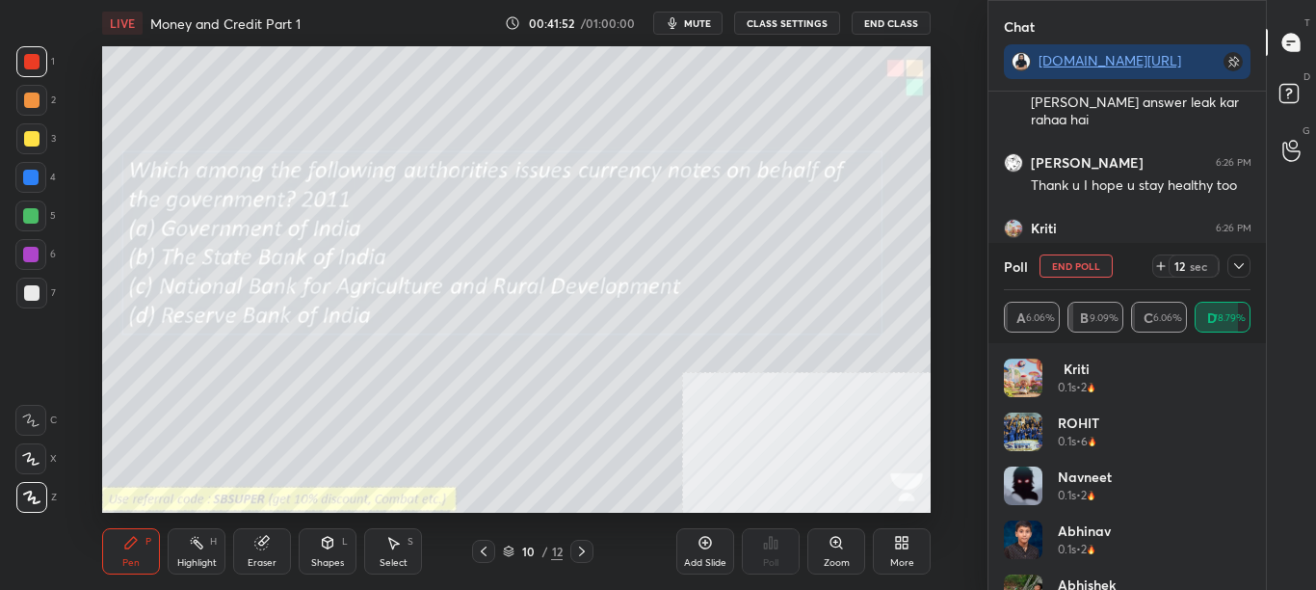
click at [1242, 263] on icon at bounding box center [1238, 265] width 15 height 15
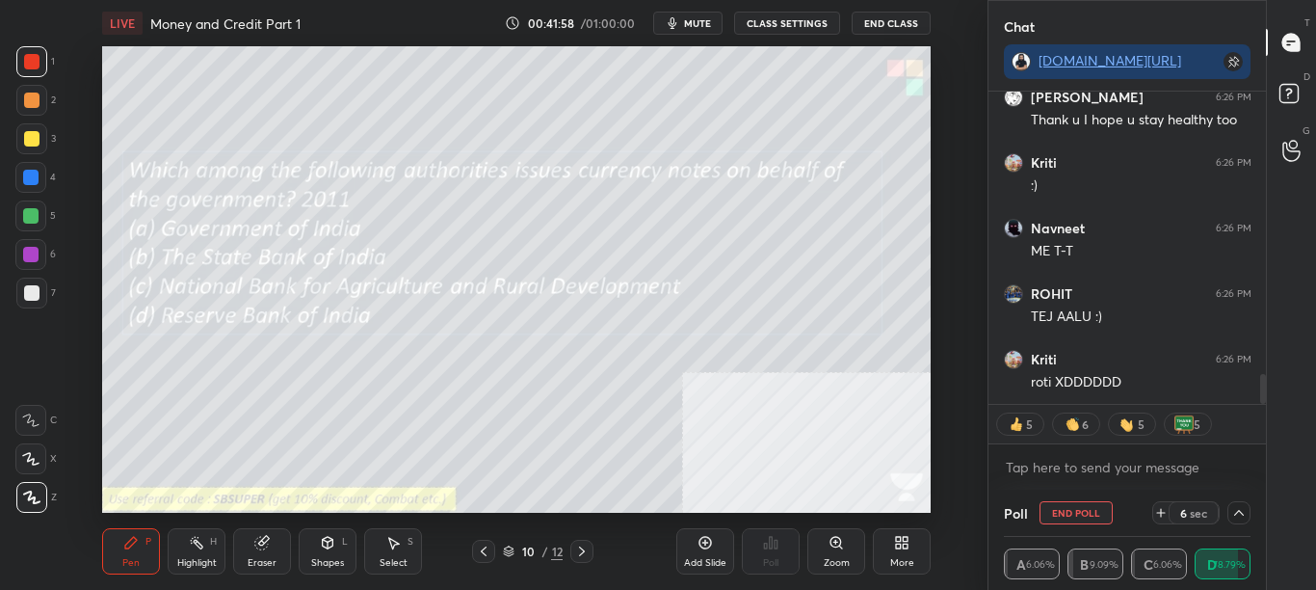
click at [1231, 515] on div at bounding box center [1239, 512] width 23 height 23
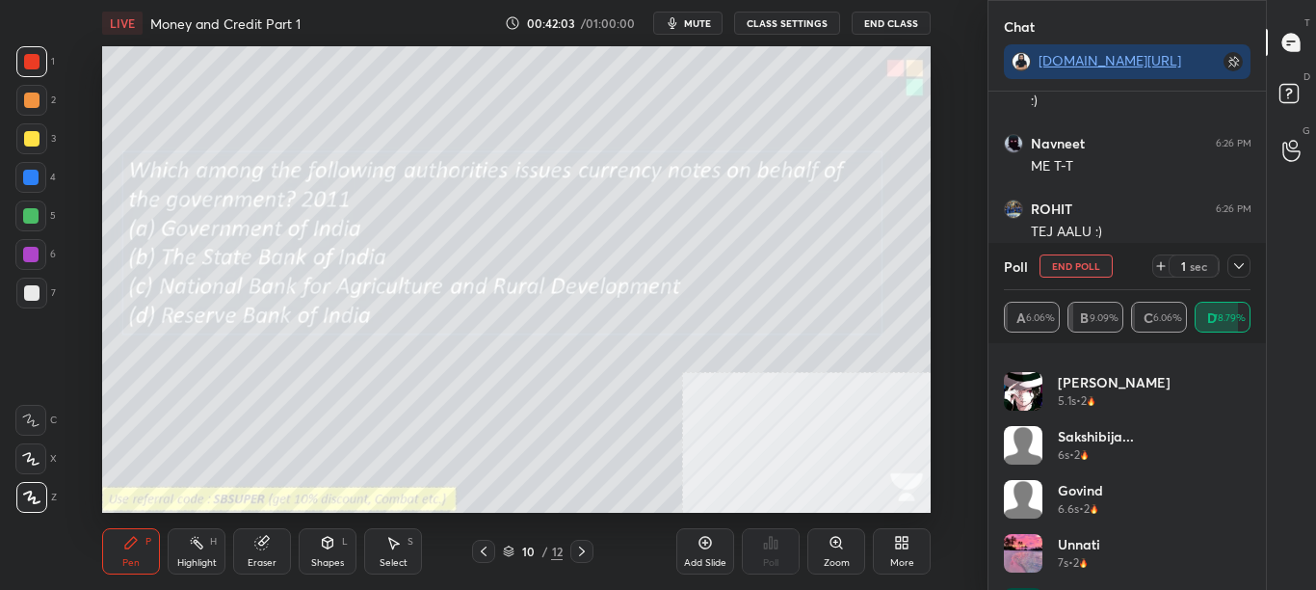
click at [1245, 268] on icon at bounding box center [1238, 265] width 15 height 15
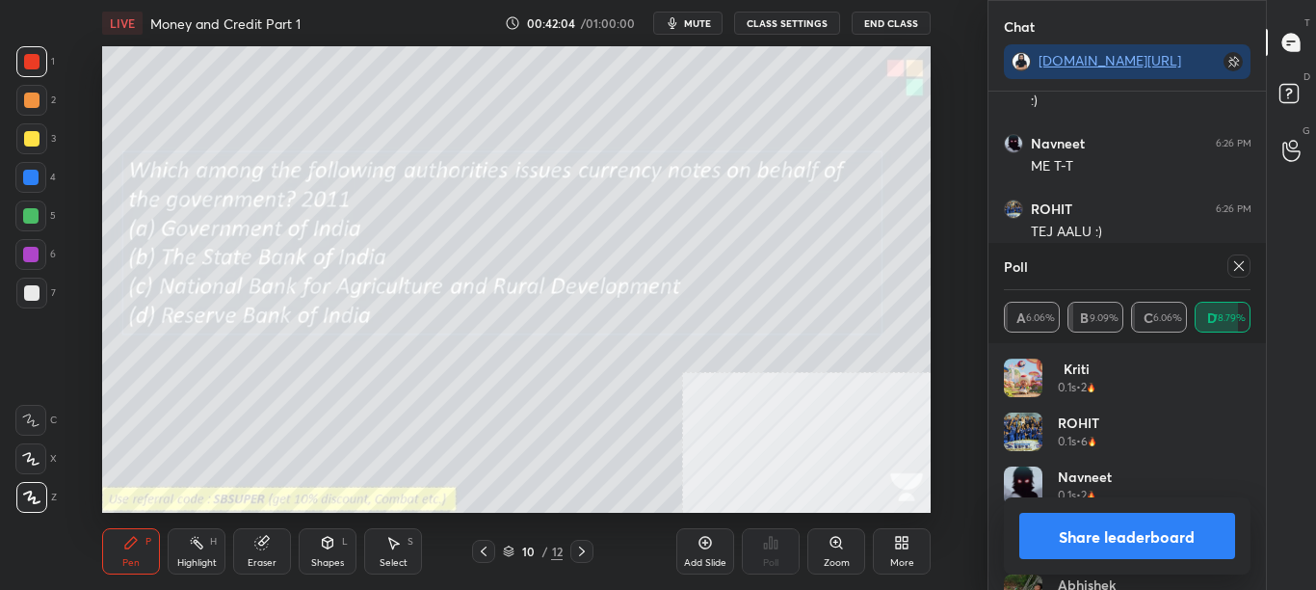
click at [1083, 533] on button "Share leaderboard" at bounding box center [1127, 536] width 217 height 46
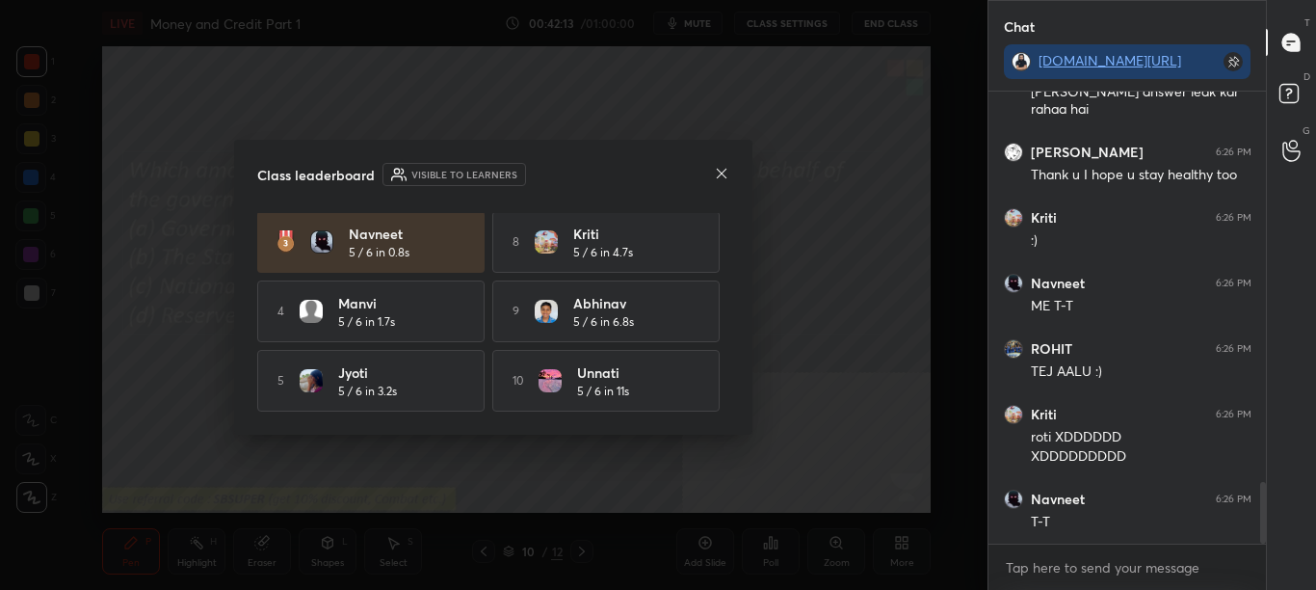
click at [720, 176] on icon at bounding box center [721, 173] width 15 height 15
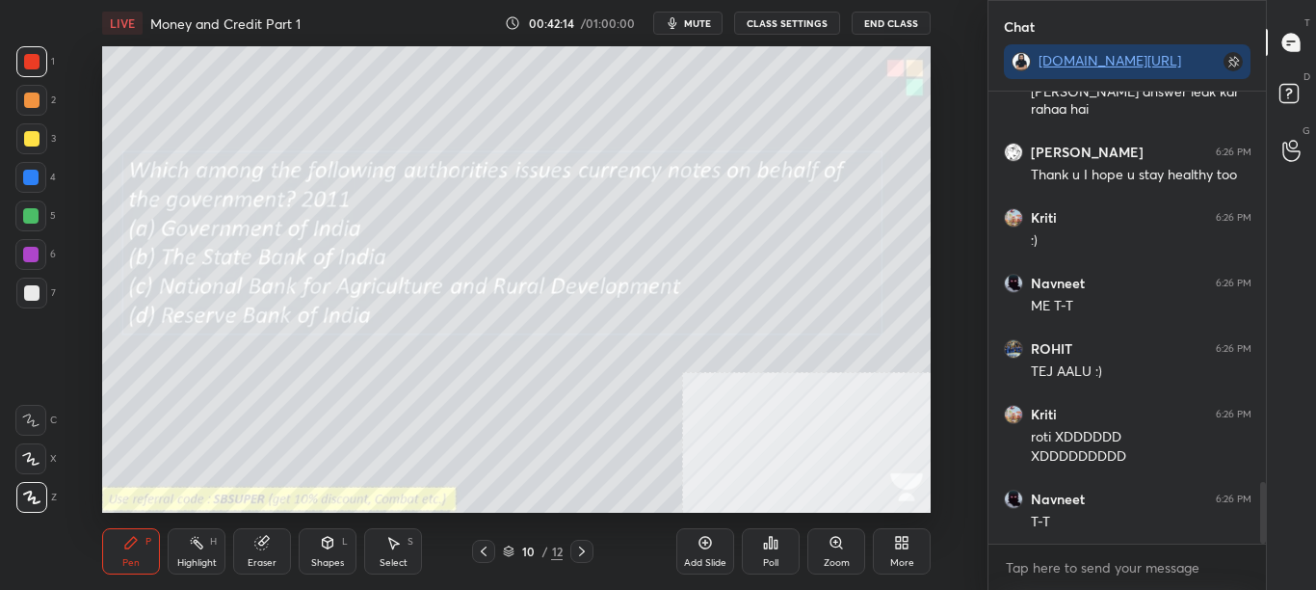
click at [898, 563] on div "More" at bounding box center [902, 563] width 24 height 10
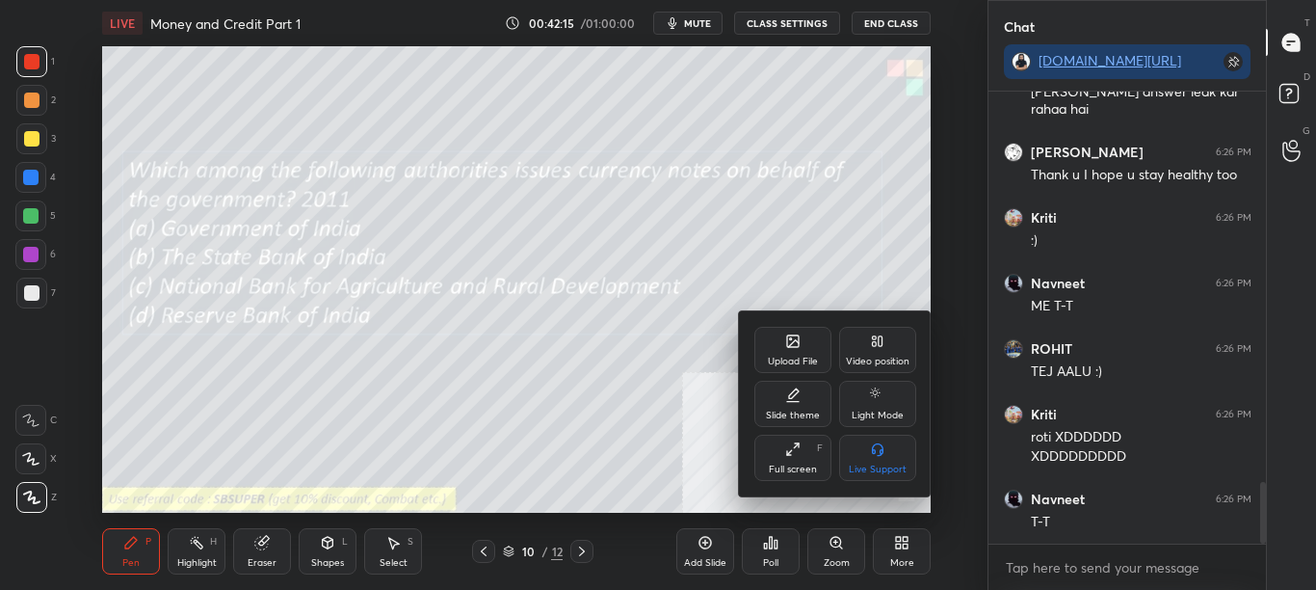
click at [799, 354] on div "Upload File" at bounding box center [792, 350] width 77 height 46
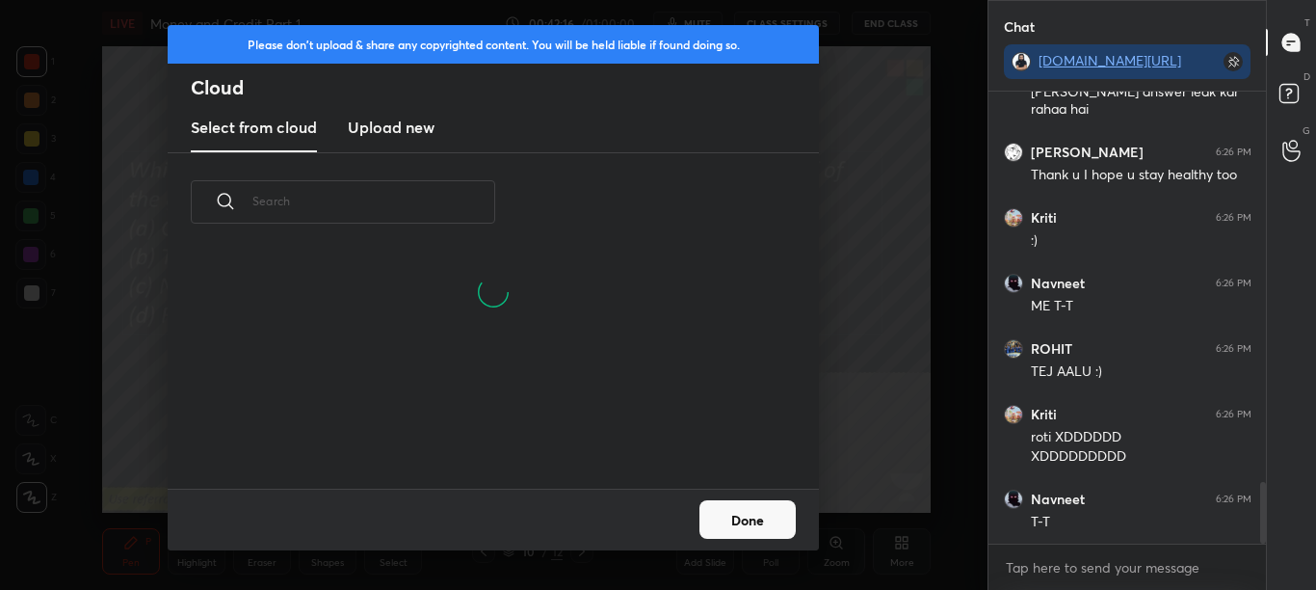
click at [415, 123] on h3 "Upload new" at bounding box center [391, 127] width 87 height 23
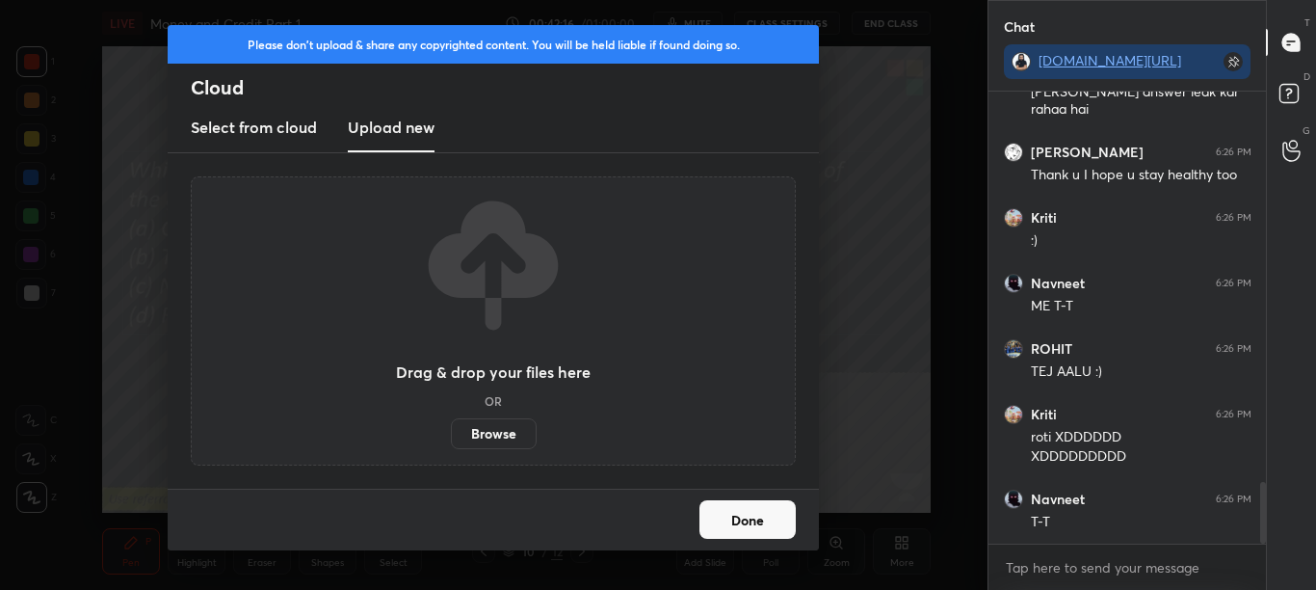
click at [477, 441] on label "Browse" at bounding box center [494, 433] width 86 height 31
click at [451, 441] on input "Browse" at bounding box center [451, 433] width 0 height 31
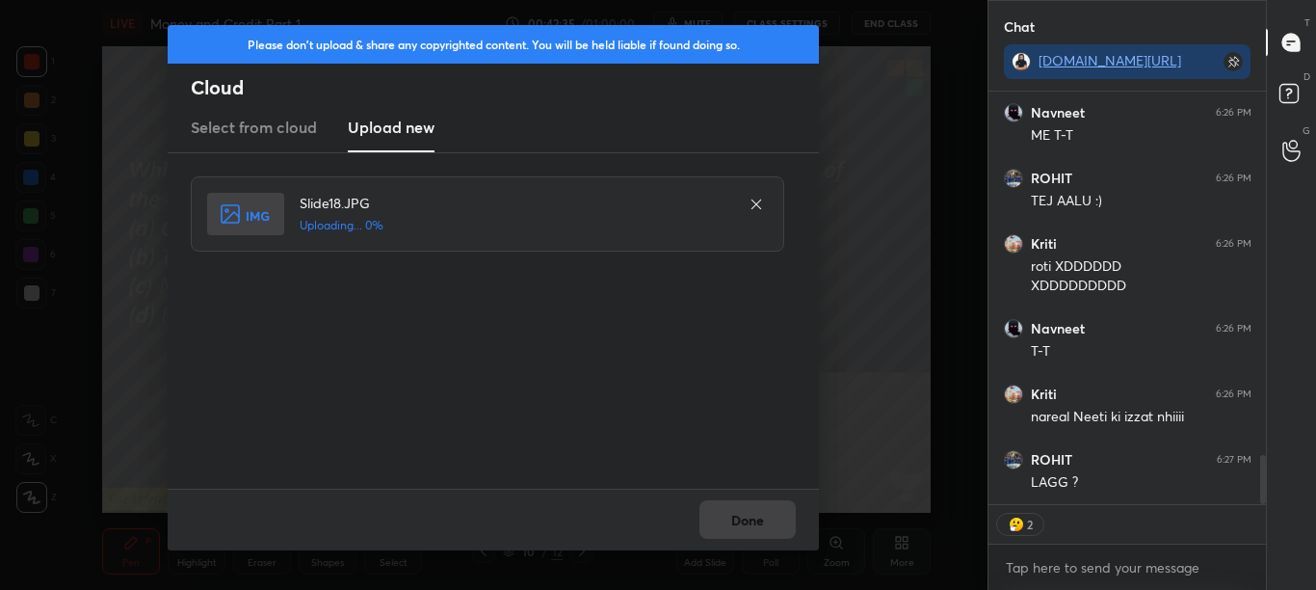
click at [732, 527] on div "Done" at bounding box center [493, 520] width 651 height 62
click at [733, 527] on div "Done" at bounding box center [493, 520] width 651 height 62
click at [735, 527] on div "Done" at bounding box center [493, 520] width 651 height 62
click at [734, 527] on div "Done" at bounding box center [493, 520] width 651 height 62
click at [732, 528] on button "Done" at bounding box center [748, 519] width 96 height 39
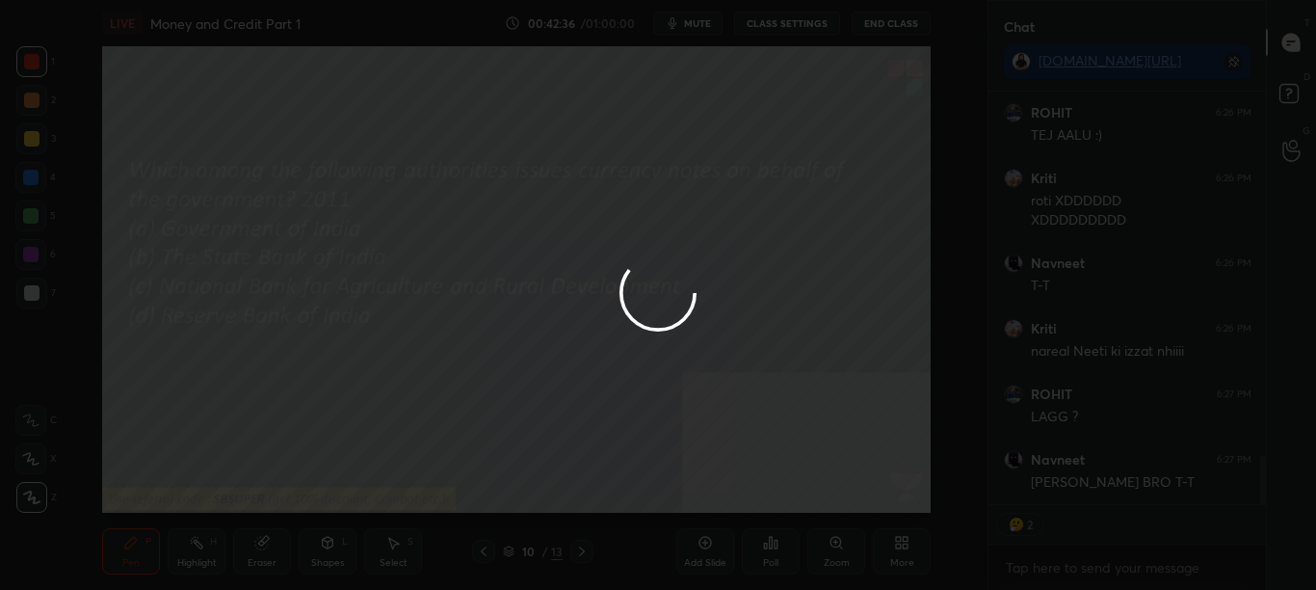
click at [732, 528] on button "Done" at bounding box center [748, 519] width 96 height 39
click at [733, 528] on div at bounding box center [658, 295] width 1316 height 590
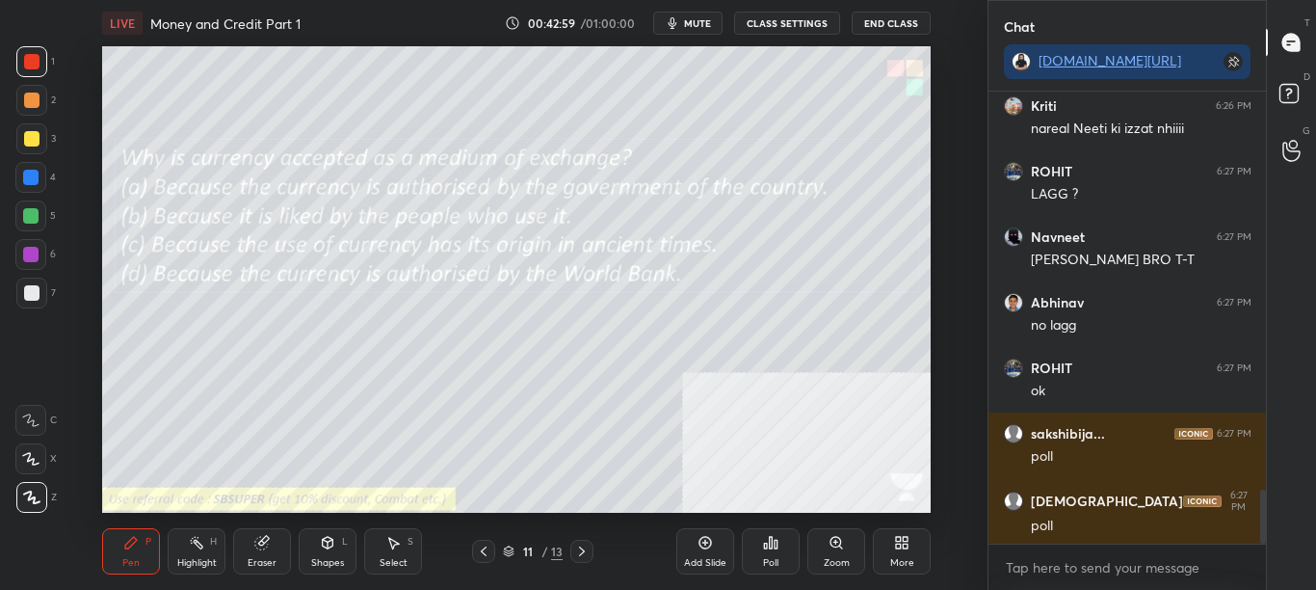
click at [776, 563] on div "Poll" at bounding box center [770, 563] width 15 height 10
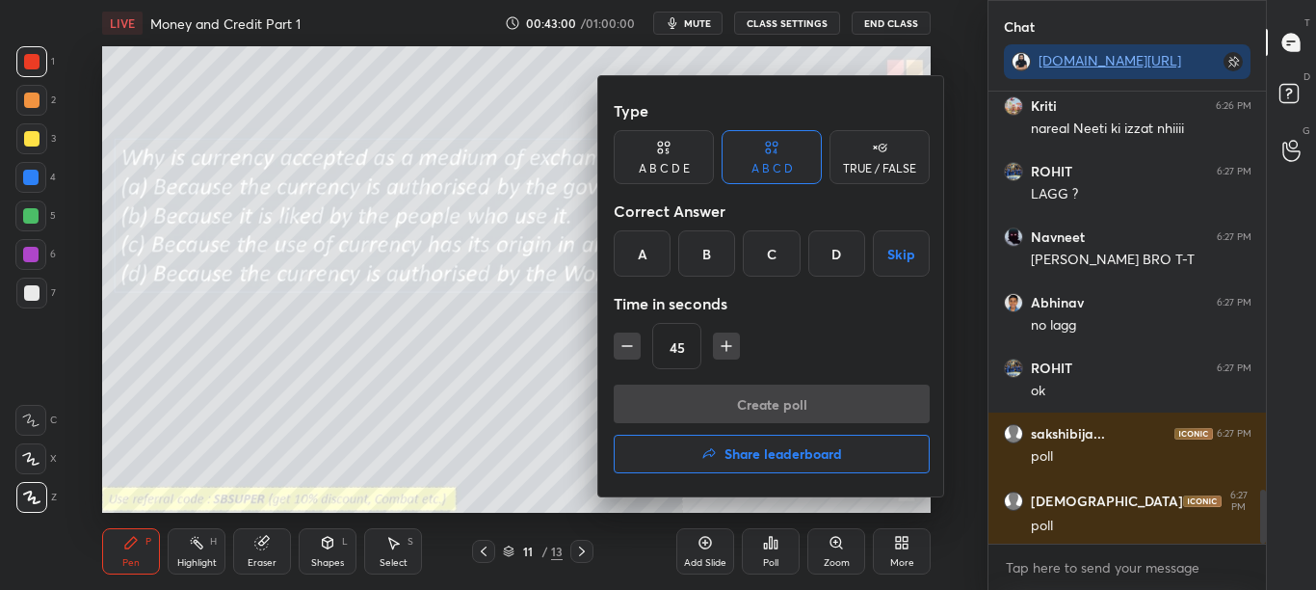
click at [777, 565] on div at bounding box center [658, 295] width 1316 height 590
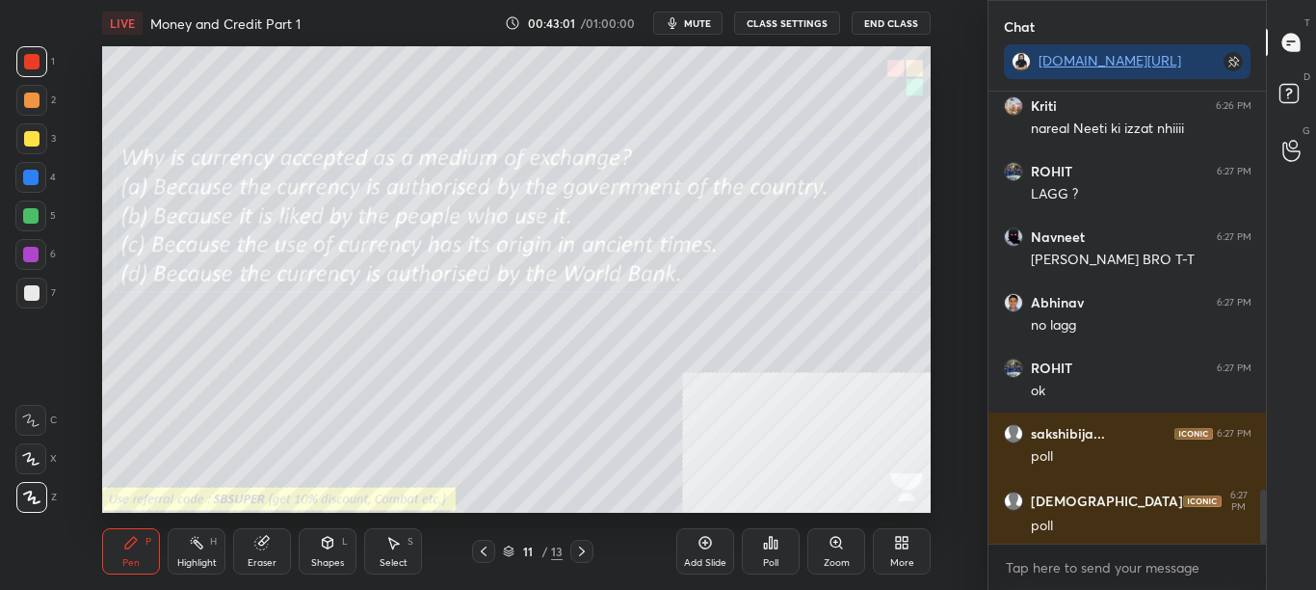
click at [774, 563] on div "Poll" at bounding box center [770, 563] width 15 height 10
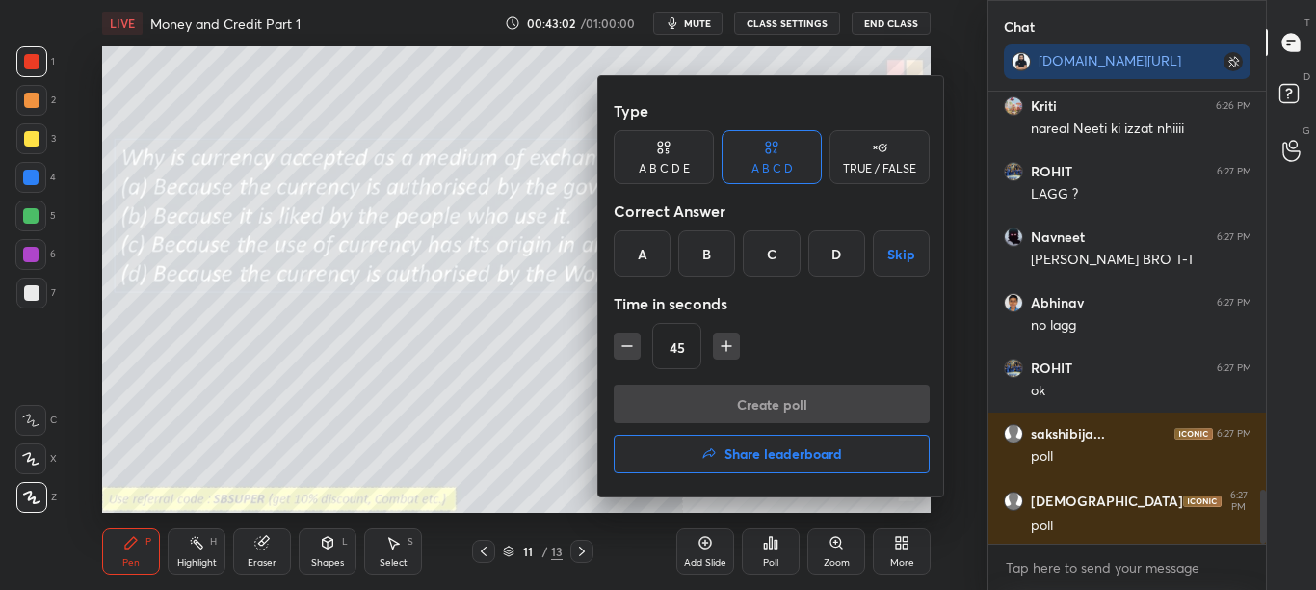
click at [772, 564] on div at bounding box center [658, 295] width 1316 height 590
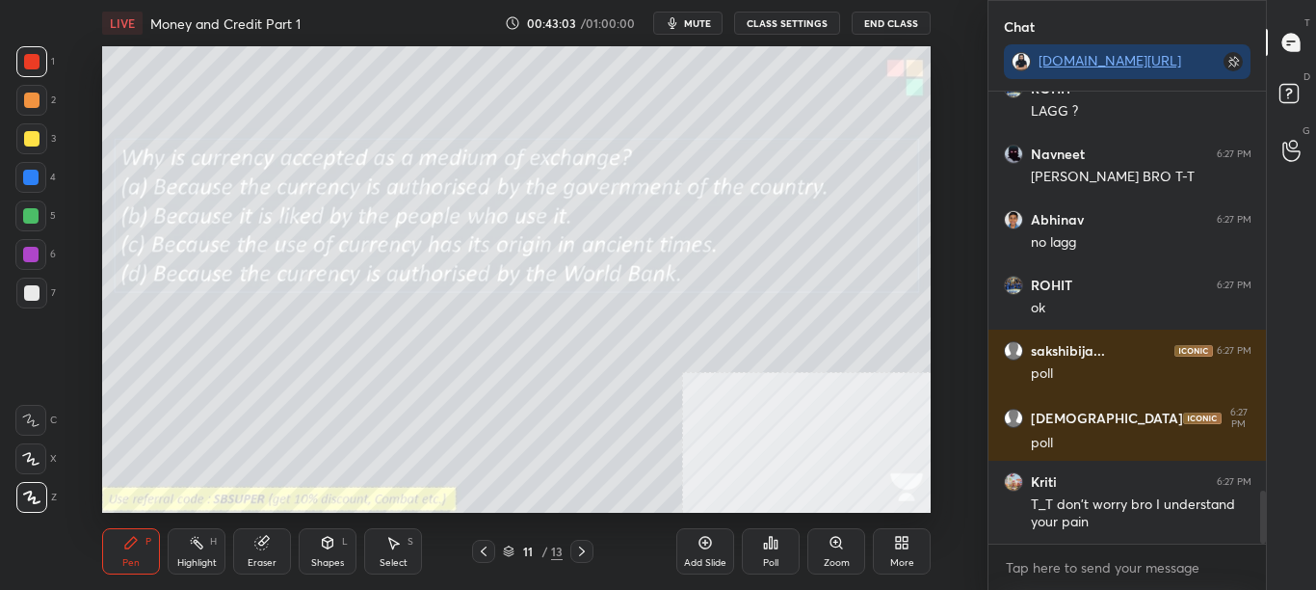
click at [771, 564] on div "Poll" at bounding box center [770, 563] width 15 height 10
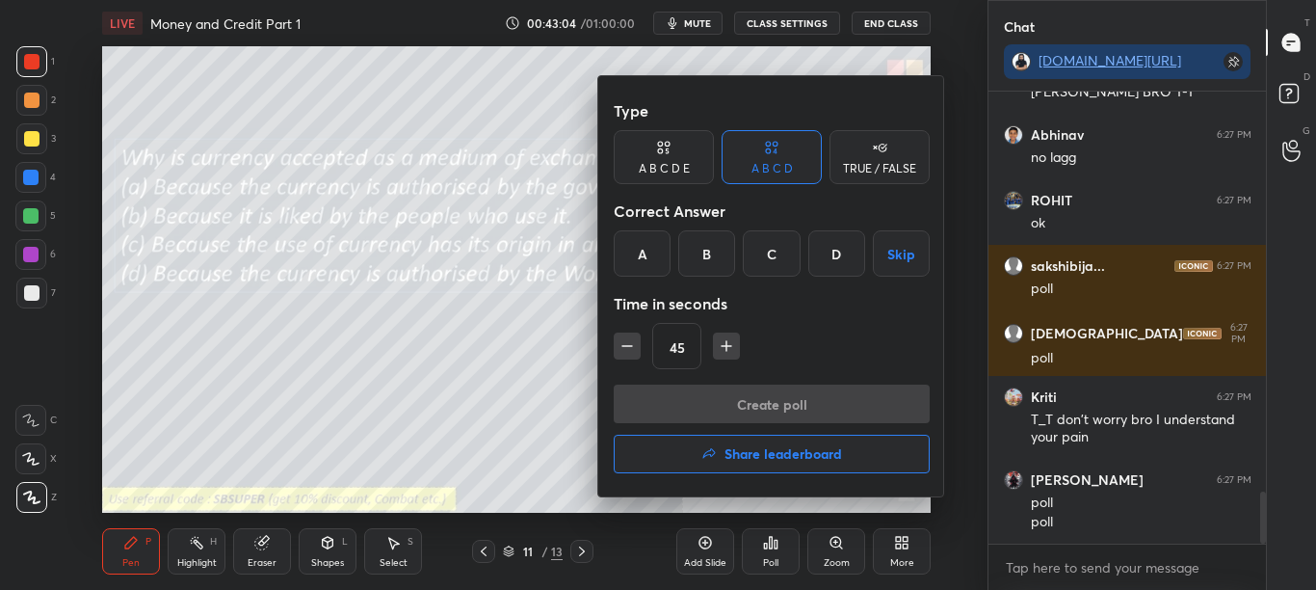
click at [771, 566] on div at bounding box center [658, 295] width 1316 height 590
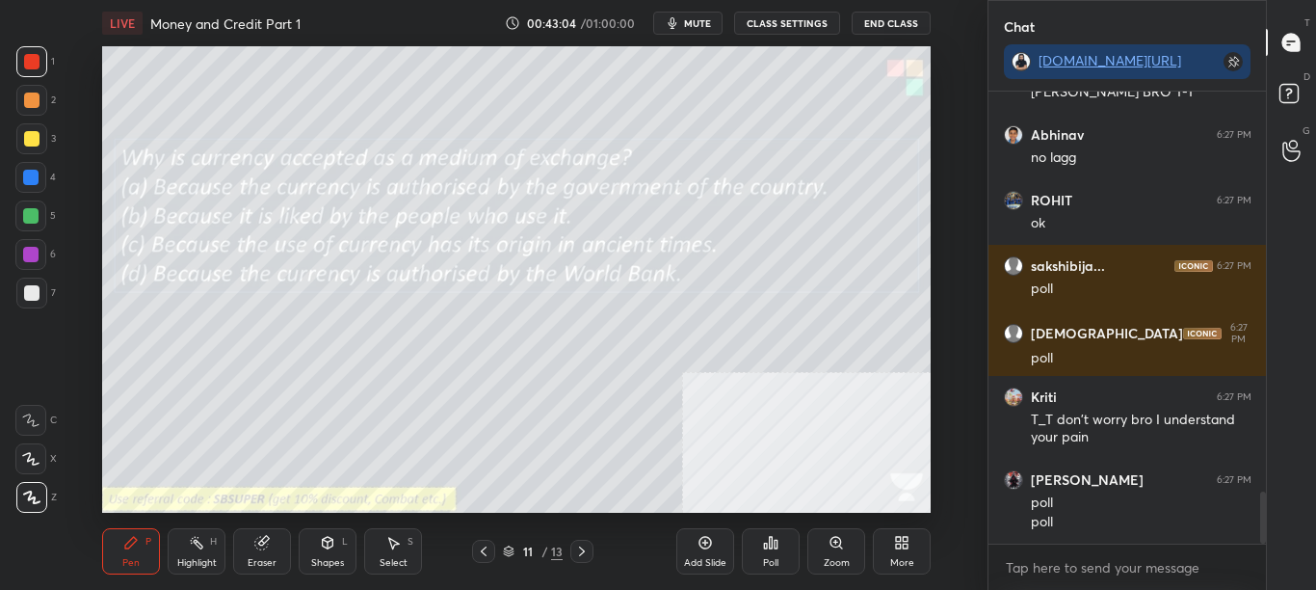
click at [773, 566] on div "Poll" at bounding box center [770, 563] width 15 height 10
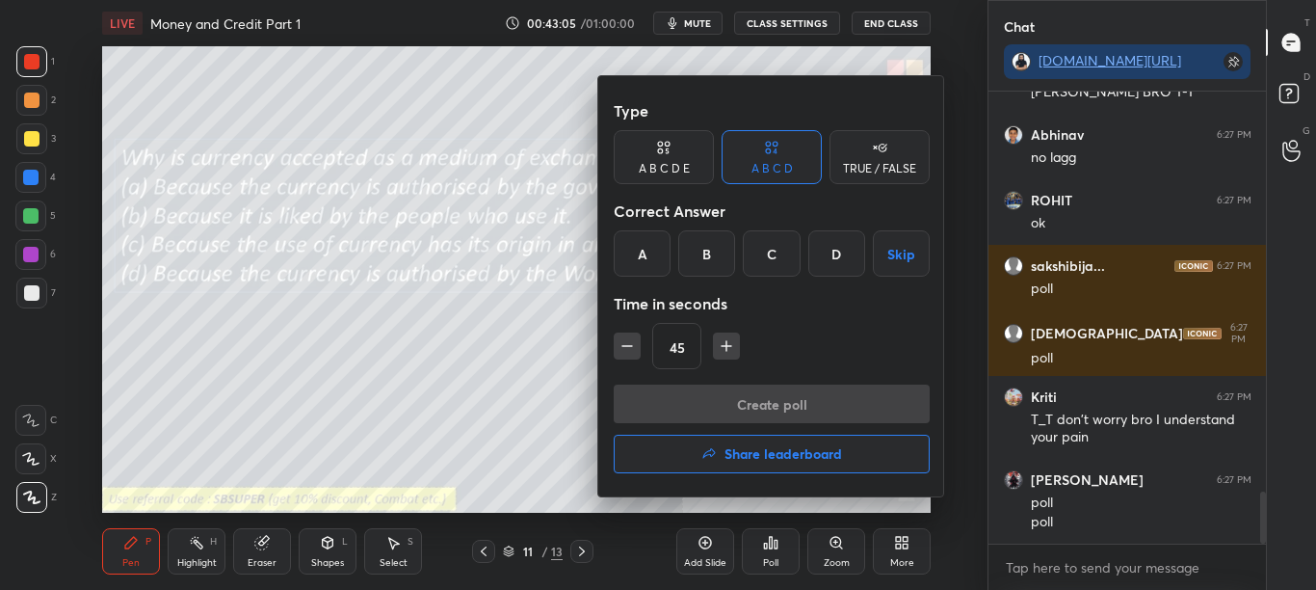
click at [773, 567] on div at bounding box center [658, 295] width 1316 height 590
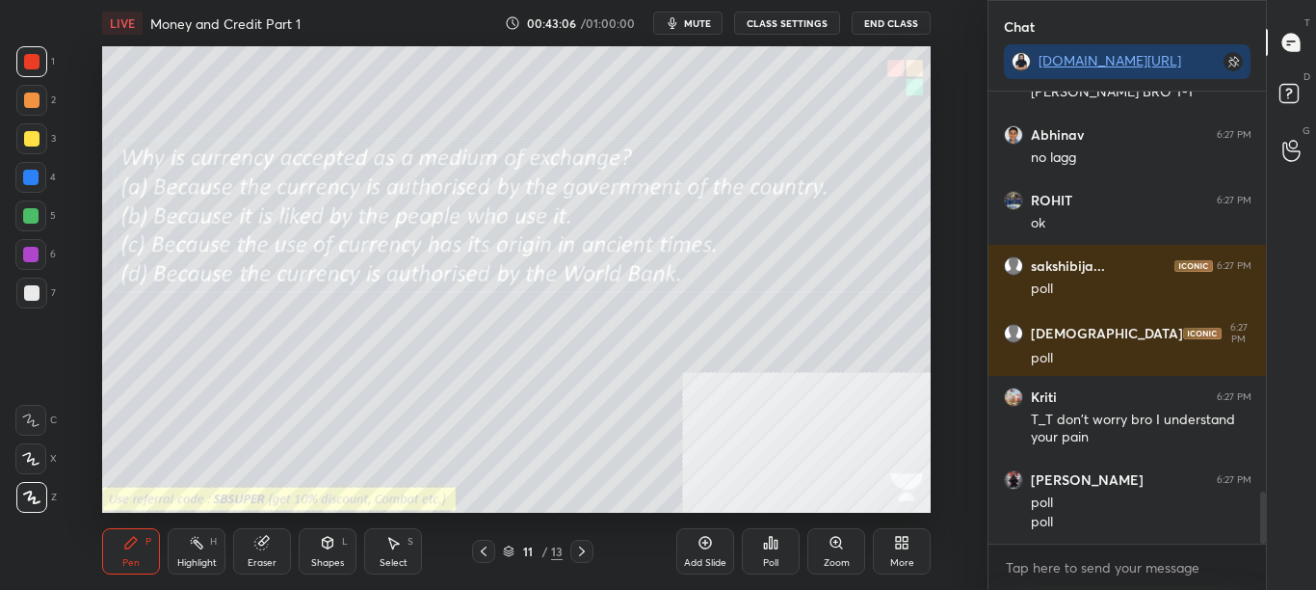
click at [773, 568] on div "Poll" at bounding box center [770, 563] width 15 height 10
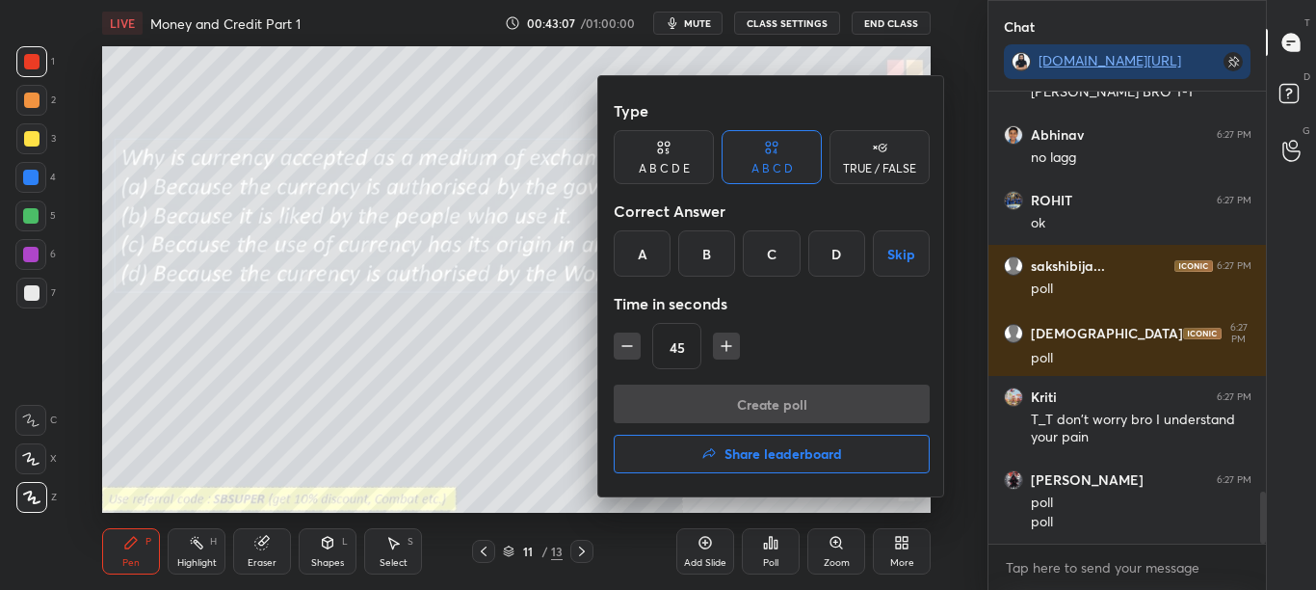
click at [556, 340] on div at bounding box center [658, 295] width 1316 height 590
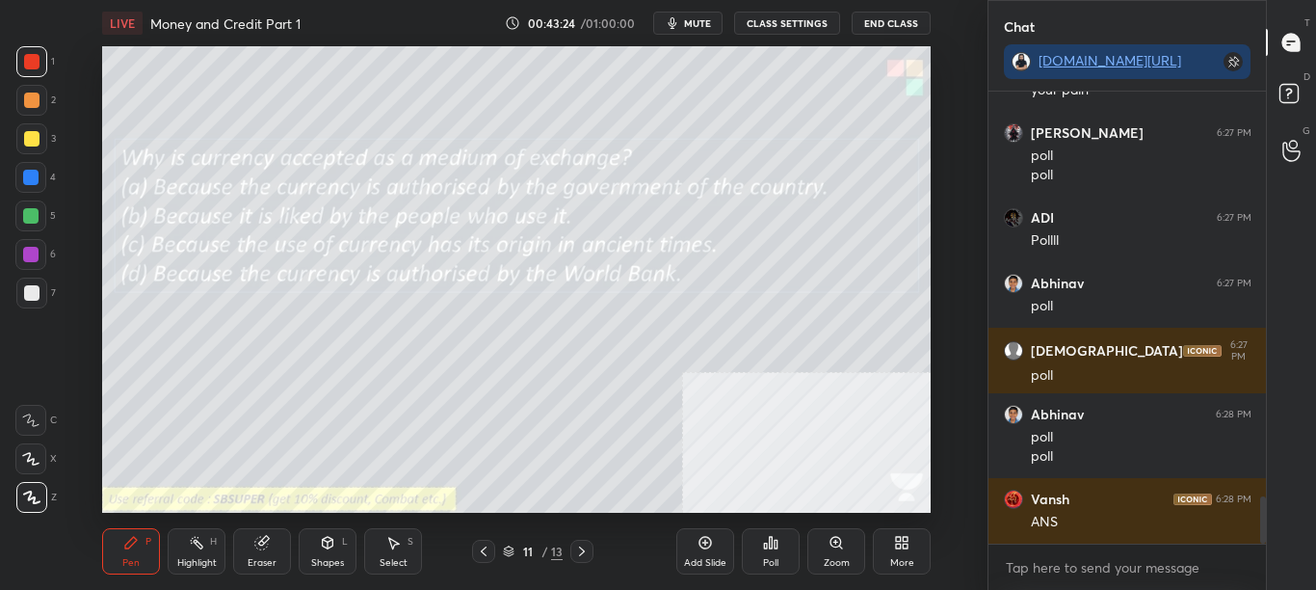
scroll to position [3905, 0]
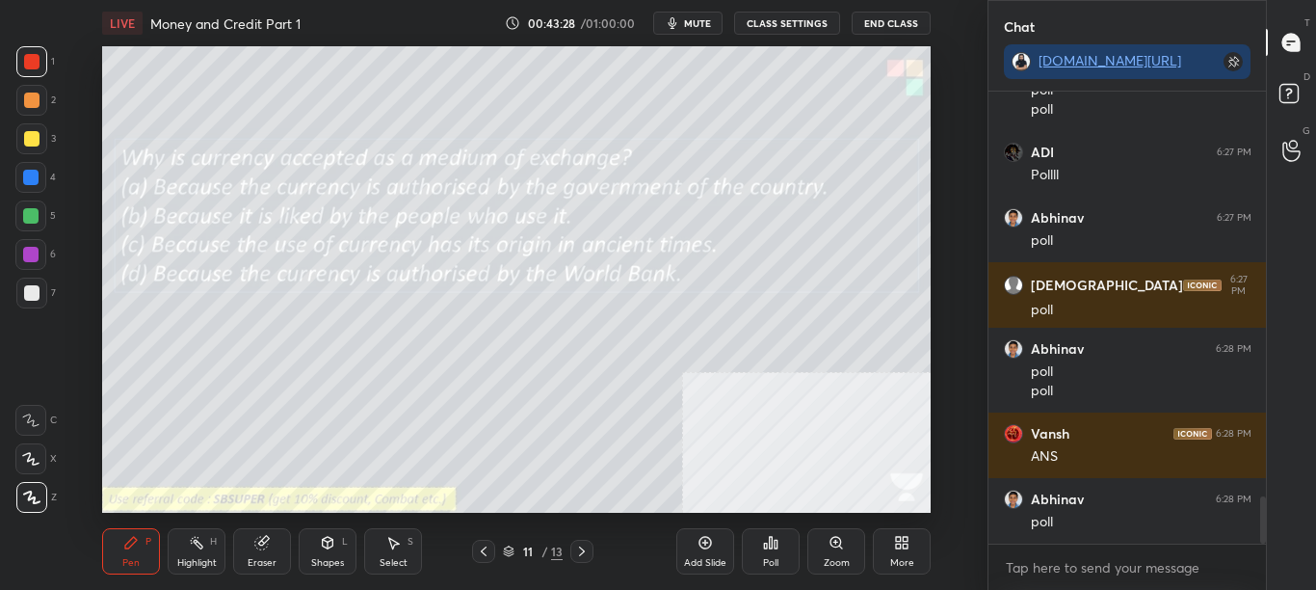
click at [773, 554] on div "Poll" at bounding box center [771, 551] width 58 height 46
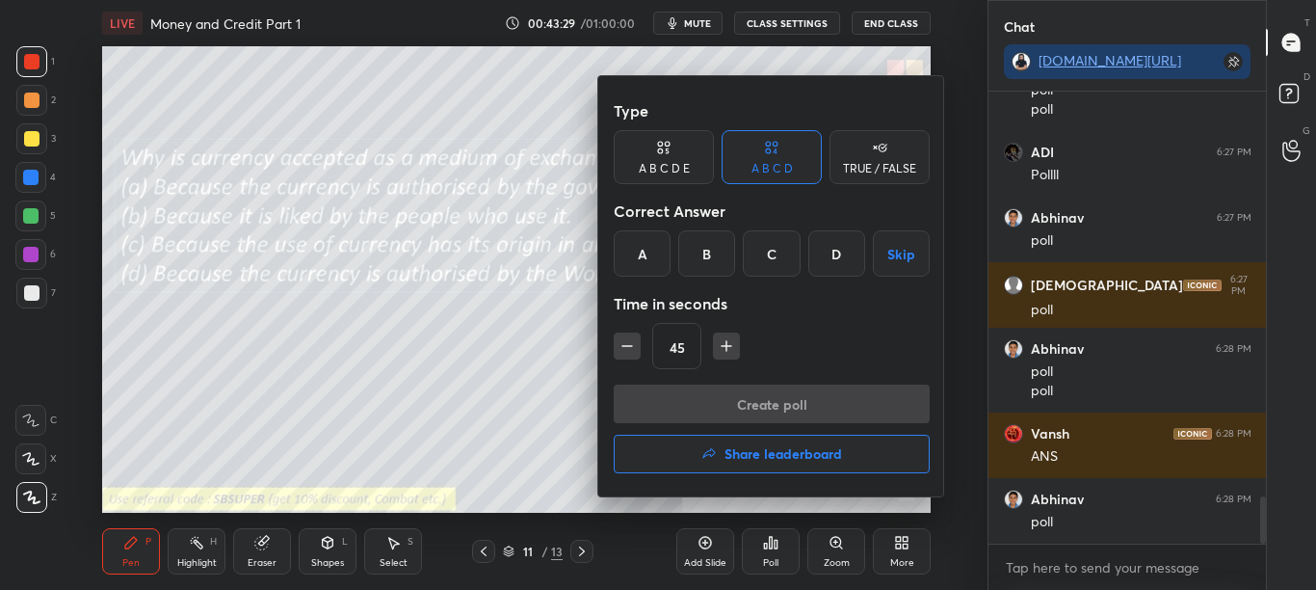
click at [649, 249] on div "A" at bounding box center [642, 253] width 57 height 46
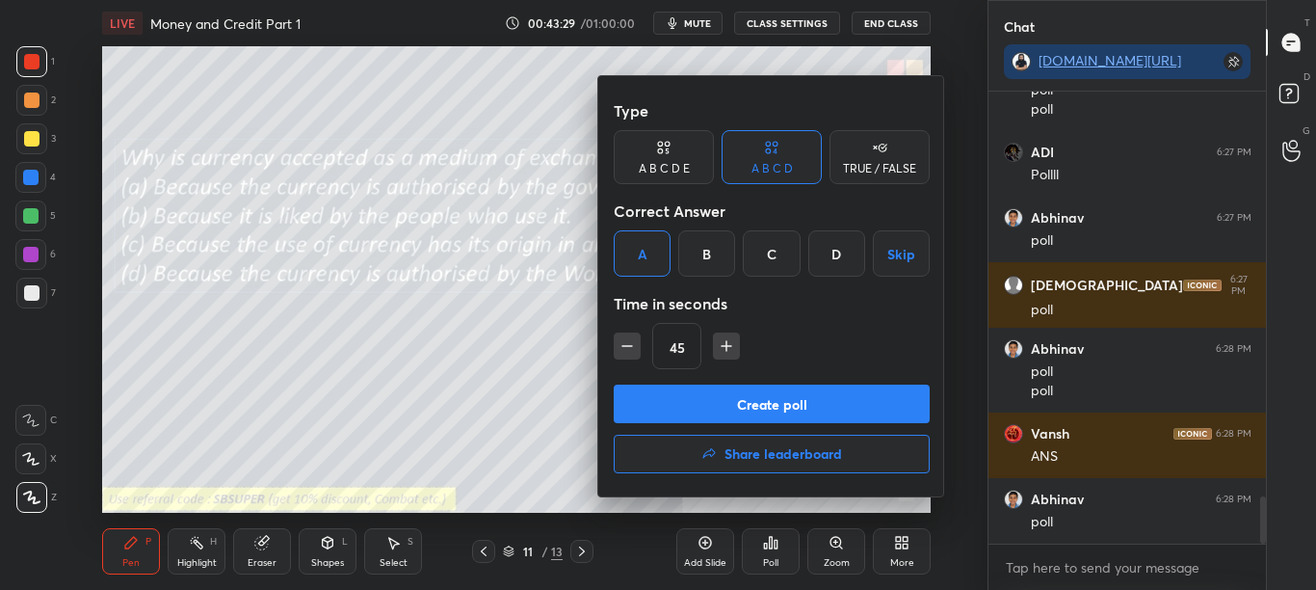
click at [690, 394] on button "Create poll" at bounding box center [772, 403] width 316 height 39
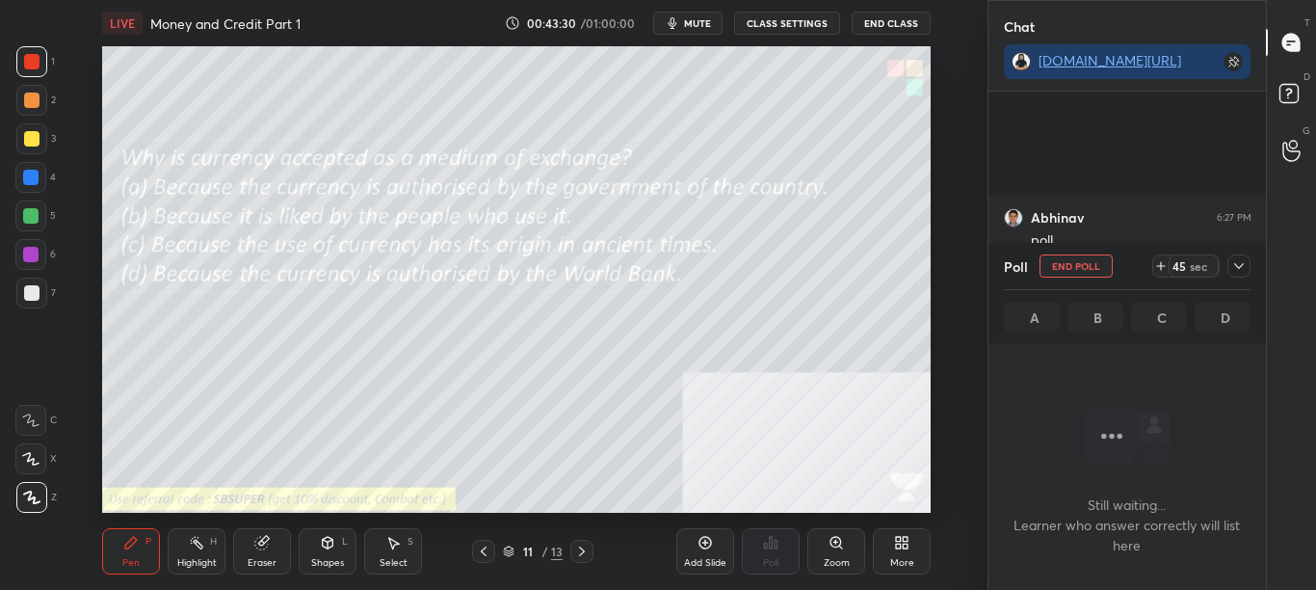
scroll to position [4089, 0]
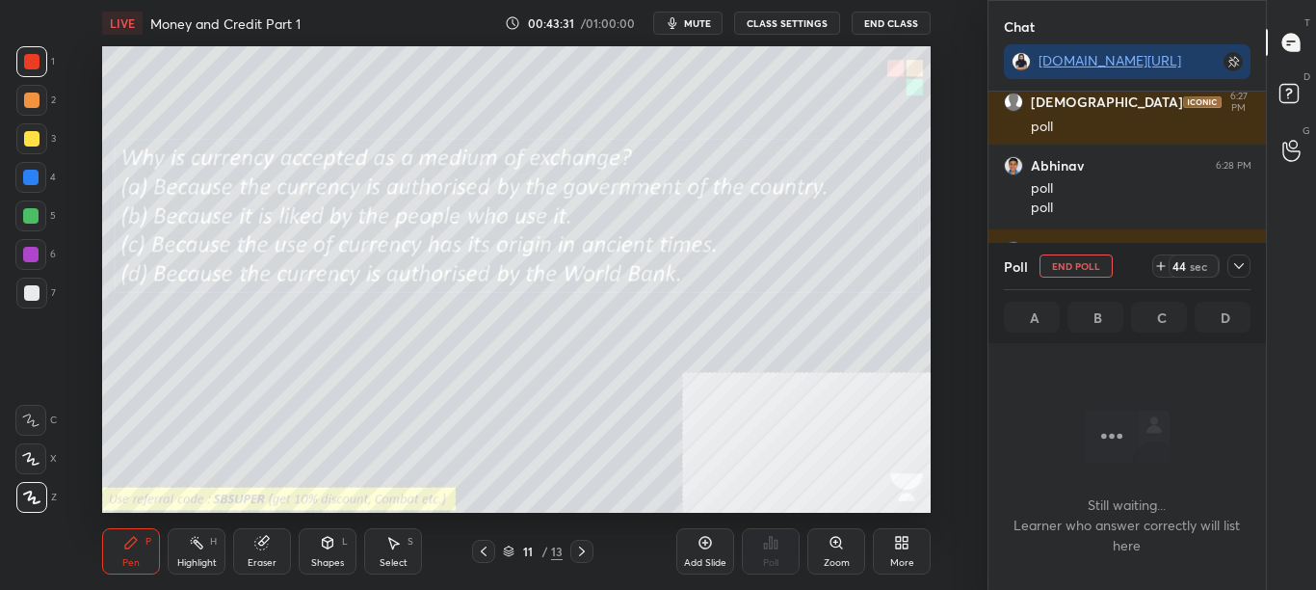
click at [1235, 268] on icon at bounding box center [1238, 265] width 15 height 15
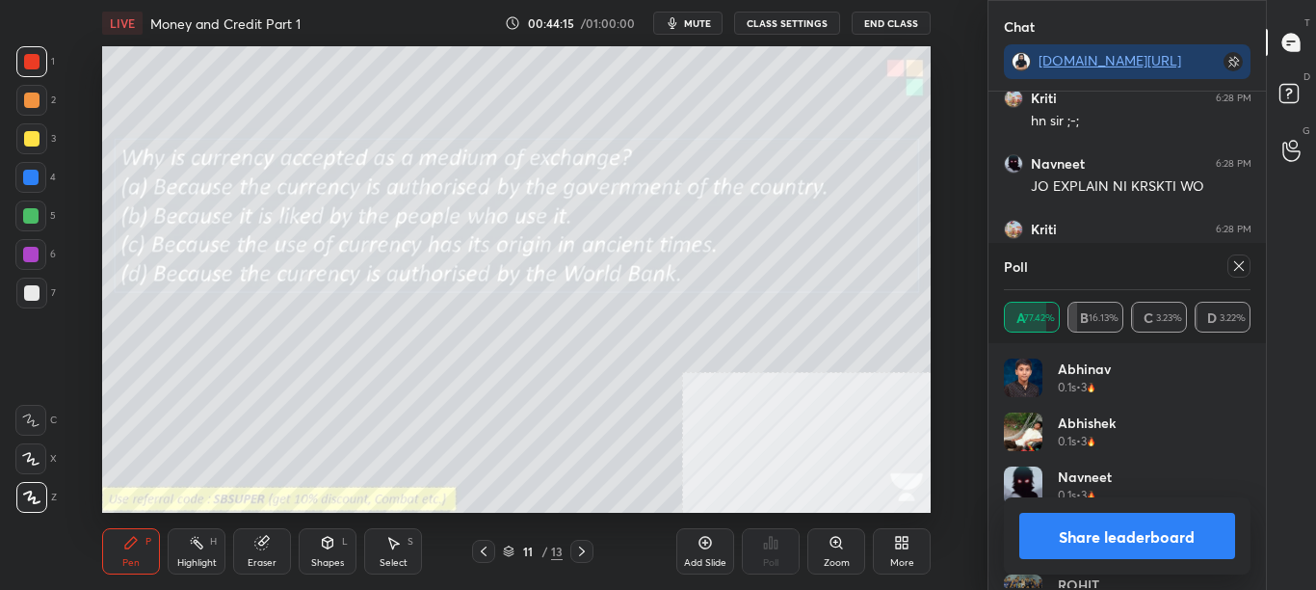
scroll to position [225, 241]
click at [1146, 549] on button "Share leaderboard" at bounding box center [1127, 536] width 217 height 46
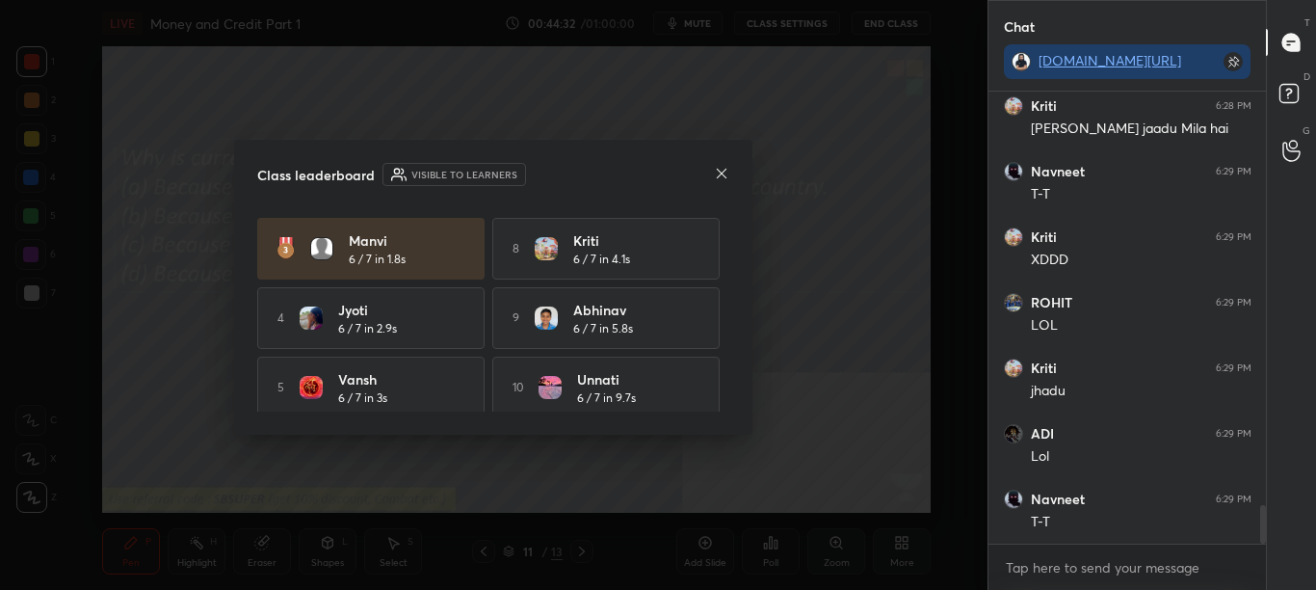
scroll to position [146, 0]
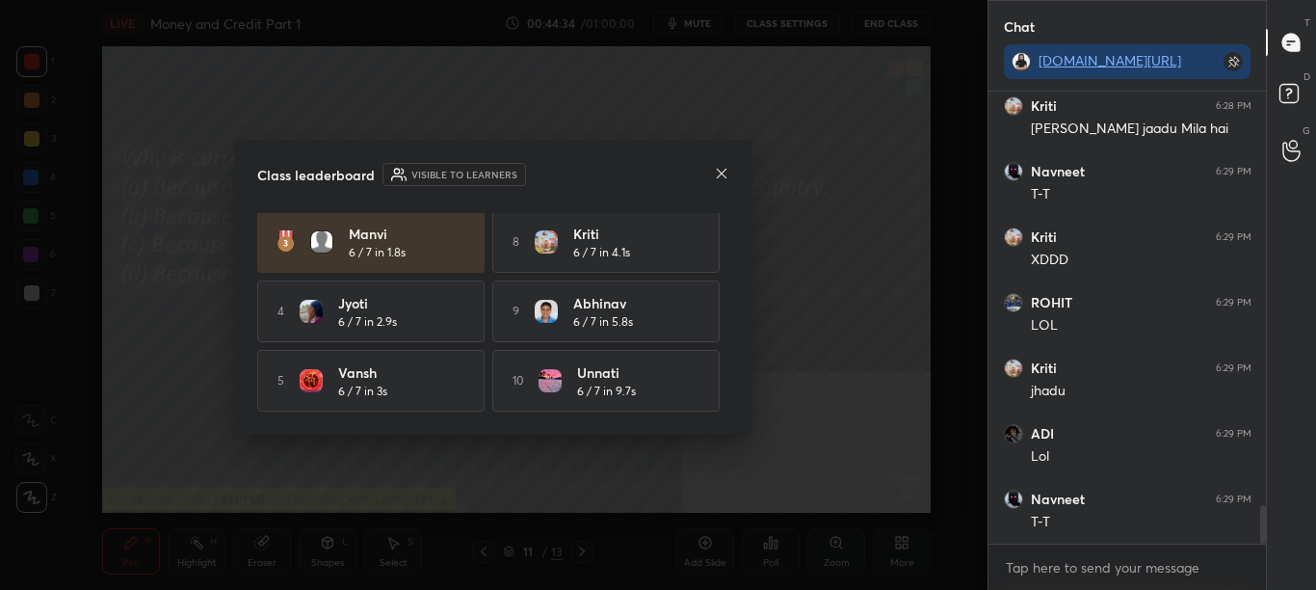
click at [721, 168] on icon at bounding box center [721, 173] width 15 height 15
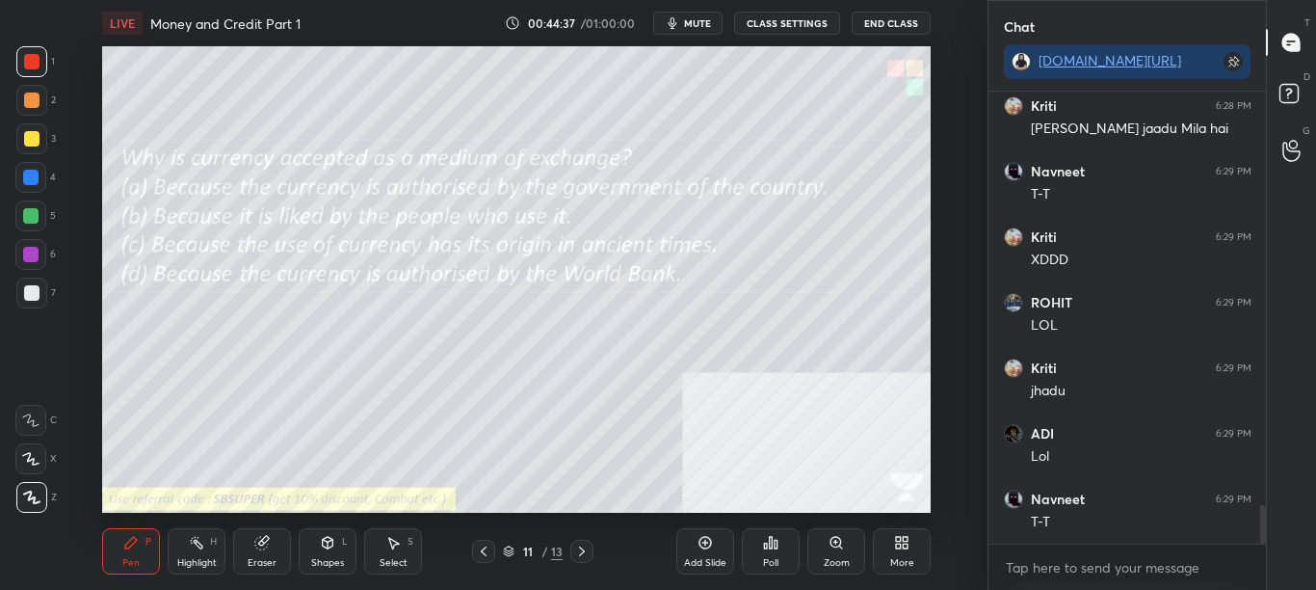
click at [907, 549] on icon at bounding box center [901, 542] width 15 height 15
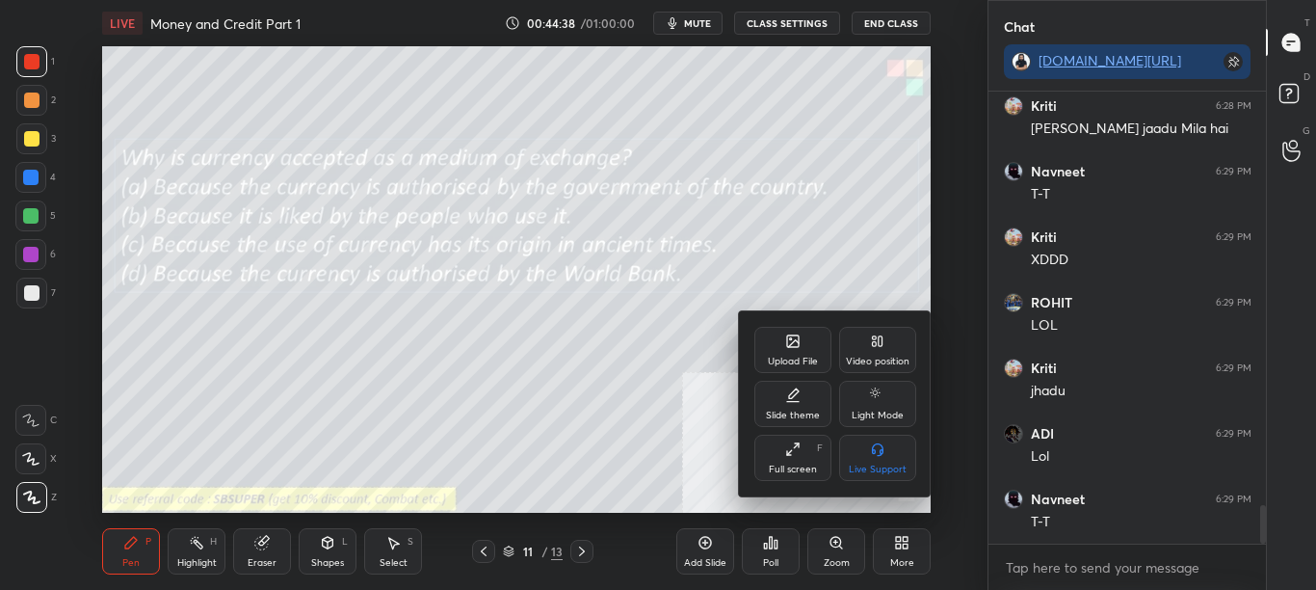
click at [804, 357] on div "Upload File" at bounding box center [793, 362] width 50 height 10
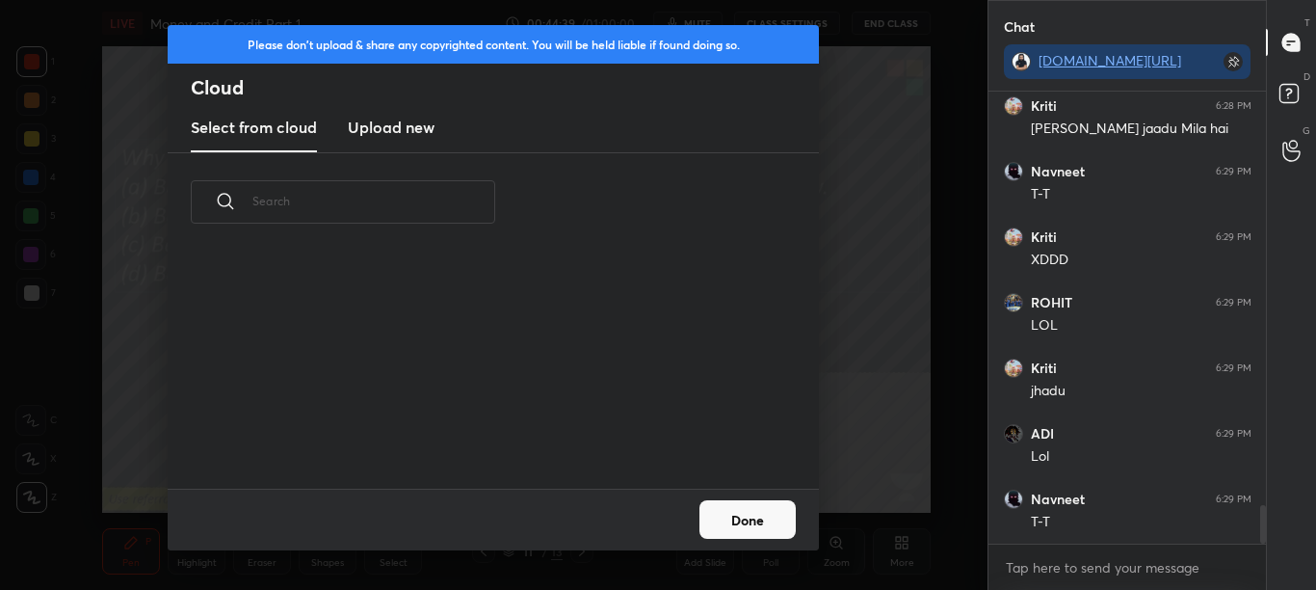
scroll to position [237, 619]
click at [410, 120] on h3 "Upload new" at bounding box center [391, 127] width 87 height 23
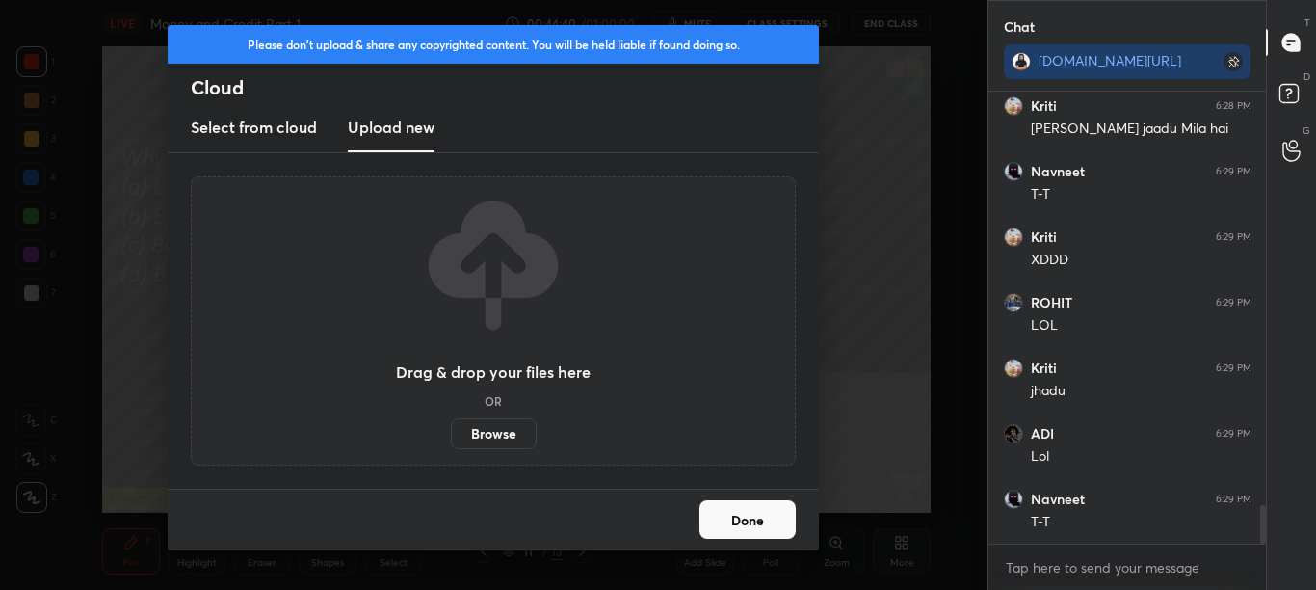
scroll to position [4964, 0]
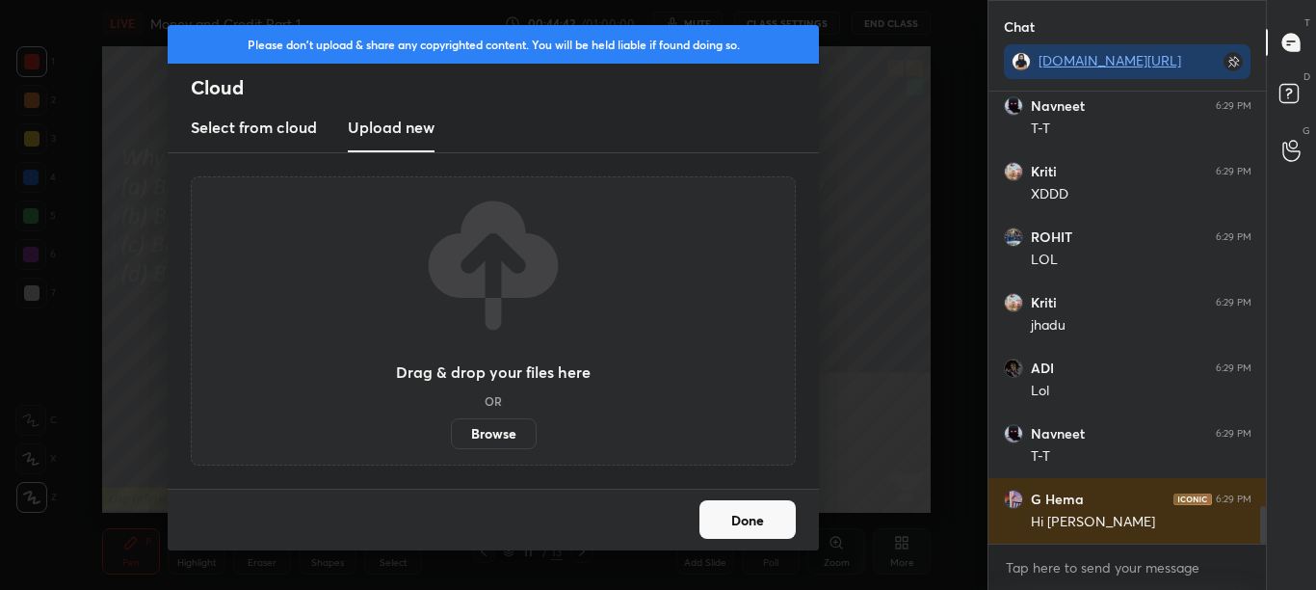
click at [497, 429] on label "Browse" at bounding box center [494, 433] width 86 height 31
click at [451, 429] on input "Browse" at bounding box center [451, 433] width 0 height 31
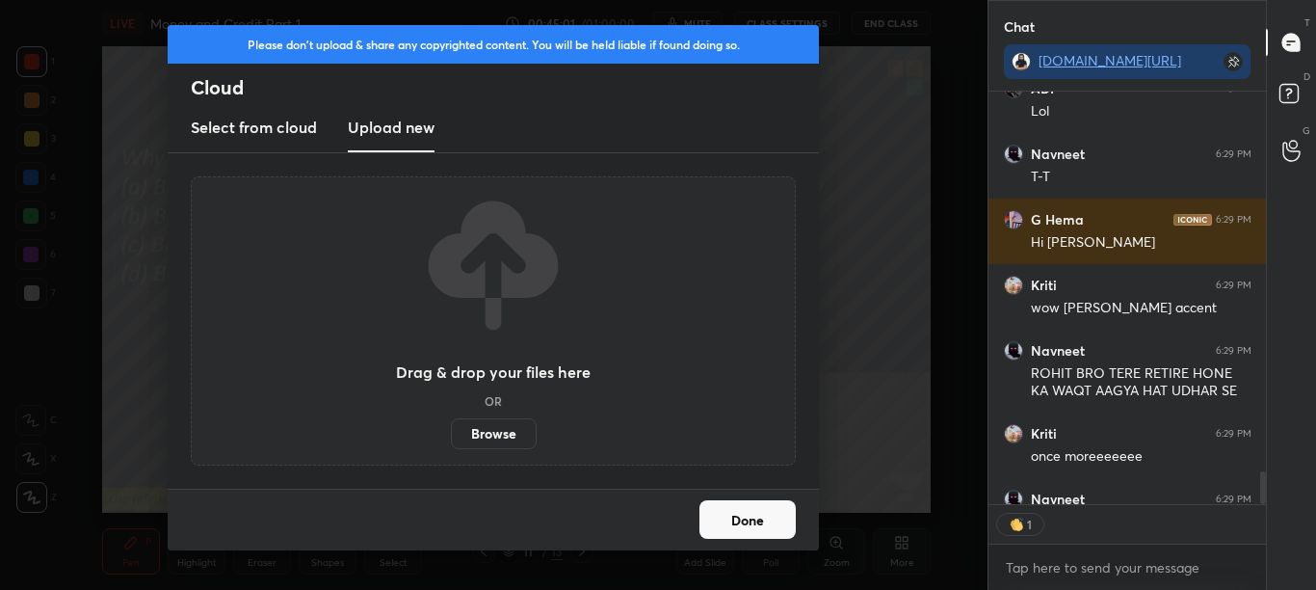
scroll to position [407, 272]
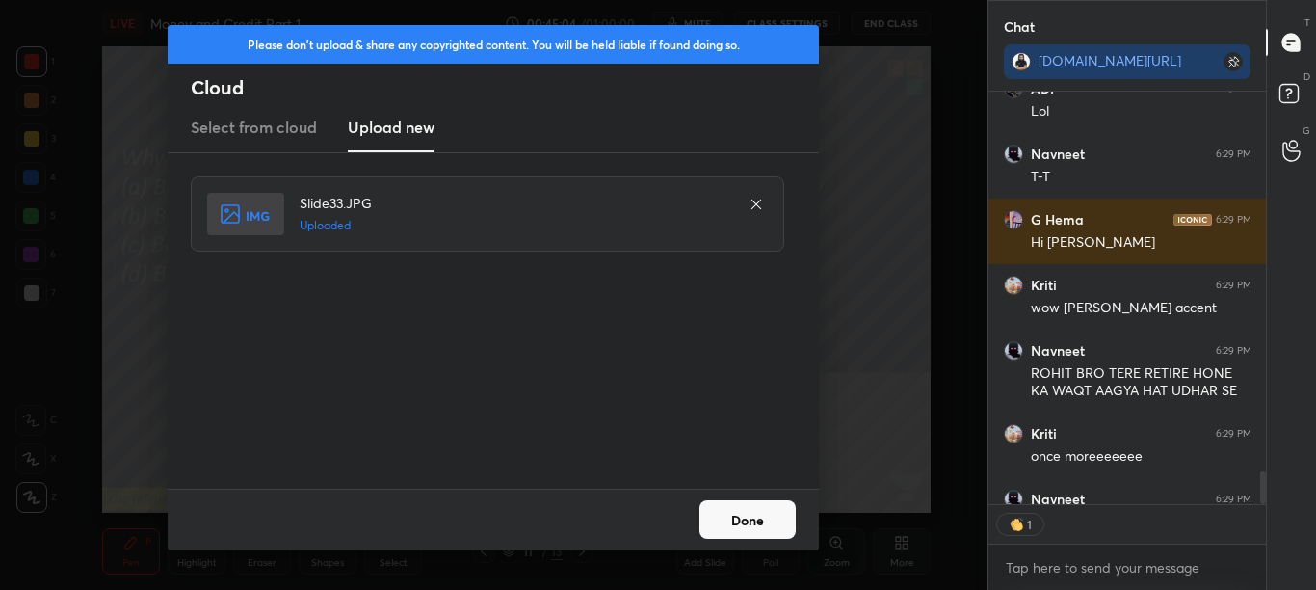
click at [725, 522] on button "Done" at bounding box center [748, 519] width 96 height 39
click at [726, 522] on button "Done" at bounding box center [748, 519] width 96 height 39
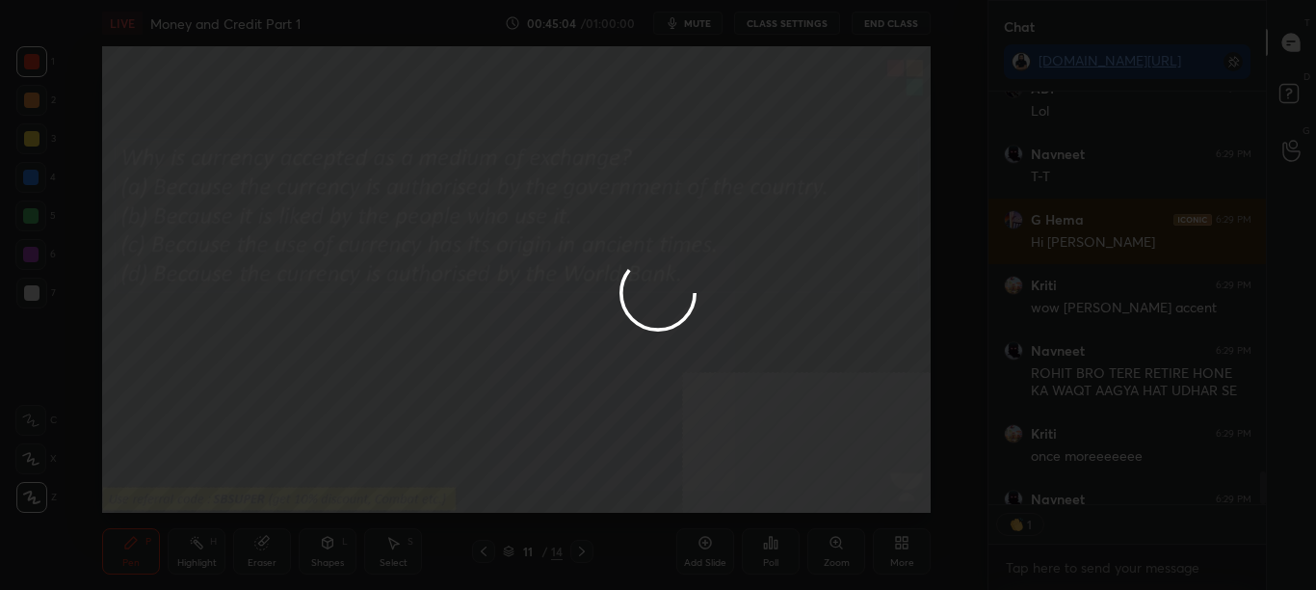
click at [728, 520] on div at bounding box center [658, 295] width 1316 height 590
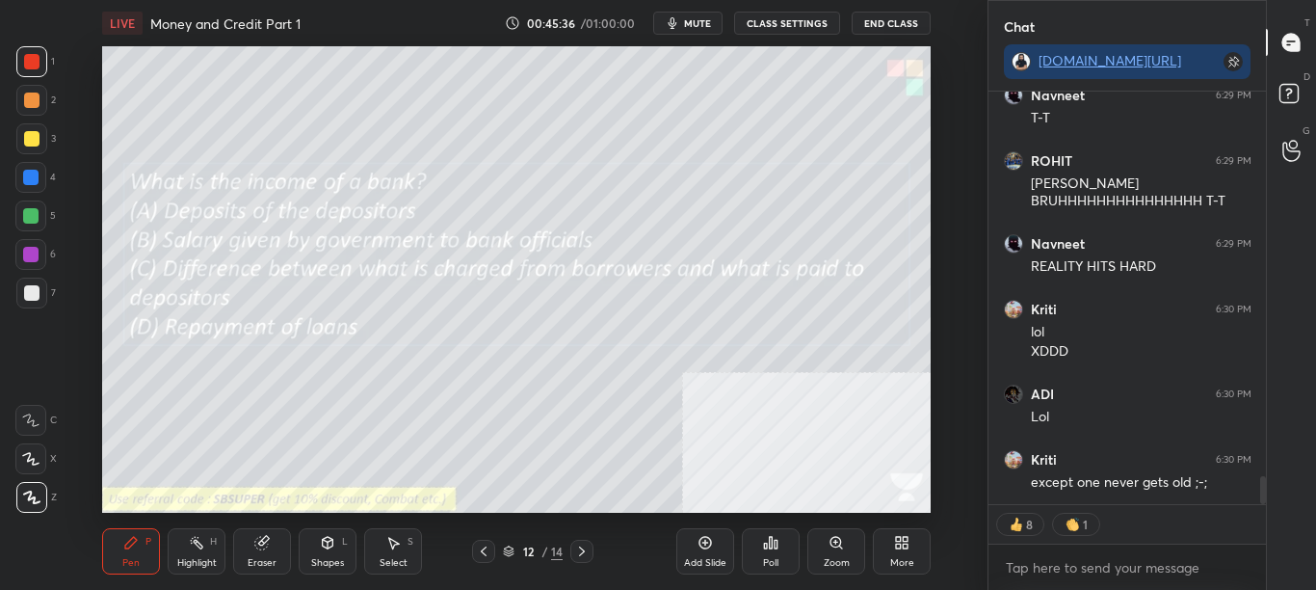
scroll to position [5712, 0]
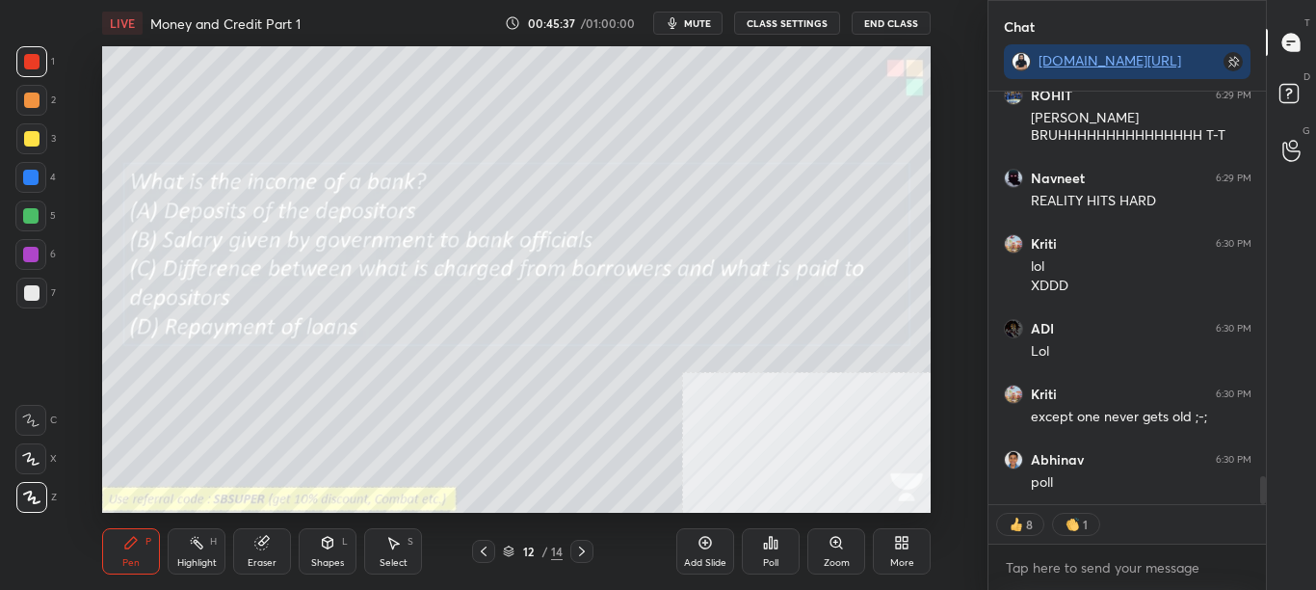
click at [780, 542] on div "Poll" at bounding box center [771, 551] width 58 height 46
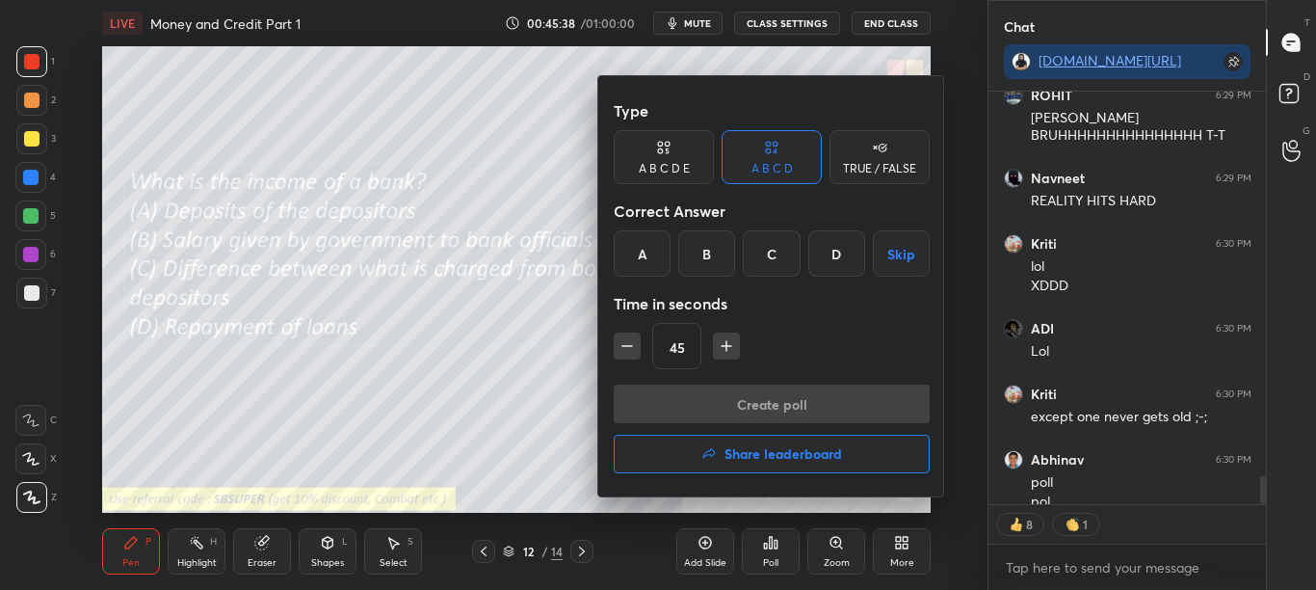
scroll to position [5731, 0]
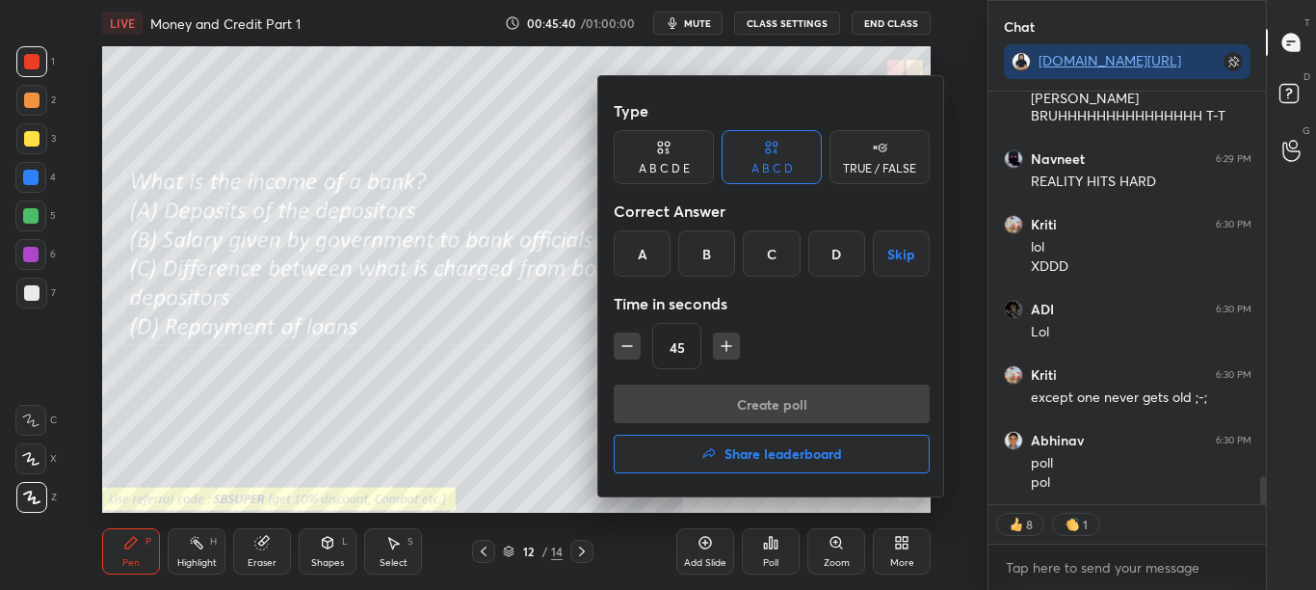
click at [775, 260] on div "C" at bounding box center [771, 253] width 57 height 46
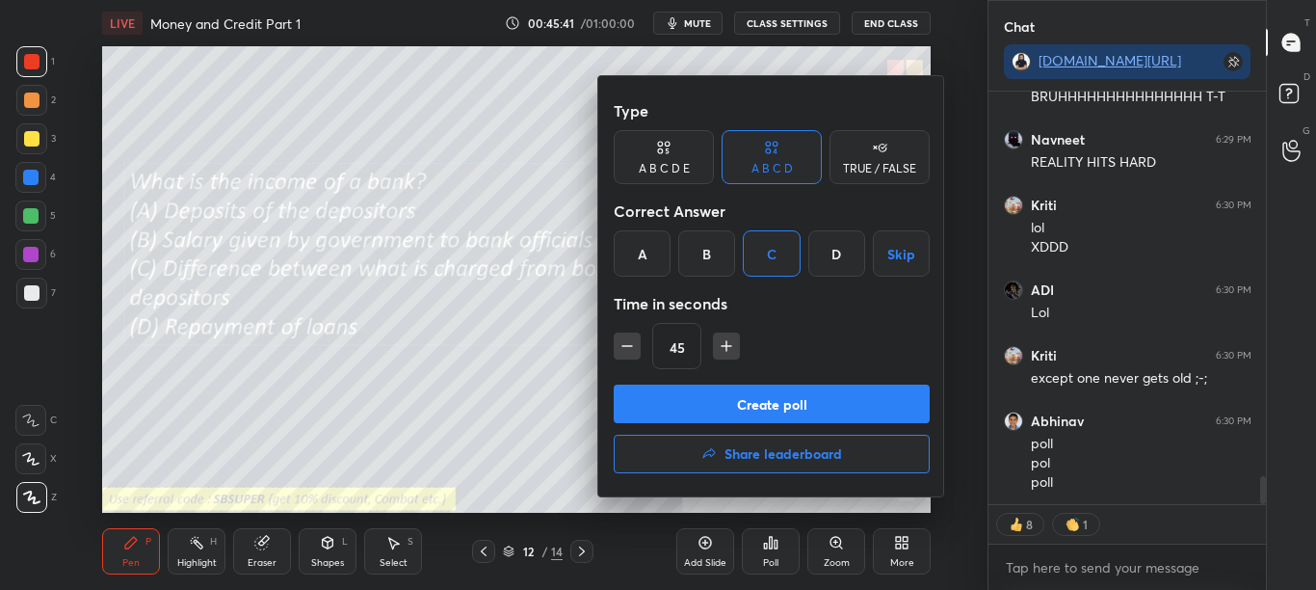
scroll to position [5816, 0]
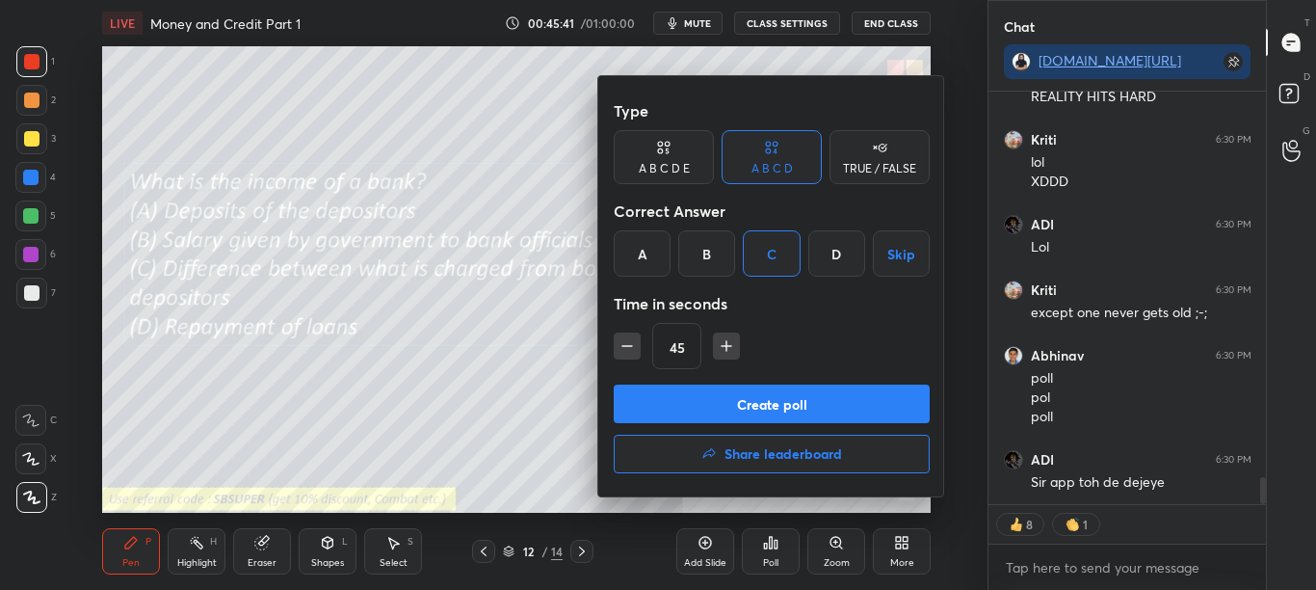
click at [765, 398] on button "Create poll" at bounding box center [772, 403] width 316 height 39
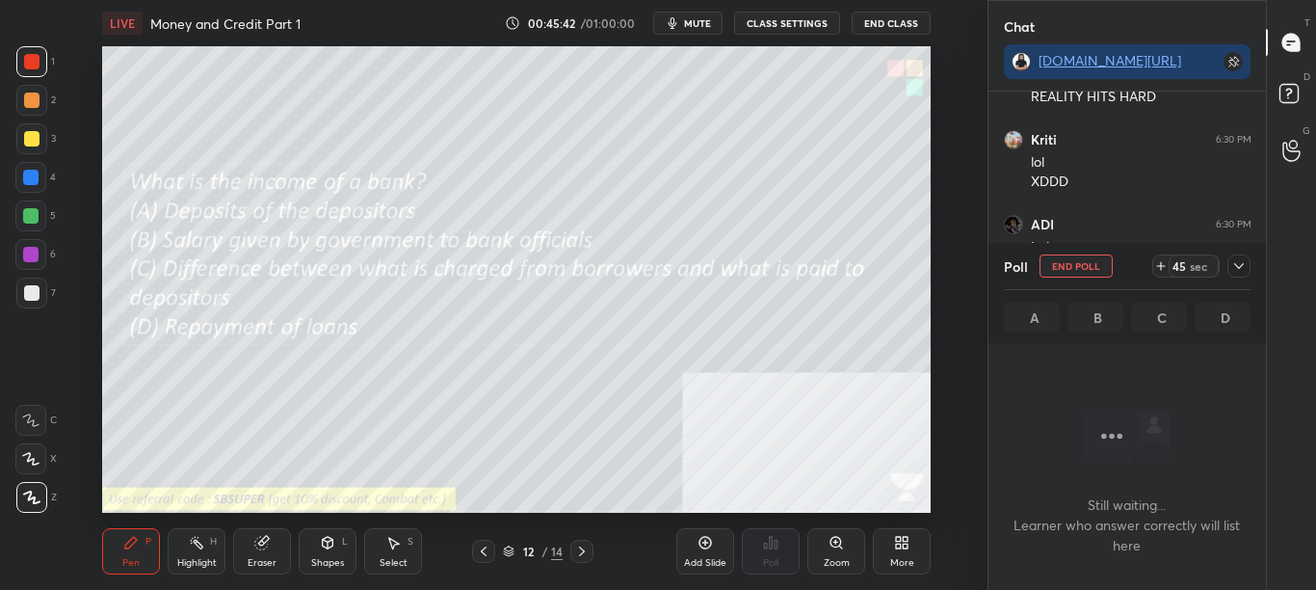
scroll to position [6048, 0]
click at [1236, 263] on icon at bounding box center [1238, 265] width 15 height 15
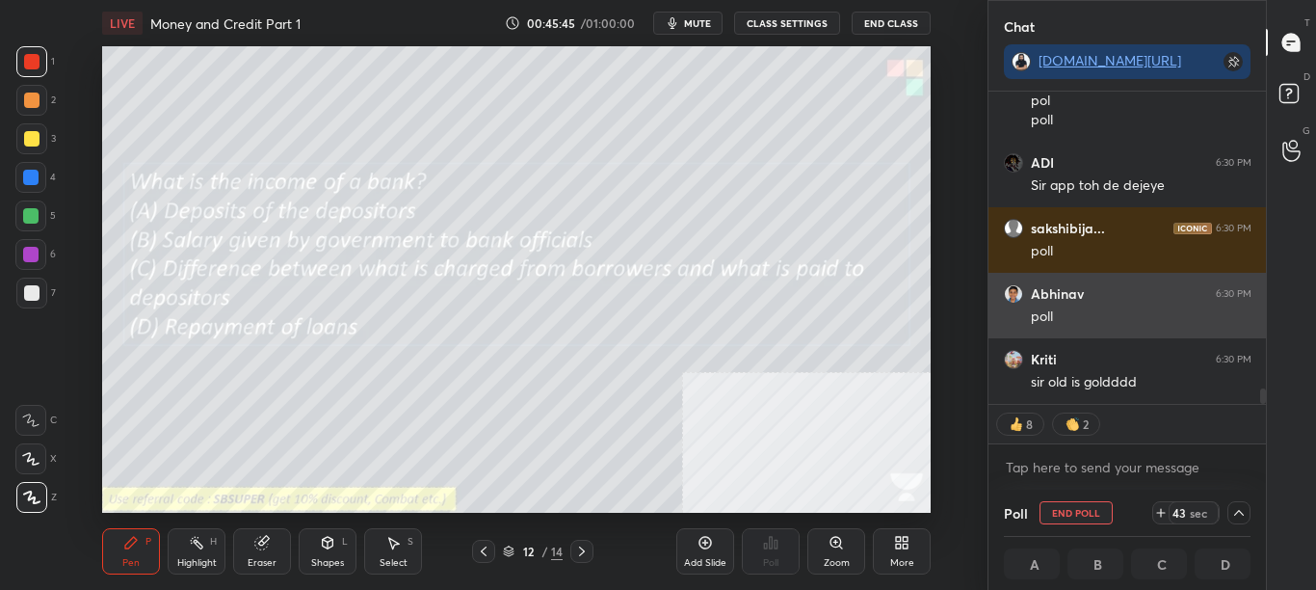
scroll to position [6179, 0]
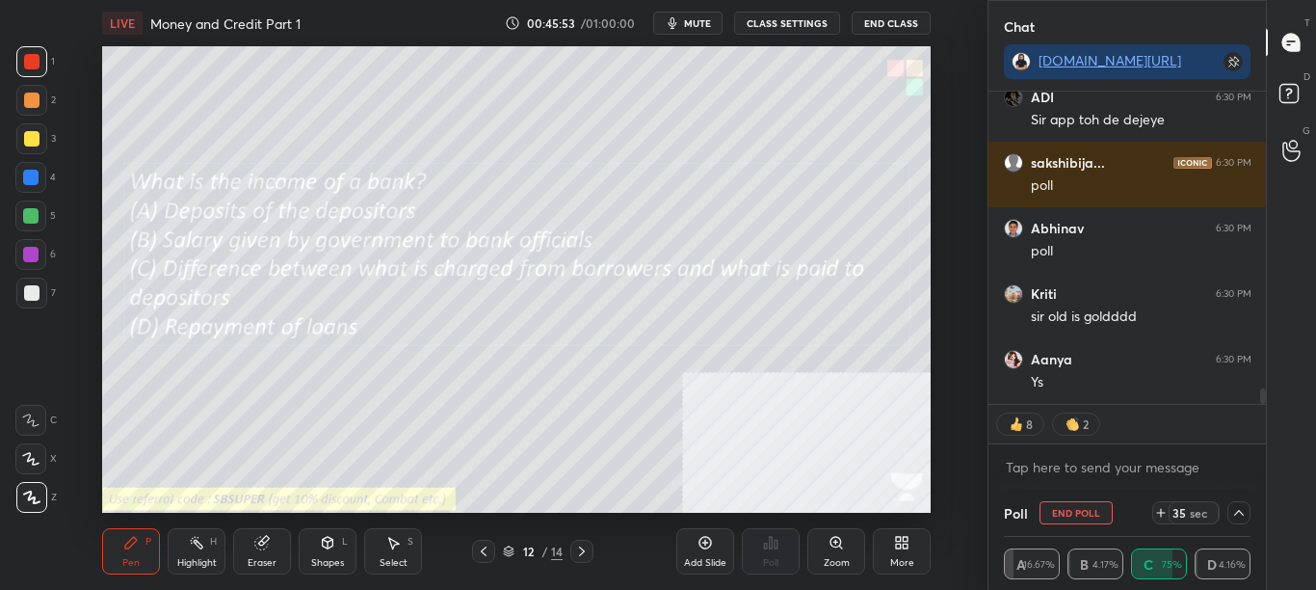
click at [1237, 514] on icon at bounding box center [1238, 512] width 15 height 15
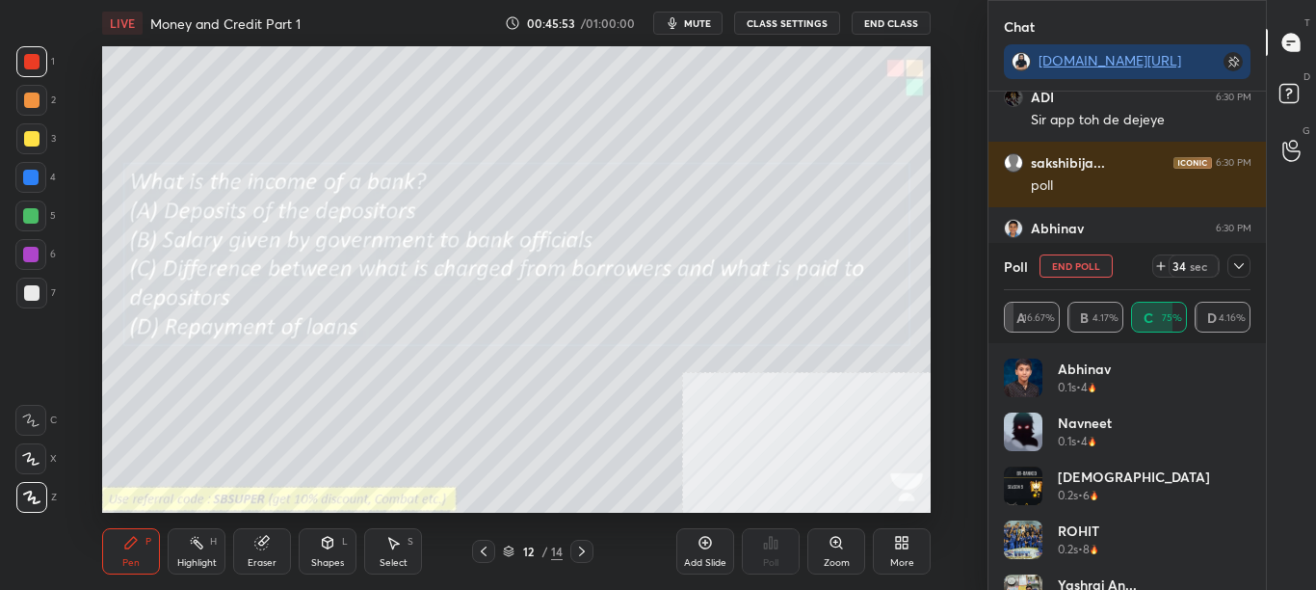
scroll to position [7, 7]
click at [1238, 253] on div "Poll End Poll 30 sec" at bounding box center [1128, 266] width 248 height 46
click at [1242, 268] on icon at bounding box center [1238, 265] width 15 height 15
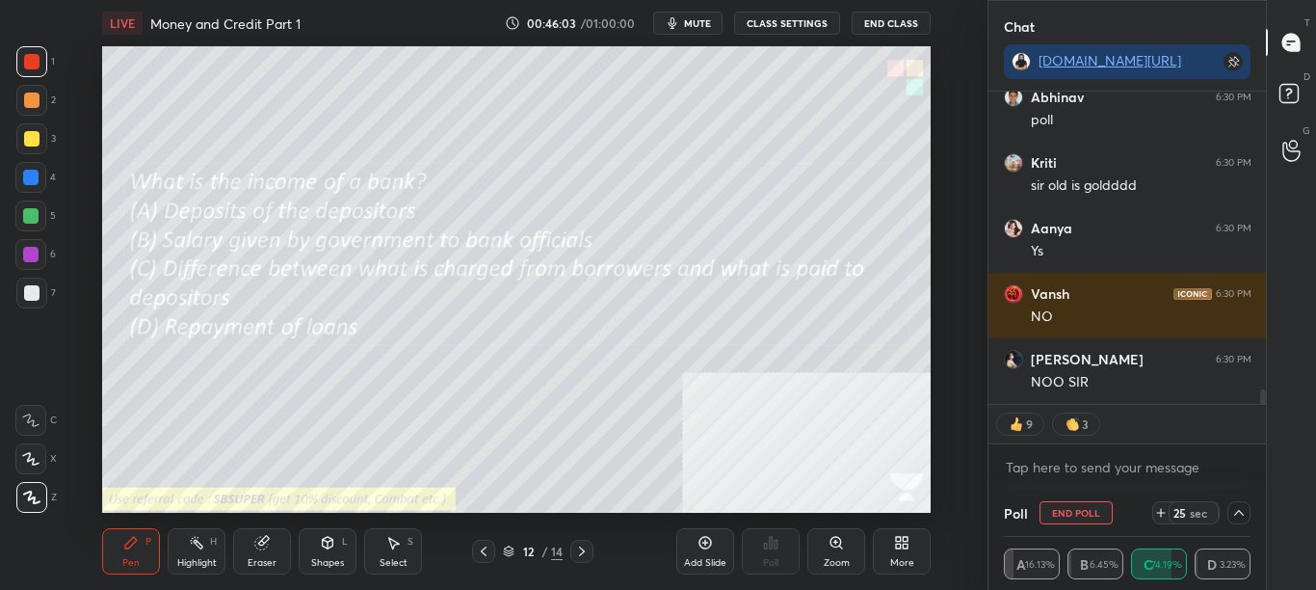
click at [1243, 511] on icon at bounding box center [1238, 512] width 15 height 15
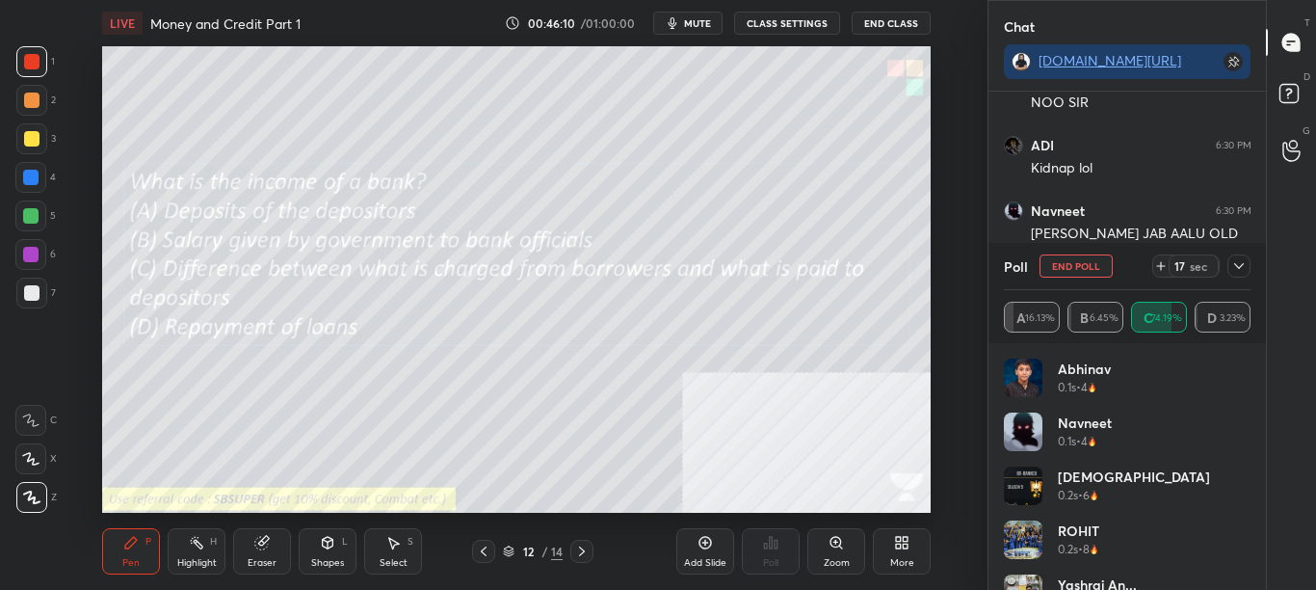
click at [1246, 258] on icon at bounding box center [1238, 265] width 15 height 15
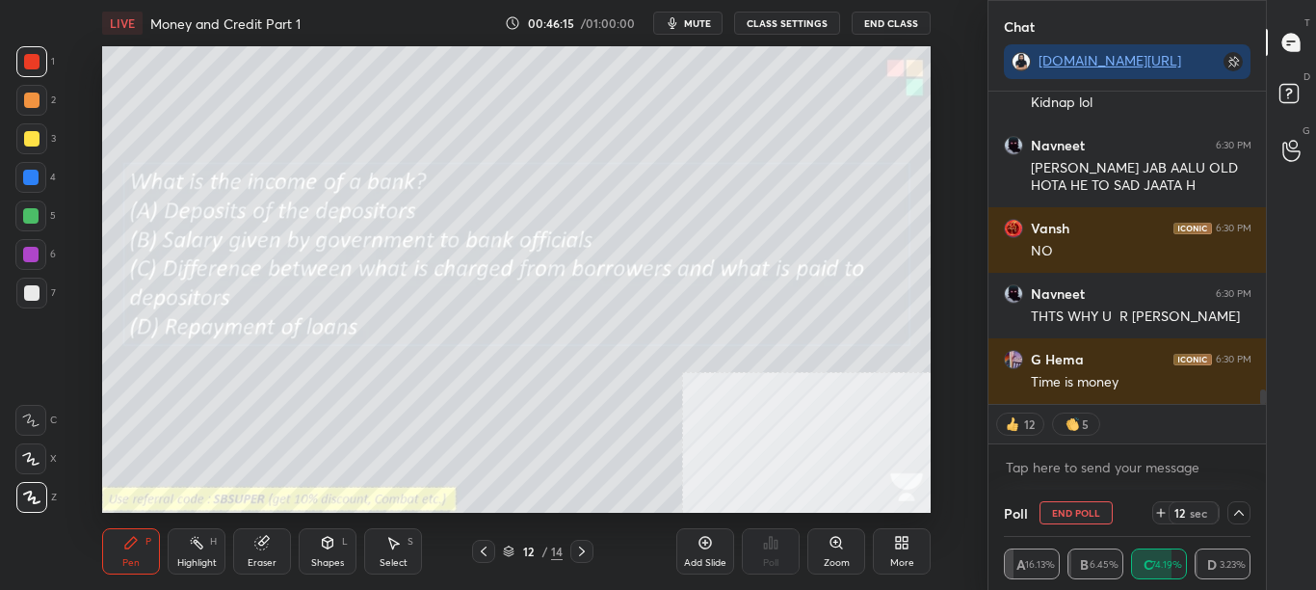
click at [679, 18] on icon "button" at bounding box center [672, 22] width 15 height 15
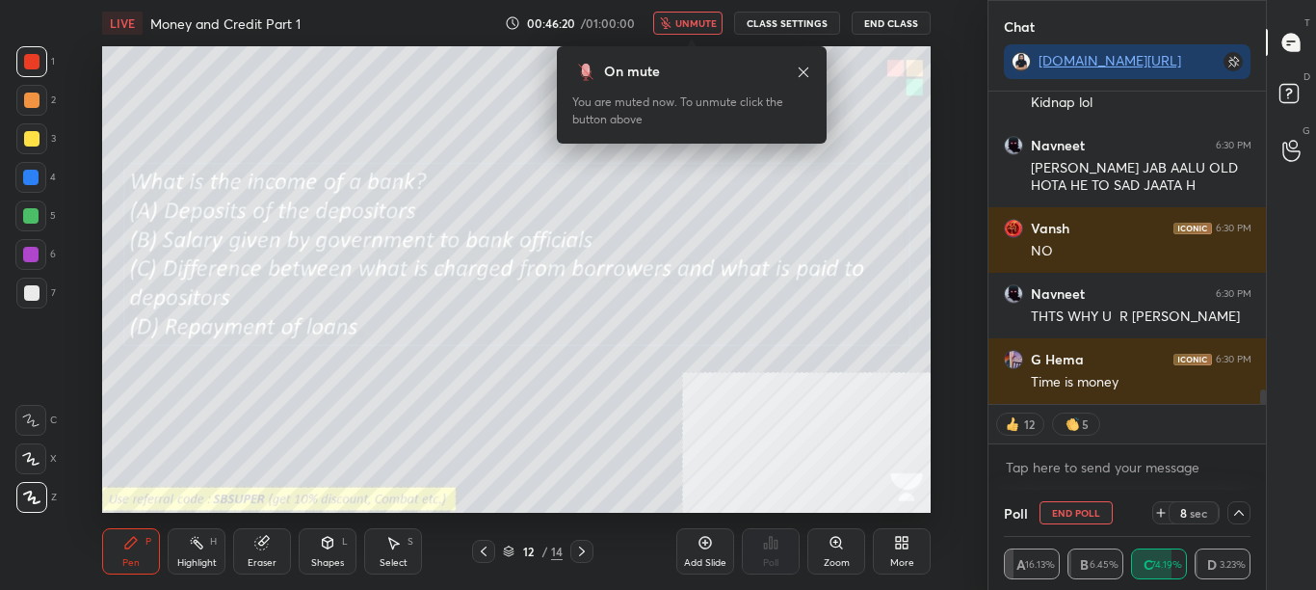
click at [697, 19] on span "unmute" at bounding box center [695, 22] width 41 height 13
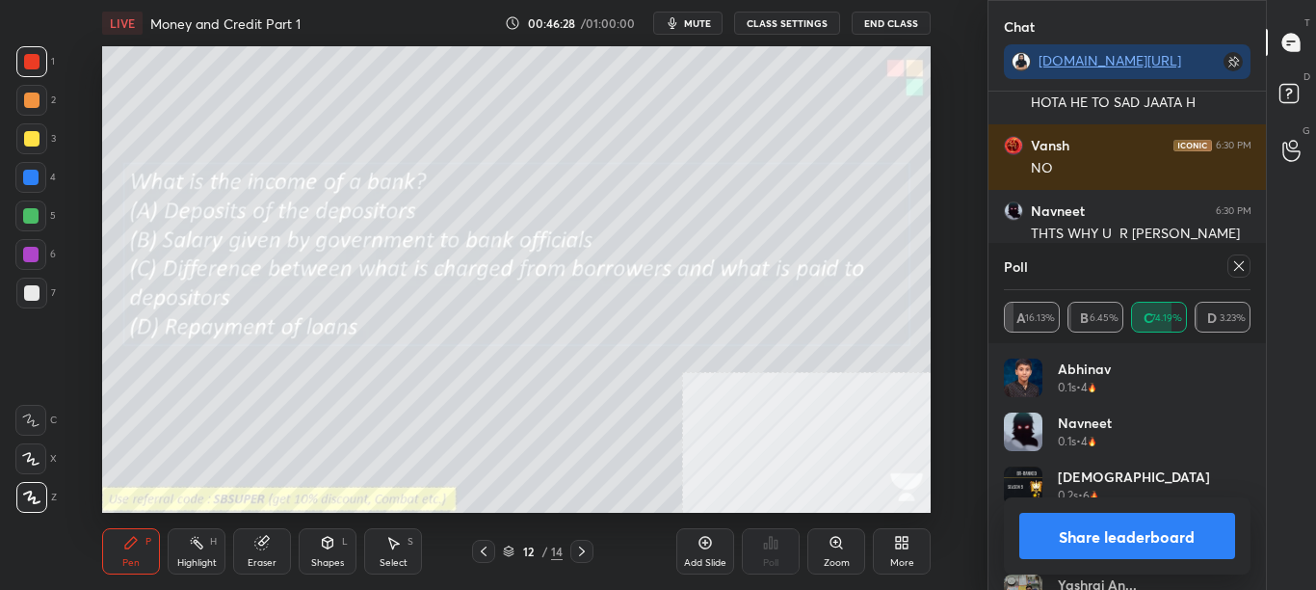
click at [1240, 264] on icon at bounding box center [1238, 265] width 15 height 15
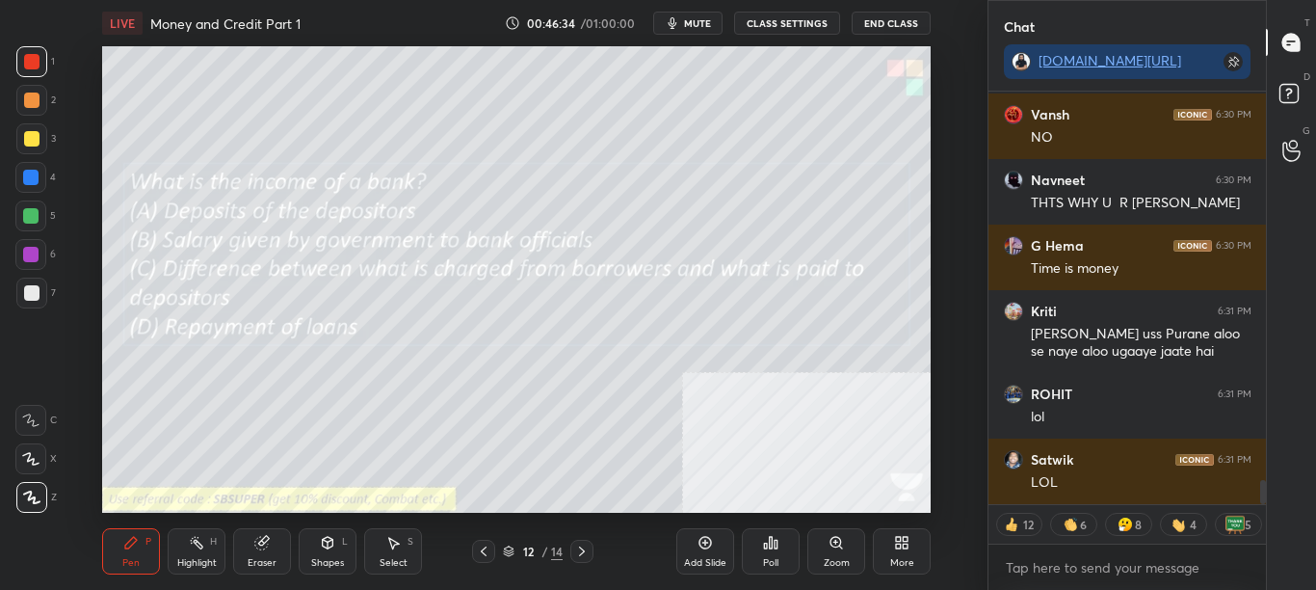
click at [891, 545] on div "More" at bounding box center [902, 551] width 58 height 46
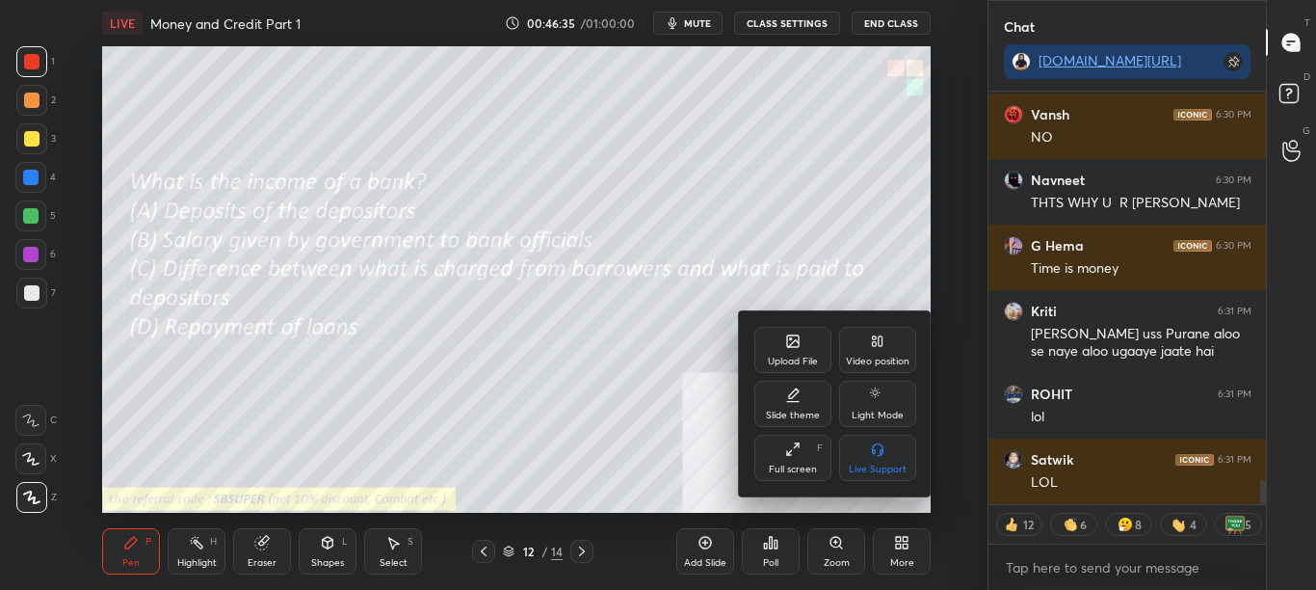
click at [794, 357] on div "Upload File" at bounding box center [793, 362] width 50 height 10
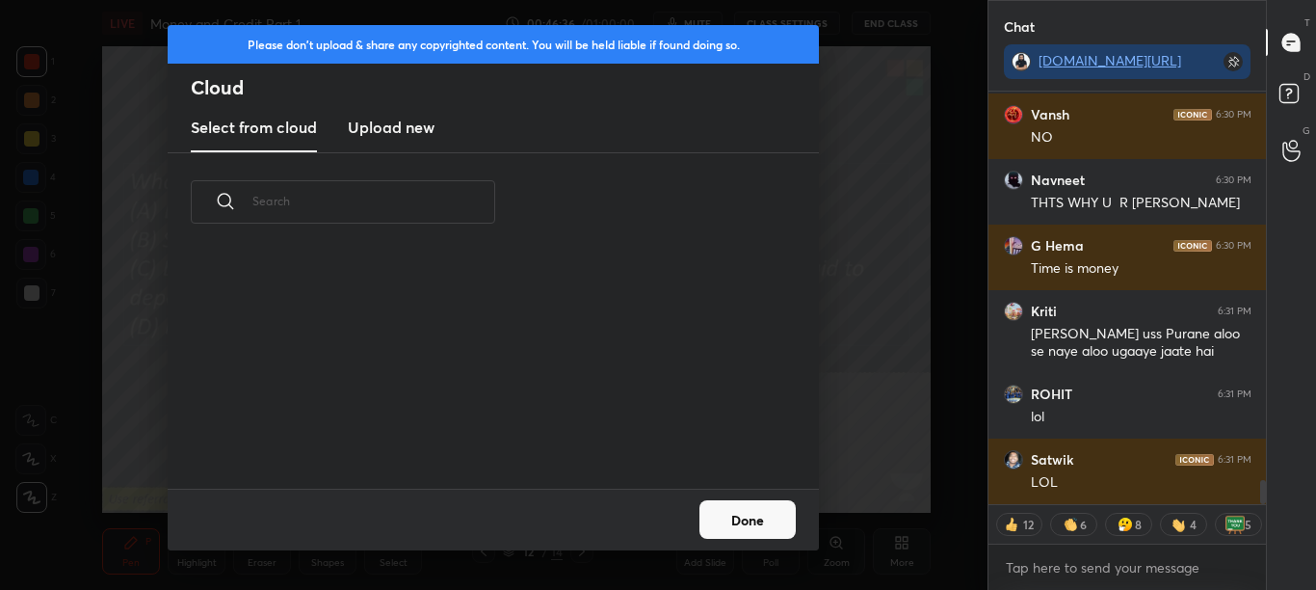
click at [398, 139] on new "Upload new" at bounding box center [391, 128] width 87 height 48
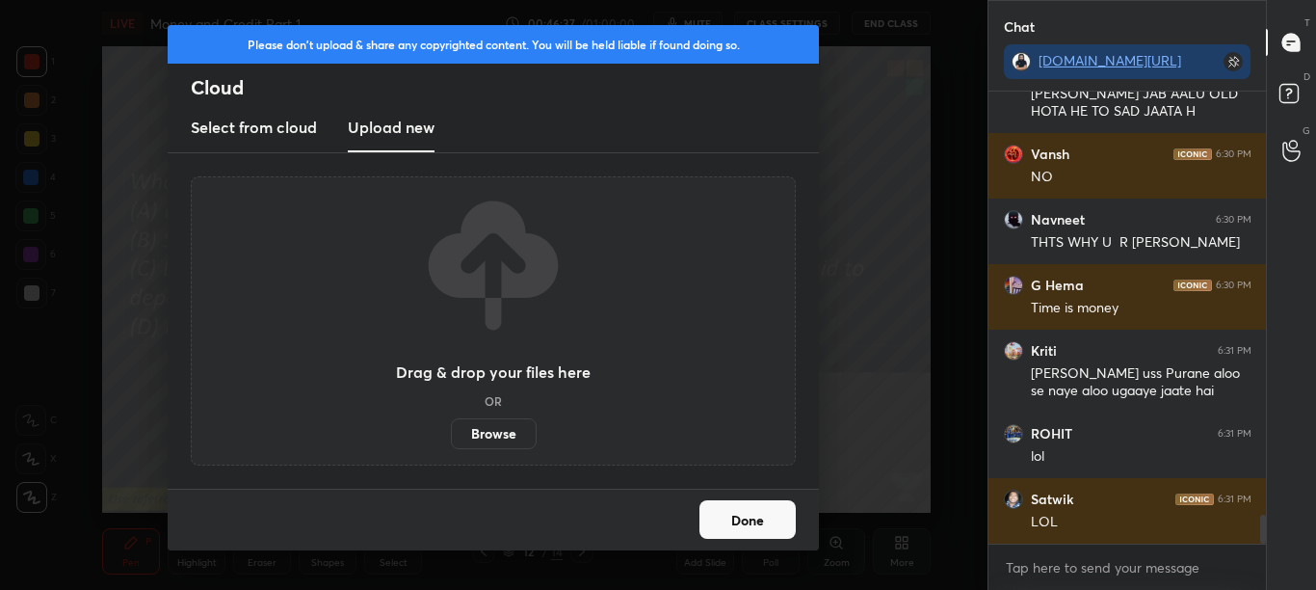
click at [504, 441] on label "Browse" at bounding box center [494, 433] width 86 height 31
click at [451, 441] on input "Browse" at bounding box center [451, 433] width 0 height 31
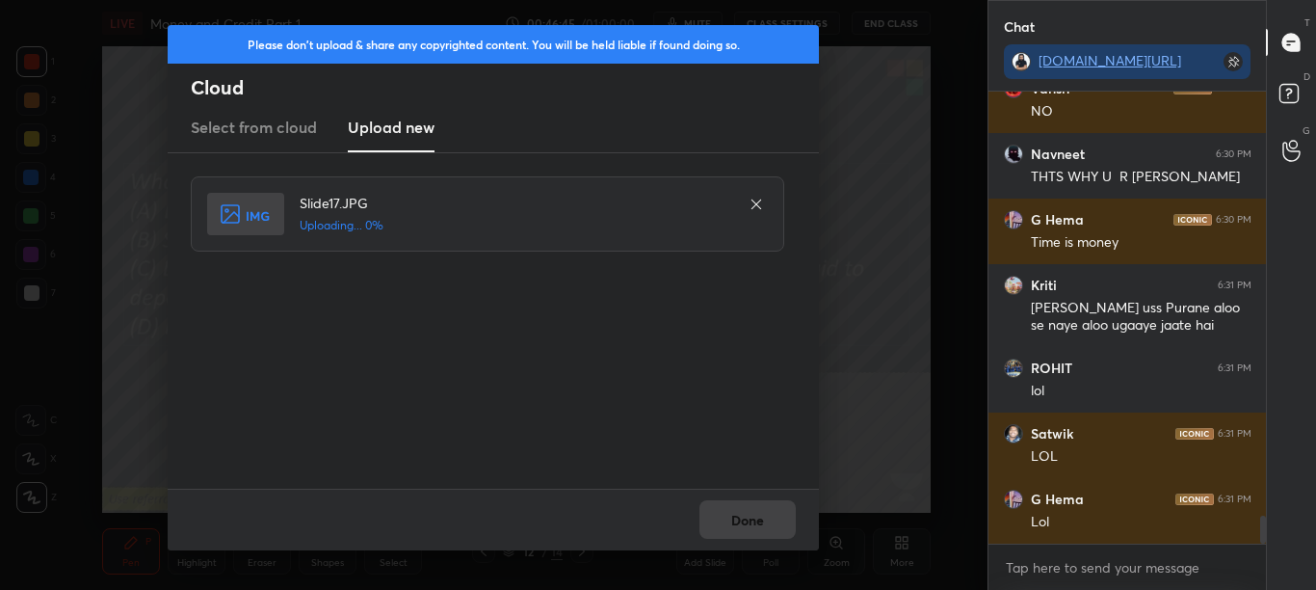
click at [735, 520] on div "Done" at bounding box center [493, 520] width 651 height 62
click at [734, 525] on div "Done" at bounding box center [493, 520] width 651 height 62
click at [737, 523] on div "Done" at bounding box center [493, 520] width 651 height 62
click at [738, 524] on div "Done" at bounding box center [493, 520] width 651 height 62
click at [736, 523] on div "Done" at bounding box center [493, 520] width 651 height 62
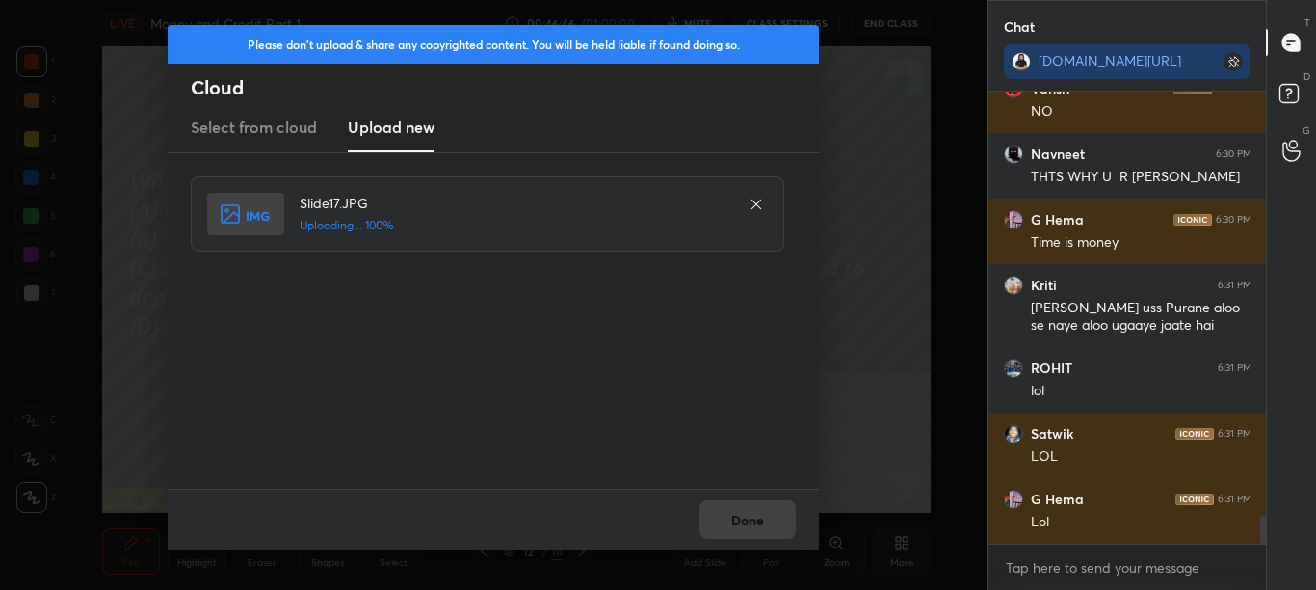
click at [736, 523] on div "Done" at bounding box center [493, 520] width 651 height 62
click at [737, 521] on button "Done" at bounding box center [748, 519] width 96 height 39
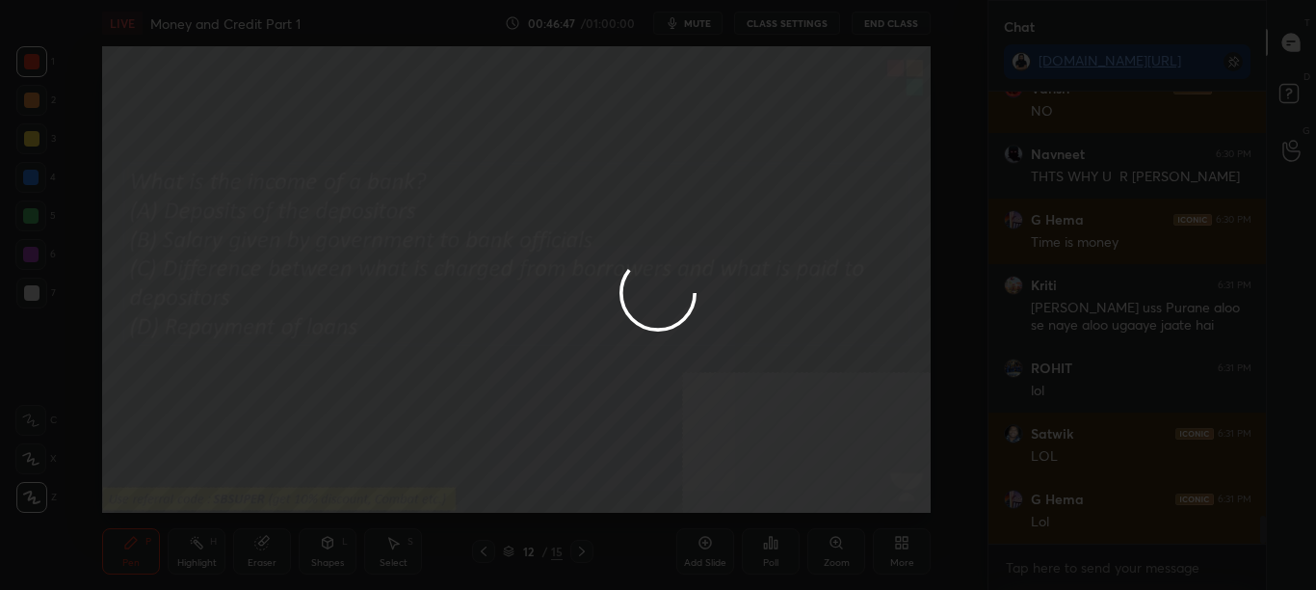
click at [737, 522] on button "Done" at bounding box center [748, 519] width 96 height 39
click at [737, 526] on div at bounding box center [658, 295] width 1316 height 590
click at [738, 524] on div "Add Slide Poll Zoom More" at bounding box center [803, 551] width 254 height 108
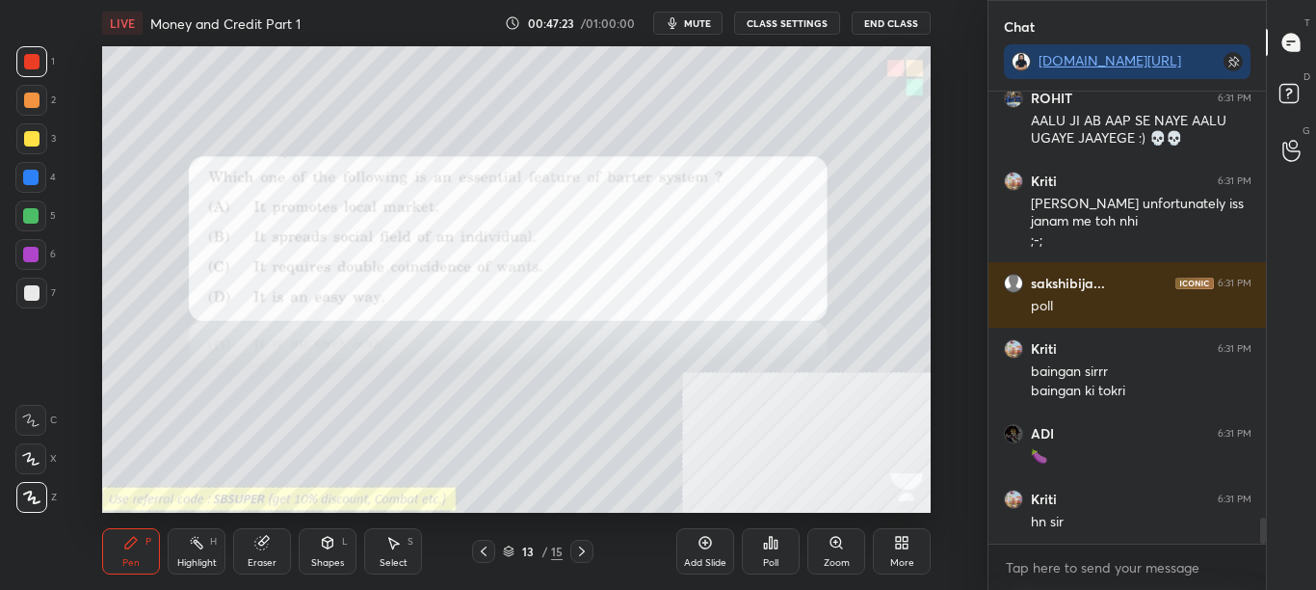
click at [770, 543] on icon at bounding box center [771, 543] width 3 height 12
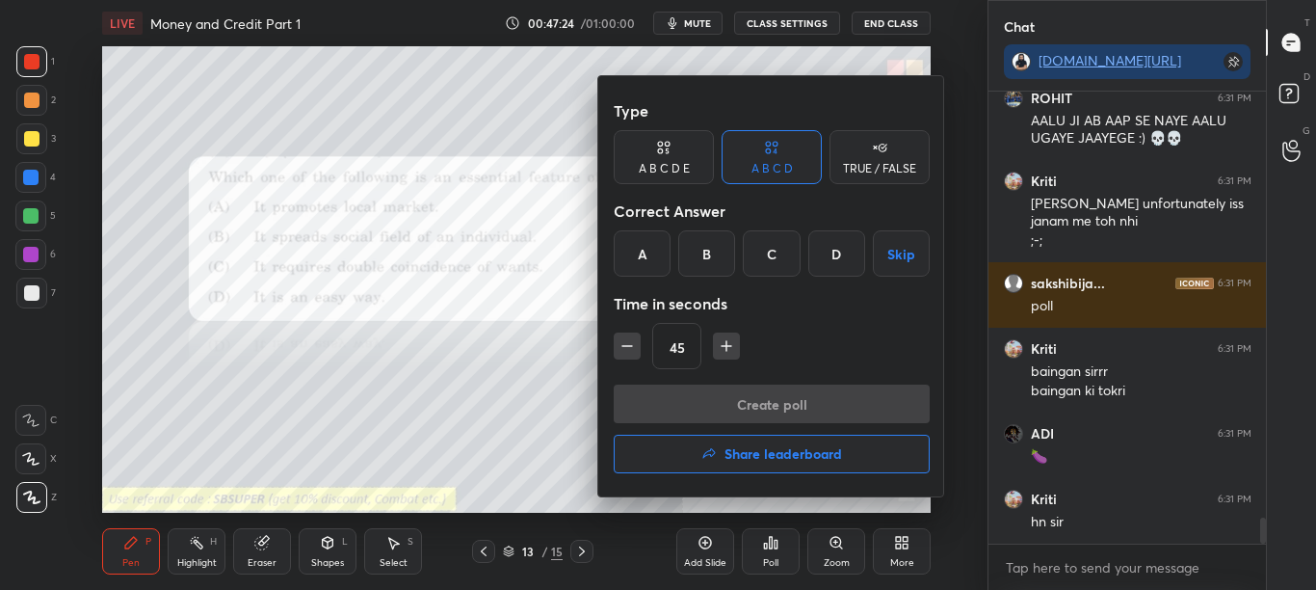
click at [767, 547] on div at bounding box center [658, 295] width 1316 height 590
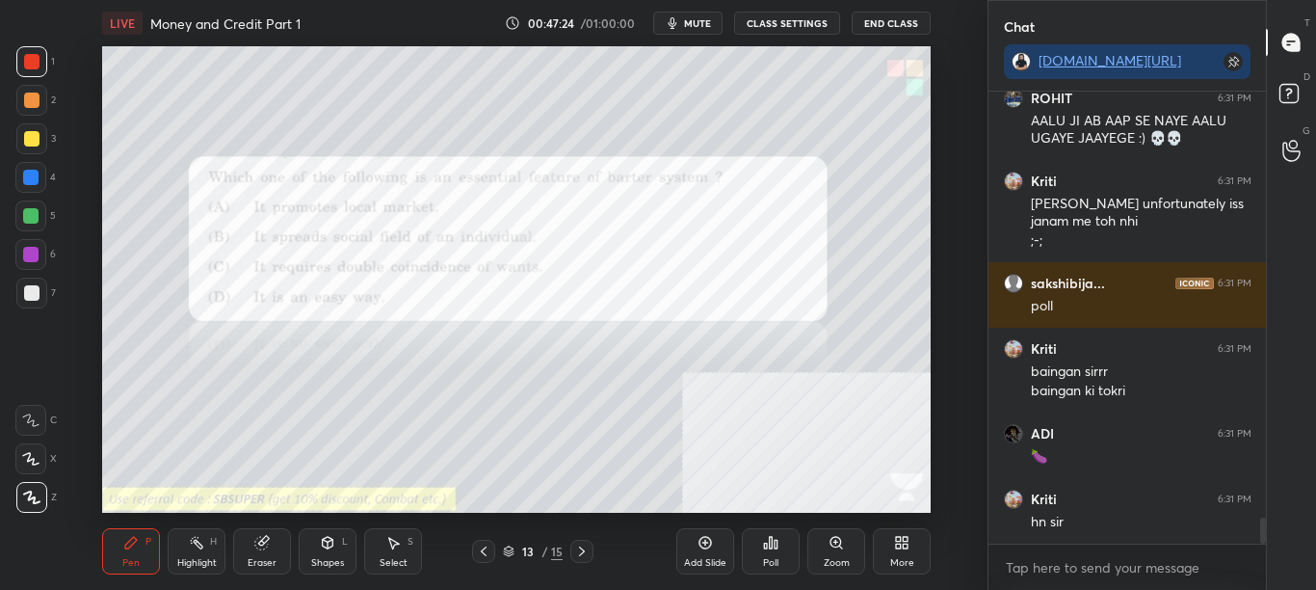
click at [767, 549] on icon at bounding box center [770, 542] width 15 height 15
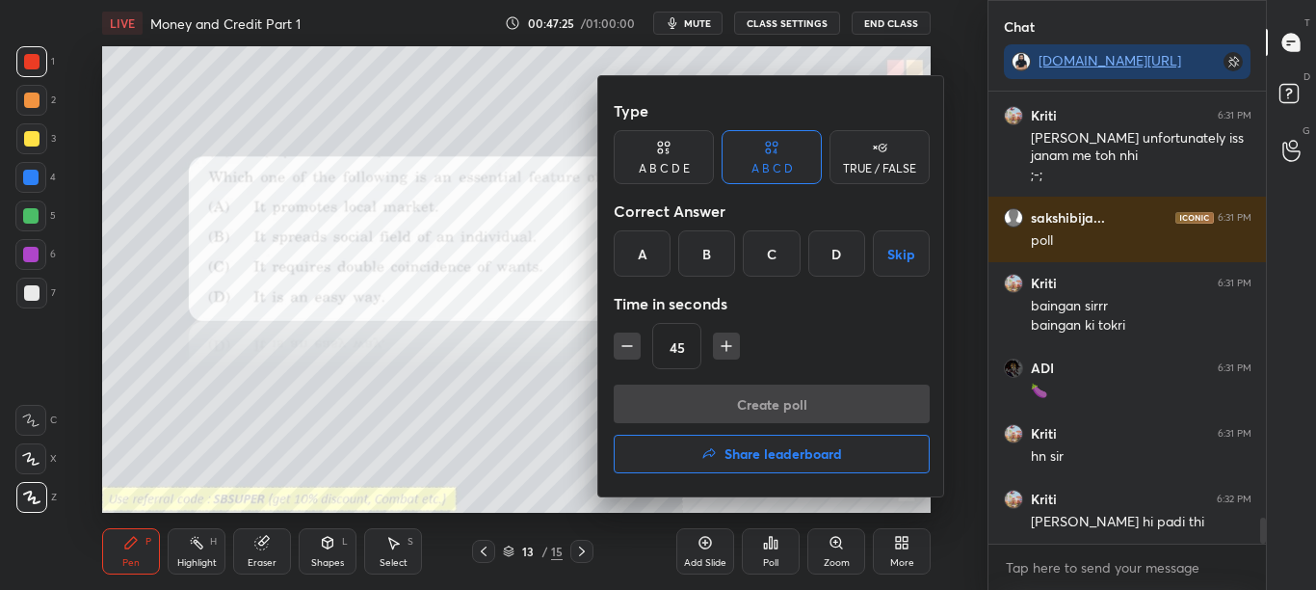
click at [765, 548] on div at bounding box center [658, 295] width 1316 height 590
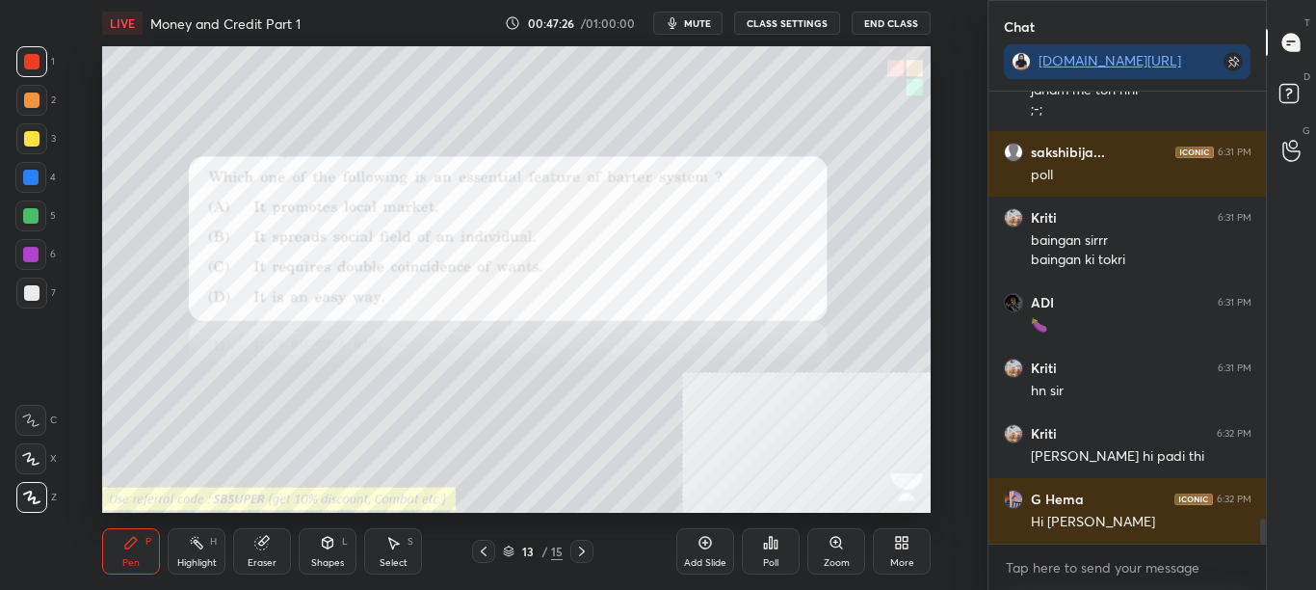
click at [765, 547] on icon at bounding box center [766, 545] width 3 height 5
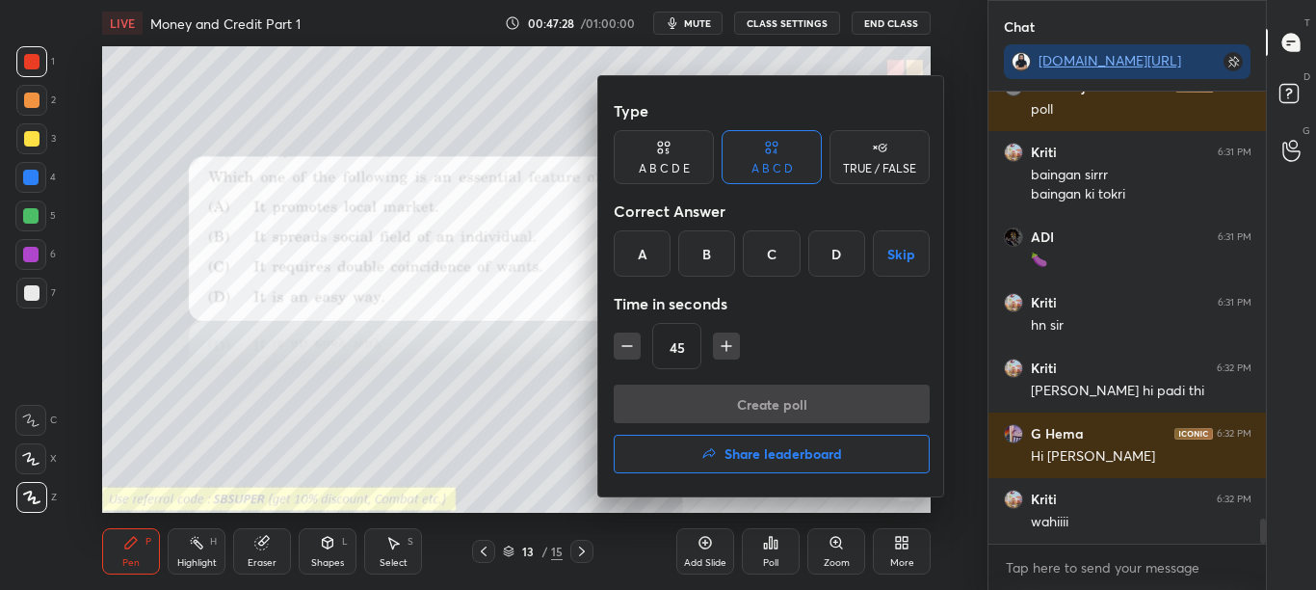
click at [768, 252] on div "C" at bounding box center [771, 253] width 57 height 46
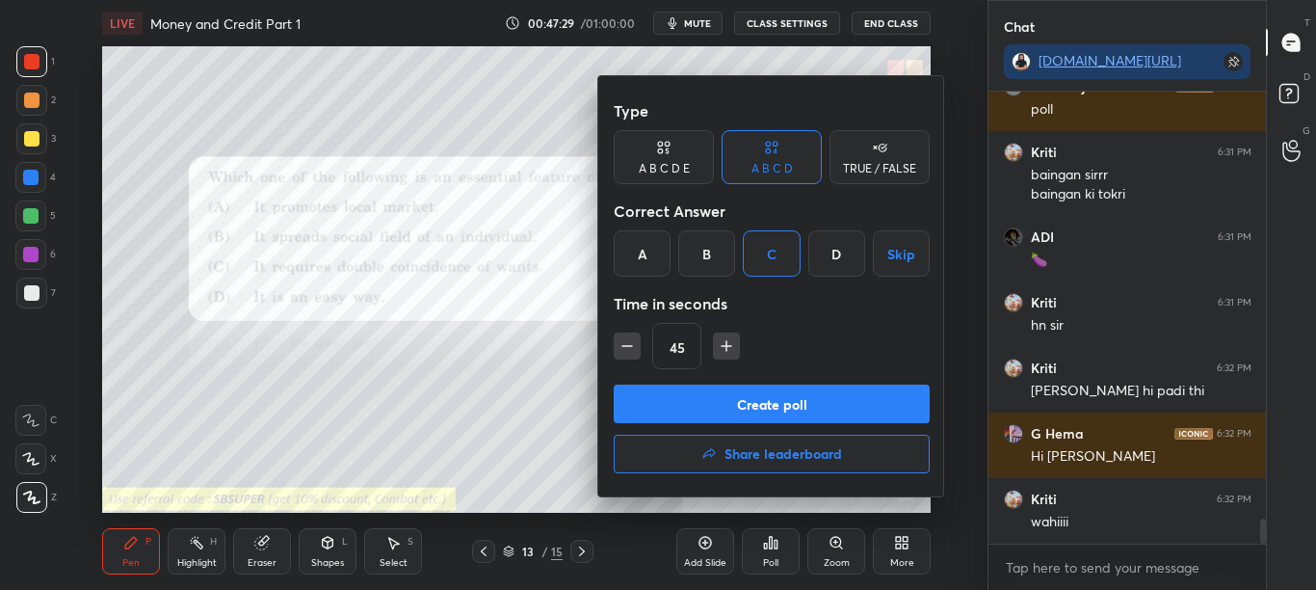
click at [481, 337] on div at bounding box center [658, 295] width 1316 height 590
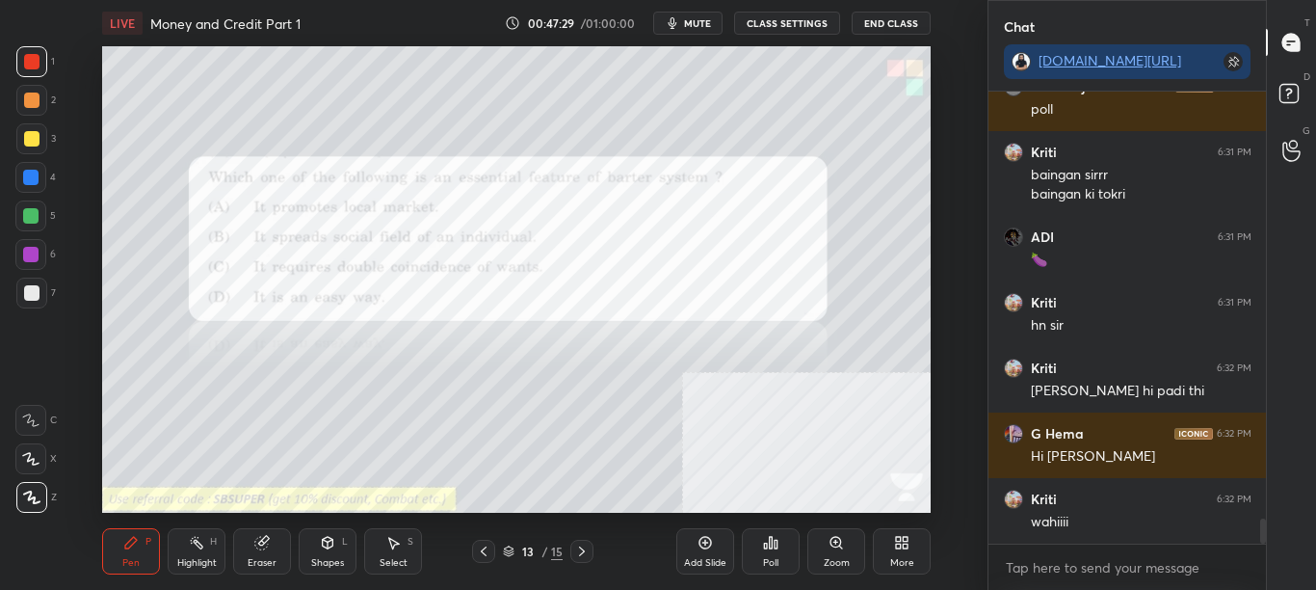
click at [767, 550] on div "Poll" at bounding box center [771, 551] width 58 height 46
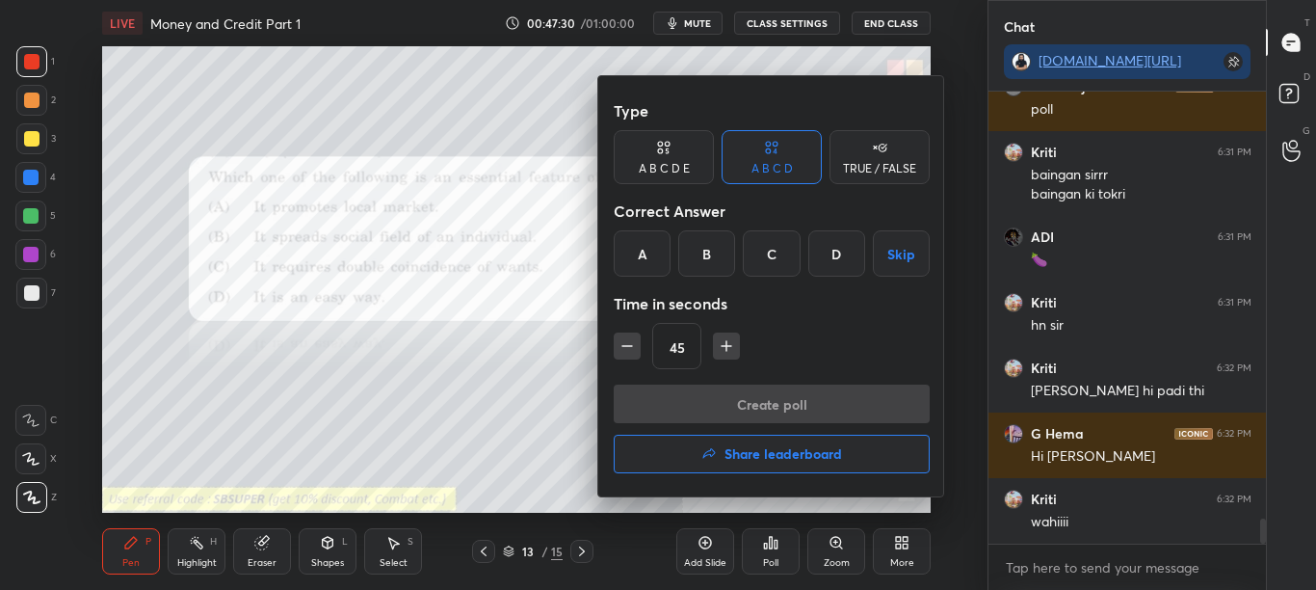
click at [783, 255] on div "C" at bounding box center [771, 253] width 57 height 46
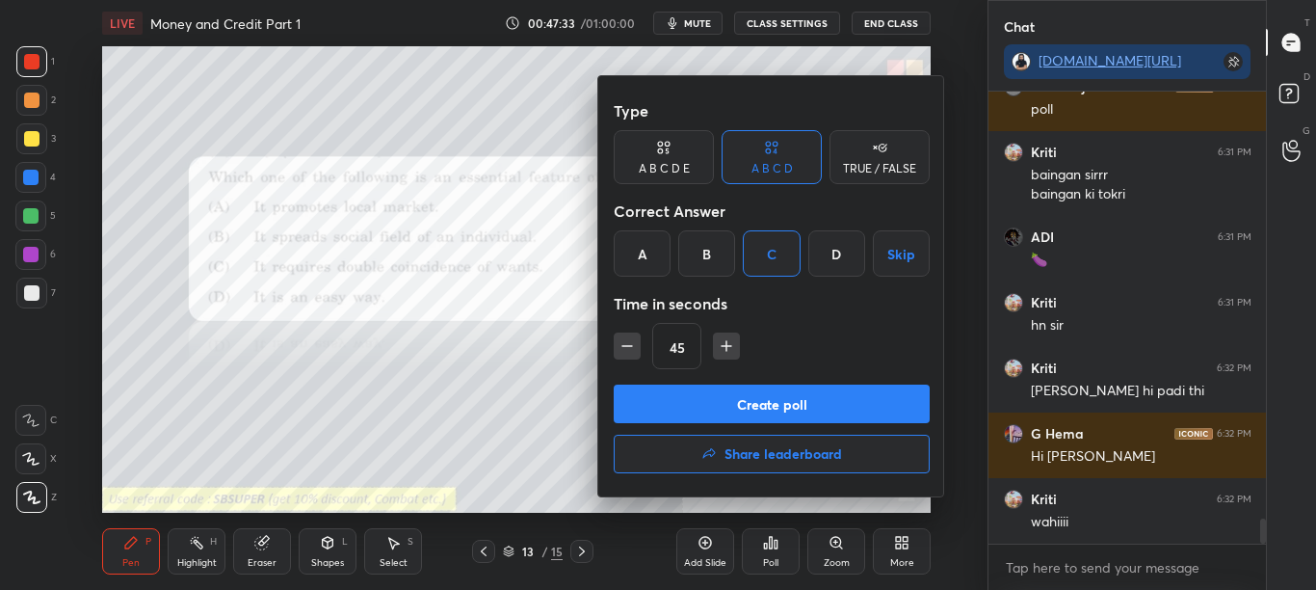
click at [763, 402] on button "Create poll" at bounding box center [772, 403] width 316 height 39
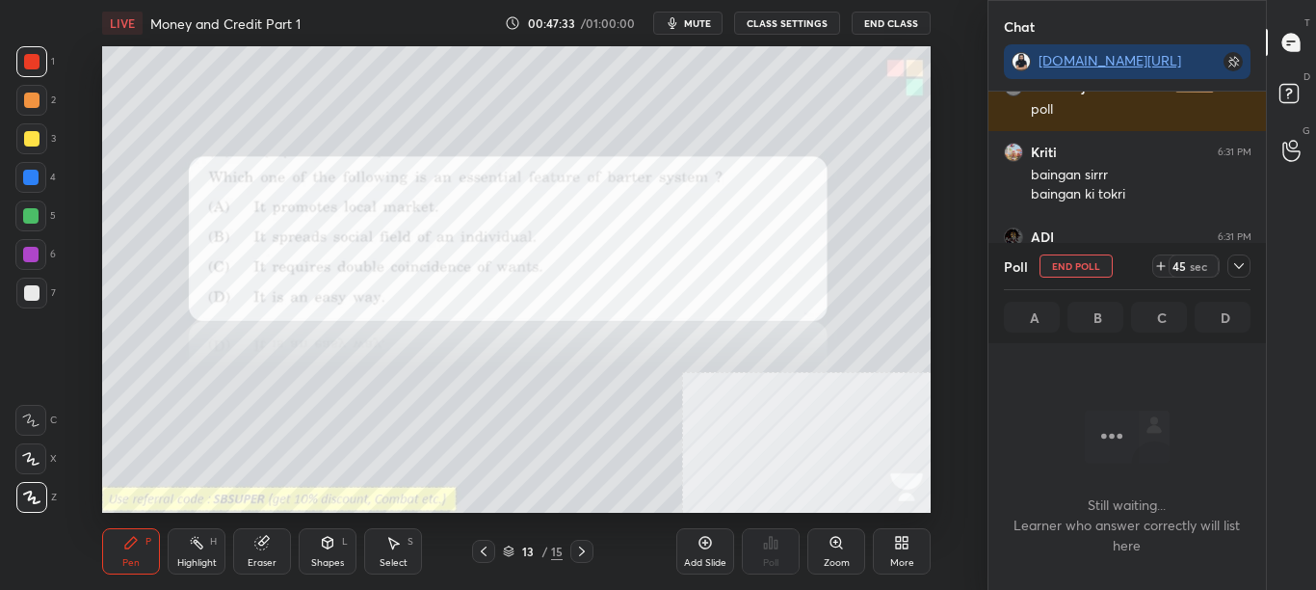
scroll to position [392, 272]
click at [1248, 266] on div at bounding box center [1239, 265] width 23 height 23
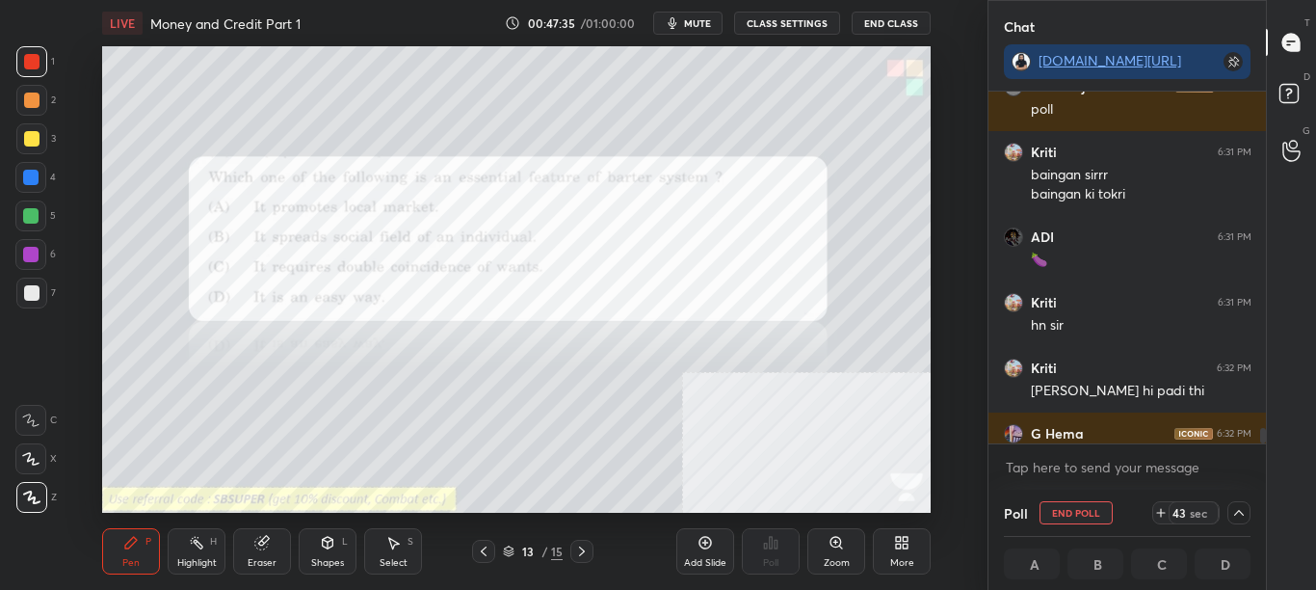
scroll to position [7725, 0]
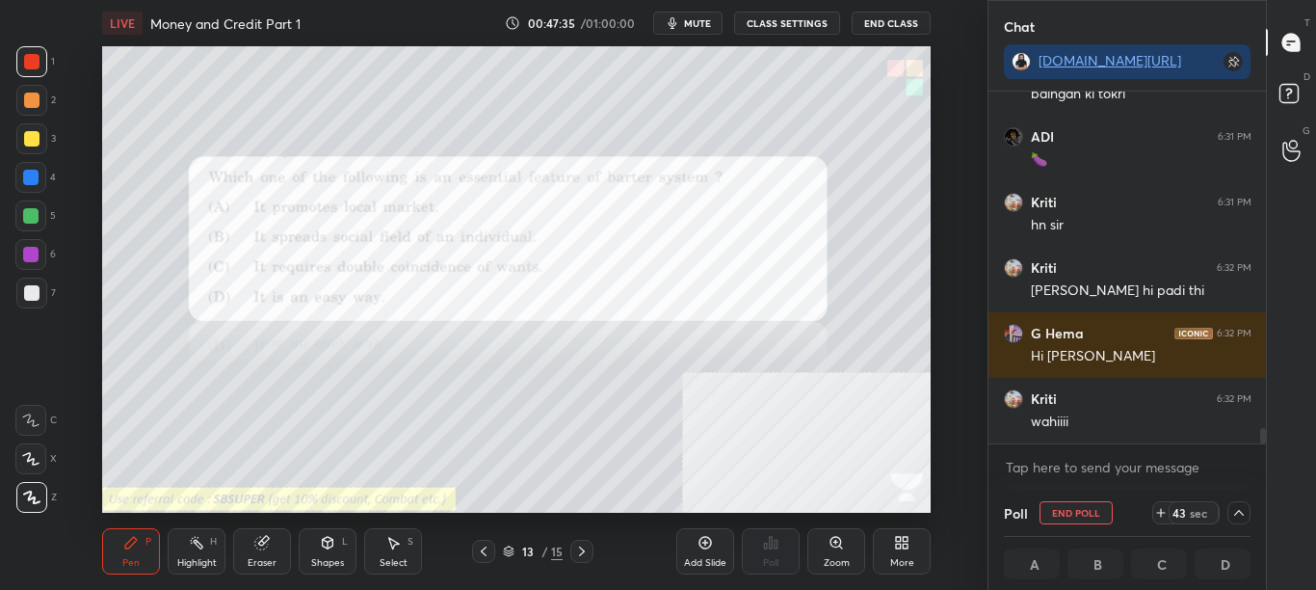
drag, startPoint x: 1264, startPoint y: 428, endPoint x: 1264, endPoint y: 446, distance: 18.3
click at [1264, 446] on div "sakshibija... 6:31 PM poll Kriti 6:31 PM baingan [PERSON_NAME] ki tokri ADI 6:3…" at bounding box center [1128, 291] width 278 height 398
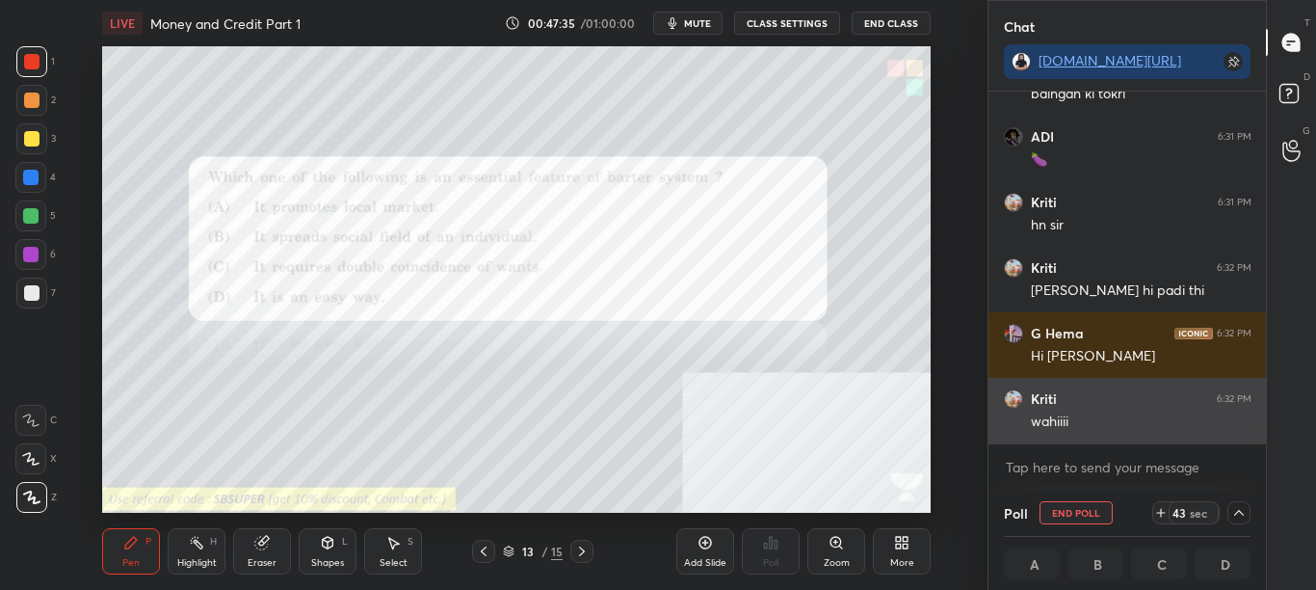
scroll to position [1, 7]
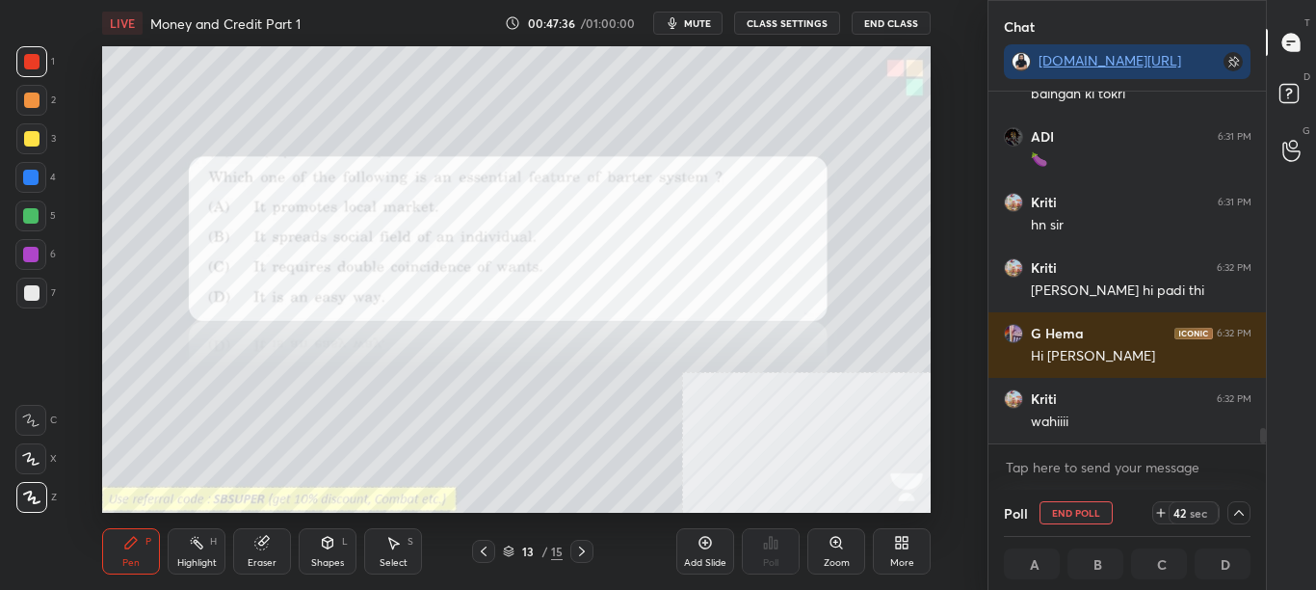
click at [717, 32] on button "mute" at bounding box center [687, 23] width 69 height 23
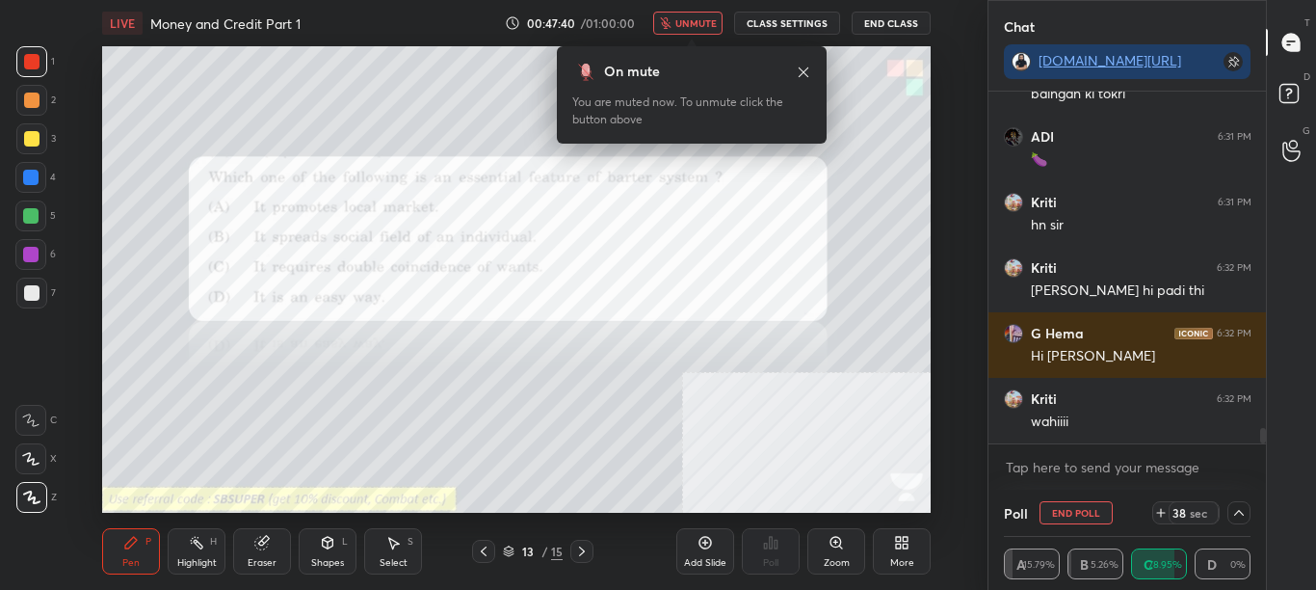
click at [689, 25] on span "unmute" at bounding box center [695, 22] width 41 height 13
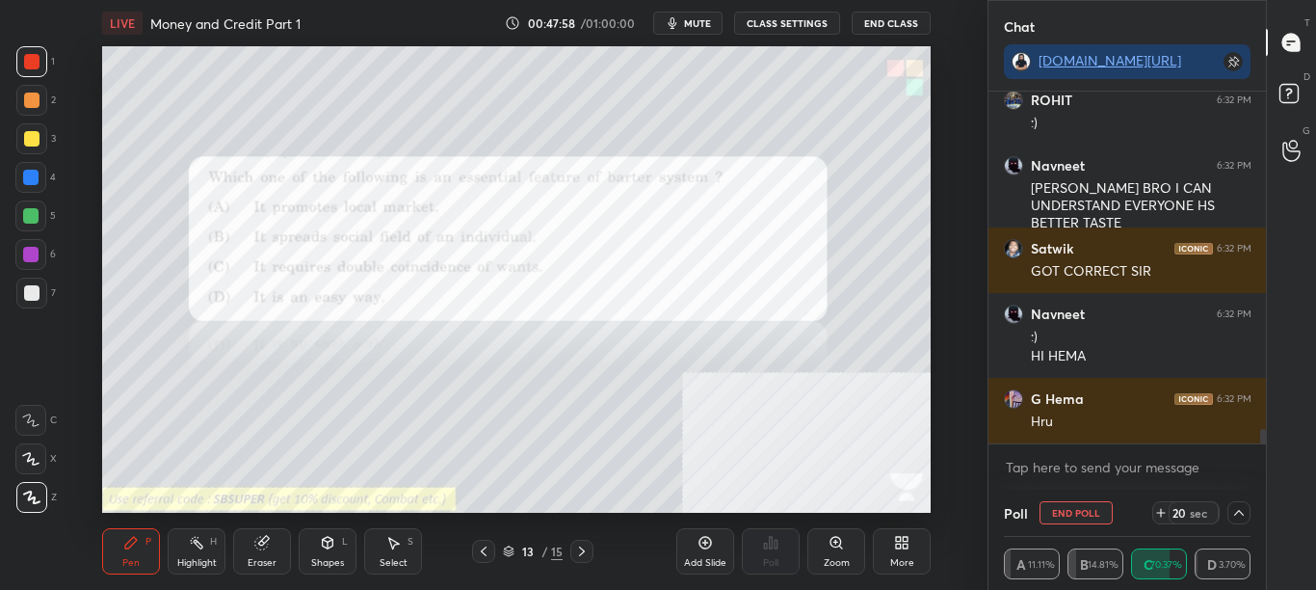
scroll to position [8155, 0]
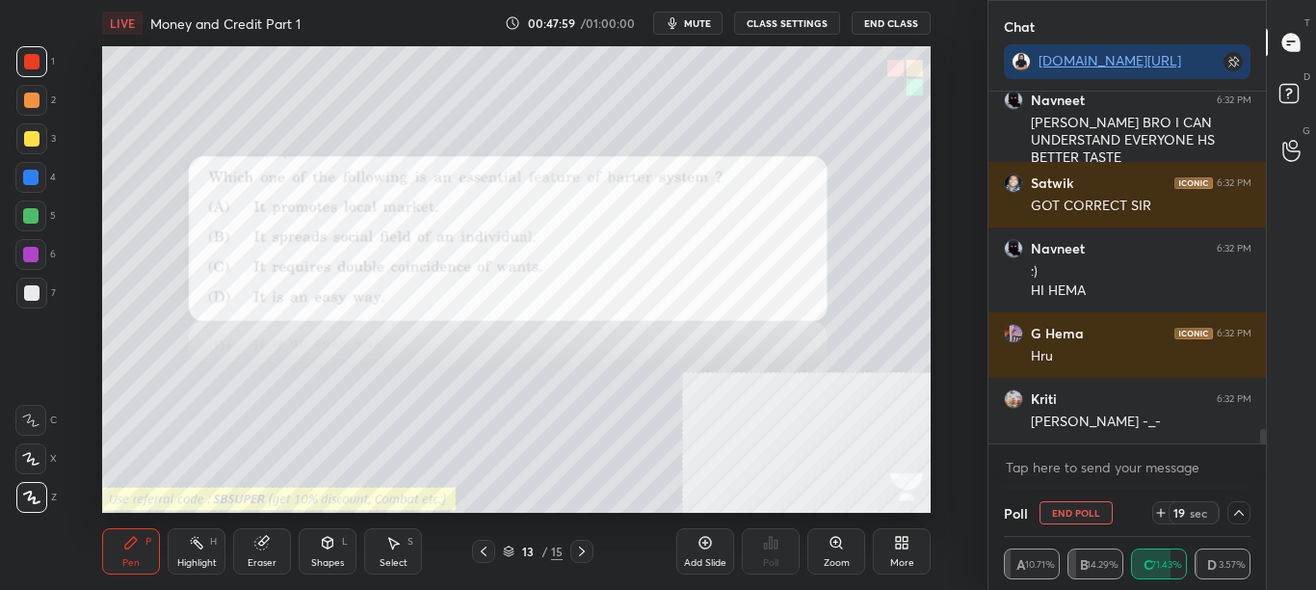
click at [689, 23] on span "mute" at bounding box center [697, 22] width 27 height 13
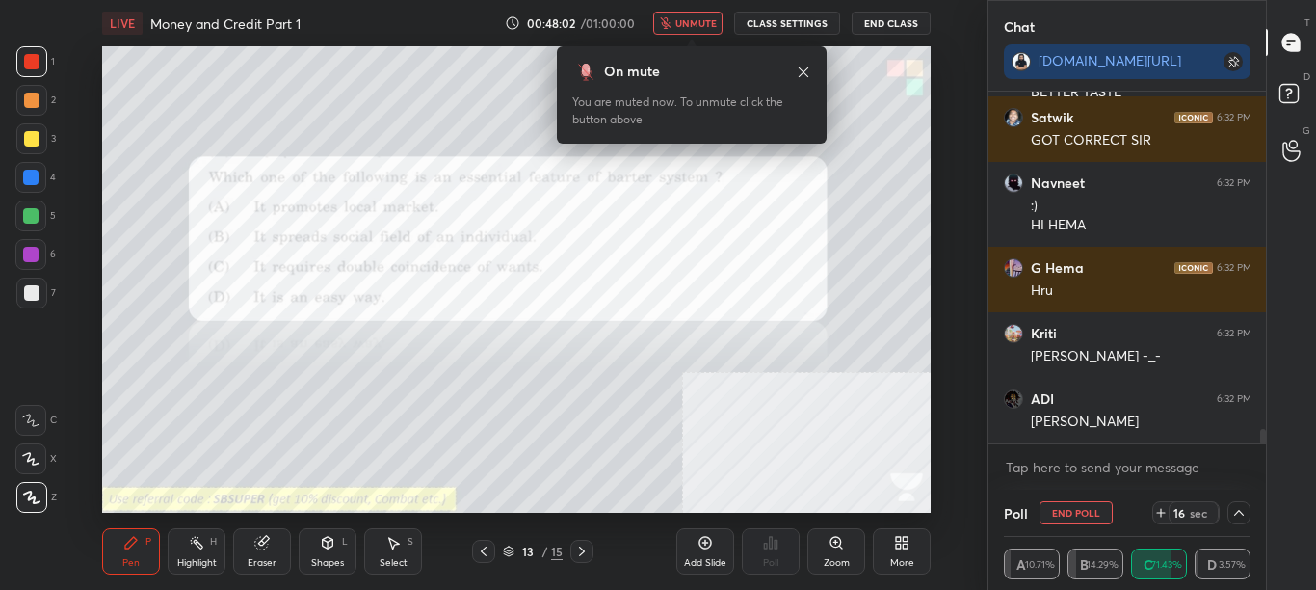
click at [694, 29] on span "unmute" at bounding box center [695, 22] width 41 height 13
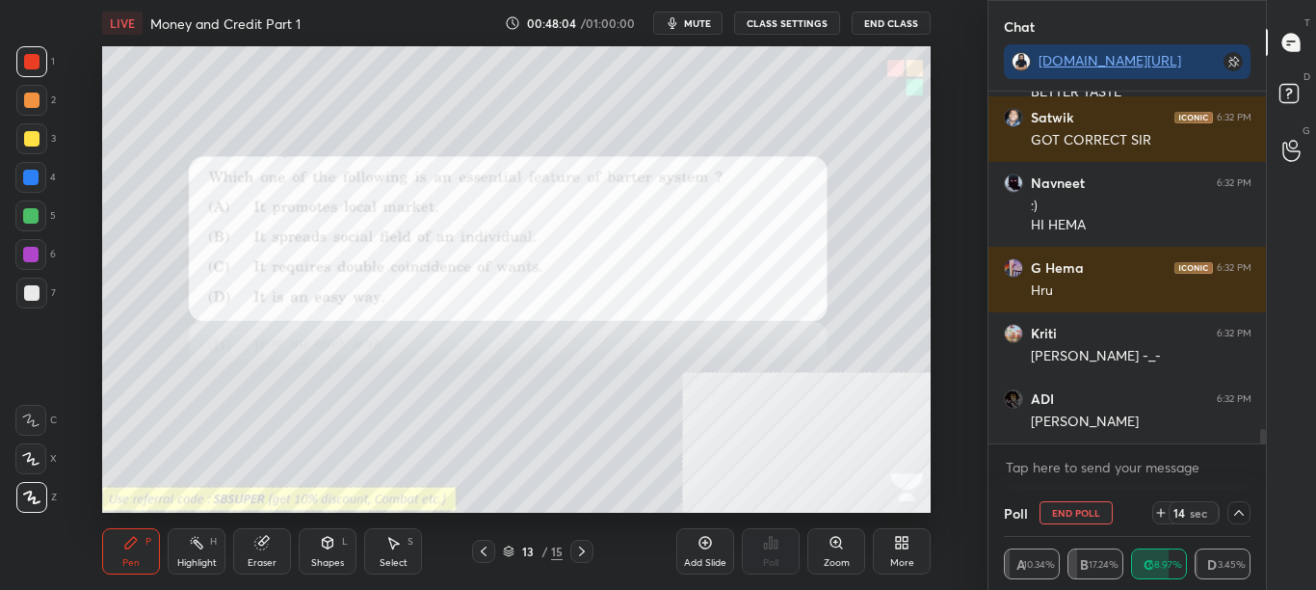
click at [1237, 512] on icon at bounding box center [1239, 513] width 10 height 6
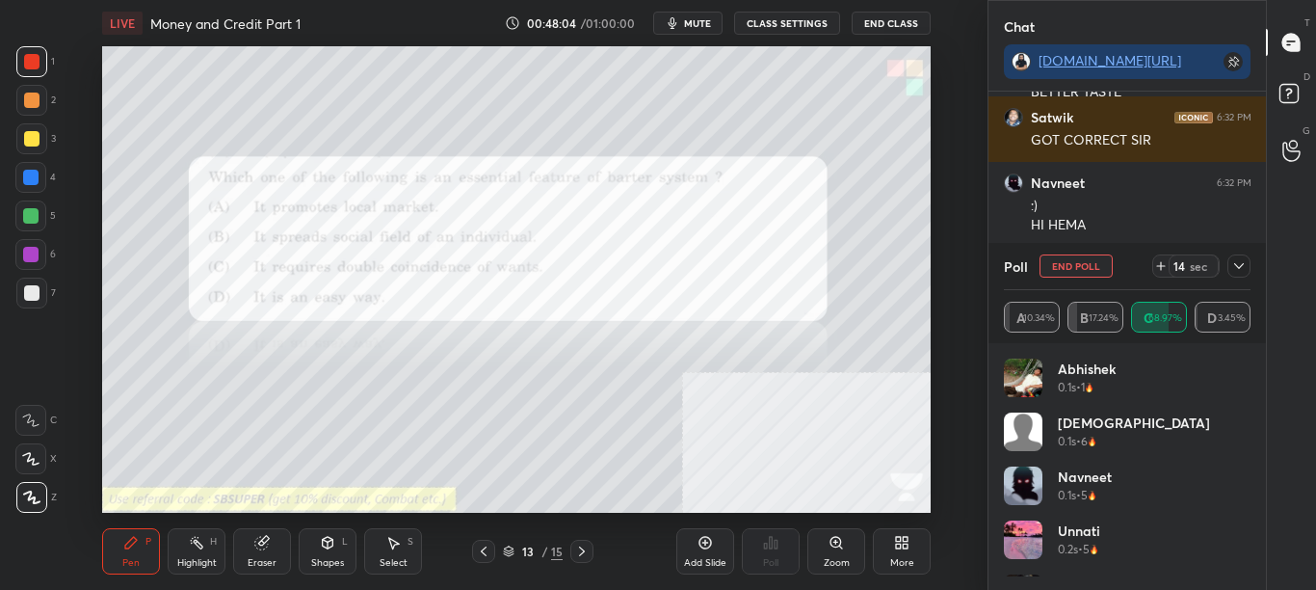
scroll to position [225, 241]
click at [1245, 538] on div "[PERSON_NAME] 0.2s • 5" at bounding box center [1128, 547] width 248 height 54
click at [1245, 540] on div "[PERSON_NAME] 0.2s • 5" at bounding box center [1128, 547] width 248 height 54
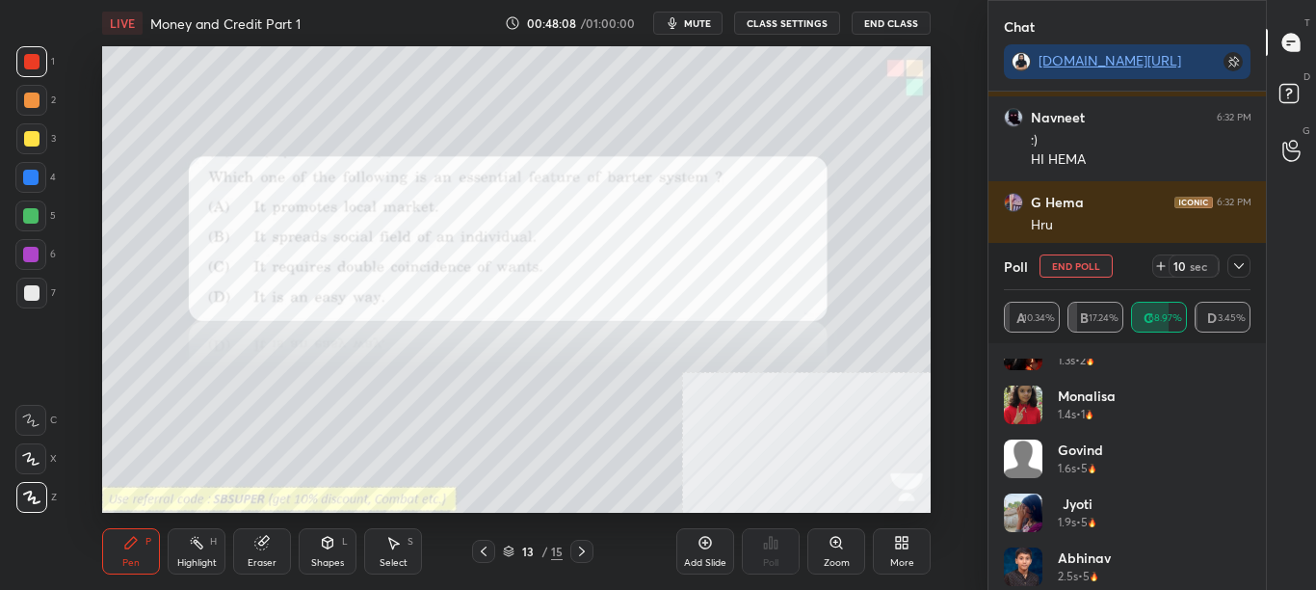
scroll to position [8352, 0]
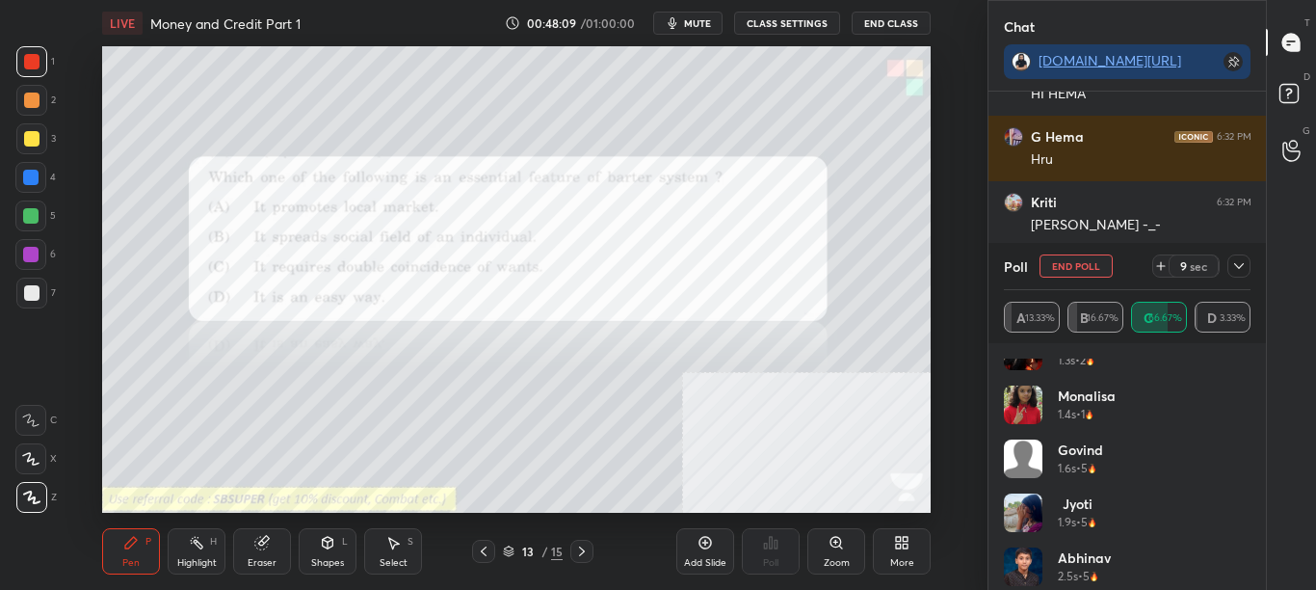
click at [1240, 268] on icon at bounding box center [1239, 266] width 10 height 6
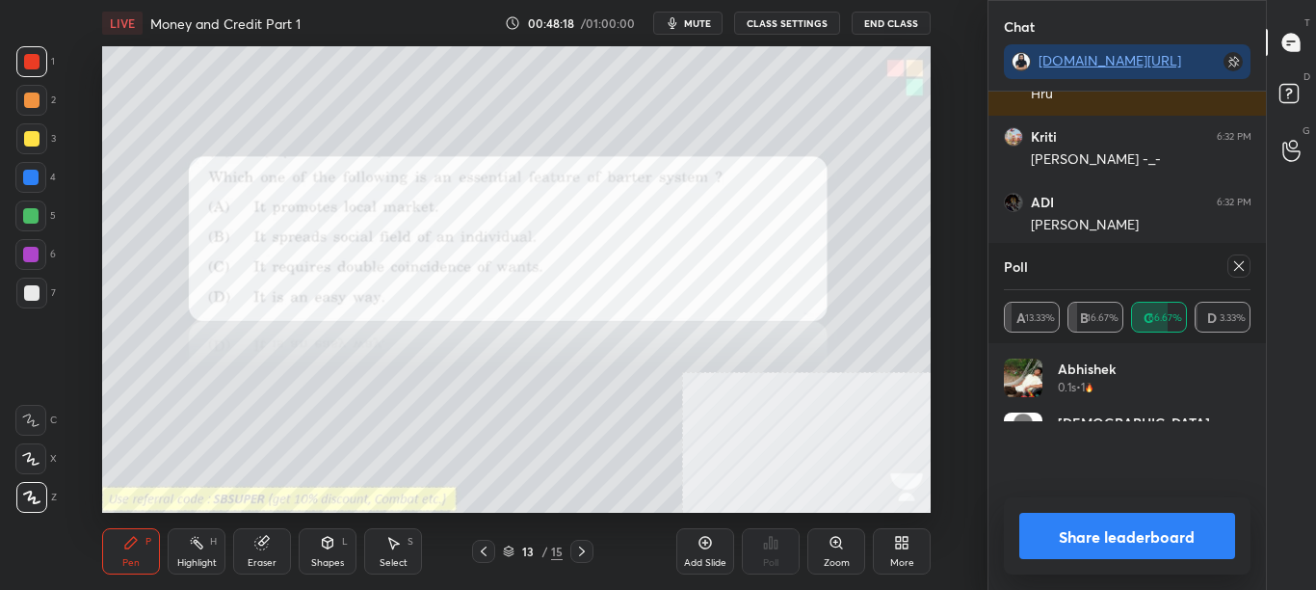
scroll to position [225, 241]
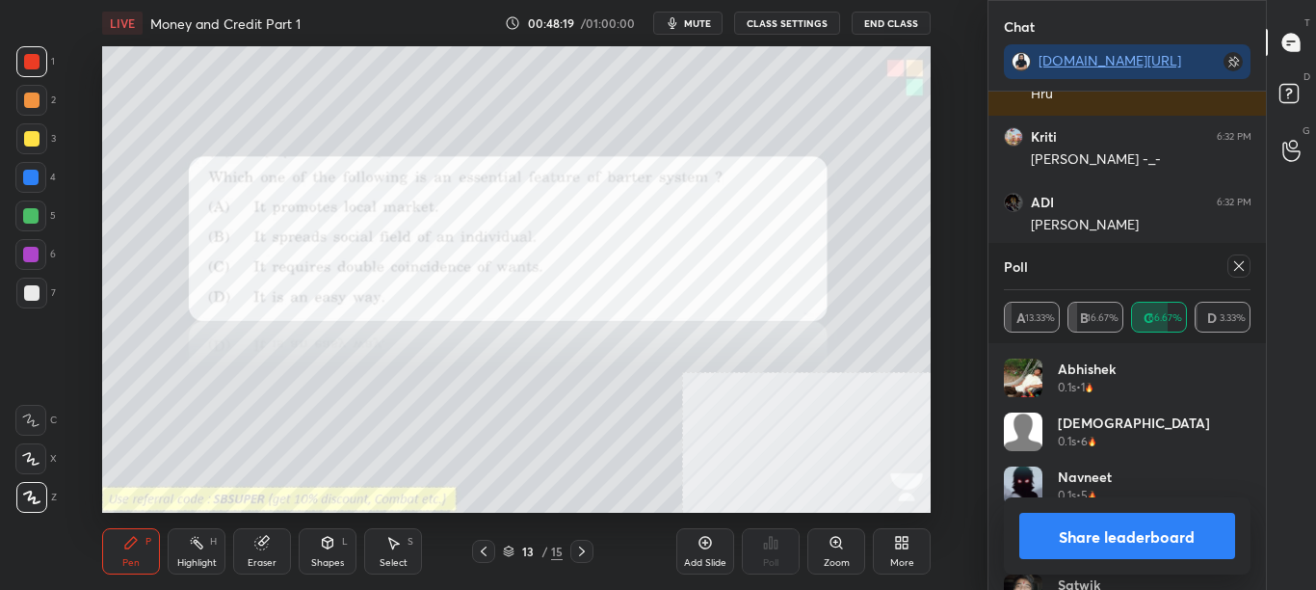
click at [1123, 540] on button "Share leaderboard" at bounding box center [1127, 536] width 217 height 46
type textarea "x"
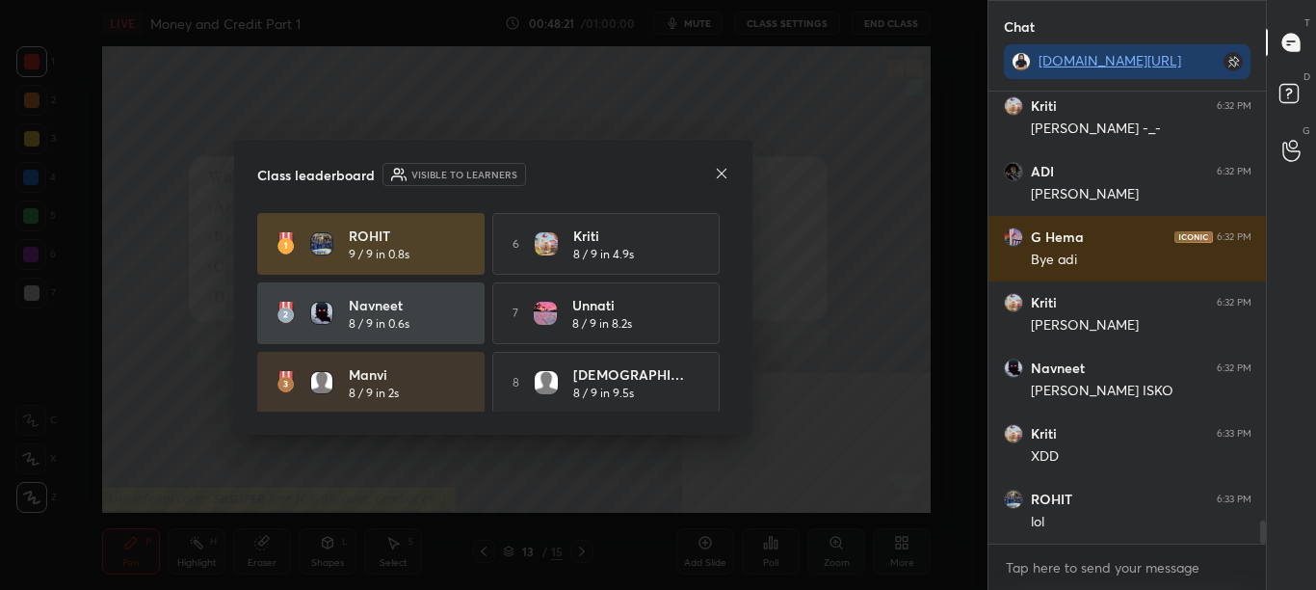
click at [722, 172] on icon at bounding box center [721, 173] width 15 height 15
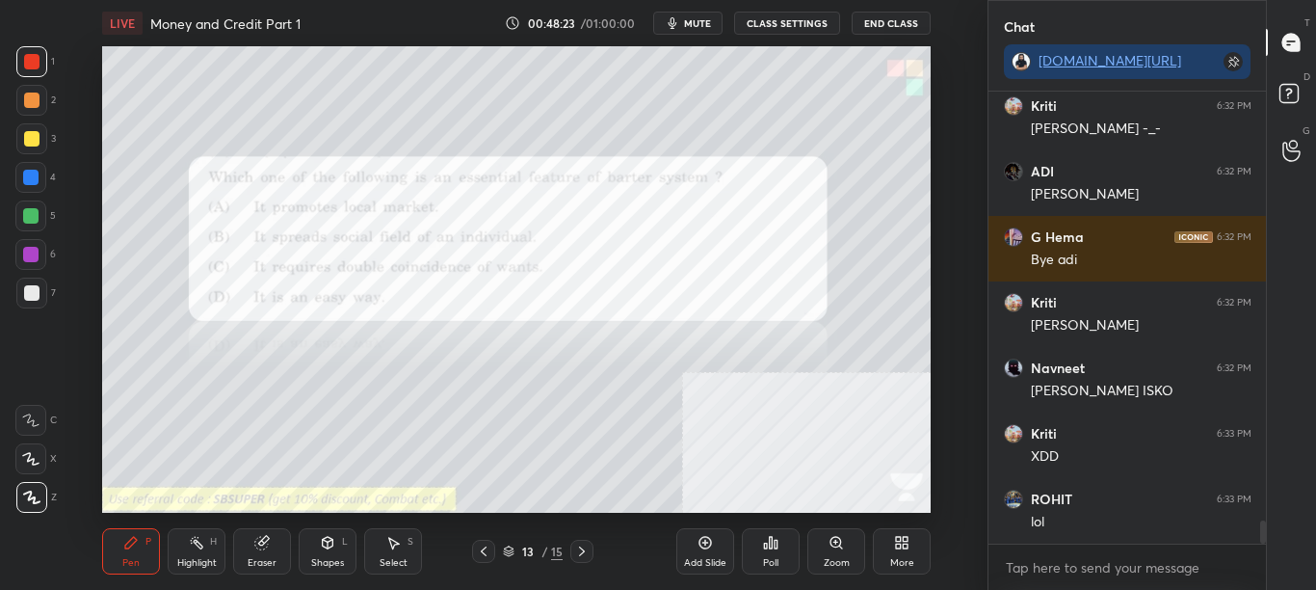
click at [897, 560] on div "More" at bounding box center [902, 563] width 24 height 10
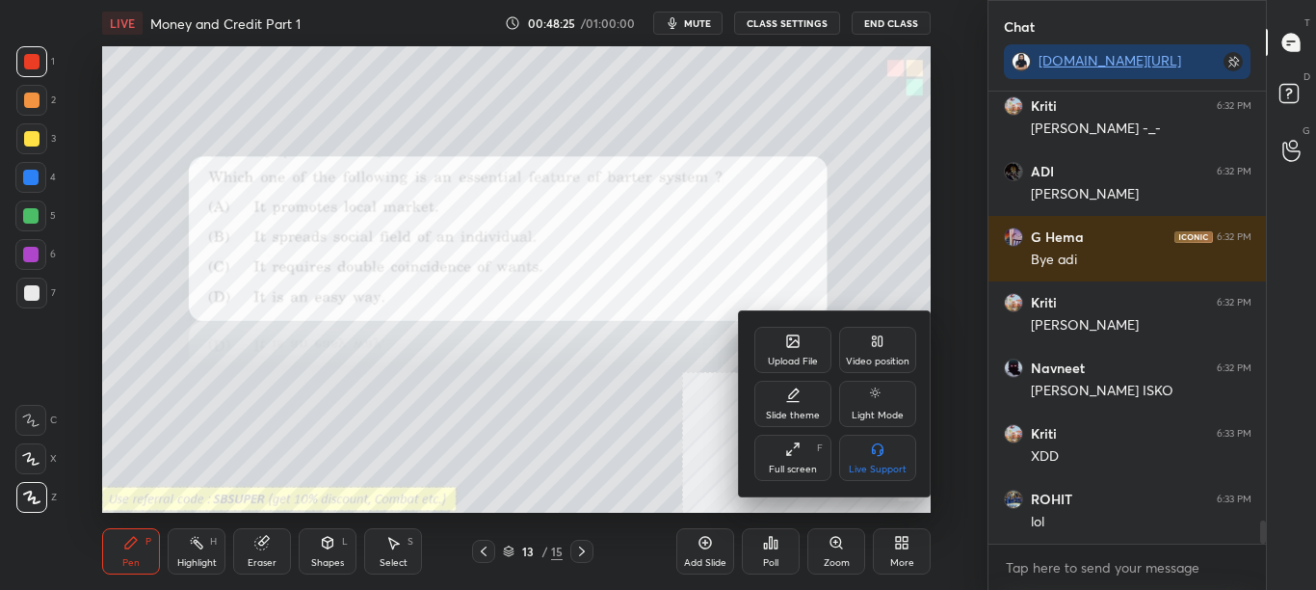
click at [807, 344] on div "Upload File" at bounding box center [792, 350] width 77 height 46
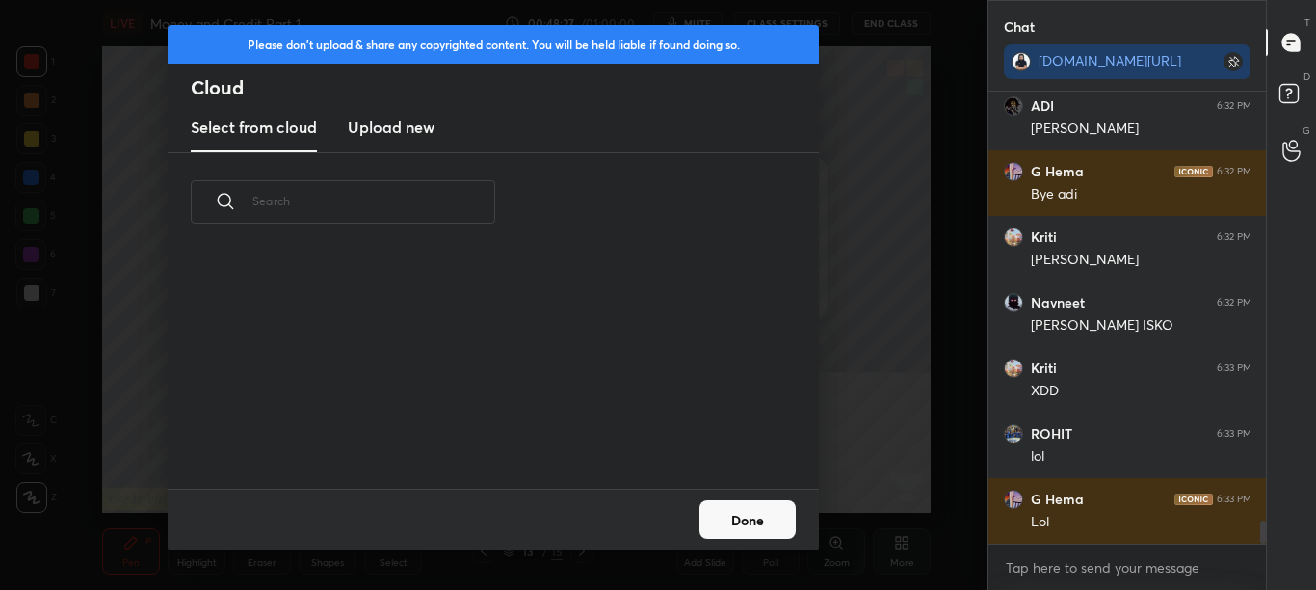
click at [407, 124] on h3 "Upload new" at bounding box center [391, 127] width 87 height 23
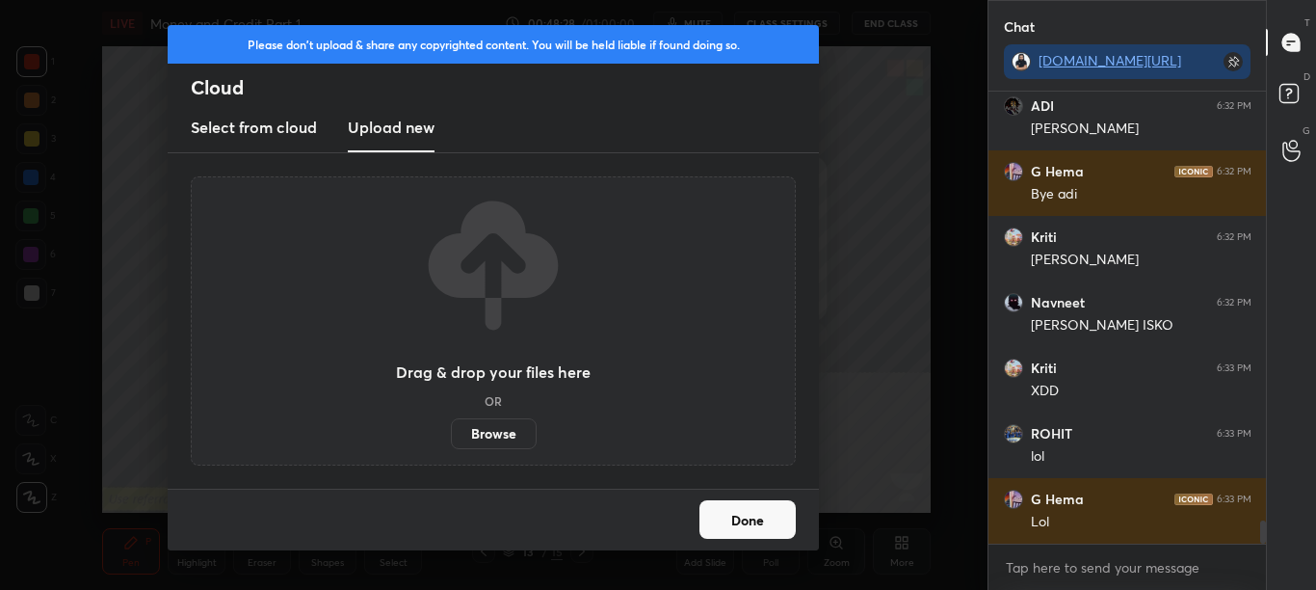
click at [474, 442] on label "Browse" at bounding box center [494, 433] width 86 height 31
click at [451, 442] on input "Browse" at bounding box center [451, 433] width 0 height 31
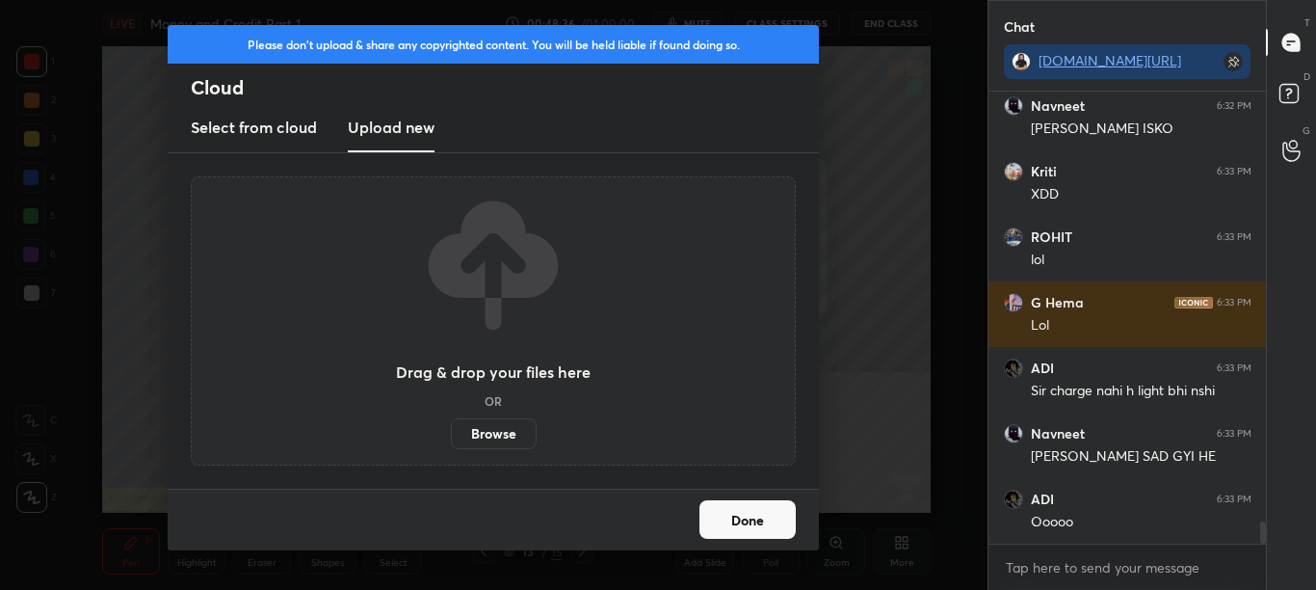
click at [754, 494] on div "Done" at bounding box center [493, 520] width 651 height 62
click at [752, 510] on button "Done" at bounding box center [748, 519] width 96 height 39
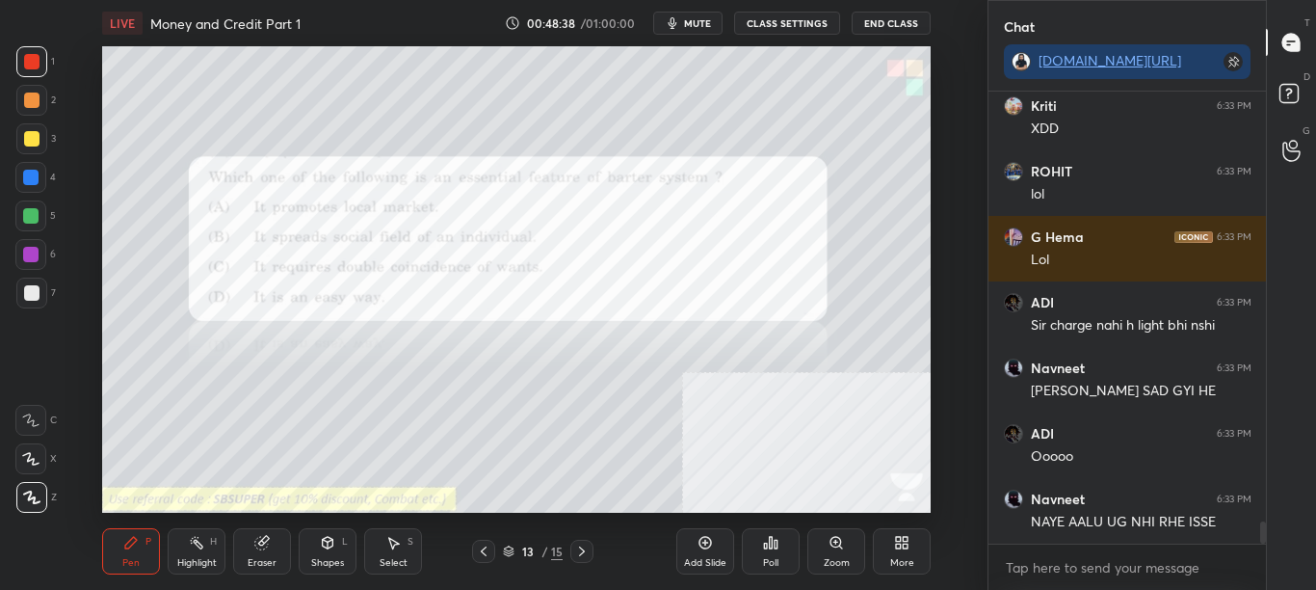
click at [582, 553] on icon at bounding box center [582, 551] width 6 height 10
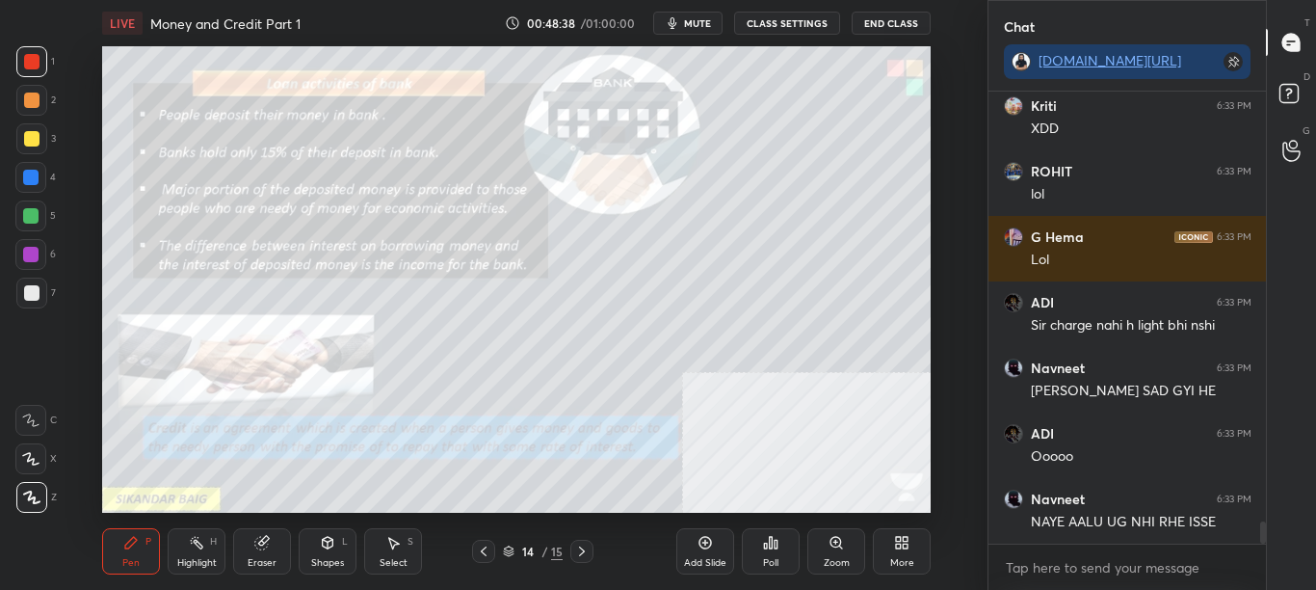
click at [587, 551] on icon at bounding box center [581, 550] width 15 height 15
click at [588, 550] on icon at bounding box center [581, 550] width 15 height 15
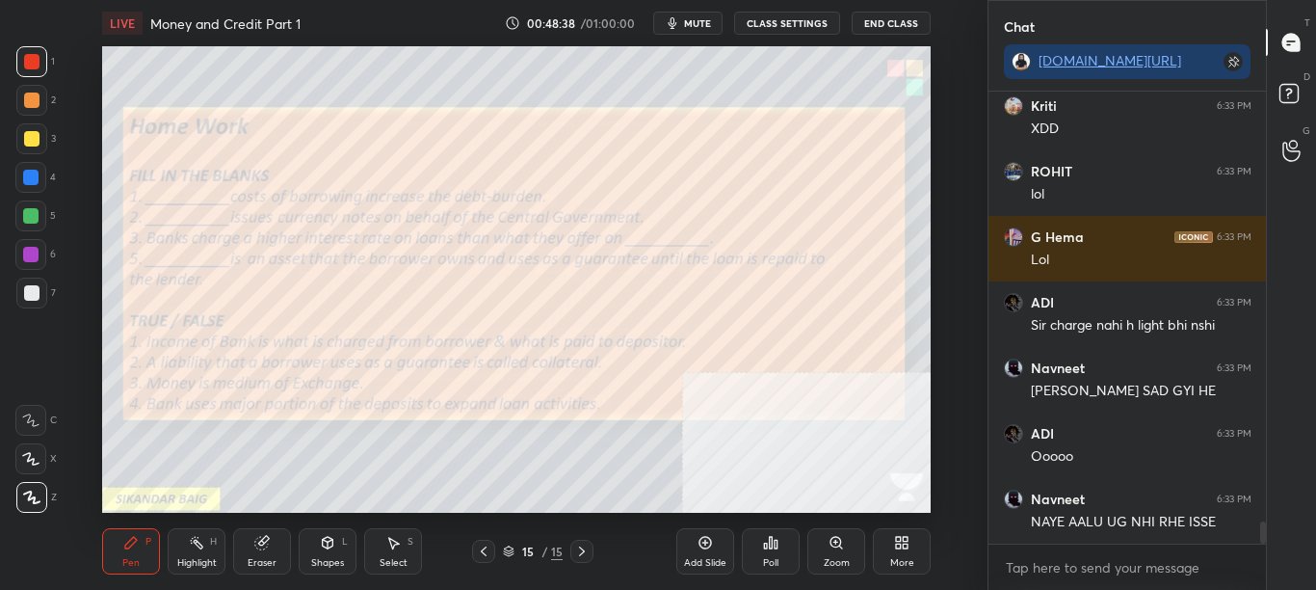
click at [588, 550] on icon at bounding box center [581, 550] width 15 height 15
click at [482, 547] on icon at bounding box center [483, 550] width 15 height 15
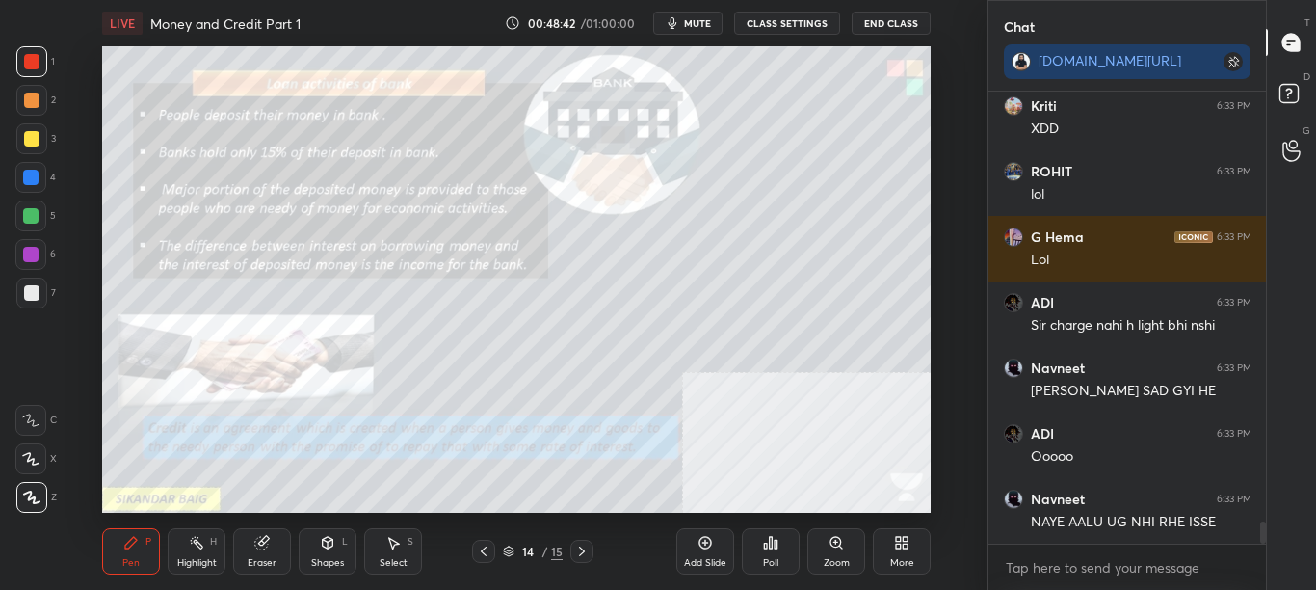
click at [796, 21] on button "CLASS SETTINGS" at bounding box center [787, 23] width 106 height 23
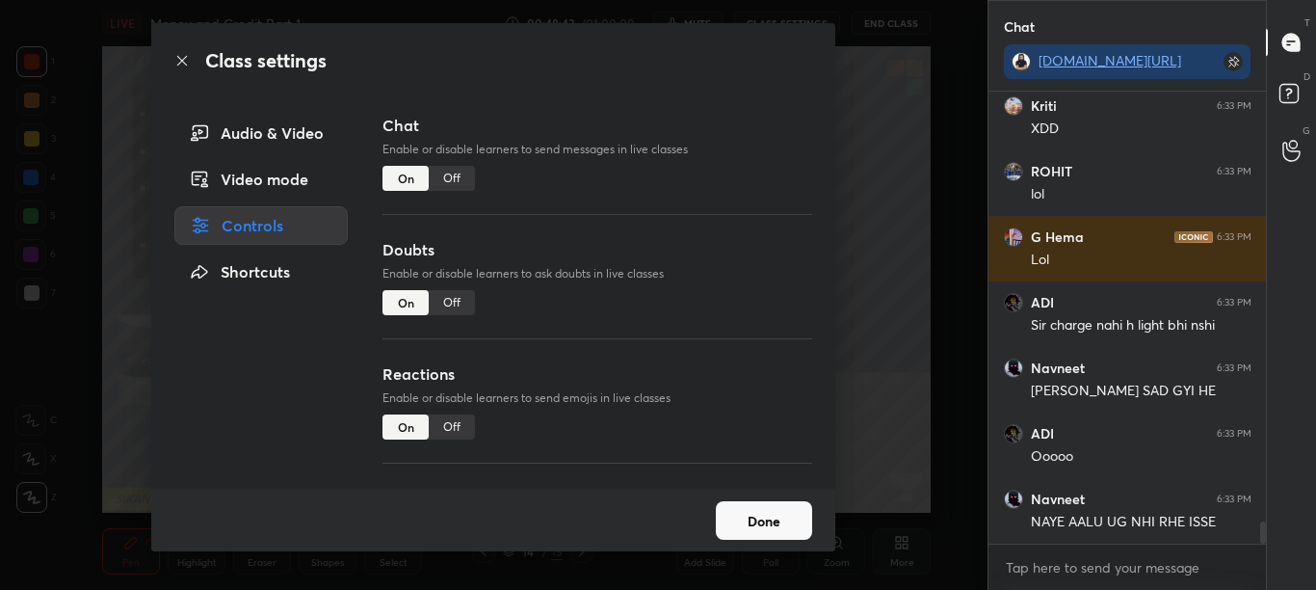
click at [449, 179] on div "Off" at bounding box center [452, 178] width 46 height 25
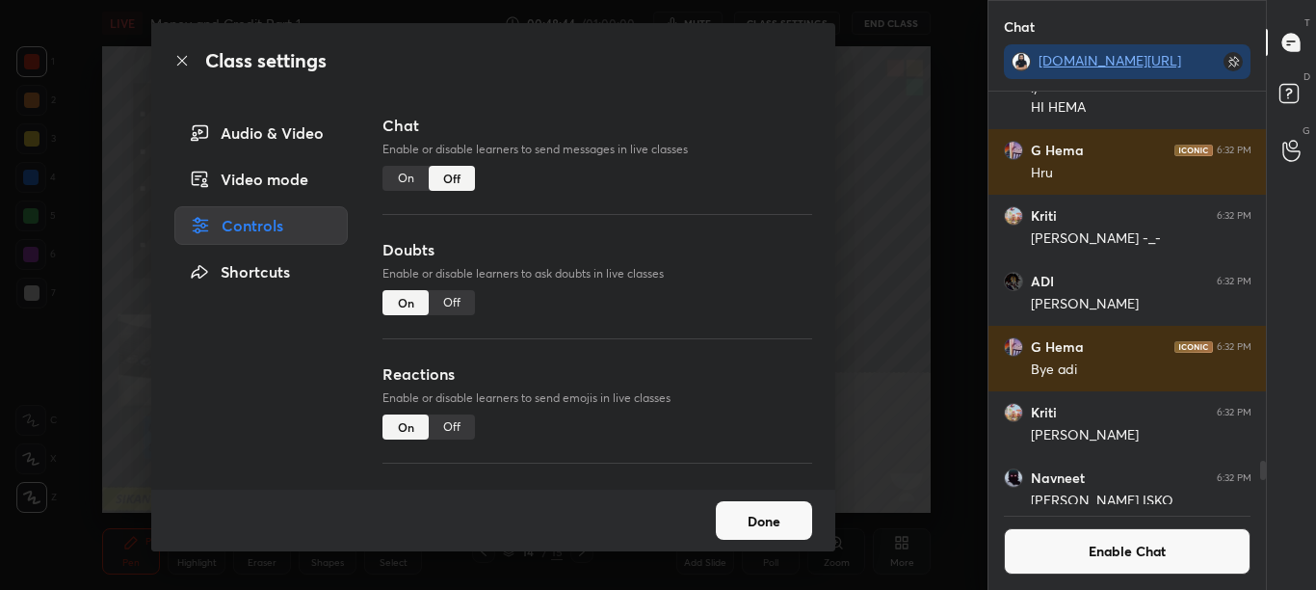
click at [175, 63] on icon at bounding box center [181, 60] width 15 height 15
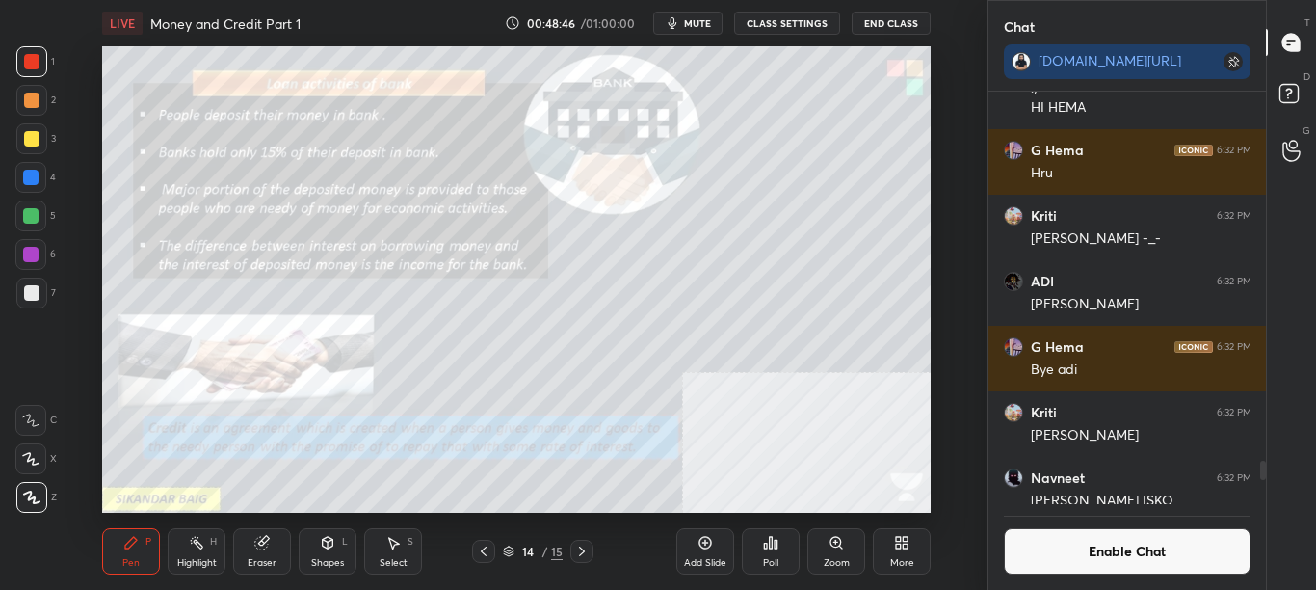
click at [840, 570] on div "Zoom" at bounding box center [836, 551] width 58 height 46
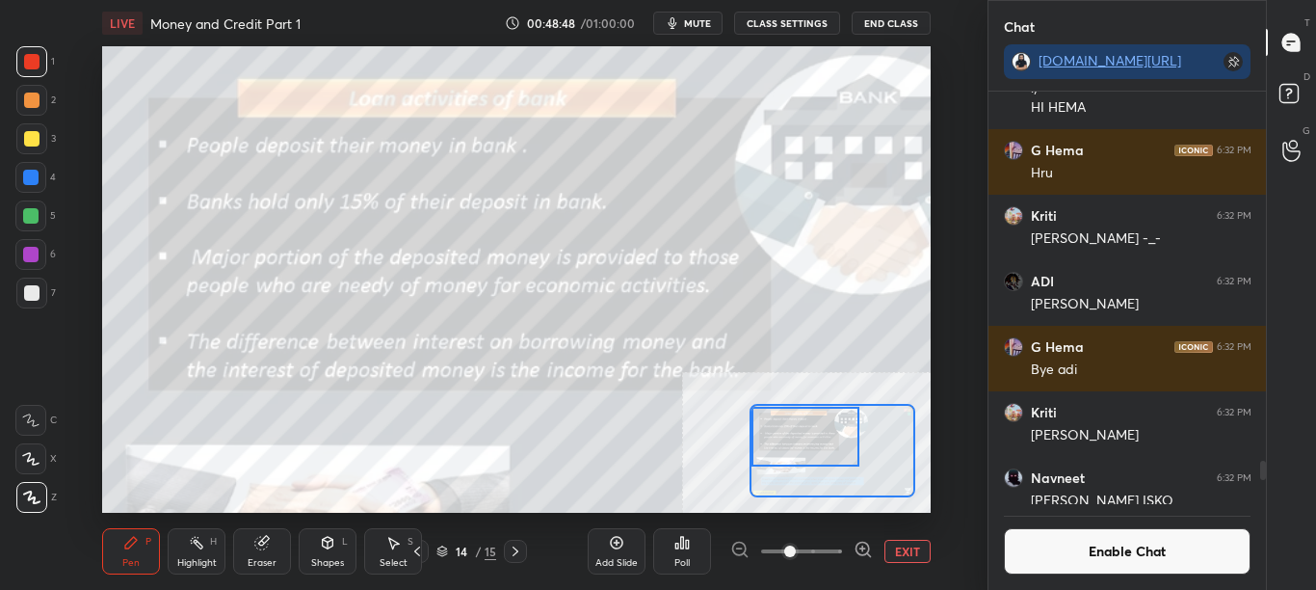
drag, startPoint x: 820, startPoint y: 437, endPoint x: 793, endPoint y: 416, distance: 33.7
click at [793, 416] on div at bounding box center [806, 437] width 108 height 60
click at [1105, 558] on button "Enable Chat" at bounding box center [1128, 551] width 248 height 46
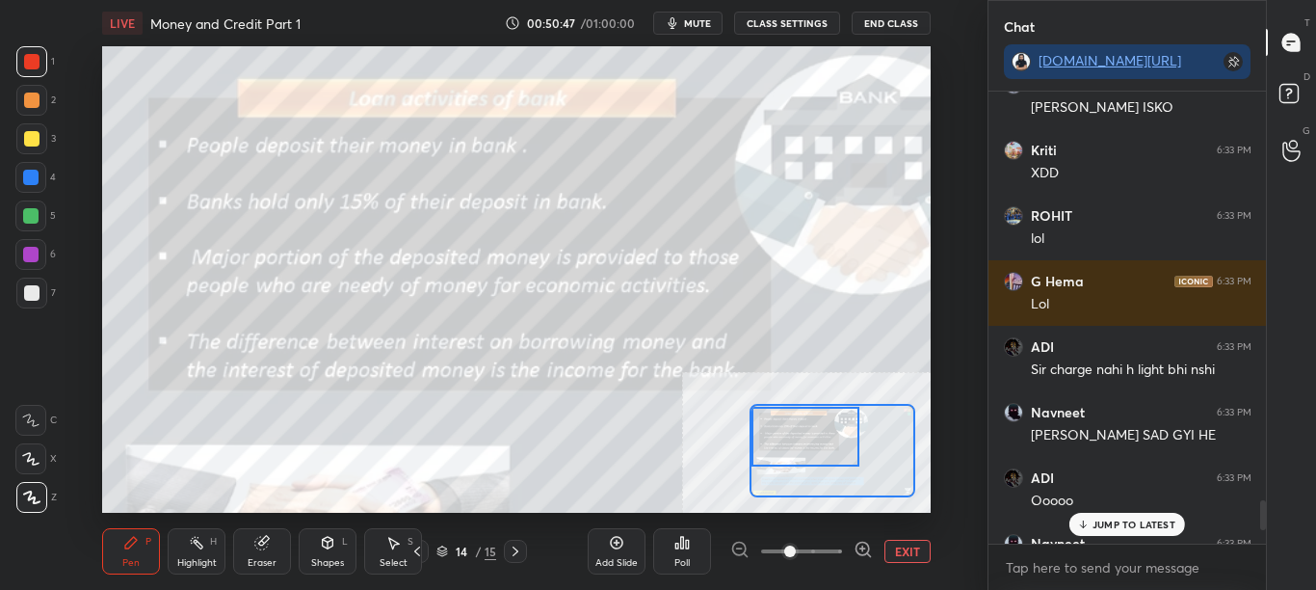
scroll to position [6380, 0]
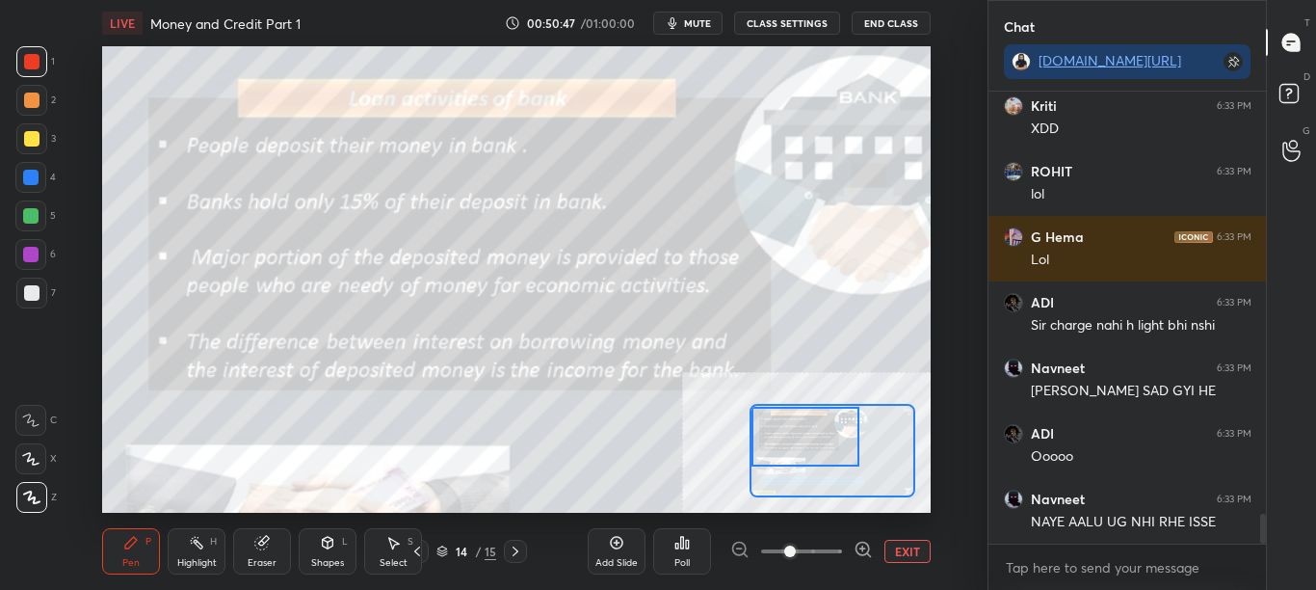
drag, startPoint x: 1260, startPoint y: 502, endPoint x: 1260, endPoint y: 545, distance: 43.4
click at [1260, 549] on div "[PERSON_NAME] 6:32 PM [PERSON_NAME] [PERSON_NAME] 6:33 PM XDD ROHIT 6:33 PM lol…" at bounding box center [1128, 341] width 278 height 498
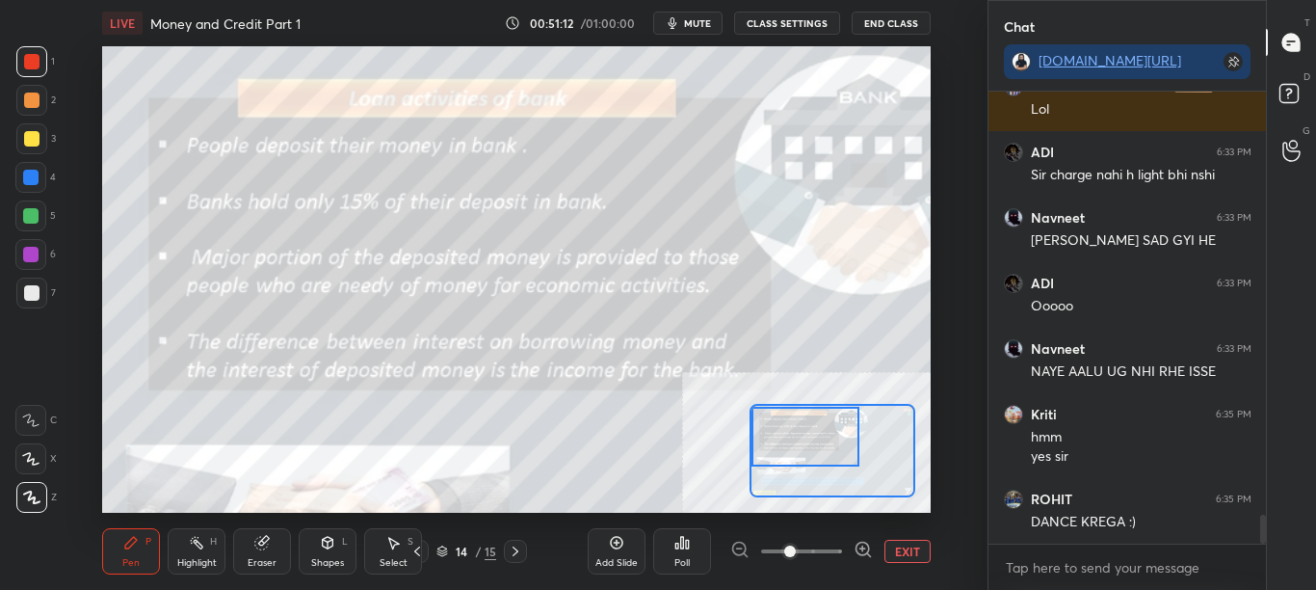
scroll to position [6596, 0]
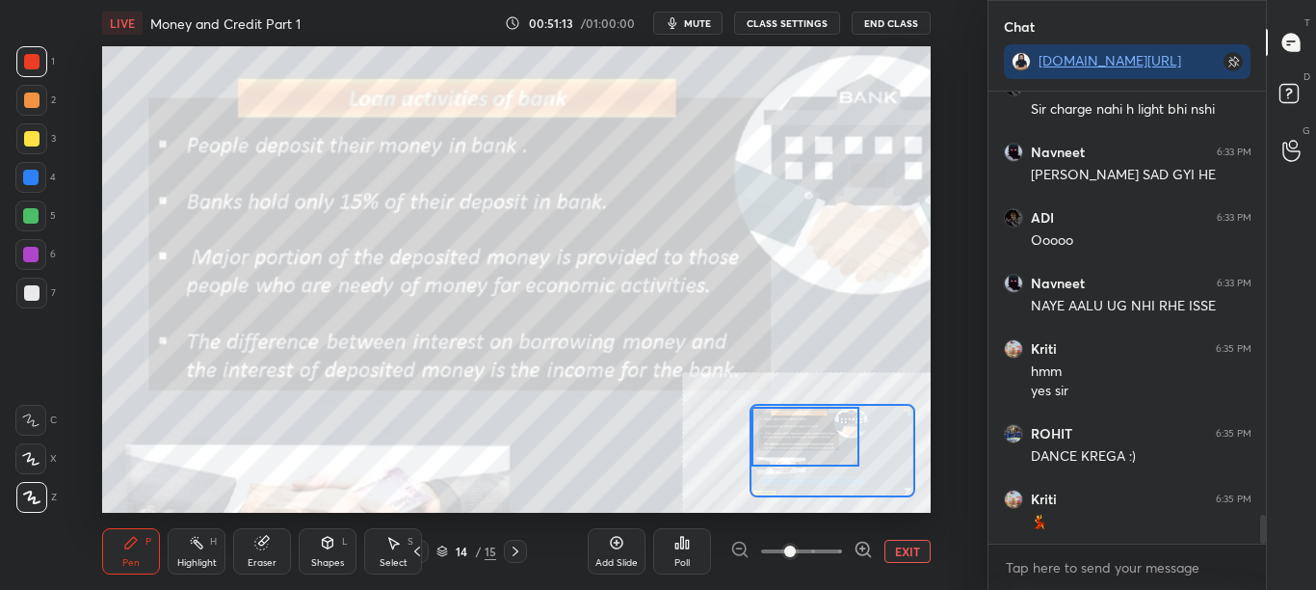
click at [776, 20] on button "CLASS SETTINGS" at bounding box center [787, 23] width 106 height 23
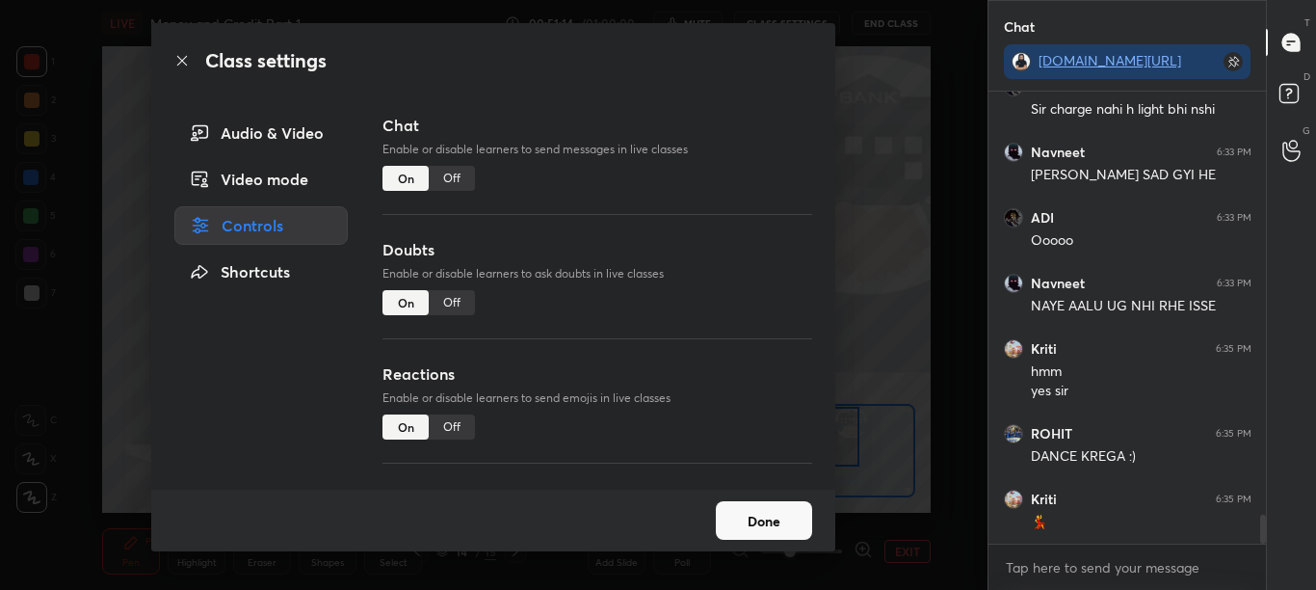
click at [458, 173] on div "Off" at bounding box center [452, 178] width 46 height 25
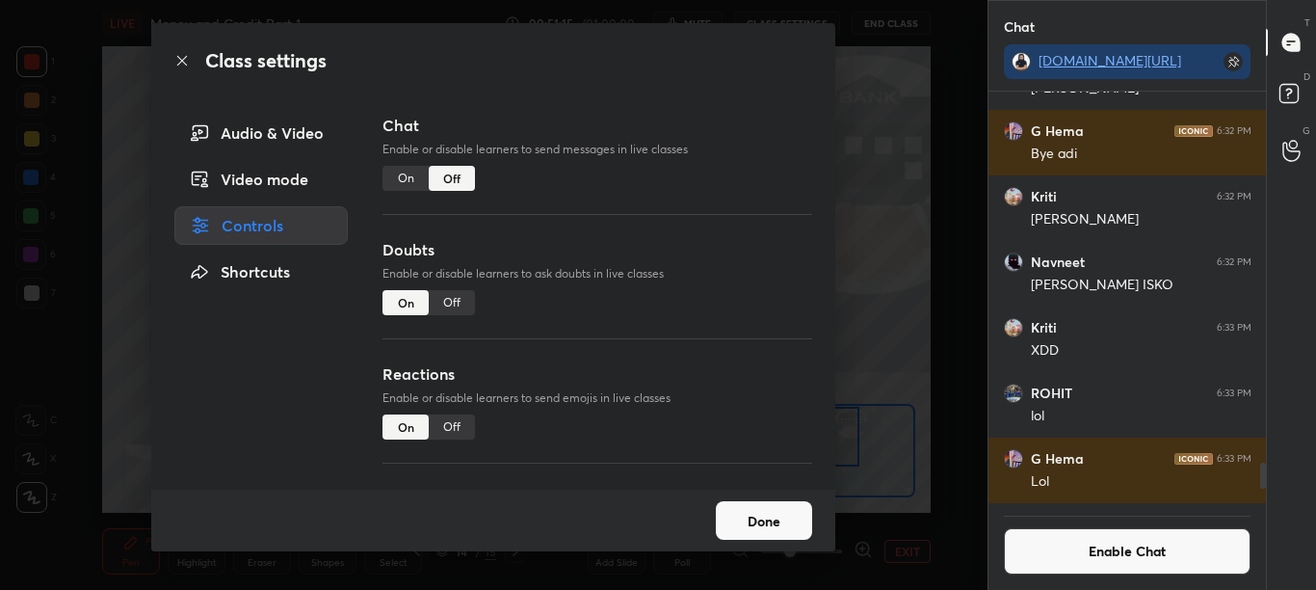
click at [178, 61] on icon at bounding box center [181, 60] width 15 height 15
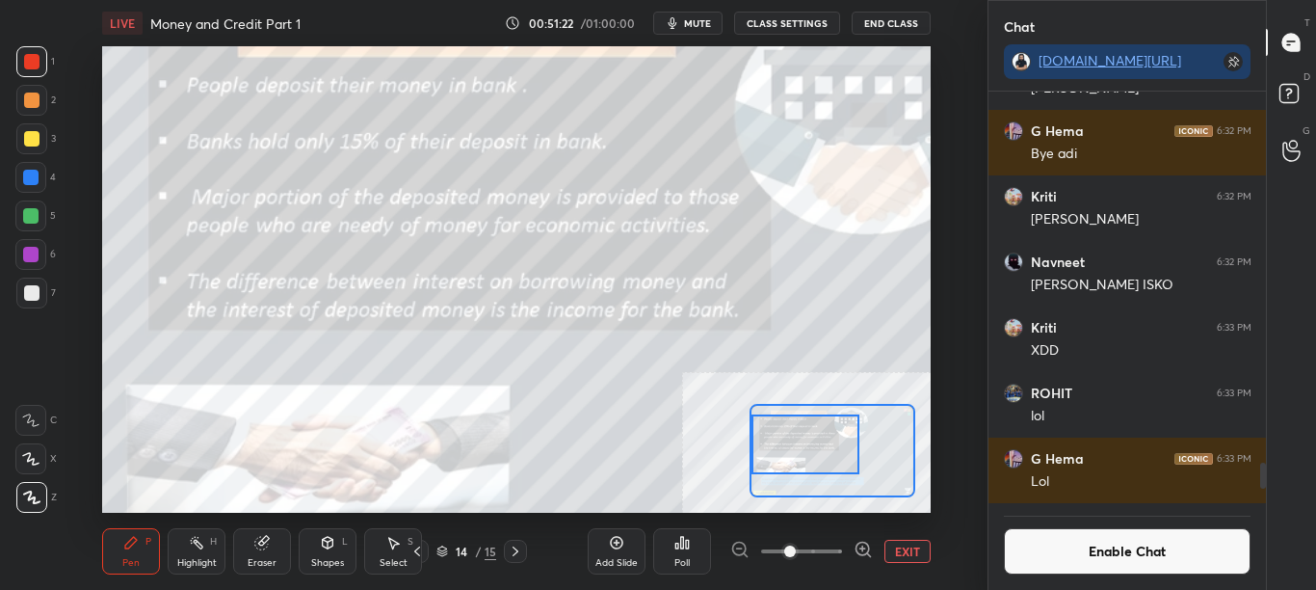
click at [825, 453] on div at bounding box center [806, 444] width 108 height 60
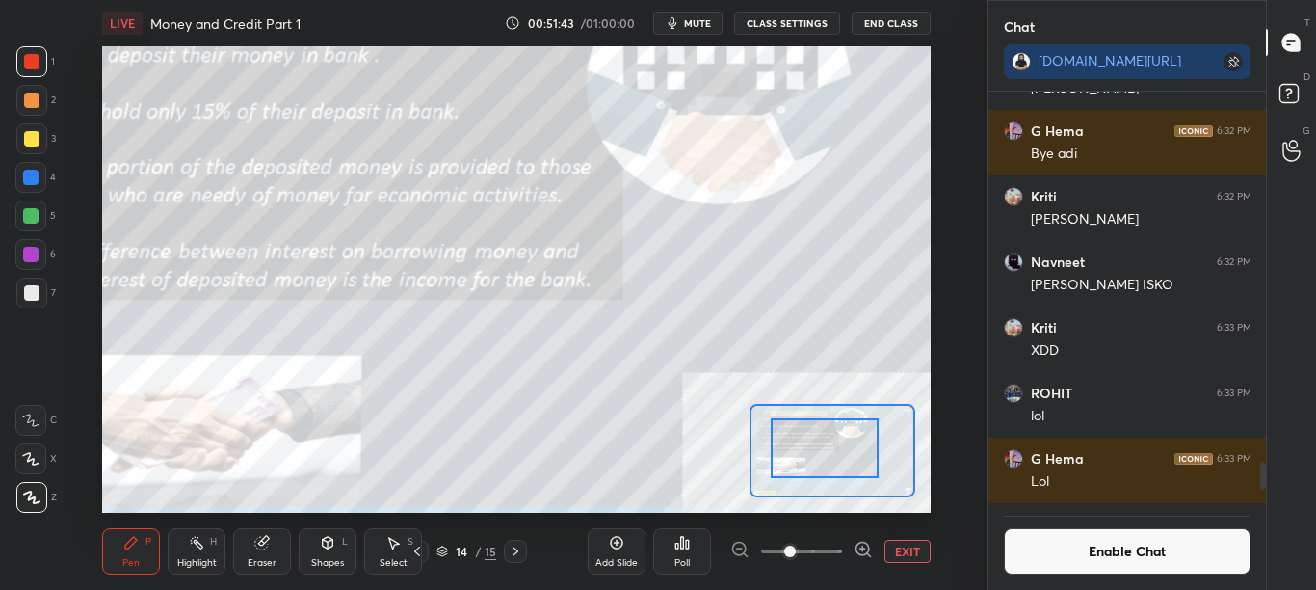
drag, startPoint x: 834, startPoint y: 459, endPoint x: 834, endPoint y: 445, distance: 13.5
click at [835, 459] on div at bounding box center [825, 448] width 108 height 60
drag, startPoint x: 1042, startPoint y: 549, endPoint x: 982, endPoint y: 514, distance: 69.6
click at [1042, 550] on button "Enable Chat" at bounding box center [1128, 551] width 248 height 46
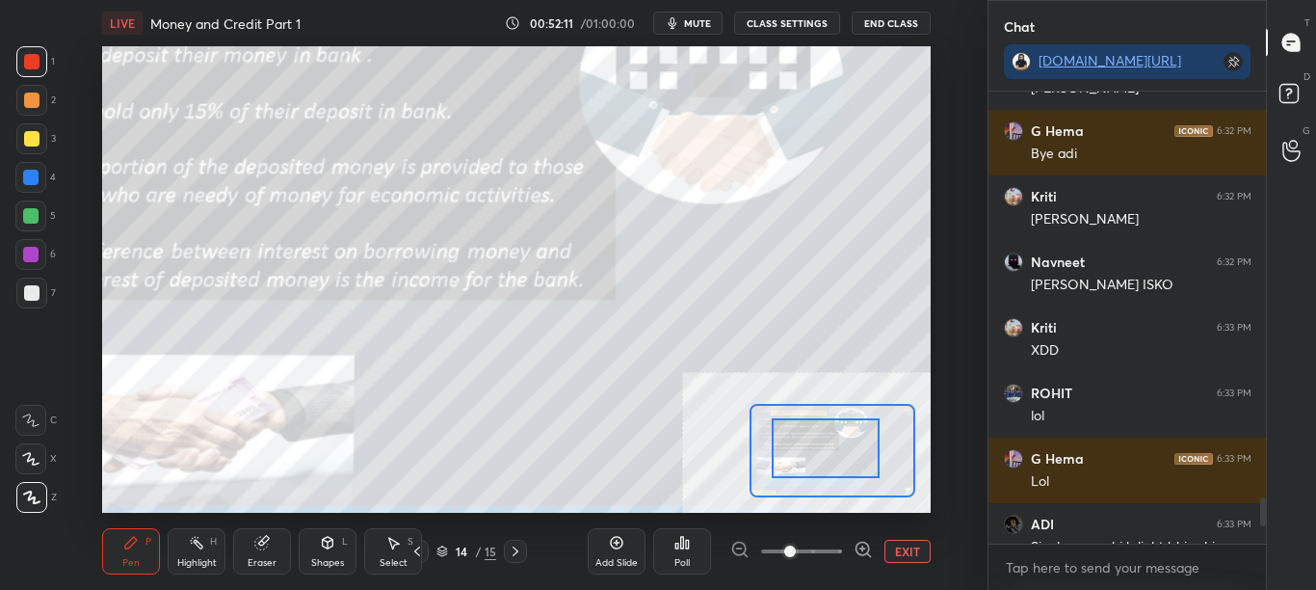
scroll to position [446, 272]
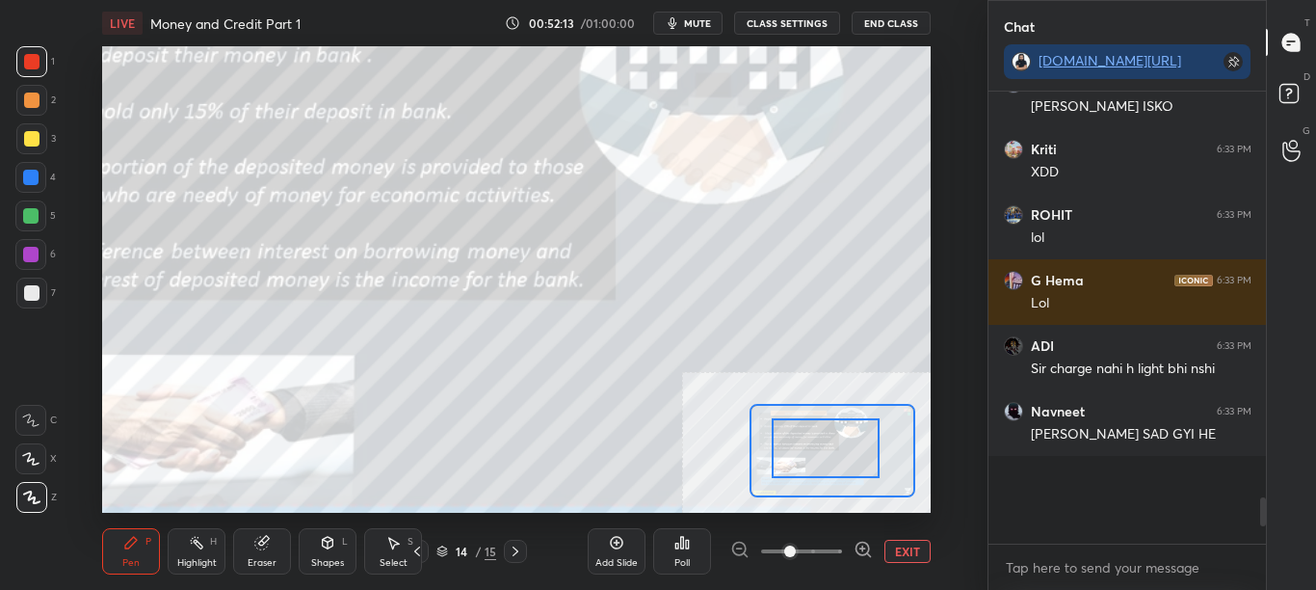
drag, startPoint x: 1262, startPoint y: 515, endPoint x: 1260, endPoint y: 538, distance: 23.2
click at [1261, 535] on div at bounding box center [1261, 318] width 12 height 452
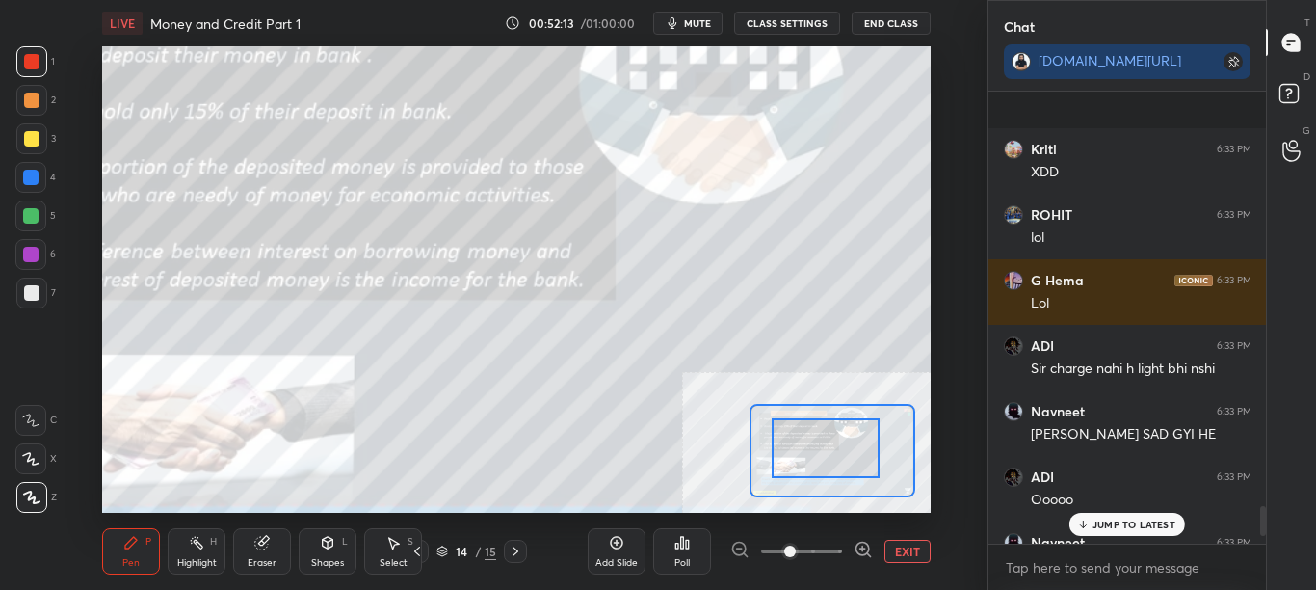
scroll to position [6399, 0]
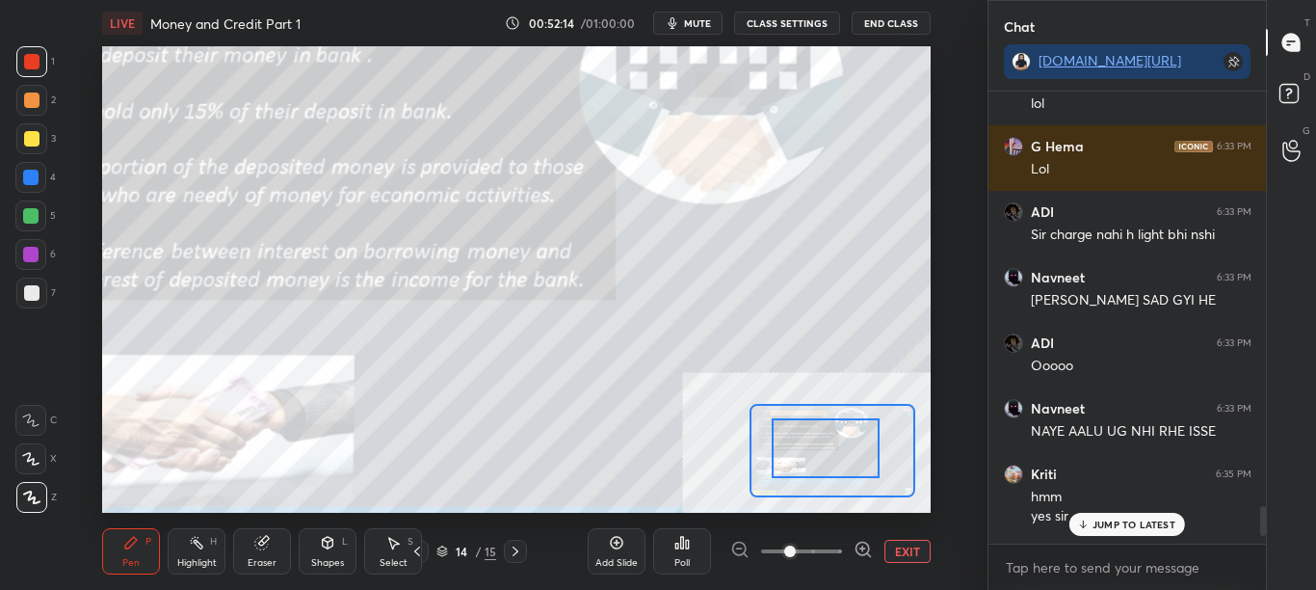
click at [1157, 528] on p "JUMP TO LATEST" at bounding box center [1134, 524] width 83 height 12
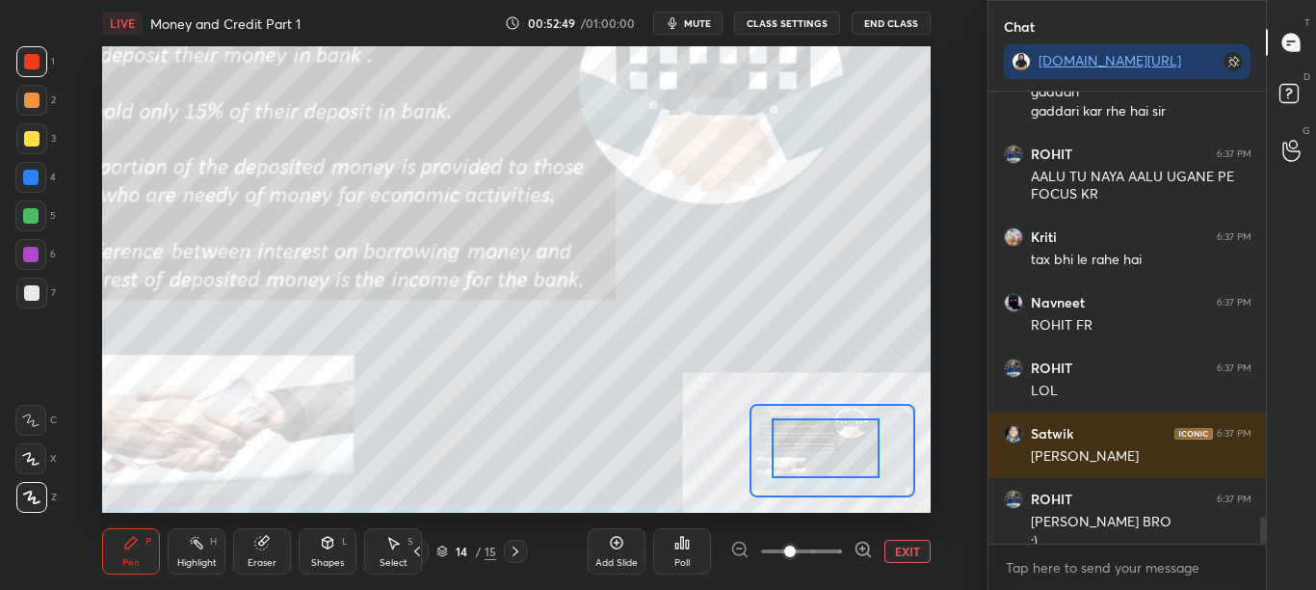
scroll to position [7039, 0]
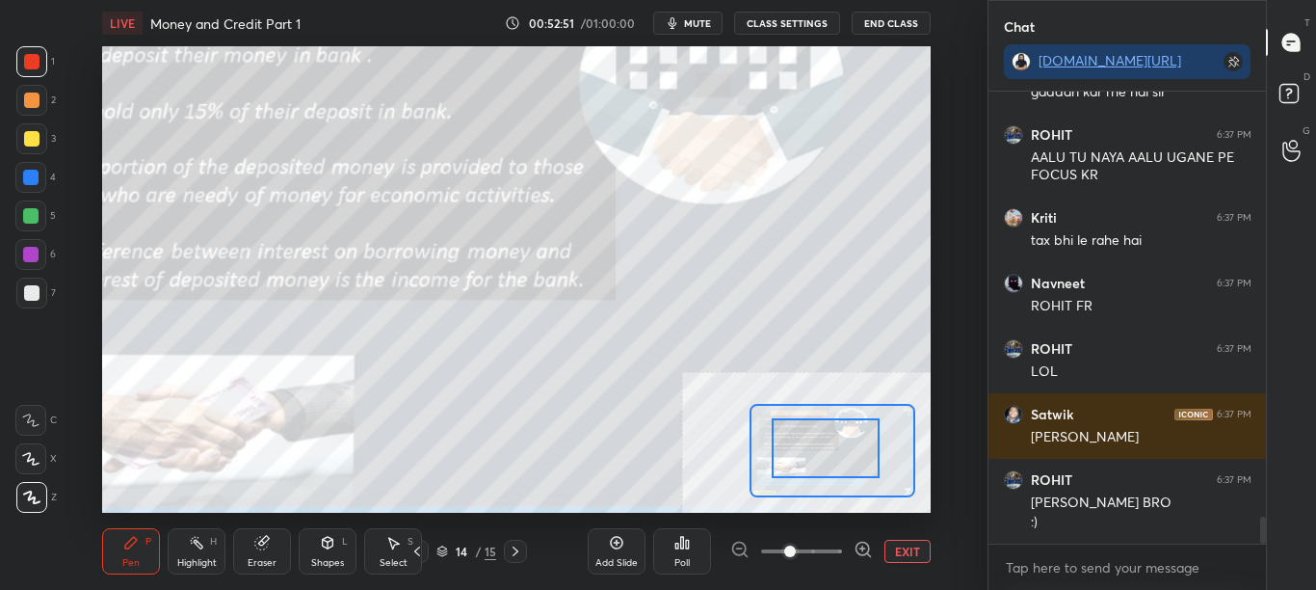
click at [908, 553] on button "EXIT" at bounding box center [908, 551] width 46 height 23
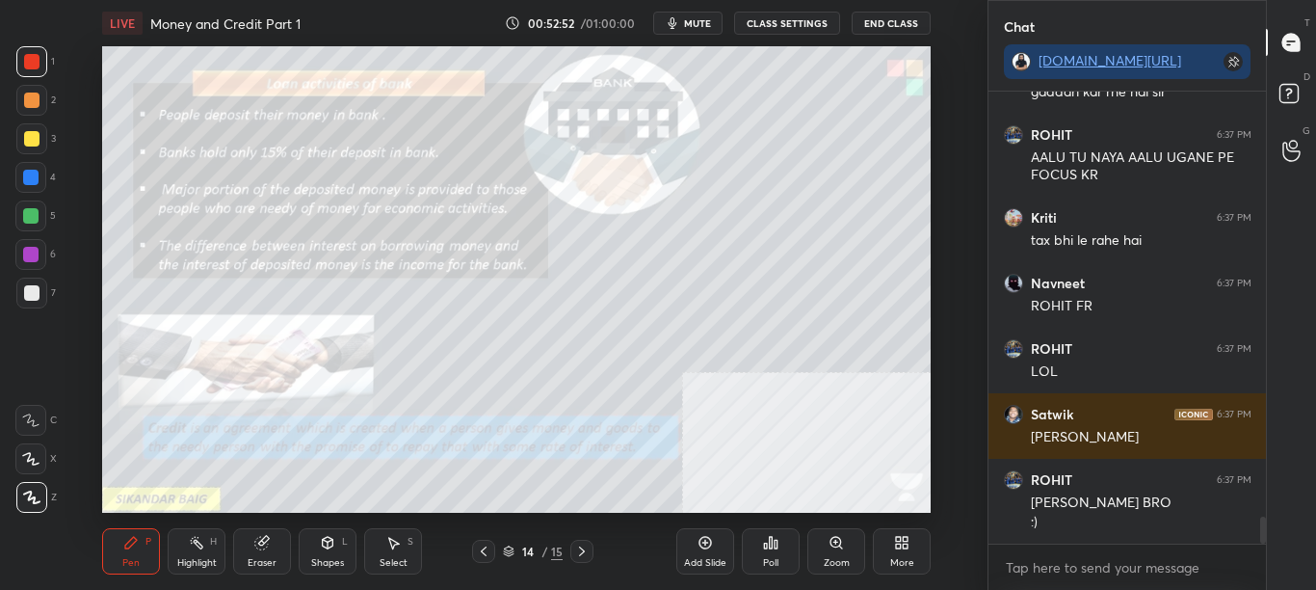
scroll to position [7122, 0]
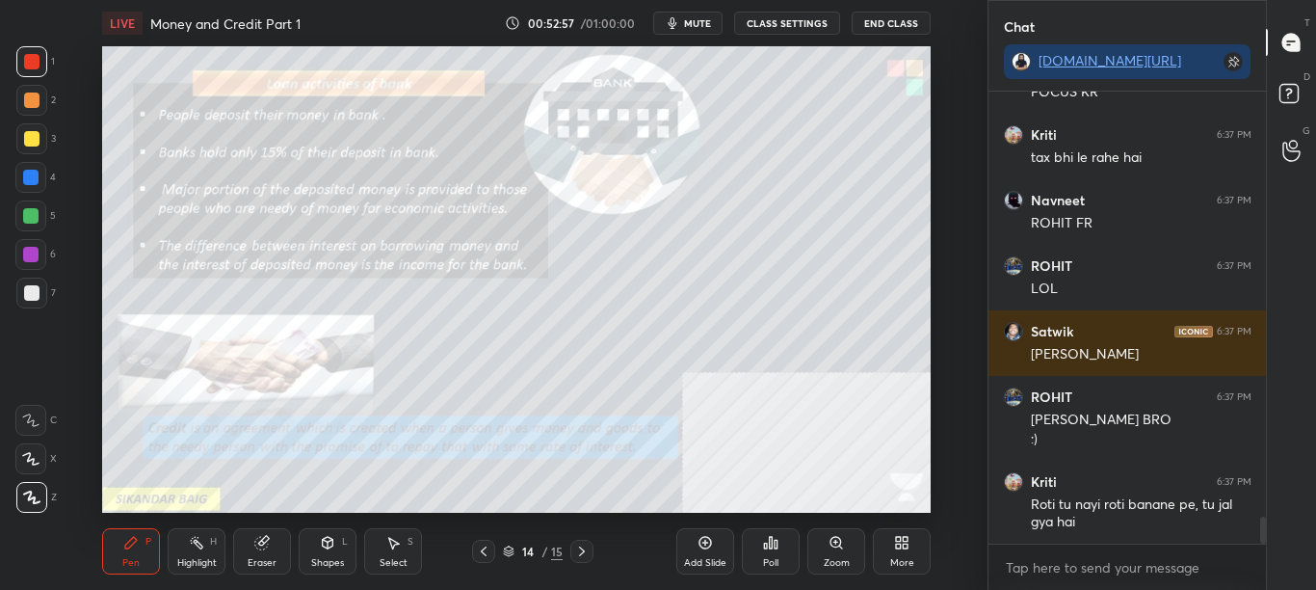
type textarea "x"
click at [802, 23] on button "CLASS SETTINGS" at bounding box center [787, 23] width 106 height 23
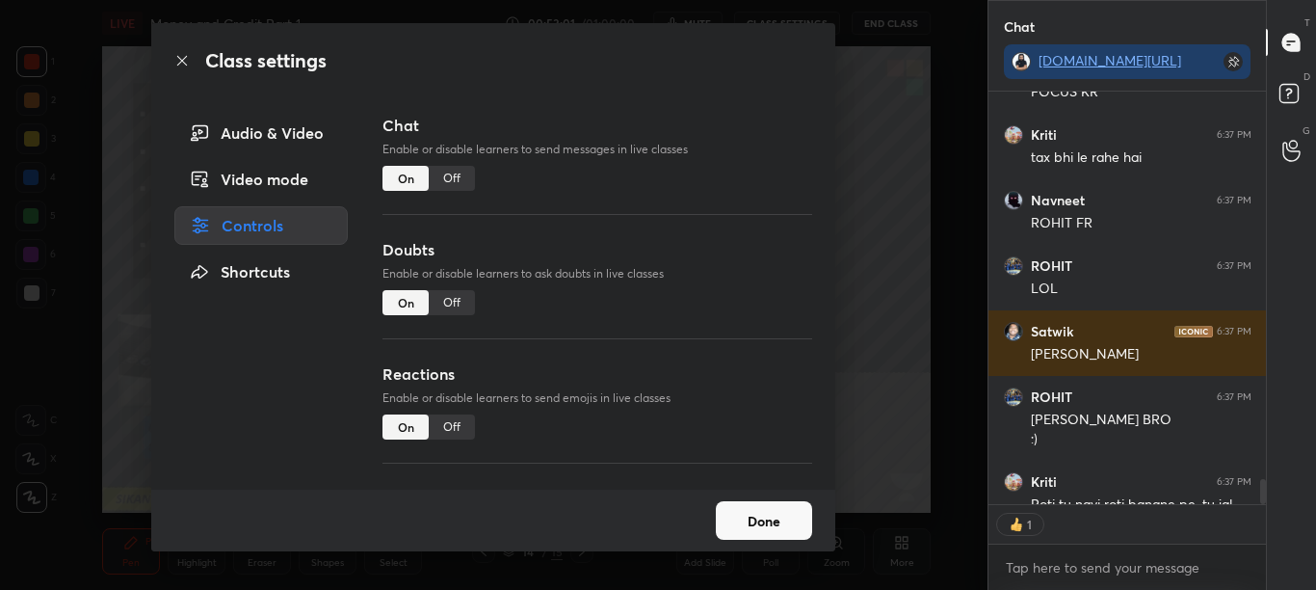
click at [443, 172] on div "Off" at bounding box center [452, 178] width 46 height 25
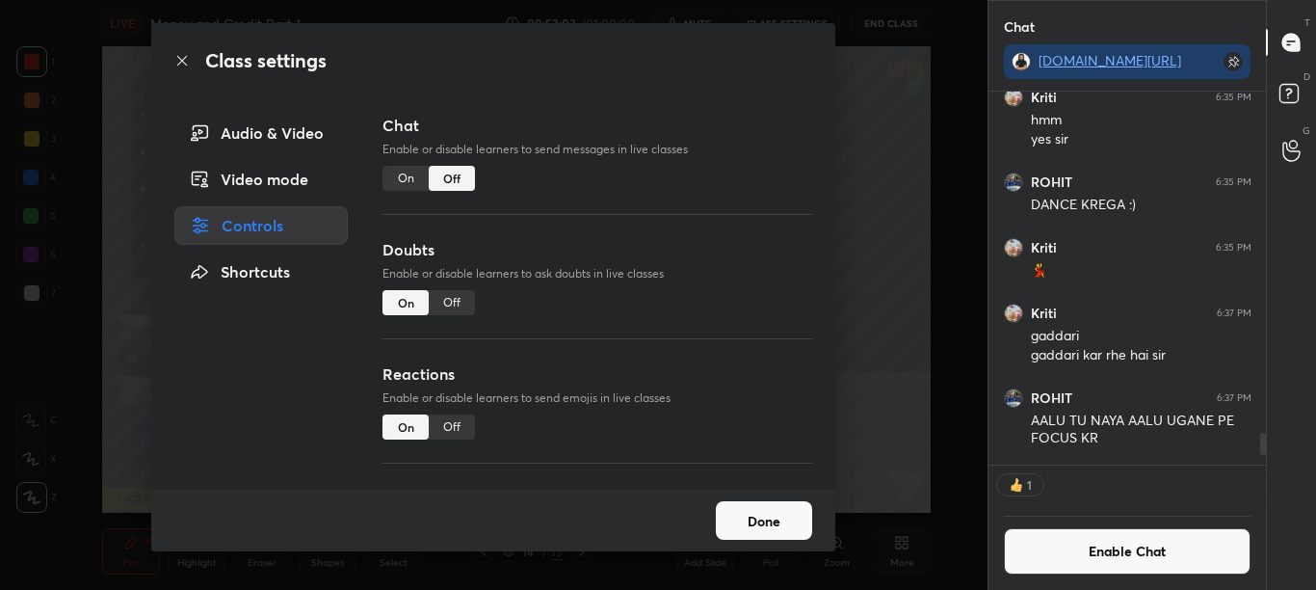
click at [181, 58] on icon at bounding box center [181, 60] width 15 height 15
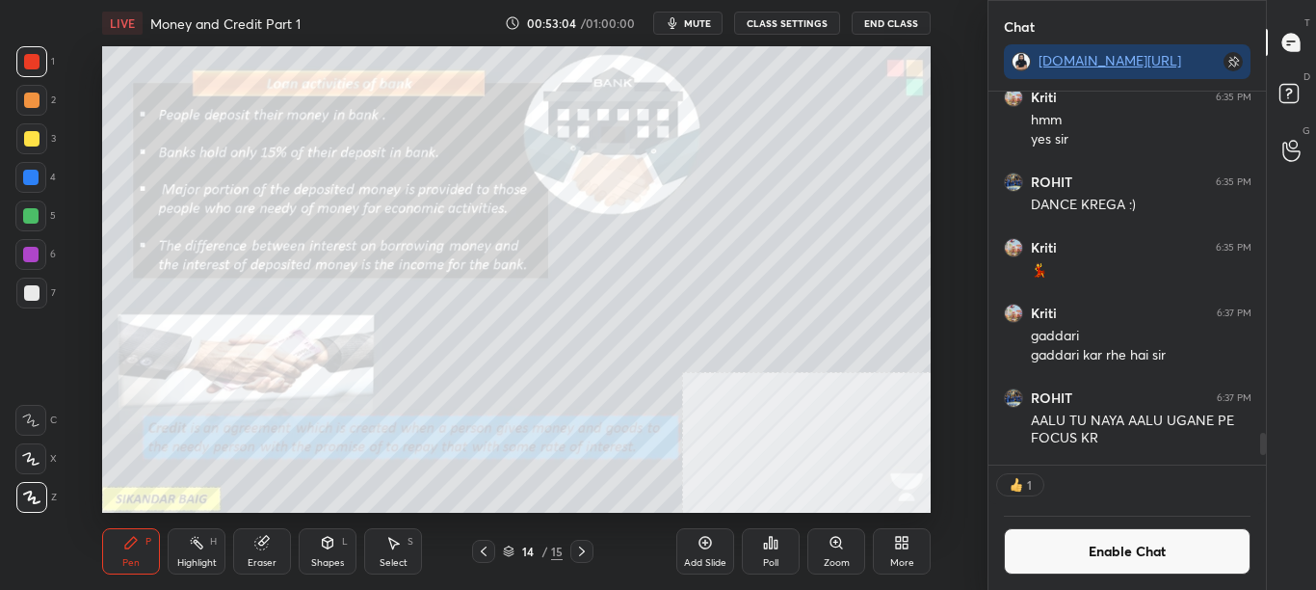
click at [839, 553] on div "Zoom" at bounding box center [836, 551] width 58 height 46
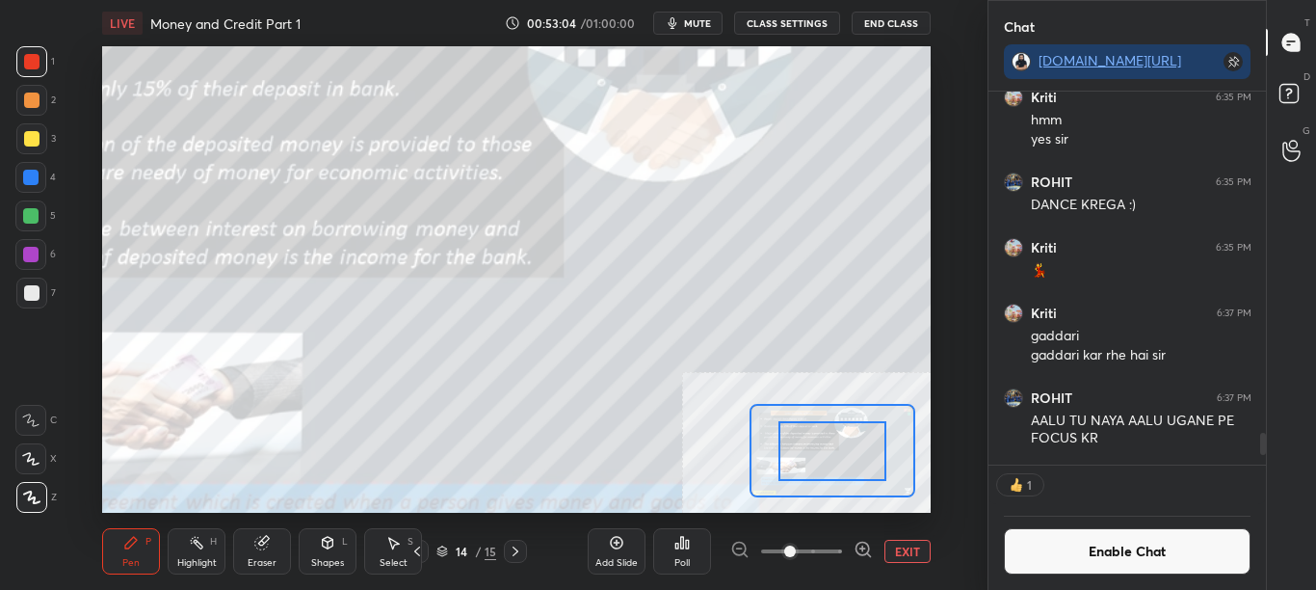
click at [828, 495] on div at bounding box center [833, 450] width 166 height 93
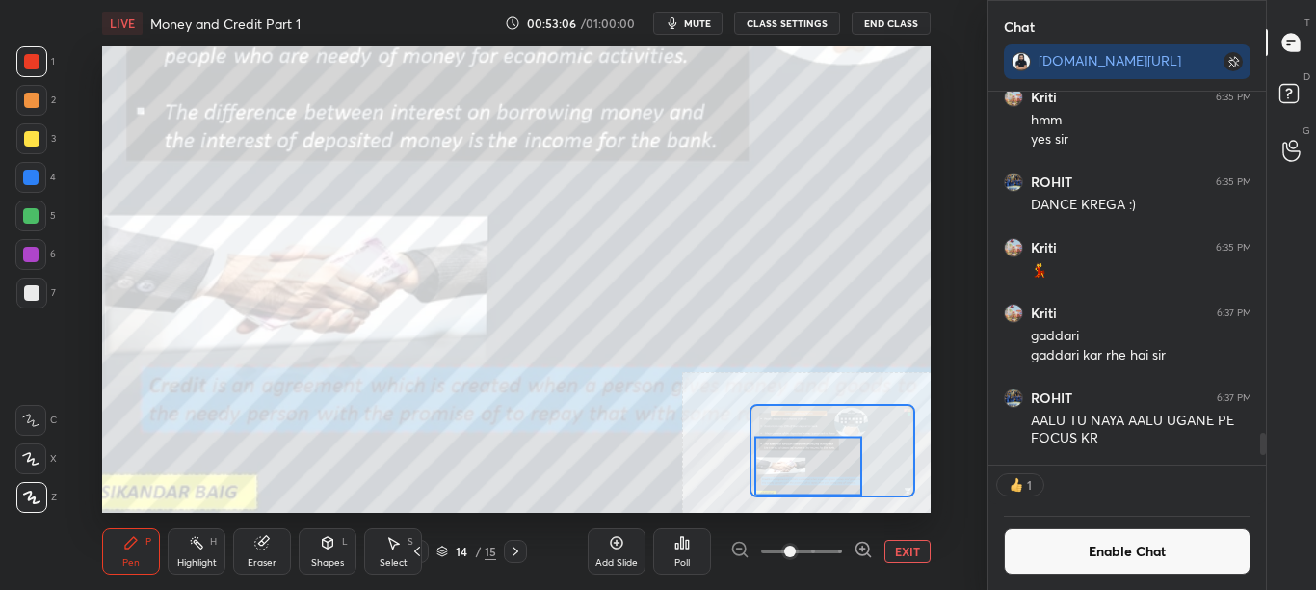
drag, startPoint x: 833, startPoint y: 474, endPoint x: 813, endPoint y: 474, distance: 19.3
click at [813, 474] on div at bounding box center [808, 466] width 108 height 60
click at [730, 555] on div at bounding box center [801, 551] width 143 height 23
click at [738, 549] on div at bounding box center [801, 551] width 143 height 23
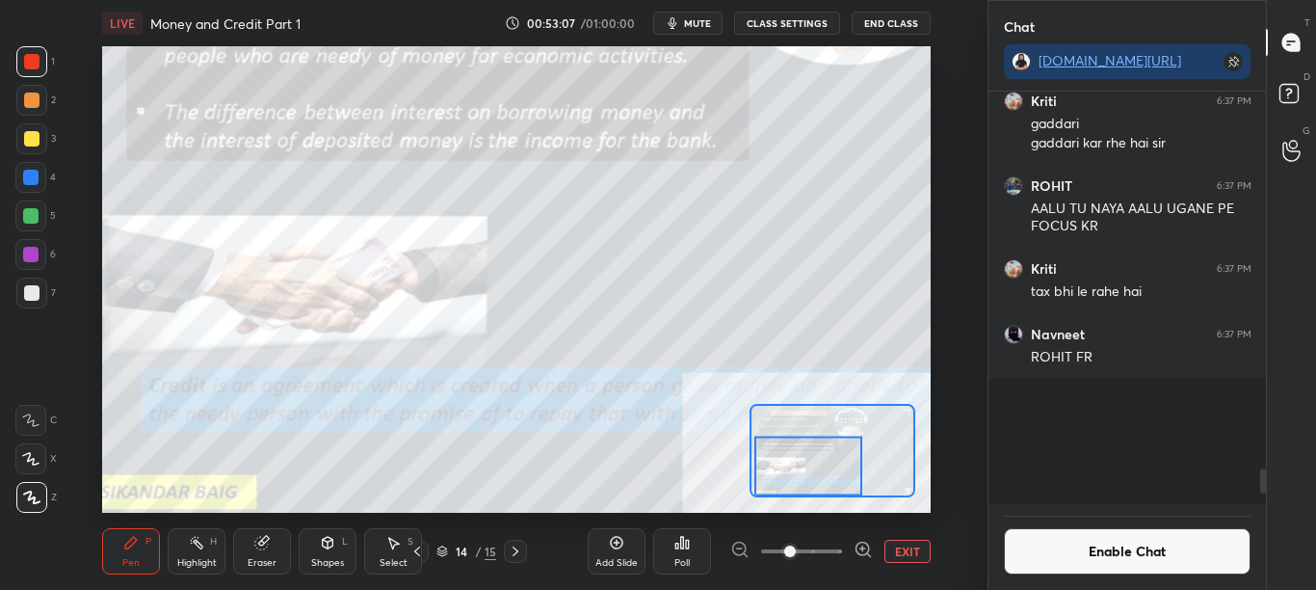
click at [749, 548] on div at bounding box center [801, 551] width 143 height 23
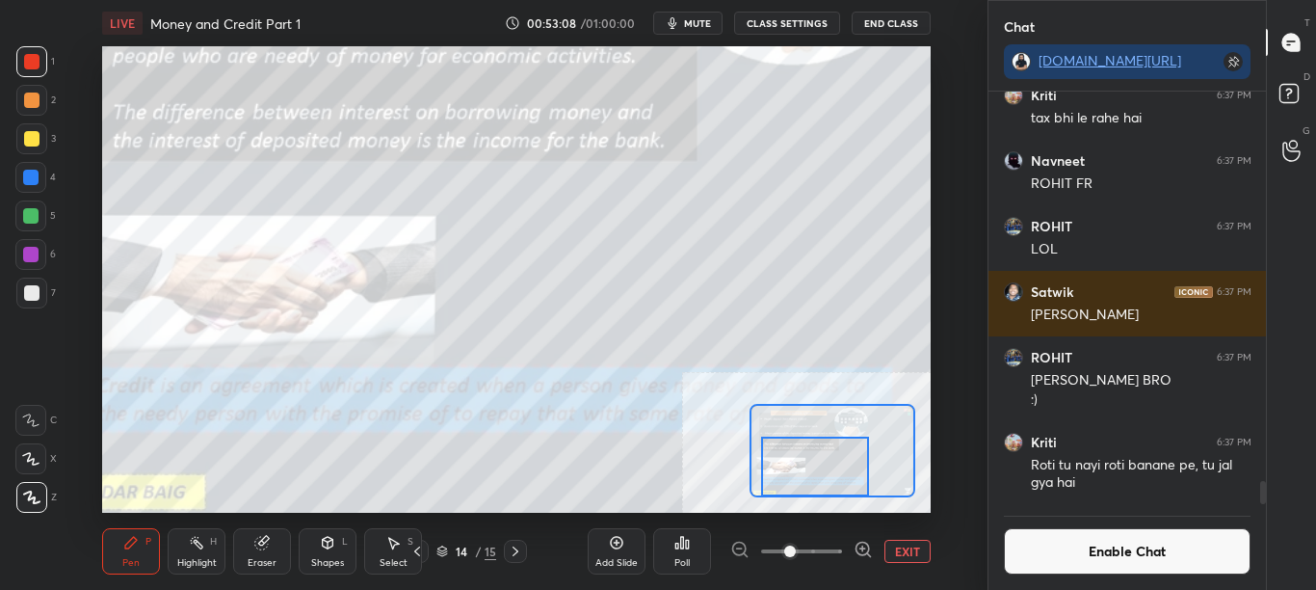
click at [821, 464] on div at bounding box center [815, 467] width 108 height 60
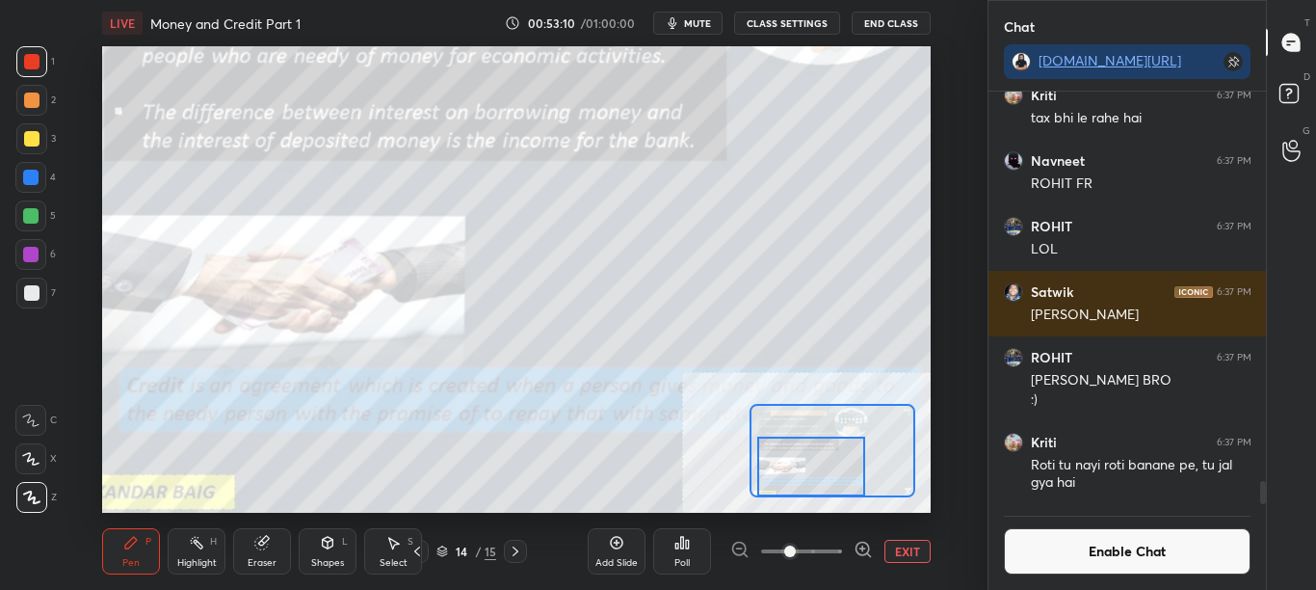
scroll to position [367, 272]
click at [753, 405] on div "Setting up your live class Poll for secs No correct answer Start poll" at bounding box center [516, 279] width 829 height 466
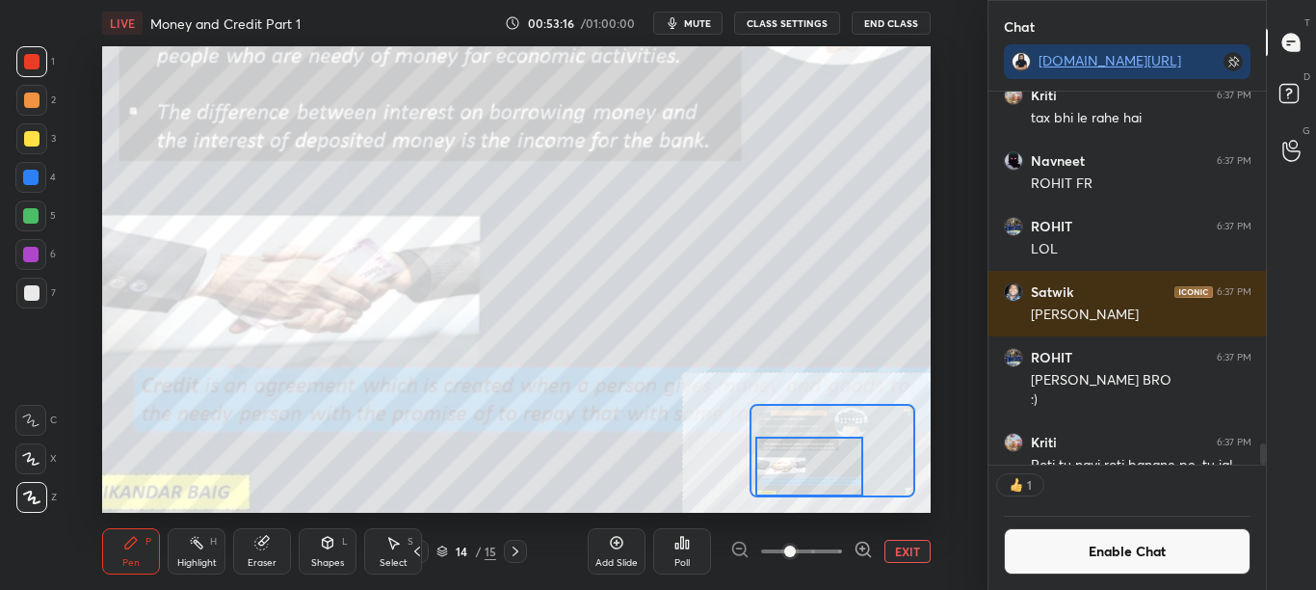
click at [830, 470] on div at bounding box center [809, 467] width 108 height 60
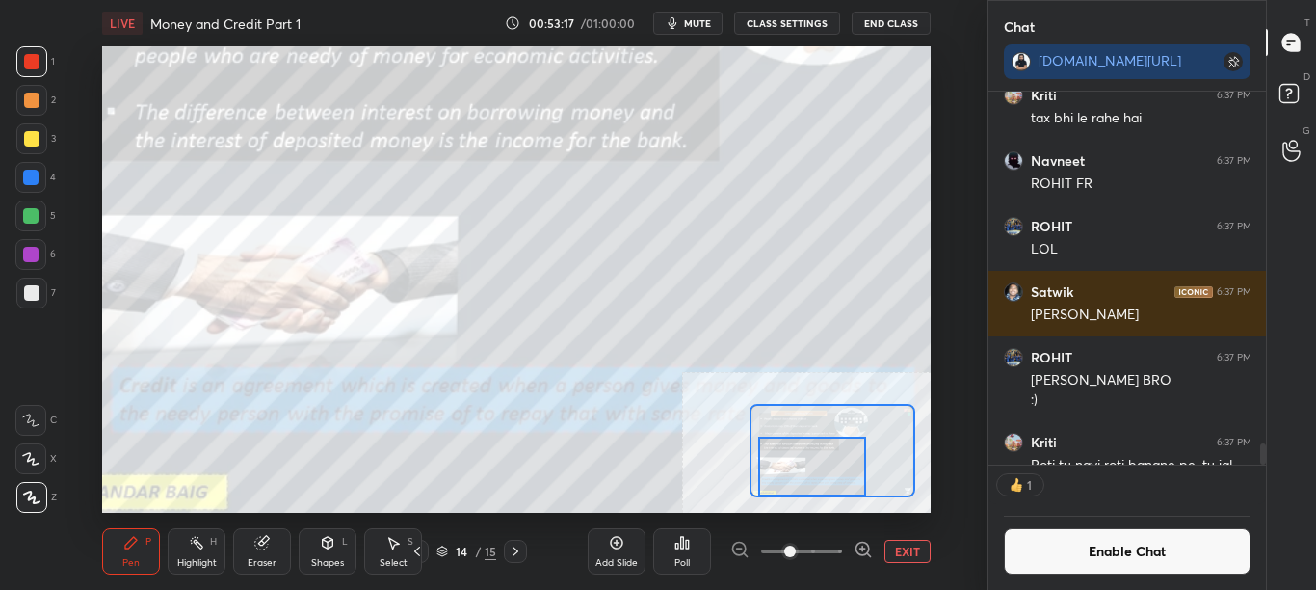
click at [907, 551] on button "EXIT" at bounding box center [908, 551] width 46 height 23
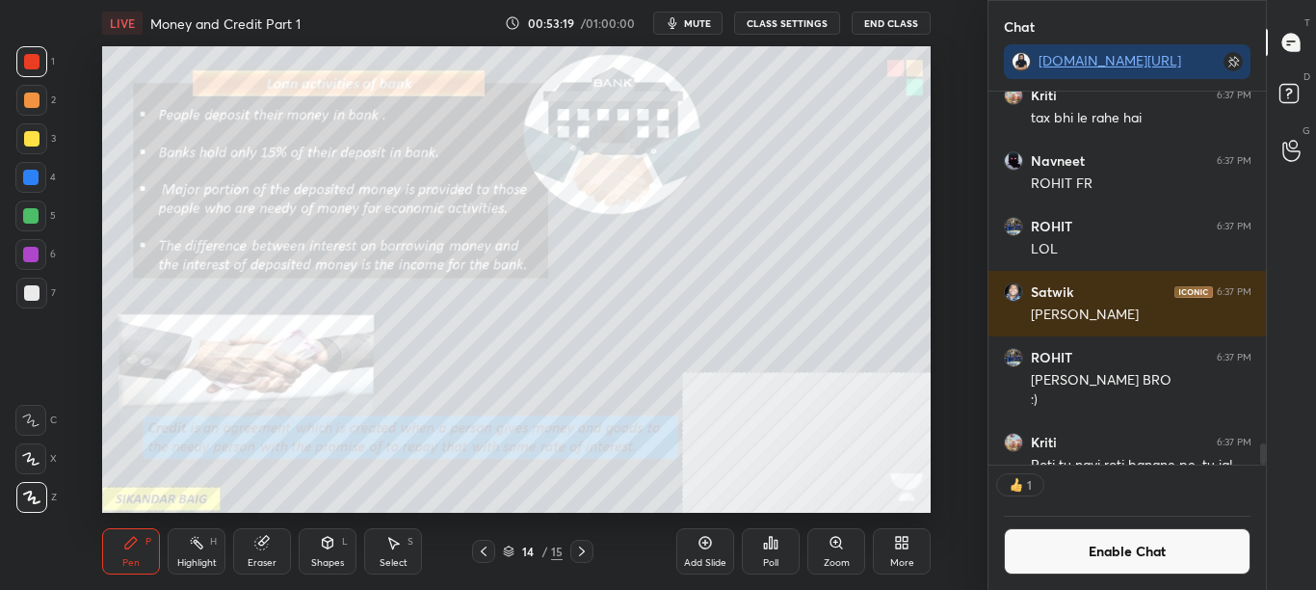
click at [1157, 543] on button "Enable Chat" at bounding box center [1128, 551] width 248 height 46
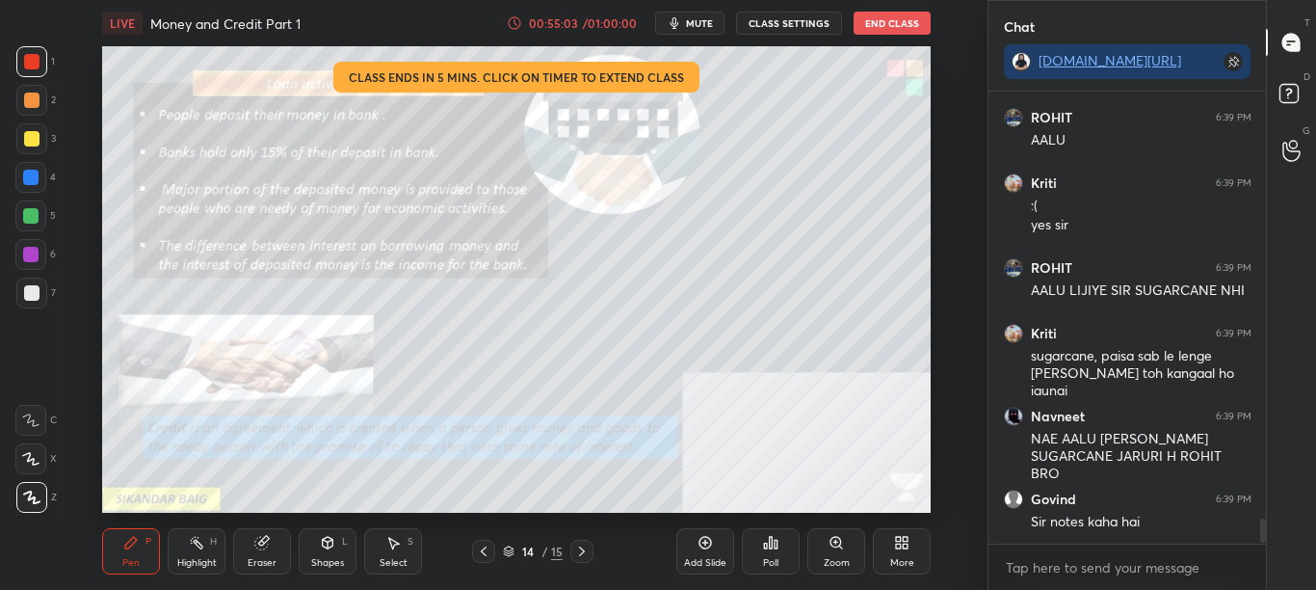
scroll to position [446, 272]
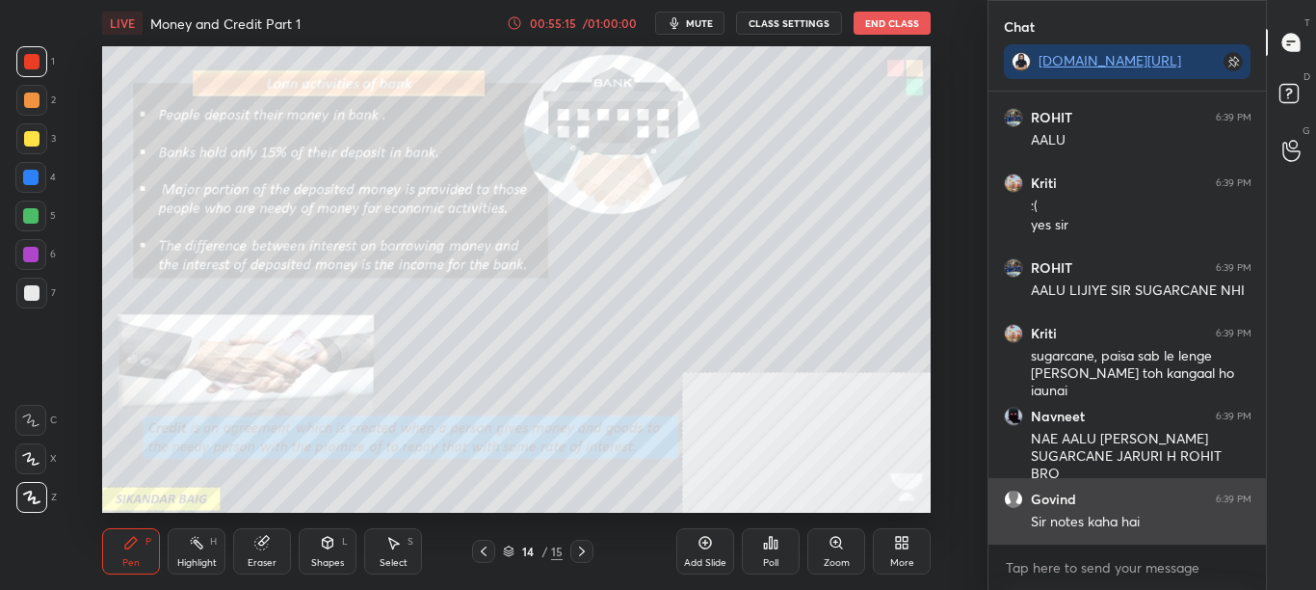
click at [1060, 499] on h6 "Govind" at bounding box center [1053, 498] width 45 height 17
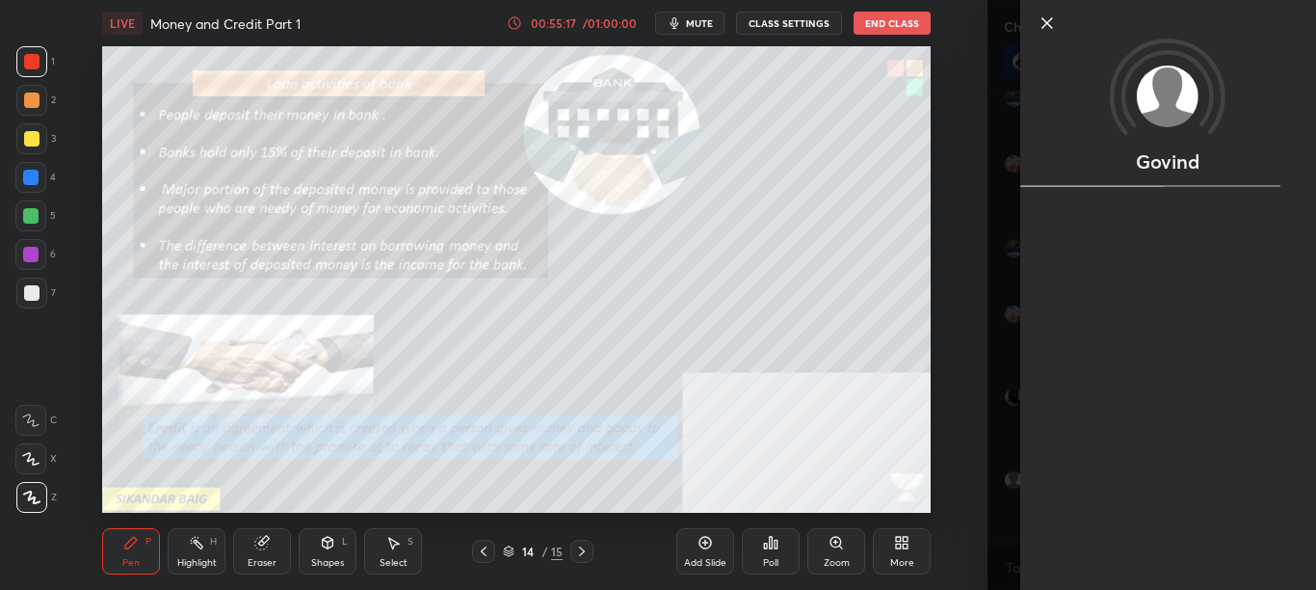
scroll to position [7764, 0]
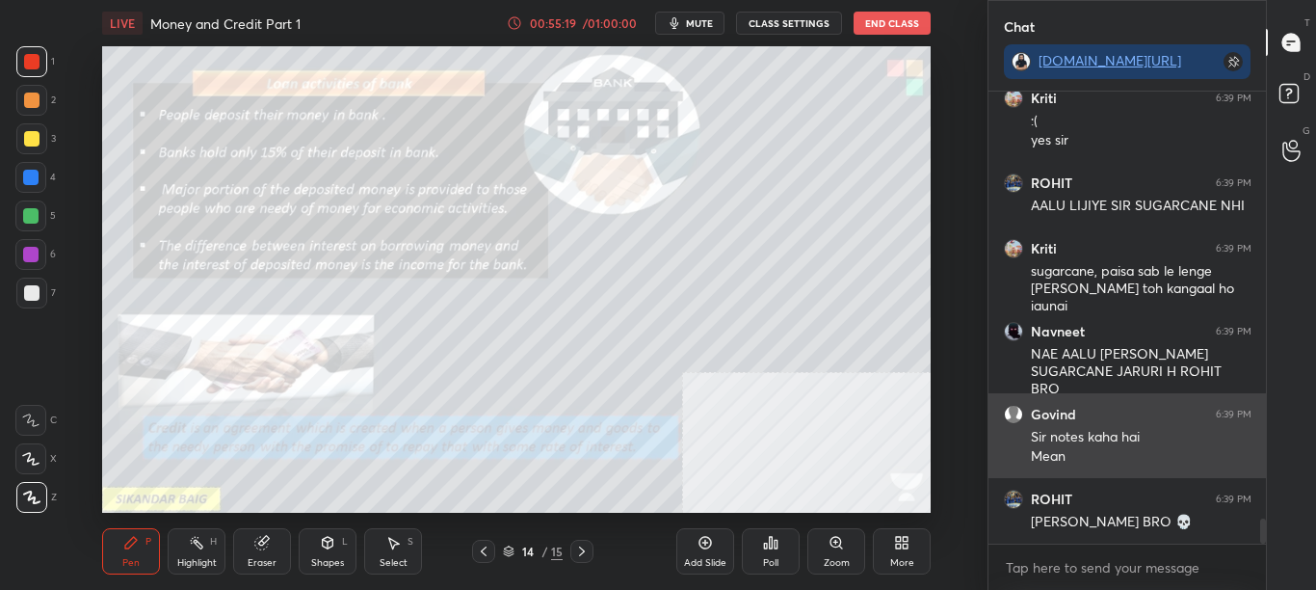
click at [1092, 414] on div "Govind 6:39 PM" at bounding box center [1128, 414] width 248 height 19
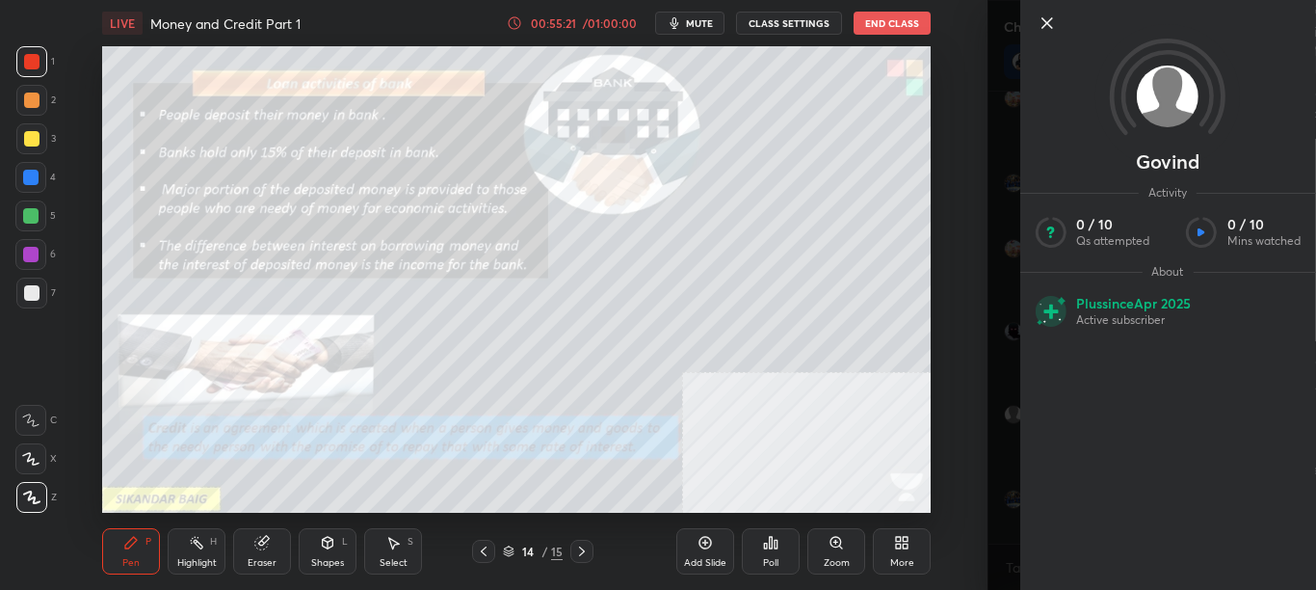
click at [977, 380] on div "1 2 3 4 5 6 7 C X Z C X Z E E Erase all H H LIVE Money and Credit Part 1 00:55:…" at bounding box center [494, 295] width 988 height 590
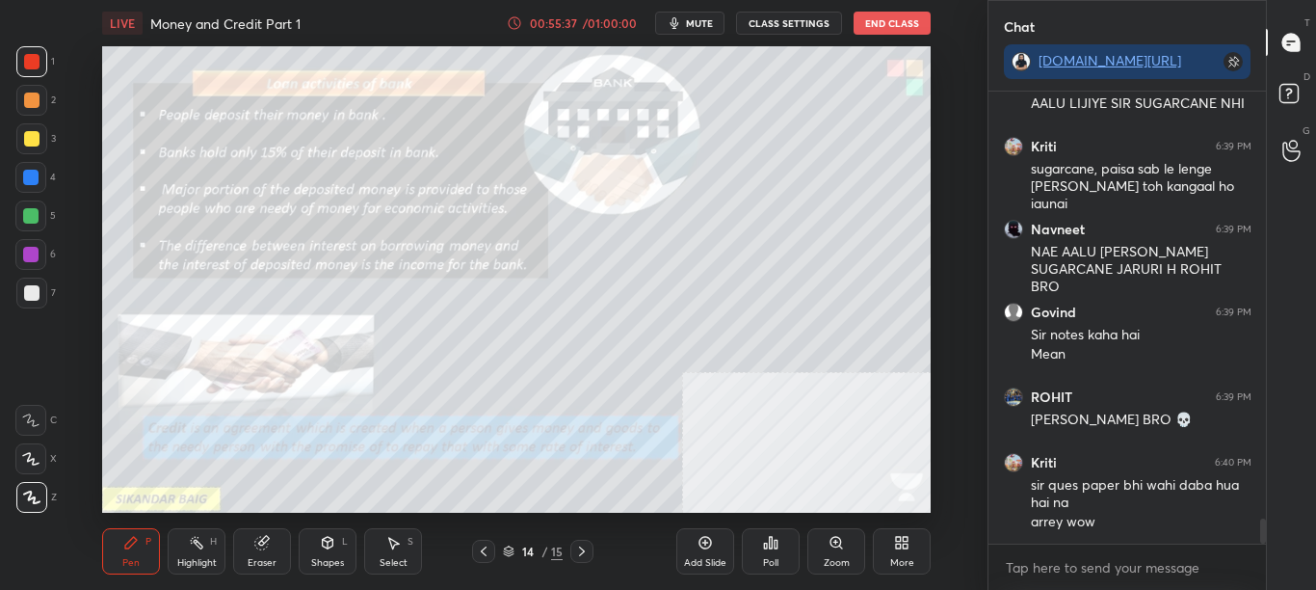
scroll to position [7704, 0]
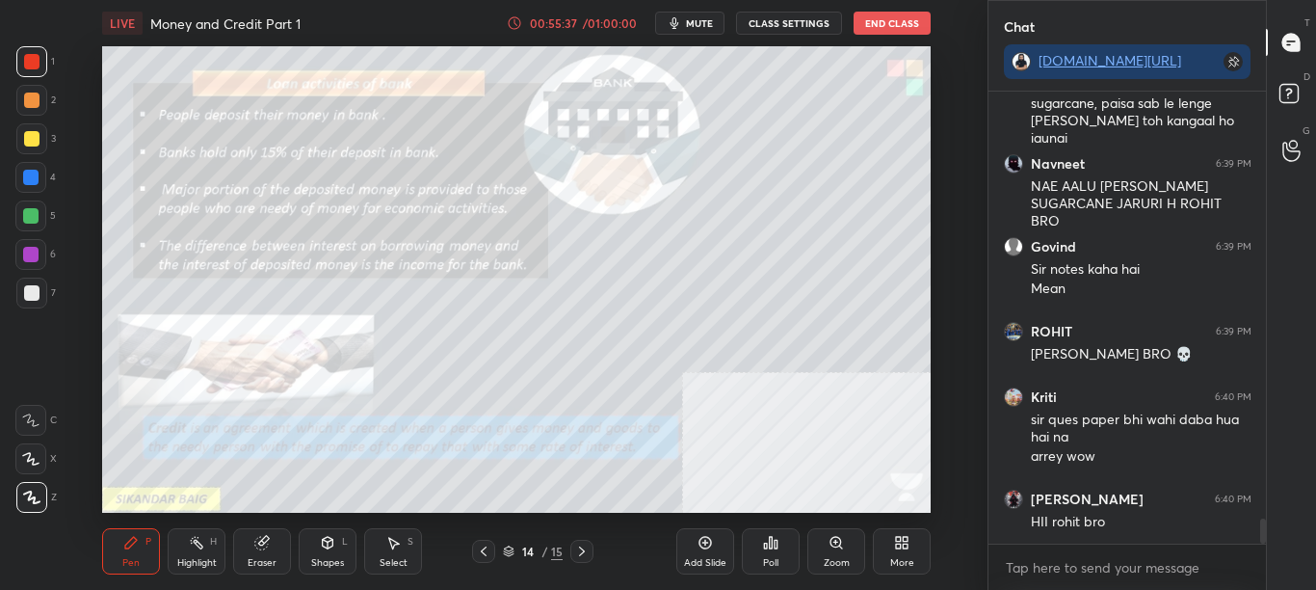
click at [907, 554] on div "More" at bounding box center [902, 551] width 58 height 46
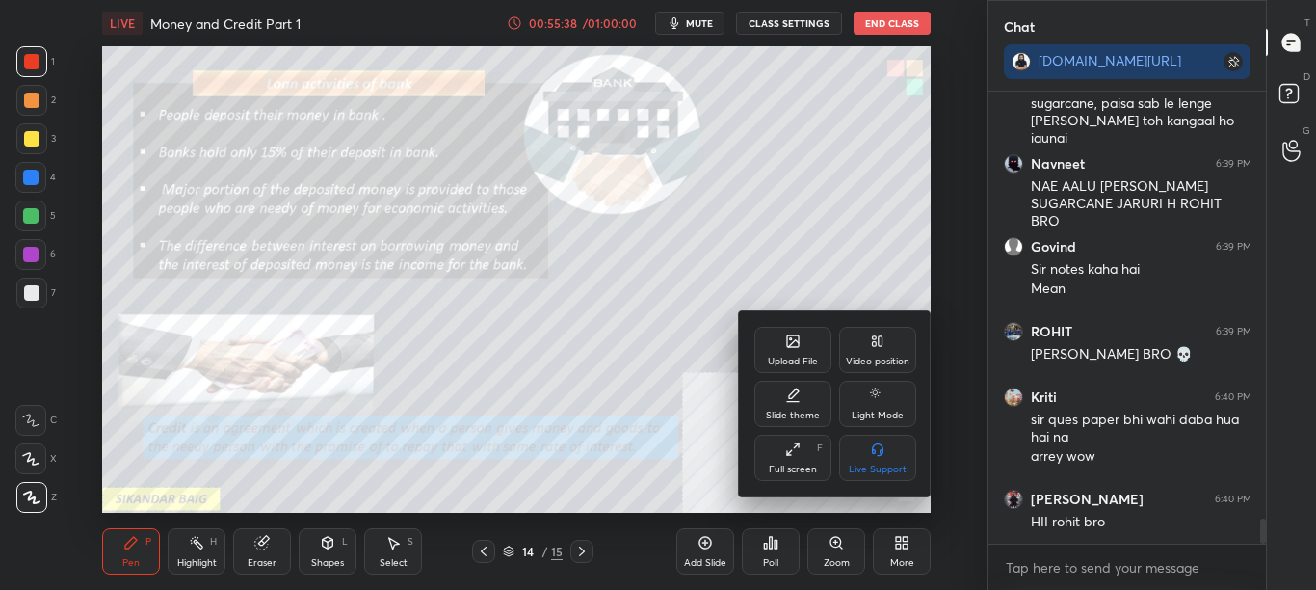
scroll to position [7770, 0]
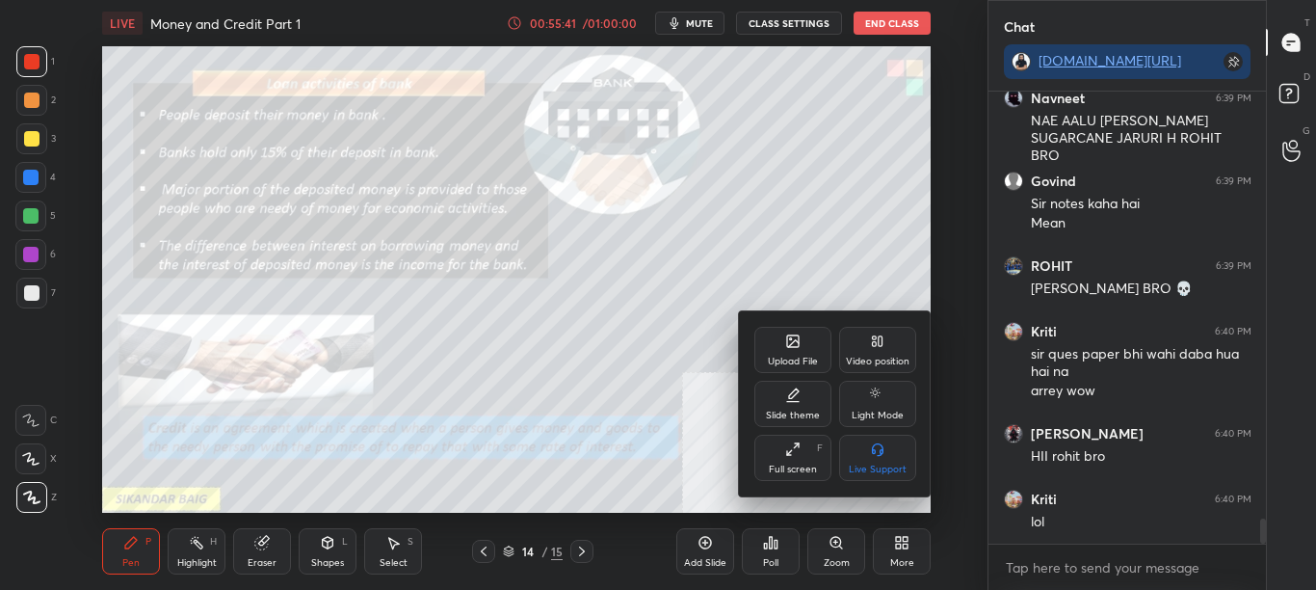
click at [793, 341] on icon at bounding box center [792, 340] width 15 height 15
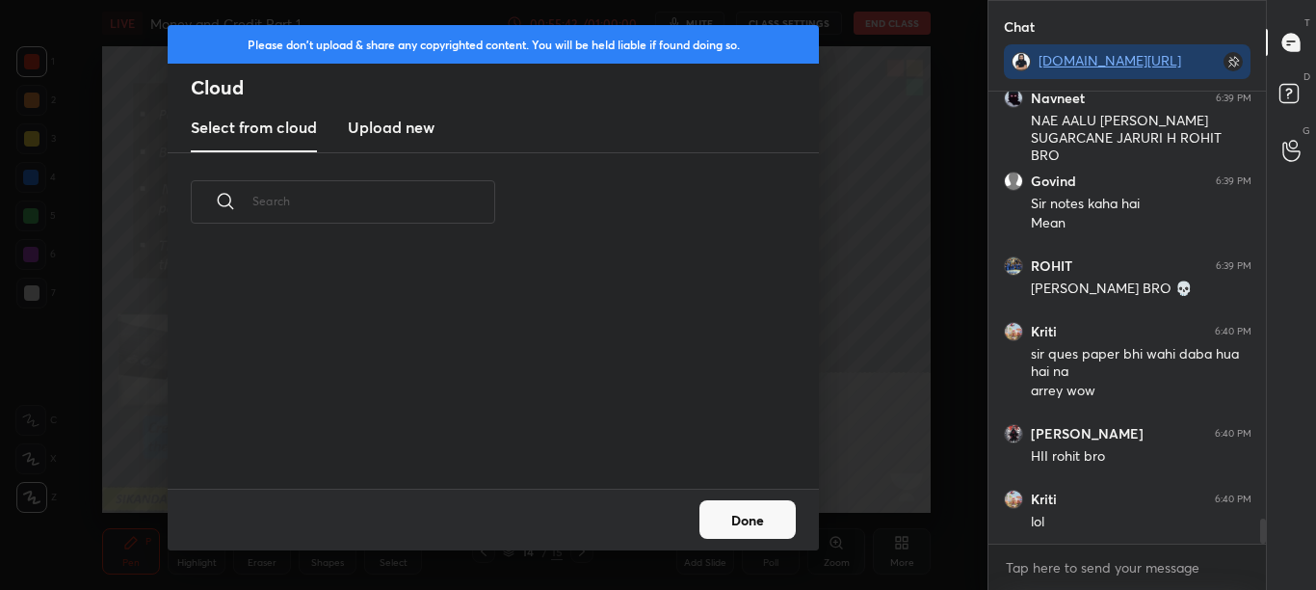
click at [426, 126] on h3 "Upload new" at bounding box center [391, 127] width 87 height 23
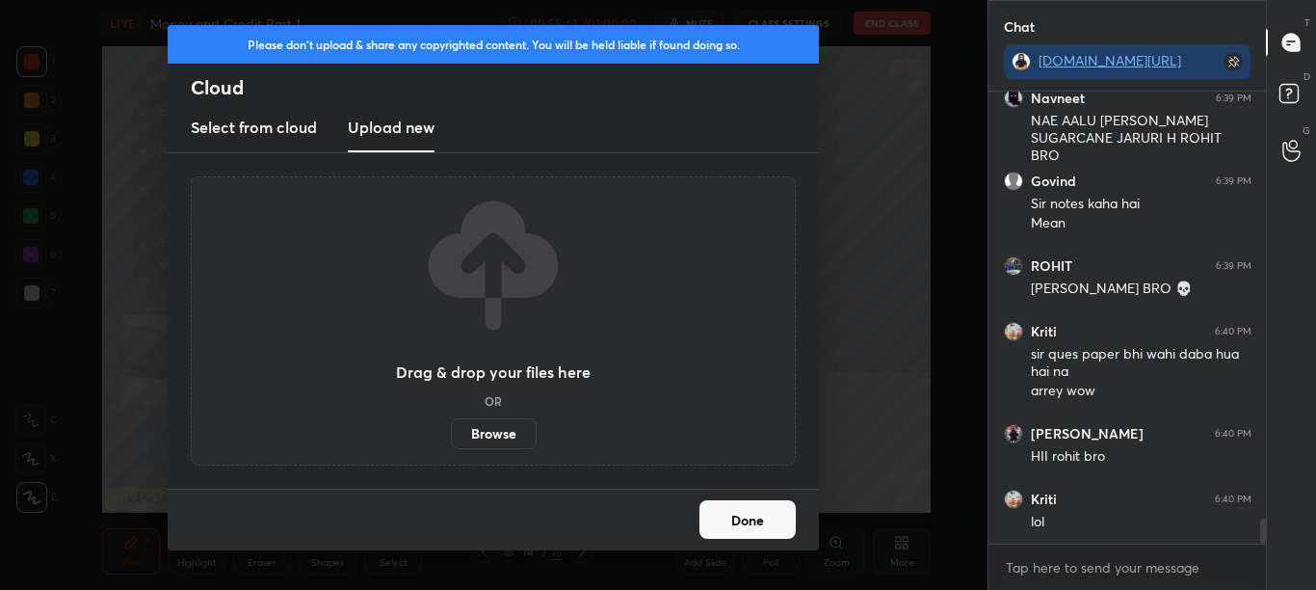
click at [482, 433] on label "Browse" at bounding box center [494, 433] width 86 height 31
click at [451, 433] on input "Browse" at bounding box center [451, 433] width 0 height 31
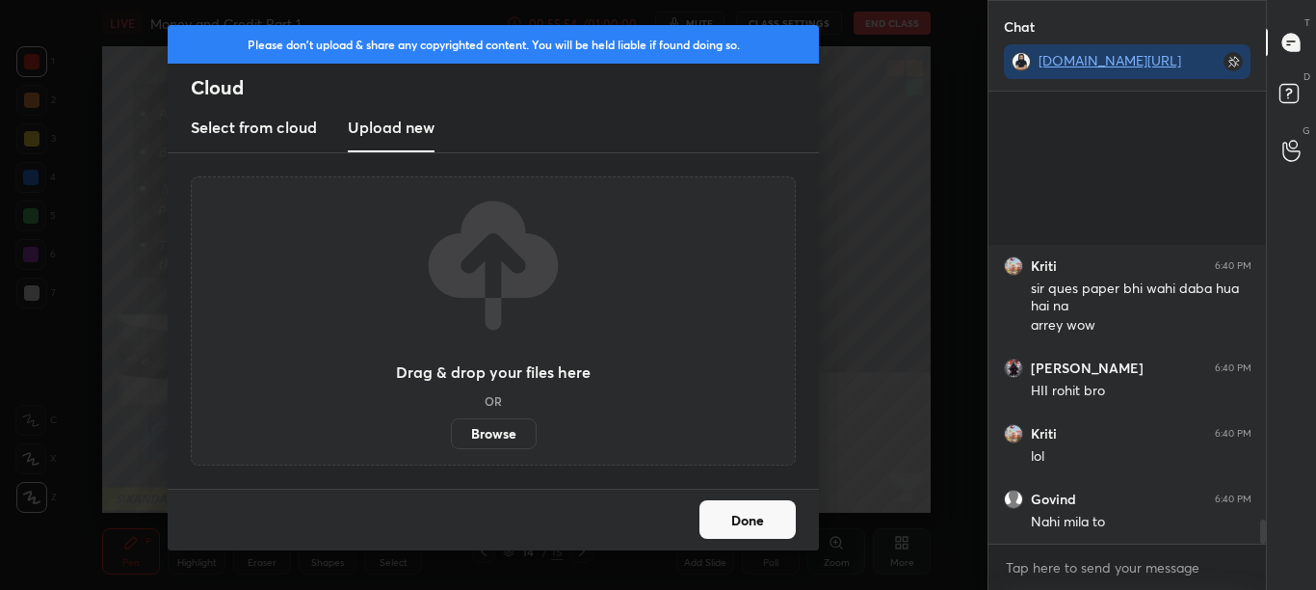
scroll to position [8097, 0]
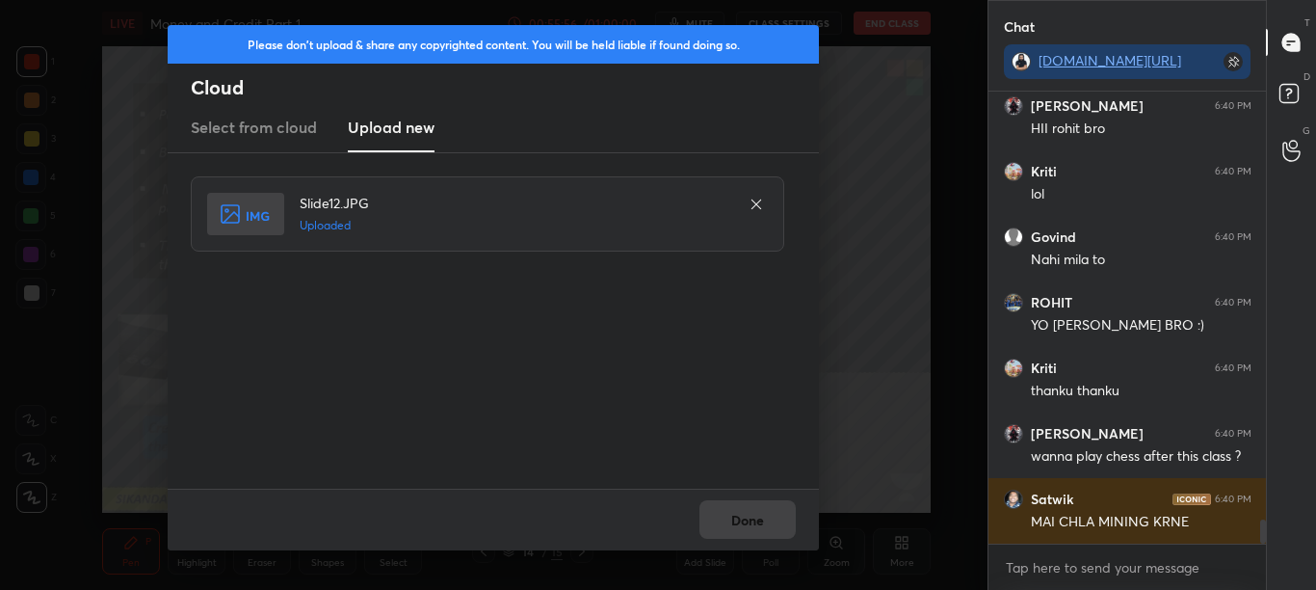
click at [762, 536] on button "Done" at bounding box center [748, 519] width 96 height 39
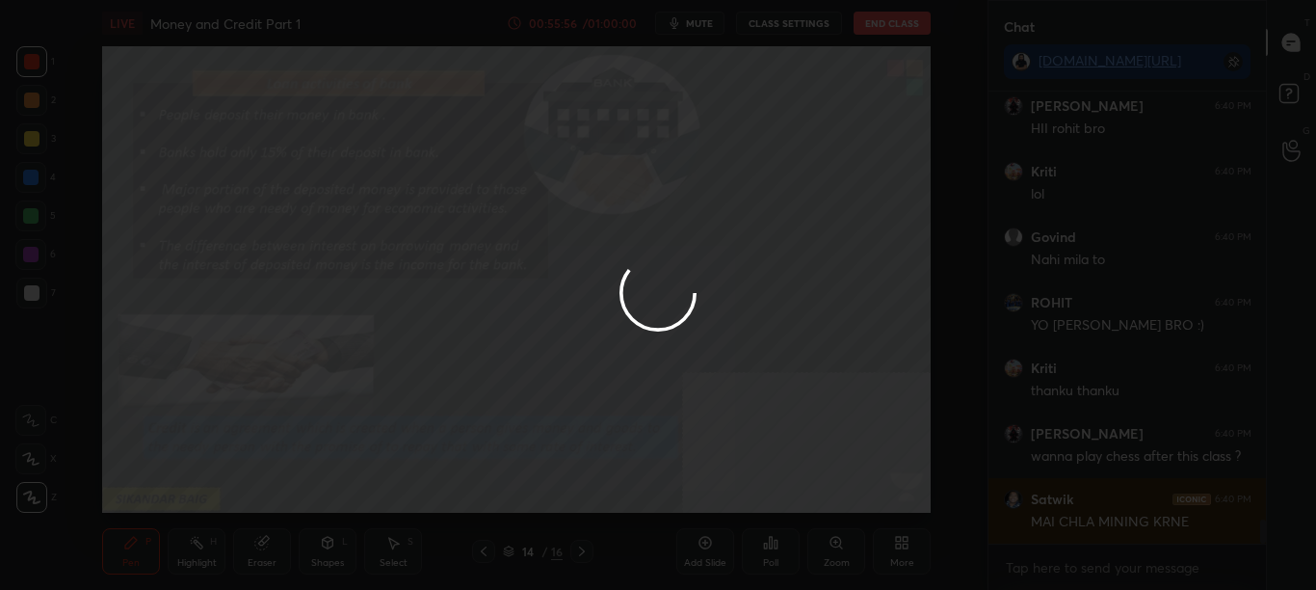
click at [764, 536] on button "Done" at bounding box center [748, 519] width 96 height 39
click at [764, 535] on div at bounding box center [658, 295] width 1316 height 590
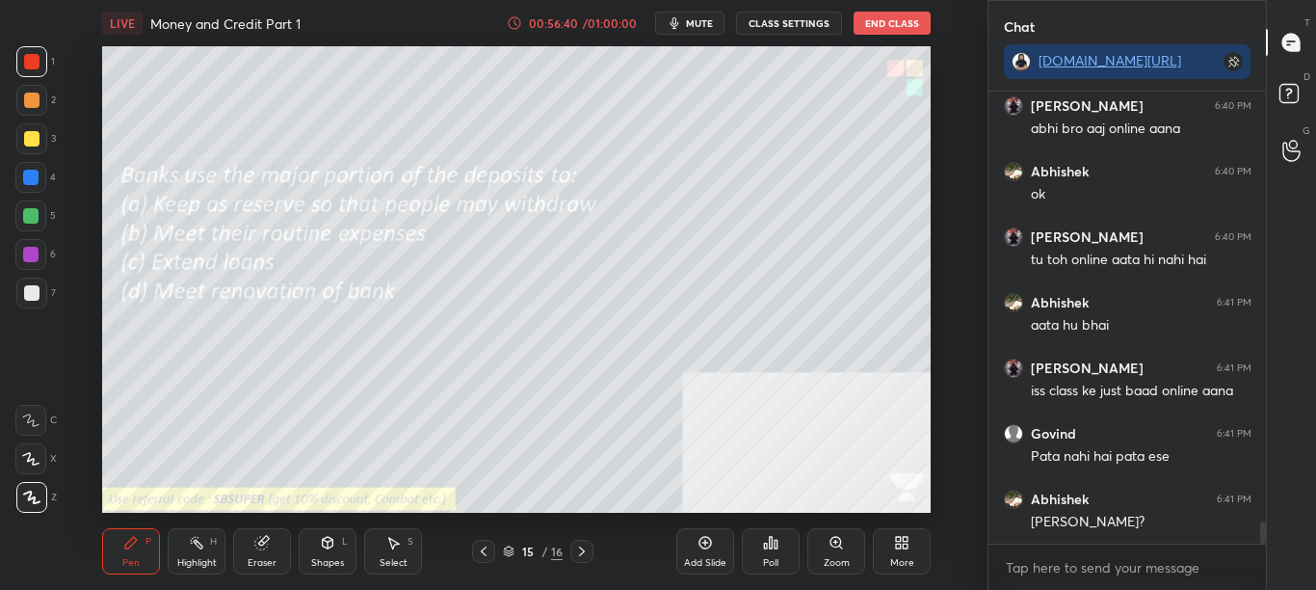
scroll to position [8901, 0]
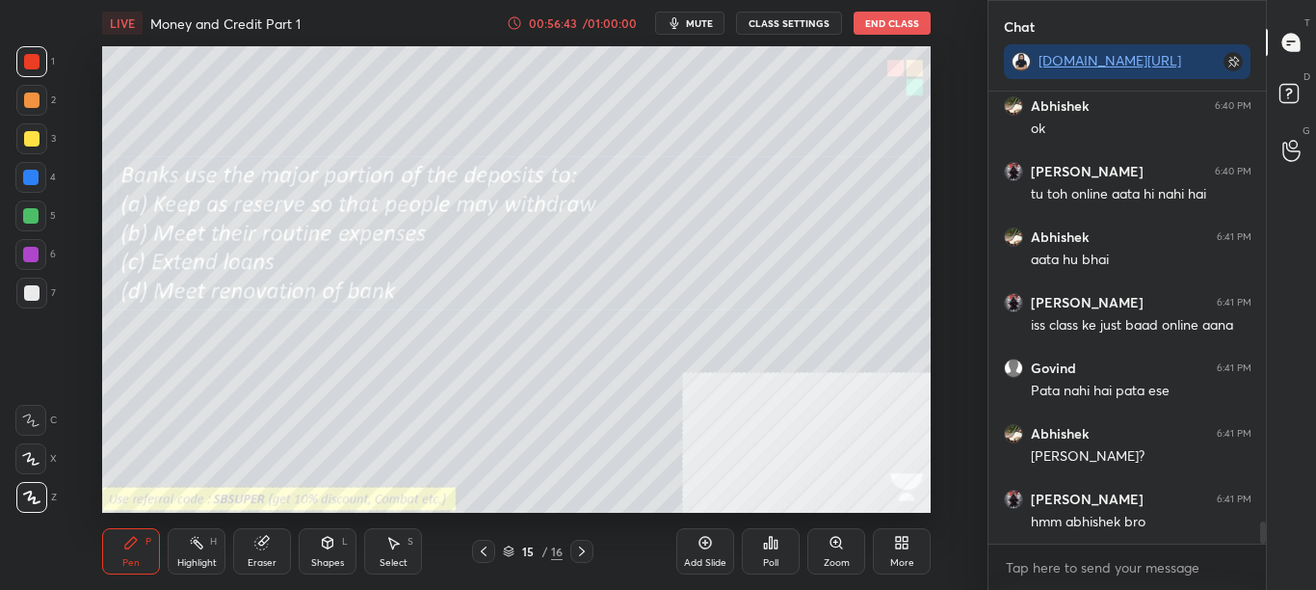
click at [766, 550] on div "Poll" at bounding box center [771, 551] width 58 height 46
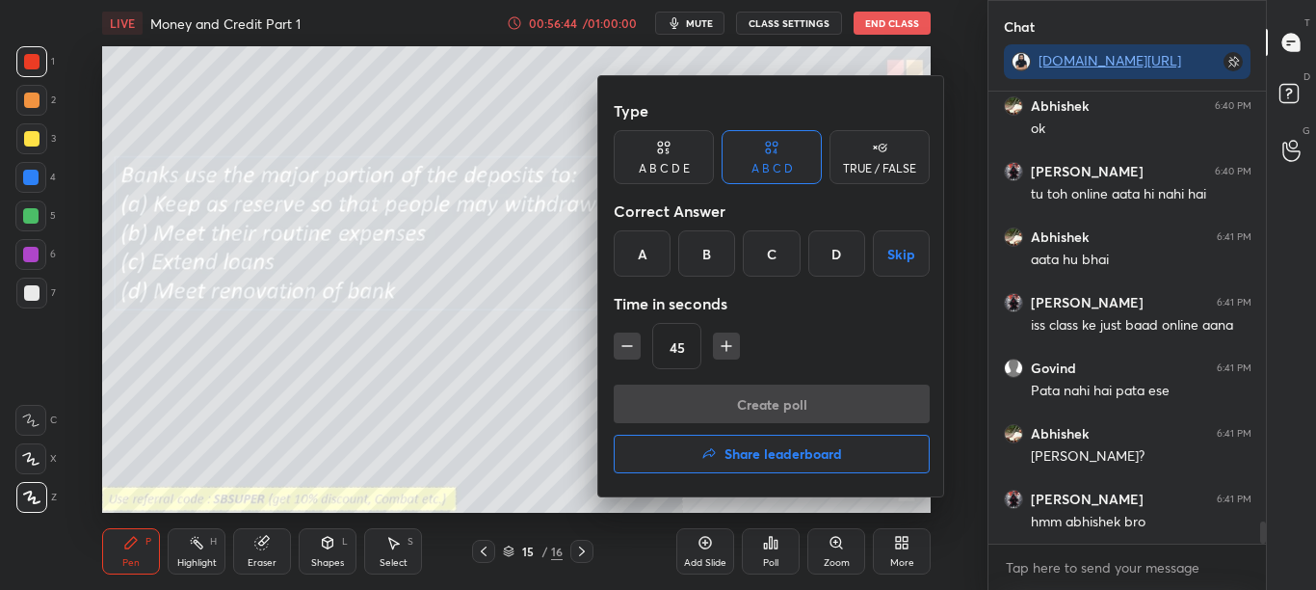
click at [774, 252] on div "C" at bounding box center [771, 253] width 57 height 46
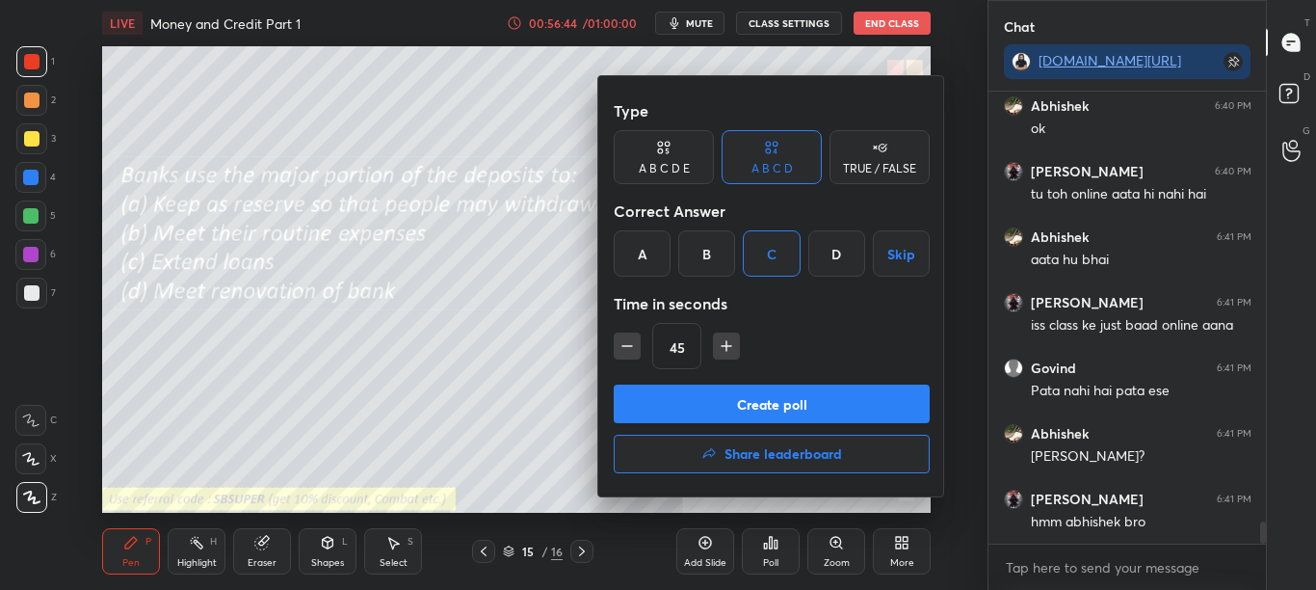
click at [760, 418] on button "Create poll" at bounding box center [772, 403] width 316 height 39
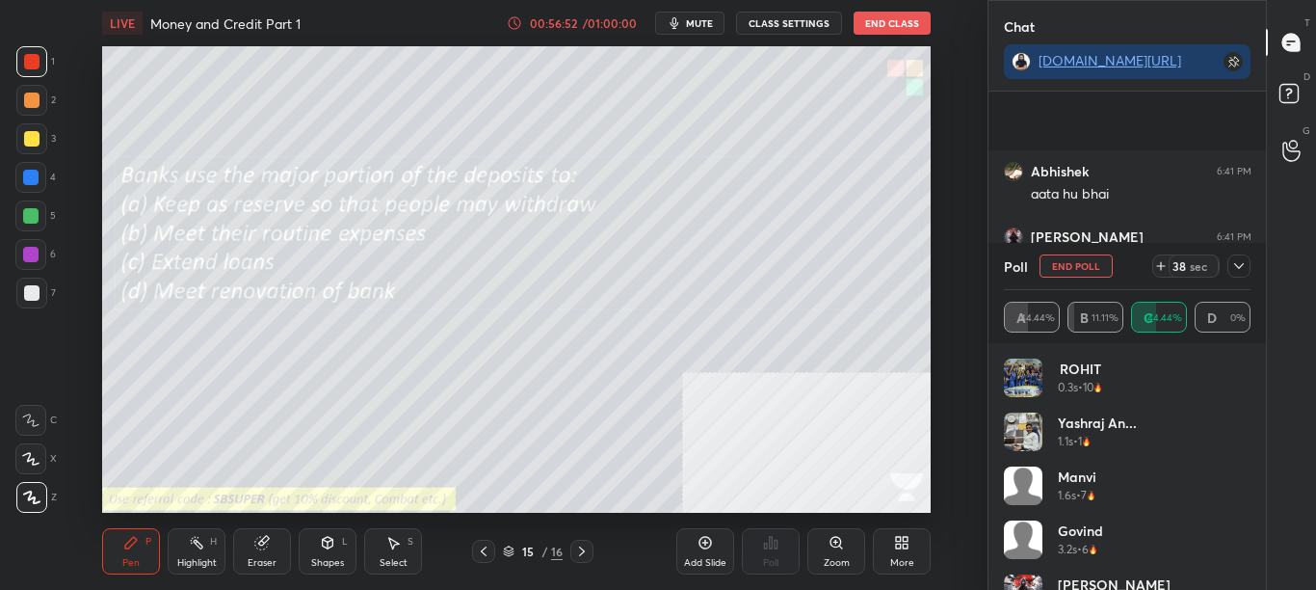
scroll to position [9132, 0]
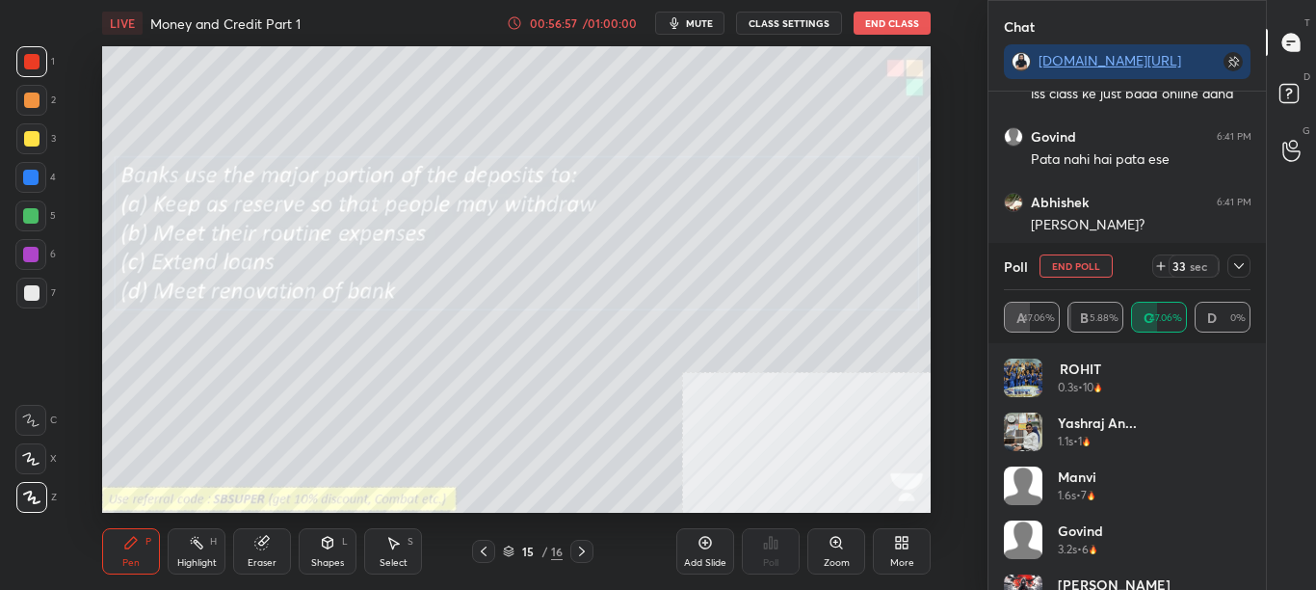
click at [1244, 531] on div "Govind 3.2s • 6" at bounding box center [1128, 547] width 248 height 54
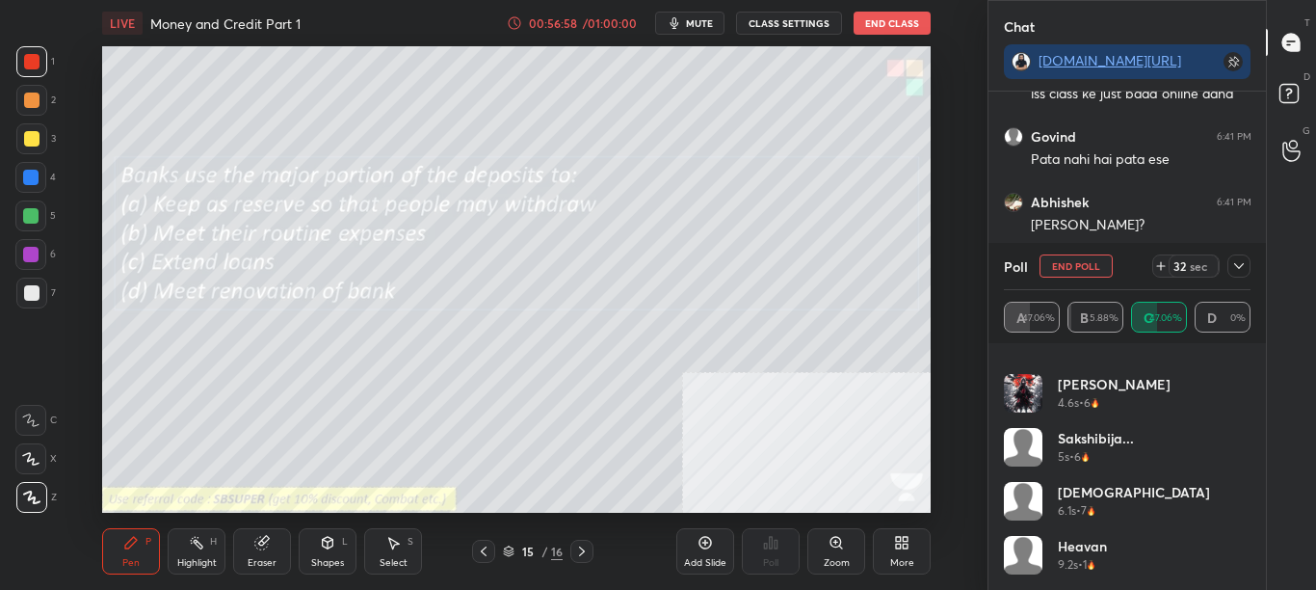
scroll to position [9198, 0]
click at [1244, 572] on div "Heavan 9.2s • 1" at bounding box center [1128, 563] width 248 height 54
click at [1242, 578] on div "Heavan 9.2s • 1" at bounding box center [1128, 563] width 248 height 54
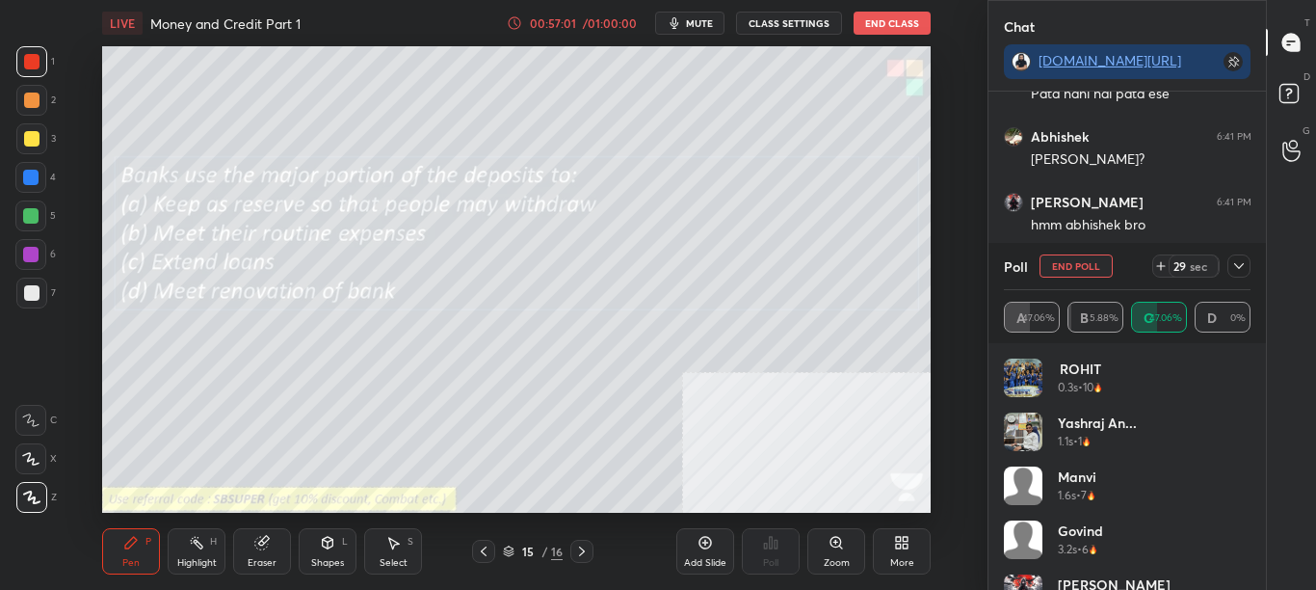
scroll to position [9280, 0]
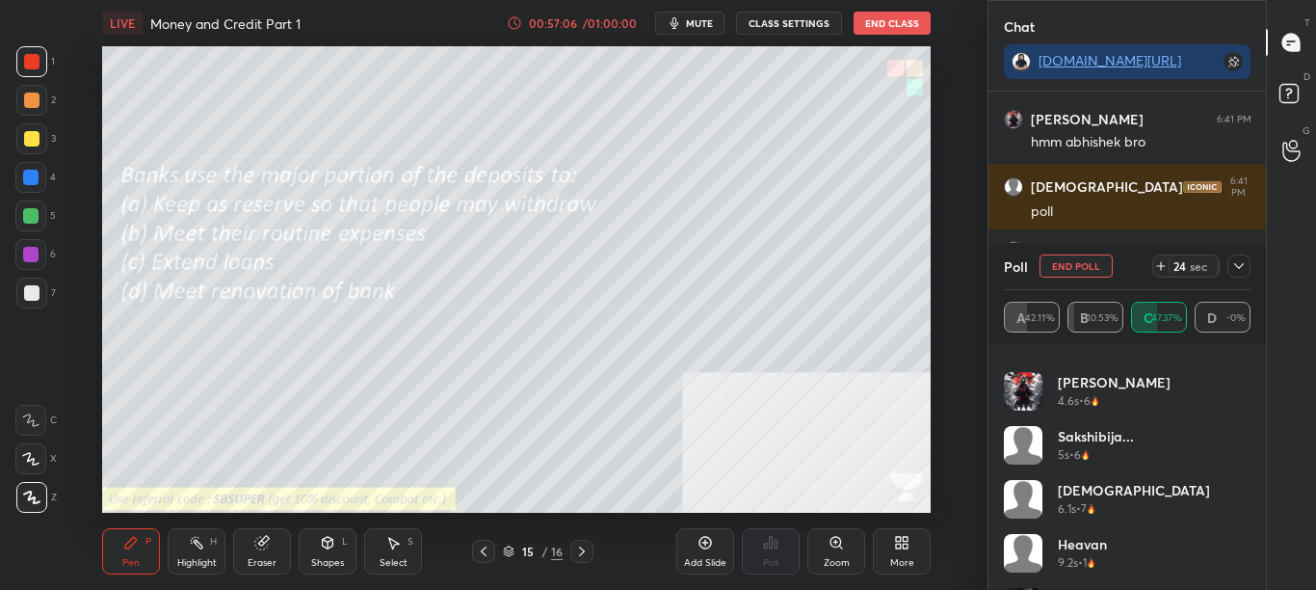
click at [1244, 575] on div "Heavan 9.2s • 1" at bounding box center [1128, 561] width 248 height 54
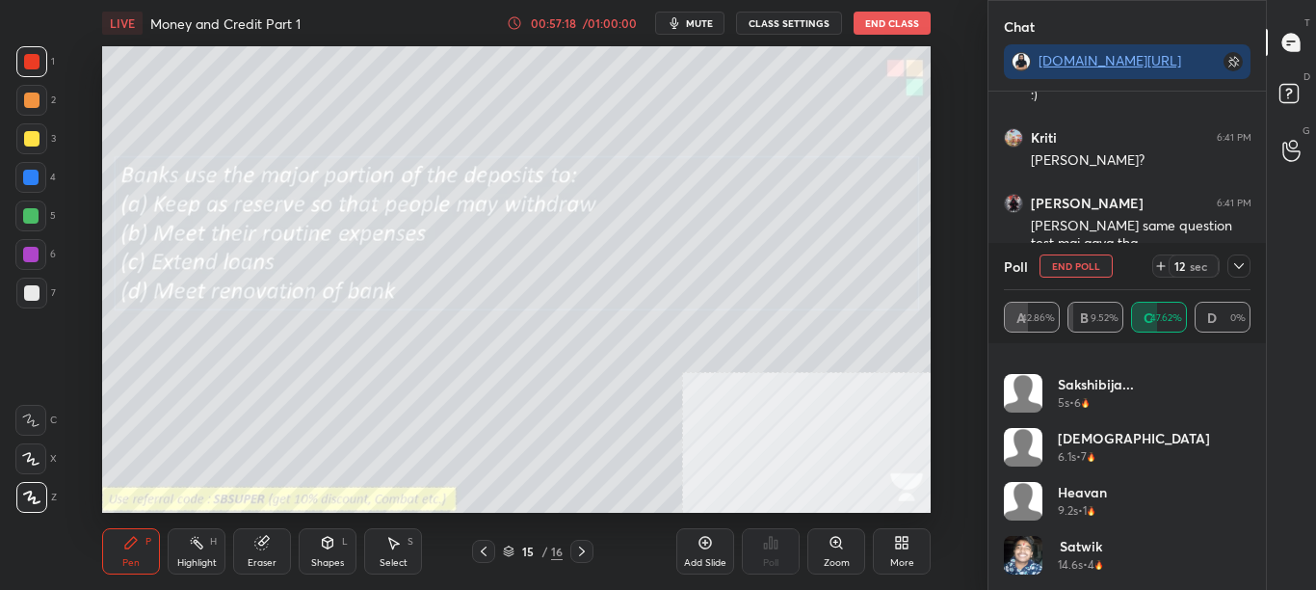
scroll to position [9542, 0]
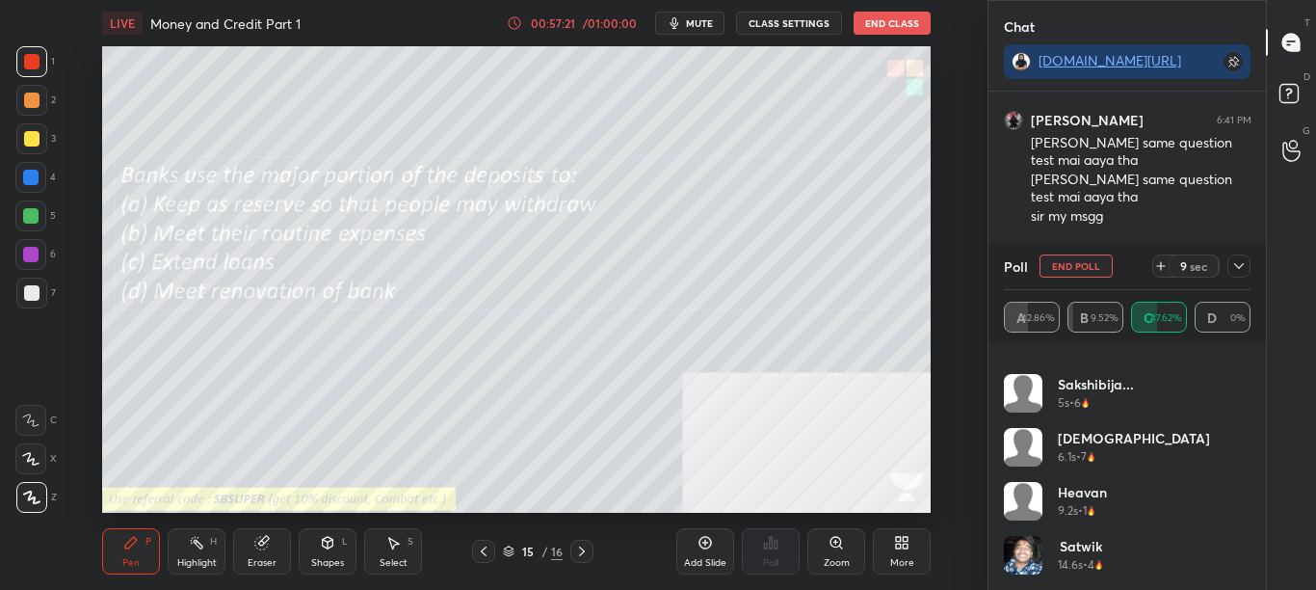
click at [1240, 271] on icon at bounding box center [1238, 265] width 15 height 15
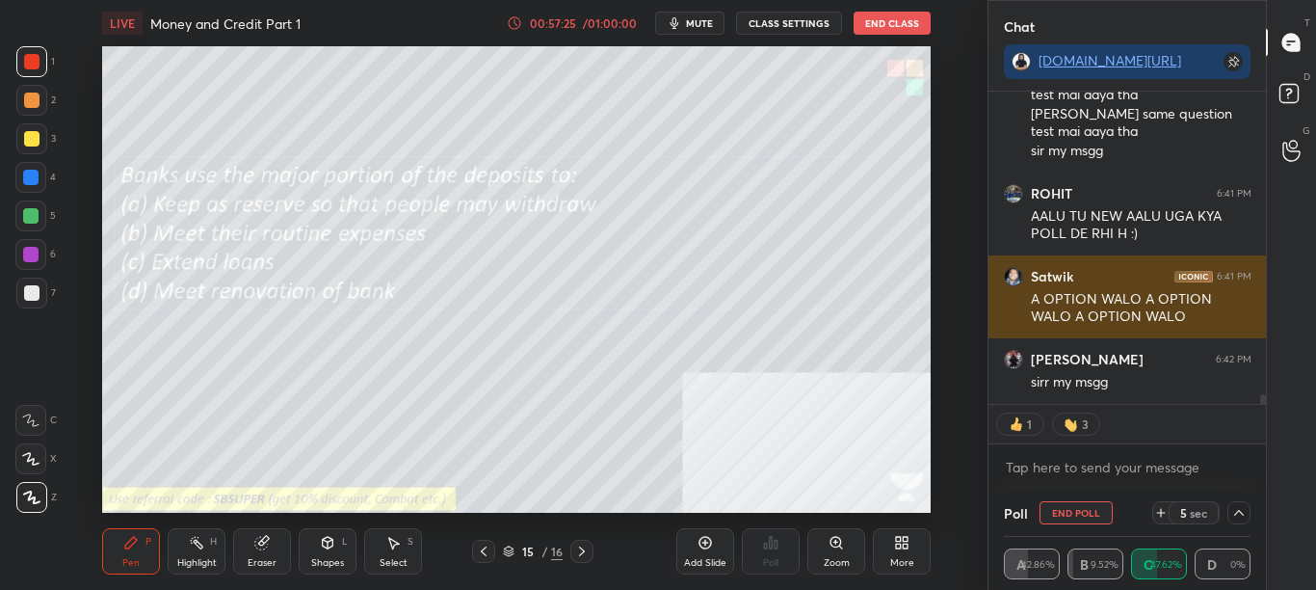
scroll to position [9587, 0]
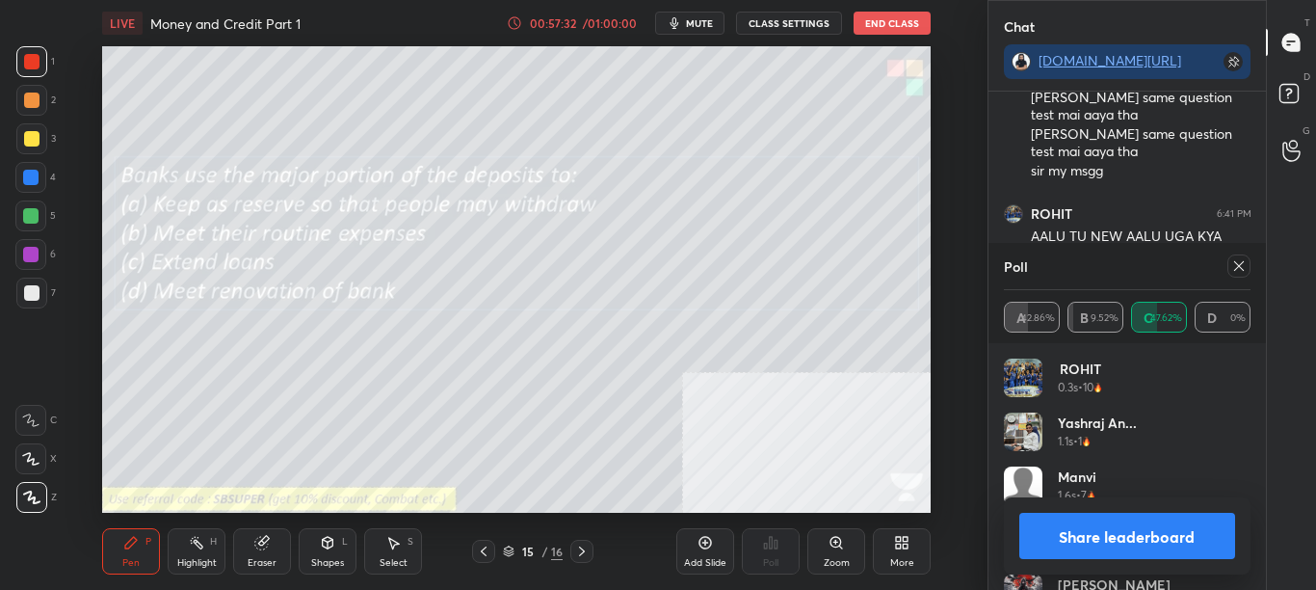
click at [1253, 460] on div "ROHIT 0.3s • 10 [PERSON_NAME]... 1.1s • 1 [PERSON_NAME] 1.6s • 7 Govind 3.2s • …" at bounding box center [1128, 466] width 278 height 247
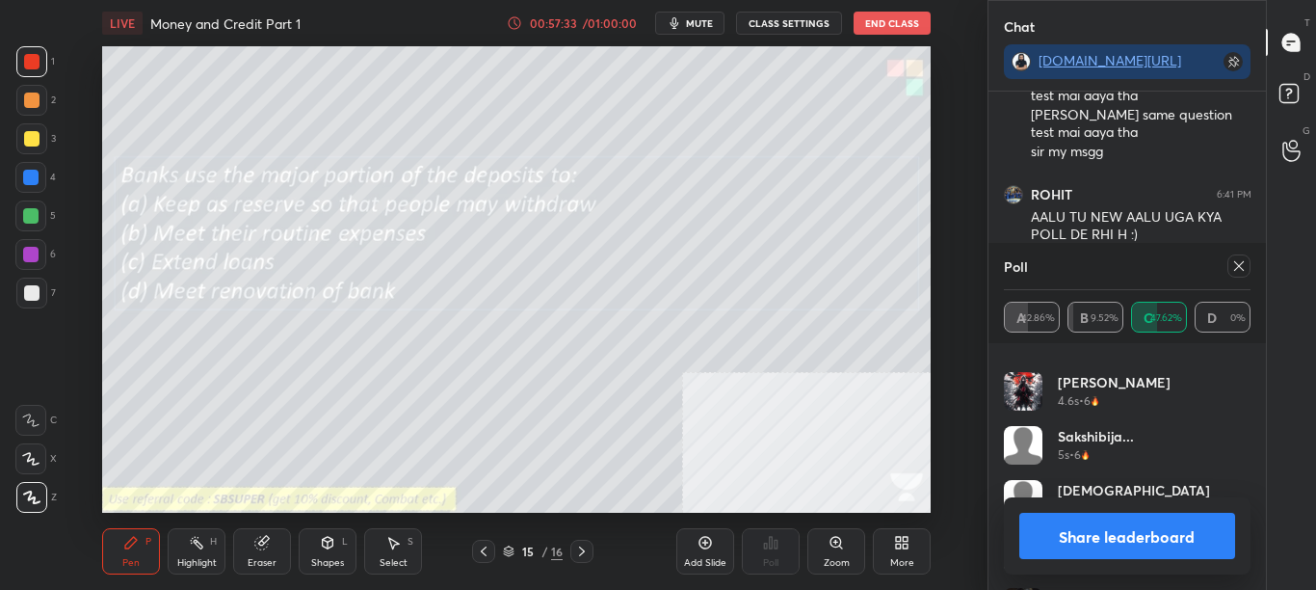
click at [1234, 266] on icon at bounding box center [1238, 265] width 15 height 15
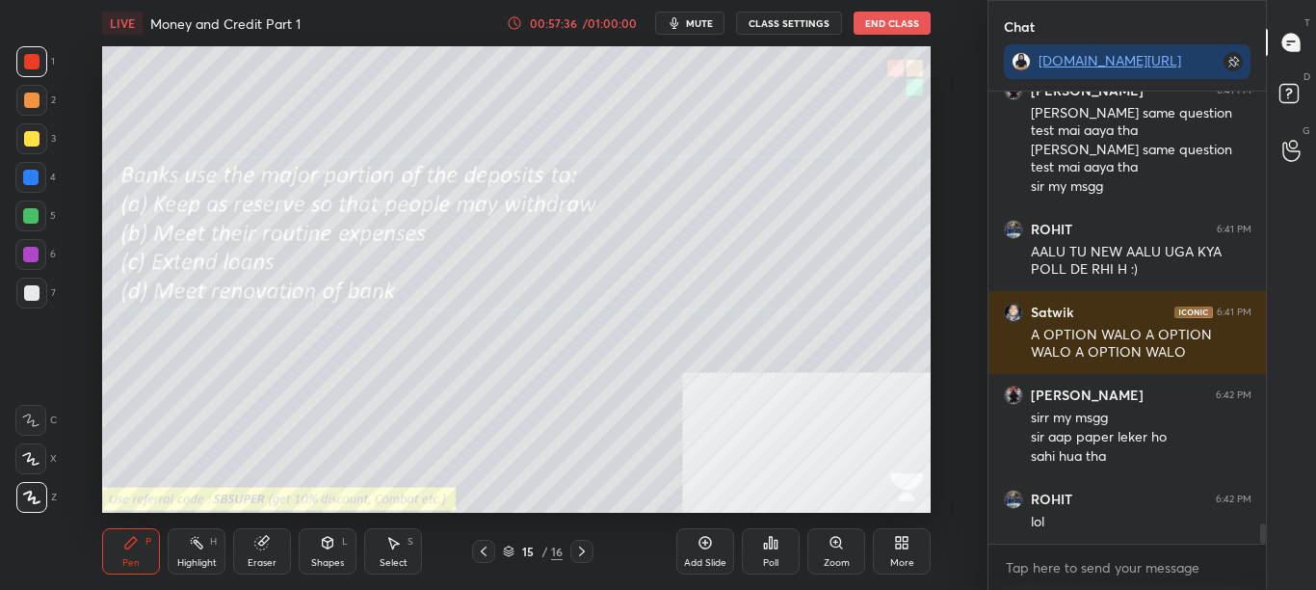
click at [481, 549] on icon at bounding box center [483, 550] width 15 height 15
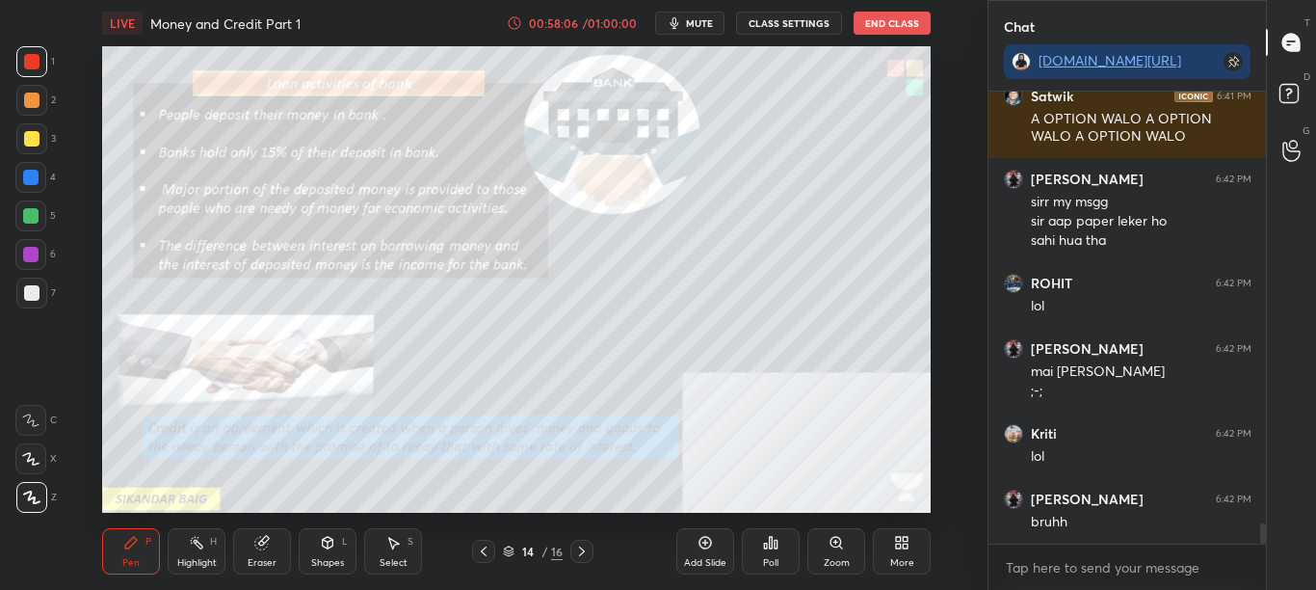
click at [901, 549] on icon at bounding box center [901, 542] width 15 height 15
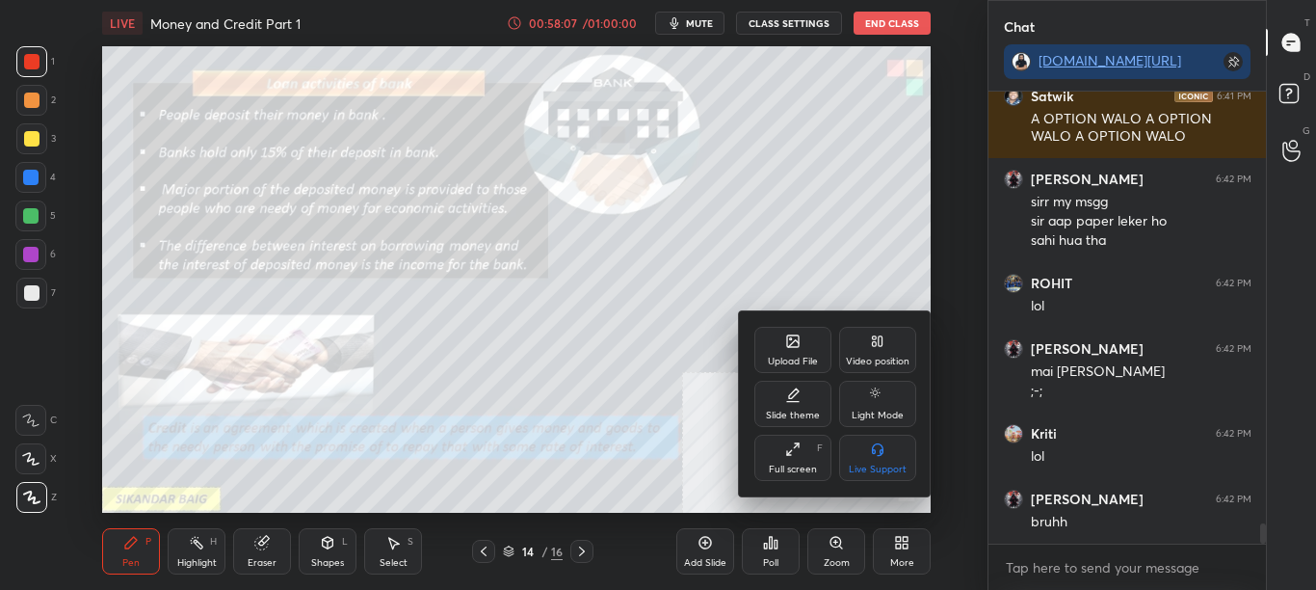
click at [813, 342] on div "Upload File" at bounding box center [792, 350] width 77 height 46
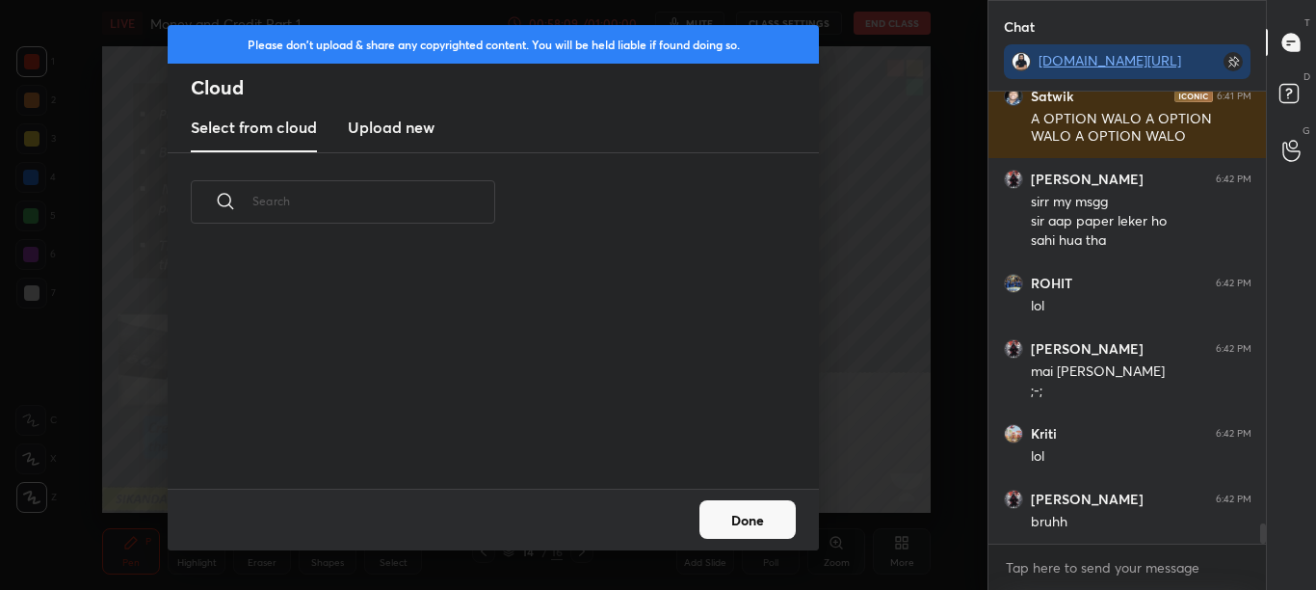
click at [412, 123] on h3 "Upload new" at bounding box center [391, 127] width 87 height 23
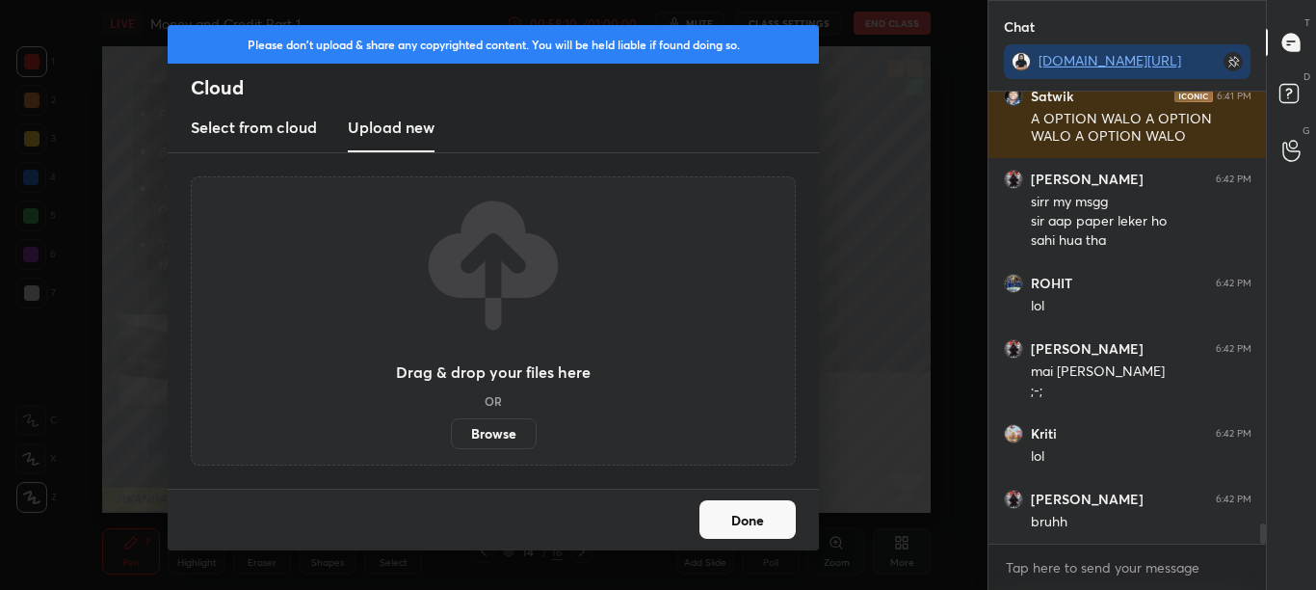
click at [495, 426] on label "Browse" at bounding box center [494, 433] width 86 height 31
click at [451, 426] on input "Browse" at bounding box center [451, 433] width 0 height 31
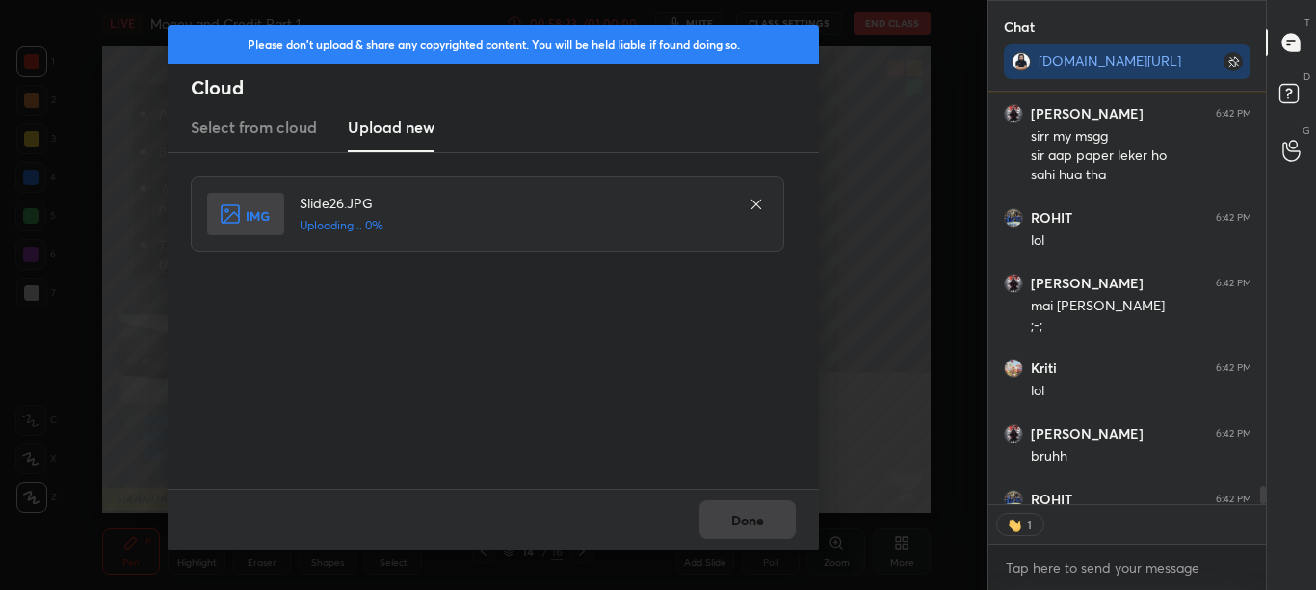
click at [684, 504] on div "Done" at bounding box center [493, 520] width 651 height 62
click at [723, 512] on div "Done" at bounding box center [493, 520] width 651 height 62
click at [726, 512] on button "Done" at bounding box center [748, 519] width 96 height 39
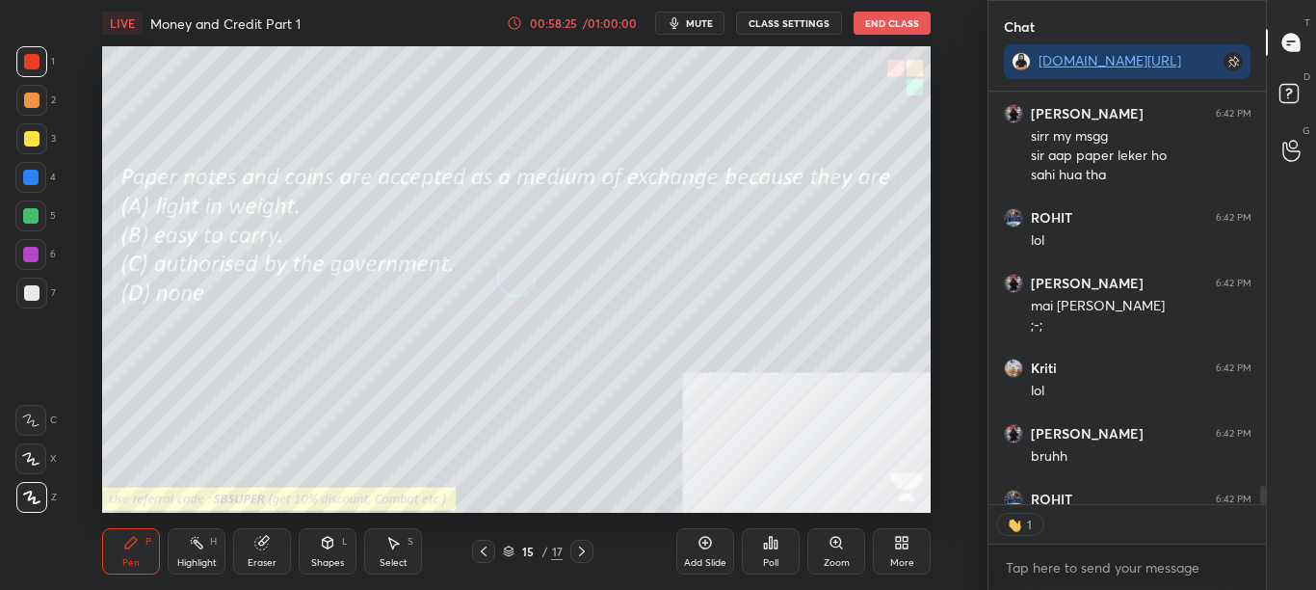
click at [766, 545] on icon at bounding box center [766, 545] width 3 height 5
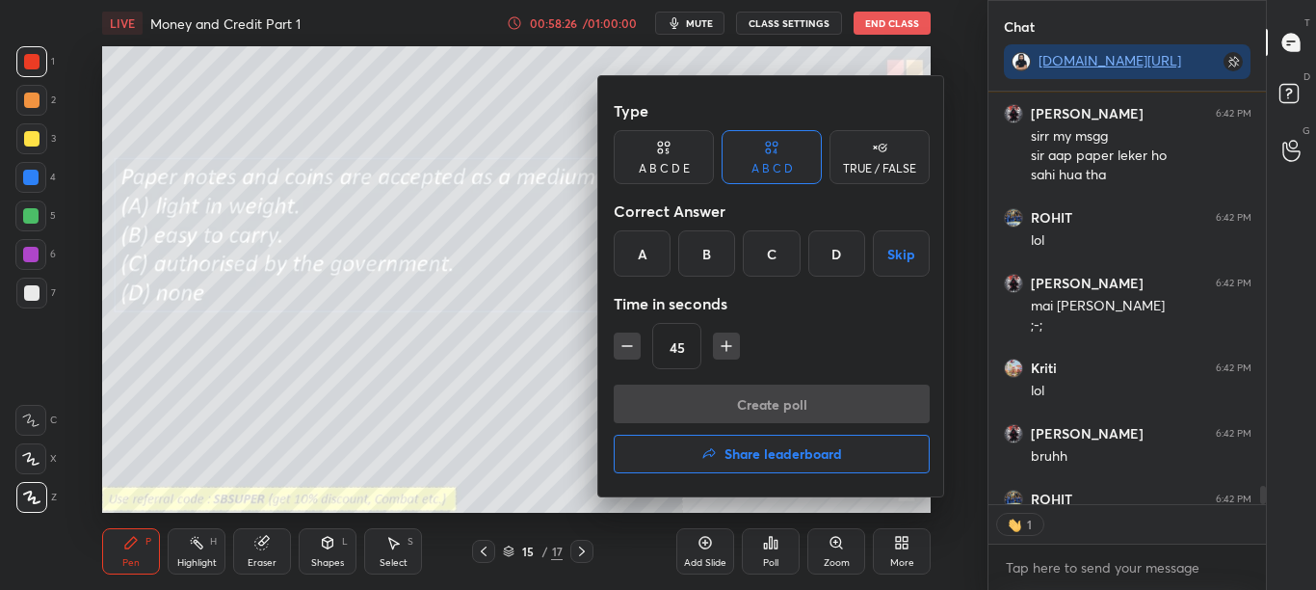
click at [765, 465] on button "Share leaderboard" at bounding box center [772, 454] width 316 height 39
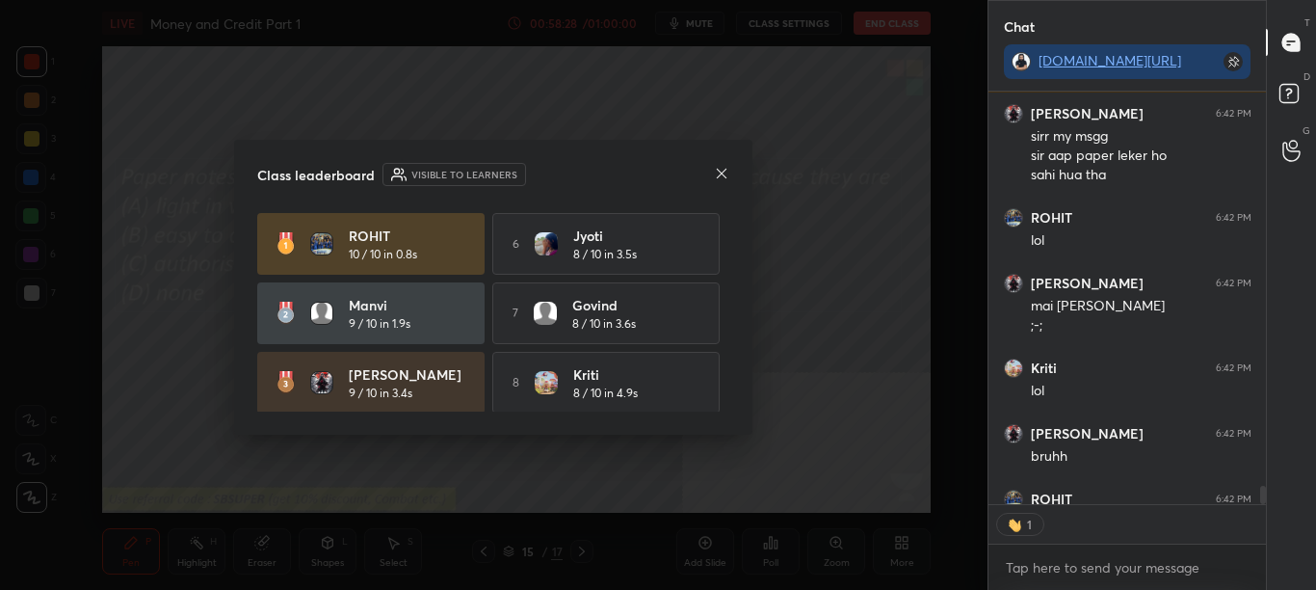
click at [724, 282] on div "ROHIT 10 / 10 in 0.8s 6 Jyoti 8 / 10 in 3.5s [PERSON_NAME] 9 / 10 in 1.9s 7 Gov…" at bounding box center [493, 312] width 472 height 199
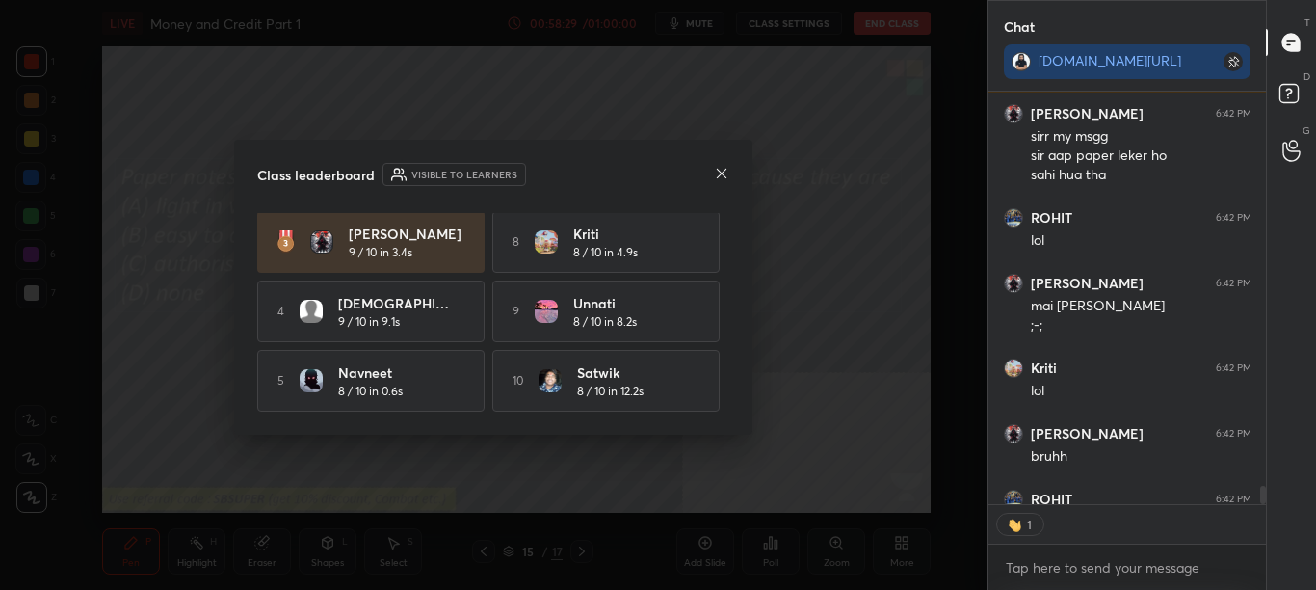
click at [726, 155] on div "Class leaderboard Visible to learners ROHIT 10 / 10 in 0.8s 6 Jyoti 8 / 10 in 3…" at bounding box center [493, 287] width 518 height 295
click at [722, 168] on icon at bounding box center [721, 173] width 15 height 15
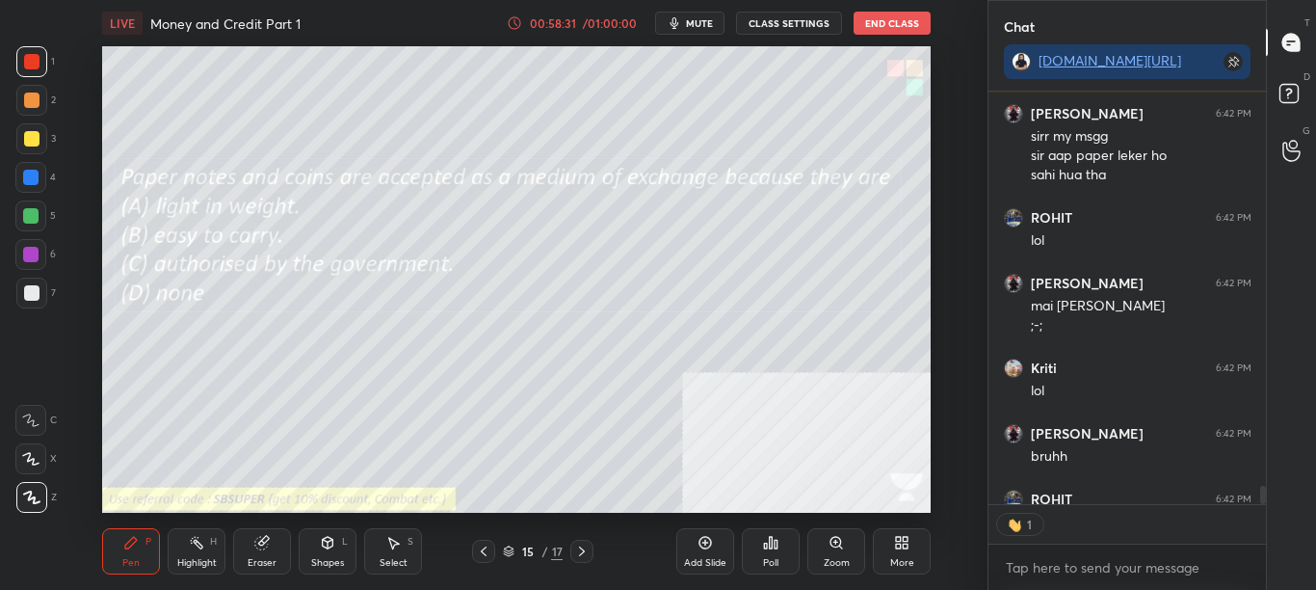
click at [766, 569] on div "Poll" at bounding box center [771, 551] width 58 height 46
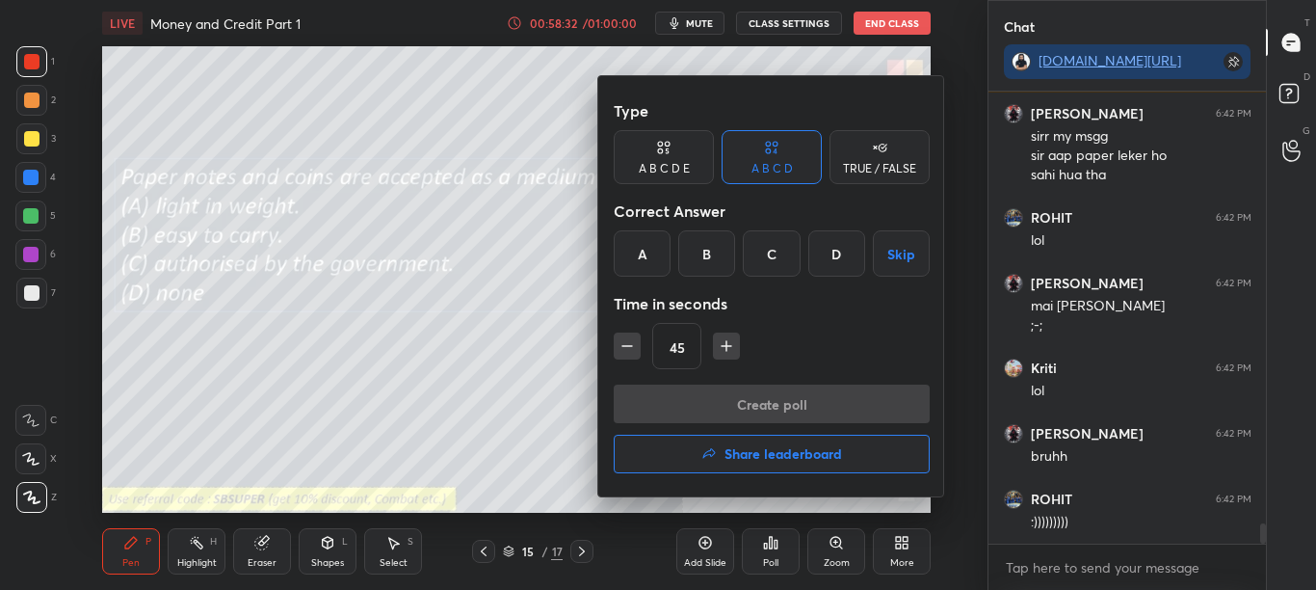
click at [773, 262] on div "C" at bounding box center [771, 253] width 57 height 46
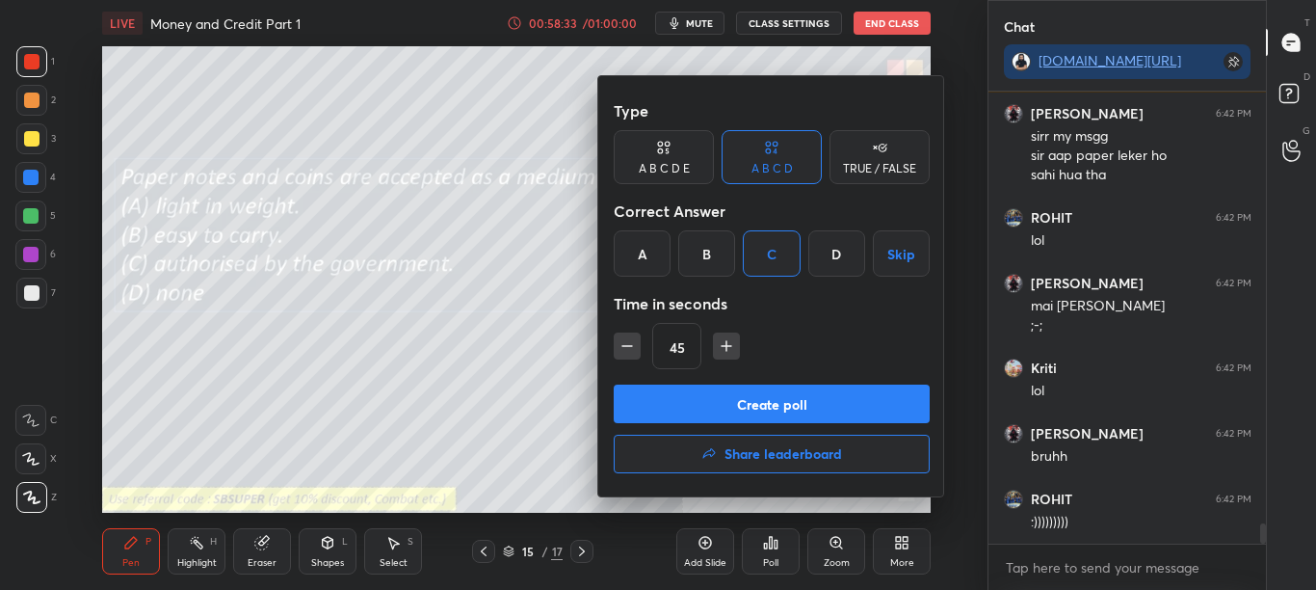
click at [785, 403] on button "Create poll" at bounding box center [772, 403] width 316 height 39
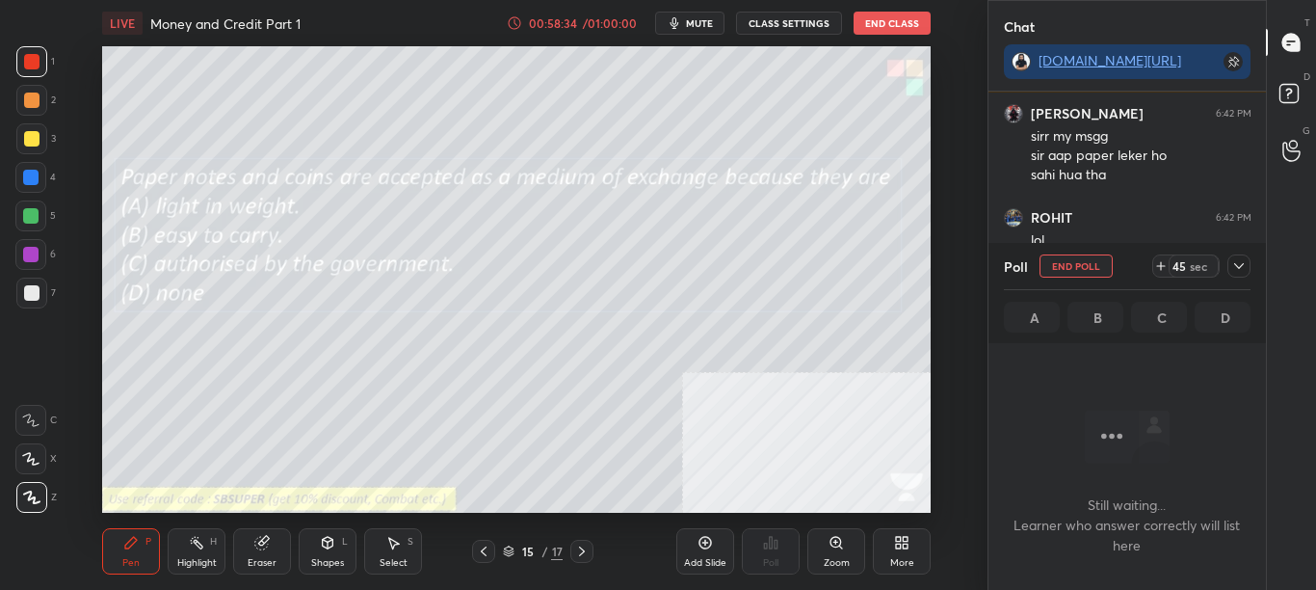
scroll to position [392, 272]
click at [1238, 274] on div at bounding box center [1239, 265] width 23 height 23
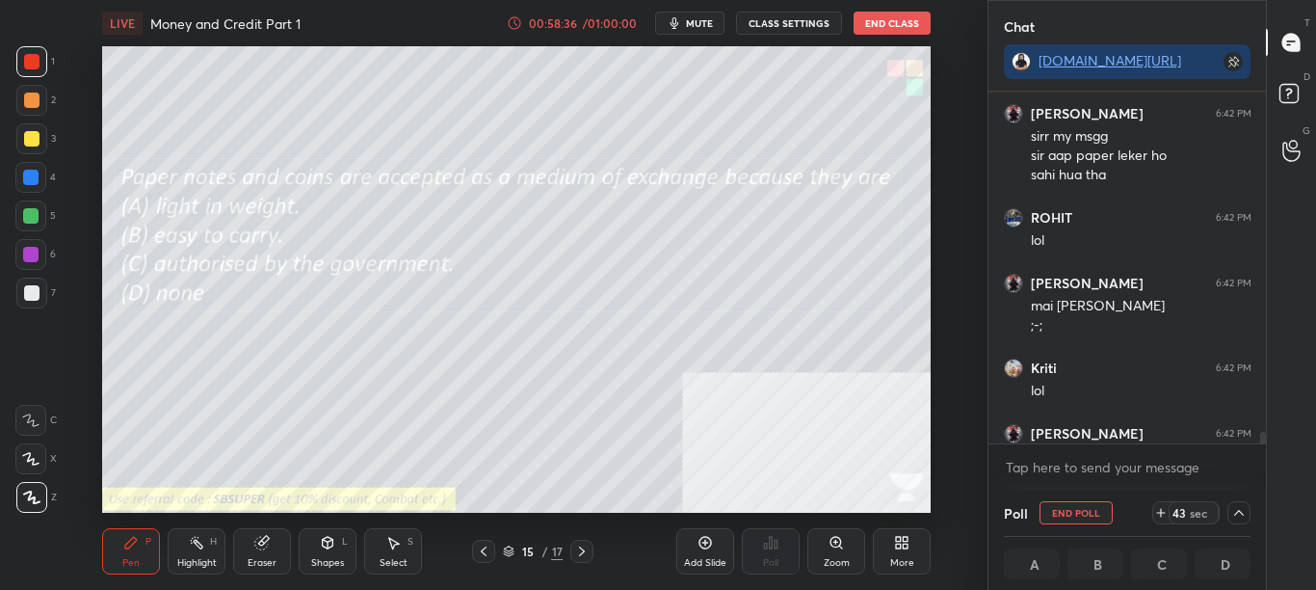
scroll to position [9953, 0]
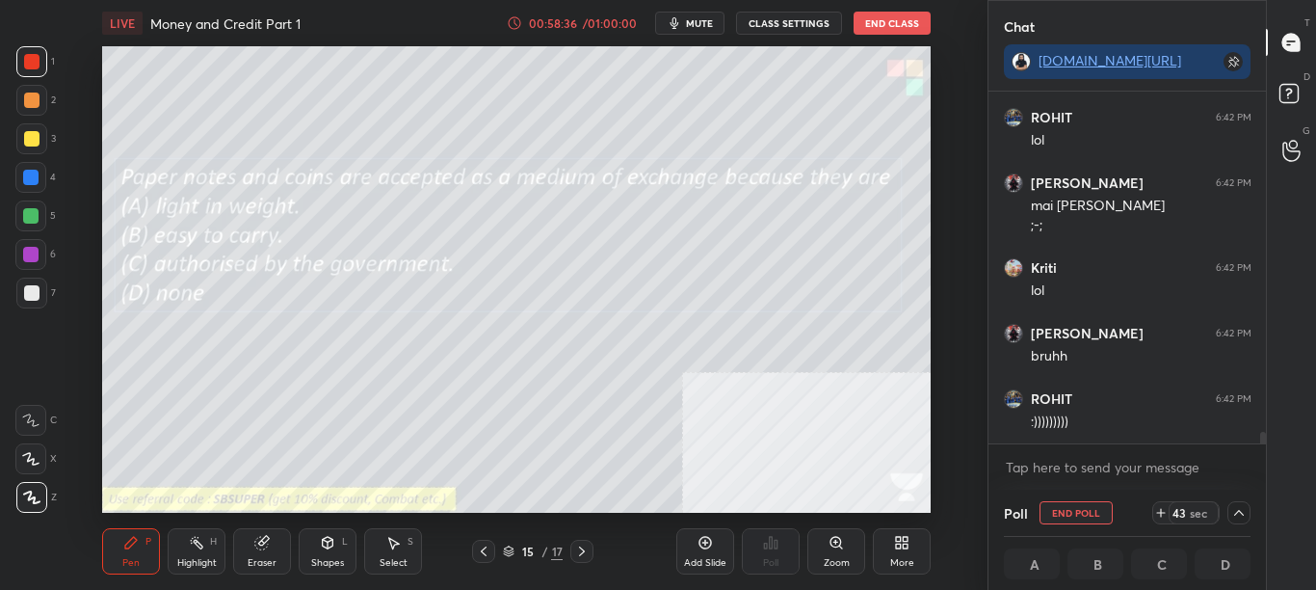
drag, startPoint x: 1263, startPoint y: 444, endPoint x: 1265, endPoint y: 457, distance: 12.7
click at [1263, 452] on div "[PERSON_NAME] 6:41 PM A OPTION WALO A OPTION WALO A OPTION [PERSON_NAME] 6:42 P…" at bounding box center [1128, 291] width 278 height 398
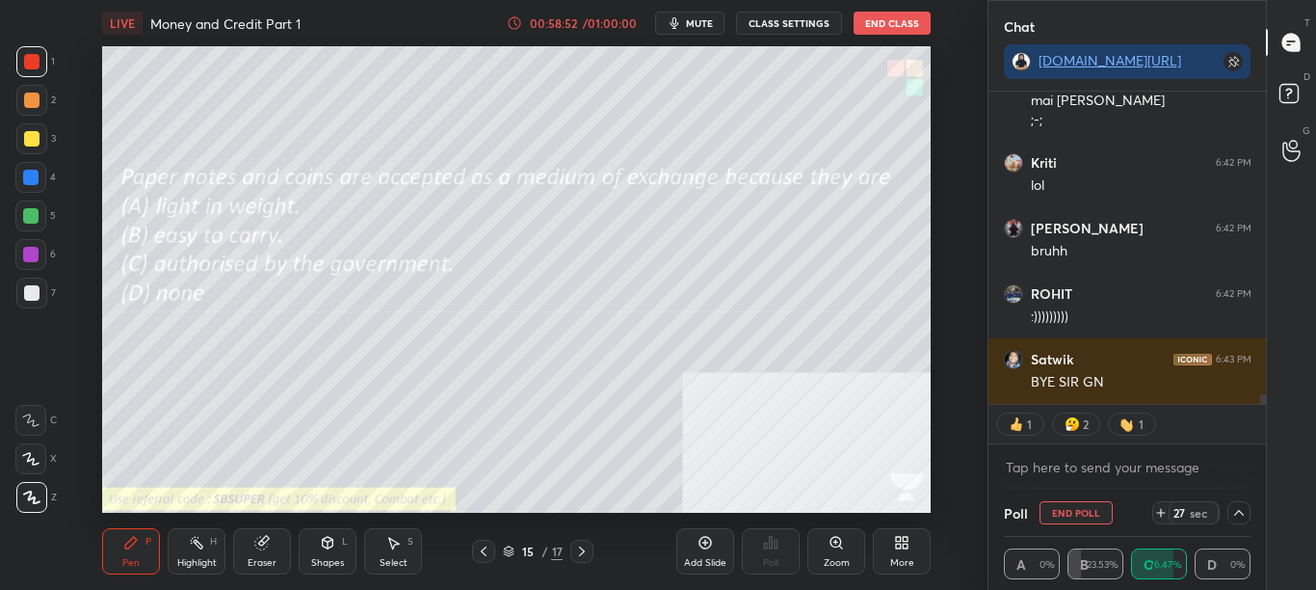
scroll to position [10124, 0]
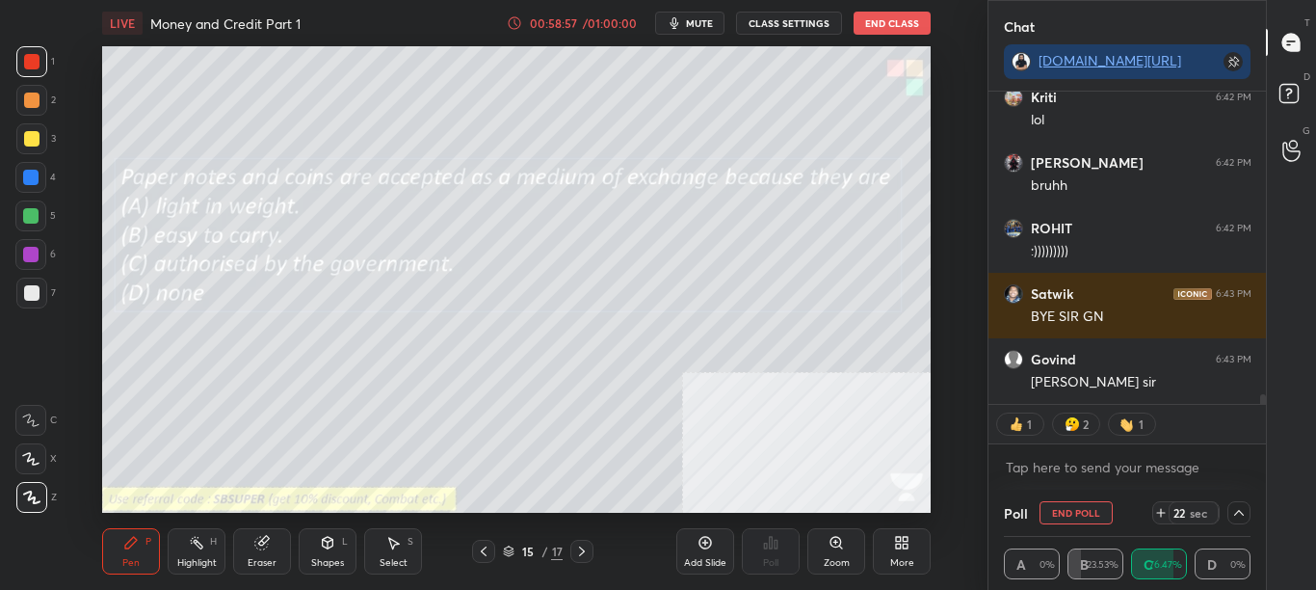
drag, startPoint x: 1264, startPoint y: 395, endPoint x: 1264, endPoint y: 416, distance: 21.2
click at [1264, 416] on div "[PERSON_NAME] 6:42 PM mai hamesha aata hu sir ;-; Kriti 6:42 PM [PERSON_NAME] 6…" at bounding box center [1128, 291] width 278 height 398
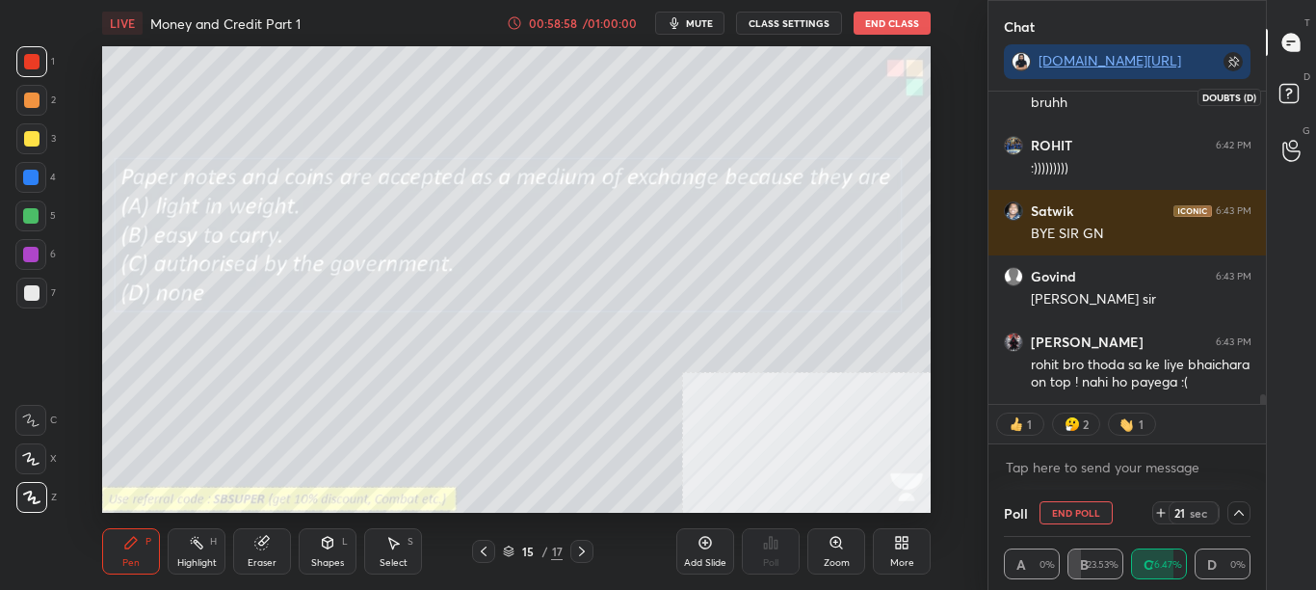
click at [1297, 92] on rect at bounding box center [1289, 94] width 18 height 18
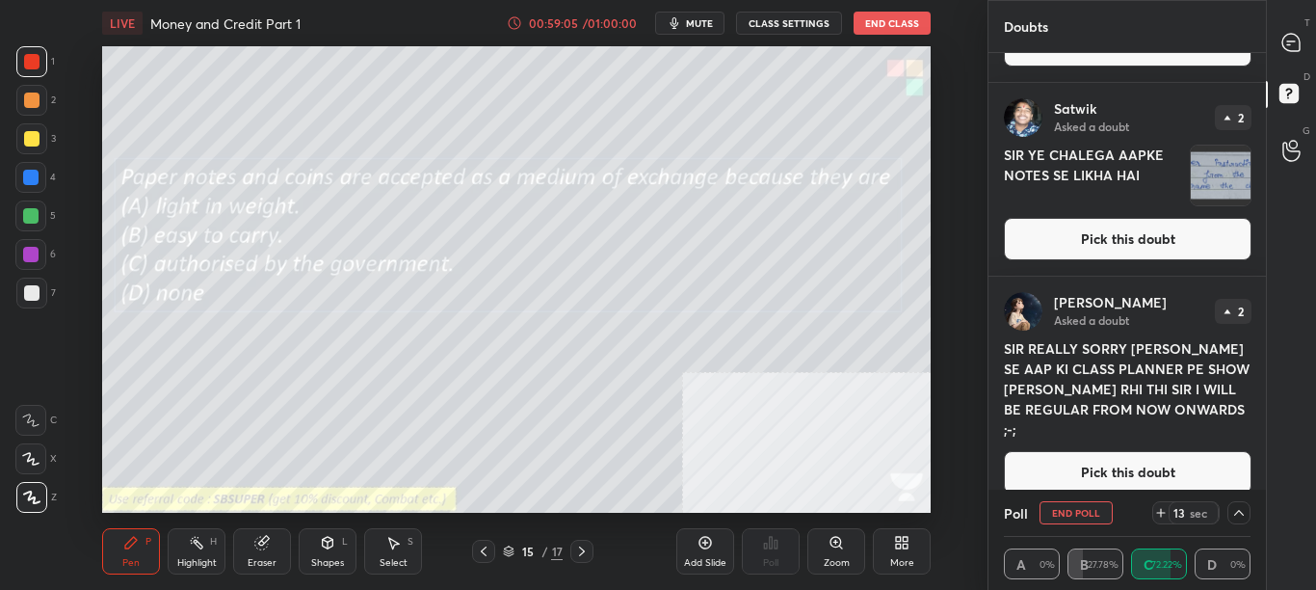
scroll to position [0, 0]
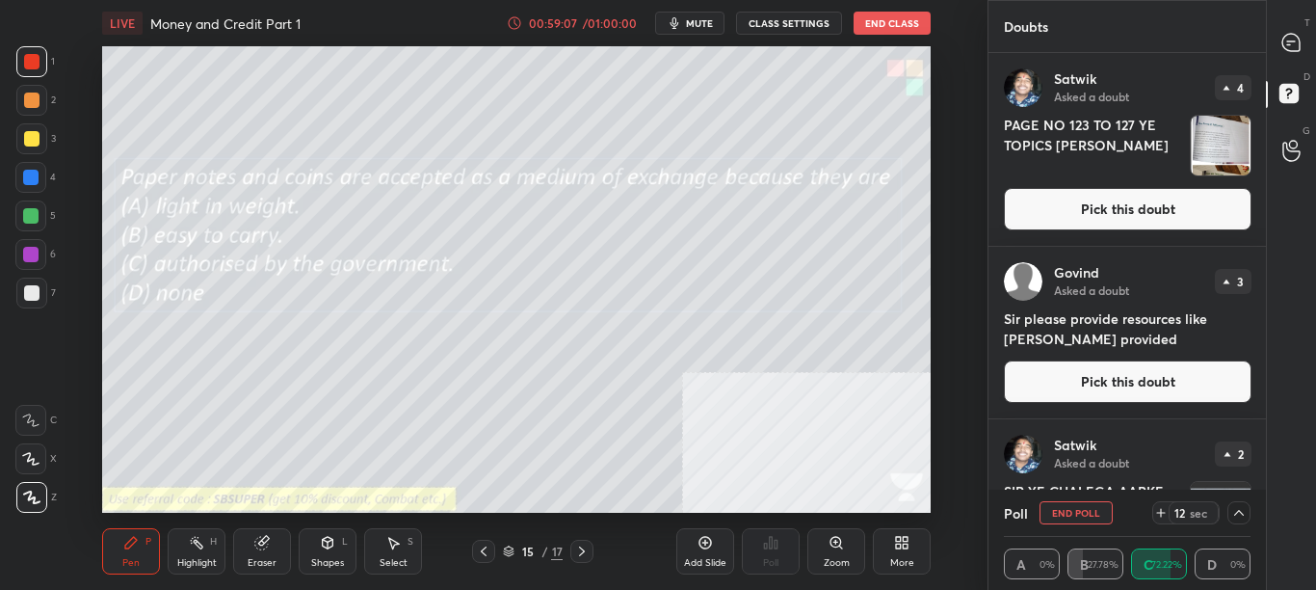
click at [1267, 334] on div "T Messages (T) D Doubts (D) G Raise Hand (G)" at bounding box center [1291, 295] width 50 height 590
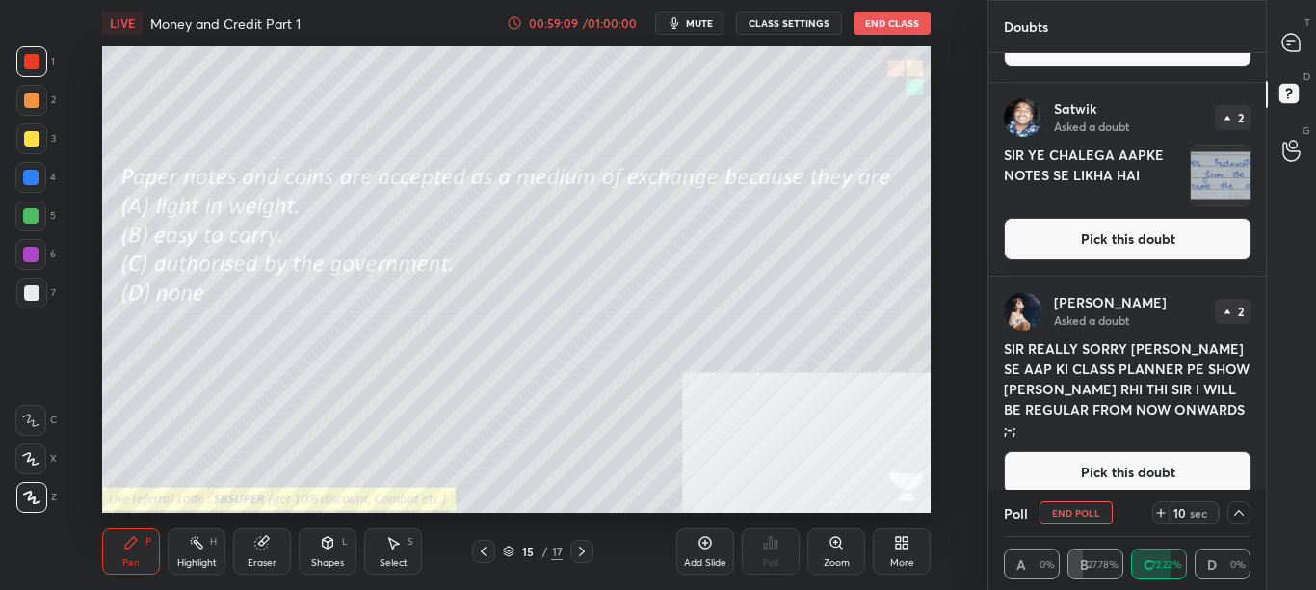
click at [1240, 504] on div at bounding box center [1239, 512] width 23 height 23
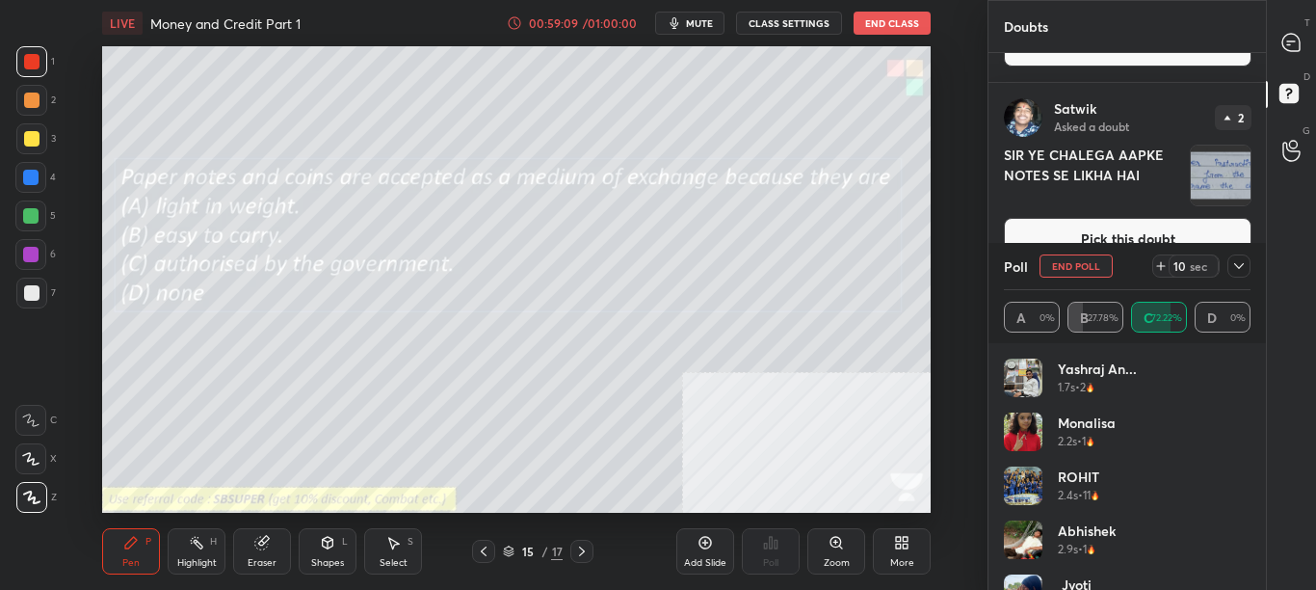
scroll to position [7, 7]
click at [1242, 261] on icon at bounding box center [1238, 265] width 15 height 15
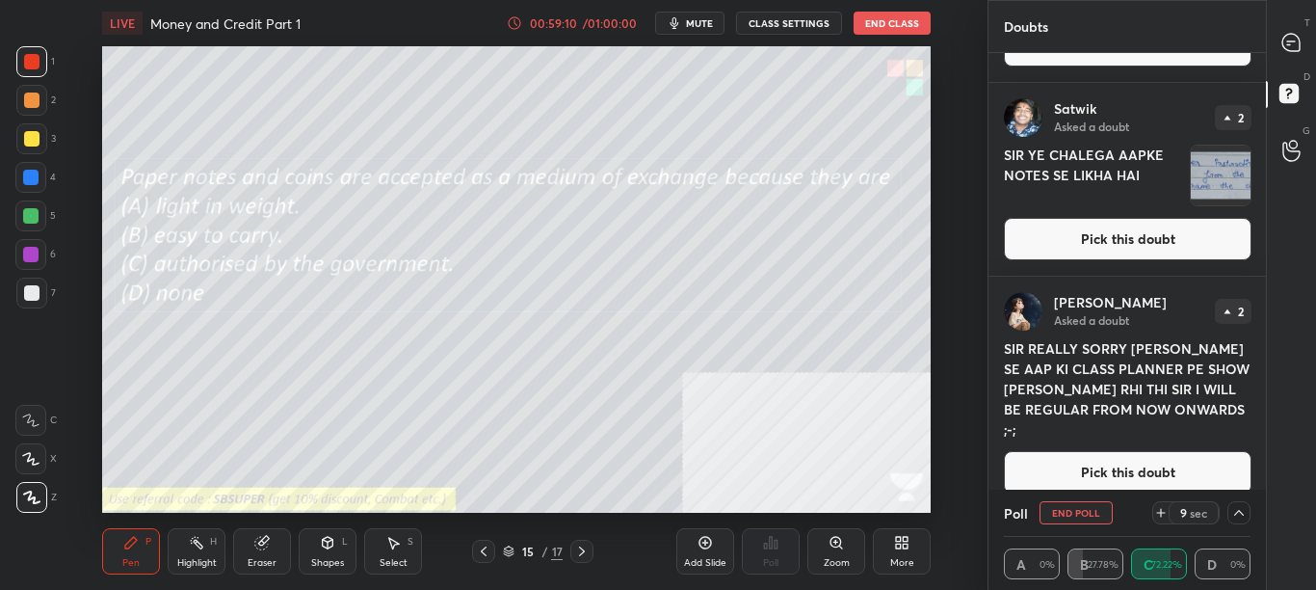
scroll to position [1, 7]
click at [1307, 46] on div at bounding box center [1292, 42] width 39 height 35
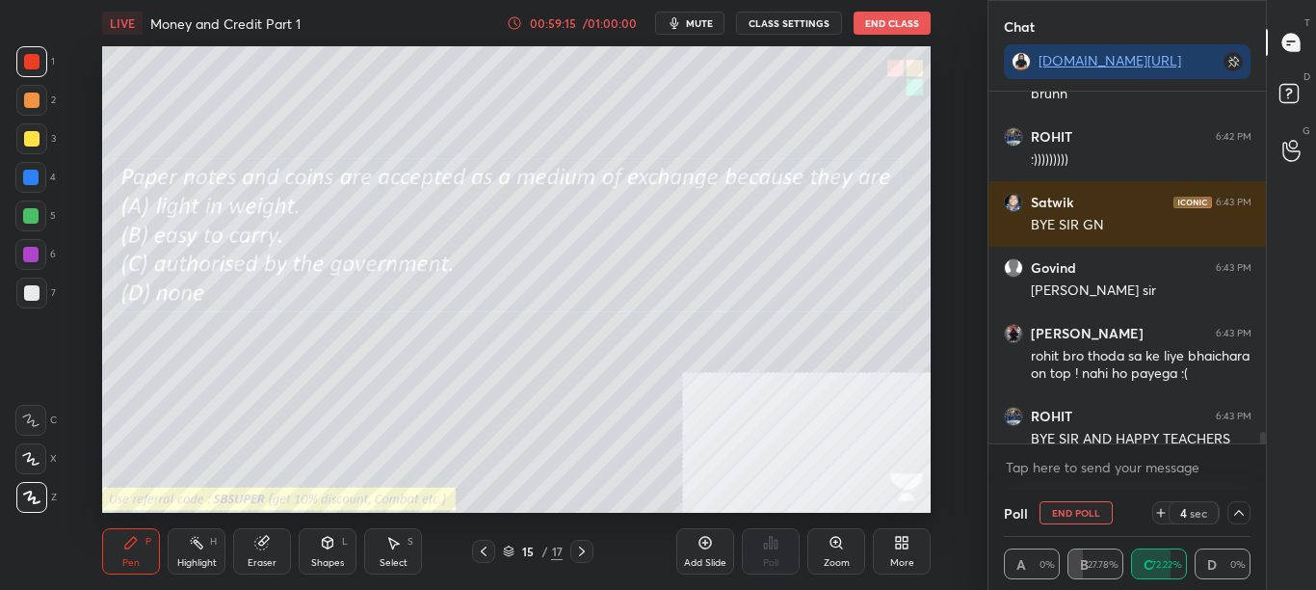
scroll to position [10655, 0]
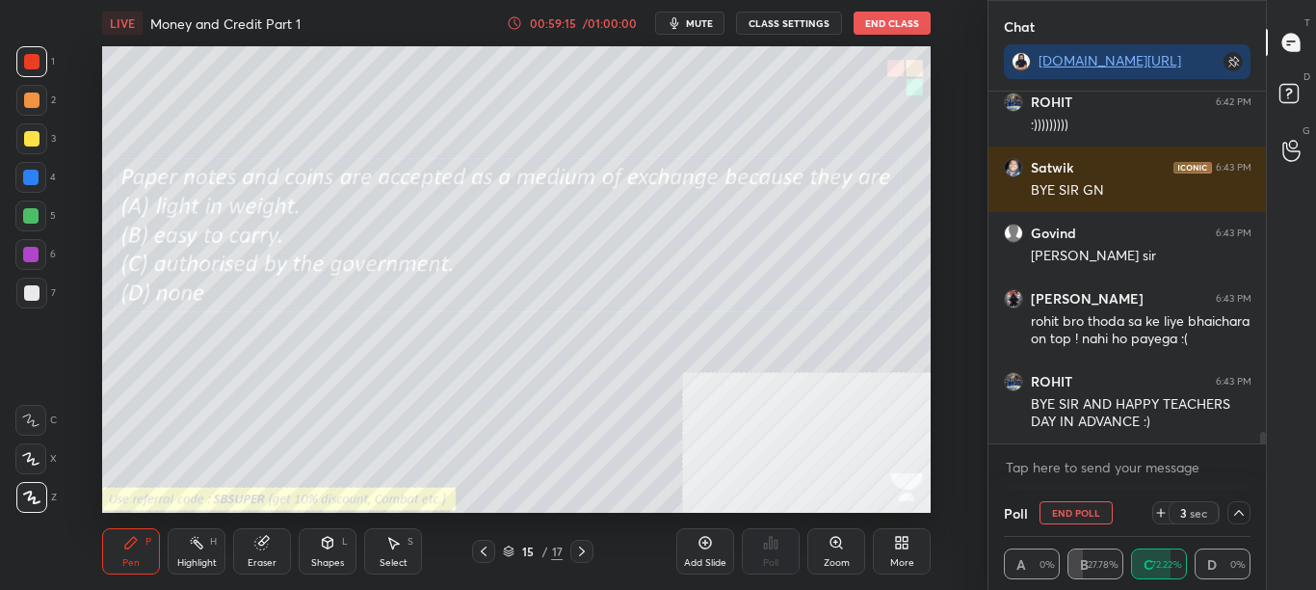
drag, startPoint x: 1261, startPoint y: 436, endPoint x: 1258, endPoint y: 457, distance: 21.4
click at [1259, 455] on div "[PERSON_NAME] 6:42 PM bruhh ROHIT 6:42 PM :))))))))) [PERSON_NAME] 6:43 PM BYE …" at bounding box center [1128, 291] width 278 height 398
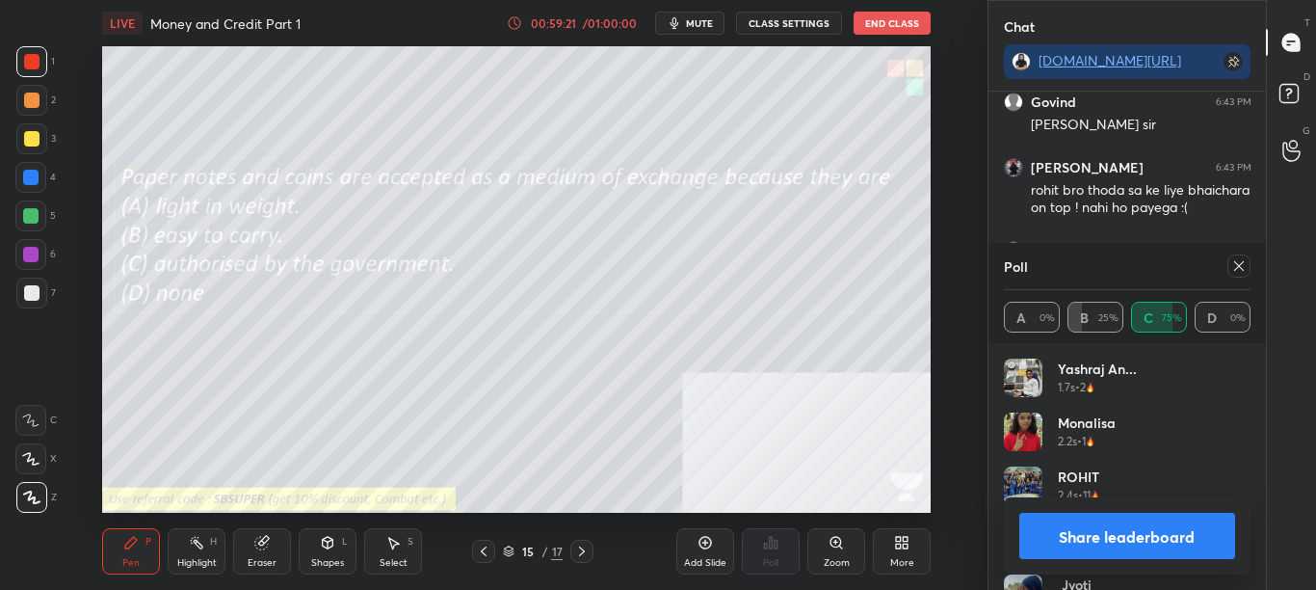
click at [1168, 532] on button "Share leaderboard" at bounding box center [1127, 536] width 217 height 46
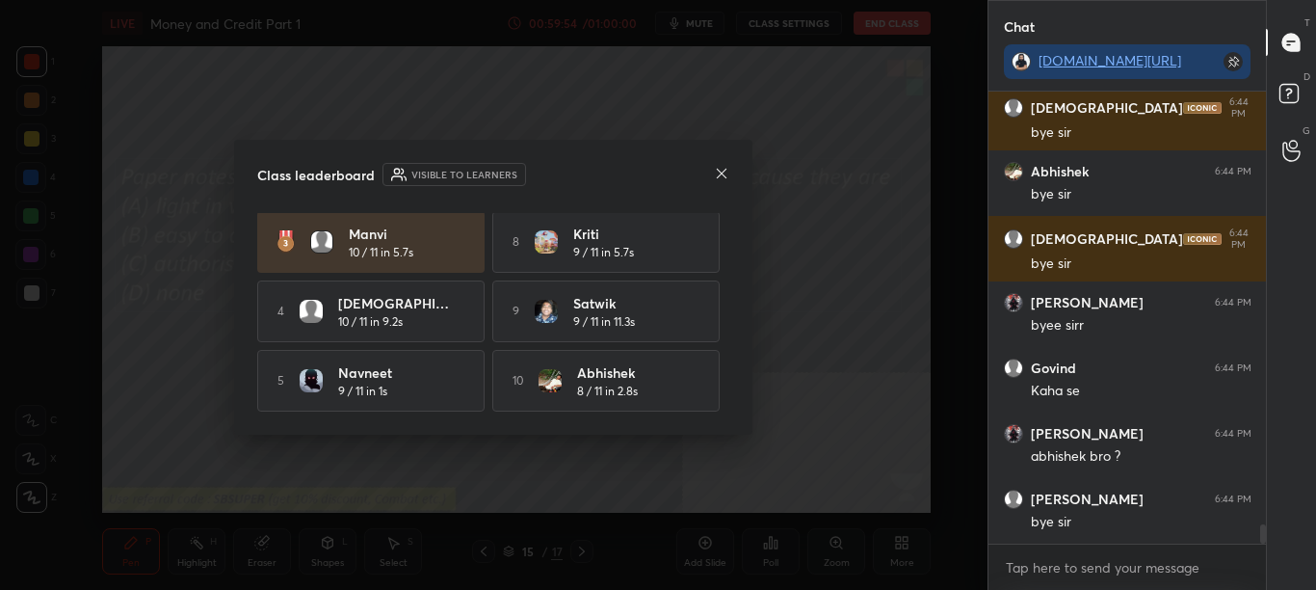
click at [724, 174] on icon at bounding box center [721, 173] width 15 height 15
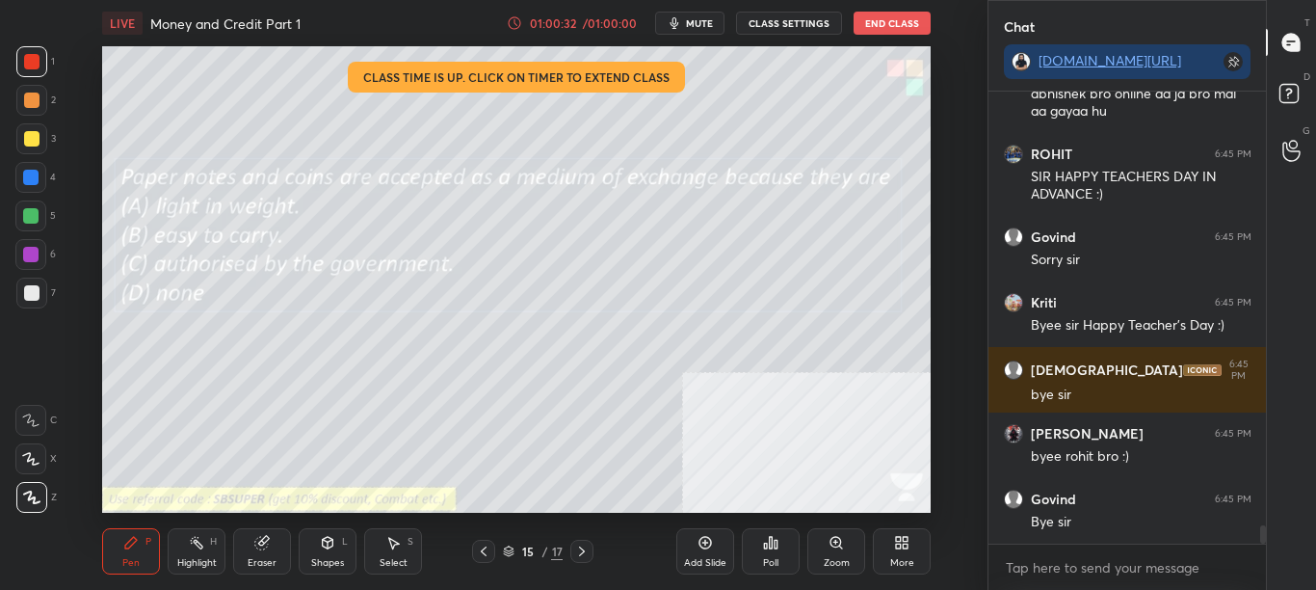
scroll to position [10901, 0]
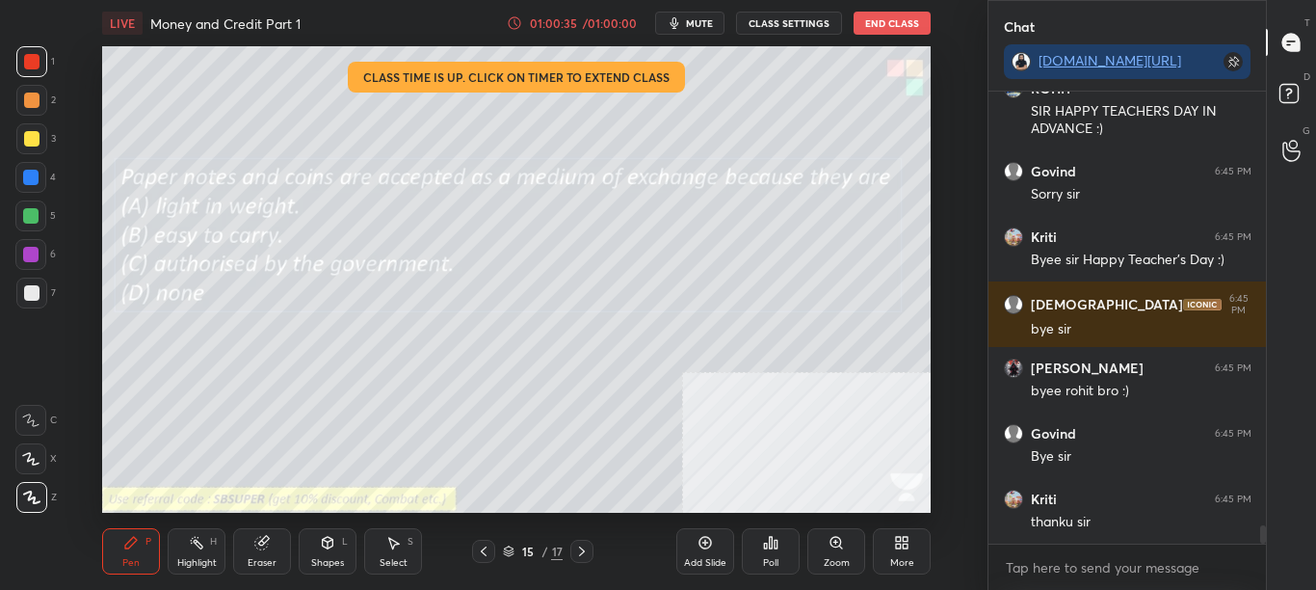
click at [896, 26] on button "End Class" at bounding box center [892, 23] width 77 height 23
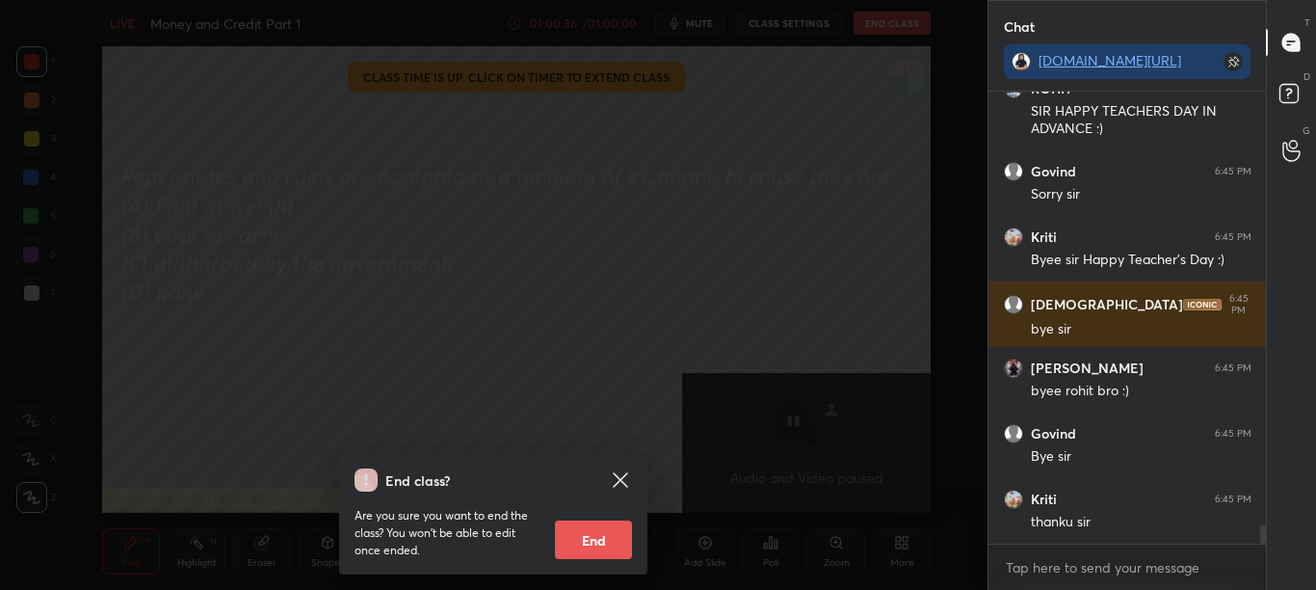
click at [572, 537] on button "End" at bounding box center [593, 539] width 77 height 39
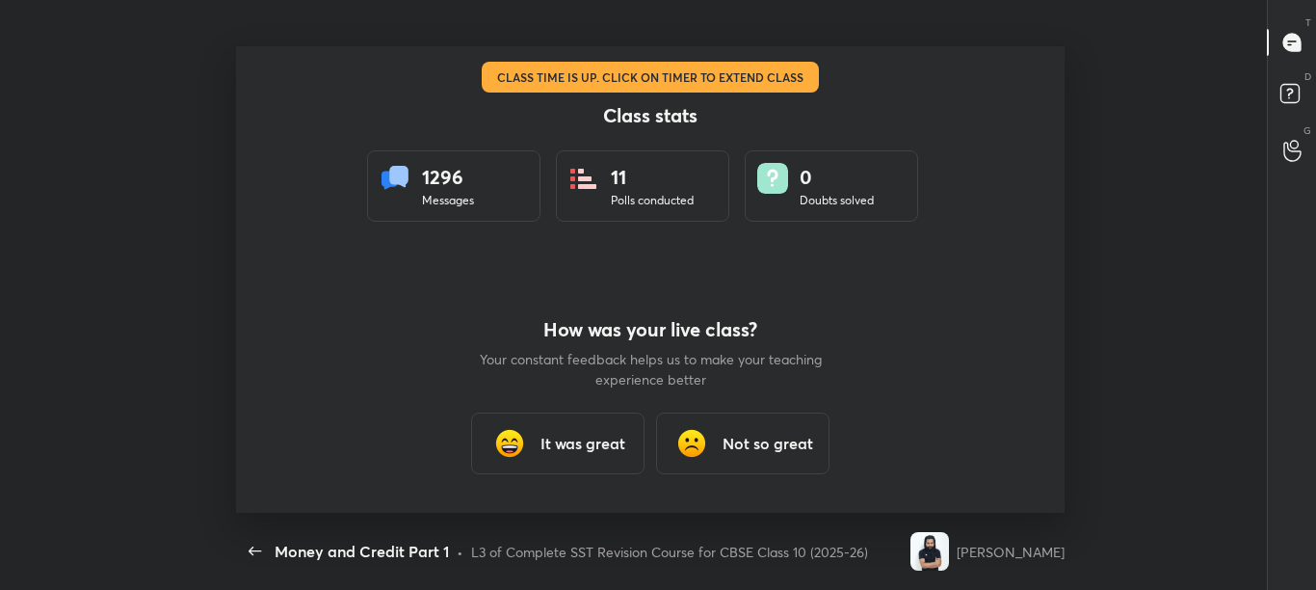
scroll to position [0, 0]
type textarea "x"
